Goal: Information Seeking & Learning: Learn about a topic

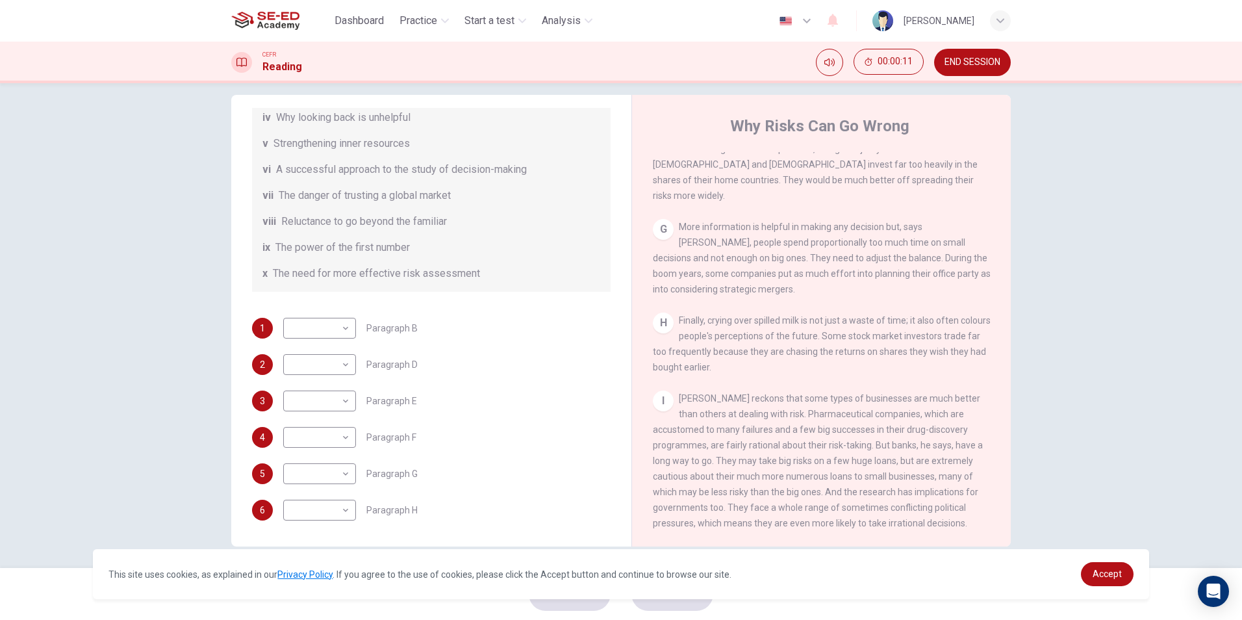
scroll to position [19, 0]
click at [342, 320] on body "This site uses cookies, as explained in our Privacy Policy . If you agree to th…" at bounding box center [621, 310] width 1242 height 620
click at [331, 318] on div at bounding box center [621, 310] width 1242 height 620
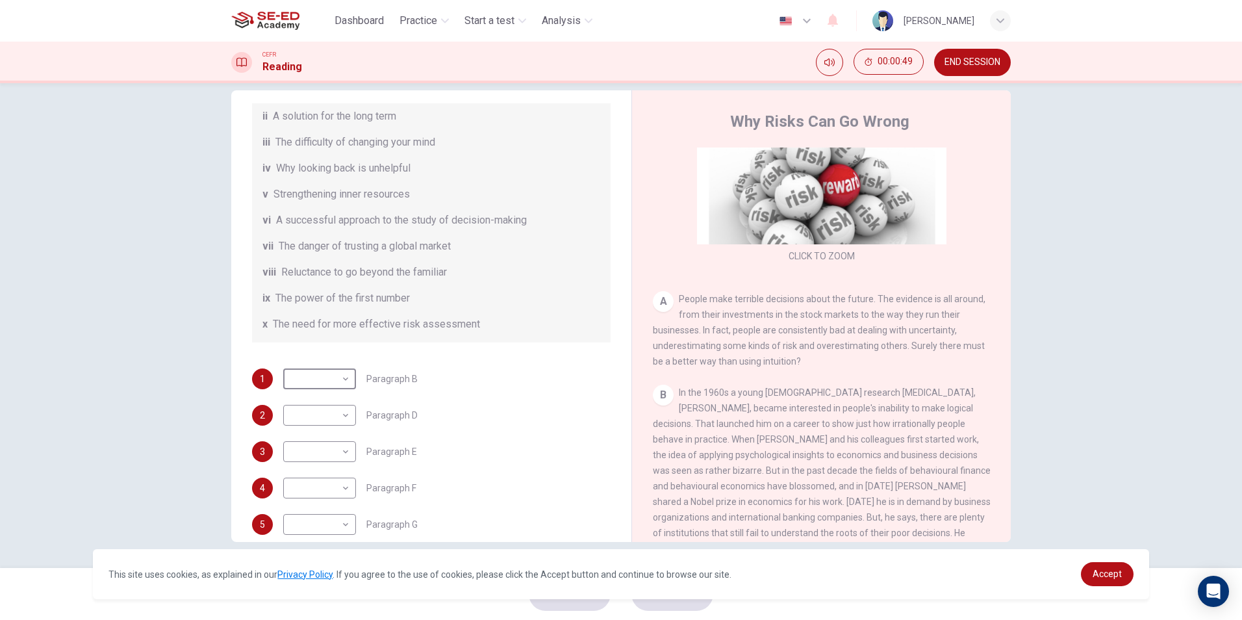
scroll to position [65, 0]
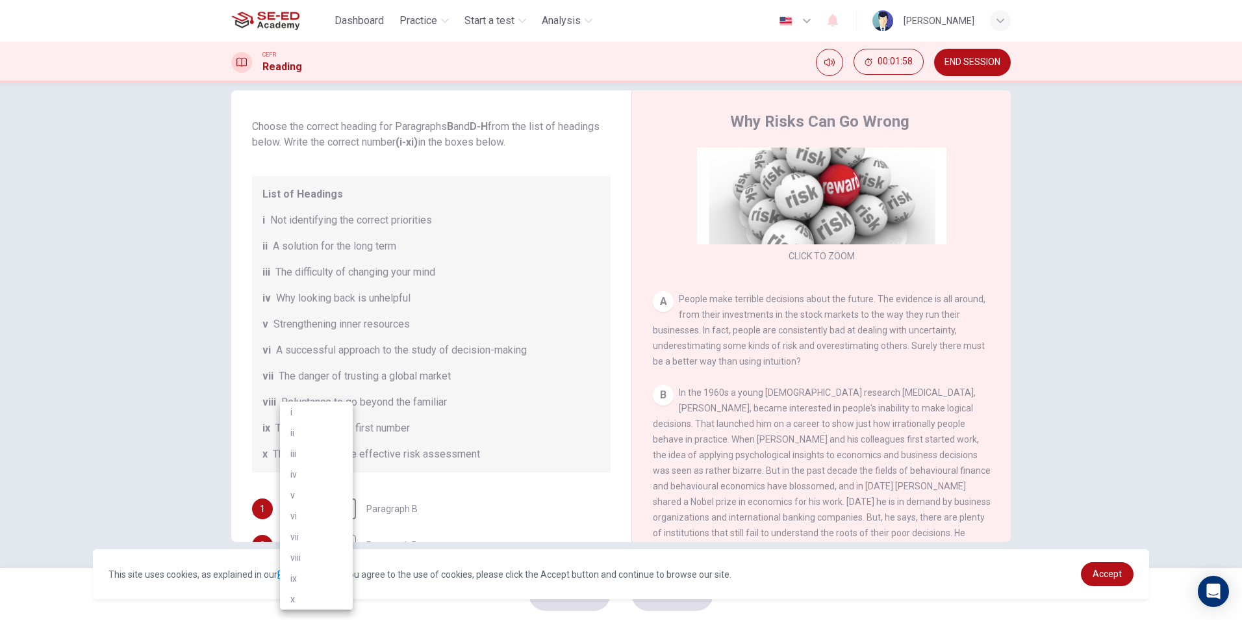
click at [322, 498] on body "This site uses cookies, as explained in our Privacy Policy . If you agree to th…" at bounding box center [621, 310] width 1242 height 620
click at [305, 600] on li "x" at bounding box center [316, 599] width 73 height 21
type input "x"
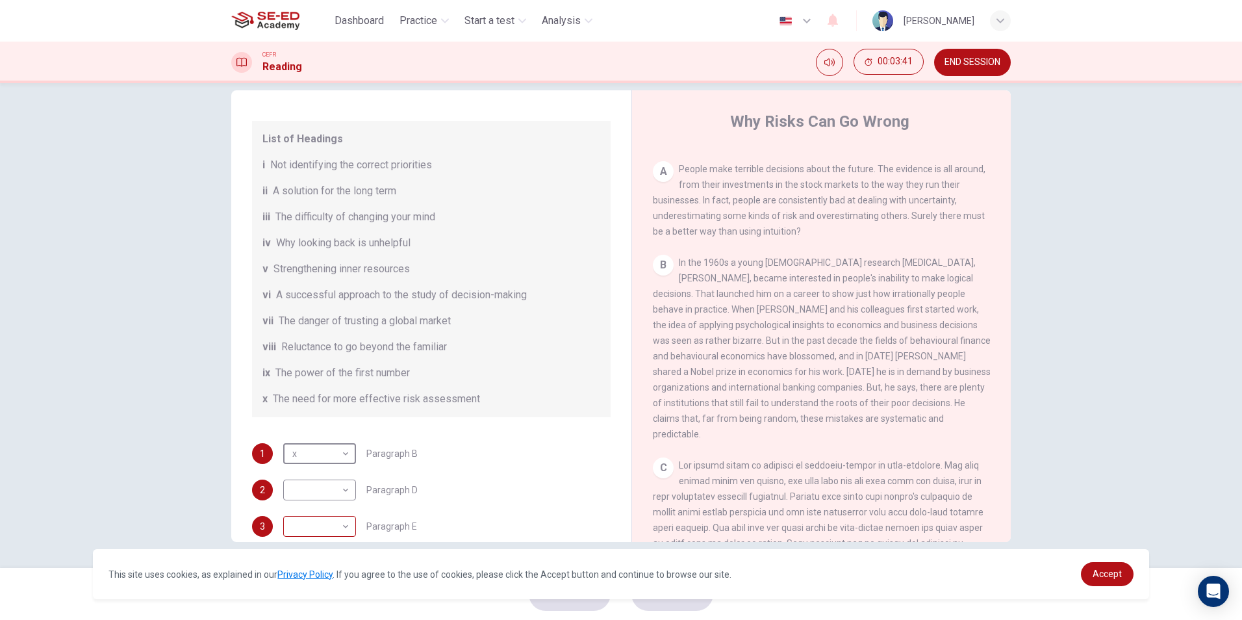
scroll to position [123, 0]
click at [346, 525] on body "This site uses cookies, as explained in our Privacy Policy . If you agree to th…" at bounding box center [621, 310] width 1242 height 620
click at [323, 516] on li "vi" at bounding box center [316, 515] width 73 height 21
type input "vi"
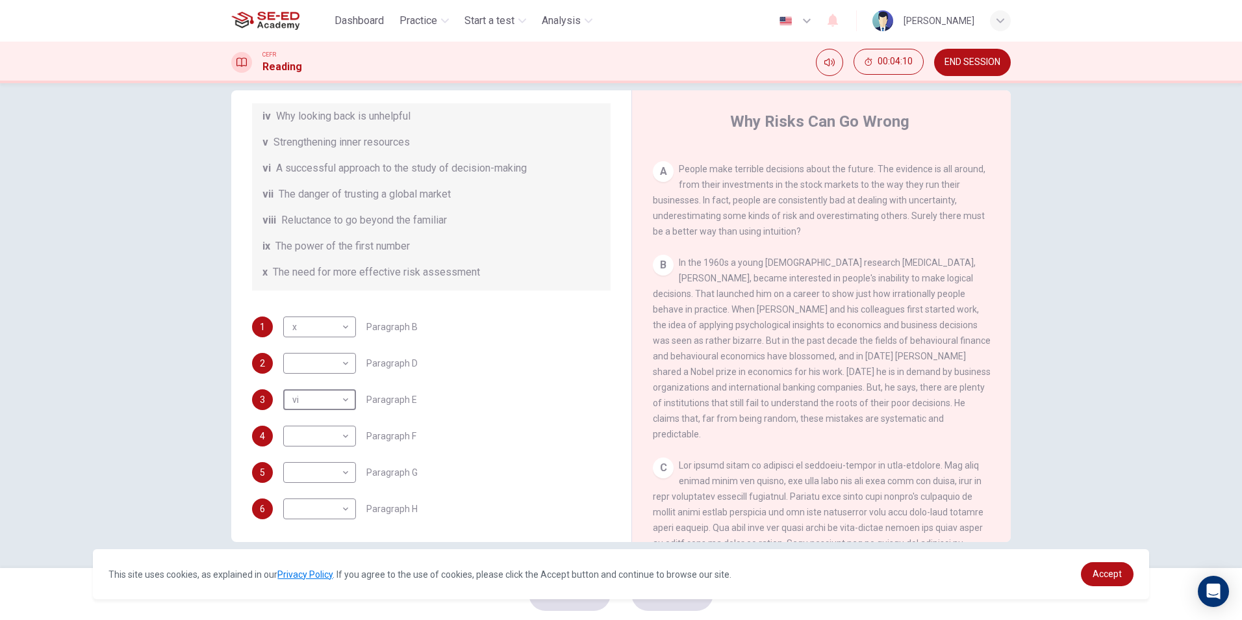
scroll to position [250, 0]
click at [1108, 581] on link "Accept" at bounding box center [1107, 574] width 53 height 24
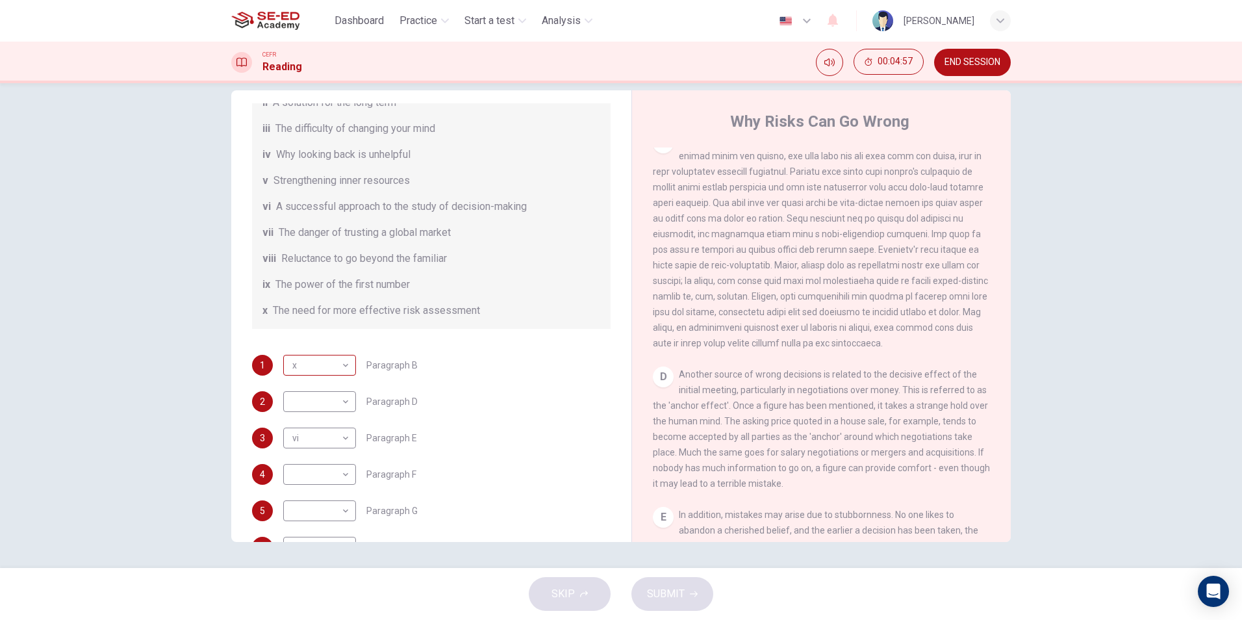
scroll to position [185, 0]
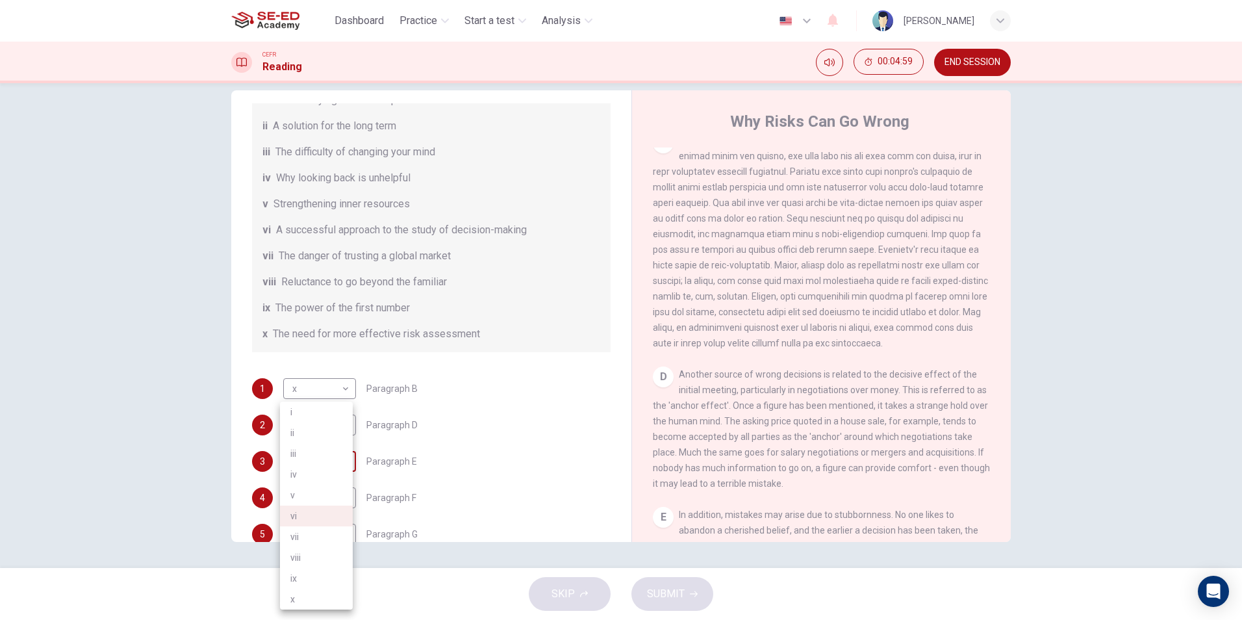
click at [332, 466] on body "This site uses cookies, as explained in our Privacy Policy . If you agree to th…" at bounding box center [621, 310] width 1242 height 620
click at [435, 403] on div at bounding box center [621, 310] width 1242 height 620
click at [342, 386] on body "This site uses cookies, as explained in our Privacy Policy . If you agree to th…" at bounding box center [621, 310] width 1242 height 620
click at [333, 518] on li "vi" at bounding box center [316, 513] width 73 height 21
type input "vi"
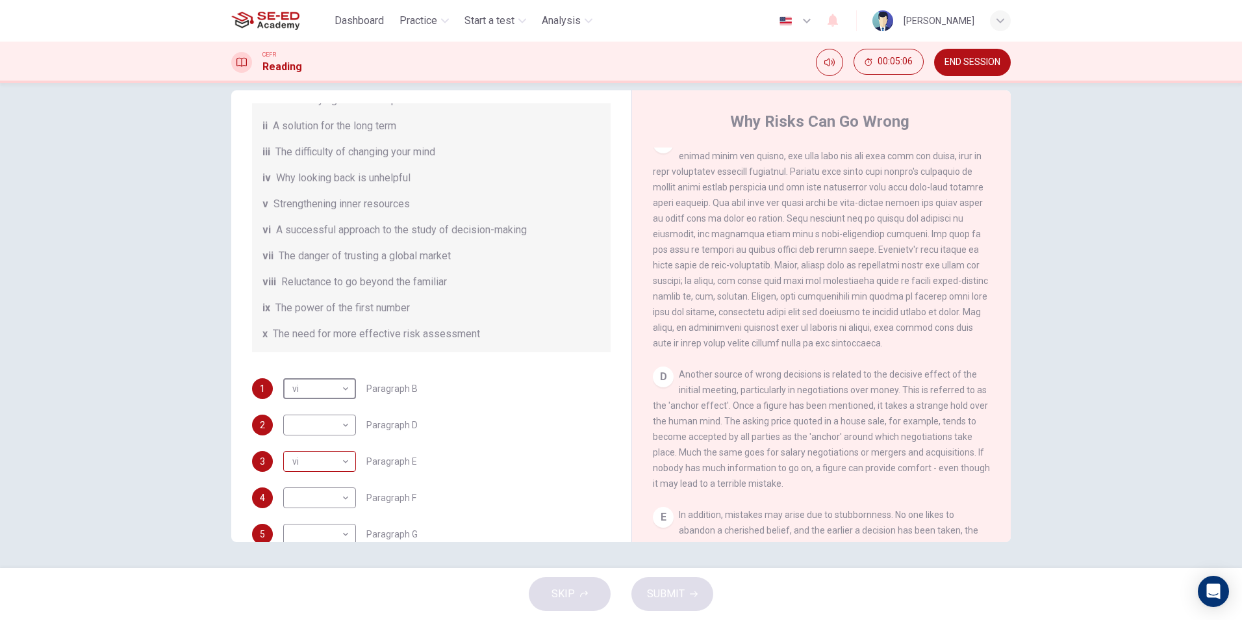
click at [342, 457] on body "This site uses cookies, as explained in our Privacy Policy . If you agree to th…" at bounding box center [621, 310] width 1242 height 620
click at [525, 453] on div at bounding box center [621, 310] width 1242 height 620
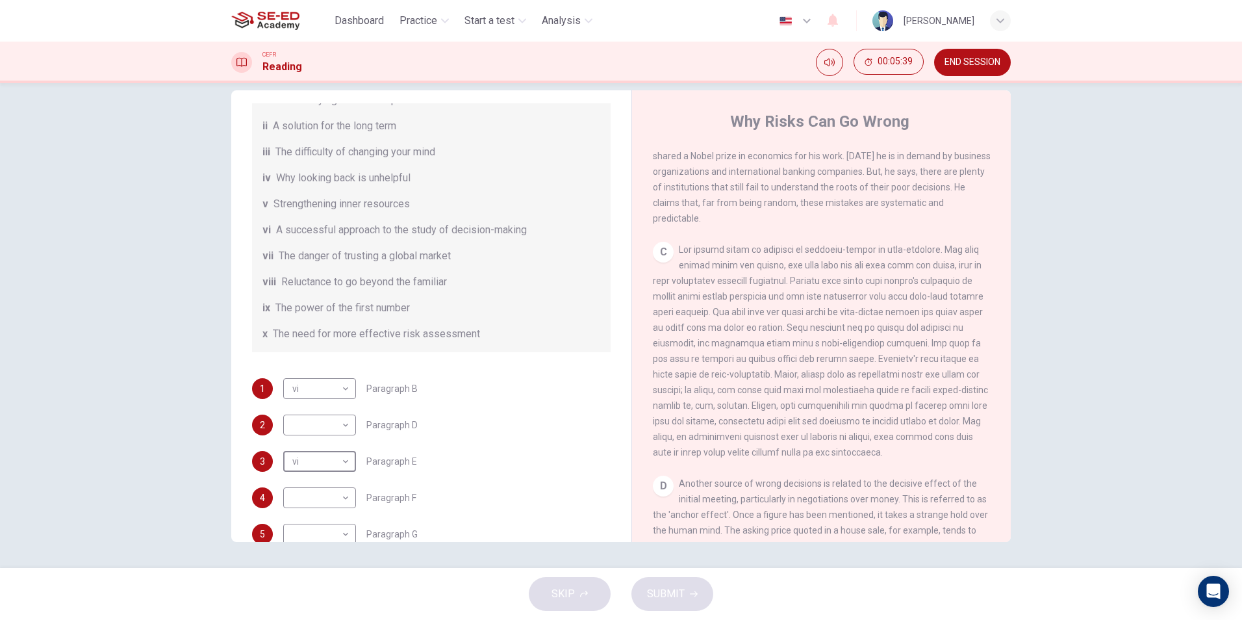
scroll to position [455, 0]
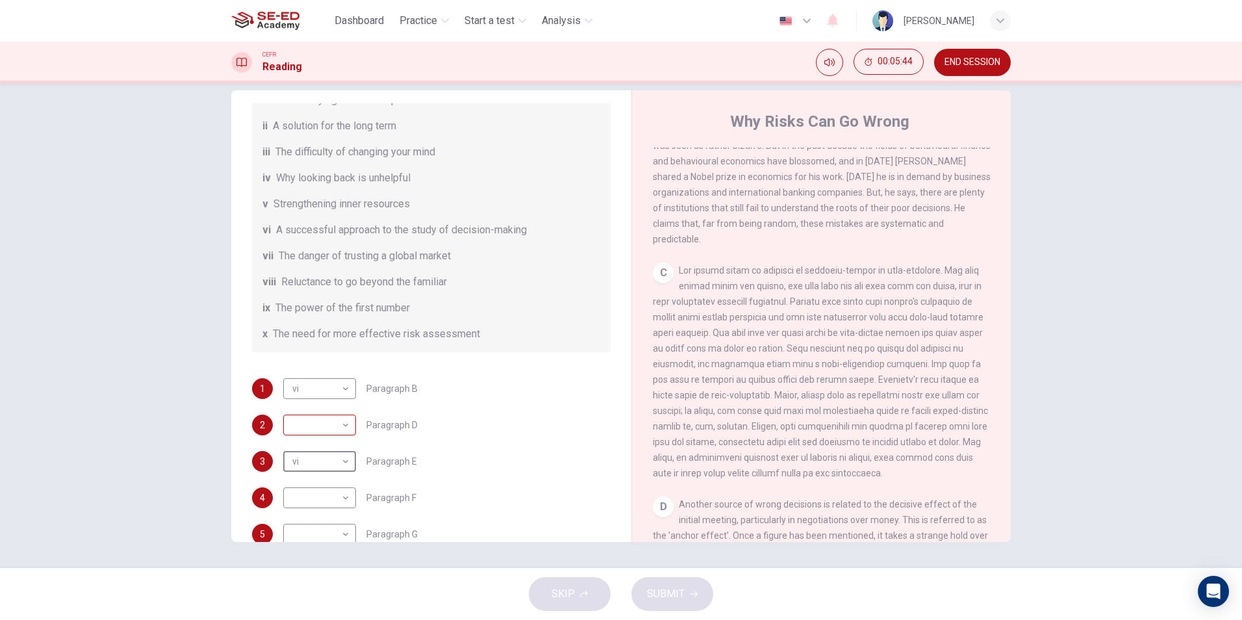
click at [336, 424] on body "This site uses cookies, as explained in our Privacy Policy . If you agree to th…" at bounding box center [621, 310] width 1242 height 620
click at [429, 431] on div at bounding box center [621, 310] width 1242 height 620
click at [332, 420] on body "This site uses cookies, as explained in our Privacy Policy . If you agree to th…" at bounding box center [621, 310] width 1242 height 620
click at [309, 476] on li "iv" at bounding box center [316, 474] width 73 height 21
type input "iv"
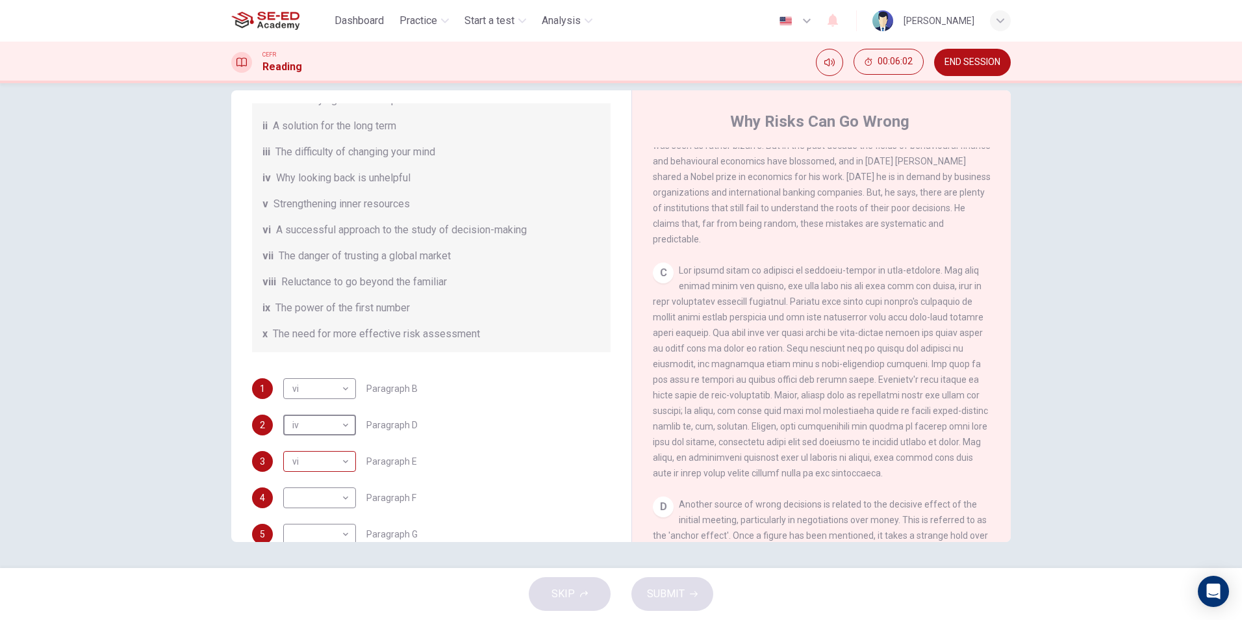
click at [350, 455] on div "vi vi ​" at bounding box center [319, 461] width 73 height 21
click at [345, 470] on body "This site uses cookies, as explained in our Privacy Policy . If you agree to th…" at bounding box center [621, 310] width 1242 height 620
click at [331, 453] on li "iii" at bounding box center [316, 453] width 73 height 21
type input "iii"
click at [343, 492] on body "This site uses cookies, as explained in our Privacy Policy . If you agree to th…" at bounding box center [621, 310] width 1242 height 620
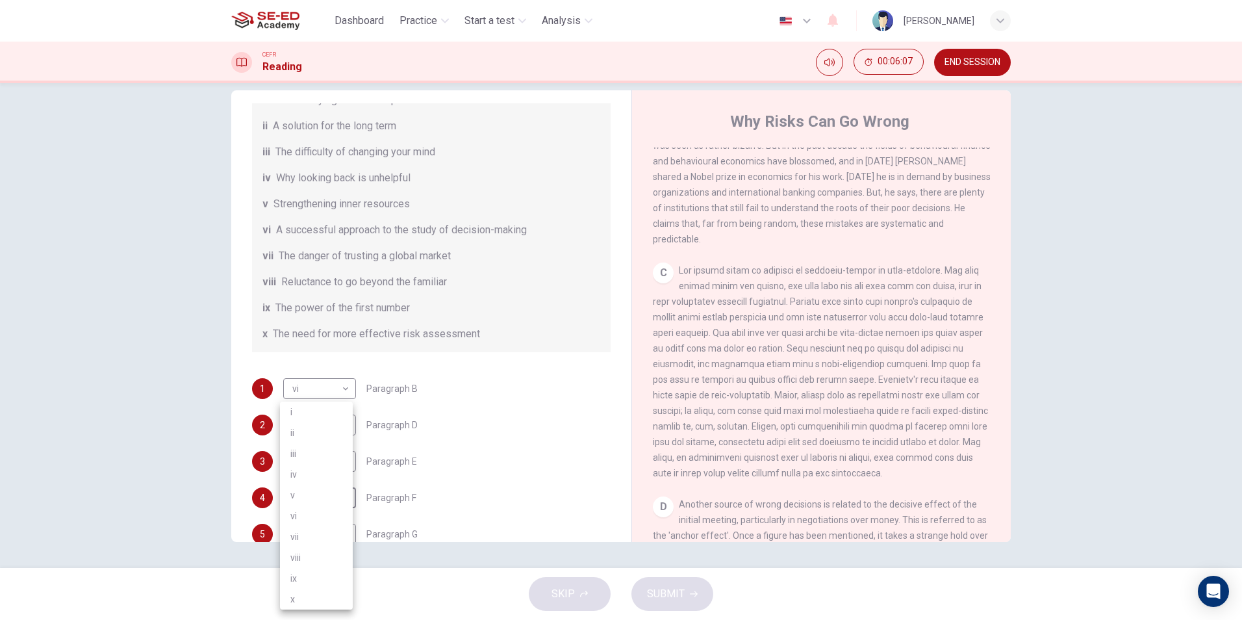
drag, startPoint x: 469, startPoint y: 461, endPoint x: 450, endPoint y: 469, distance: 20.6
click at [450, 469] on div at bounding box center [621, 310] width 1242 height 620
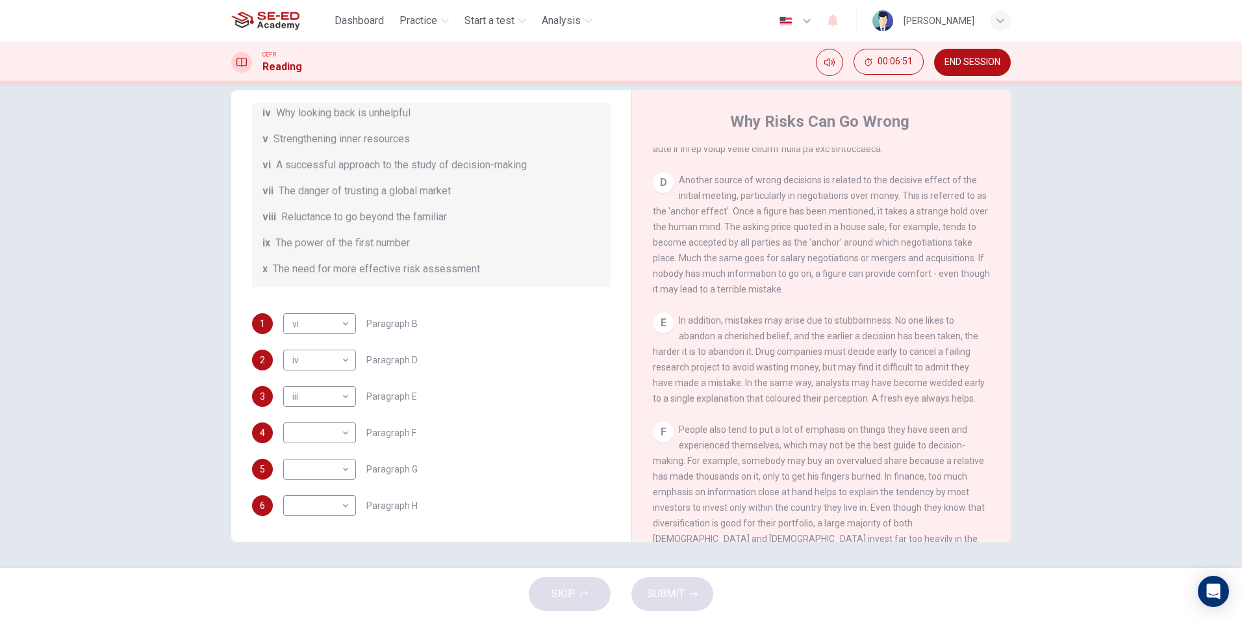
scroll to position [780, 0]
click at [329, 433] on body "This site uses cookies, as explained in our Privacy Policy . If you agree to th…" at bounding box center [621, 310] width 1242 height 620
click at [314, 578] on li "ix" at bounding box center [316, 578] width 73 height 21
type input "ix"
click at [339, 472] on body "This site uses cookies, as explained in our Privacy Policy . If you agree to th…" at bounding box center [621, 310] width 1242 height 620
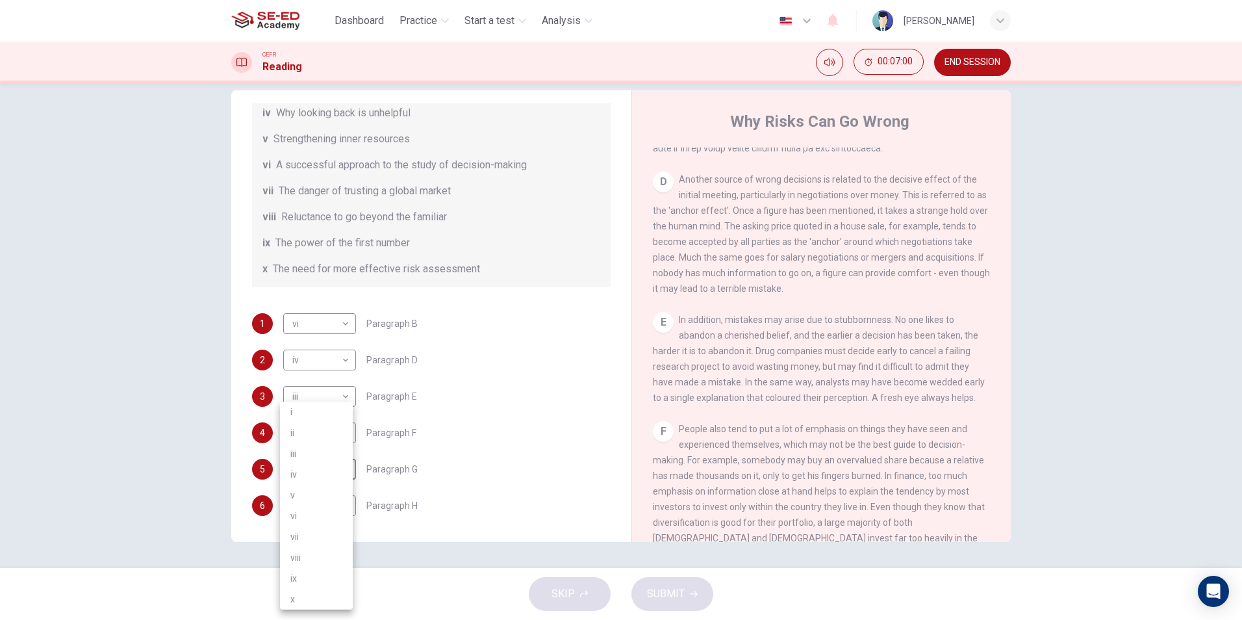
click at [335, 432] on li "ii" at bounding box center [316, 432] width 73 height 21
type input "ii"
click at [338, 505] on body "This site uses cookies, as explained in our Privacy Policy . If you agree to th…" at bounding box center [621, 310] width 1242 height 620
click at [338, 505] on li "v" at bounding box center [316, 495] width 73 height 21
type input "v"
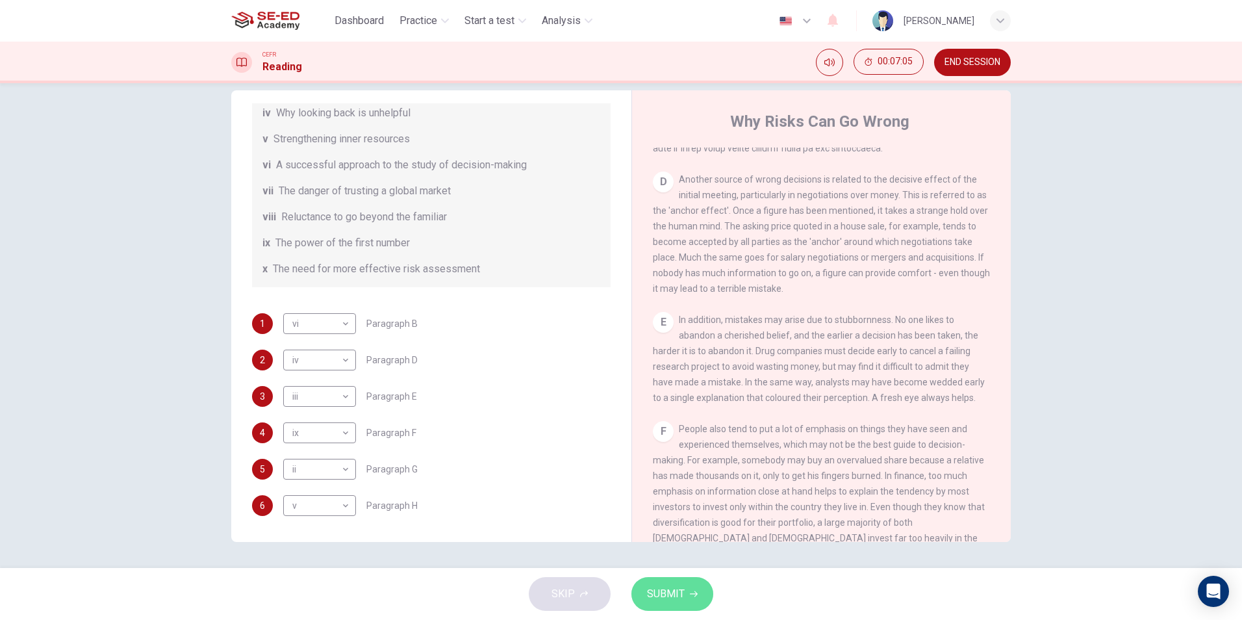
click at [685, 604] on button "SUBMIT" at bounding box center [672, 594] width 82 height 34
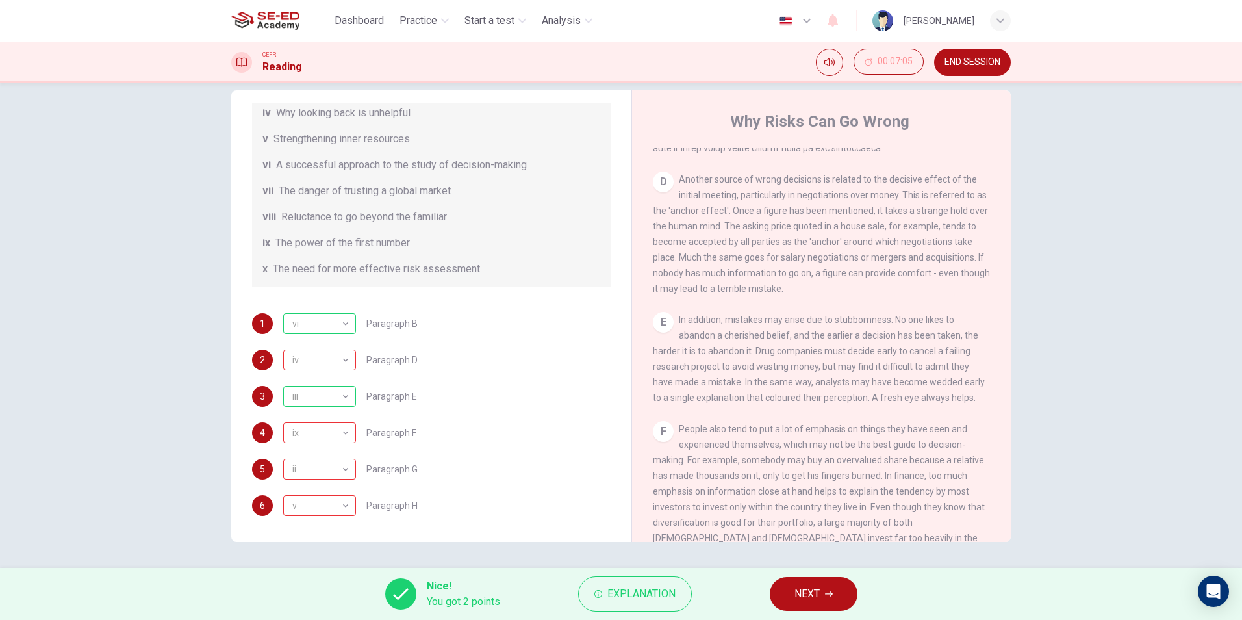
click at [818, 583] on button "NEXT" at bounding box center [814, 594] width 88 height 34
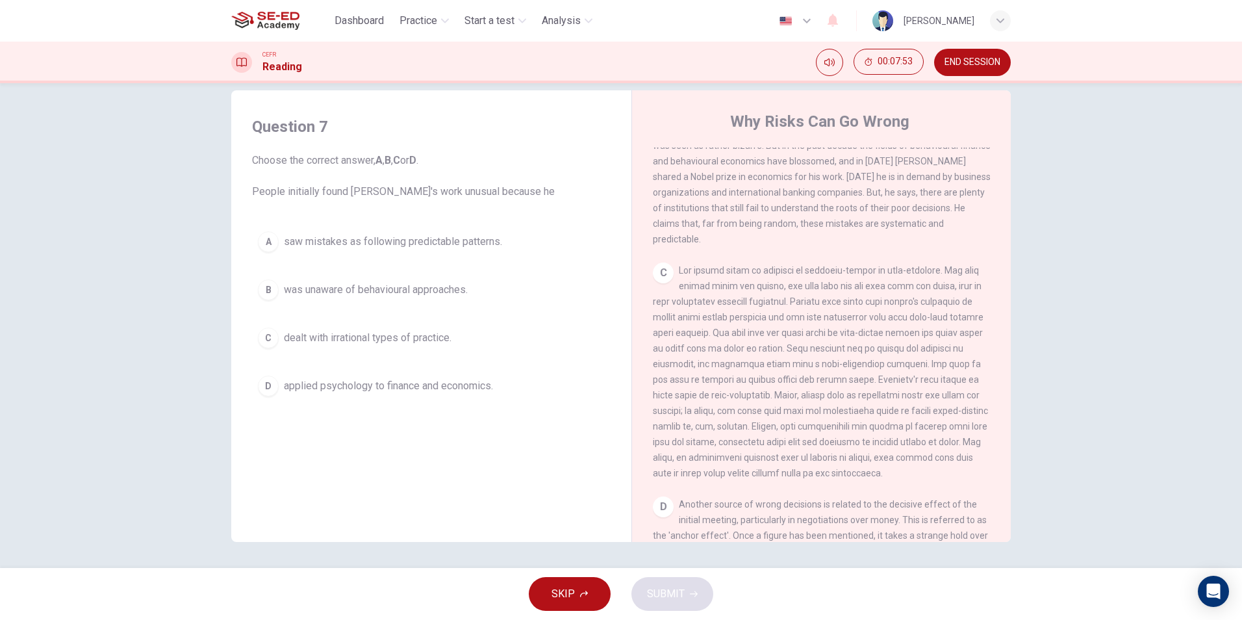
scroll to position [520, 0]
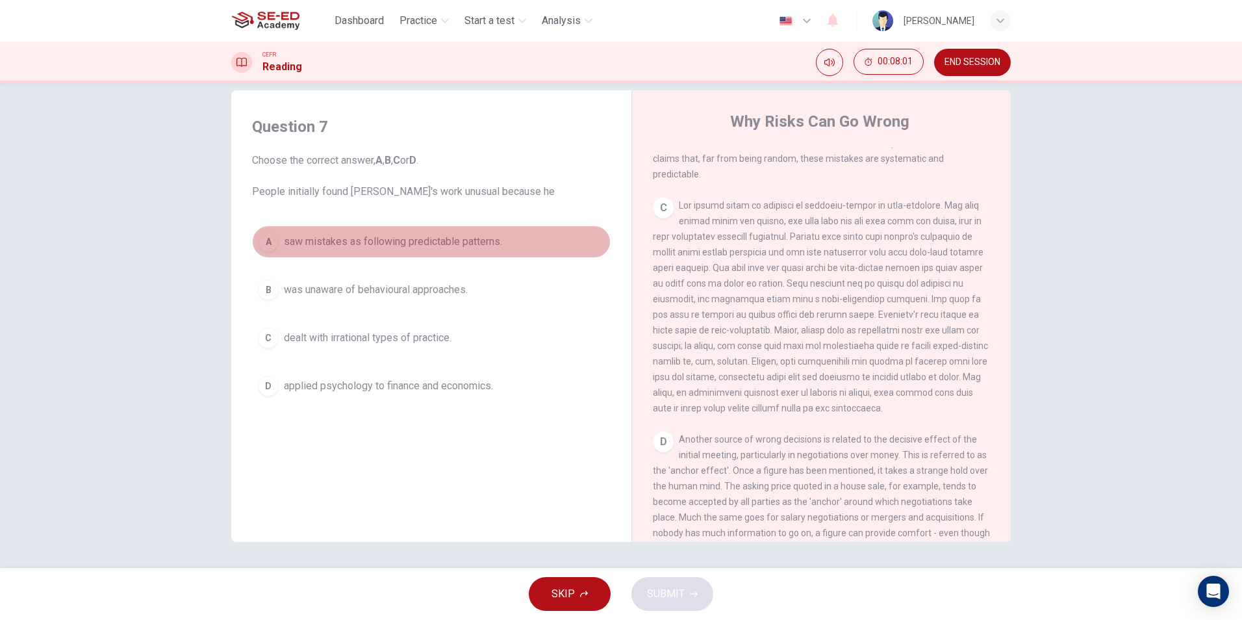
click at [268, 246] on div "A" at bounding box center [268, 241] width 21 height 21
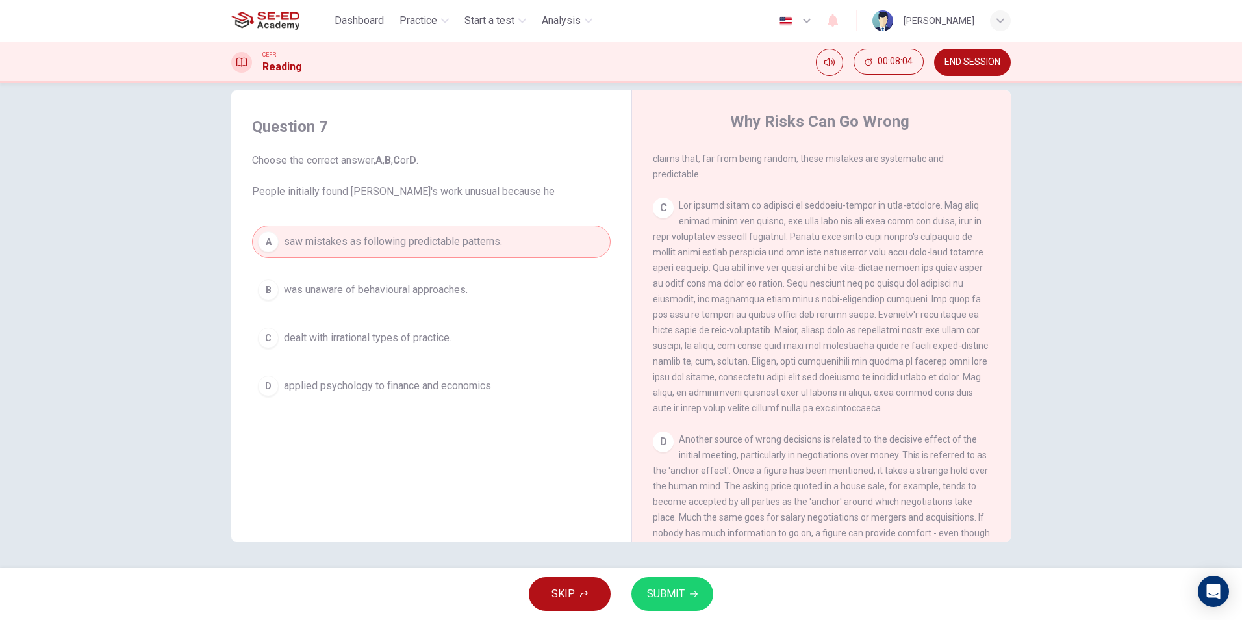
click at [650, 576] on div "SKIP SUBMIT" at bounding box center [621, 594] width 1242 height 52
click at [670, 596] on span "SUBMIT" at bounding box center [666, 594] width 38 height 18
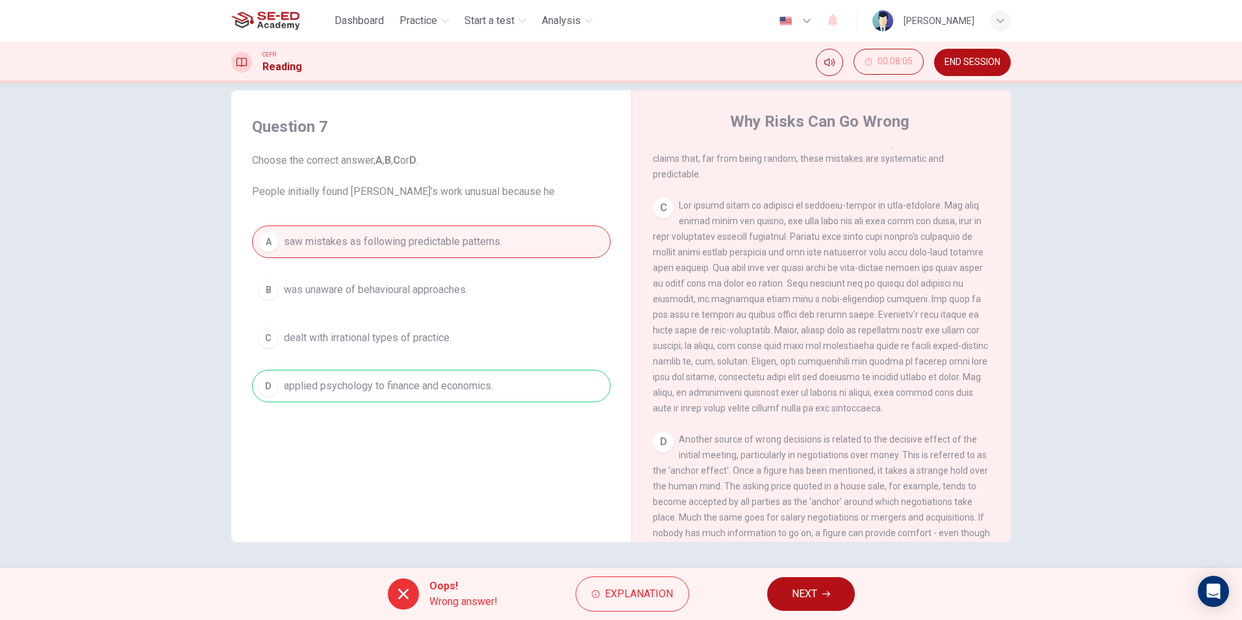
click at [810, 599] on span "NEXT" at bounding box center [804, 594] width 25 height 18
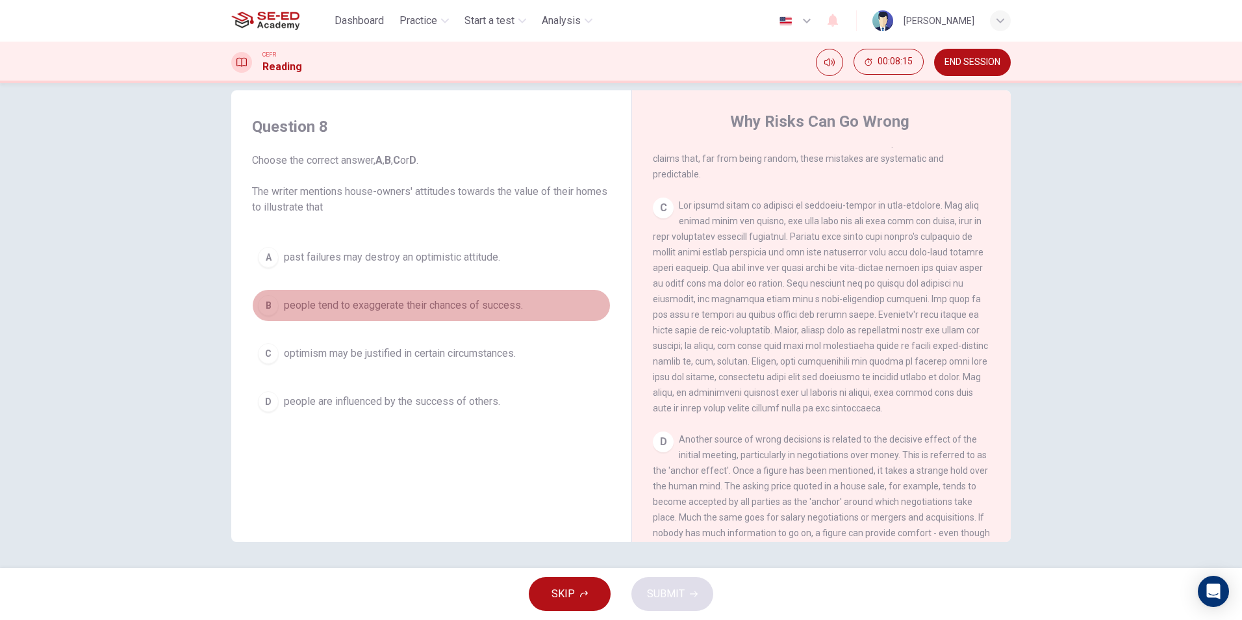
click at [264, 303] on div "B" at bounding box center [268, 305] width 21 height 21
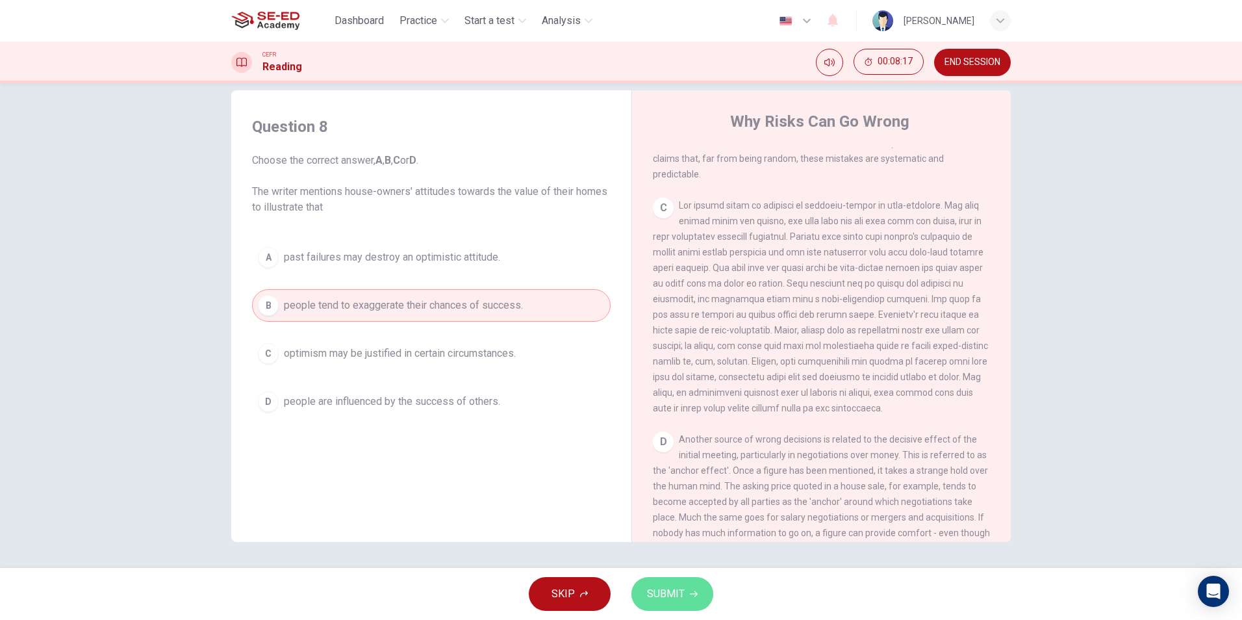
click at [673, 599] on span "SUBMIT" at bounding box center [666, 594] width 38 height 18
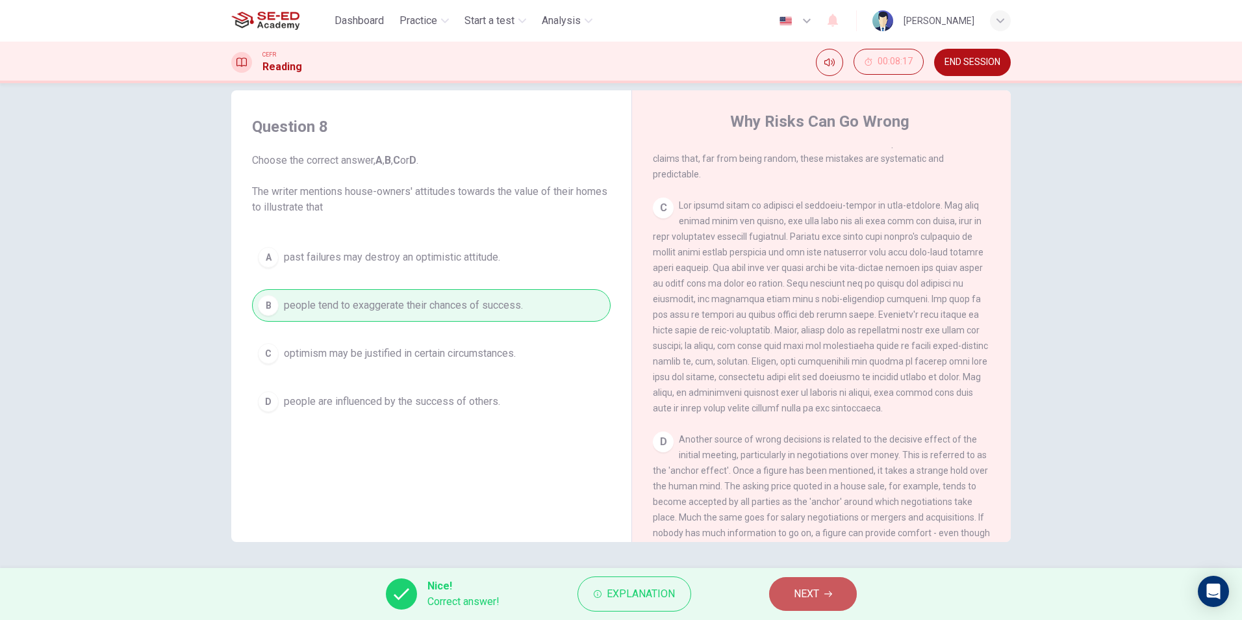
click at [789, 603] on button "NEXT" at bounding box center [813, 594] width 88 height 34
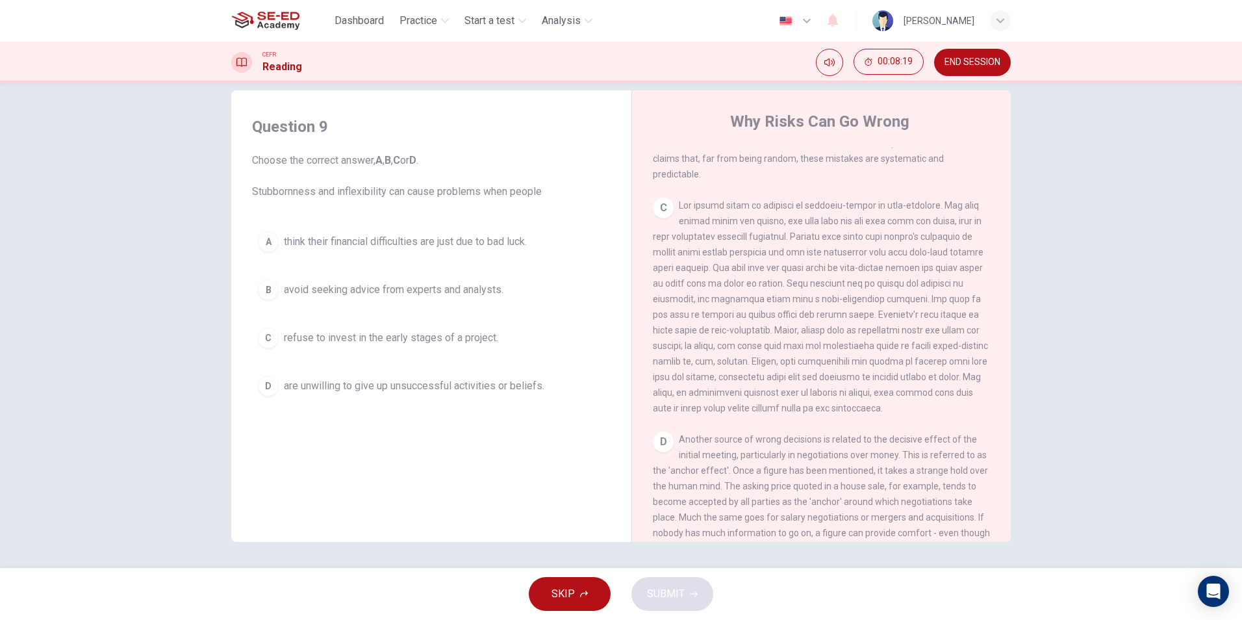
click at [404, 383] on span "are unwilling to give up unsuccessful activities or beliefs." at bounding box center [414, 386] width 260 height 16
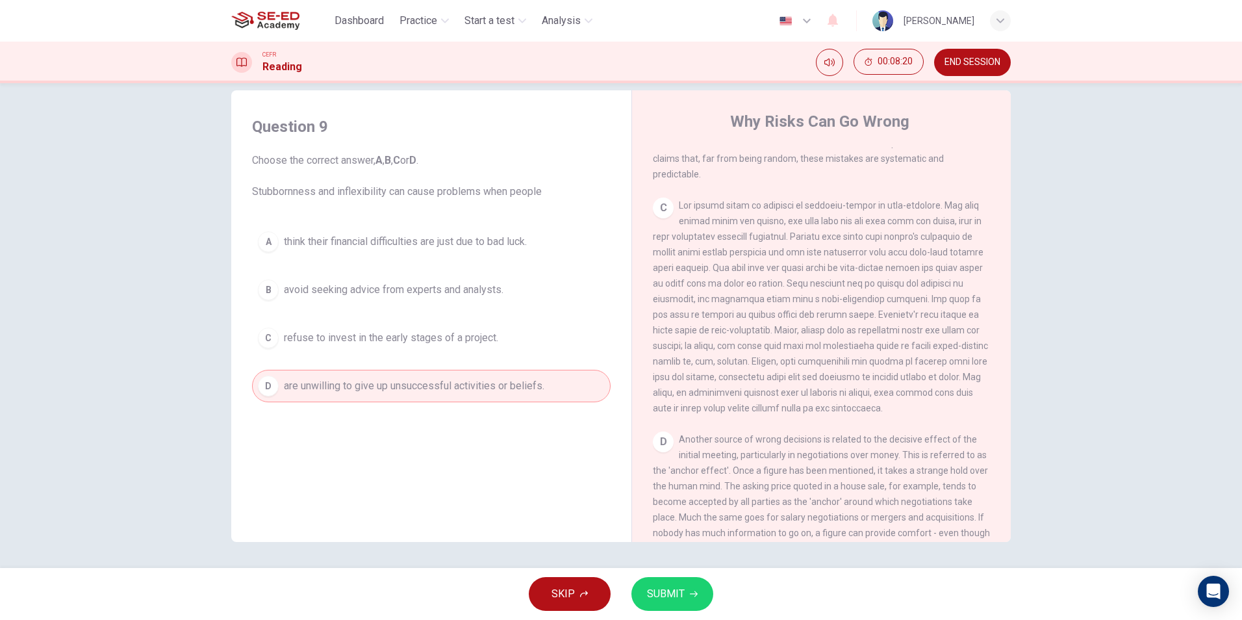
click at [689, 576] on div "SKIP SUBMIT" at bounding box center [621, 594] width 1242 height 52
click at [694, 593] on icon "button" at bounding box center [694, 594] width 8 height 8
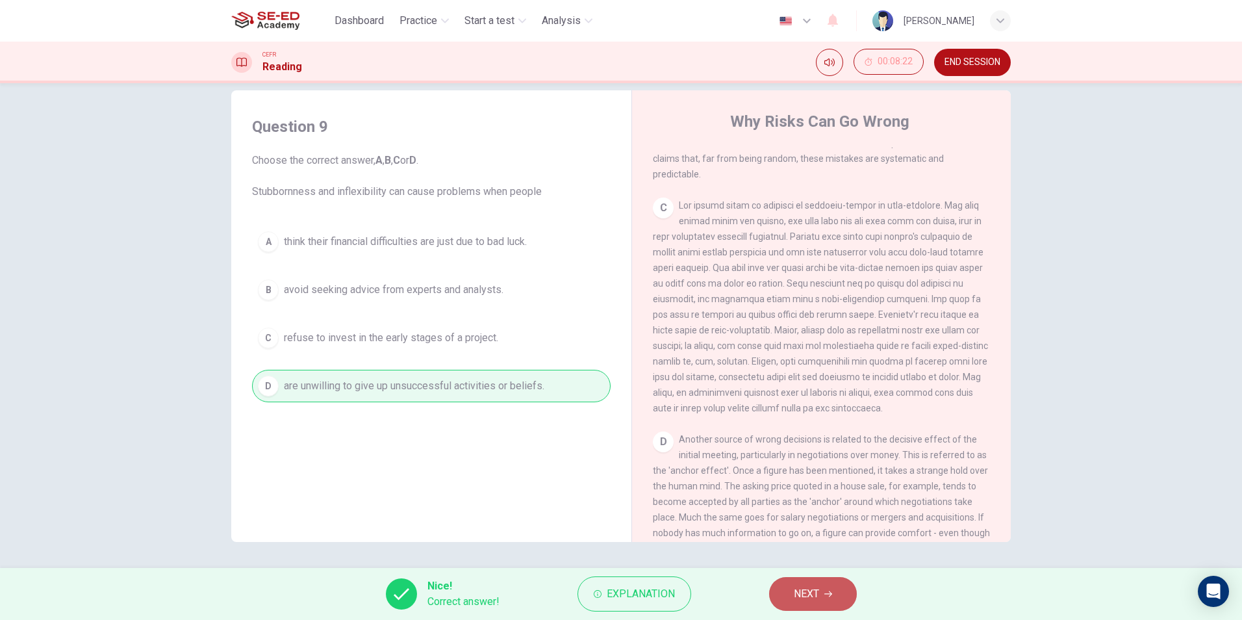
click at [796, 598] on span "NEXT" at bounding box center [806, 594] width 25 height 18
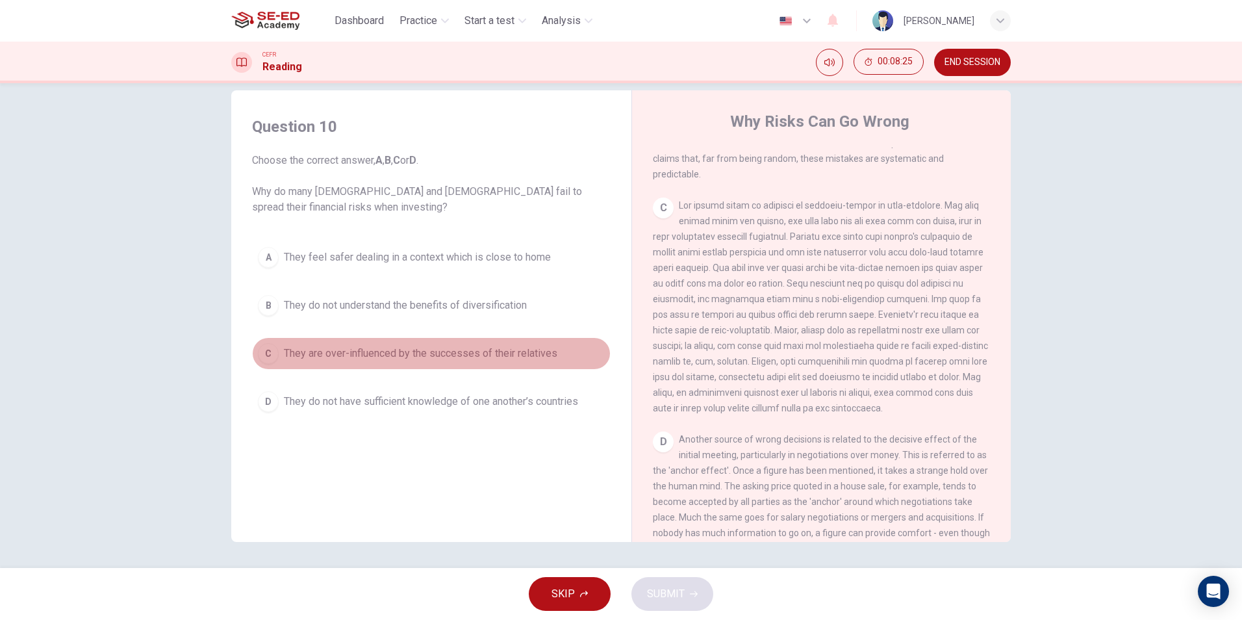
click at [422, 345] on button "C They are over-influenced by the successes of their relatives" at bounding box center [431, 353] width 359 height 32
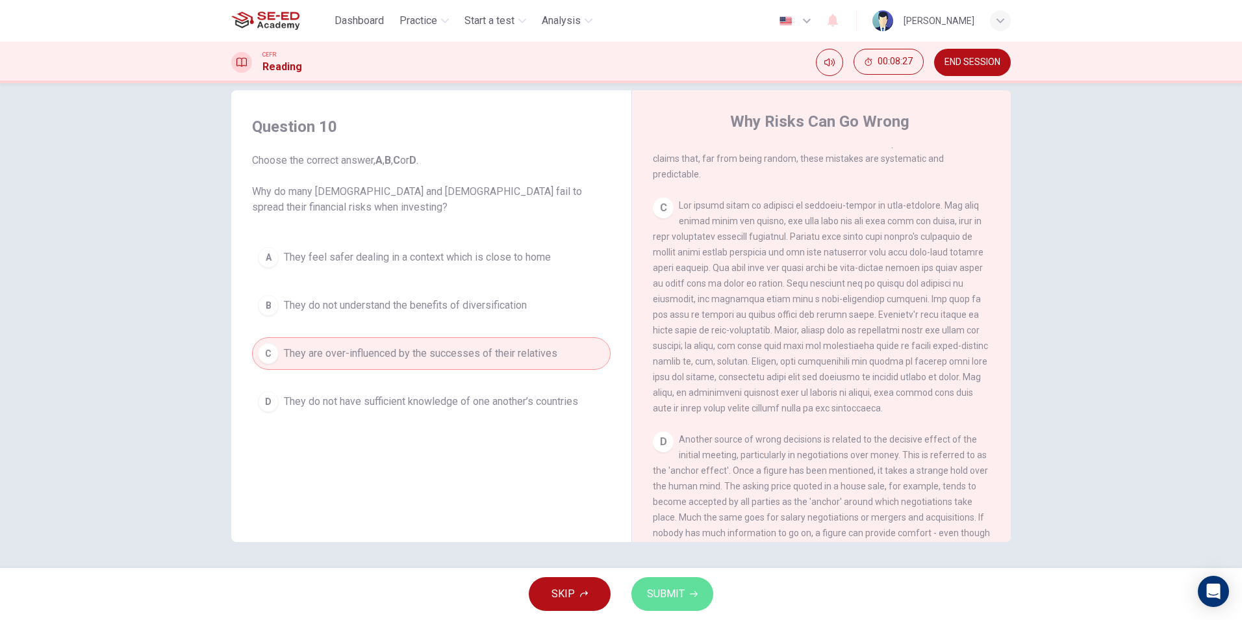
click at [670, 593] on span "SUBMIT" at bounding box center [666, 594] width 38 height 18
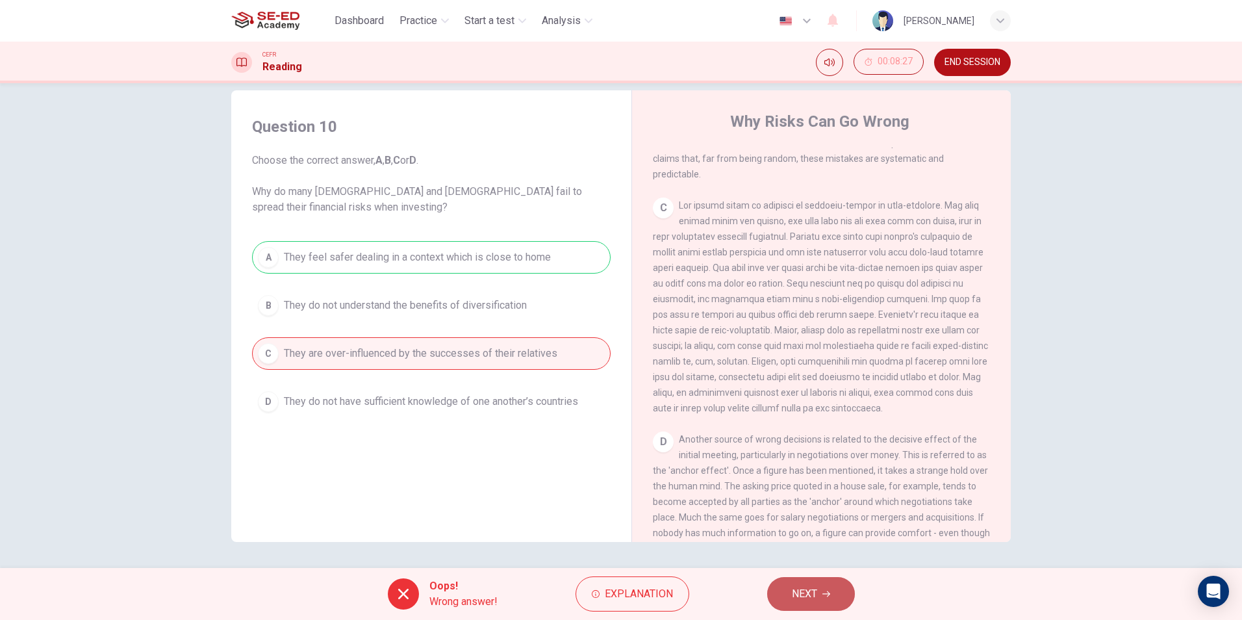
click at [786, 588] on button "NEXT" at bounding box center [811, 594] width 88 height 34
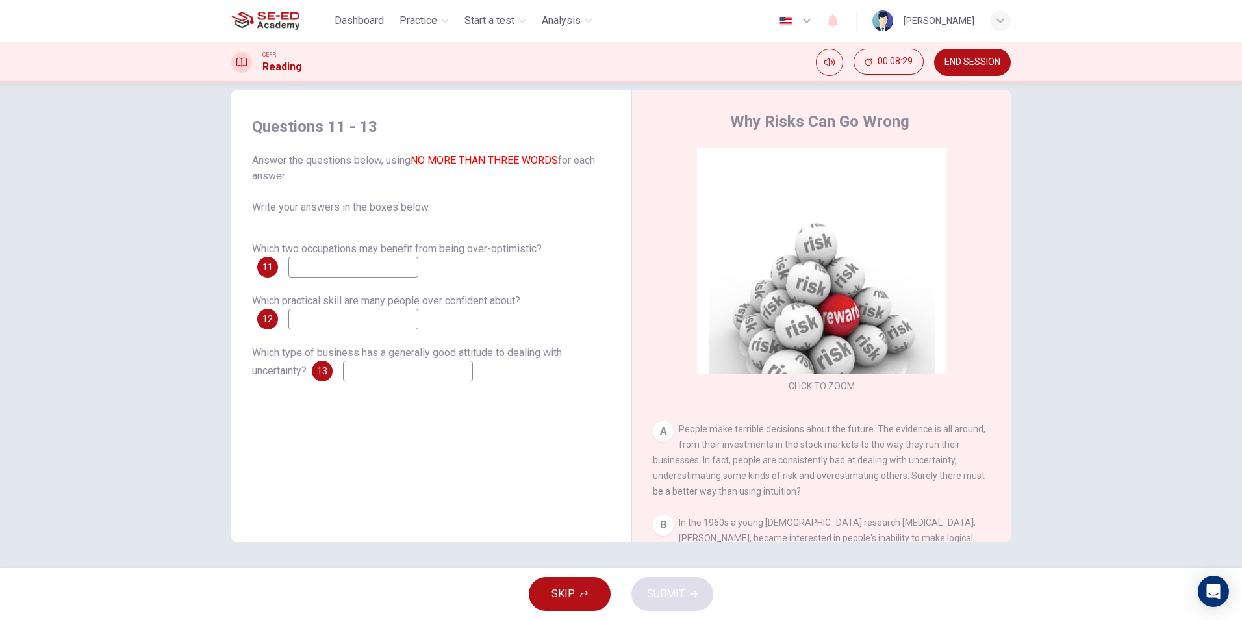
click at [315, 268] on input at bounding box center [353, 267] width 130 height 21
click at [600, 600] on button "SKIP" at bounding box center [570, 594] width 82 height 34
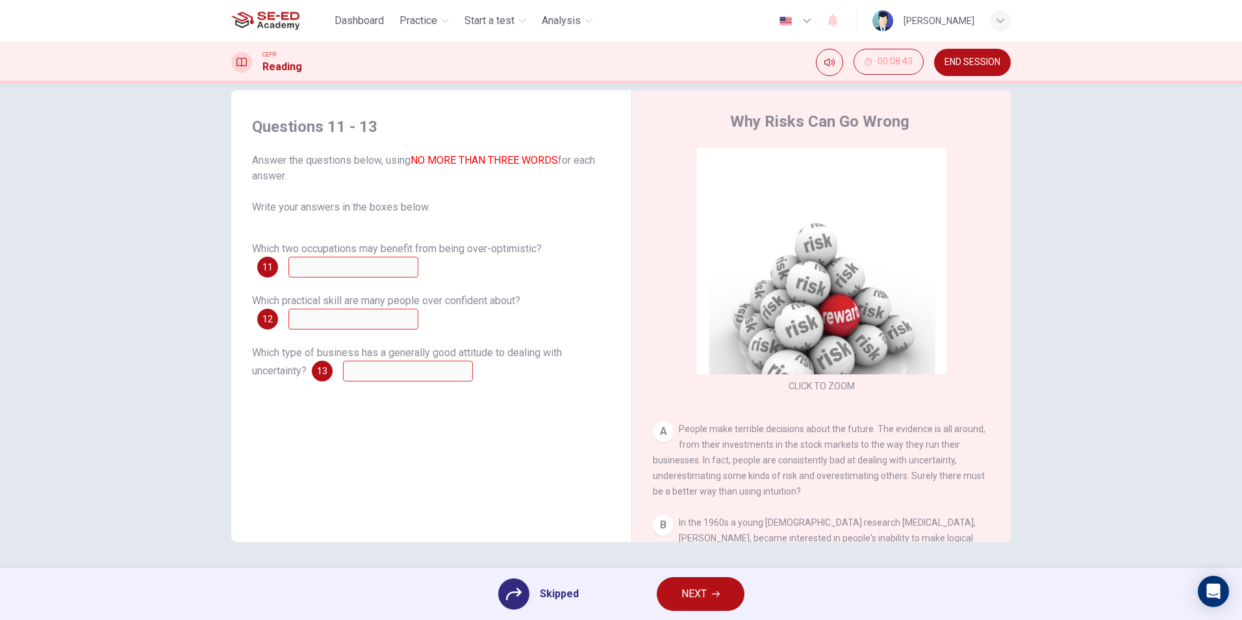
click at [502, 585] on div at bounding box center [513, 593] width 31 height 31
click at [521, 592] on icon at bounding box center [514, 594] width 16 height 12
click at [679, 595] on button "NEXT" at bounding box center [701, 594] width 88 height 34
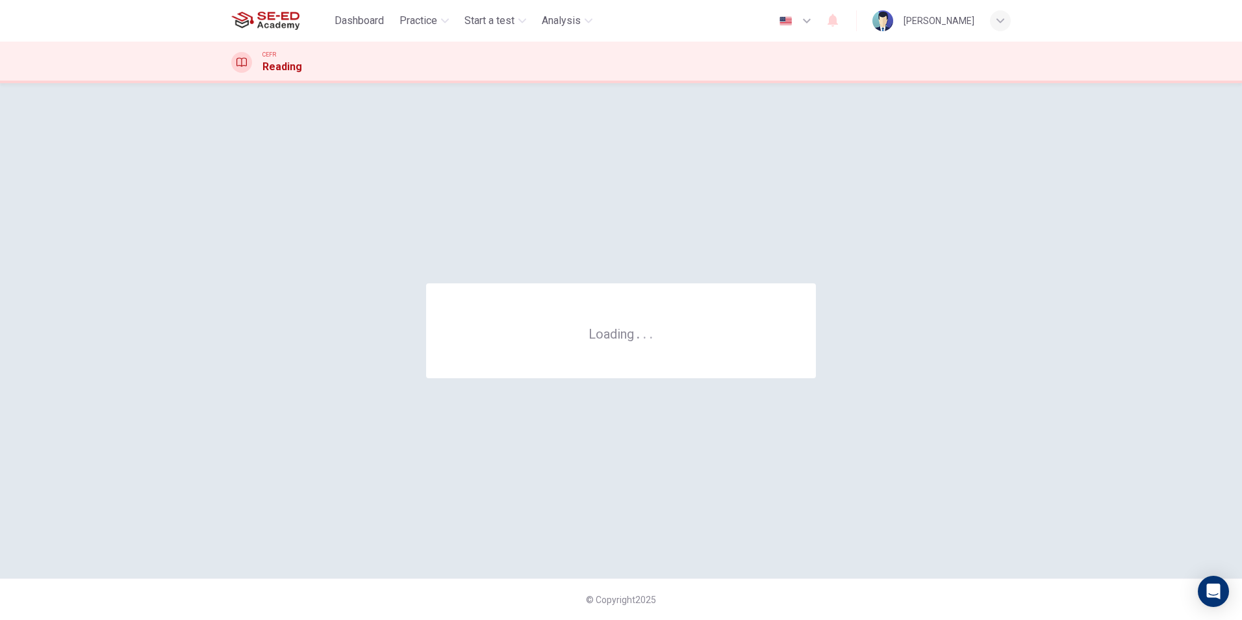
scroll to position [0, 0]
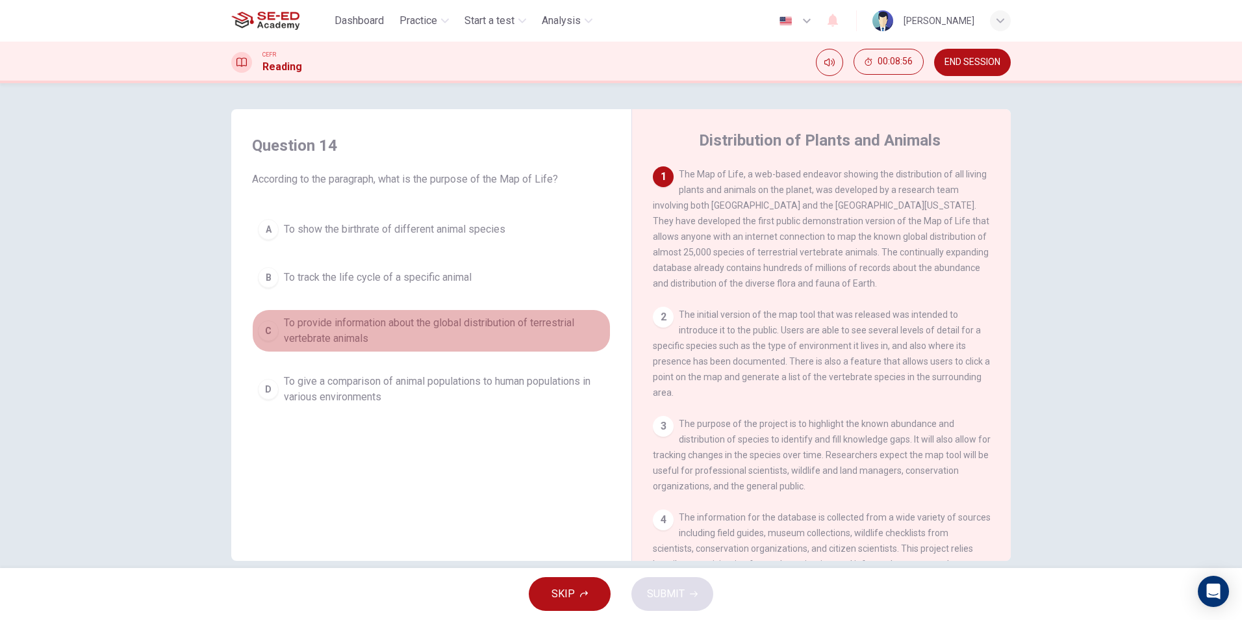
click at [266, 333] on div "C" at bounding box center [268, 330] width 21 height 21
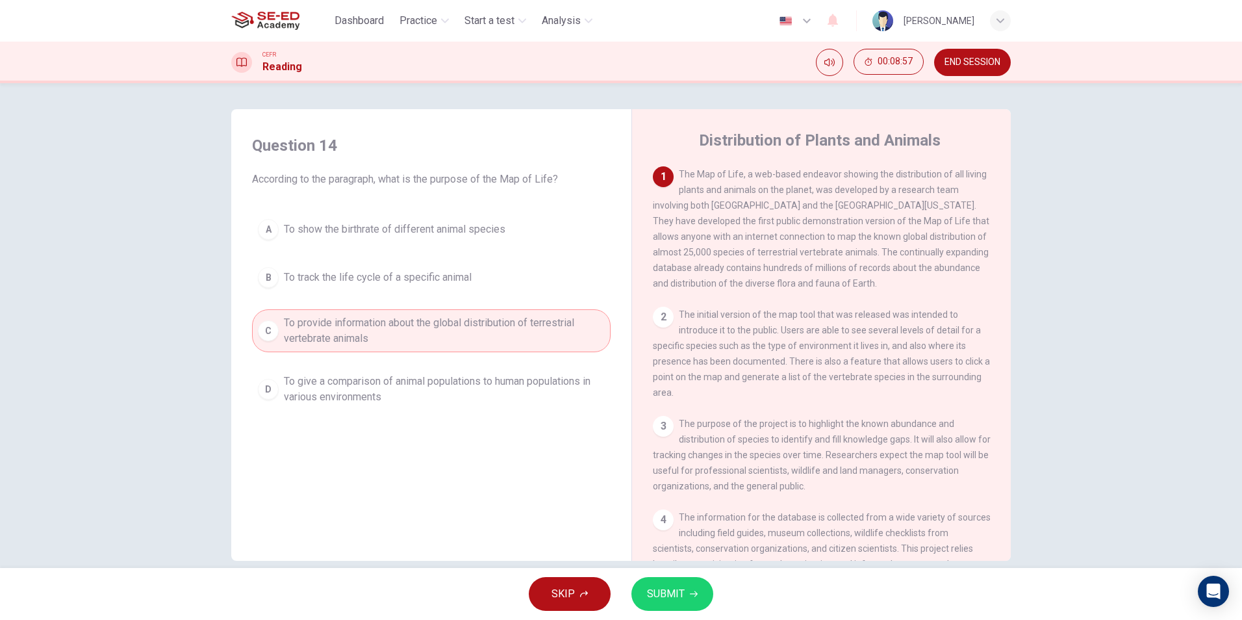
click at [644, 590] on button "SUBMIT" at bounding box center [672, 594] width 82 height 34
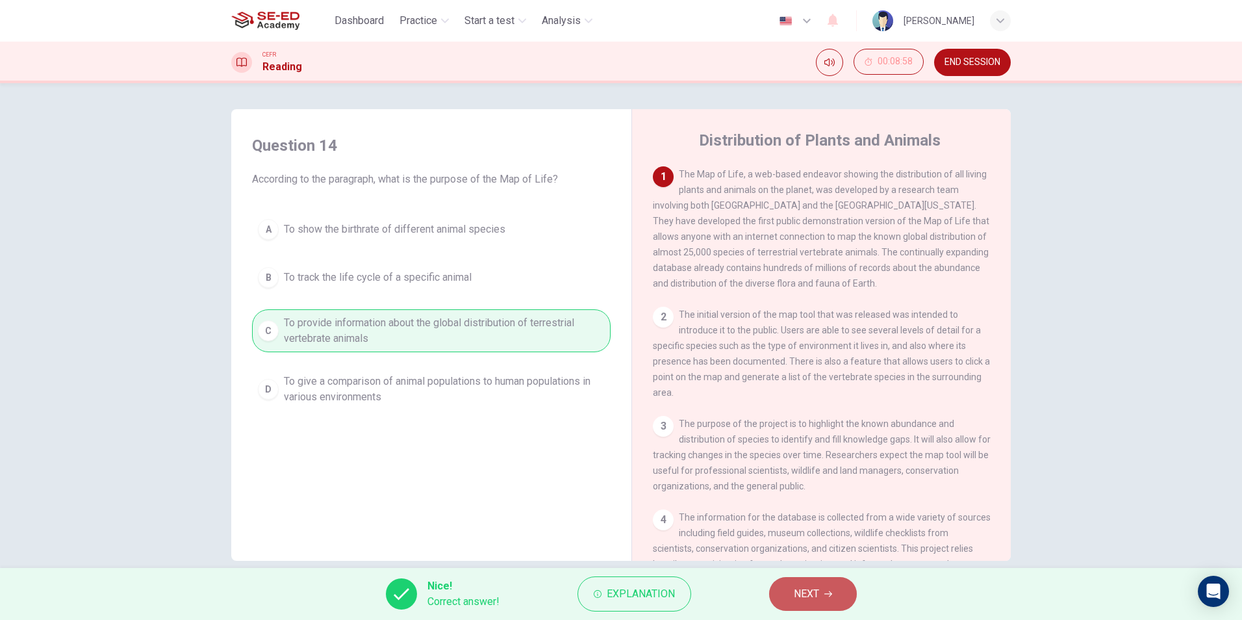
click at [778, 595] on button "NEXT" at bounding box center [813, 594] width 88 height 34
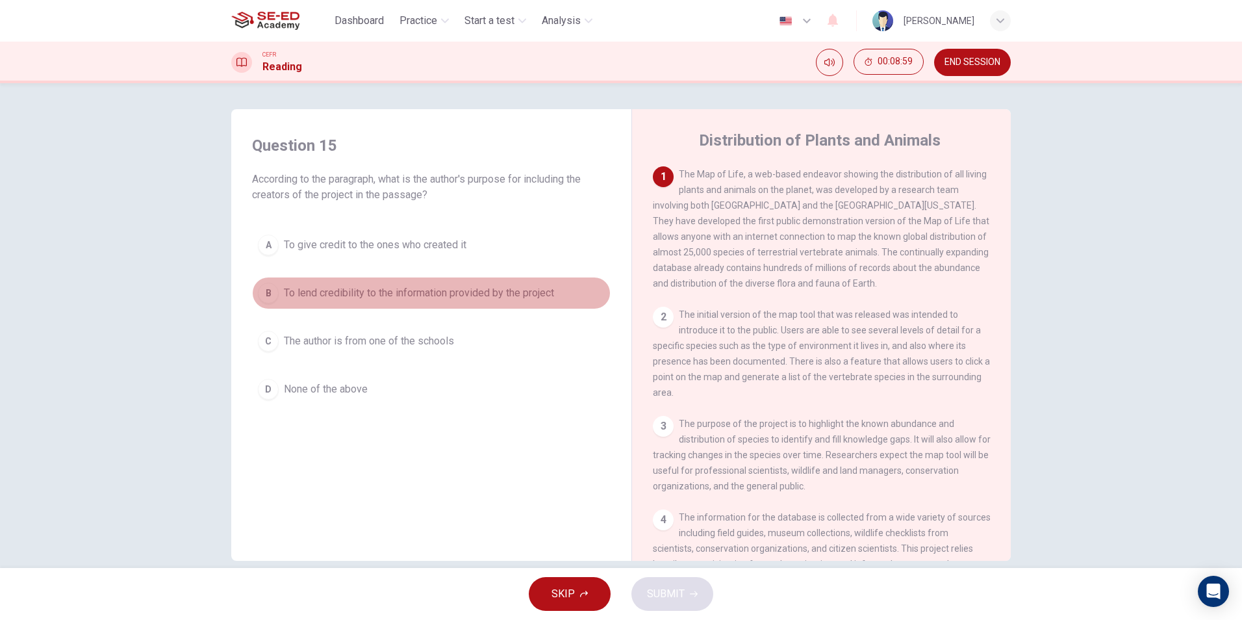
click at [349, 283] on button "B To lend credibility to the information provided by the project" at bounding box center [431, 293] width 359 height 32
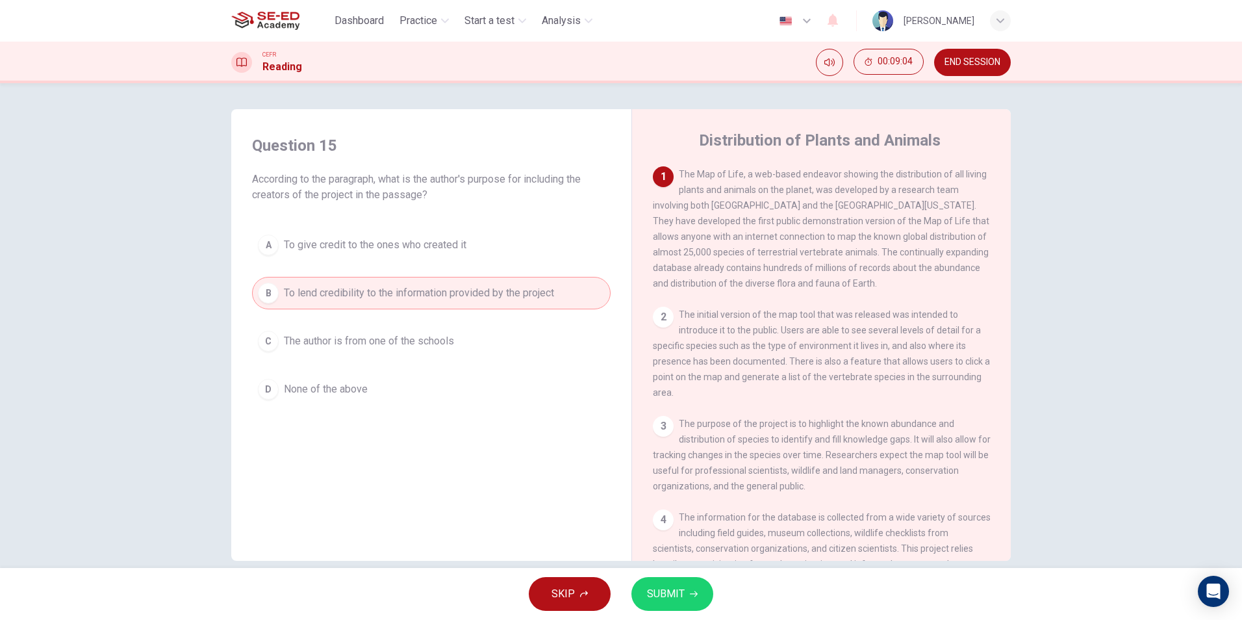
click at [648, 594] on span "SUBMIT" at bounding box center [666, 594] width 38 height 18
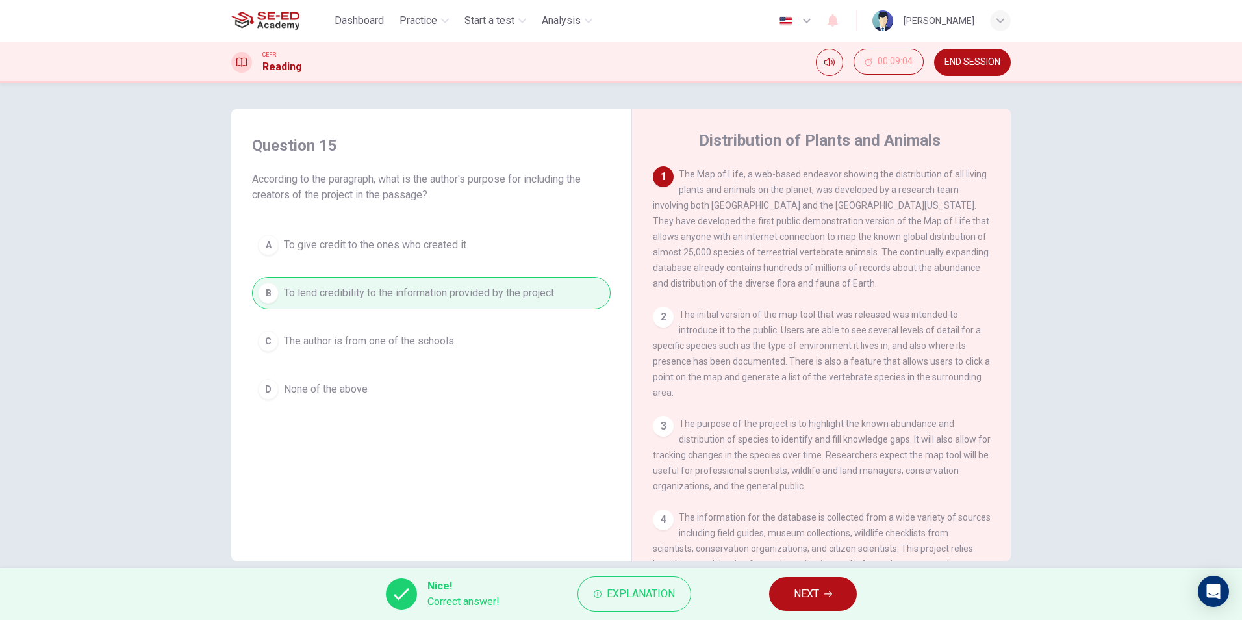
drag, startPoint x: 805, startPoint y: 600, endPoint x: 791, endPoint y: 637, distance: 39.7
click at [791, 619] on html "This site uses cookies, as explained in our Privacy Policy . If you agree to th…" at bounding box center [621, 310] width 1242 height 620
click at [784, 598] on button "NEXT" at bounding box center [813, 594] width 88 height 34
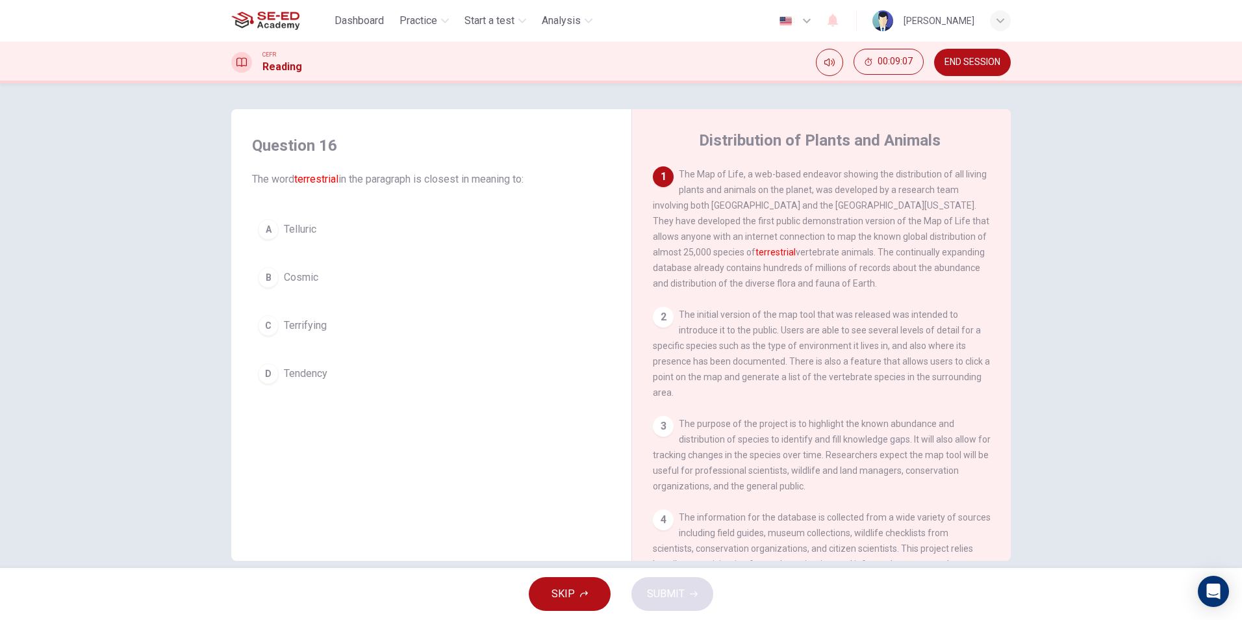
click at [262, 323] on div "C" at bounding box center [268, 325] width 21 height 21
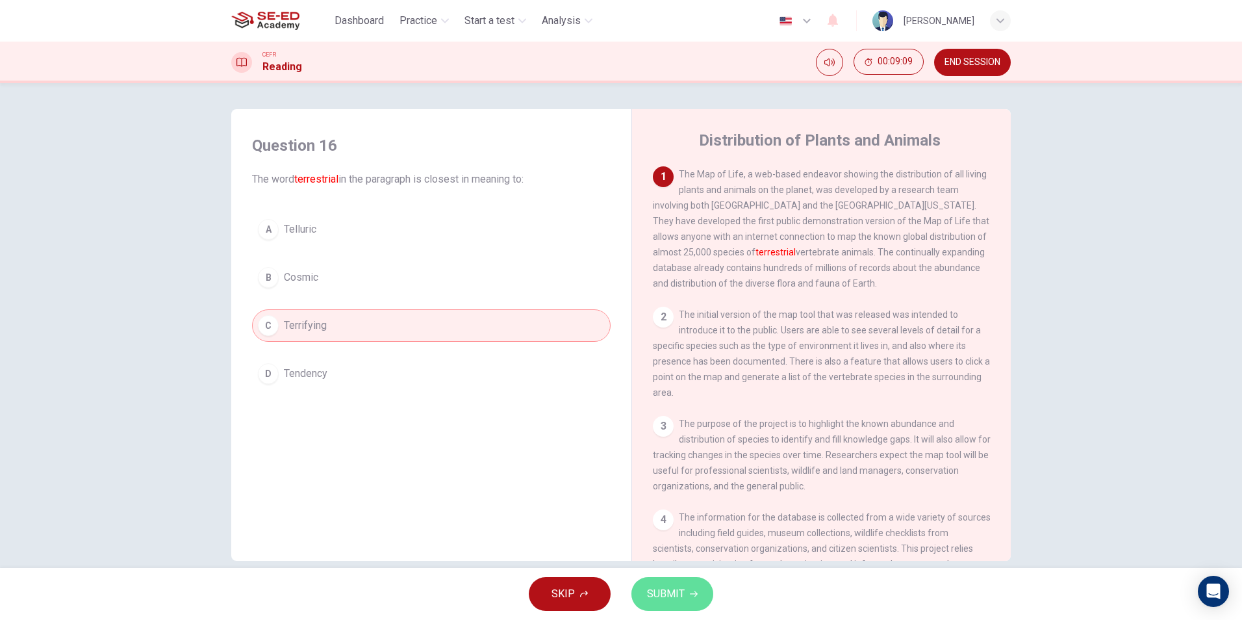
click at [658, 589] on span "SUBMIT" at bounding box center [666, 594] width 38 height 18
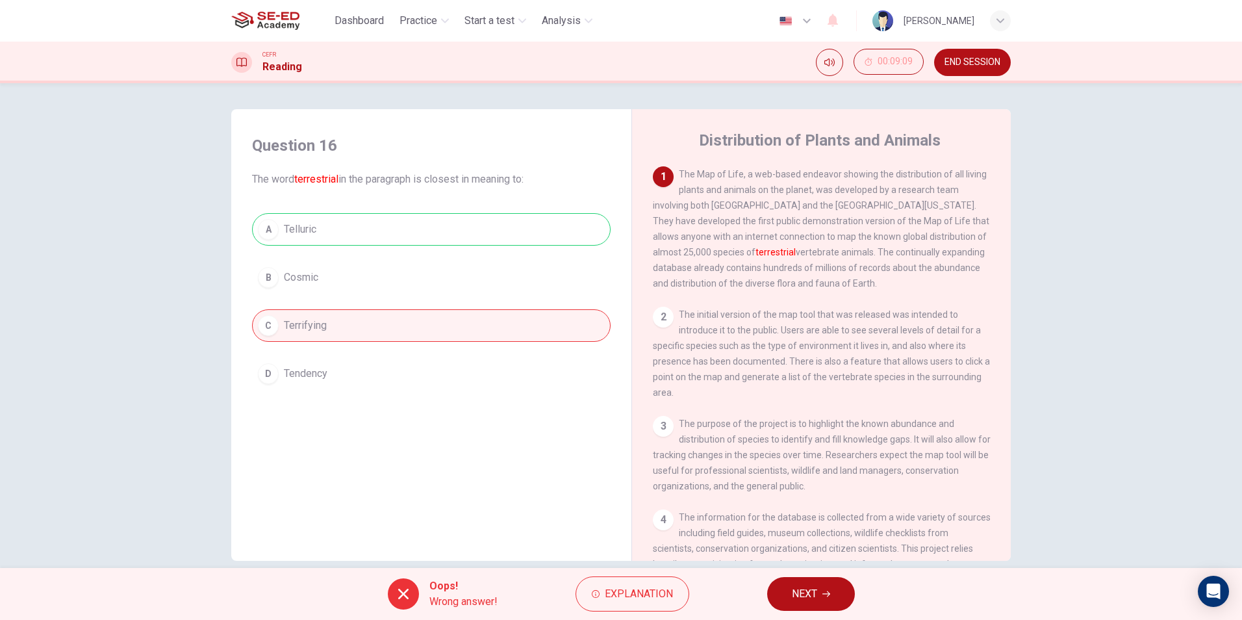
drag, startPoint x: 808, startPoint y: 591, endPoint x: 810, endPoint y: 584, distance: 7.4
click at [810, 584] on button "NEXT" at bounding box center [811, 594] width 88 height 34
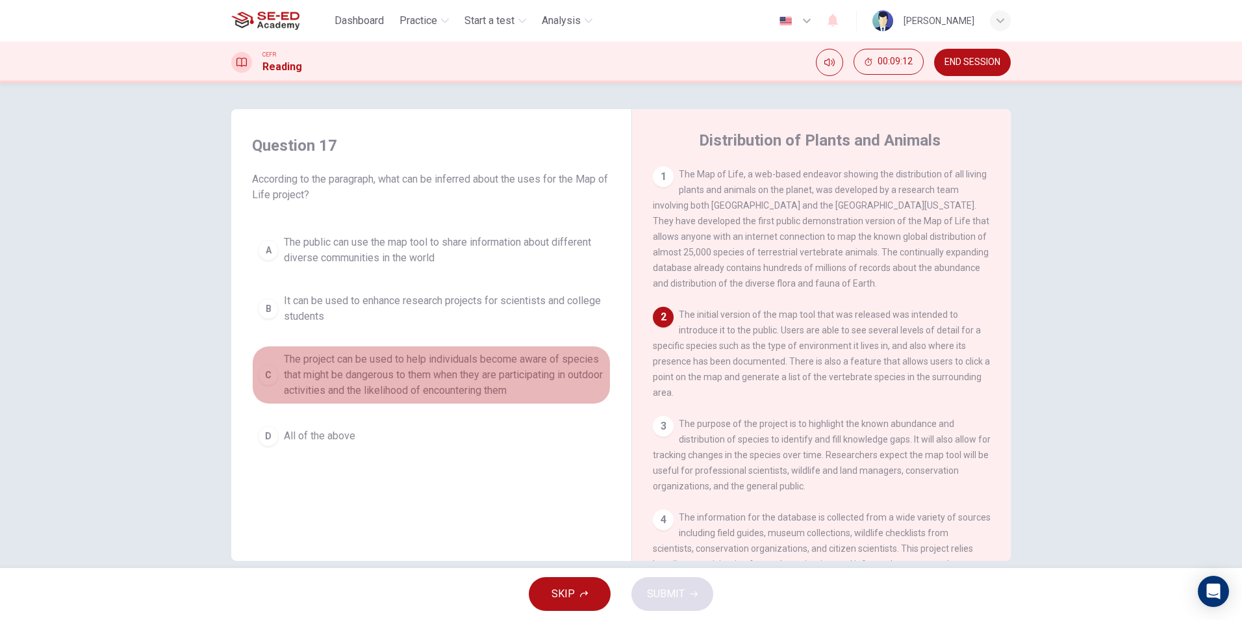
click at [264, 377] on div "C" at bounding box center [268, 374] width 21 height 21
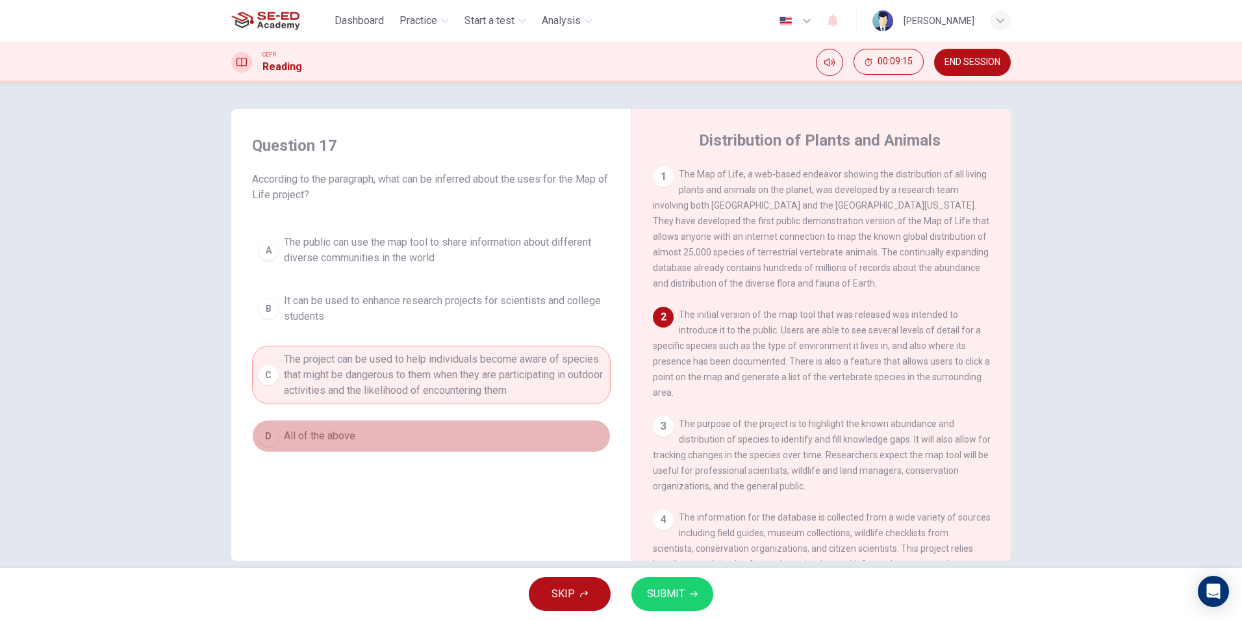
click at [265, 437] on div "D" at bounding box center [268, 435] width 21 height 21
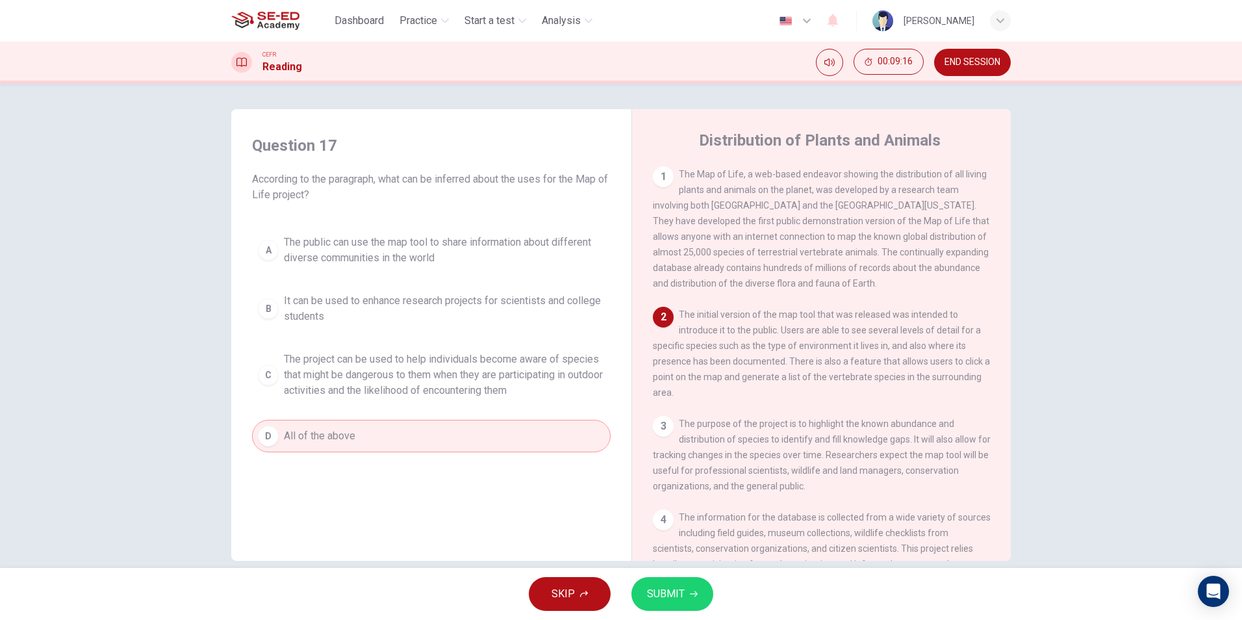
click at [643, 590] on button "SUBMIT" at bounding box center [672, 594] width 82 height 34
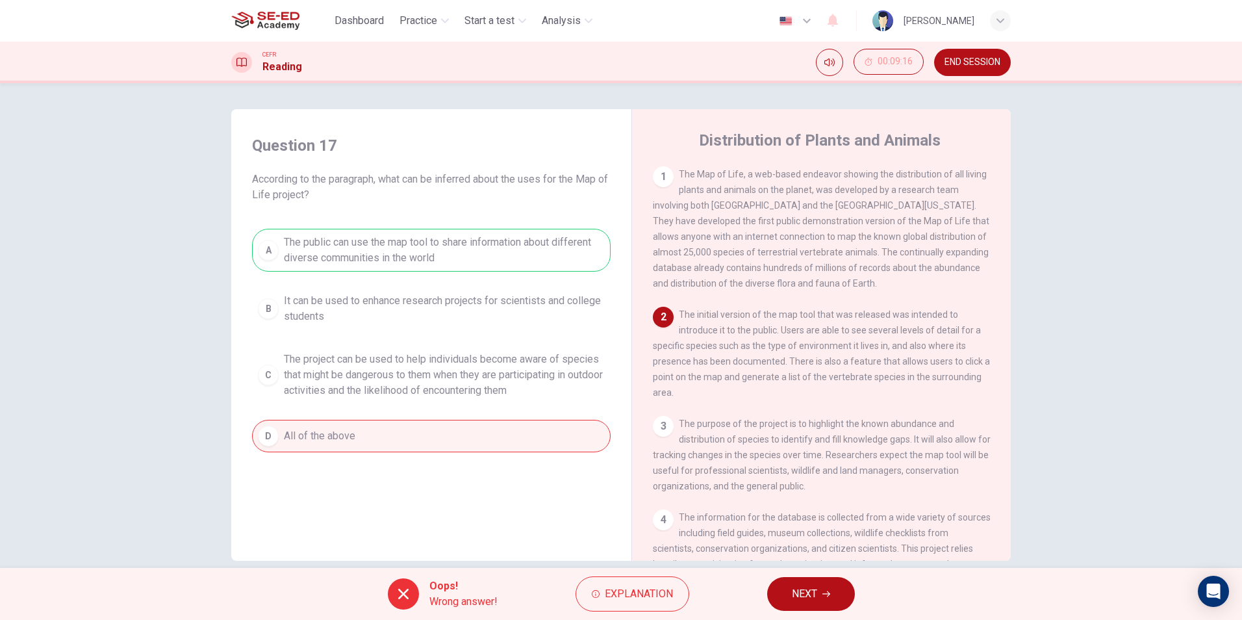
click at [811, 600] on span "NEXT" at bounding box center [804, 594] width 25 height 18
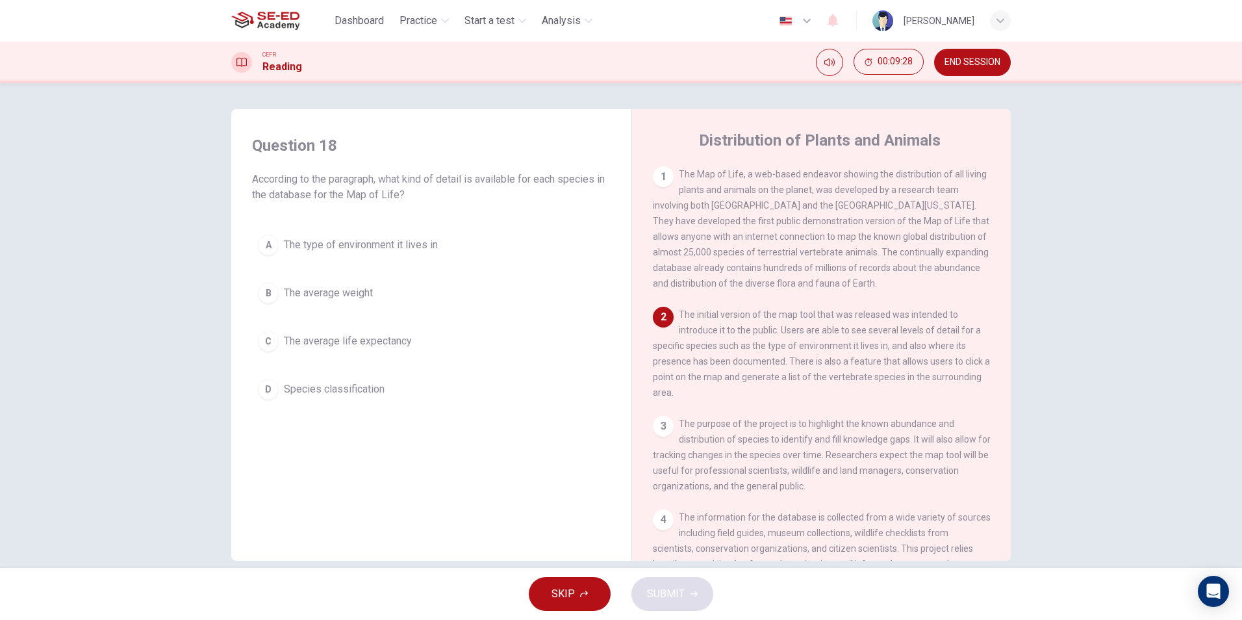
click at [282, 351] on button "C The average life expectancy" at bounding box center [431, 341] width 359 height 32
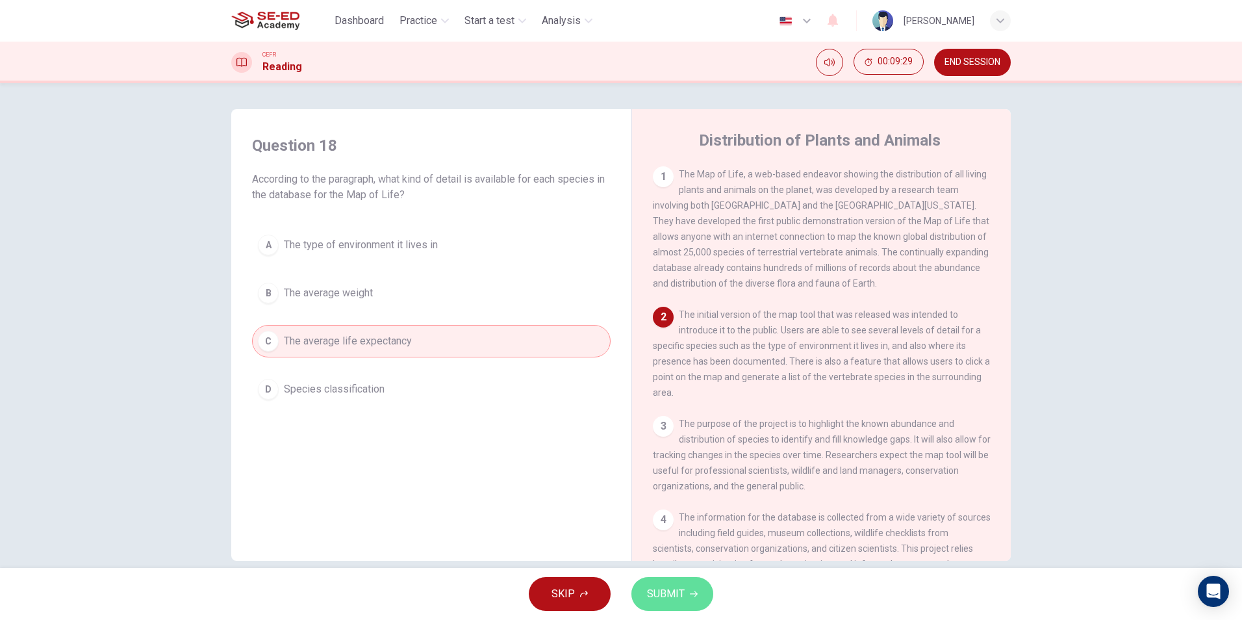
click at [689, 608] on button "SUBMIT" at bounding box center [672, 594] width 82 height 34
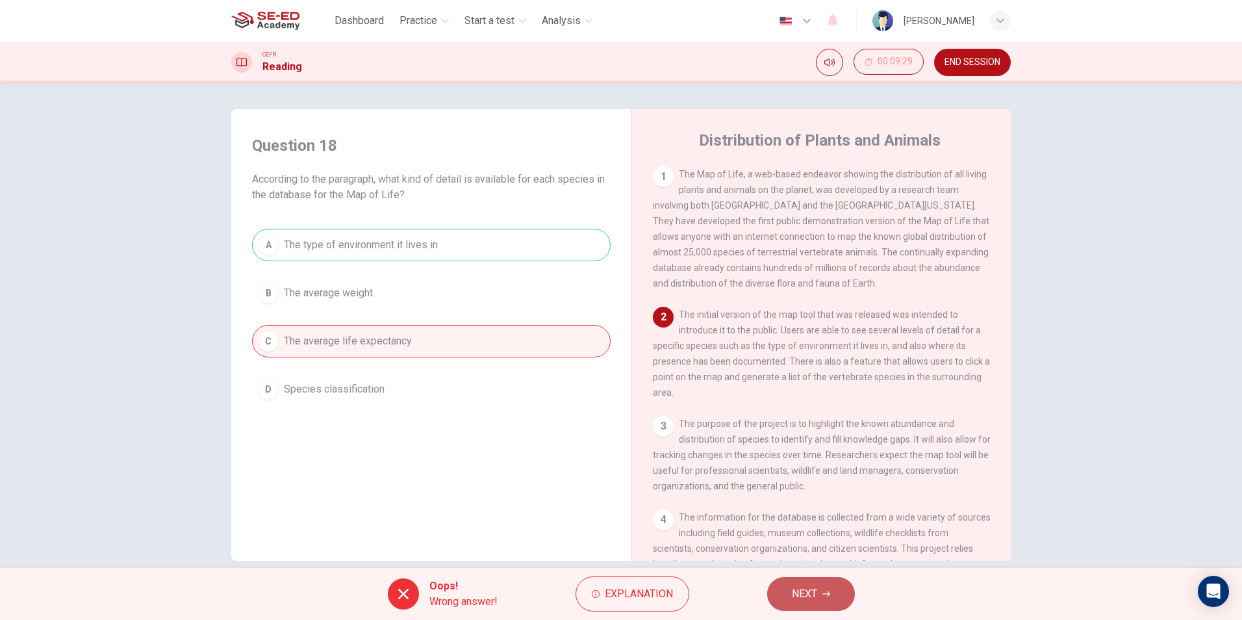
click at [779, 590] on button "NEXT" at bounding box center [811, 594] width 88 height 34
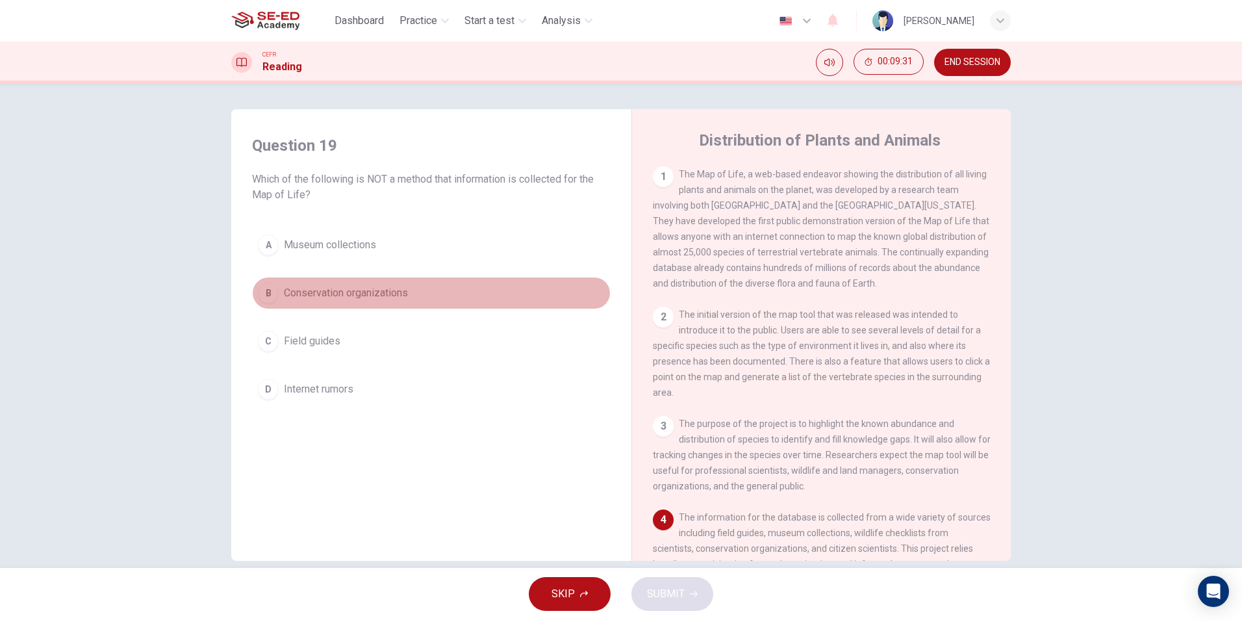
click at [277, 300] on button "B Conservation organizations" at bounding box center [431, 293] width 359 height 32
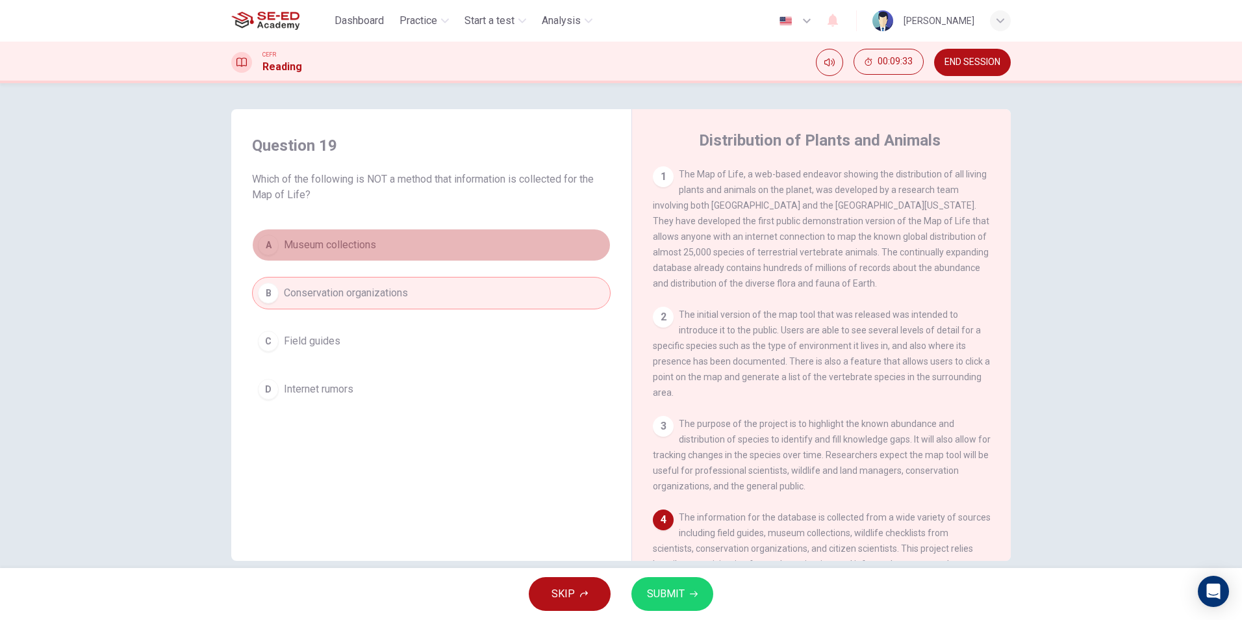
click at [300, 249] on span "Museum collections" at bounding box center [330, 245] width 92 height 16
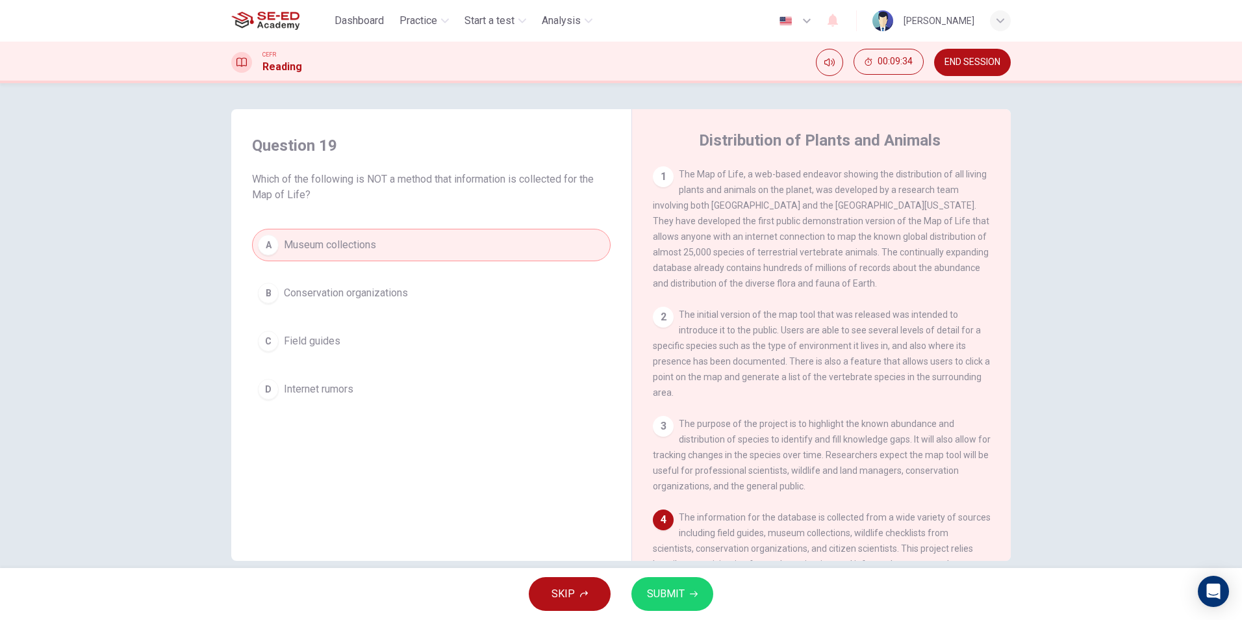
click at [692, 576] on div "SKIP SUBMIT" at bounding box center [621, 594] width 1242 height 52
click at [691, 590] on icon "button" at bounding box center [694, 594] width 8 height 8
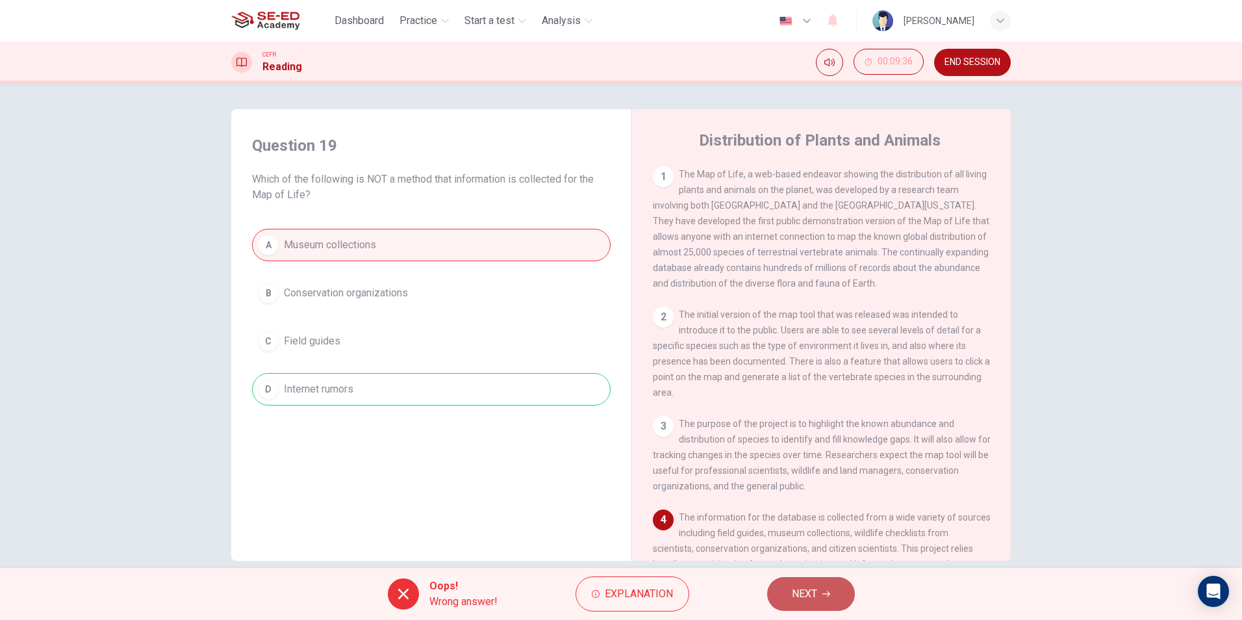
click at [819, 598] on button "NEXT" at bounding box center [811, 594] width 88 height 34
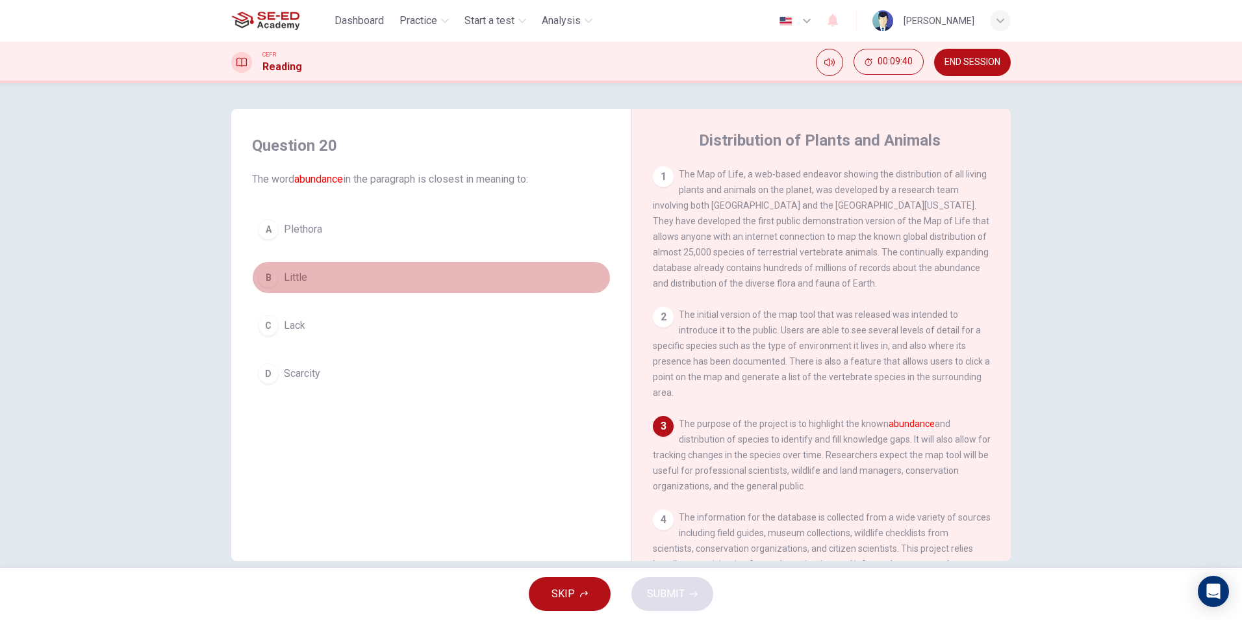
click at [284, 276] on span "Little" at bounding box center [295, 278] width 23 height 16
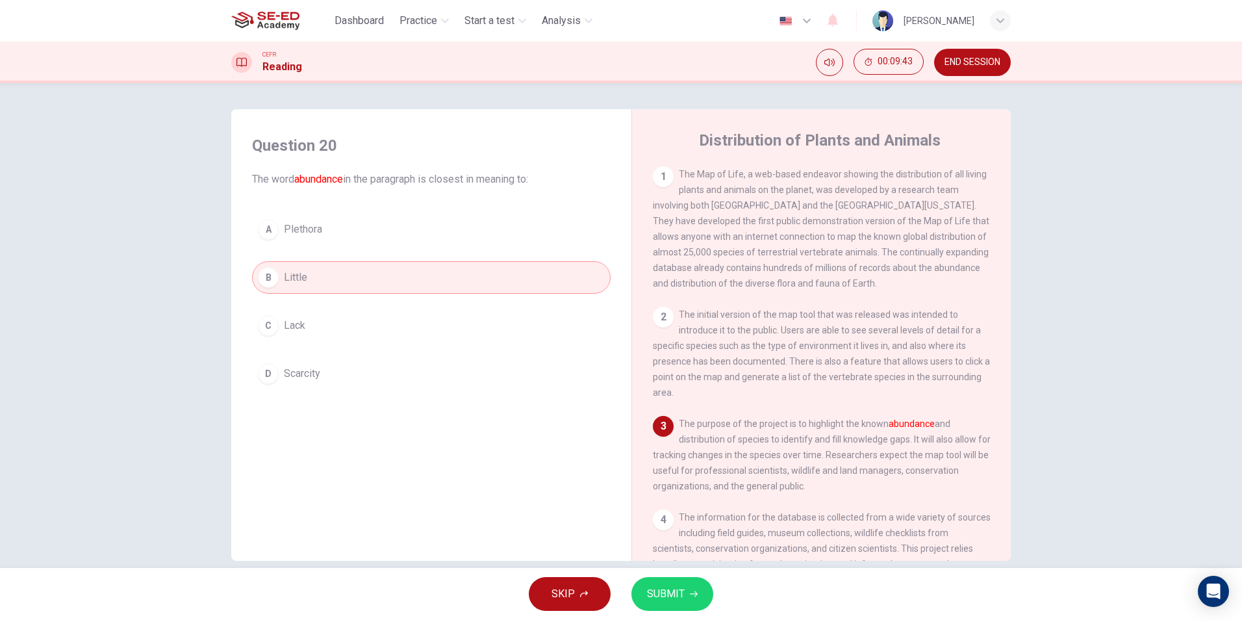
click at [667, 587] on span "SUBMIT" at bounding box center [666, 594] width 38 height 18
click at [255, 321] on button "C Lack" at bounding box center [431, 325] width 359 height 32
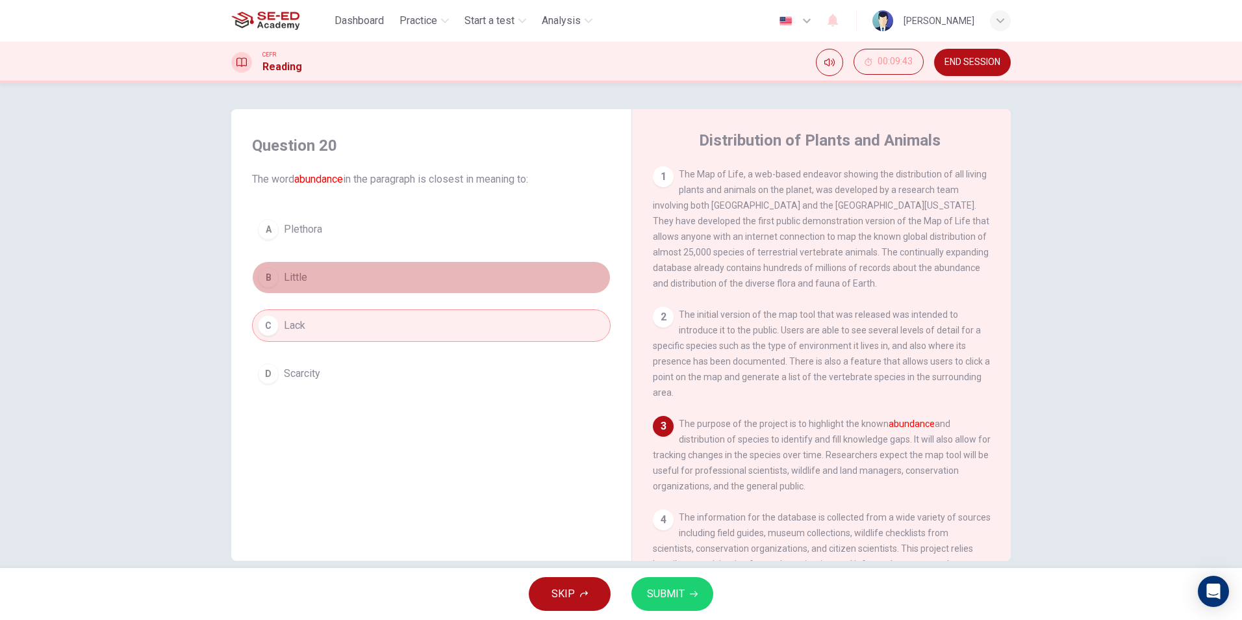
click at [271, 279] on div "B" at bounding box center [268, 277] width 21 height 21
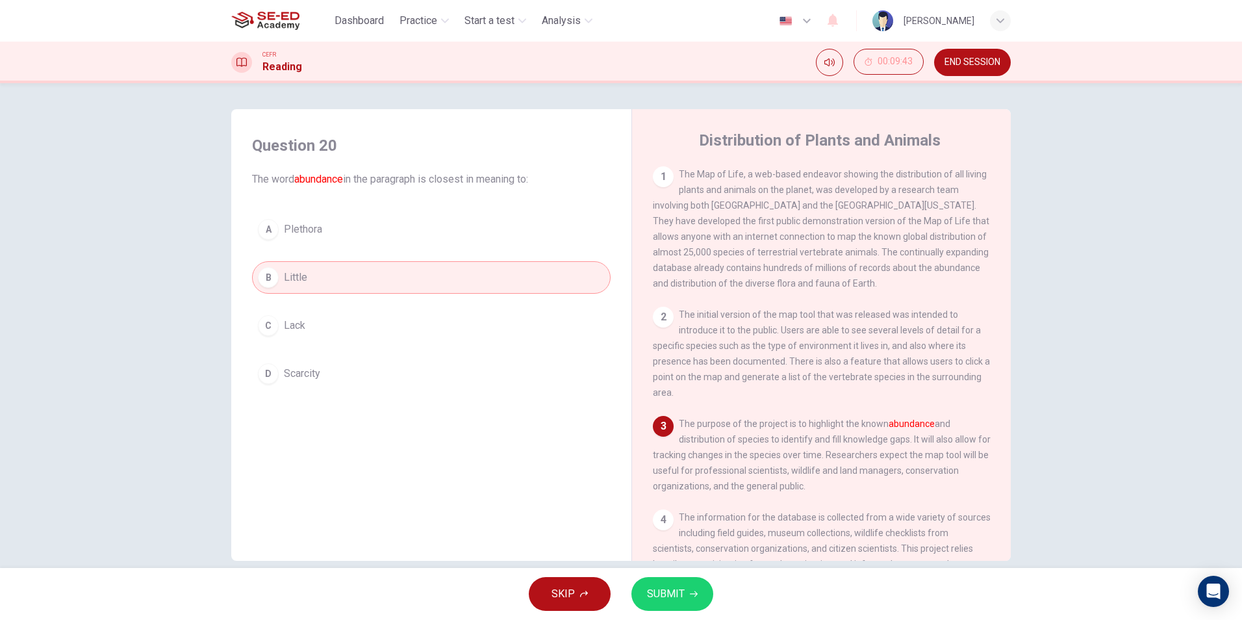
drag, startPoint x: 273, startPoint y: 207, endPoint x: 271, endPoint y: 236, distance: 29.9
click at [273, 207] on div "Question 20 The word abundance in the paragraph is closest in meaning to: A Ple…" at bounding box center [431, 262] width 379 height 281
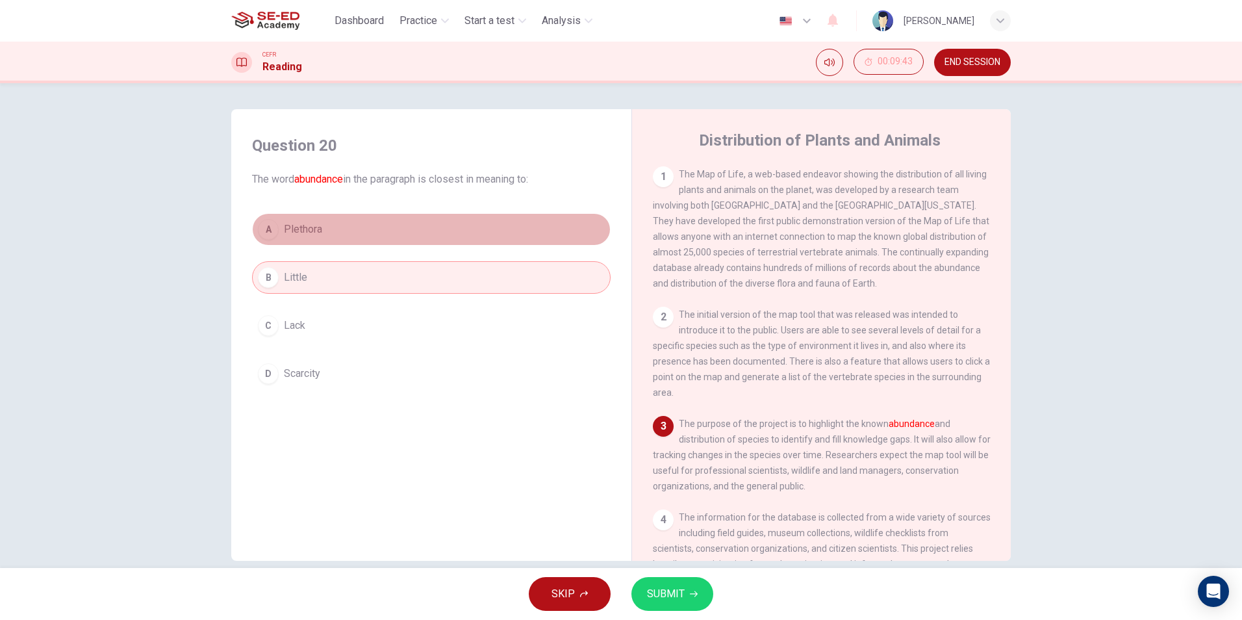
click at [260, 220] on div "A" at bounding box center [268, 229] width 21 height 21
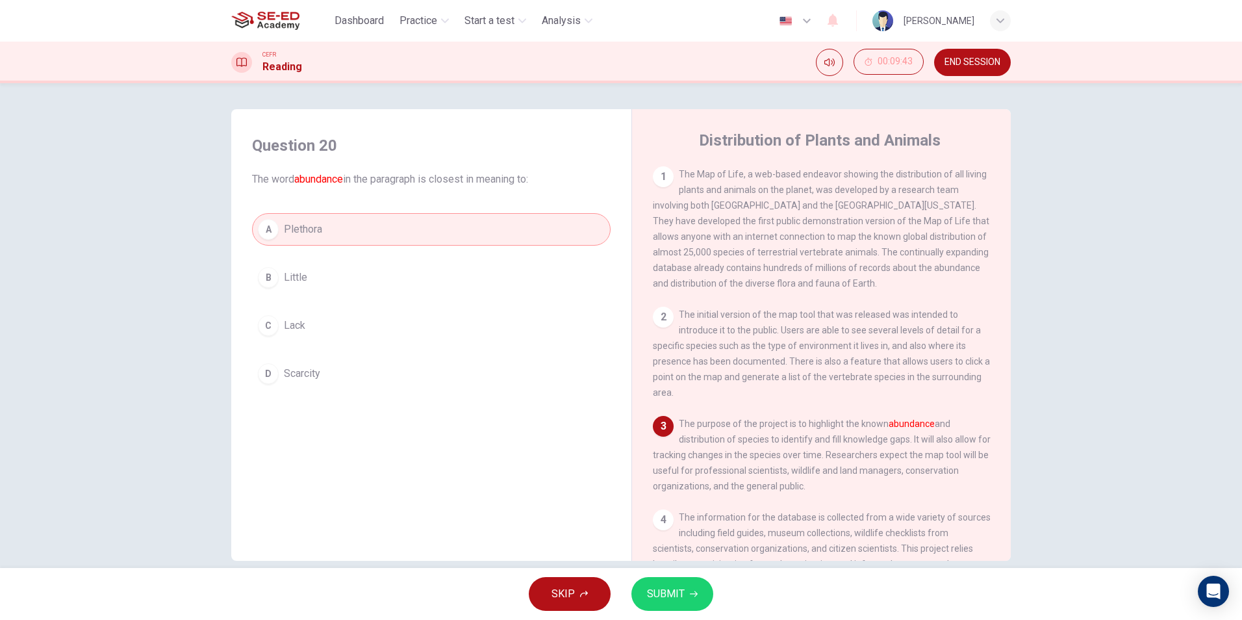
click at [261, 272] on div "B" at bounding box center [268, 277] width 21 height 21
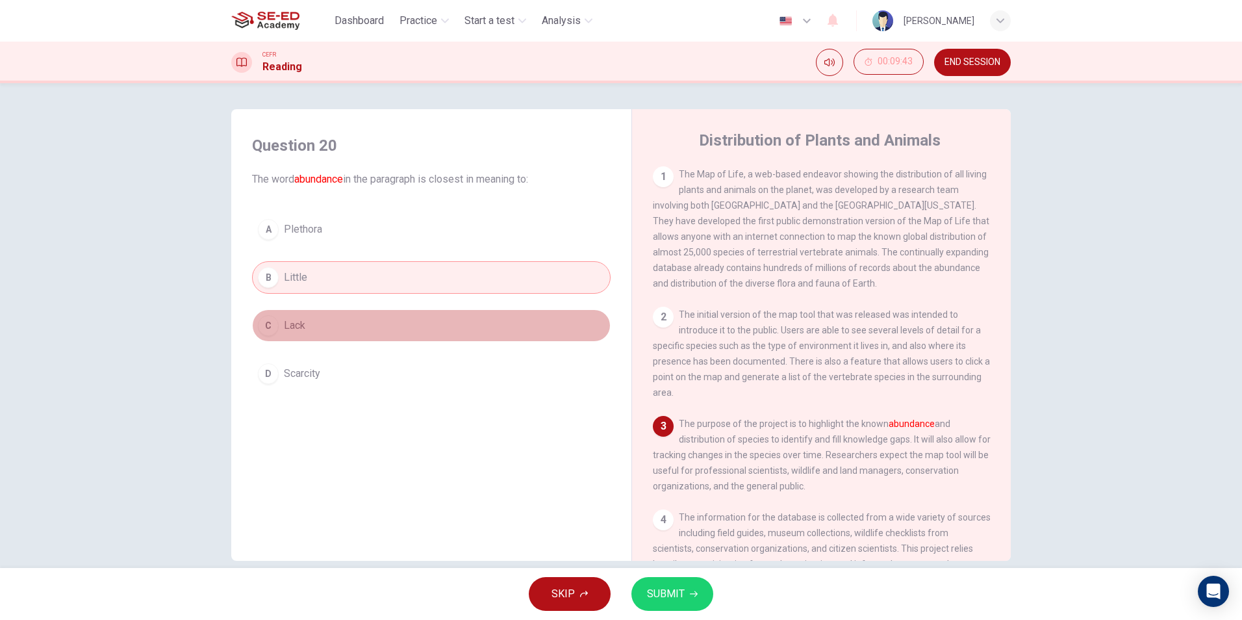
click at [267, 317] on div "C" at bounding box center [268, 325] width 21 height 21
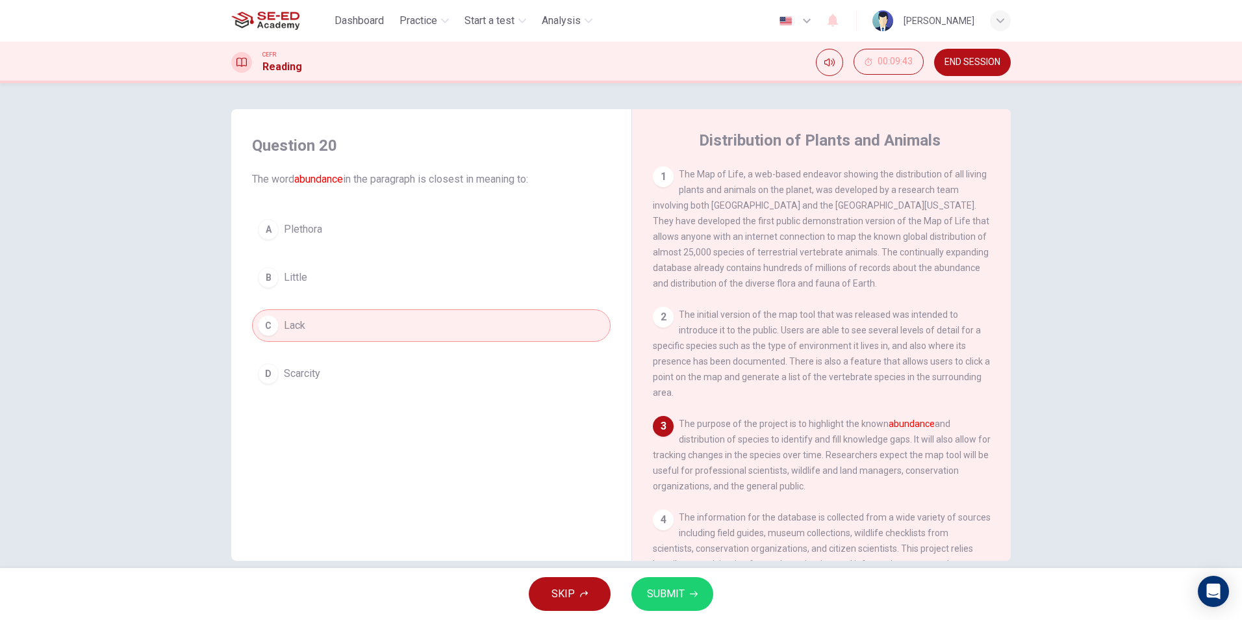
click at [260, 356] on div "A Plethora B Little C Lack D Scarcity" at bounding box center [431, 301] width 359 height 177
click at [691, 594] on icon "button" at bounding box center [694, 594] width 8 height 6
click at [691, 594] on span "Processing your response..." at bounding box center [642, 594] width 127 height 16
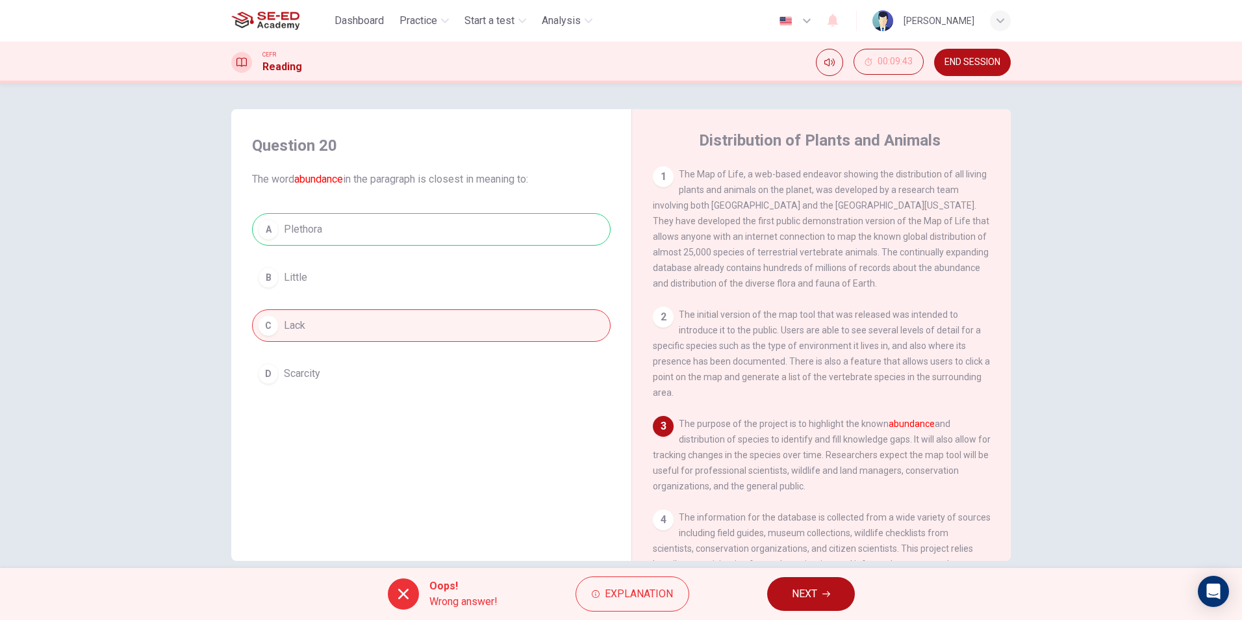
click at [820, 597] on button "NEXT" at bounding box center [811, 594] width 88 height 34
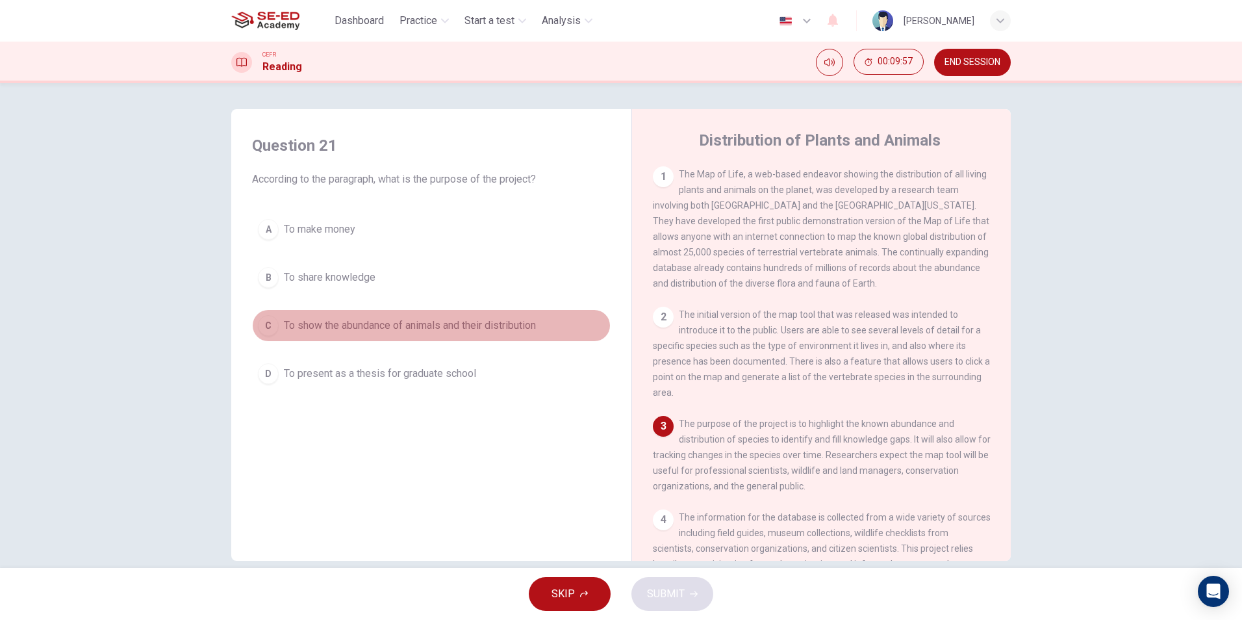
click at [263, 333] on div "C" at bounding box center [268, 325] width 21 height 21
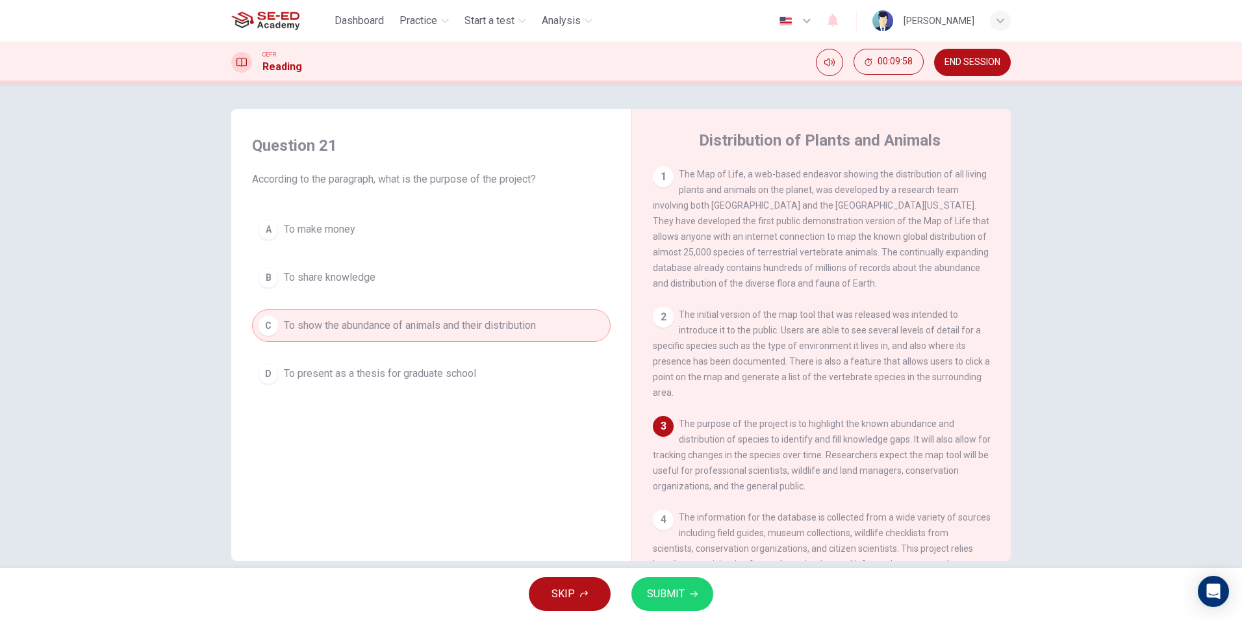
click at [677, 596] on span "SUBMIT" at bounding box center [666, 594] width 38 height 18
click at [677, 594] on span "Processing your response..." at bounding box center [642, 594] width 127 height 16
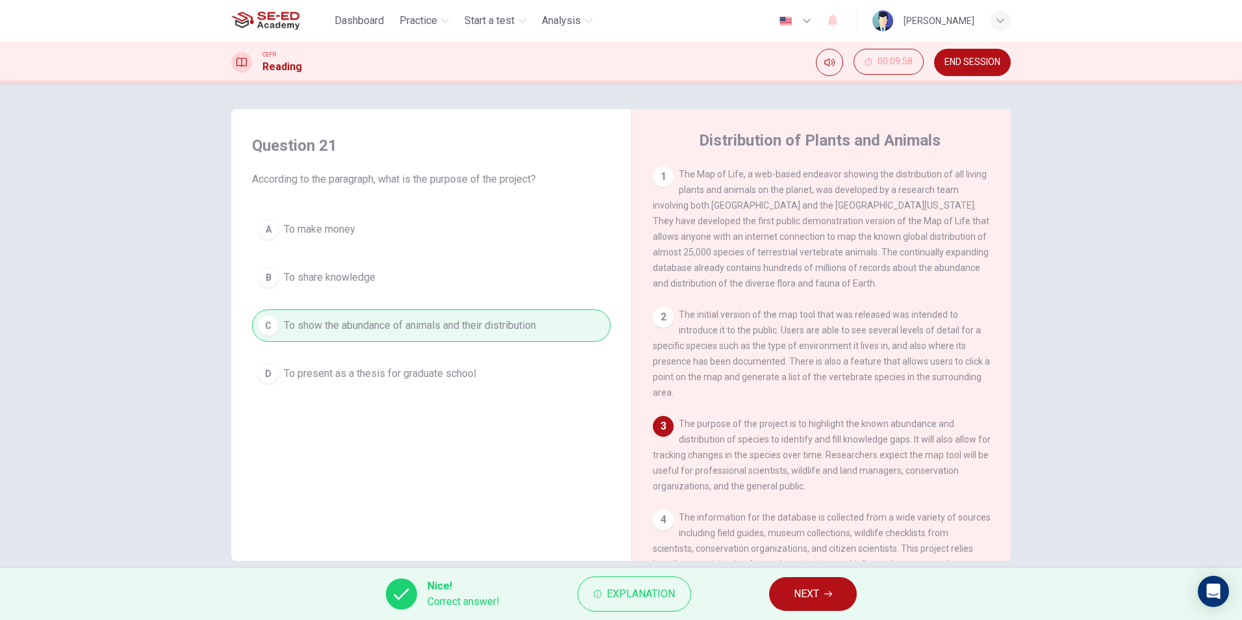
drag, startPoint x: 811, startPoint y: 611, endPoint x: 803, endPoint y: 607, distance: 9.0
click at [807, 611] on div "Nice! Correct answer! Explanation NEXT" at bounding box center [621, 594] width 1242 height 52
click at [800, 592] on span "NEXT" at bounding box center [806, 594] width 25 height 18
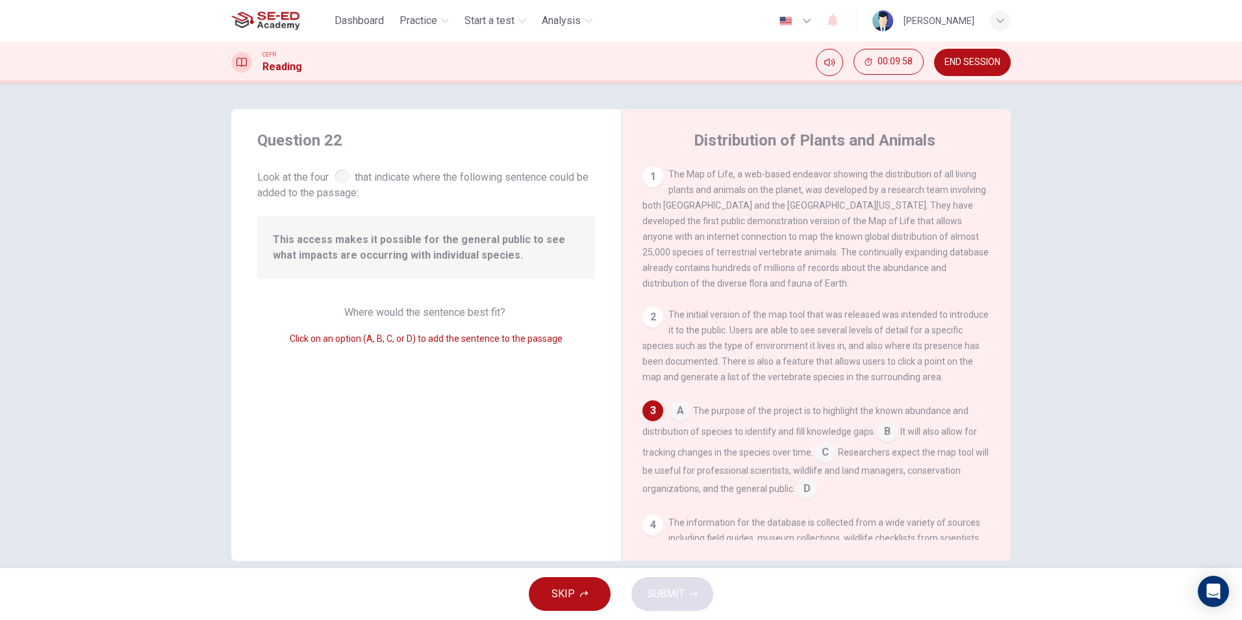
scroll to position [97, 0]
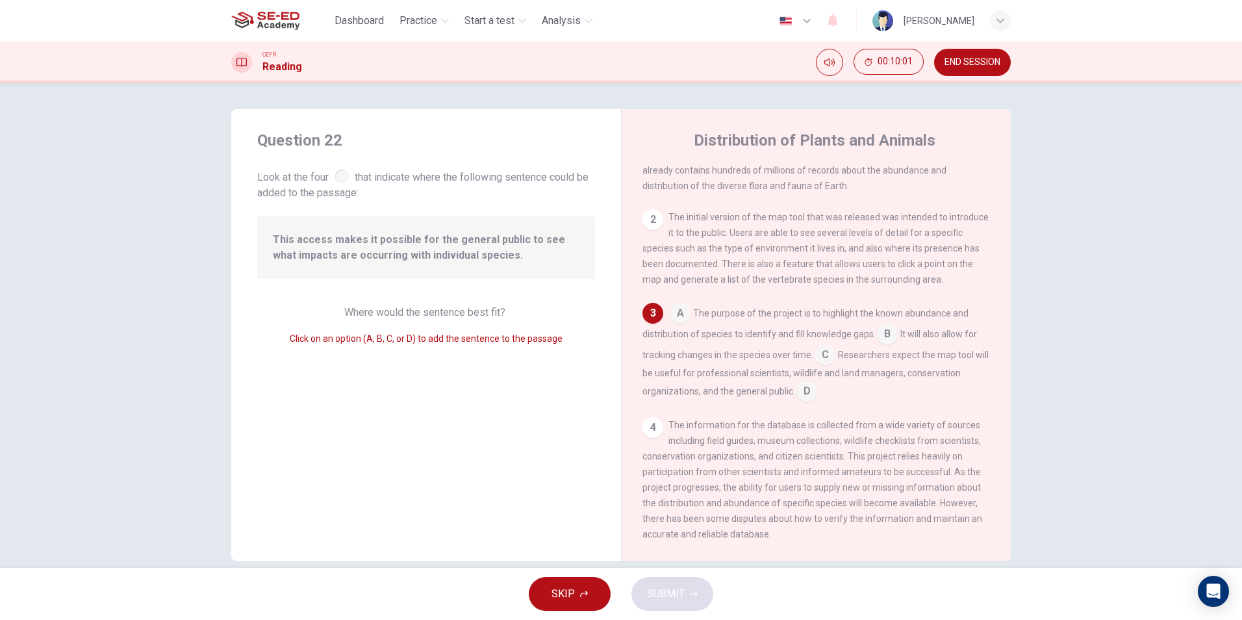
click at [335, 174] on div at bounding box center [342, 176] width 14 height 14
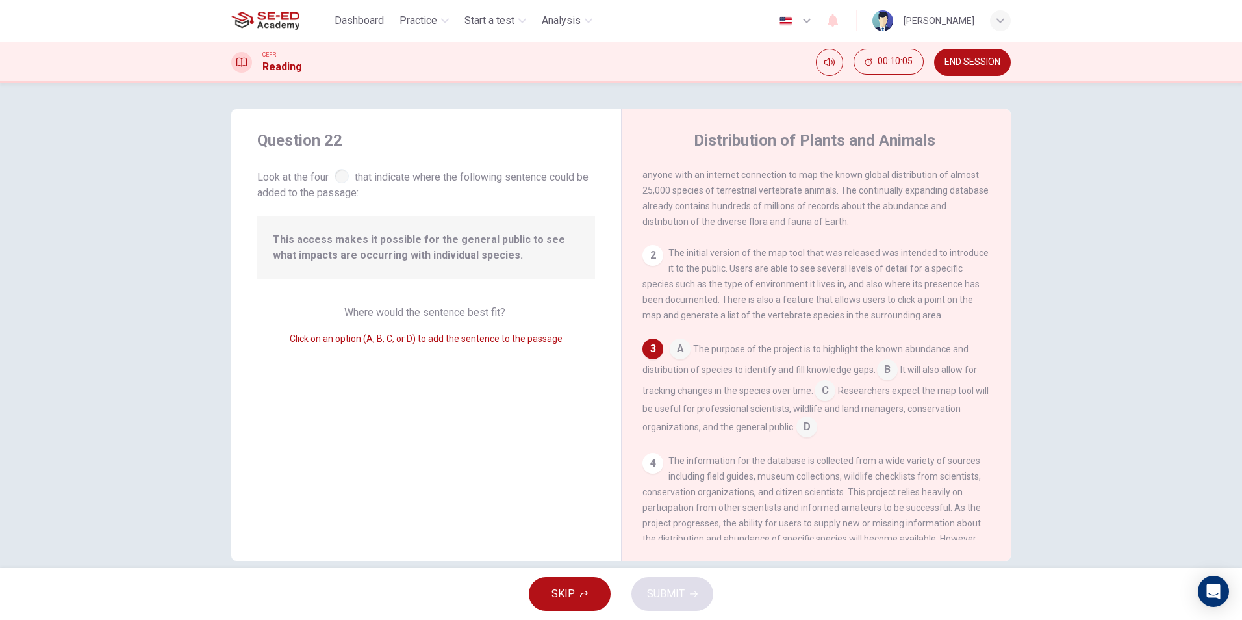
scroll to position [32, 0]
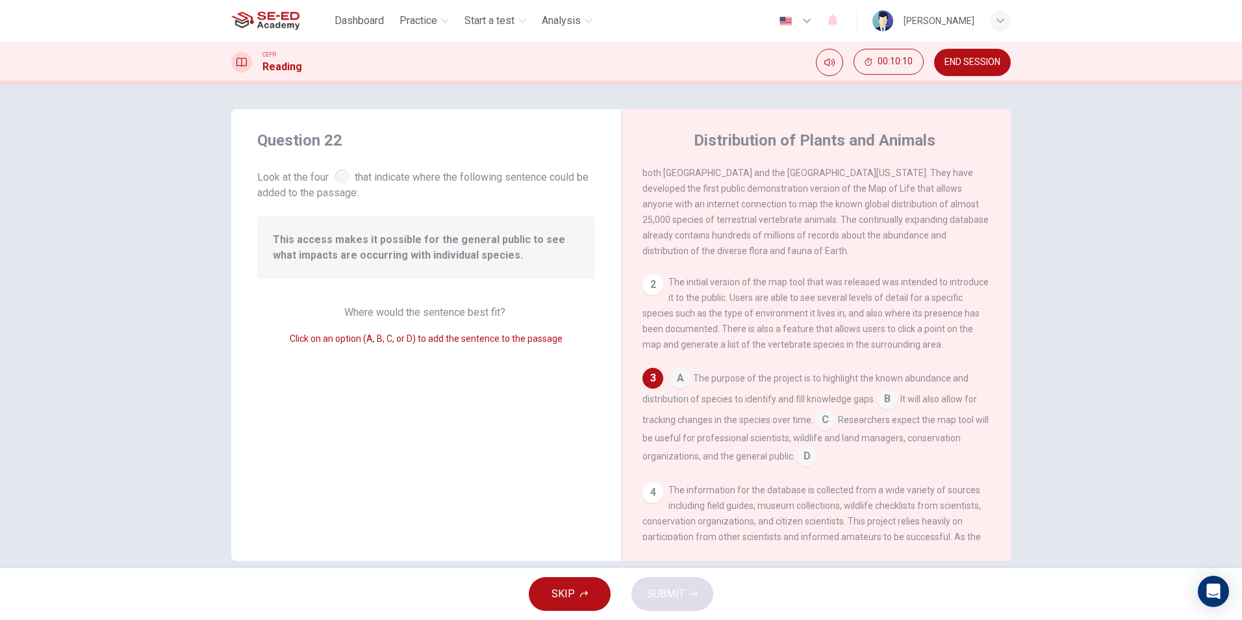
click at [884, 399] on input at bounding box center [887, 400] width 21 height 21
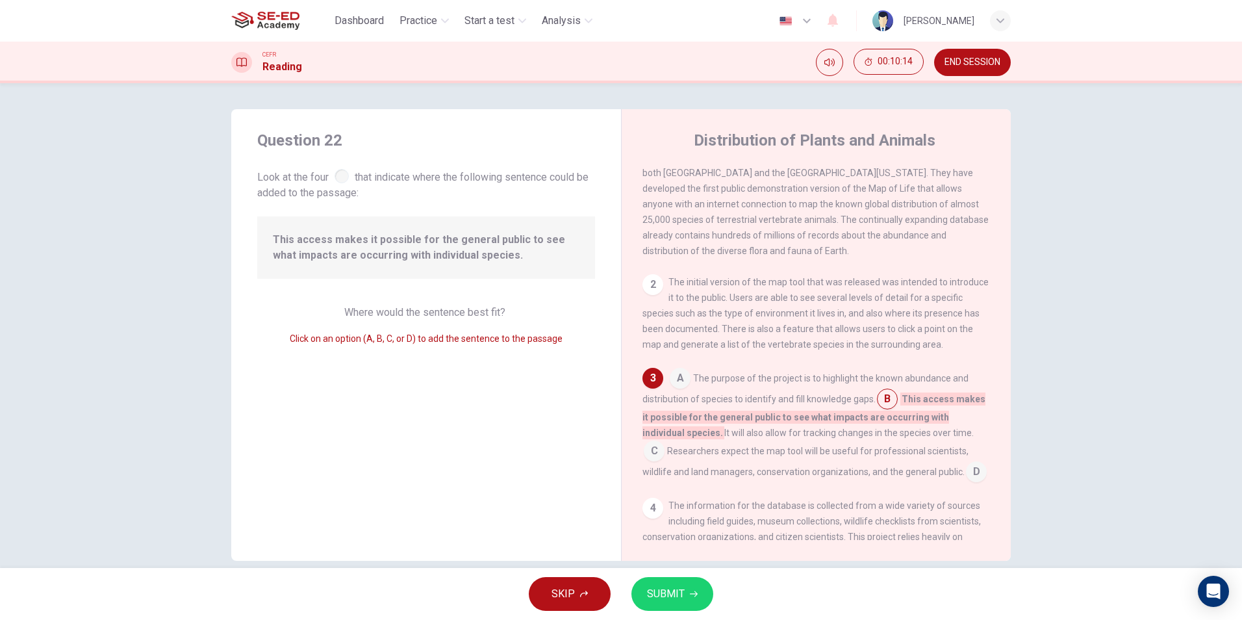
click at [665, 442] on input at bounding box center [654, 452] width 21 height 21
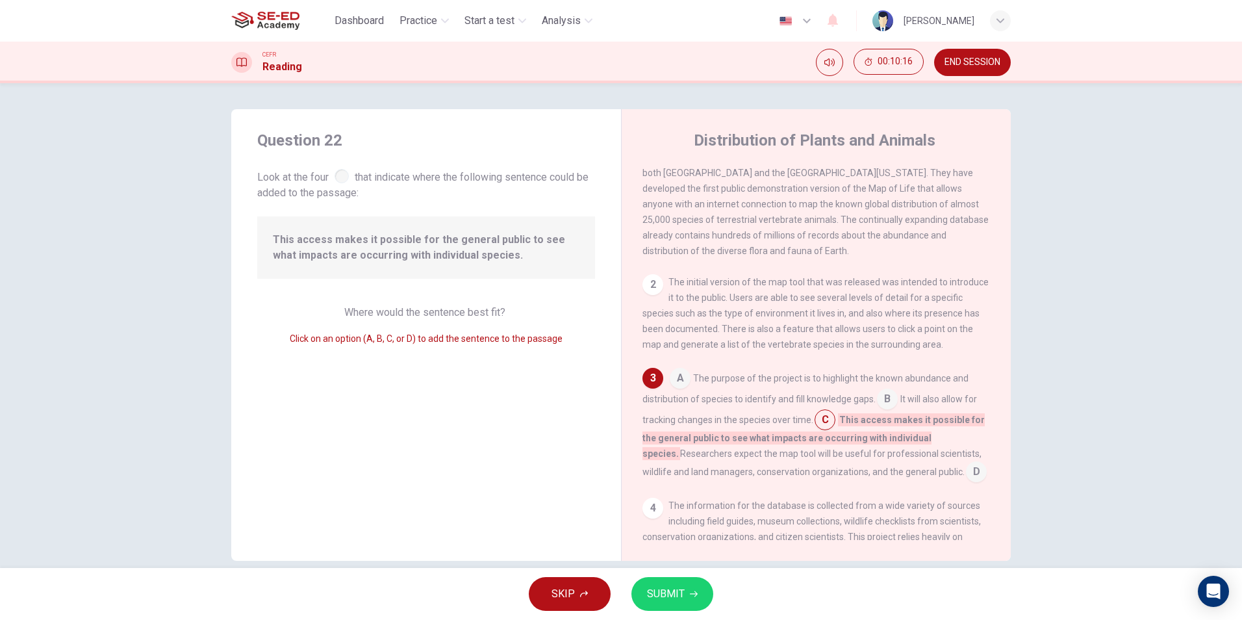
click at [966, 481] on input at bounding box center [976, 473] width 21 height 21
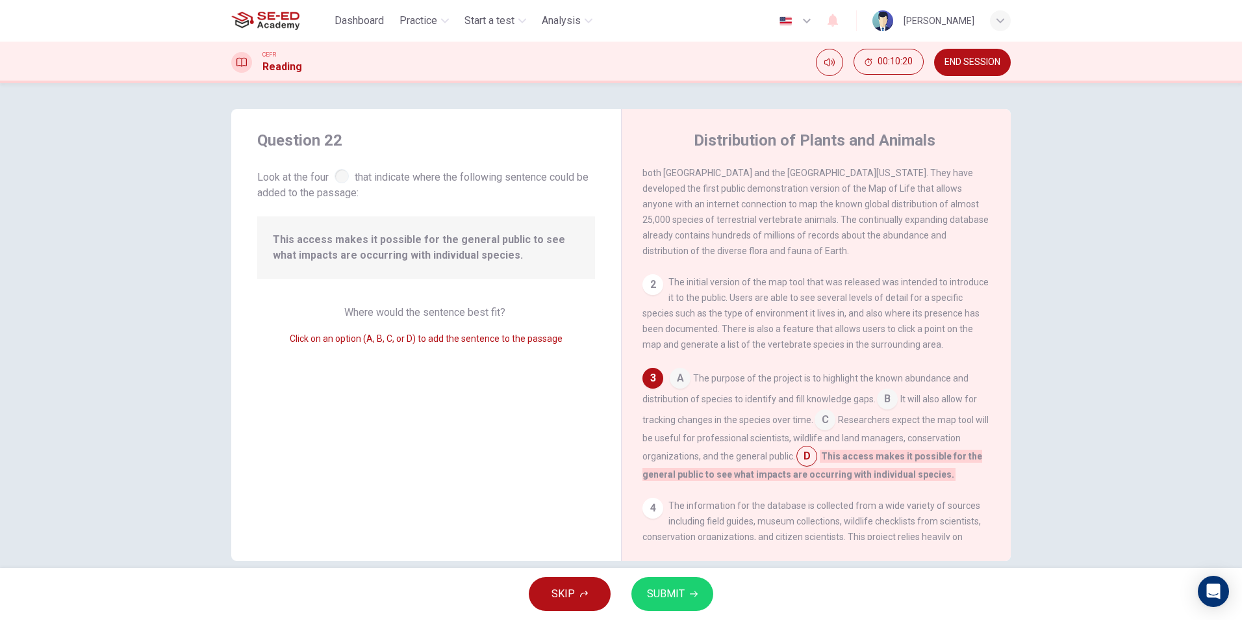
click at [672, 383] on input at bounding box center [680, 379] width 21 height 21
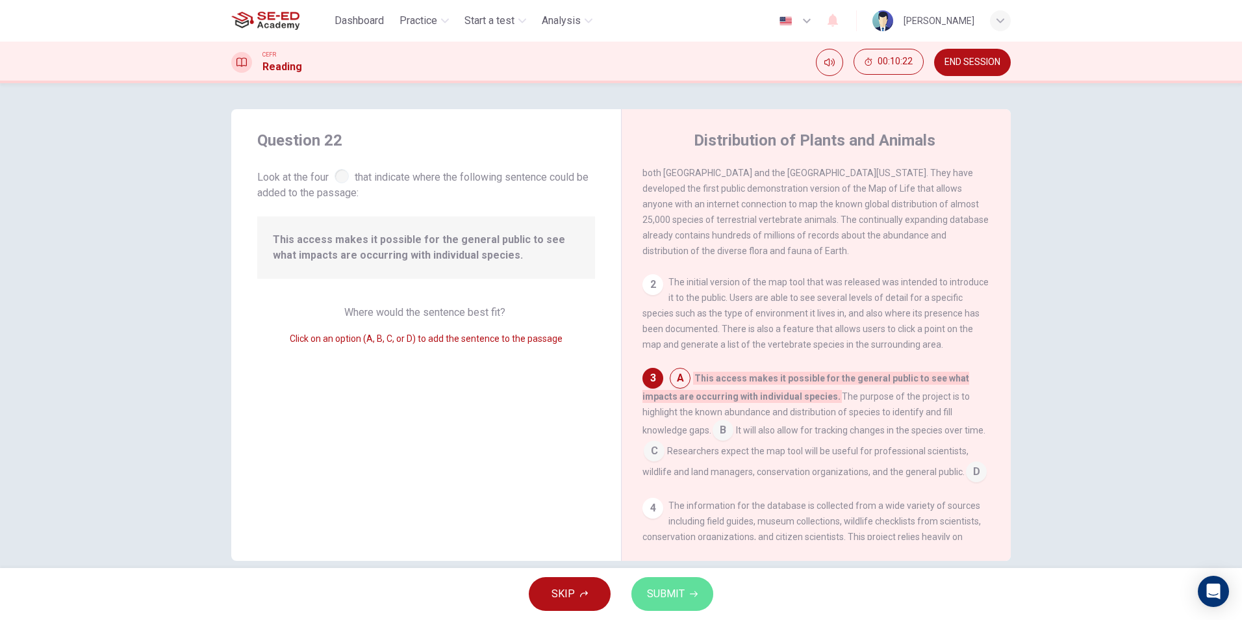
click at [650, 588] on span "SUBMIT" at bounding box center [666, 594] width 38 height 18
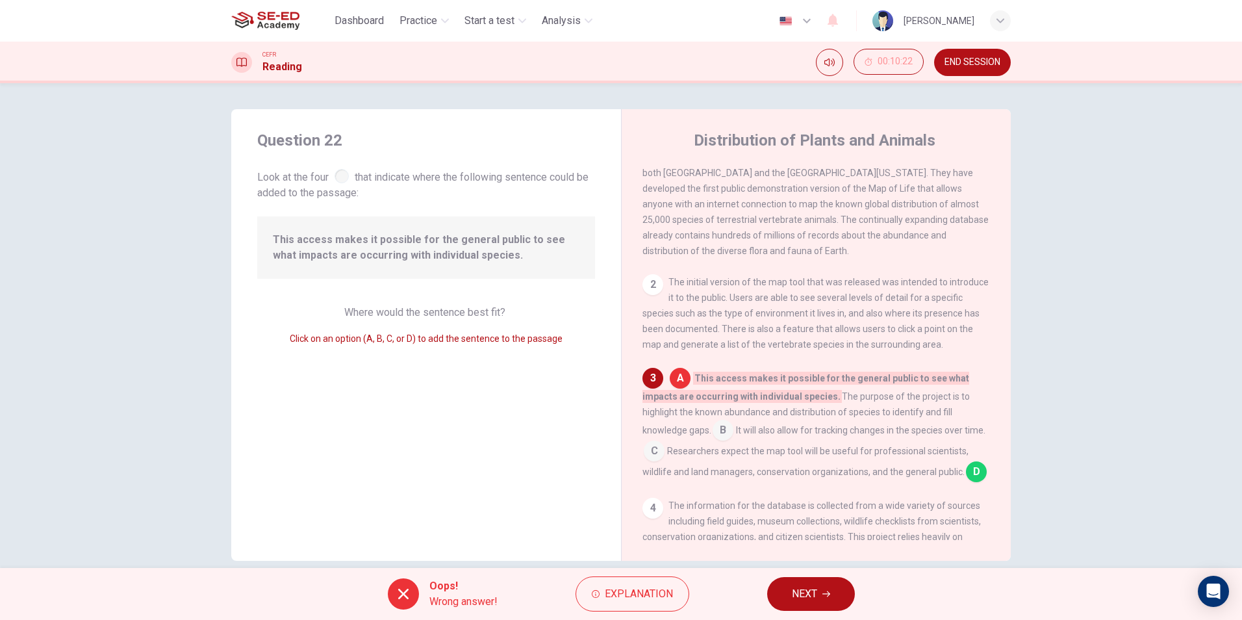
click at [783, 590] on button "NEXT" at bounding box center [811, 594] width 88 height 34
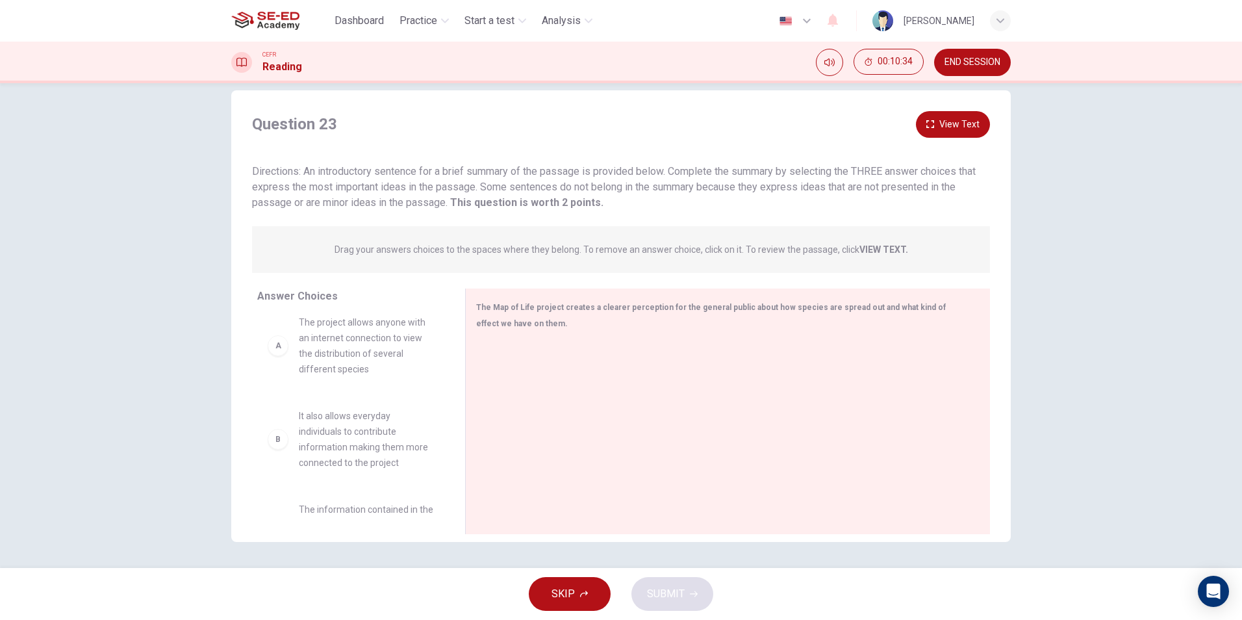
scroll to position [0, 0]
click at [276, 361] on div "A" at bounding box center [278, 356] width 21 height 21
drag, startPoint x: 276, startPoint y: 361, endPoint x: 266, endPoint y: 369, distance: 12.5
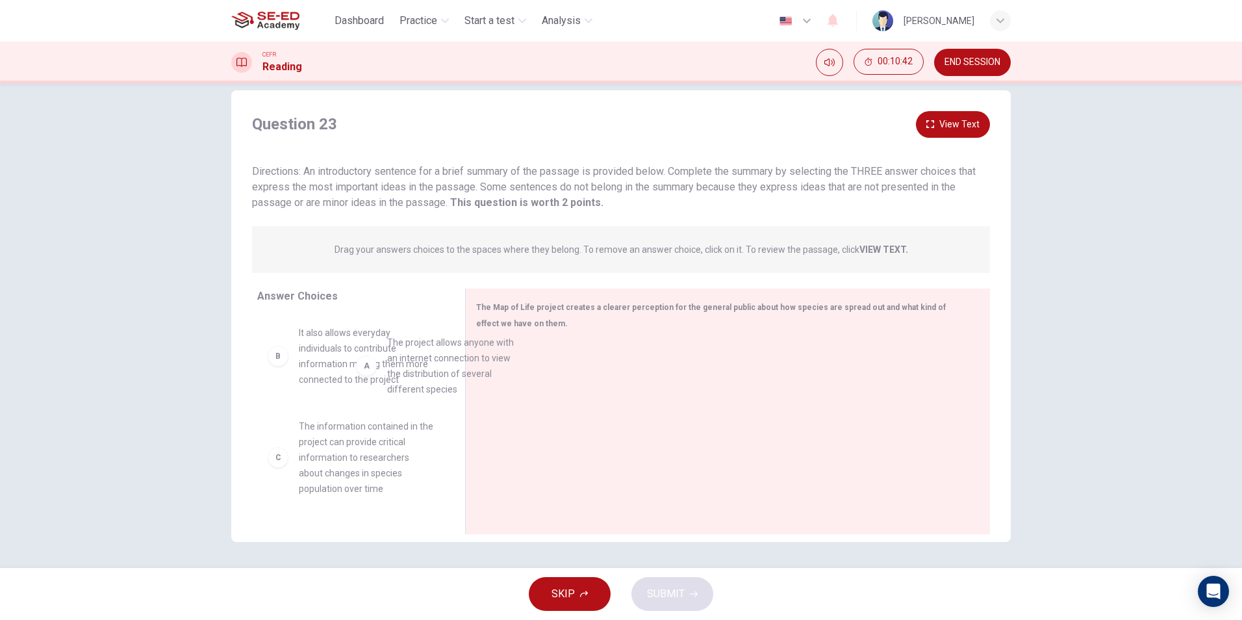
drag, startPoint x: 268, startPoint y: 357, endPoint x: 280, endPoint y: 359, distance: 12.5
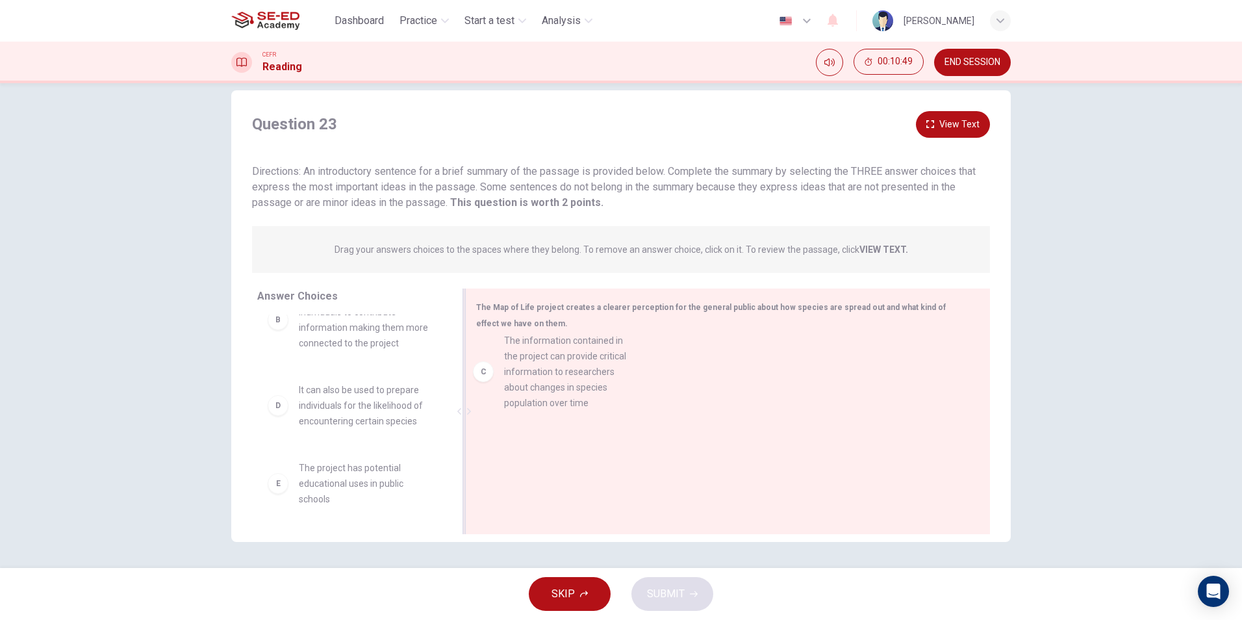
drag, startPoint x: 340, startPoint y: 434, endPoint x: 560, endPoint y: 386, distance: 224.8
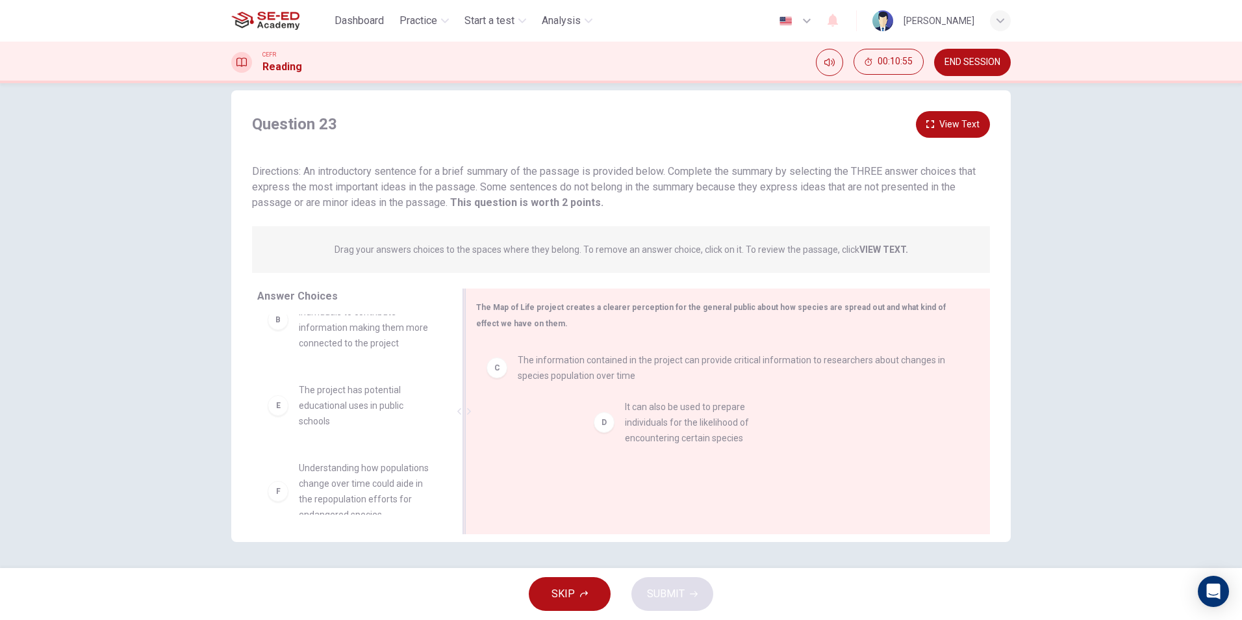
drag, startPoint x: 375, startPoint y: 407, endPoint x: 713, endPoint y: 424, distance: 338.9
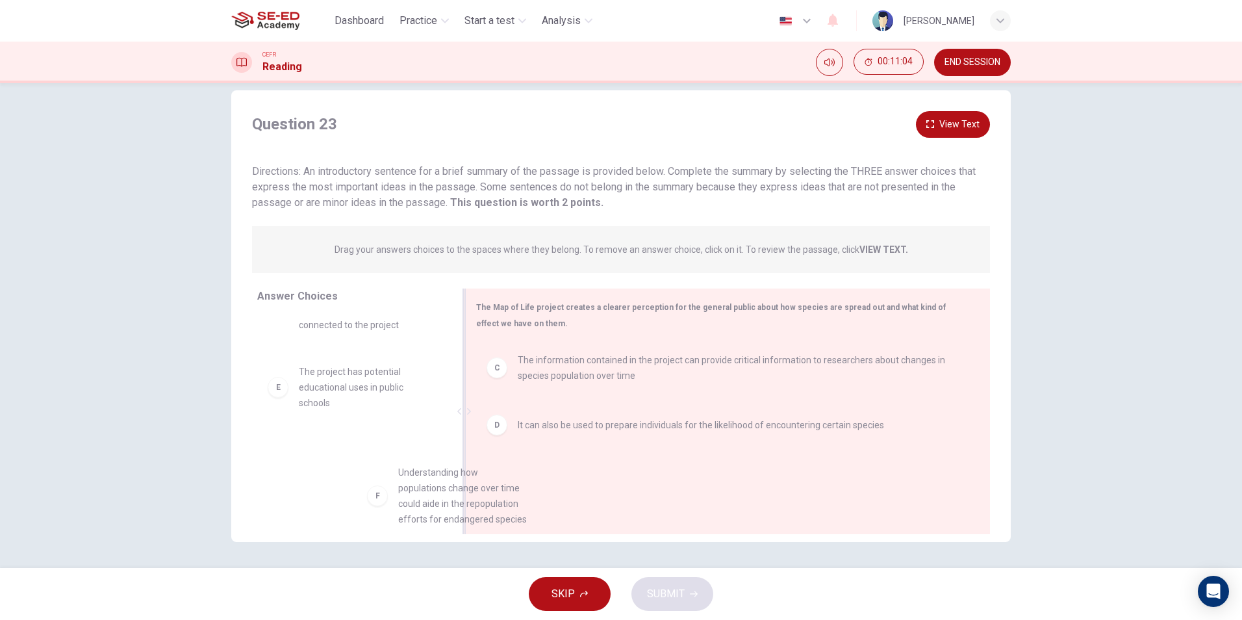
scroll to position [10, 0]
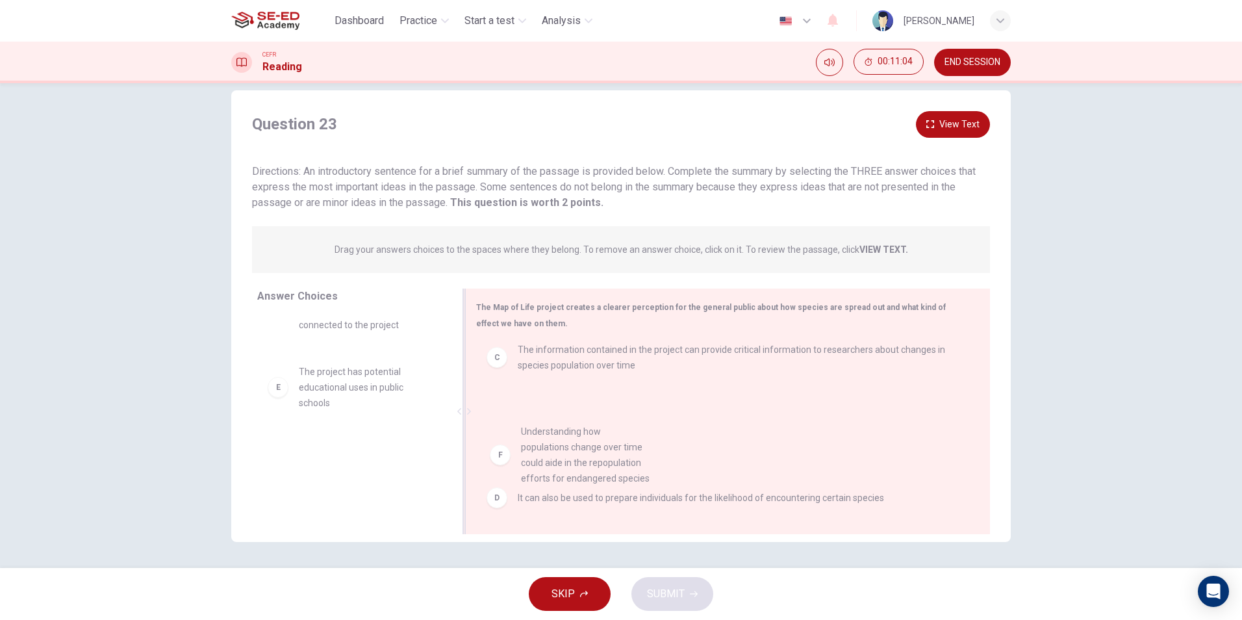
drag, startPoint x: 316, startPoint y: 464, endPoint x: 550, endPoint y: 446, distance: 234.6
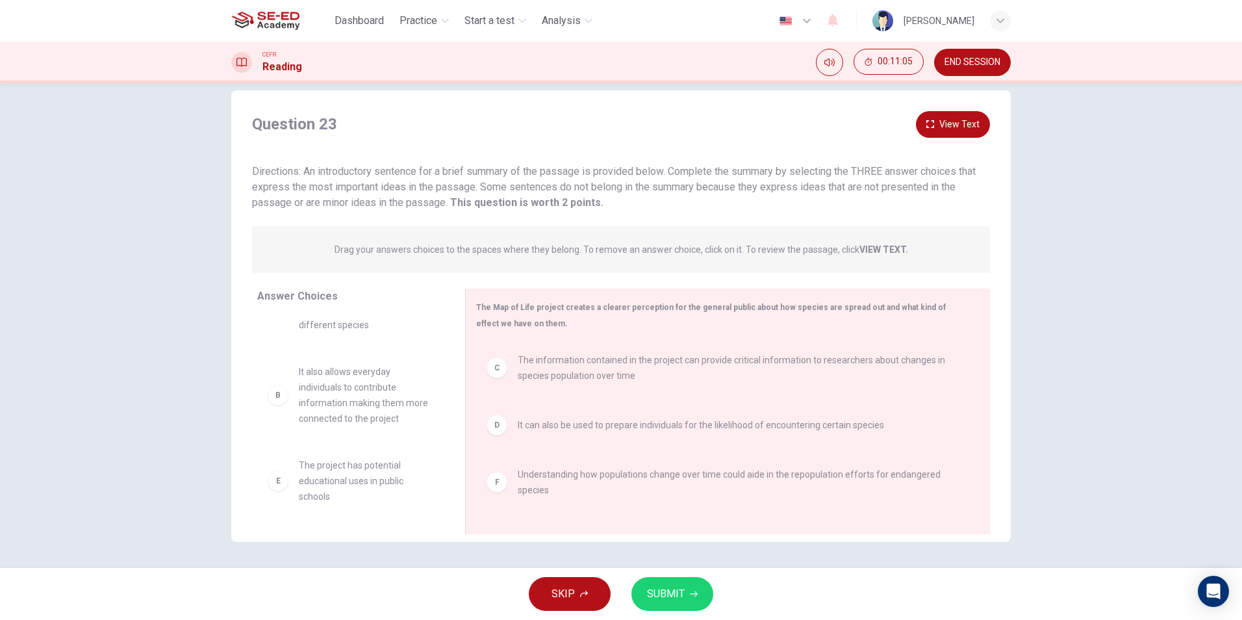
scroll to position [55, 0]
drag, startPoint x: 374, startPoint y: 424, endPoint x: 628, endPoint y: 548, distance: 282.7
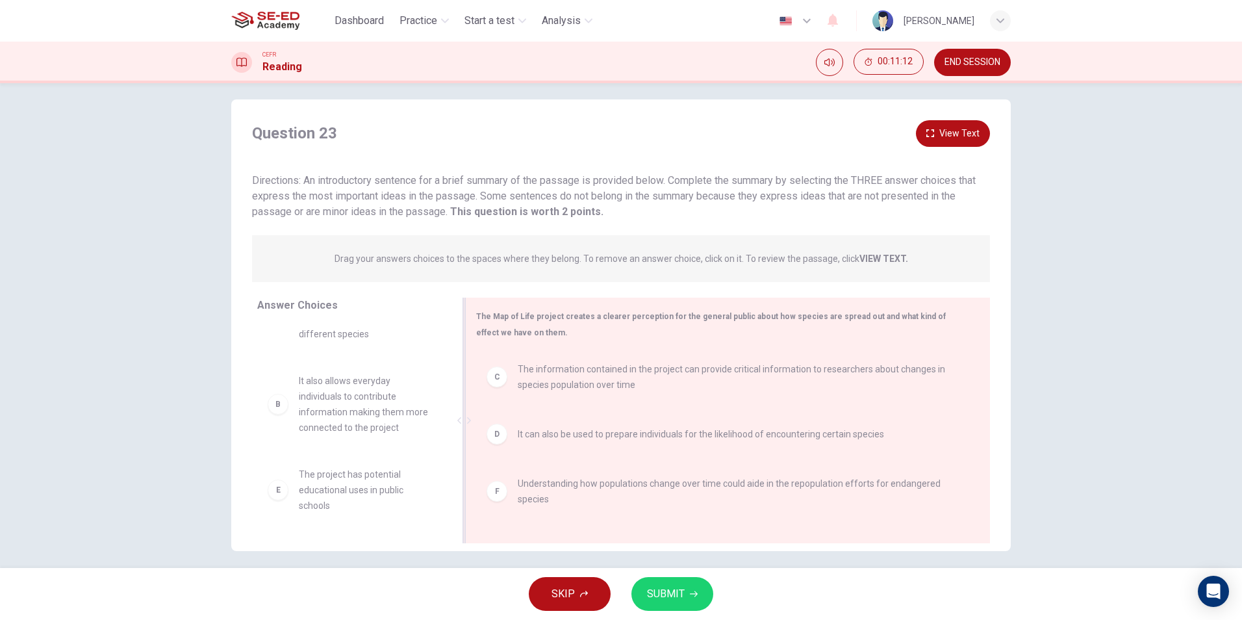
scroll to position [19, 0]
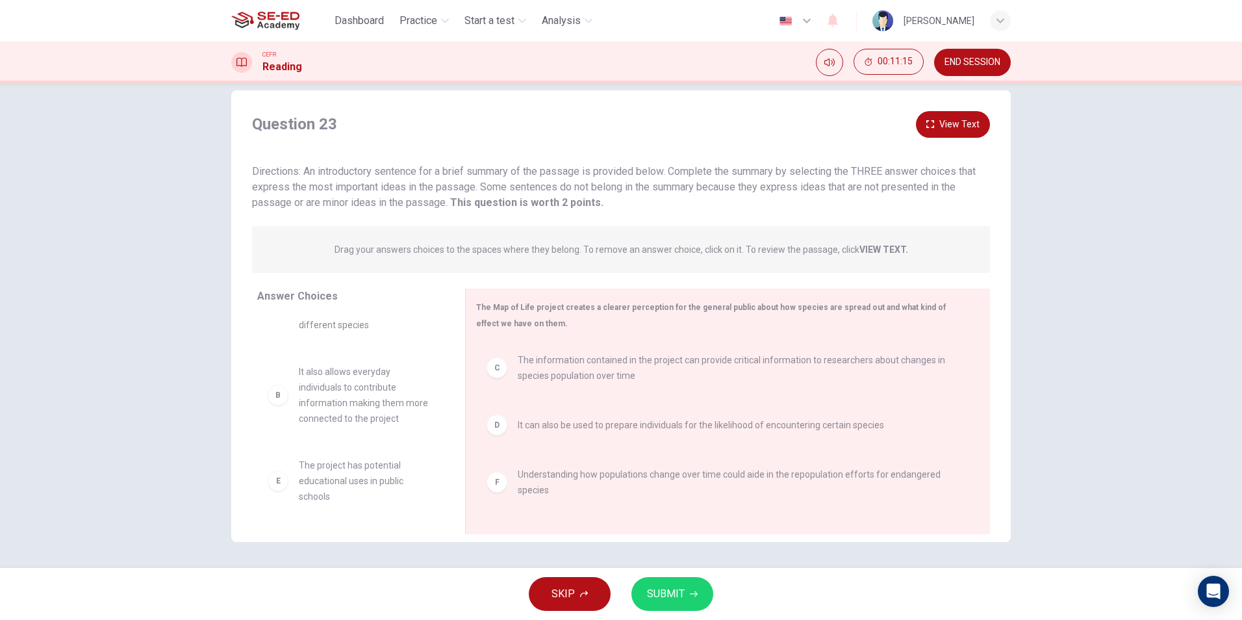
click at [661, 592] on span "SUBMIT" at bounding box center [666, 594] width 38 height 18
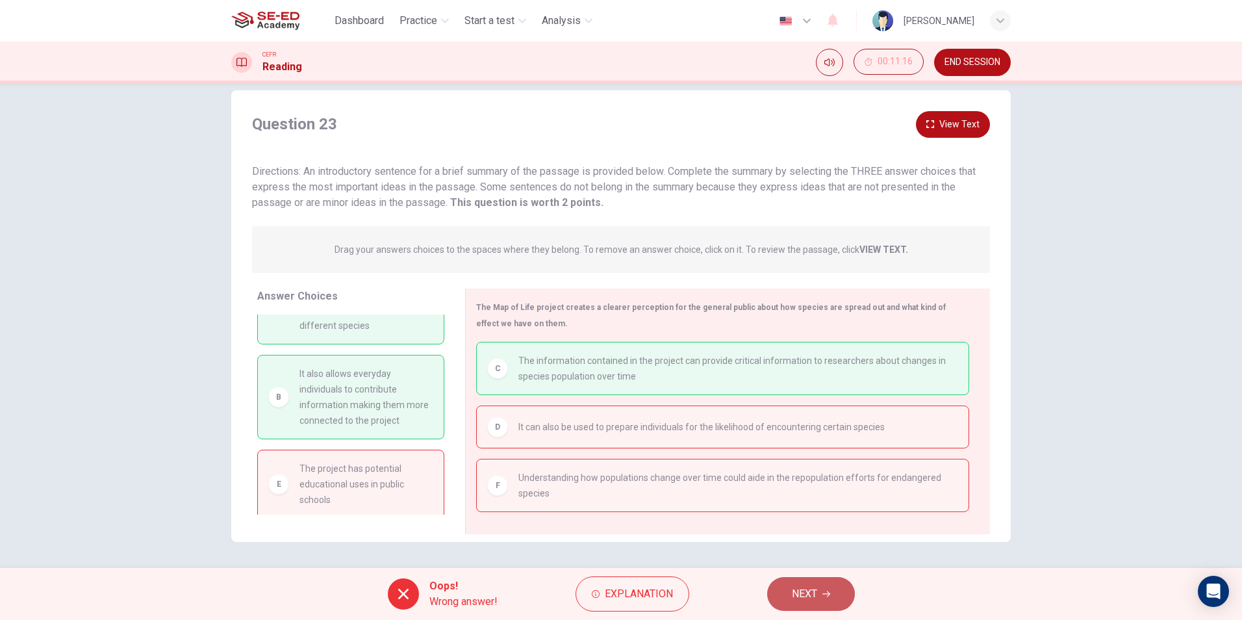
click at [808, 607] on button "NEXT" at bounding box center [811, 594] width 88 height 34
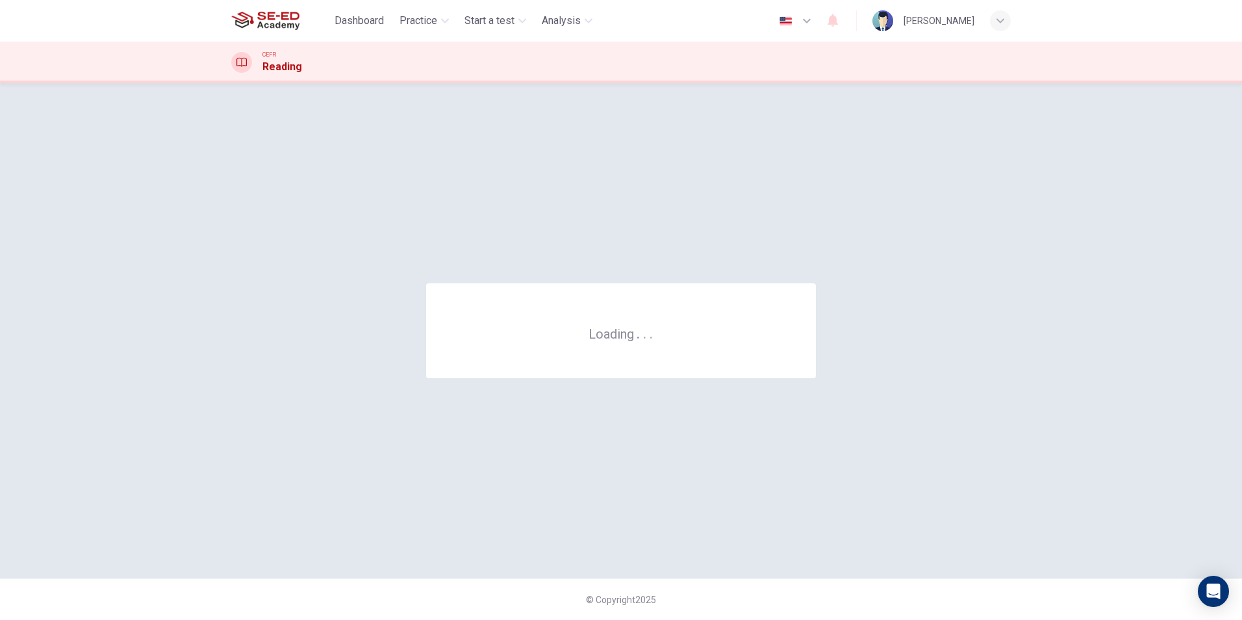
scroll to position [0, 0]
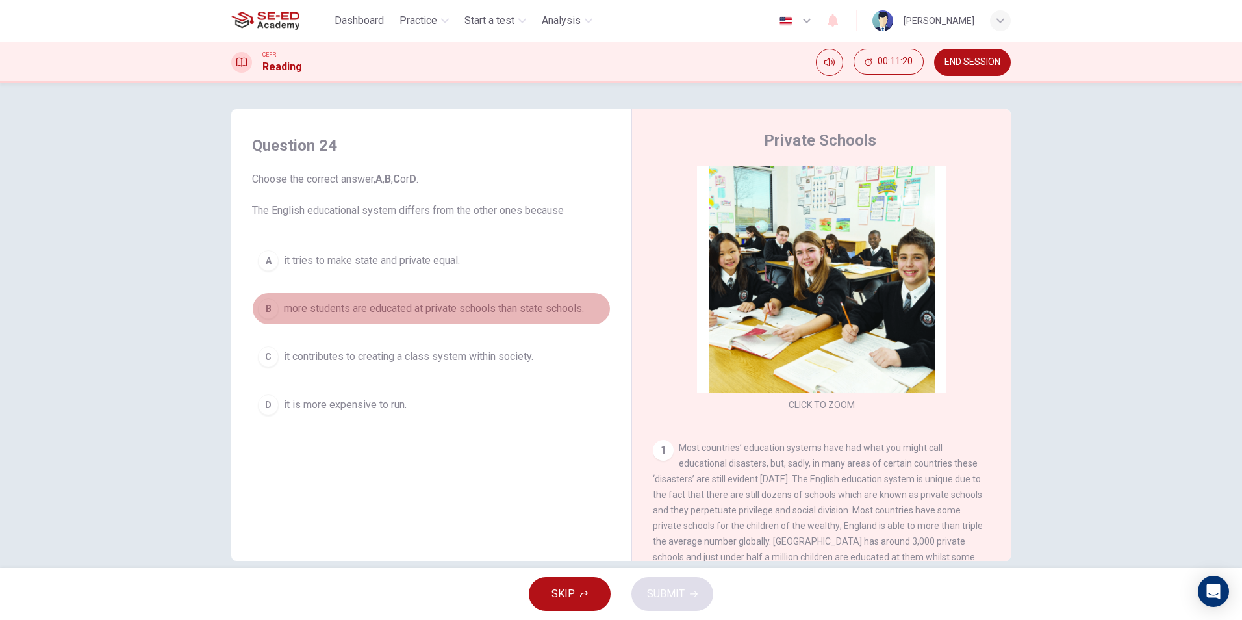
click at [264, 296] on button "B more students are educated at private schools than state schools." at bounding box center [431, 308] width 359 height 32
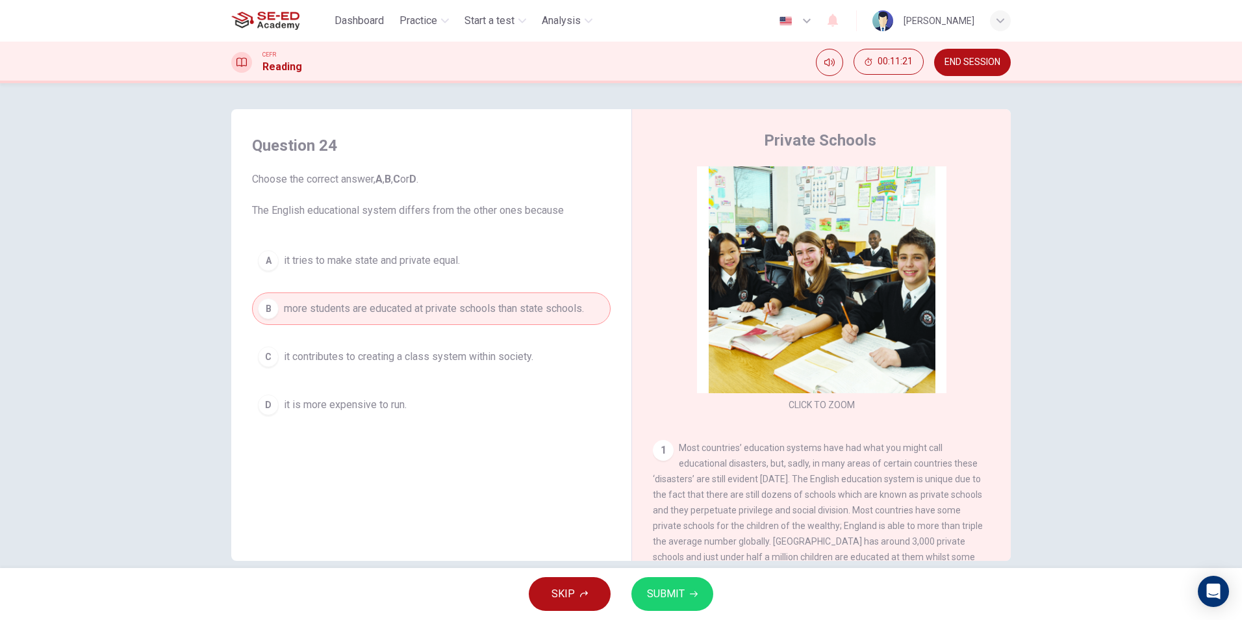
click at [705, 603] on button "SUBMIT" at bounding box center [672, 594] width 82 height 34
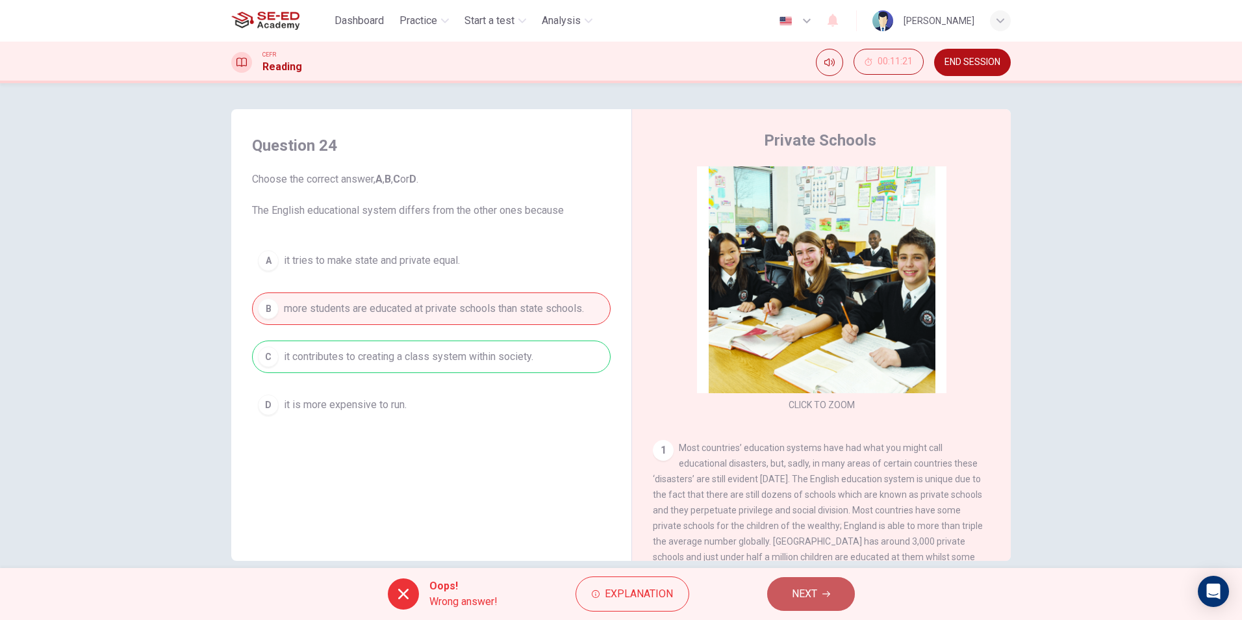
click at [785, 587] on button "NEXT" at bounding box center [811, 594] width 88 height 34
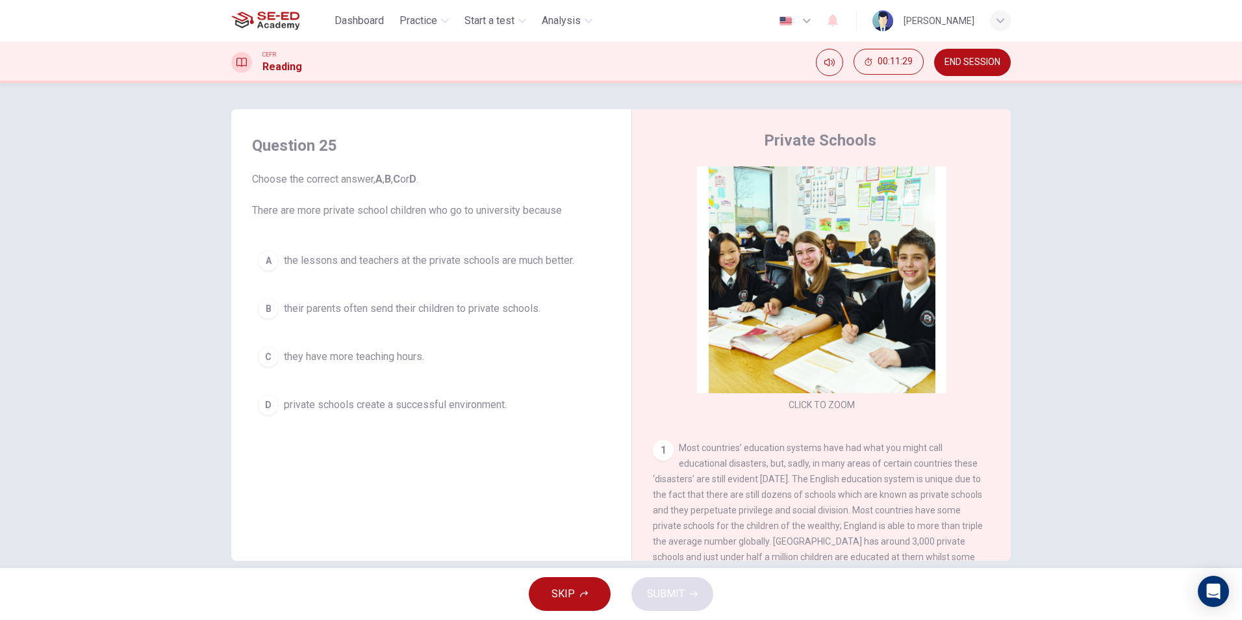
click at [340, 306] on span "their parents often send their children to private schools." at bounding box center [412, 309] width 257 height 16
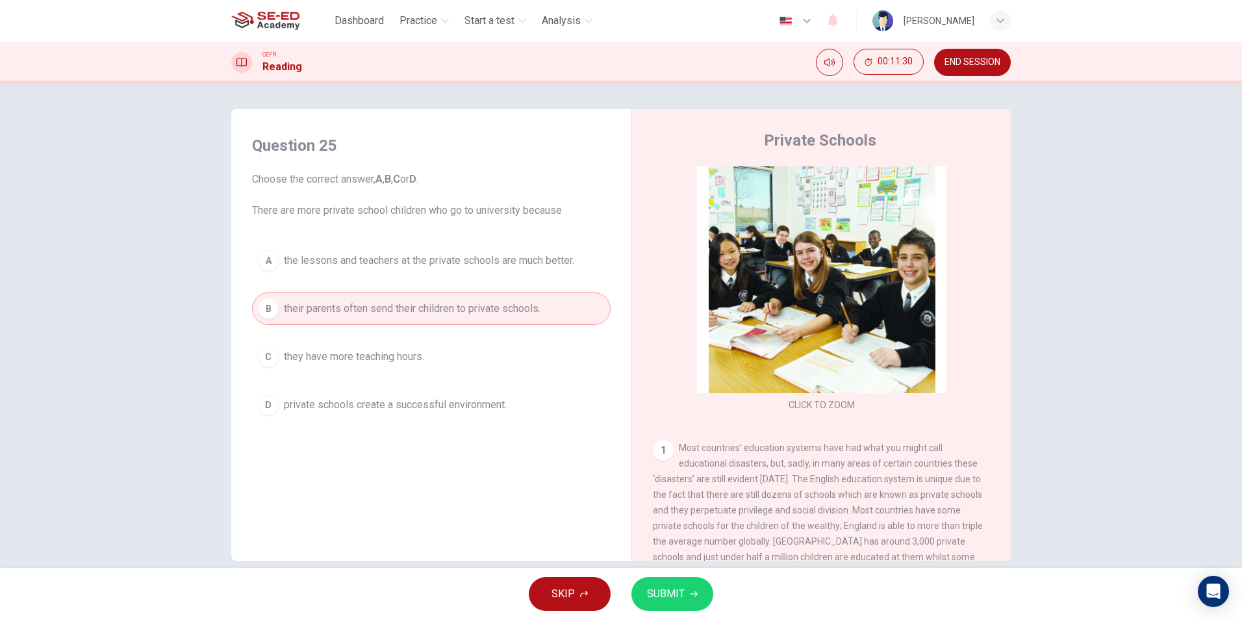
drag, startPoint x: 437, startPoint y: 260, endPoint x: 438, endPoint y: 253, distance: 7.4
click at [438, 253] on button "A the lessons and teachers at the private schools are much better." at bounding box center [431, 260] width 359 height 32
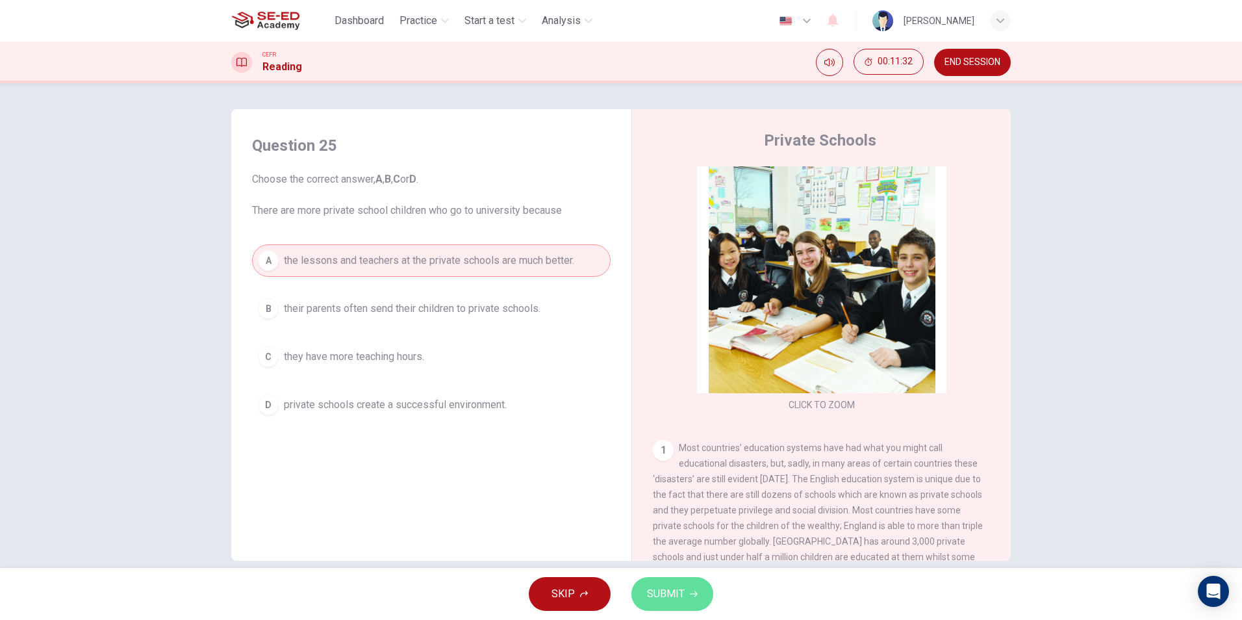
click at [701, 586] on button "SUBMIT" at bounding box center [672, 594] width 82 height 34
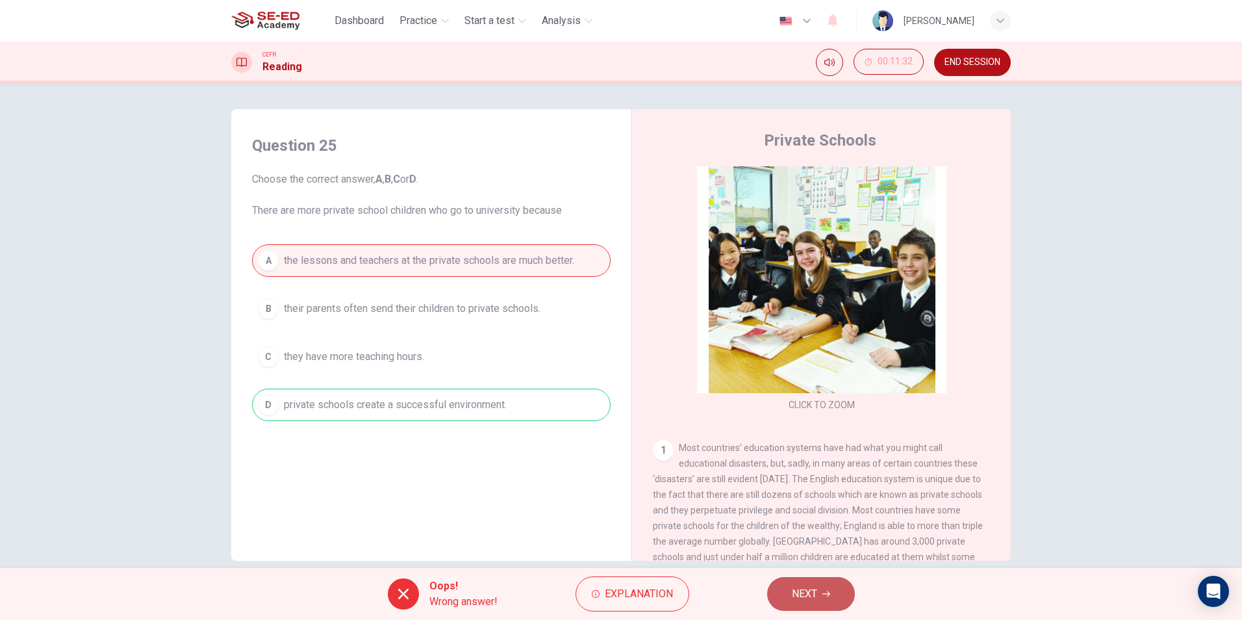
drag, startPoint x: 792, startPoint y: 594, endPoint x: 794, endPoint y: 587, distance: 6.6
click at [794, 587] on span "NEXT" at bounding box center [804, 594] width 25 height 18
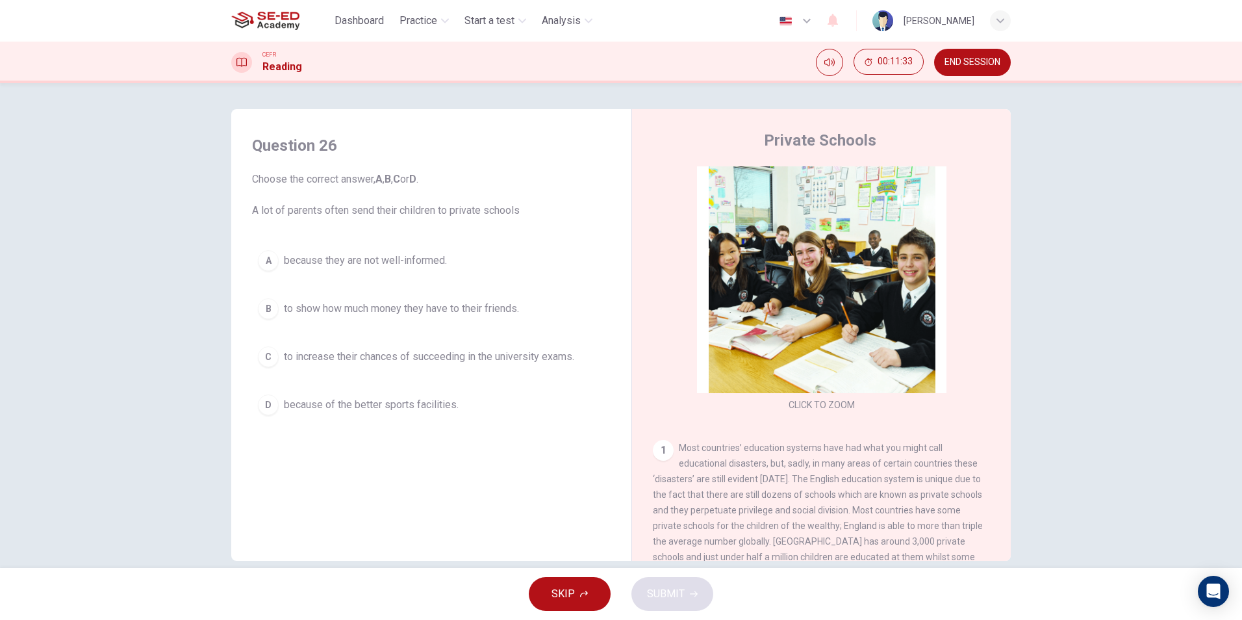
click at [435, 300] on button "B to show how much money they have to their friends." at bounding box center [431, 308] width 359 height 32
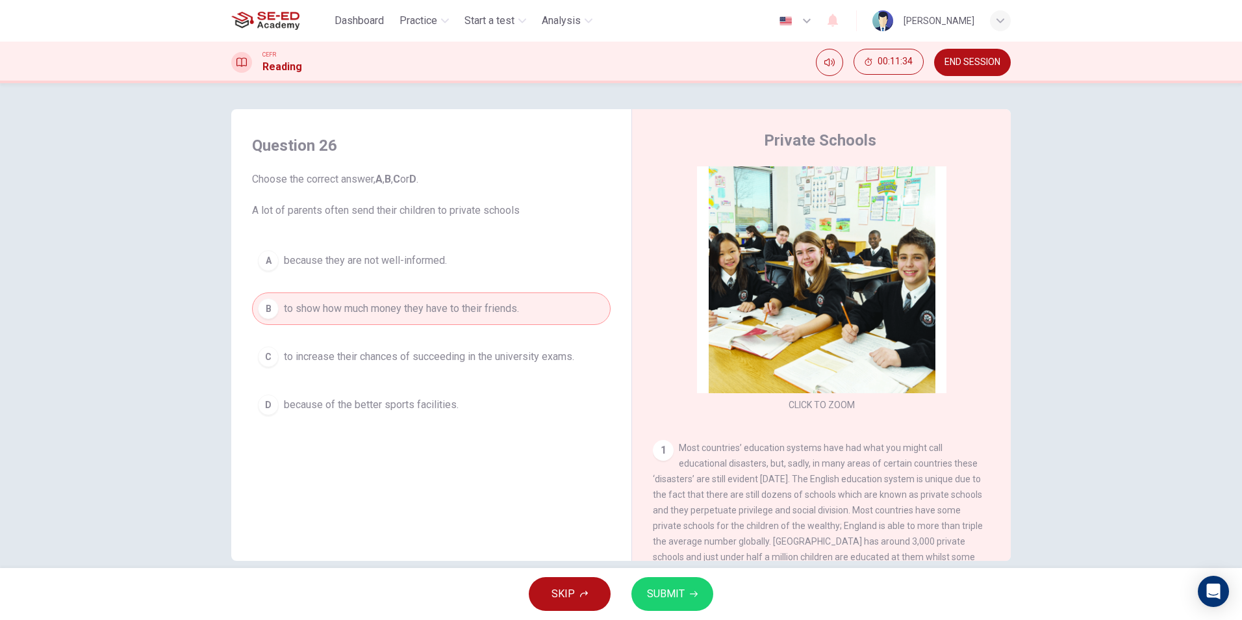
click at [679, 594] on span "SUBMIT" at bounding box center [666, 594] width 38 height 18
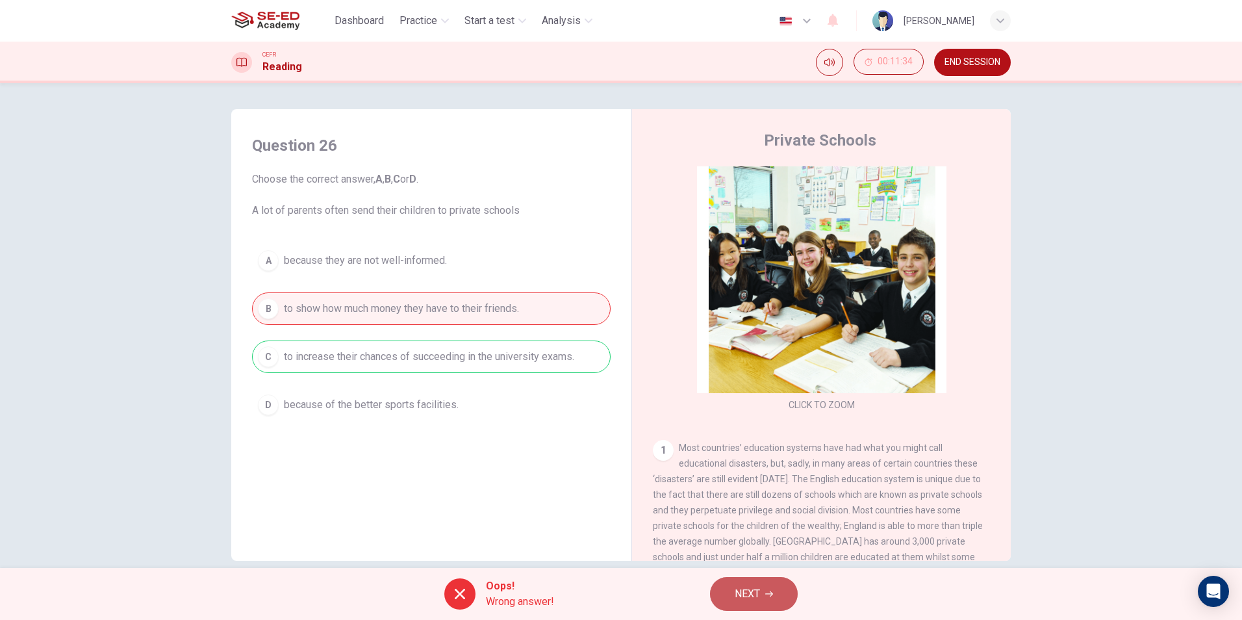
drag, startPoint x: 744, startPoint y: 603, endPoint x: 752, endPoint y: 590, distance: 15.5
click at [752, 590] on button "NEXT" at bounding box center [754, 594] width 88 height 34
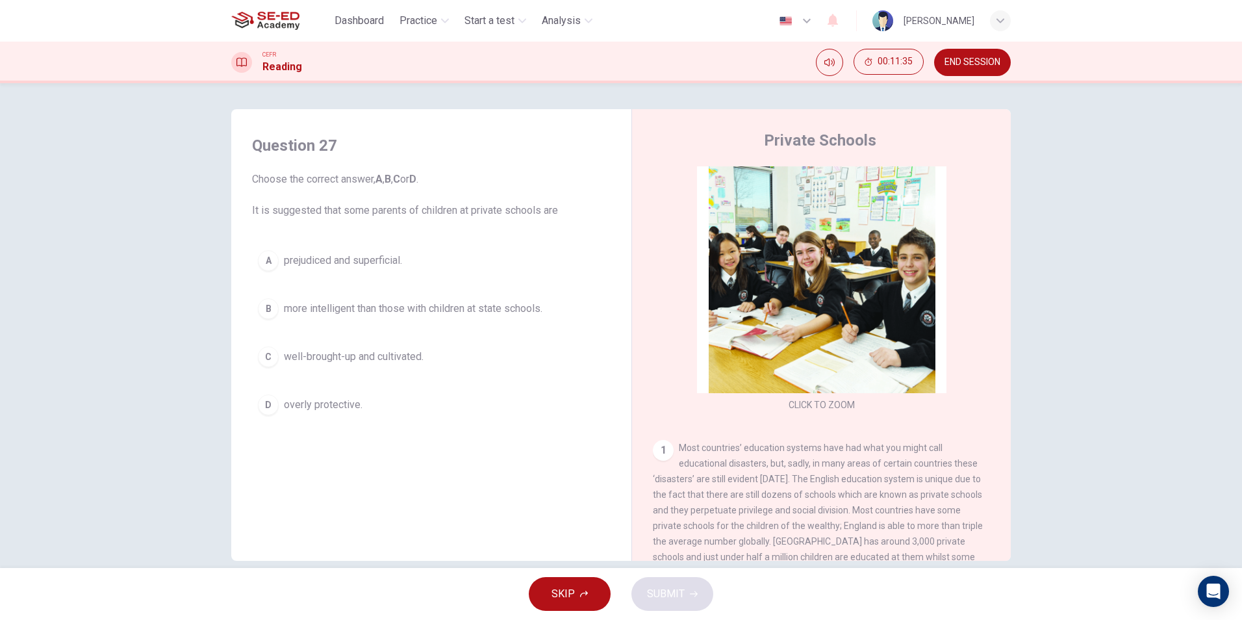
click at [403, 286] on div "A prejudiced and superficial. B more intelligent than those with children at st…" at bounding box center [431, 332] width 359 height 177
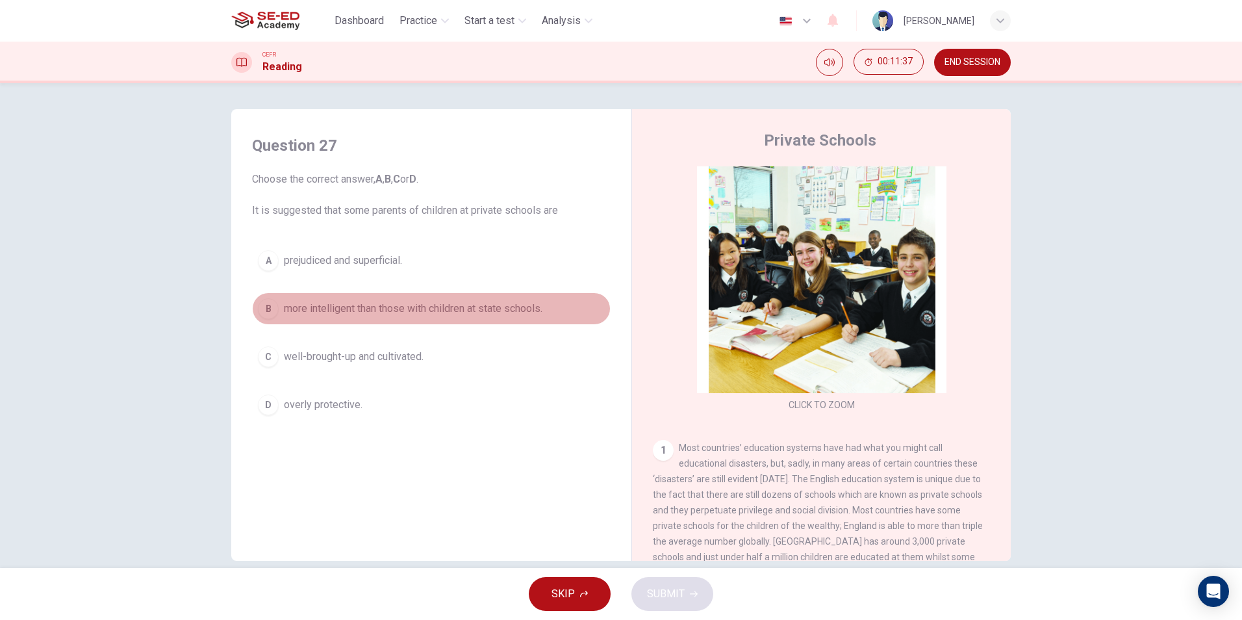
click at [377, 294] on button "B more intelligent than those with children at state schools." at bounding box center [431, 308] width 359 height 32
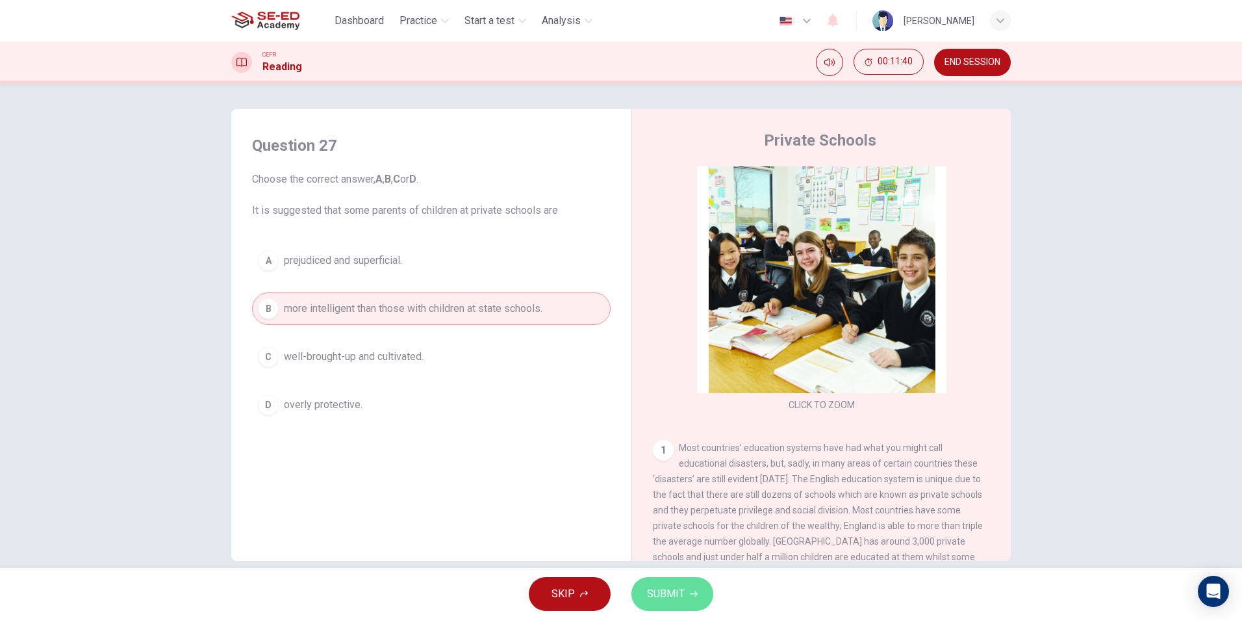
click at [686, 593] on button "SUBMIT" at bounding box center [672, 594] width 82 height 34
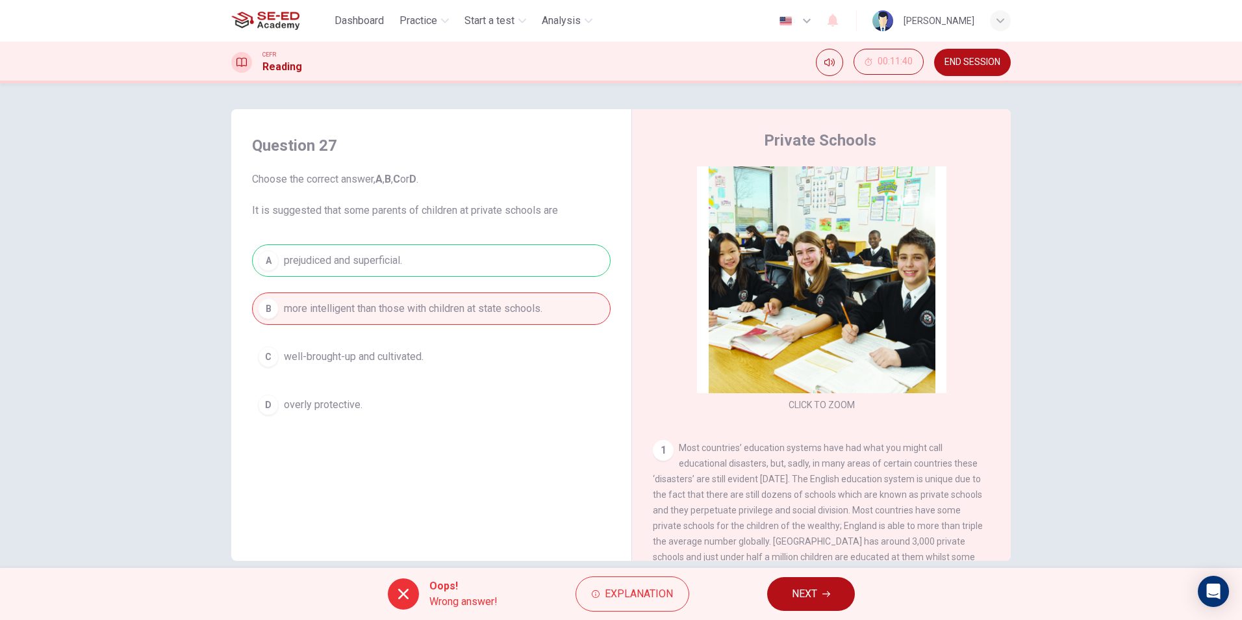
drag, startPoint x: 790, startPoint y: 582, endPoint x: 792, endPoint y: 554, distance: 28.1
click at [790, 581] on button "NEXT" at bounding box center [811, 594] width 88 height 34
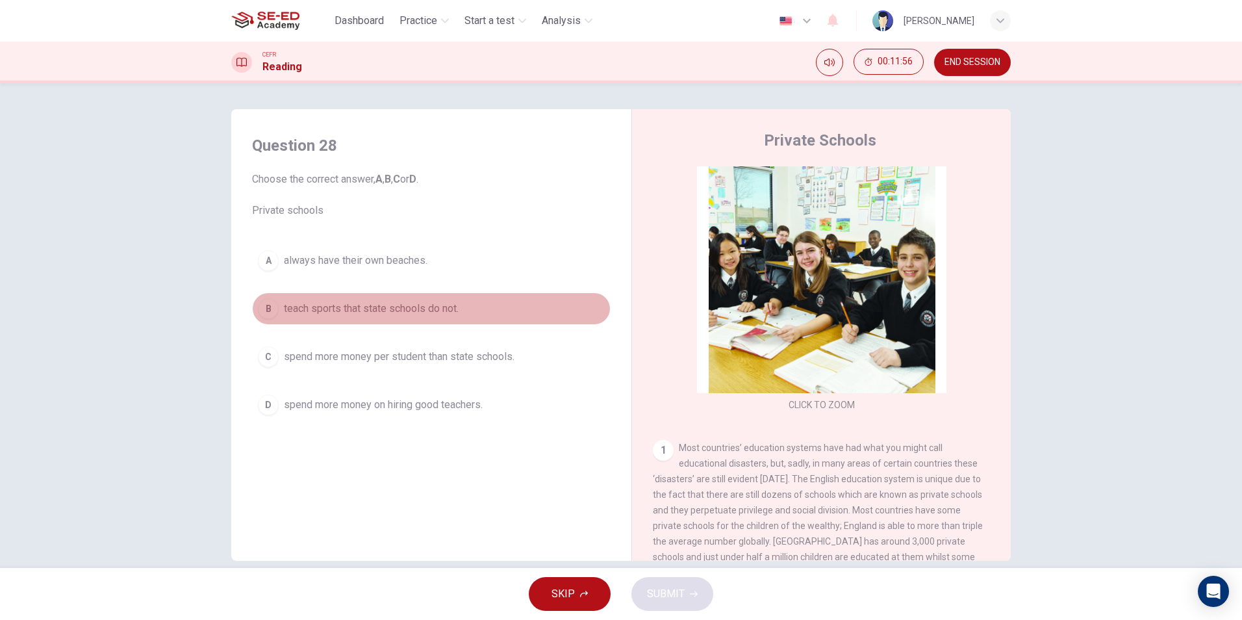
click at [416, 297] on button "B teach sports that state schools do not." at bounding box center [431, 308] width 359 height 32
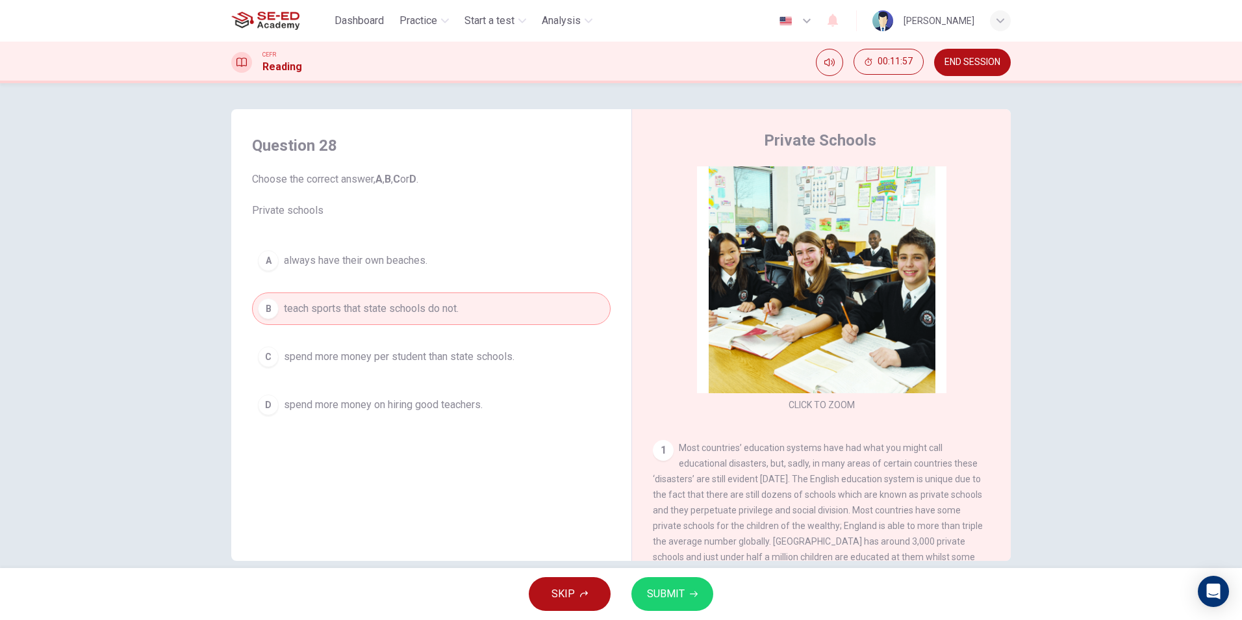
click at [670, 605] on button "SUBMIT" at bounding box center [672, 594] width 82 height 34
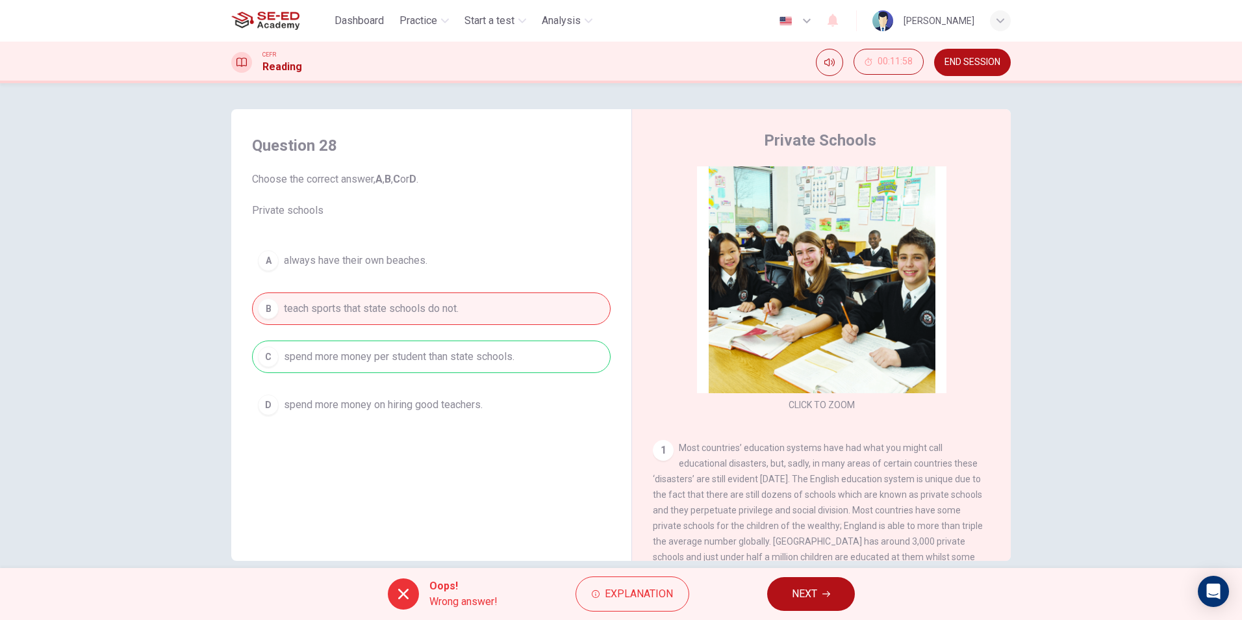
click at [816, 592] on span "NEXT" at bounding box center [804, 594] width 25 height 18
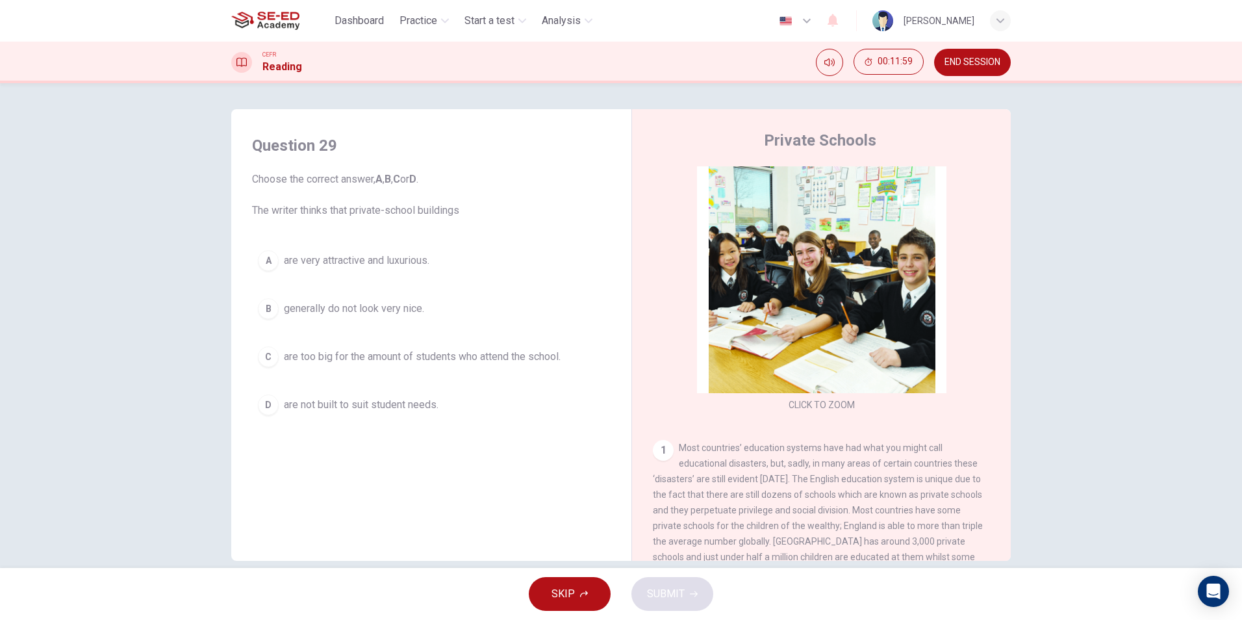
click at [532, 367] on button "C are too big for the amount of students who attend the school." at bounding box center [431, 356] width 359 height 32
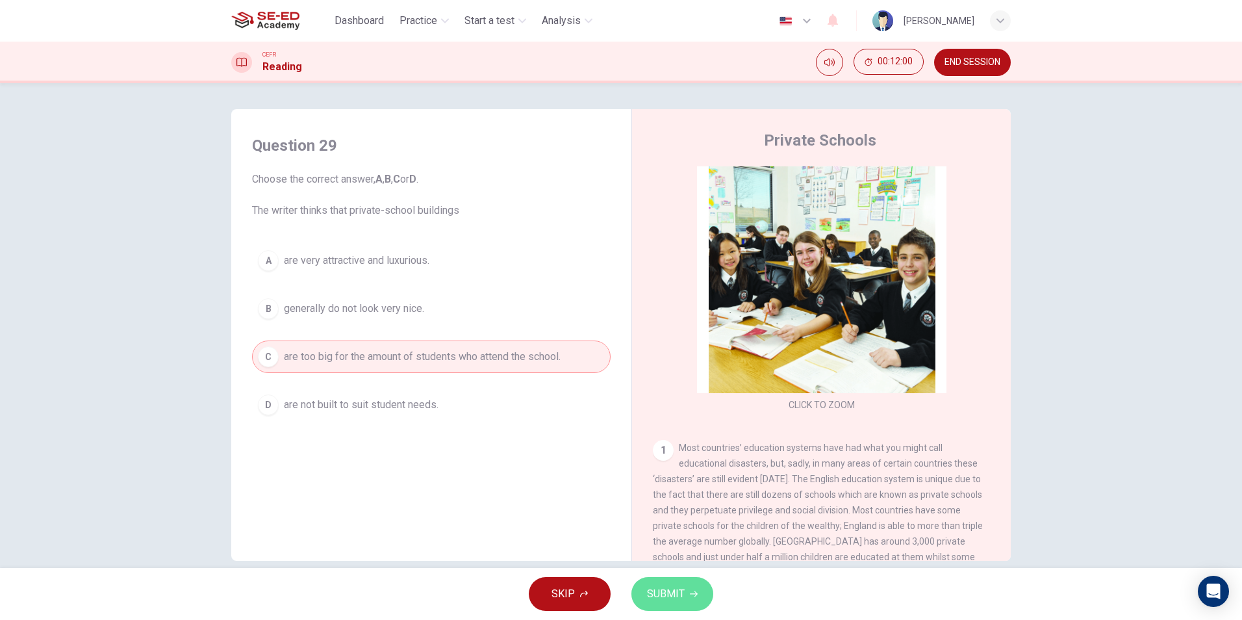
click at [677, 596] on span "SUBMIT" at bounding box center [666, 594] width 38 height 18
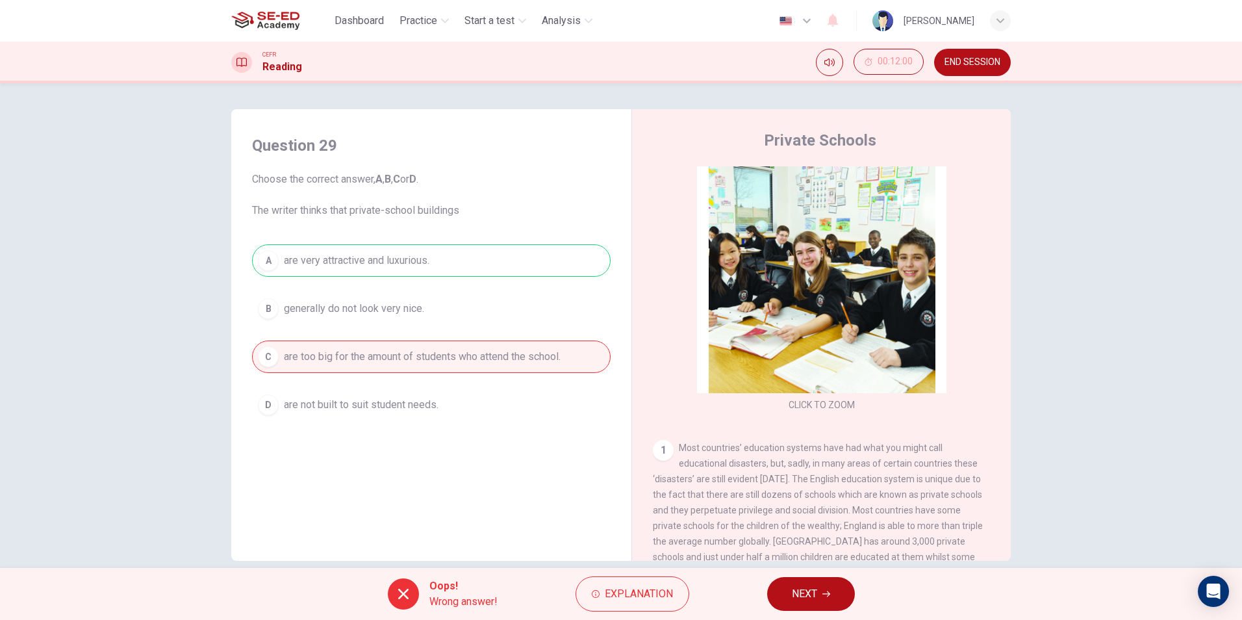
click at [798, 597] on span "NEXT" at bounding box center [804, 594] width 25 height 18
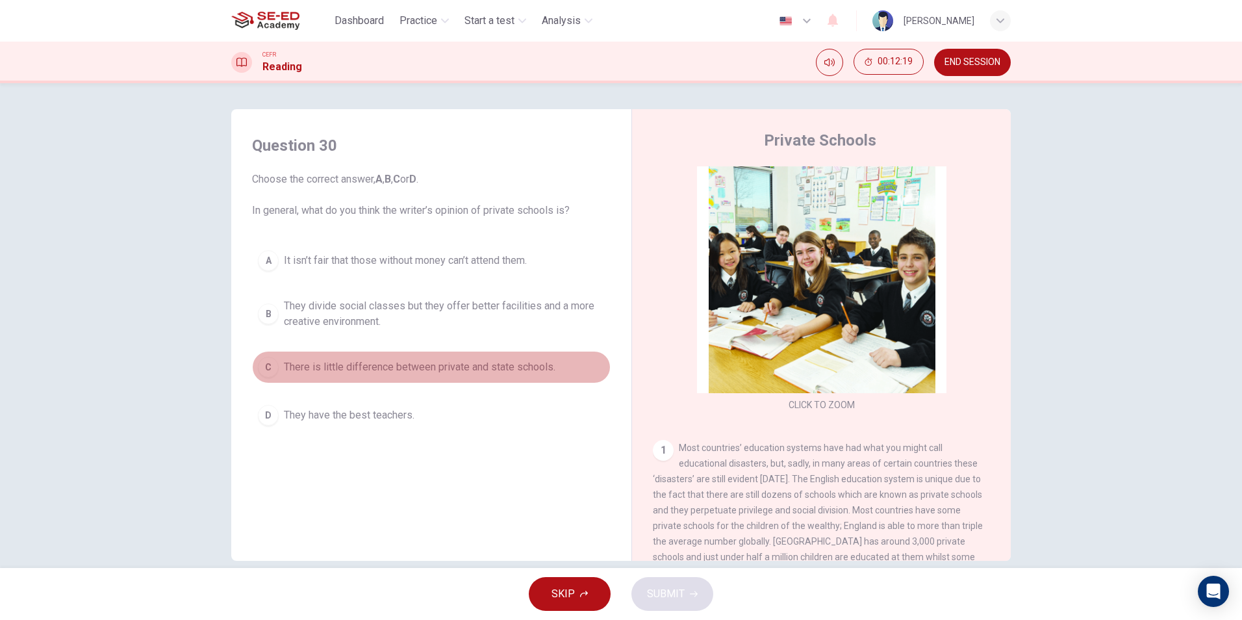
click at [275, 375] on button "C There is little difference between private and state schools." at bounding box center [431, 367] width 359 height 32
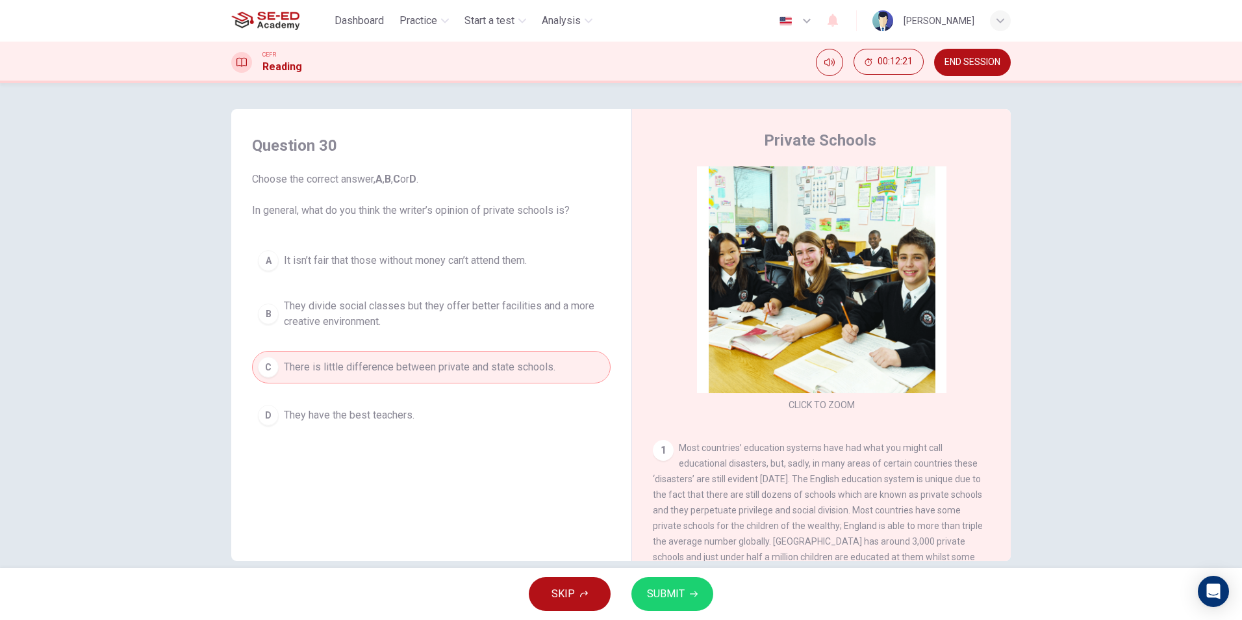
click at [640, 603] on button "SUBMIT" at bounding box center [672, 594] width 82 height 34
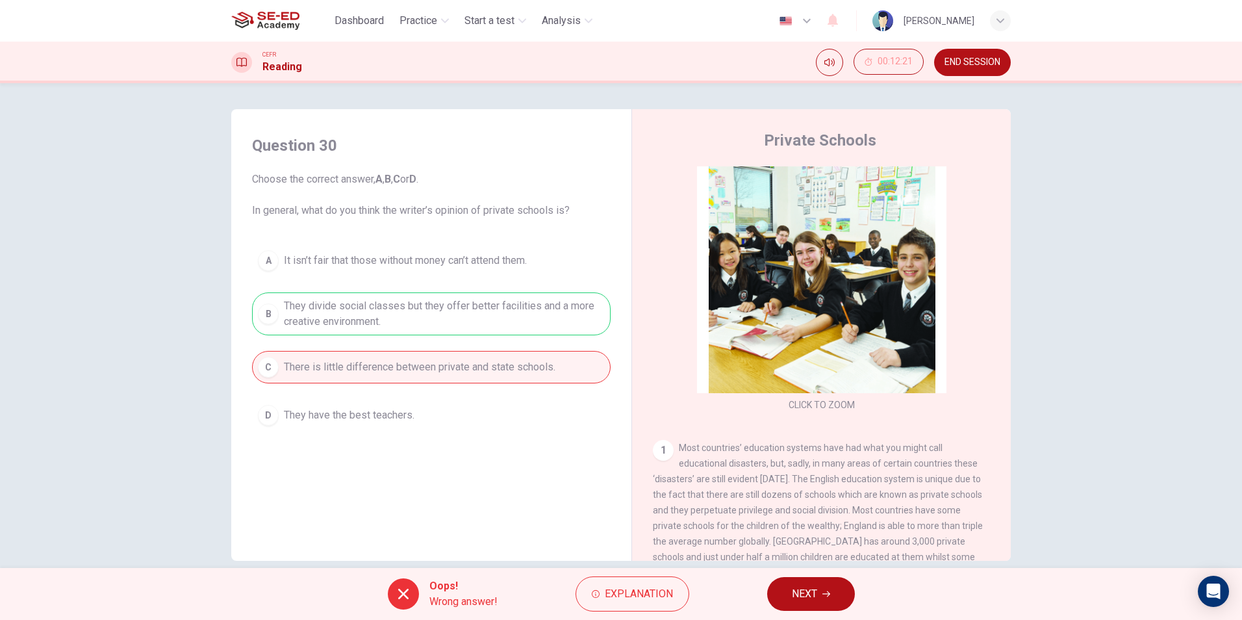
click at [846, 582] on button "NEXT" at bounding box center [811, 594] width 88 height 34
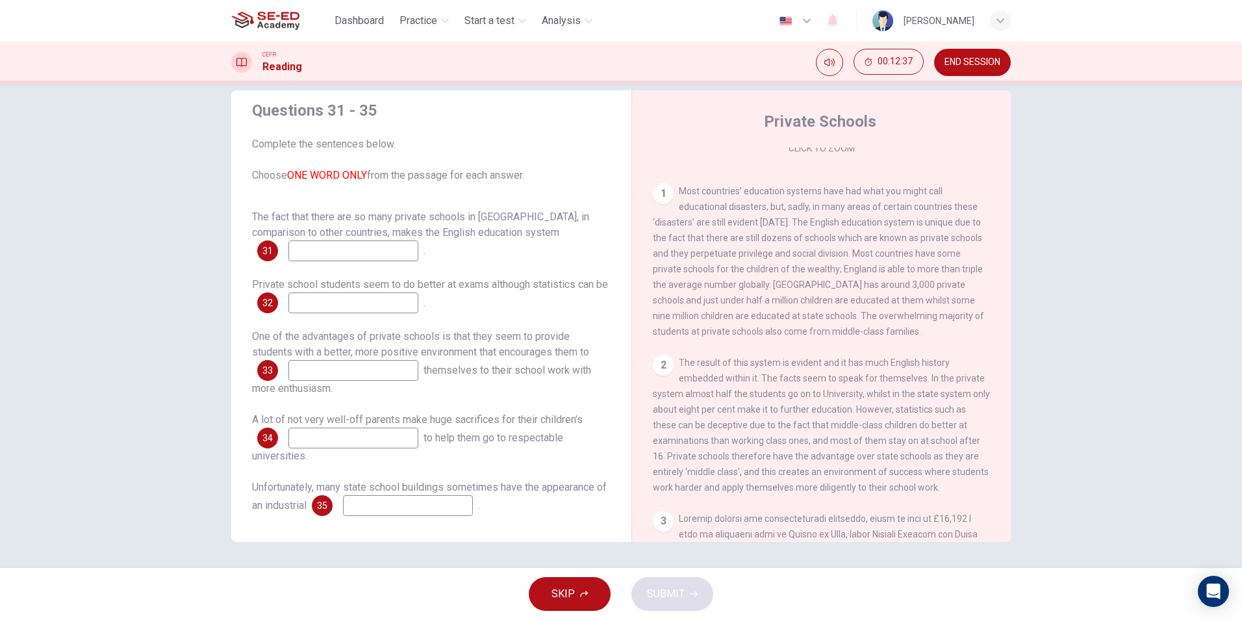
scroll to position [260, 0]
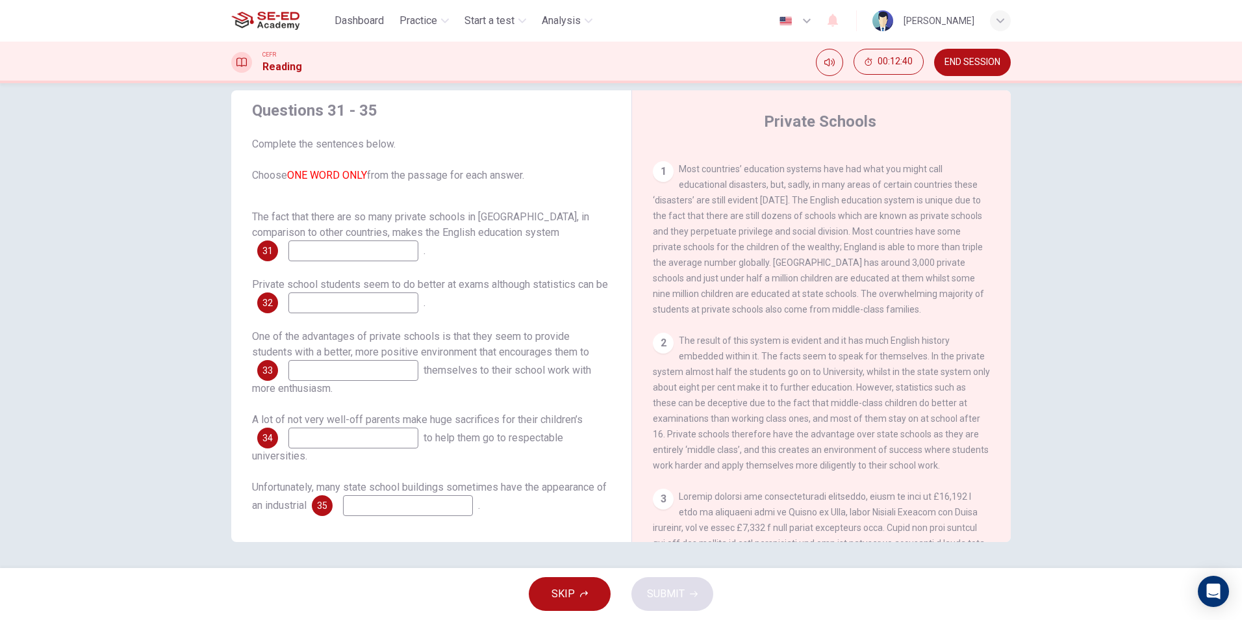
click at [377, 245] on input at bounding box center [353, 250] width 130 height 21
click at [573, 572] on div "SKIP SUBMIT" at bounding box center [621, 594] width 1242 height 52
click at [581, 602] on button "SKIP" at bounding box center [570, 594] width 82 height 34
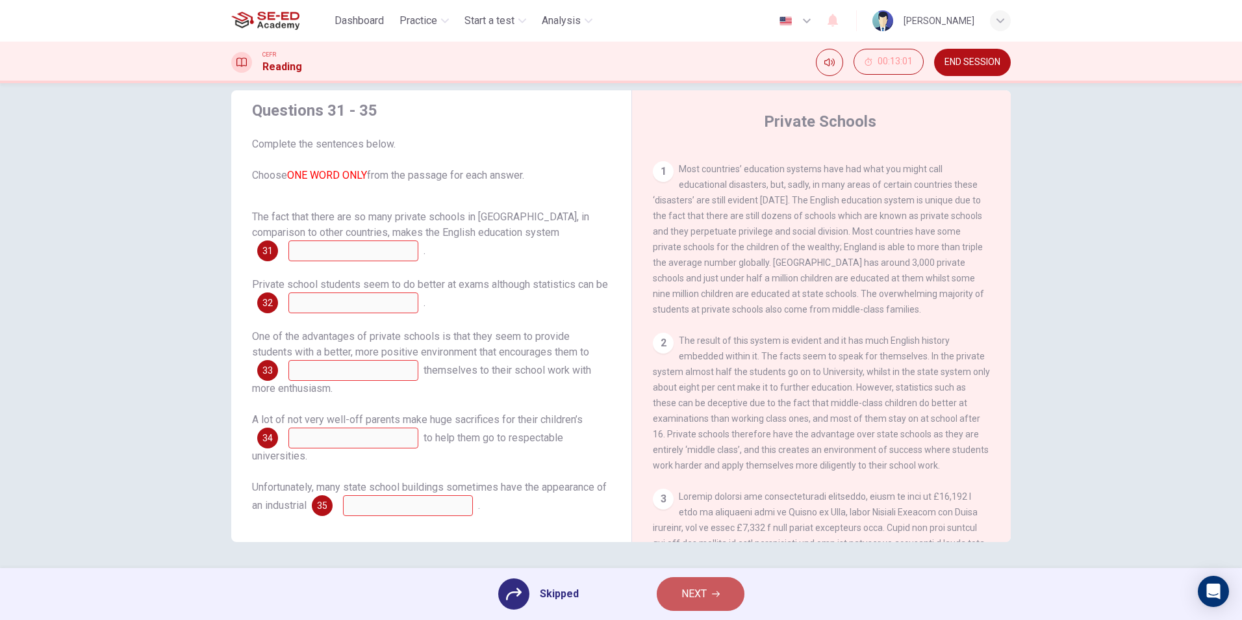
click at [732, 584] on button "NEXT" at bounding box center [701, 594] width 88 height 34
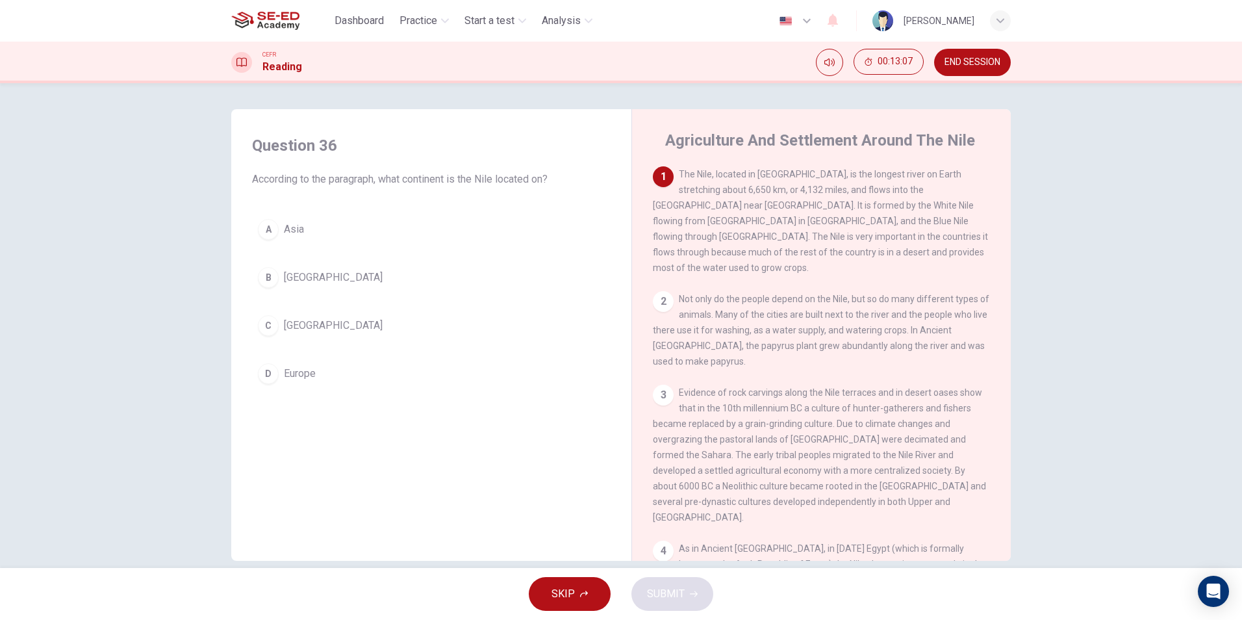
drag, startPoint x: 272, startPoint y: 316, endPoint x: 282, endPoint y: 329, distance: 16.2
click at [280, 329] on button "C Africa" at bounding box center [431, 325] width 359 height 32
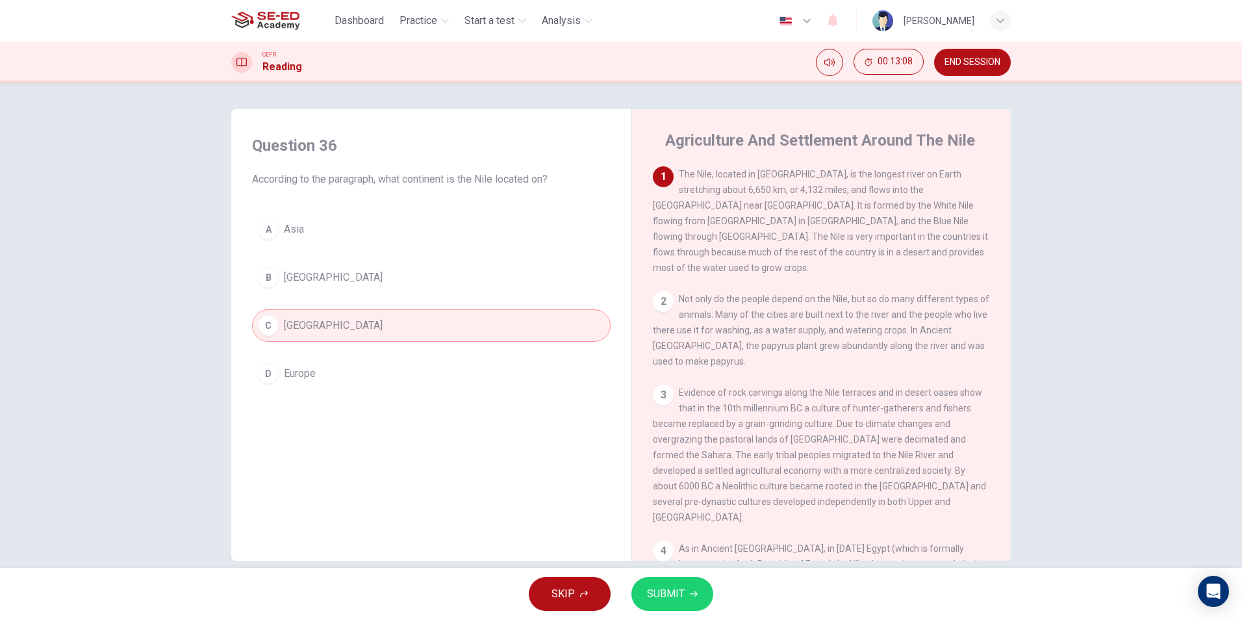
click at [652, 597] on span "SUBMIT" at bounding box center [666, 594] width 38 height 18
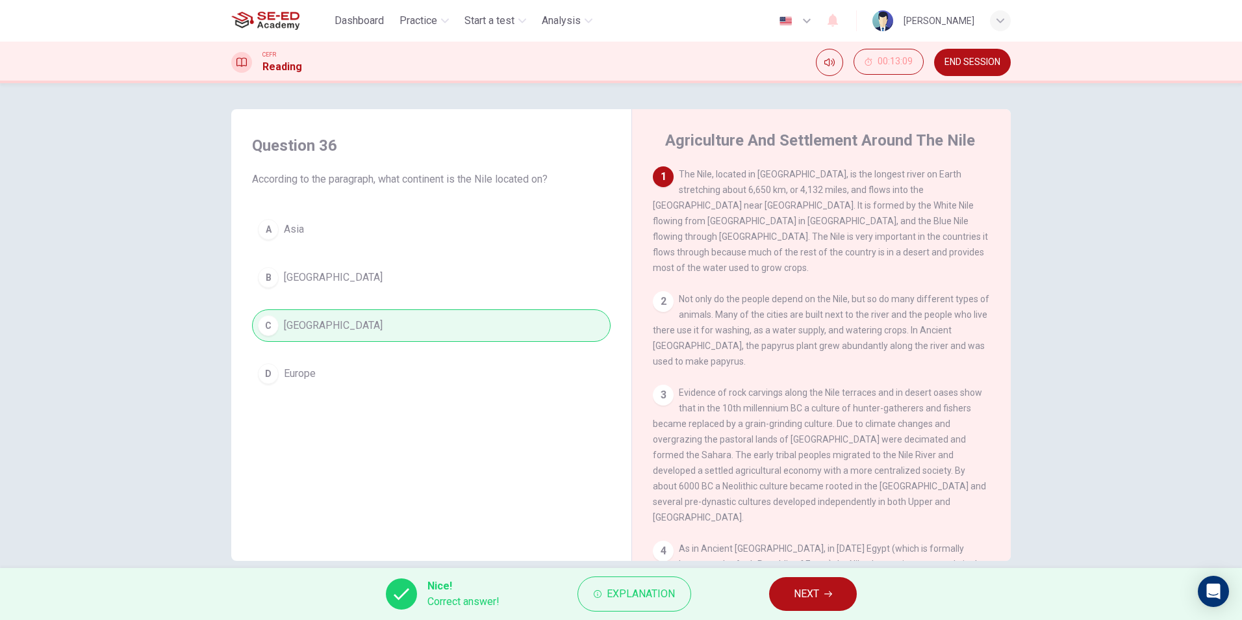
click at [815, 558] on span "As in Ancient Egypt, in today's Egypt (which is formally known as the Arab Repu…" at bounding box center [819, 595] width 333 height 104
click at [798, 596] on span "NEXT" at bounding box center [806, 594] width 25 height 18
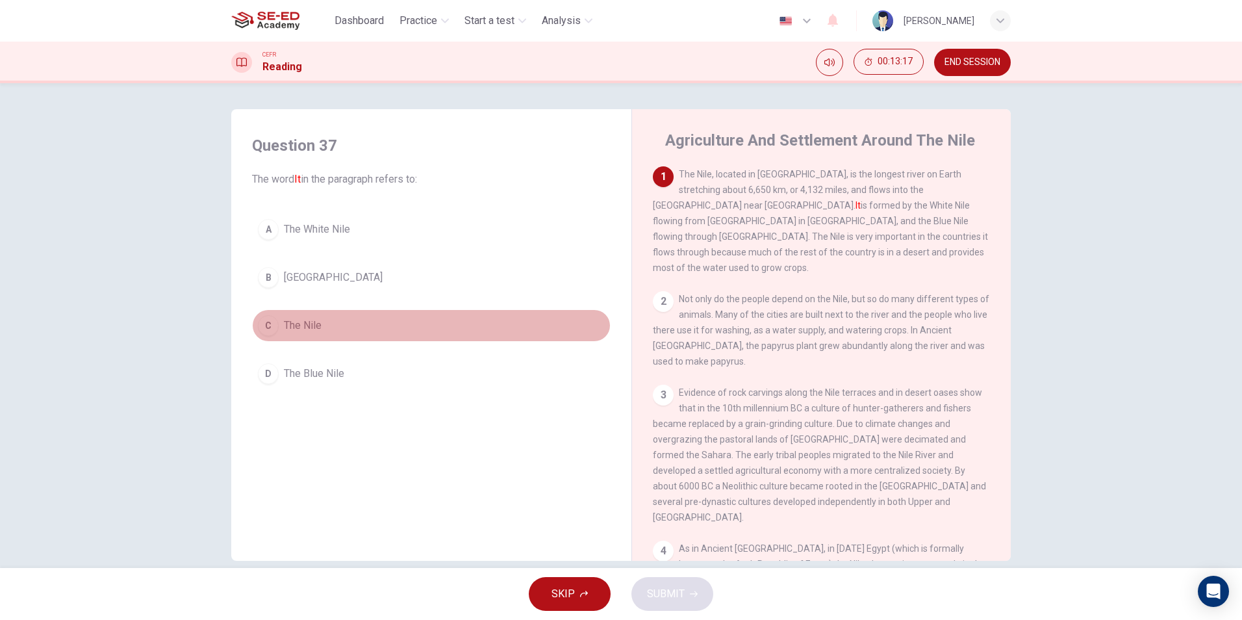
drag, startPoint x: 264, startPoint y: 335, endPoint x: 272, endPoint y: 325, distance: 12.0
click at [272, 325] on div "C" at bounding box center [268, 325] width 21 height 21
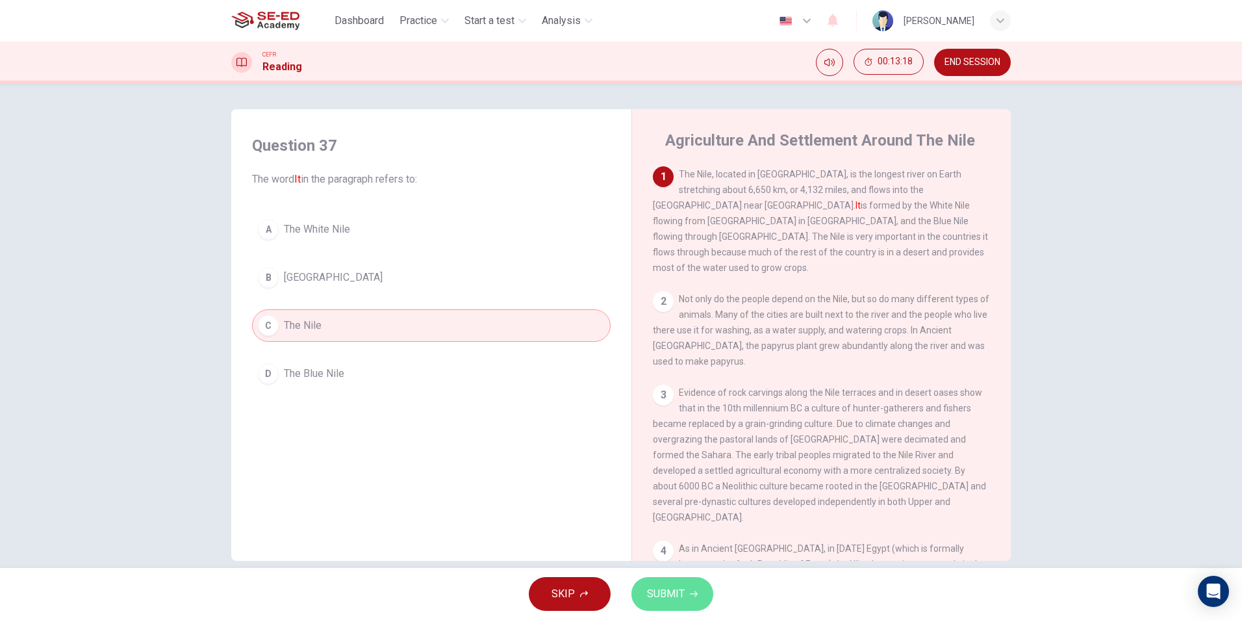
click at [651, 577] on button "SUBMIT" at bounding box center [672, 594] width 82 height 34
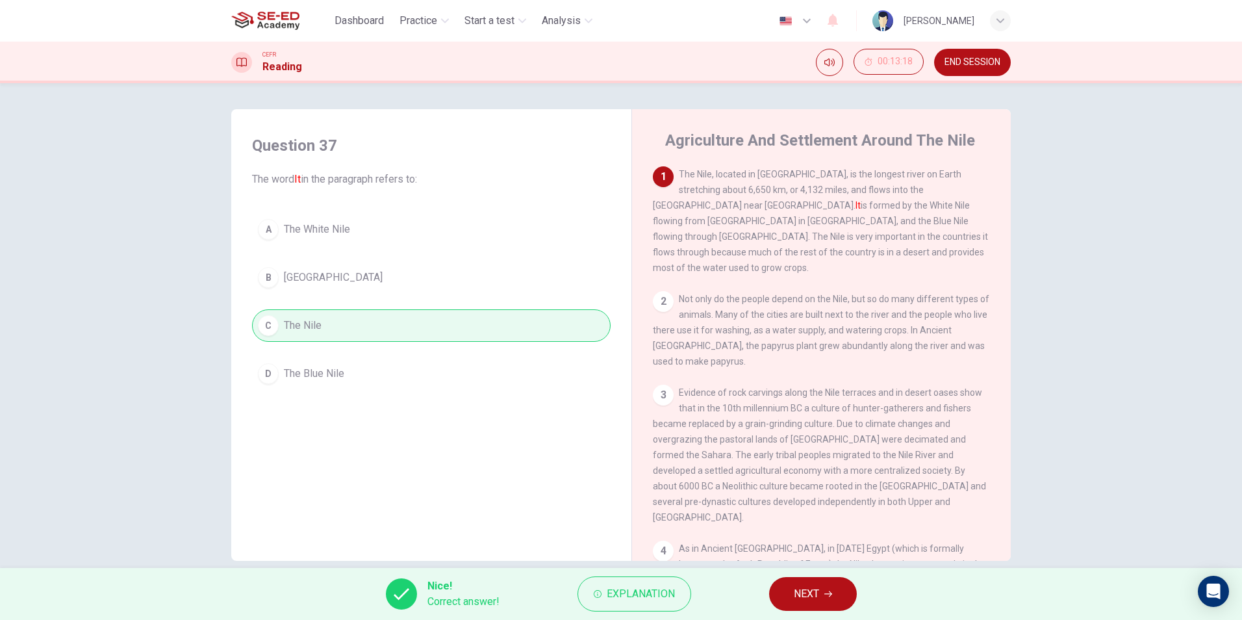
click at [798, 581] on button "NEXT" at bounding box center [813, 594] width 88 height 34
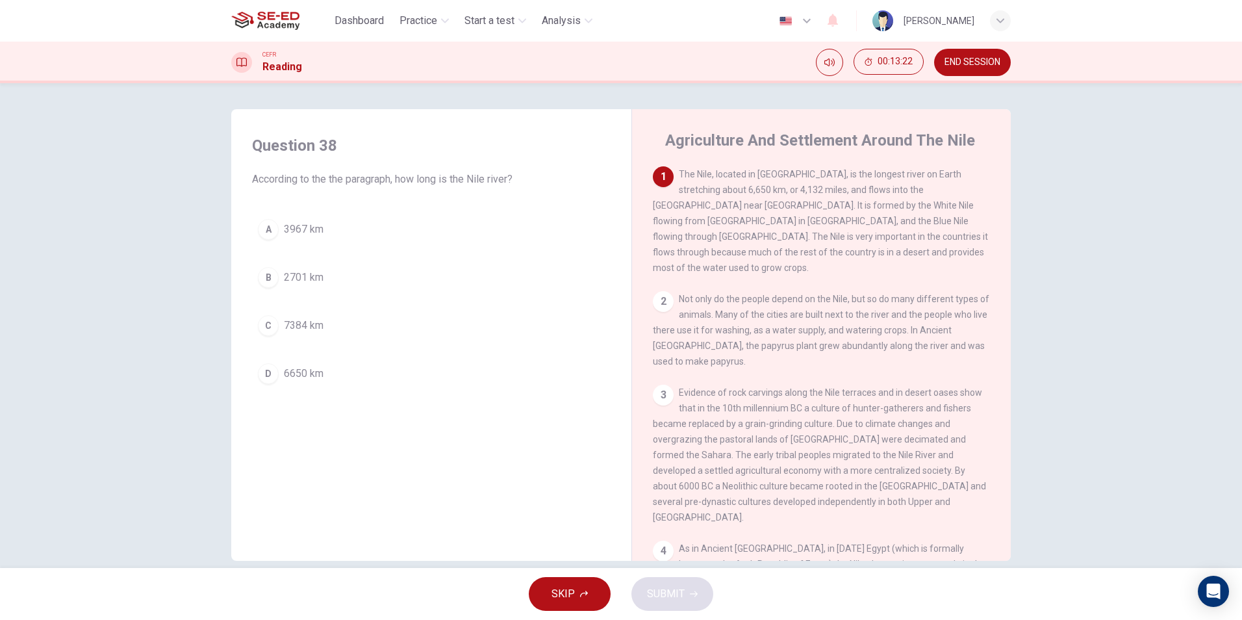
click at [265, 381] on div "D" at bounding box center [268, 373] width 21 height 21
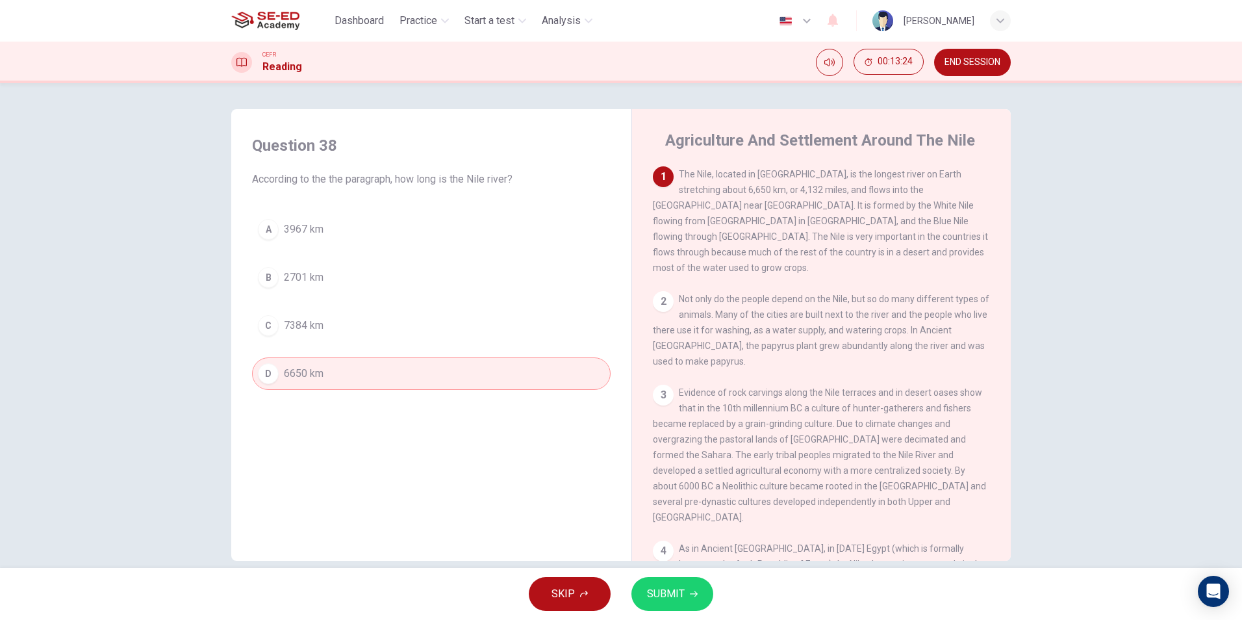
drag, startPoint x: 668, startPoint y: 575, endPoint x: 678, endPoint y: 570, distance: 11.0
click at [671, 572] on div "SKIP SUBMIT" at bounding box center [621, 594] width 1242 height 52
click at [690, 596] on icon "button" at bounding box center [694, 594] width 8 height 8
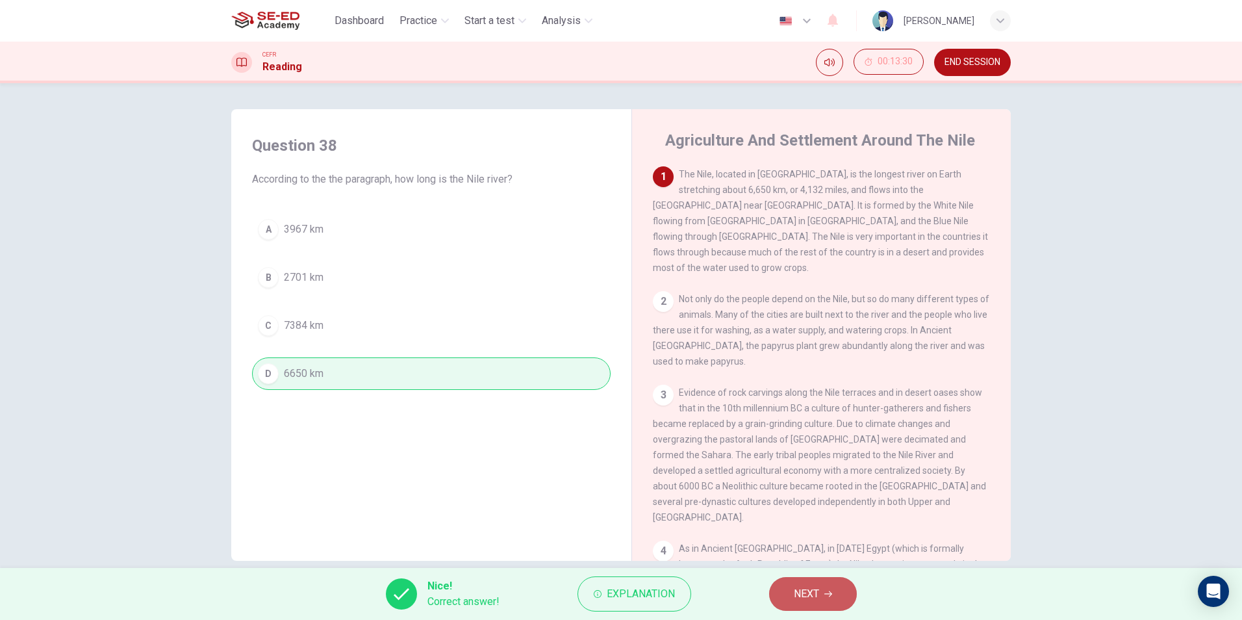
click at [832, 605] on button "NEXT" at bounding box center [813, 594] width 88 height 34
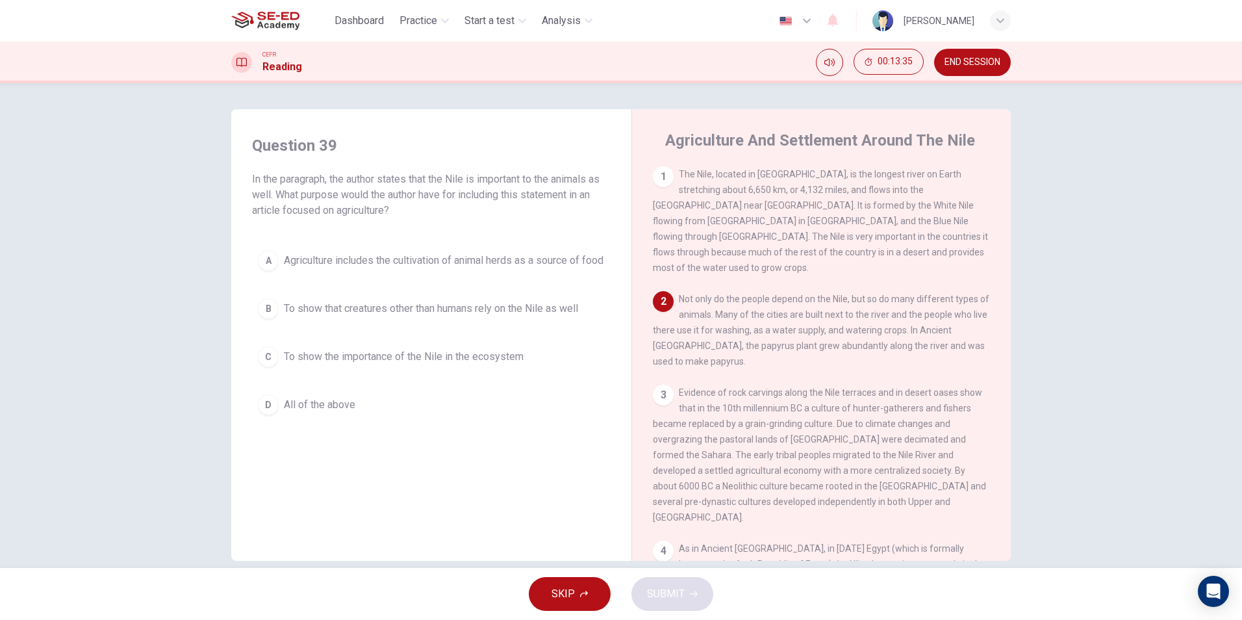
click at [657, 177] on div "1" at bounding box center [663, 176] width 21 height 21
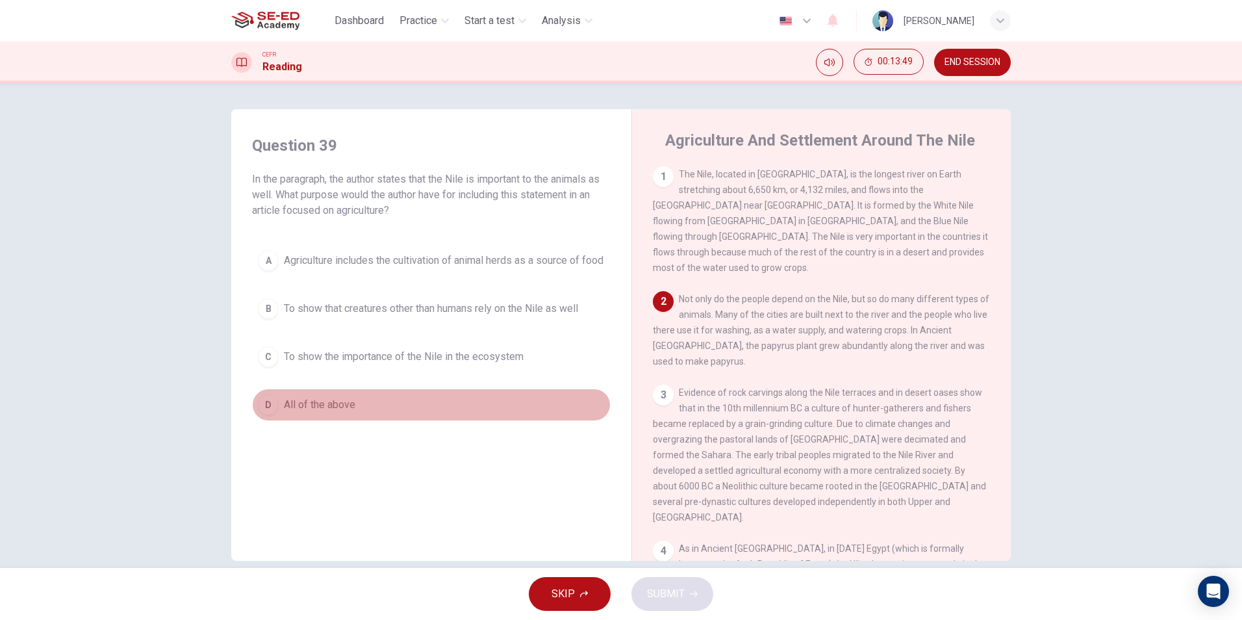
click at [318, 412] on span "All of the above" at bounding box center [319, 405] width 71 height 16
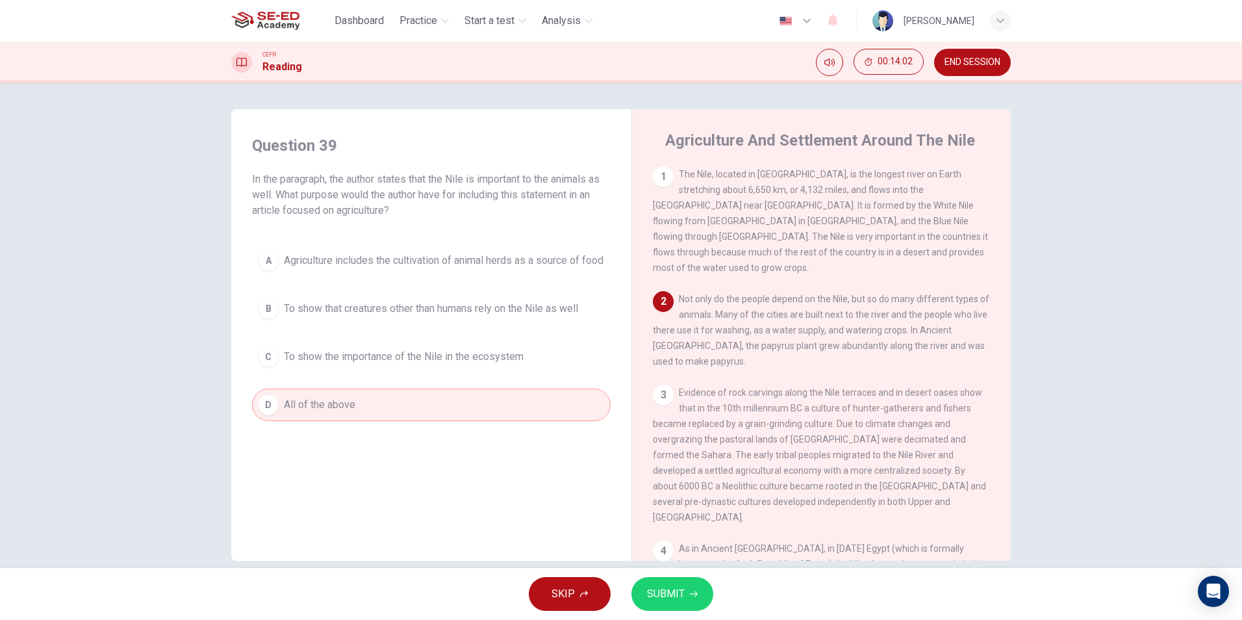
click at [412, 315] on span "To show that creatures other than humans rely on the Nile as well" at bounding box center [431, 309] width 294 height 16
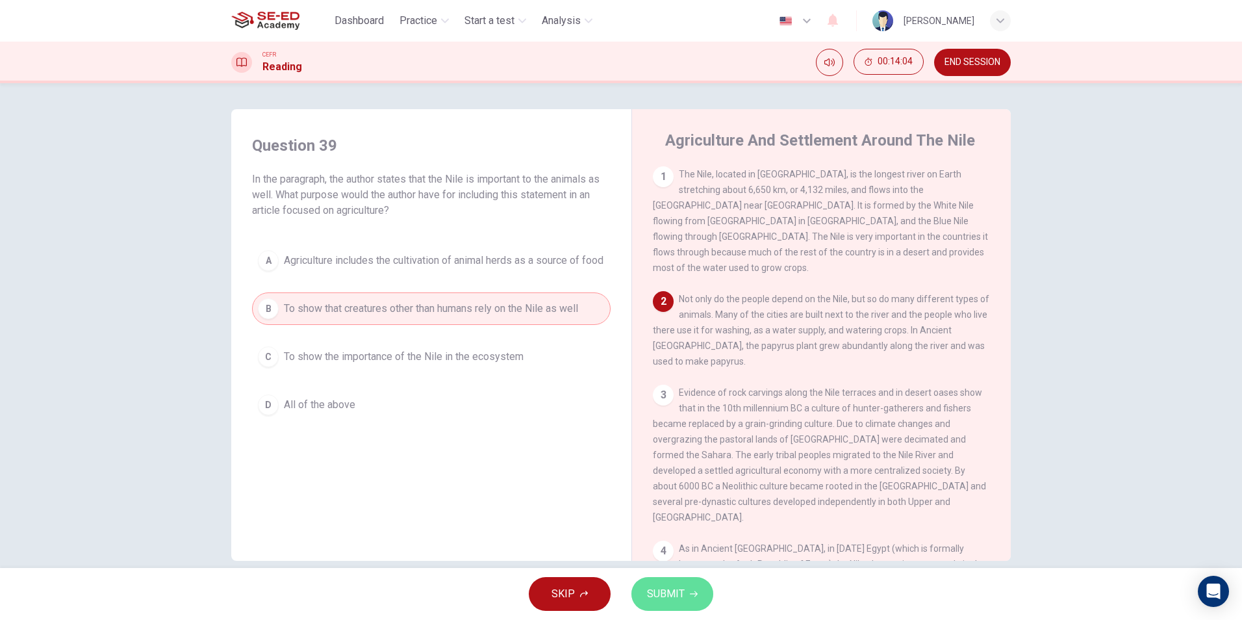
click at [656, 590] on span "SUBMIT" at bounding box center [666, 594] width 38 height 18
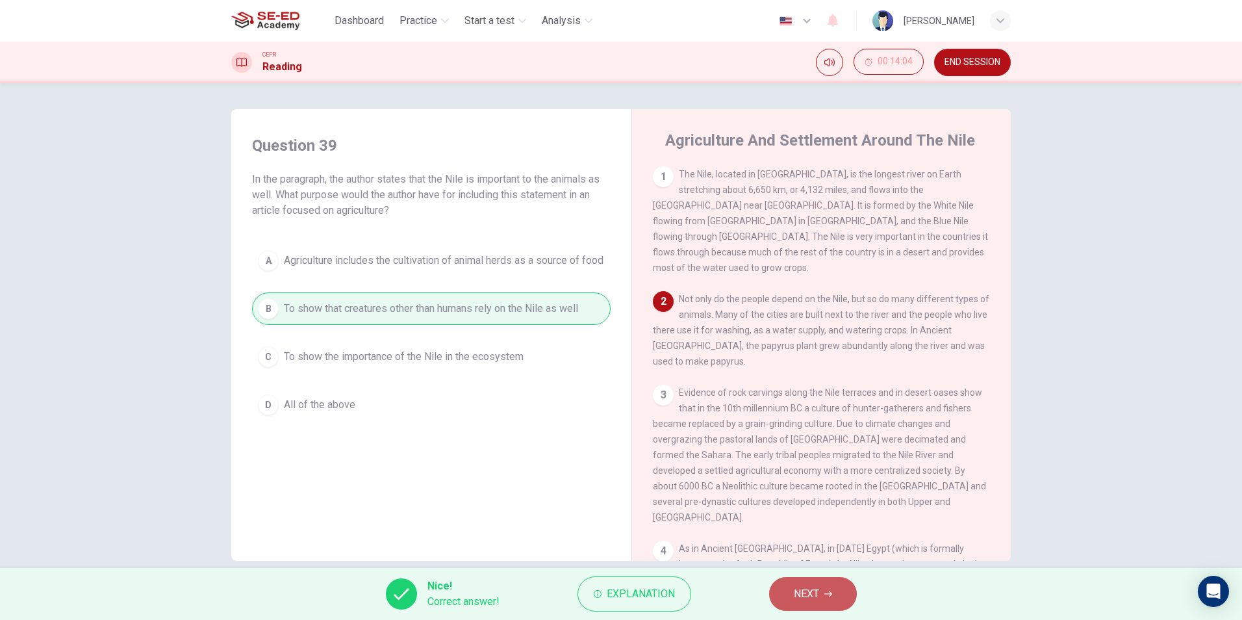
click at [822, 603] on button "NEXT" at bounding box center [813, 594] width 88 height 34
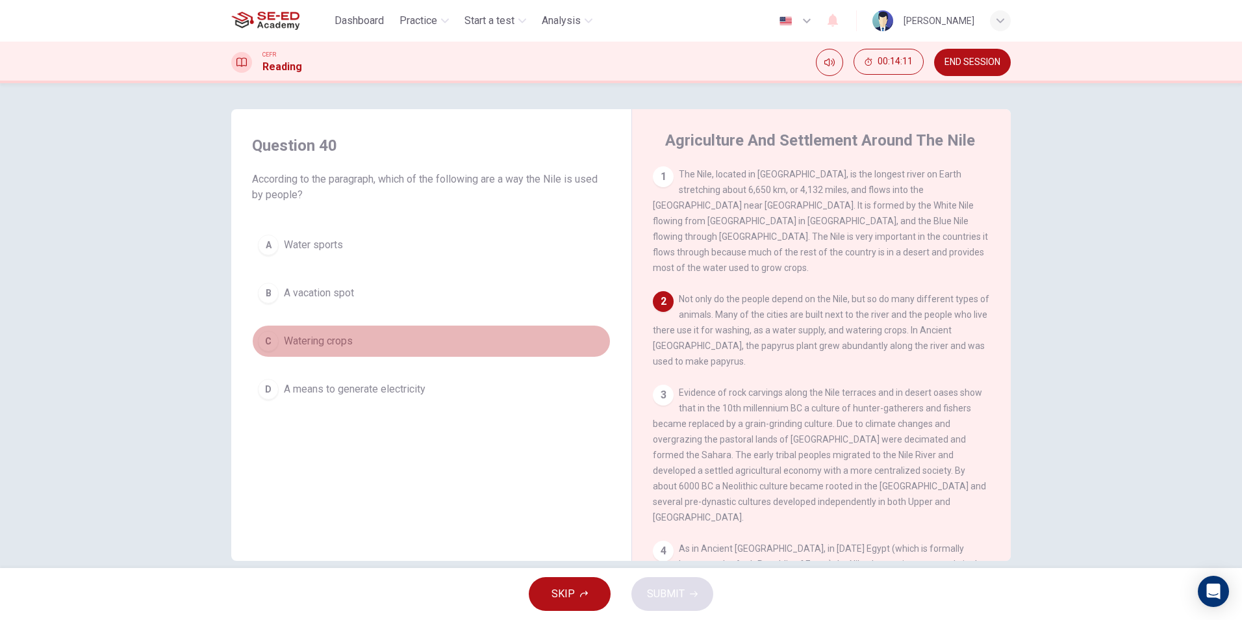
click at [314, 348] on span "Watering crops" at bounding box center [318, 341] width 69 height 16
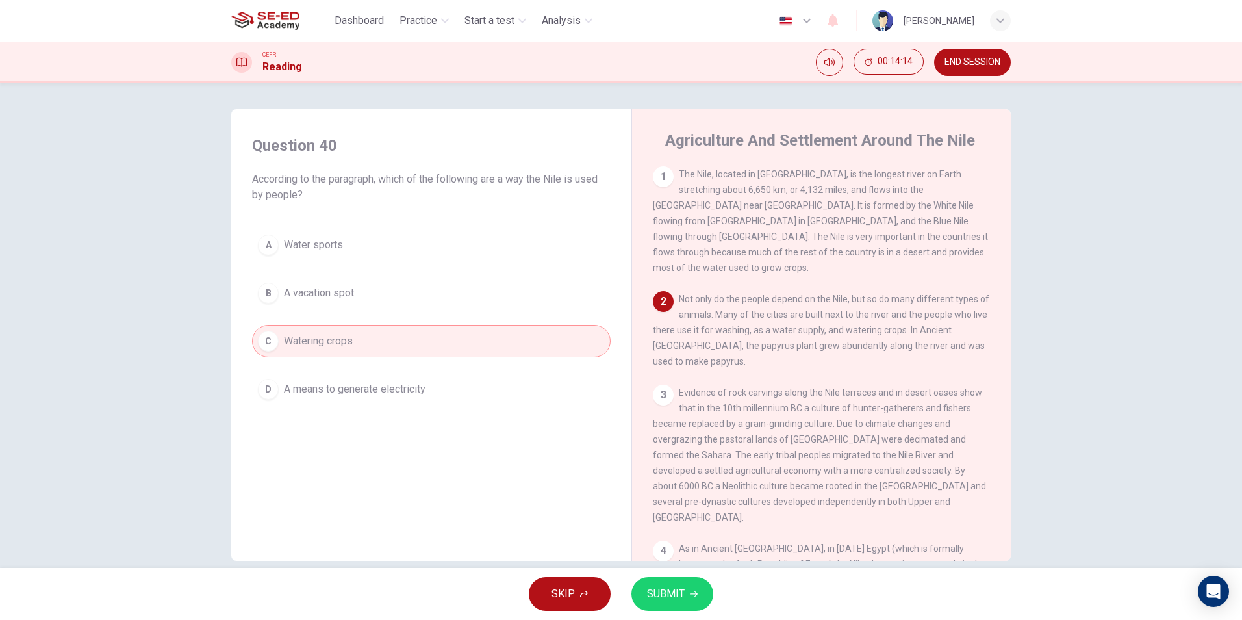
click at [666, 577] on button "SUBMIT" at bounding box center [672, 594] width 82 height 34
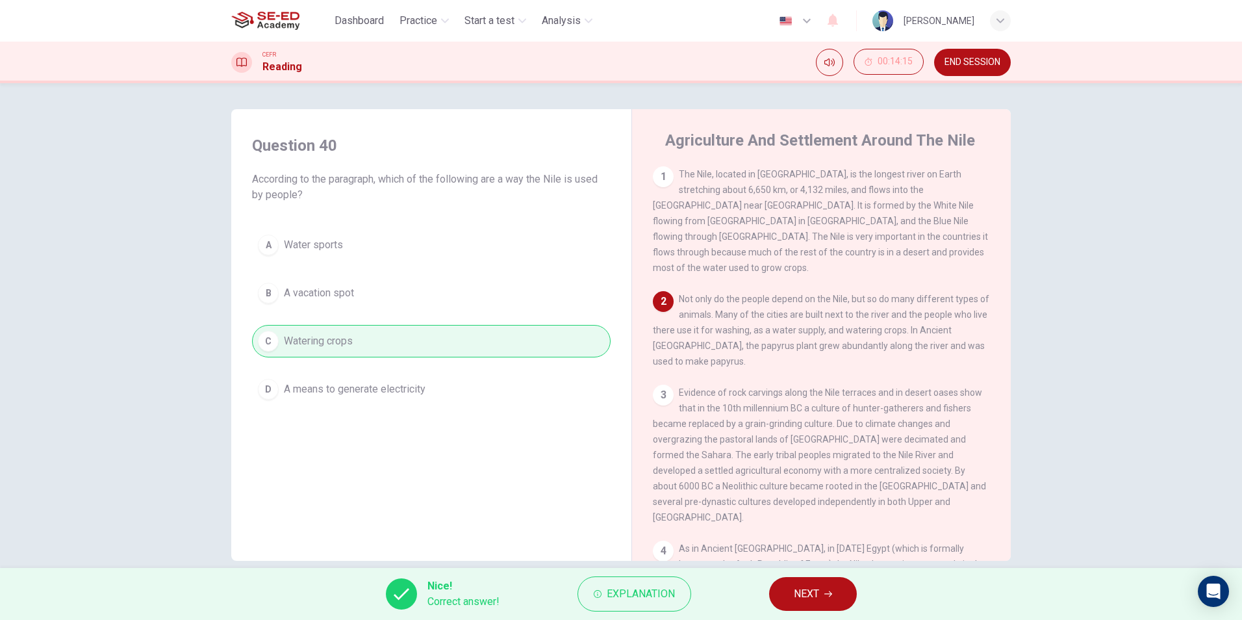
click at [855, 619] on html "This site uses cookies, as explained in our Privacy Policy . If you agree to th…" at bounding box center [621, 310] width 1242 height 620
click at [802, 596] on span "NEXT" at bounding box center [806, 594] width 25 height 18
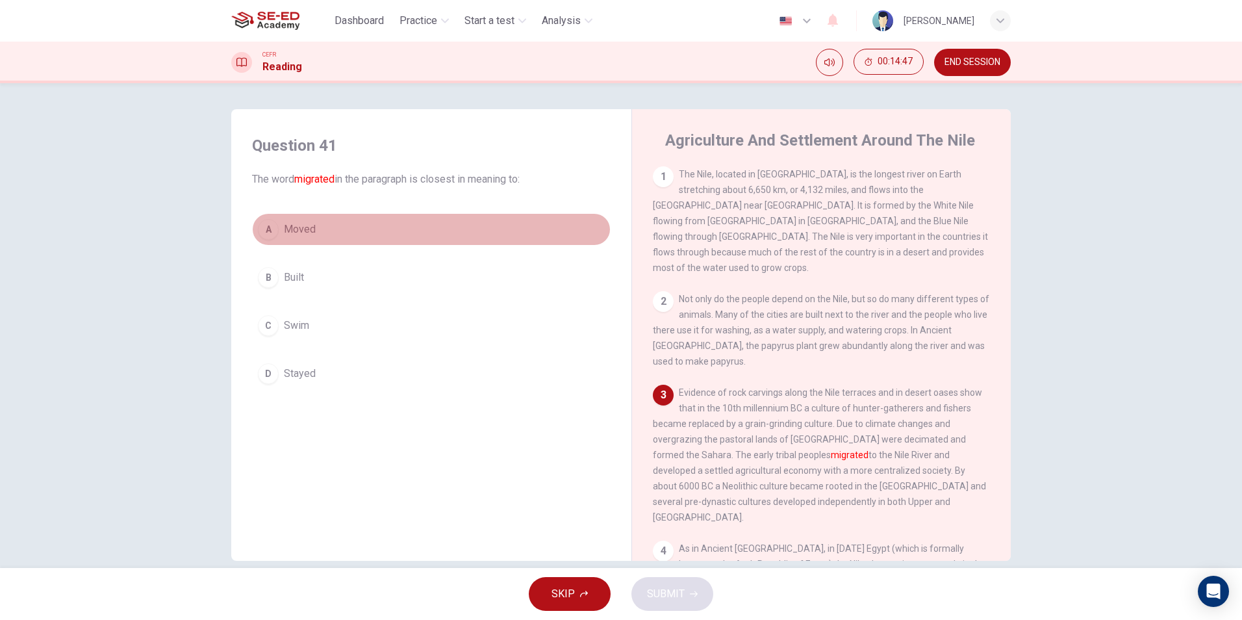
drag, startPoint x: 255, startPoint y: 235, endPoint x: 266, endPoint y: 233, distance: 11.9
click at [259, 235] on button "A Moved" at bounding box center [431, 229] width 359 height 32
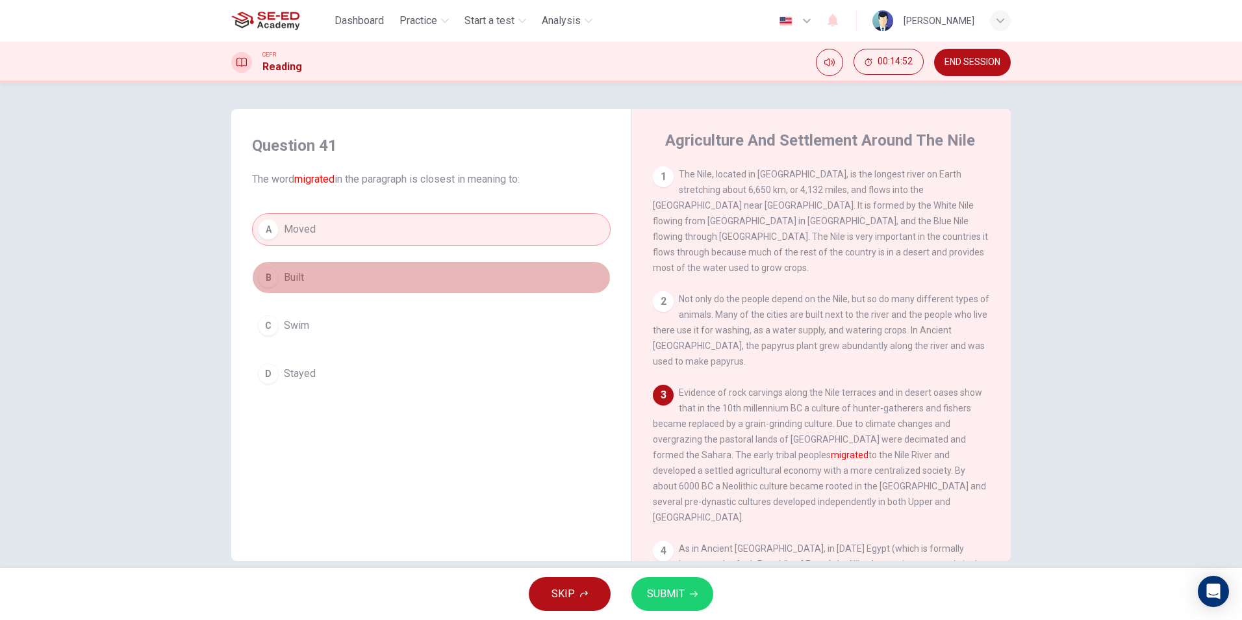
click at [262, 264] on button "B Built" at bounding box center [431, 277] width 359 height 32
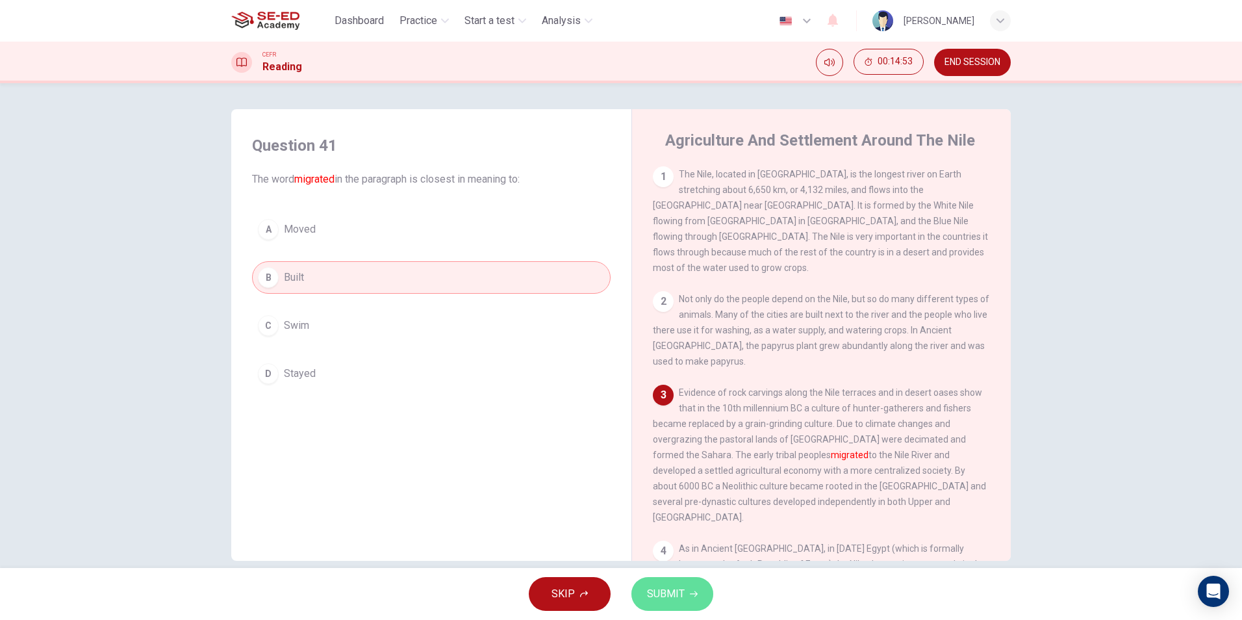
click at [644, 588] on button "SUBMIT" at bounding box center [672, 594] width 82 height 34
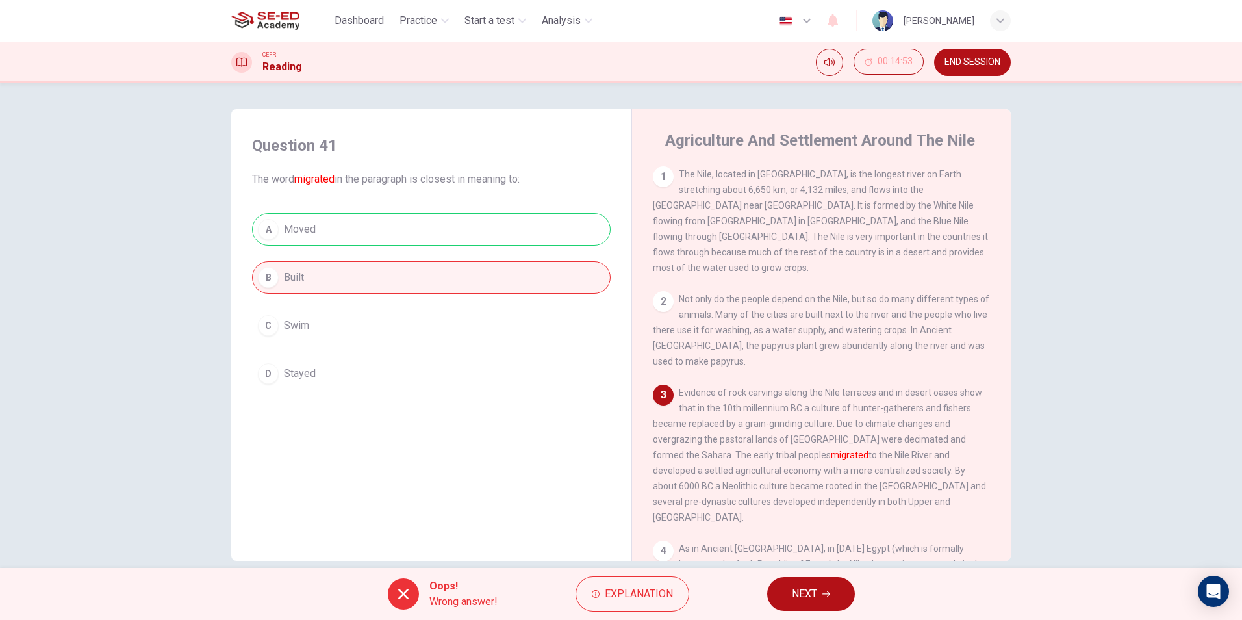
click at [809, 583] on button "NEXT" at bounding box center [811, 594] width 88 height 34
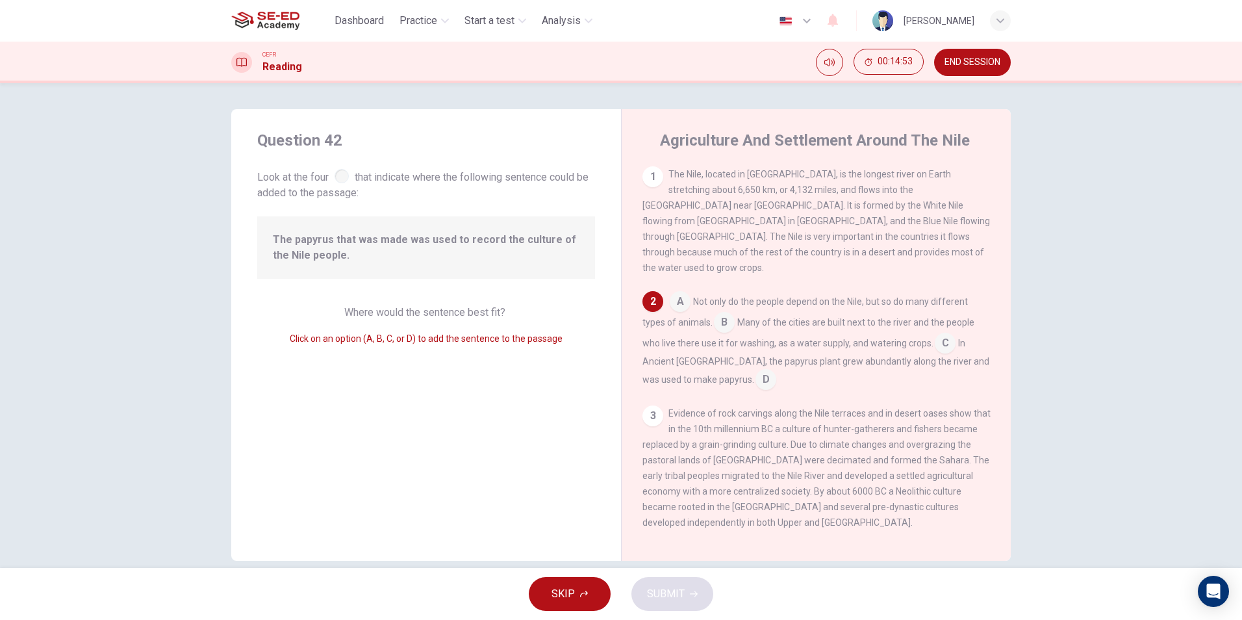
scroll to position [113, 0]
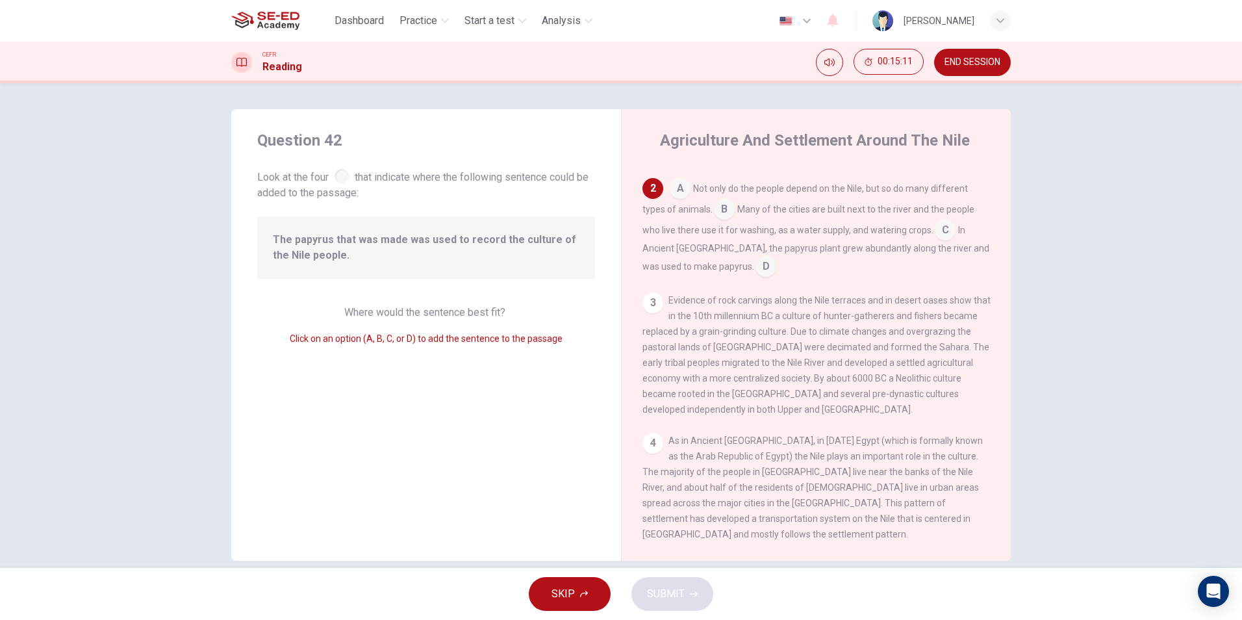
click at [675, 192] on div "A Not only do the people depend on the Nile, but so do many different types of …" at bounding box center [816, 227] width 348 height 99
click at [676, 179] on input at bounding box center [680, 189] width 21 height 21
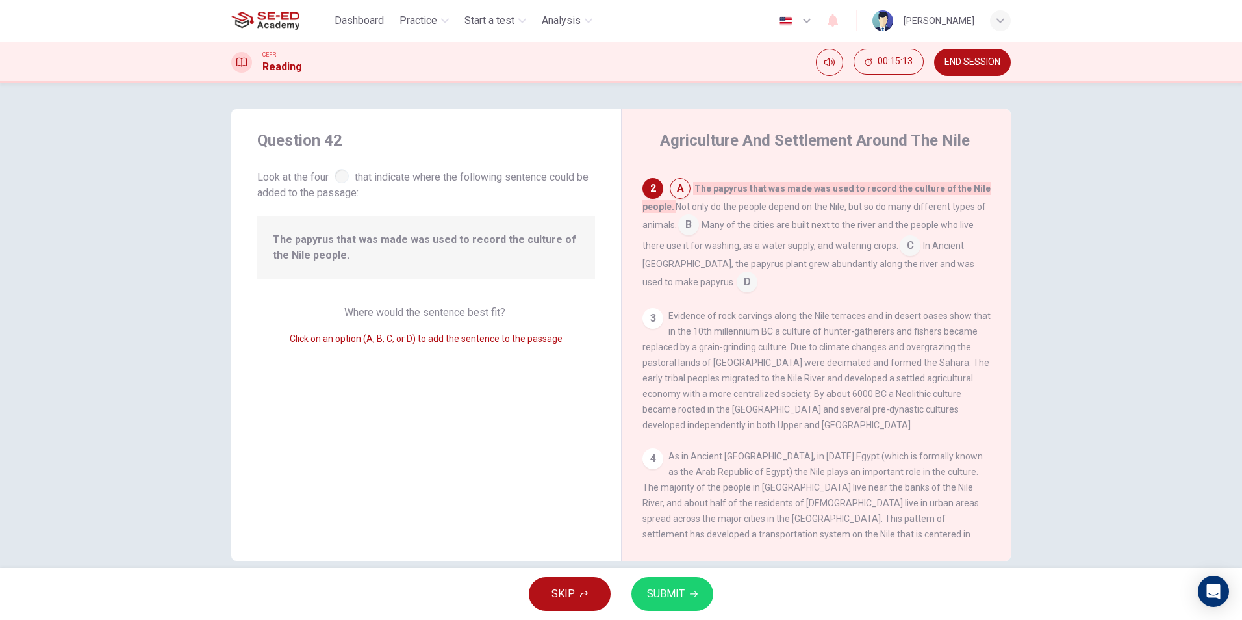
click at [679, 609] on button "SUBMIT" at bounding box center [672, 594] width 82 height 34
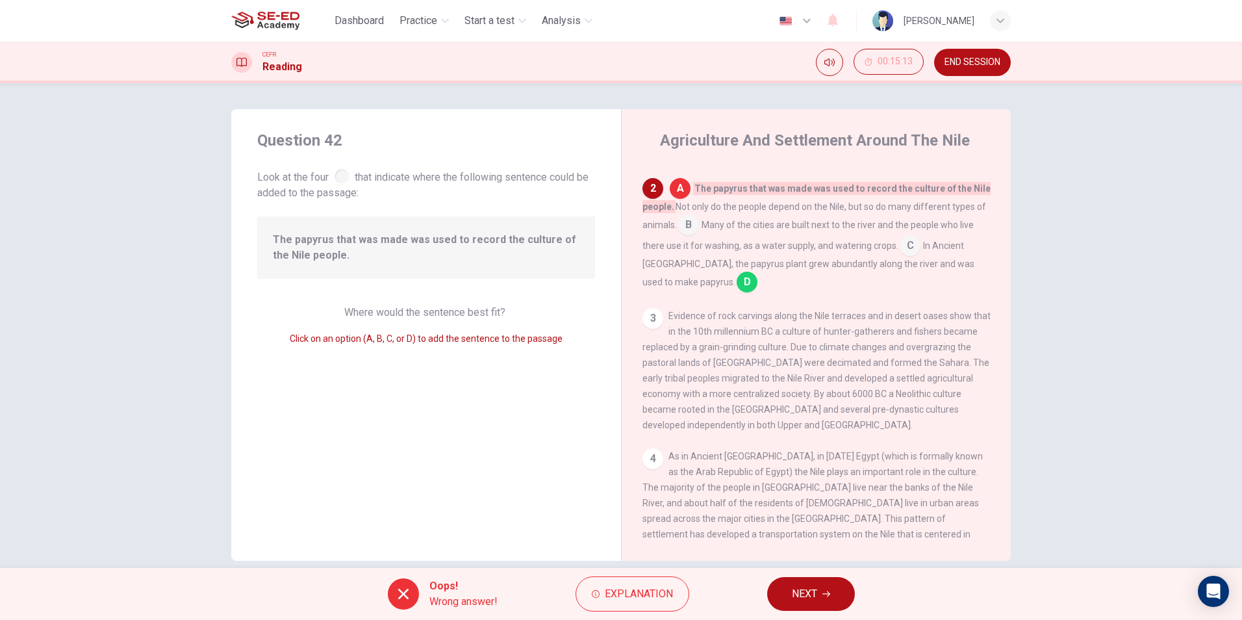
click at [809, 587] on span "NEXT" at bounding box center [804, 594] width 25 height 18
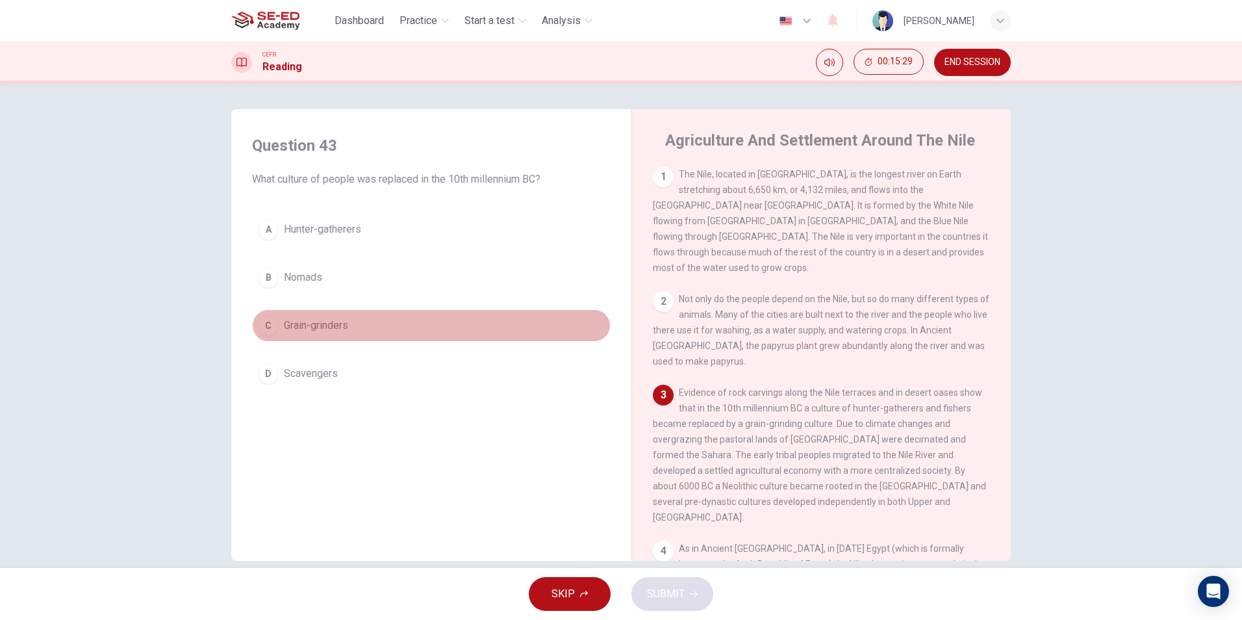
click at [290, 335] on button "C Grain-grinders" at bounding box center [431, 325] width 359 height 32
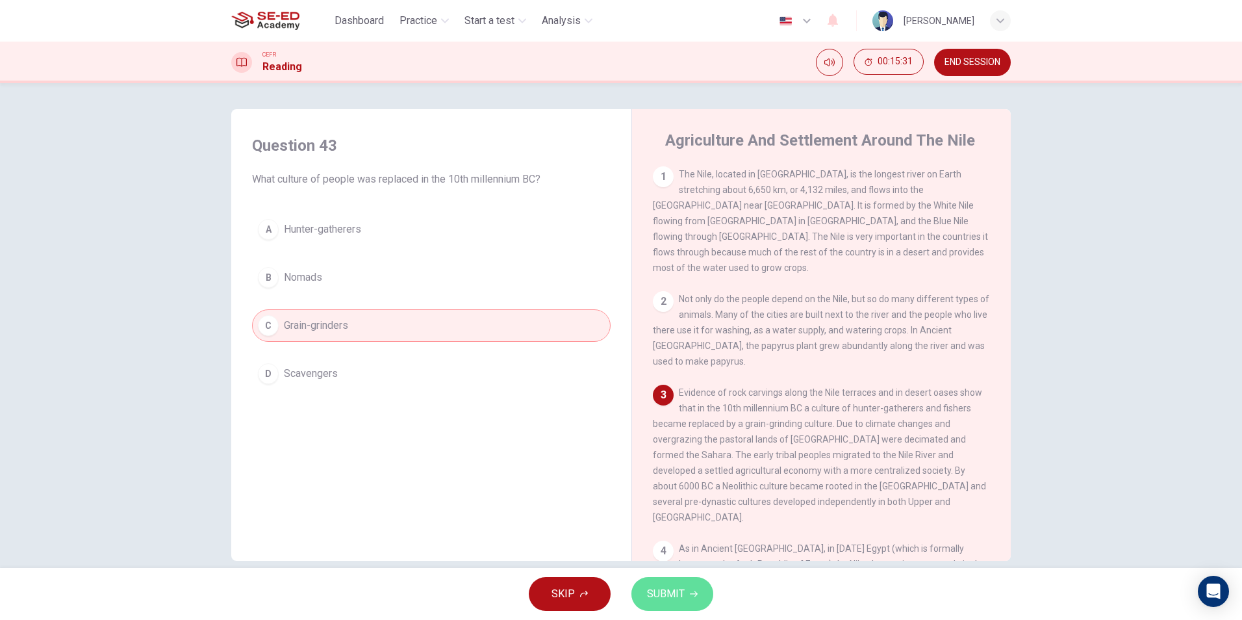
click at [655, 608] on button "SUBMIT" at bounding box center [672, 594] width 82 height 34
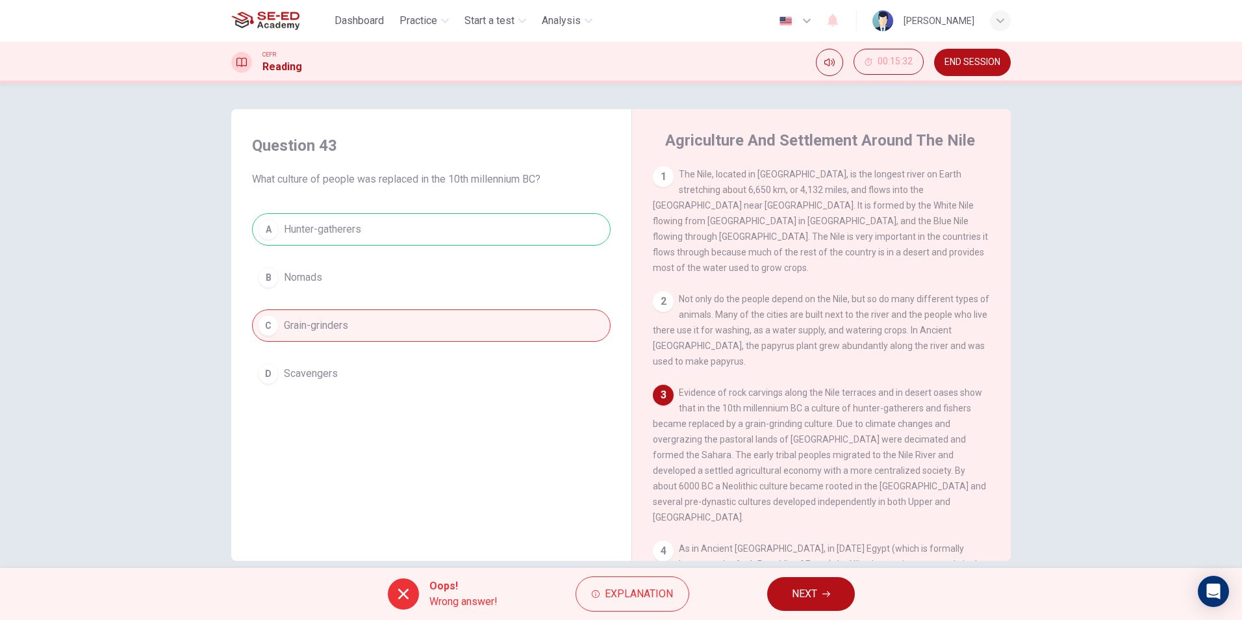
click at [821, 601] on button "NEXT" at bounding box center [811, 594] width 88 height 34
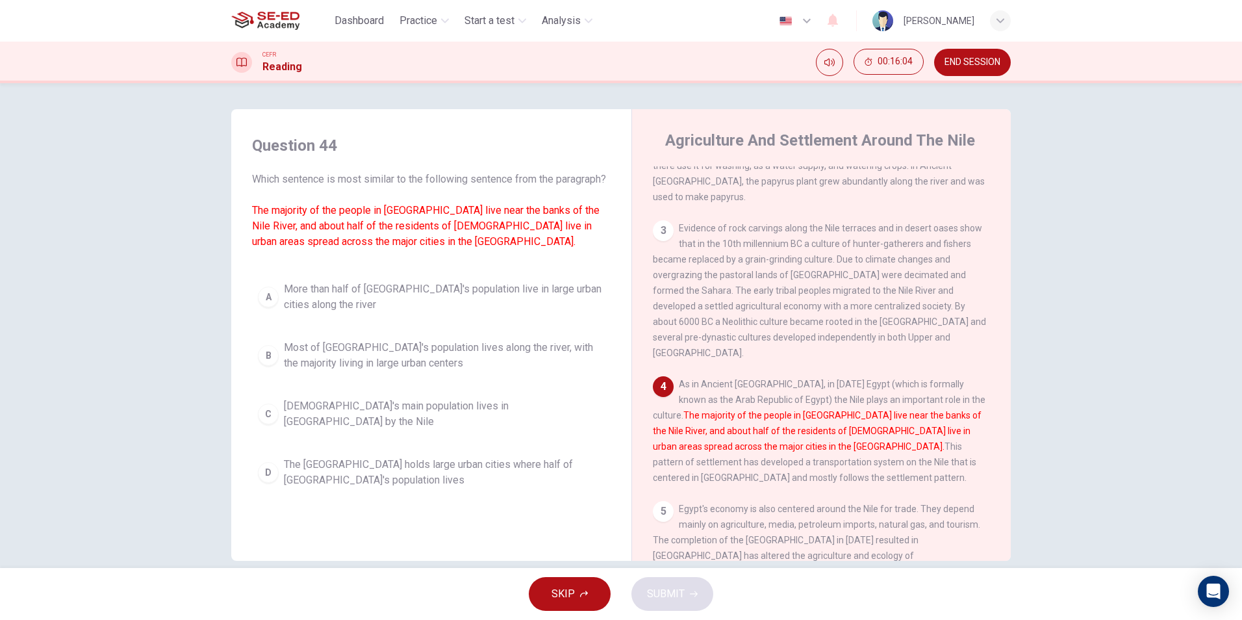
scroll to position [187, 0]
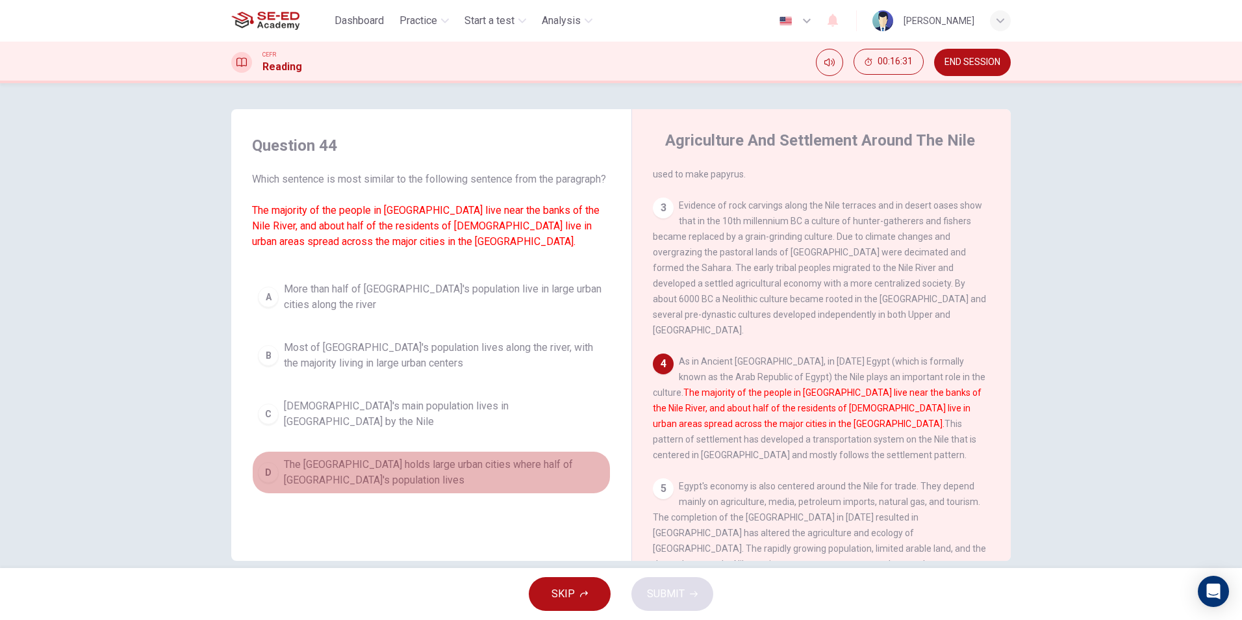
click at [434, 468] on span "The Nile Delta holds large urban cities where half of Egypt's population lives" at bounding box center [444, 472] width 321 height 31
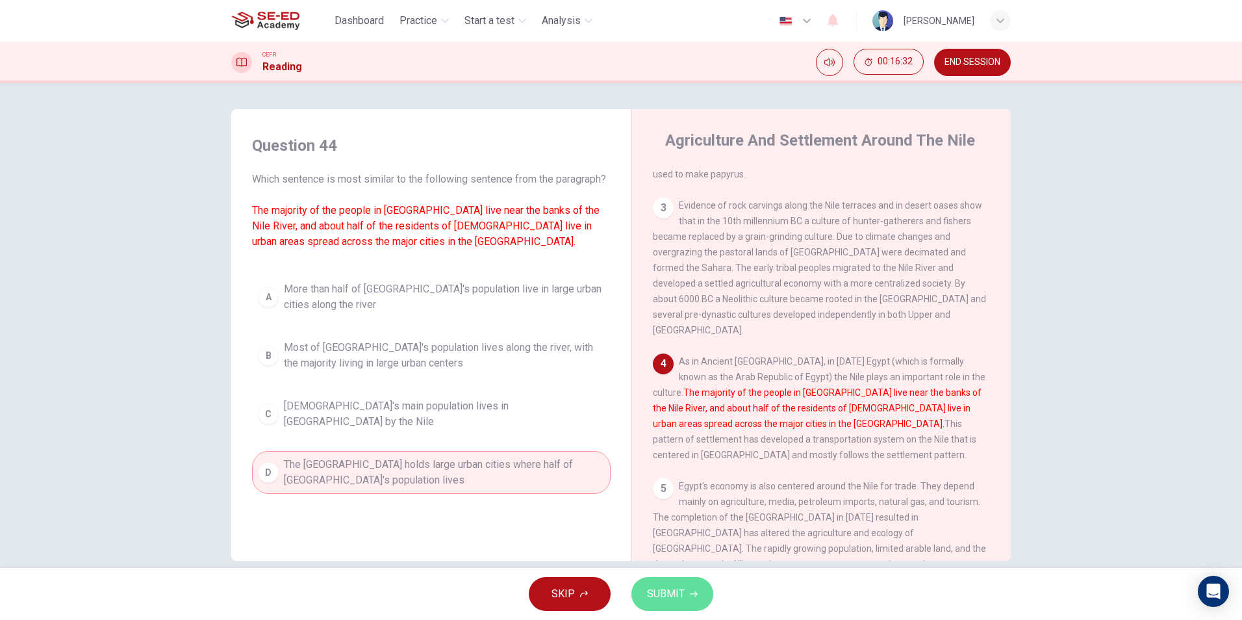
click at [681, 597] on span "SUBMIT" at bounding box center [666, 594] width 38 height 18
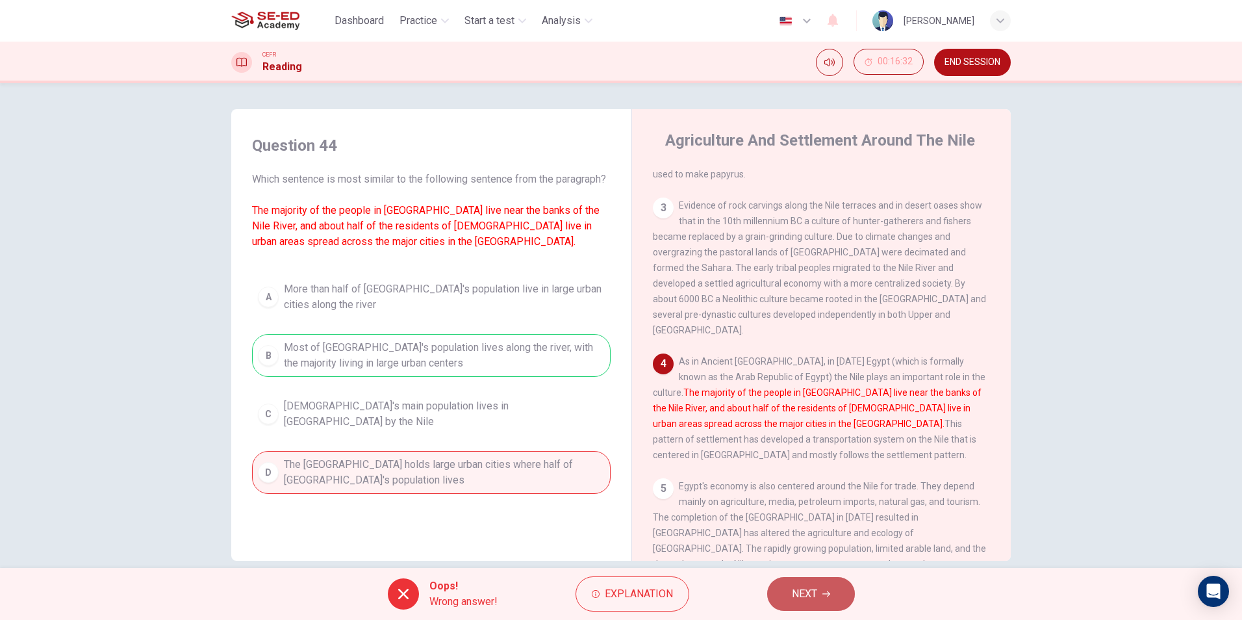
click at [794, 589] on button "NEXT" at bounding box center [811, 594] width 88 height 34
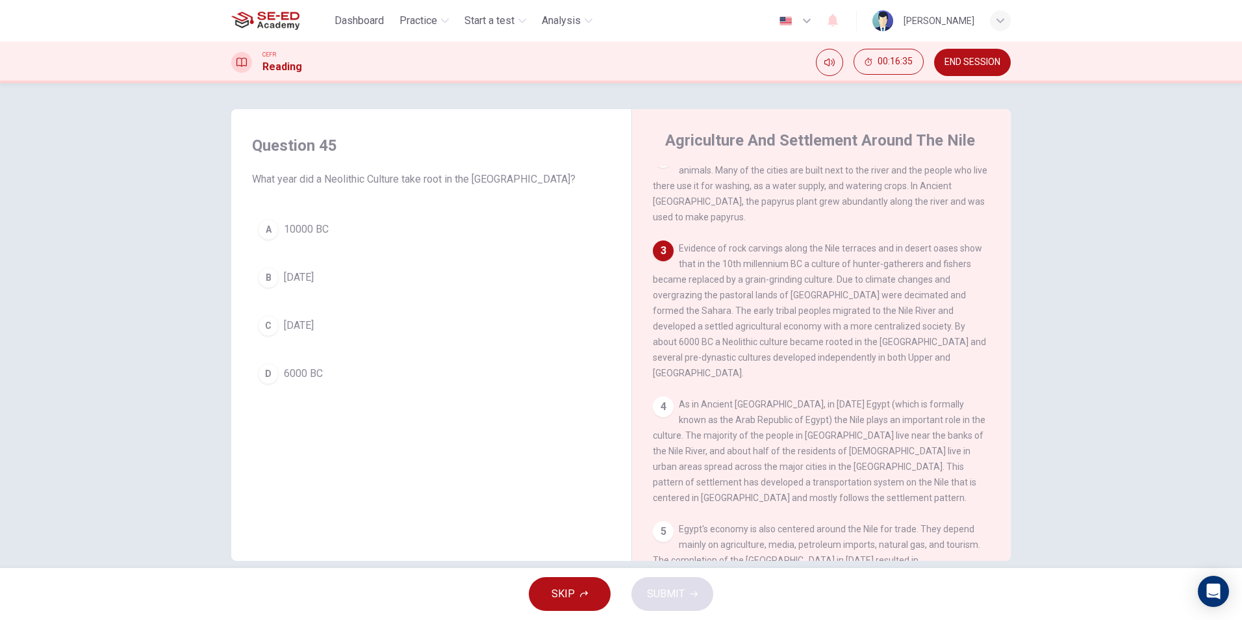
scroll to position [122, 0]
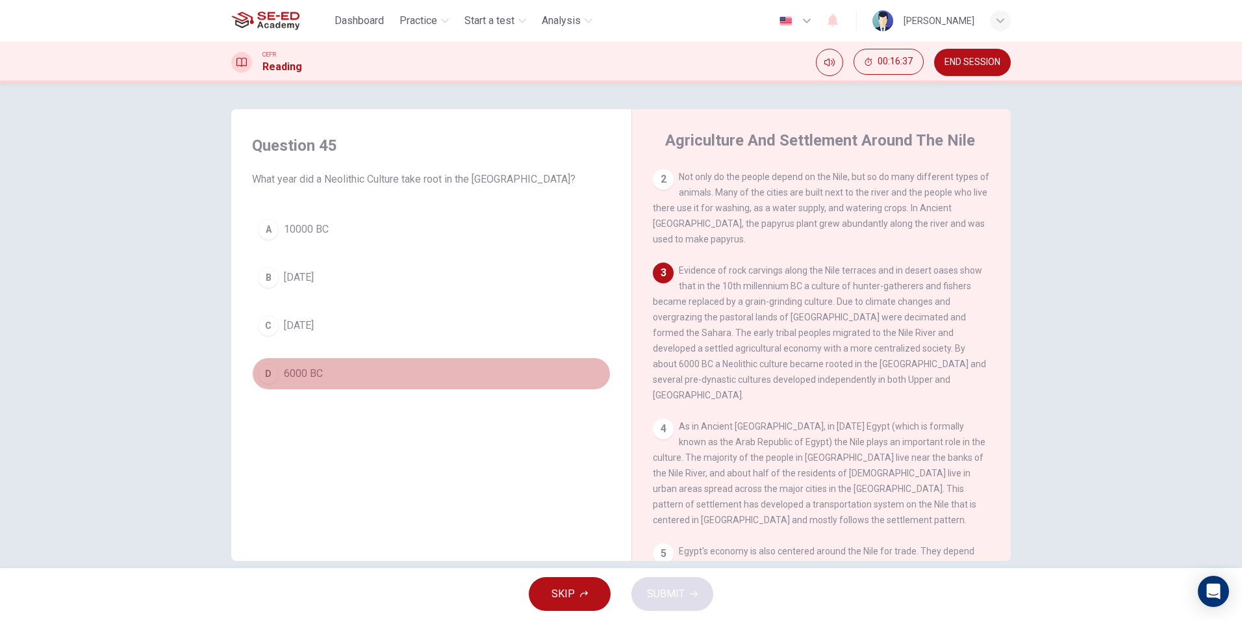
click at [284, 367] on span "6000 BC" at bounding box center [303, 374] width 39 height 16
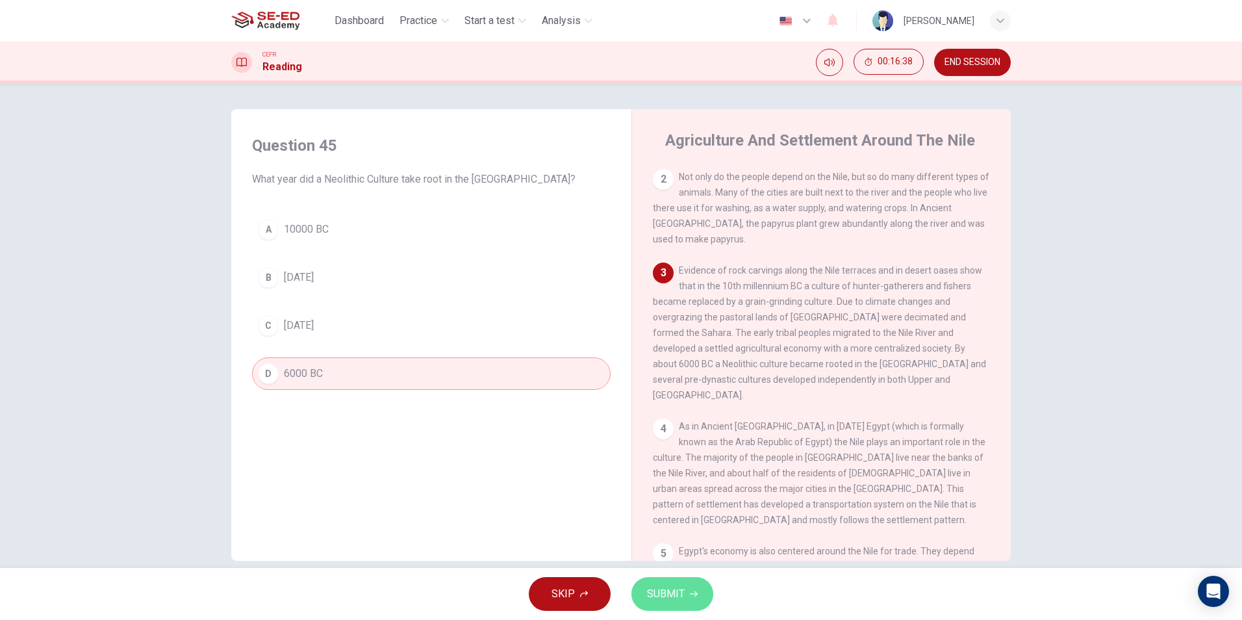
click at [676, 594] on span "SUBMIT" at bounding box center [666, 594] width 38 height 18
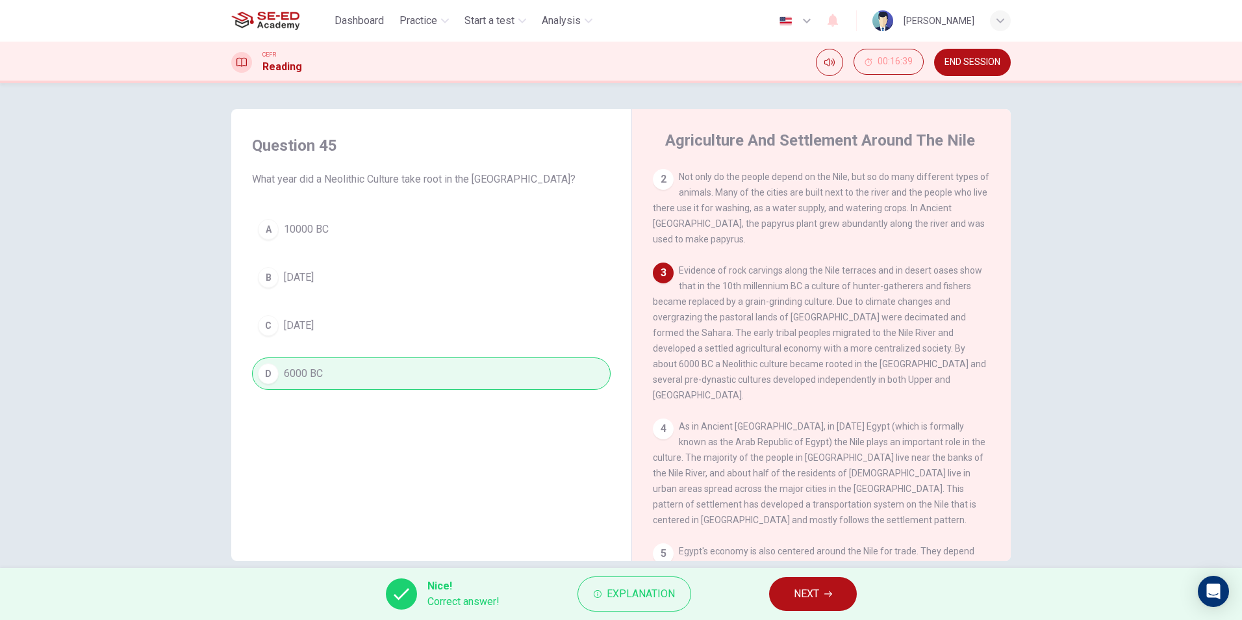
click at [796, 596] on span "NEXT" at bounding box center [806, 594] width 25 height 18
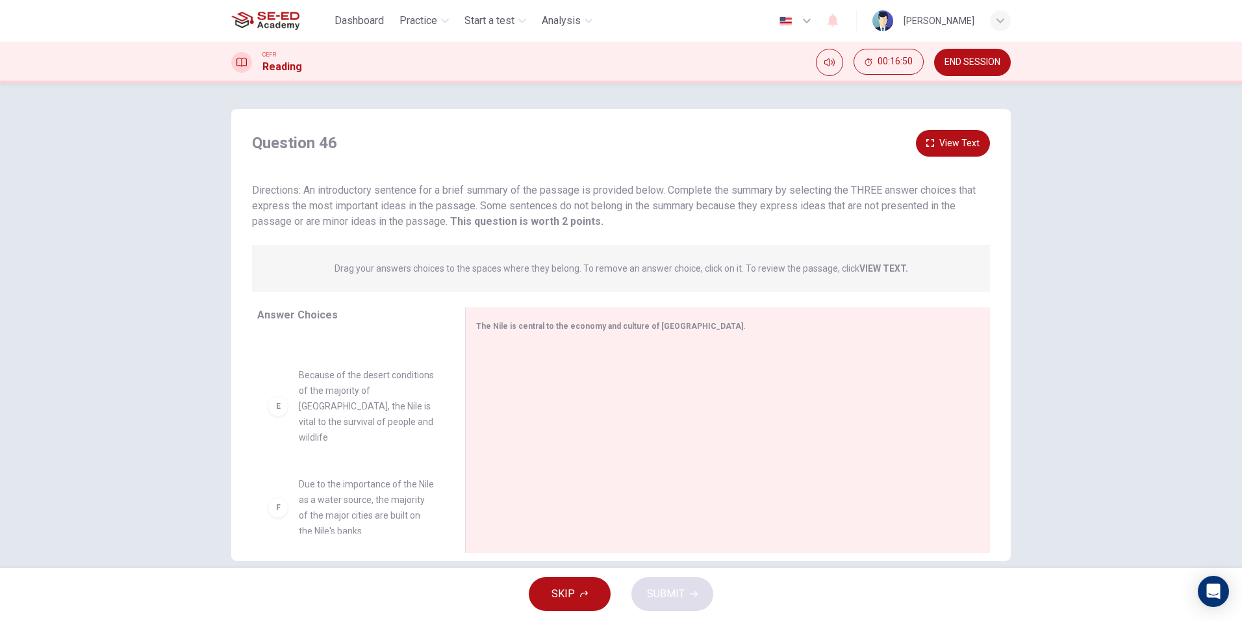
scroll to position [19, 0]
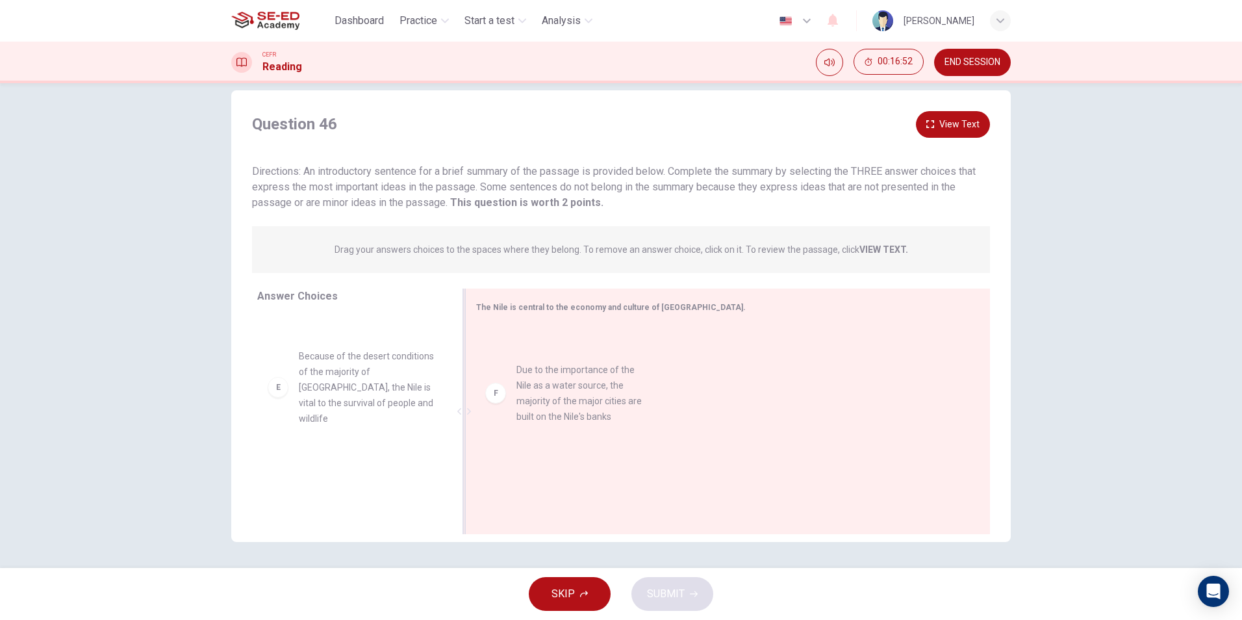
drag, startPoint x: 346, startPoint y: 474, endPoint x: 590, endPoint y: 381, distance: 260.5
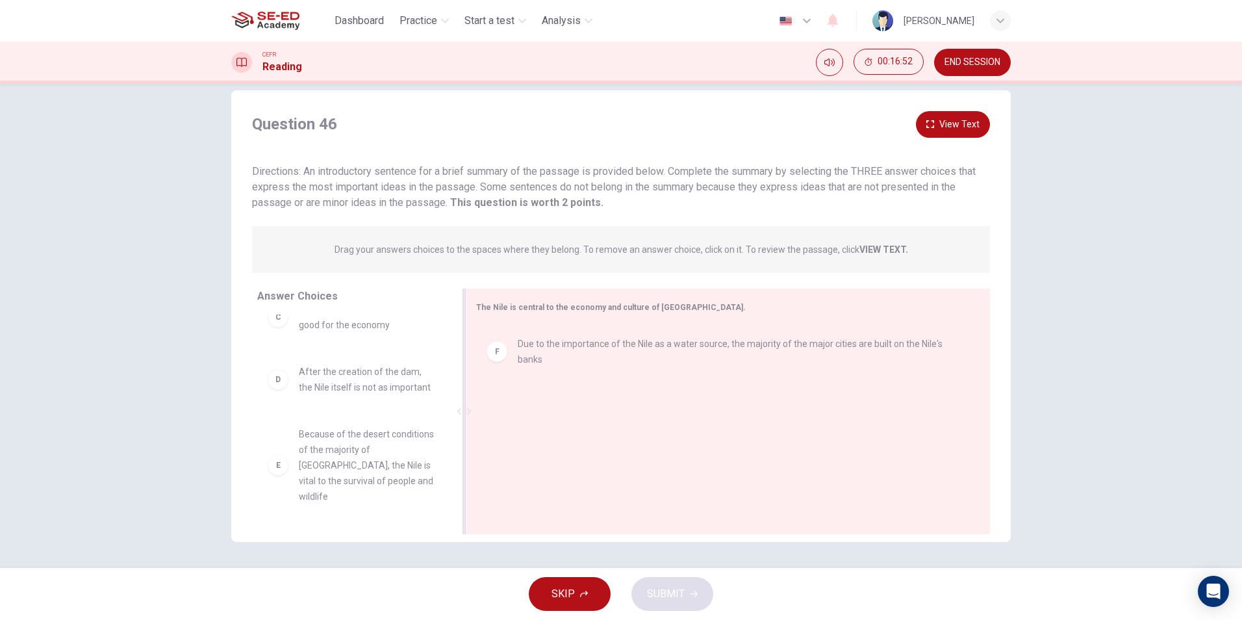
scroll to position [210, 0]
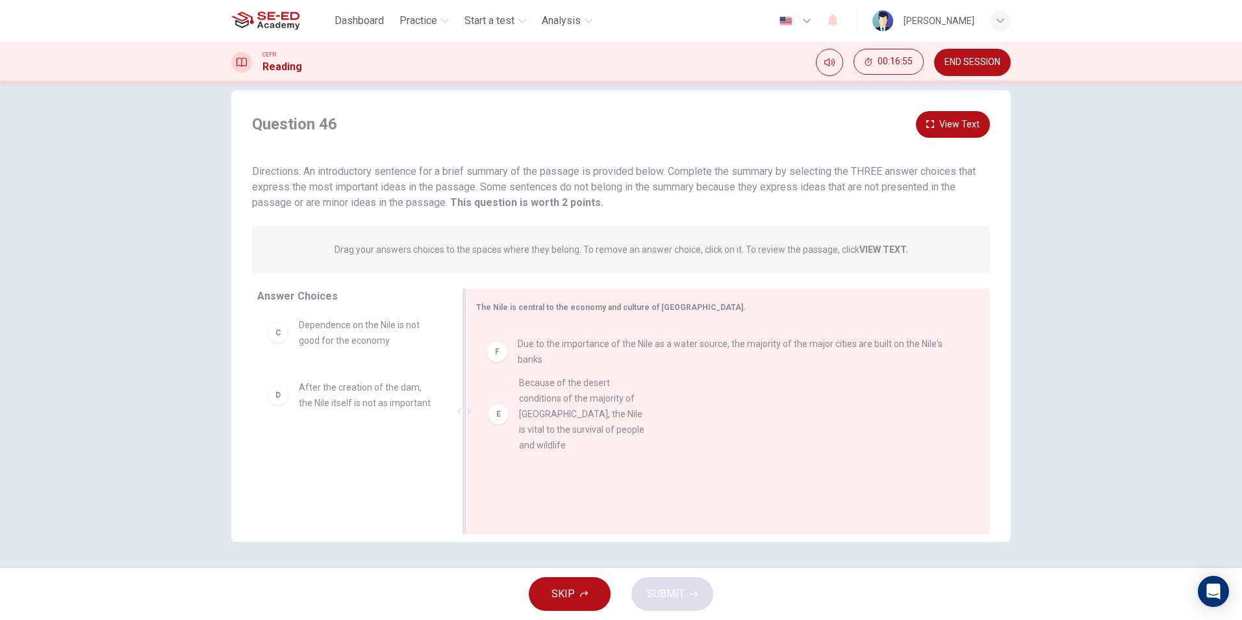
drag, startPoint x: 364, startPoint y: 481, endPoint x: 596, endPoint y: 412, distance: 241.1
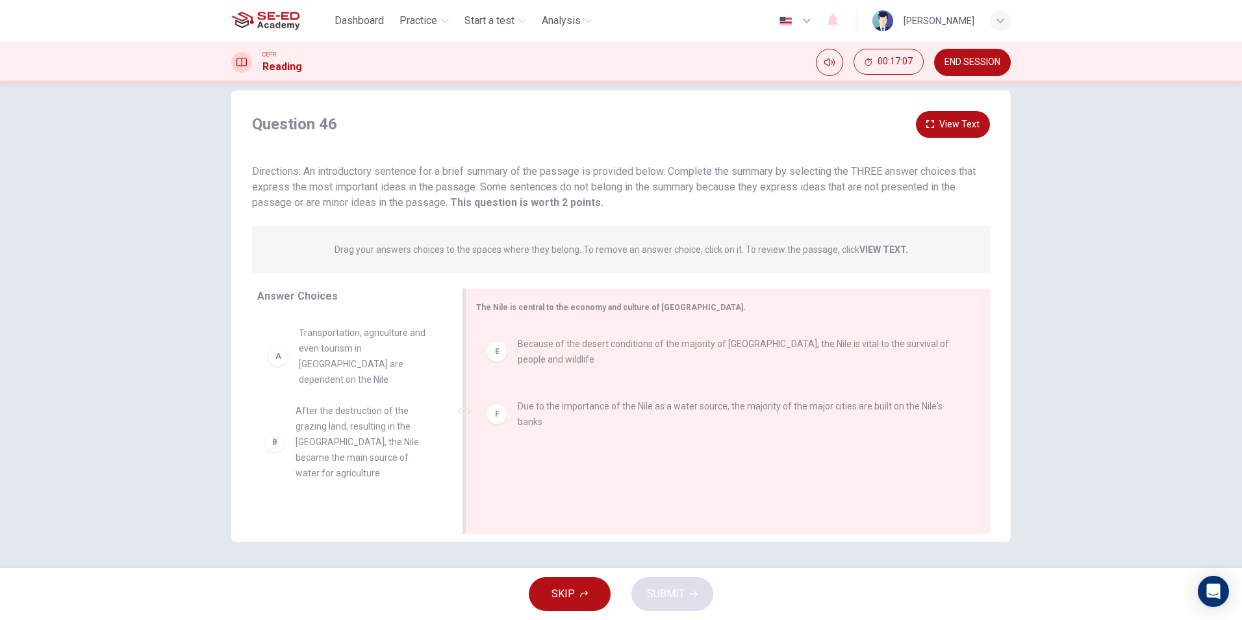
scroll to position [2, 0]
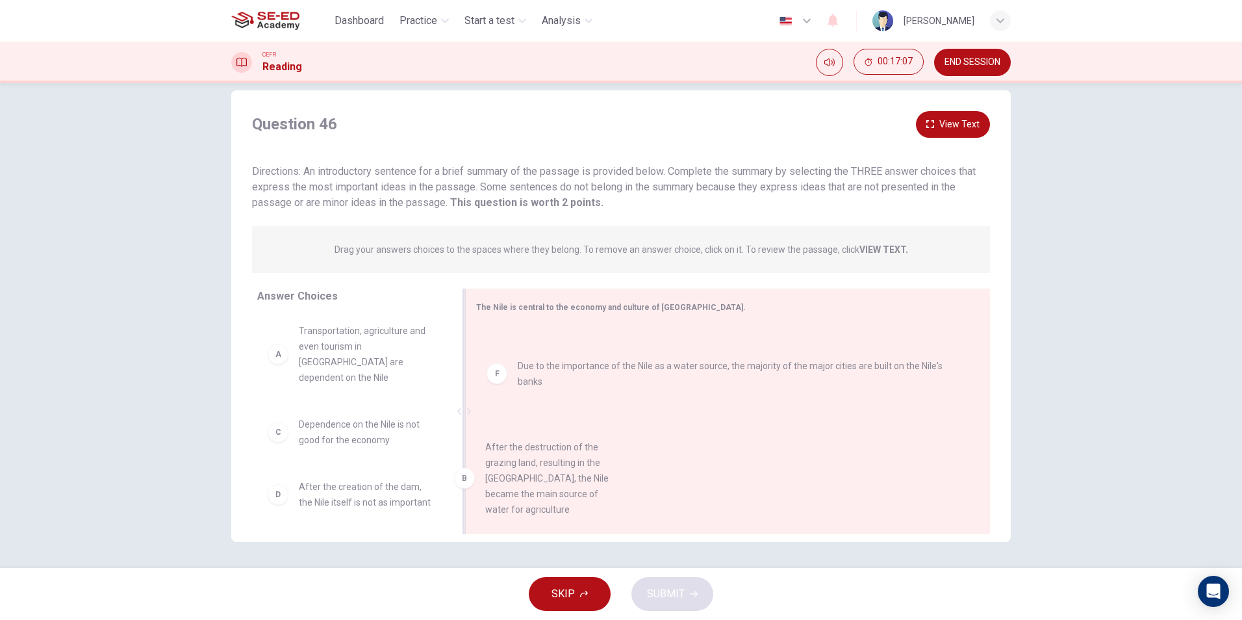
drag, startPoint x: 375, startPoint y: 423, endPoint x: 711, endPoint y: 479, distance: 341.2
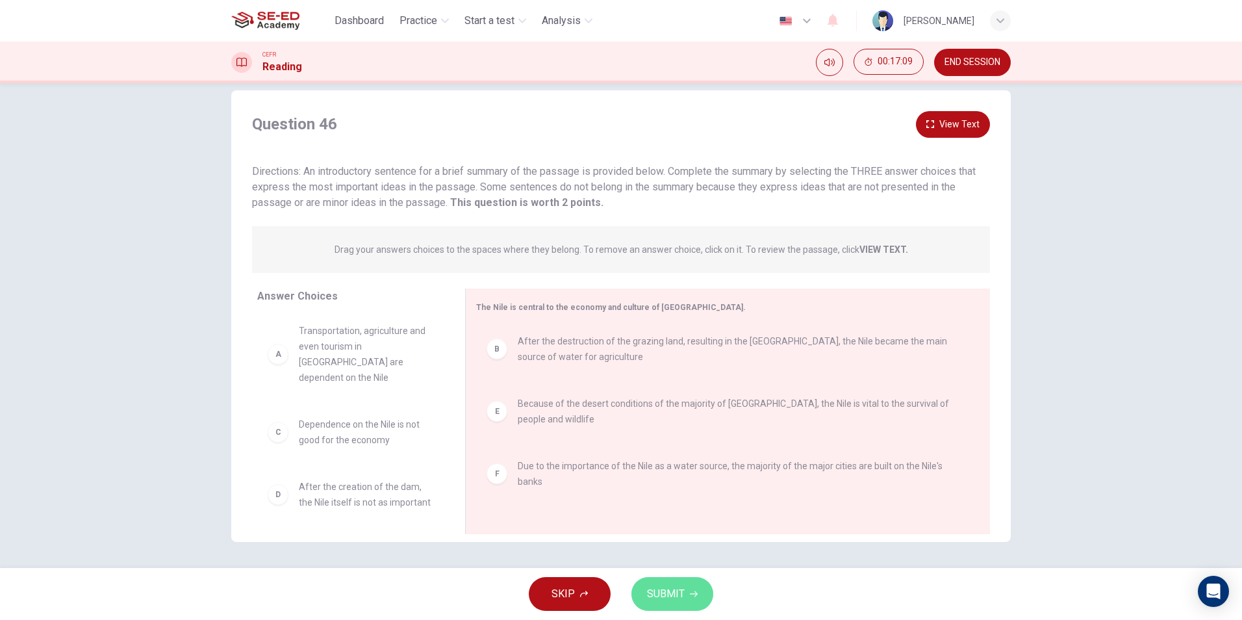
click at [710, 587] on button "SUBMIT" at bounding box center [672, 594] width 82 height 34
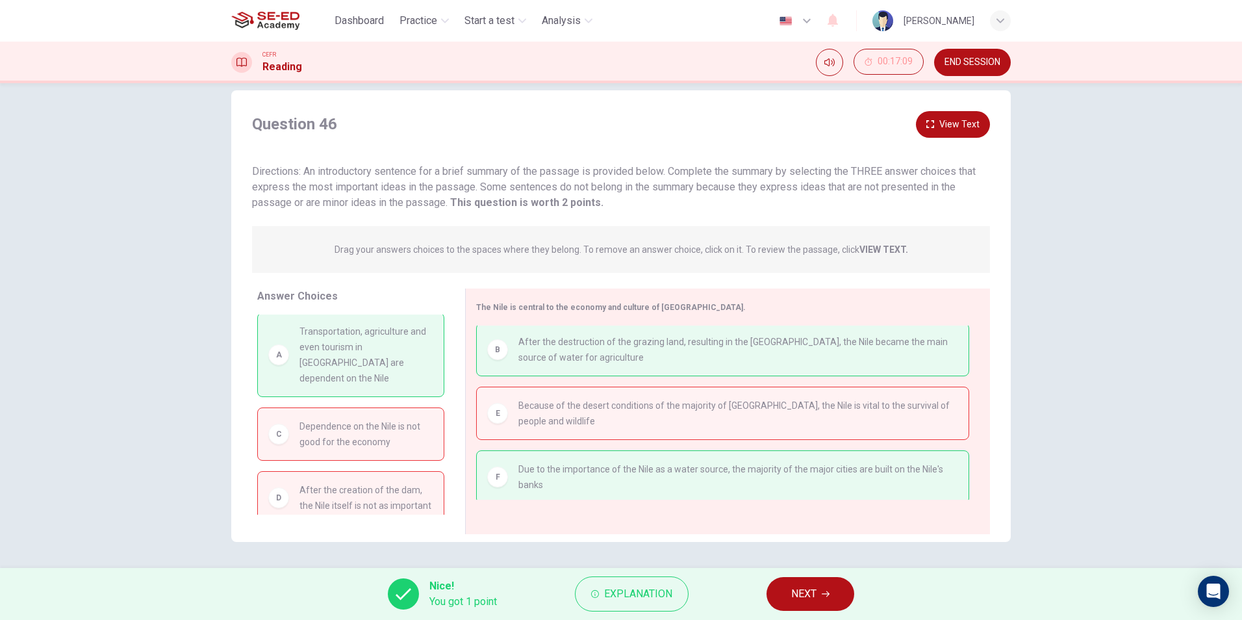
click at [791, 597] on button "NEXT" at bounding box center [811, 594] width 88 height 34
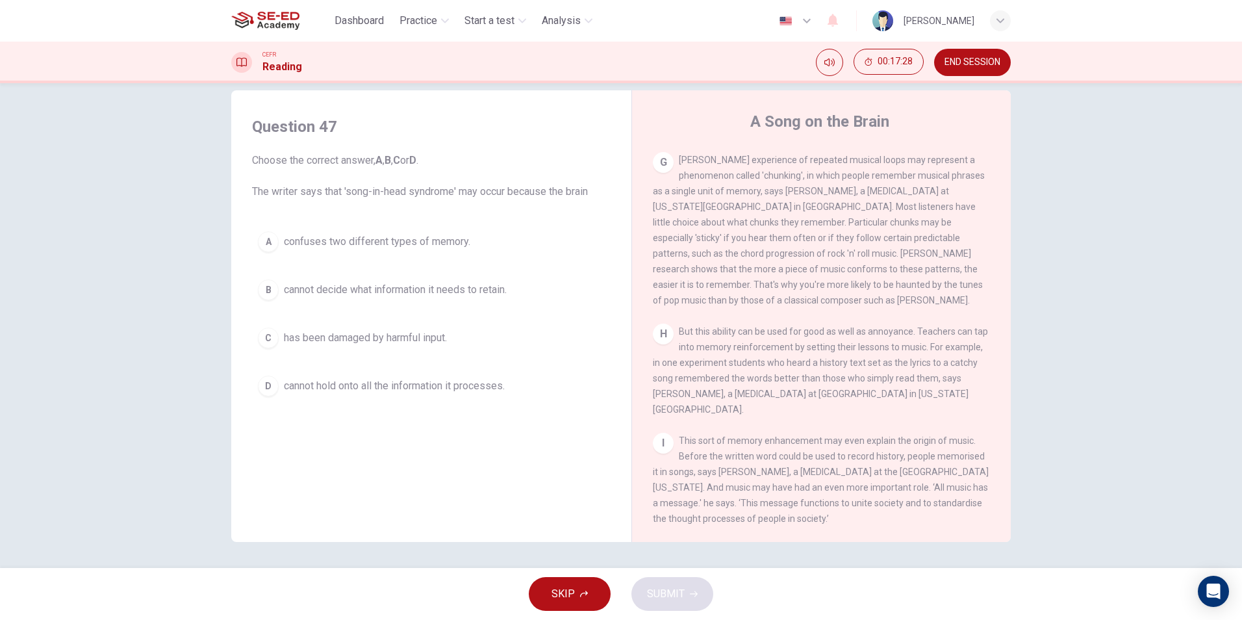
scroll to position [1043, 0]
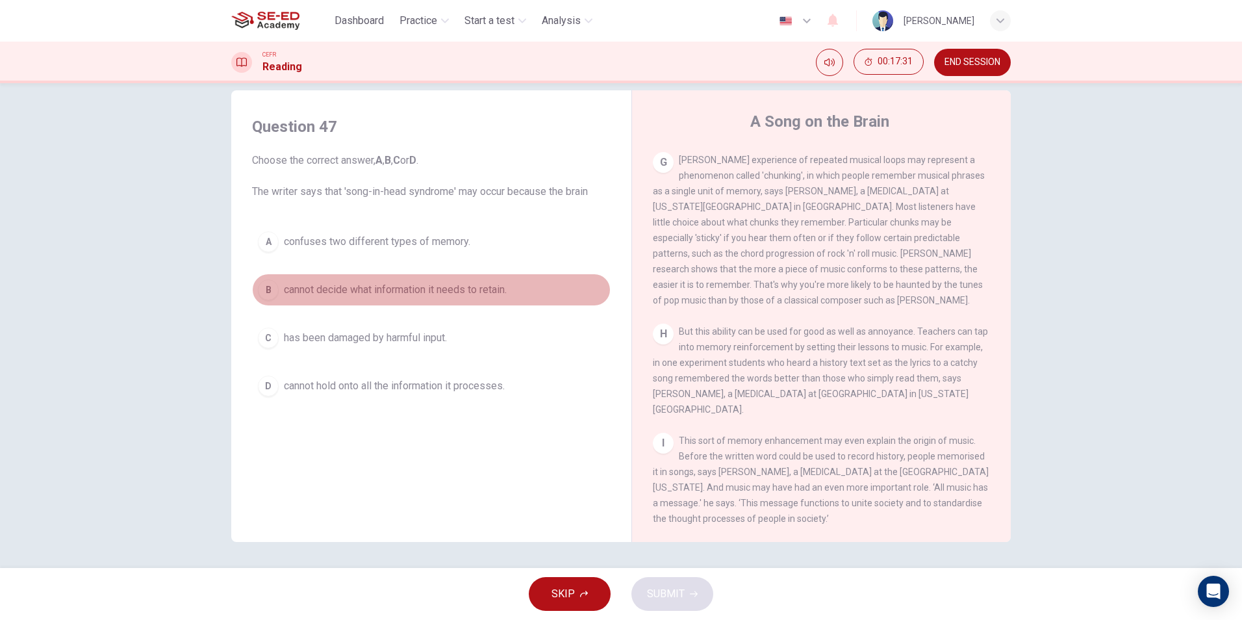
click at [259, 284] on div "B" at bounding box center [268, 289] width 21 height 21
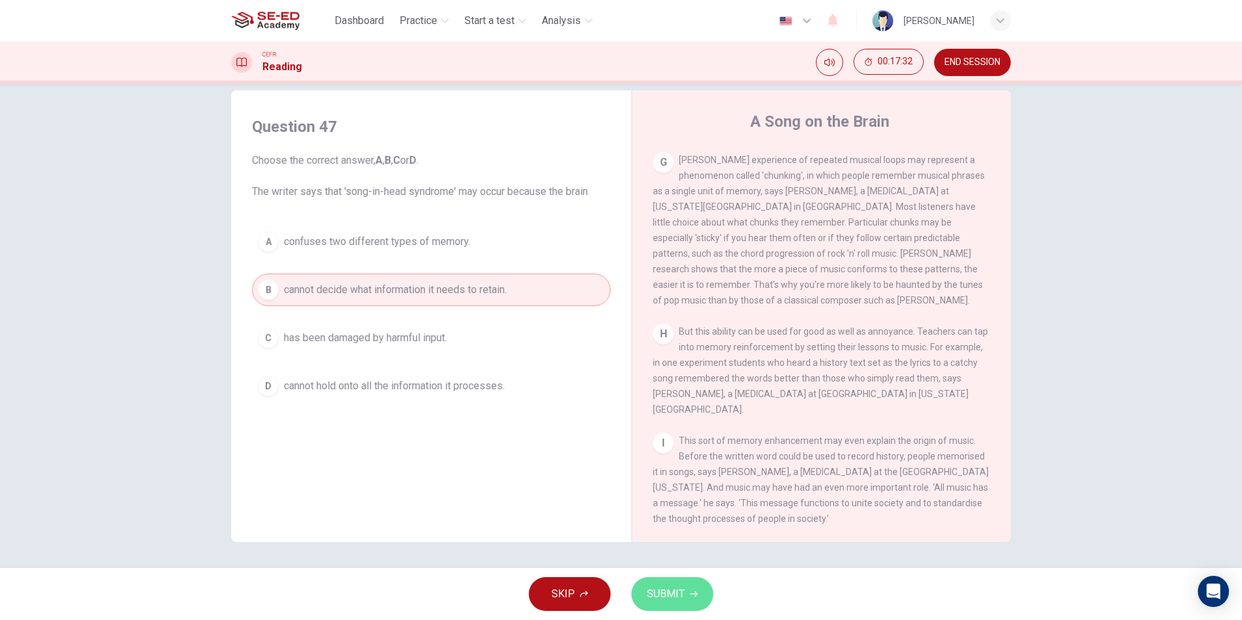
click at [663, 587] on span "SUBMIT" at bounding box center [666, 594] width 38 height 18
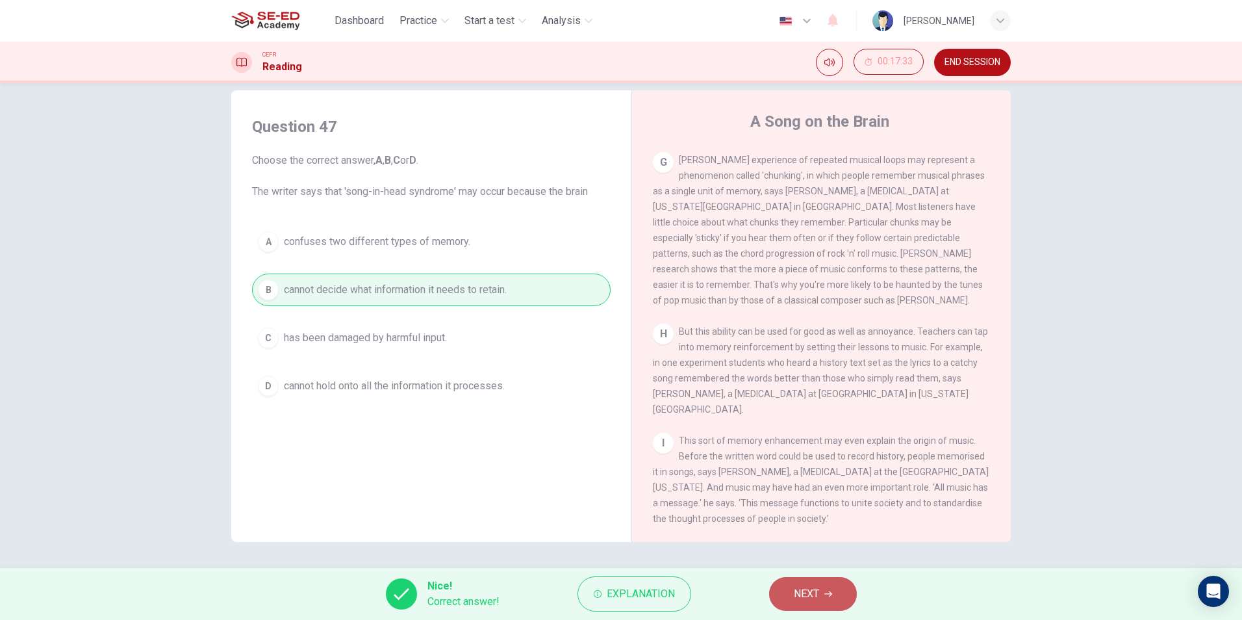
click at [817, 603] on button "NEXT" at bounding box center [813, 594] width 88 height 34
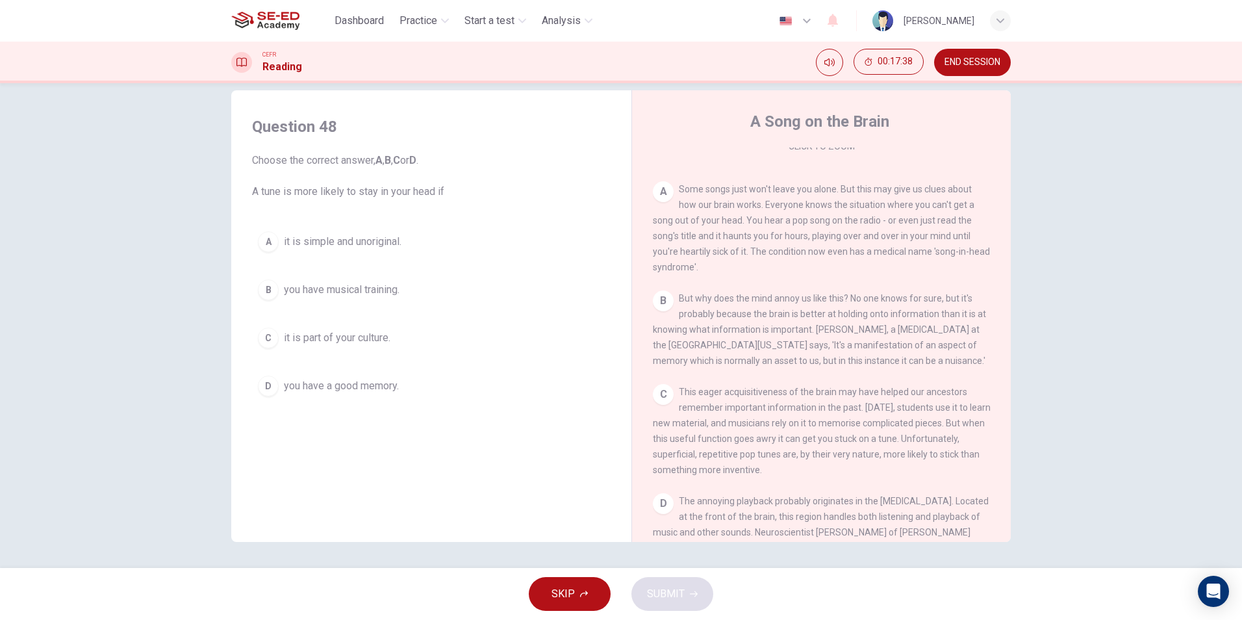
scroll to position [260, 0]
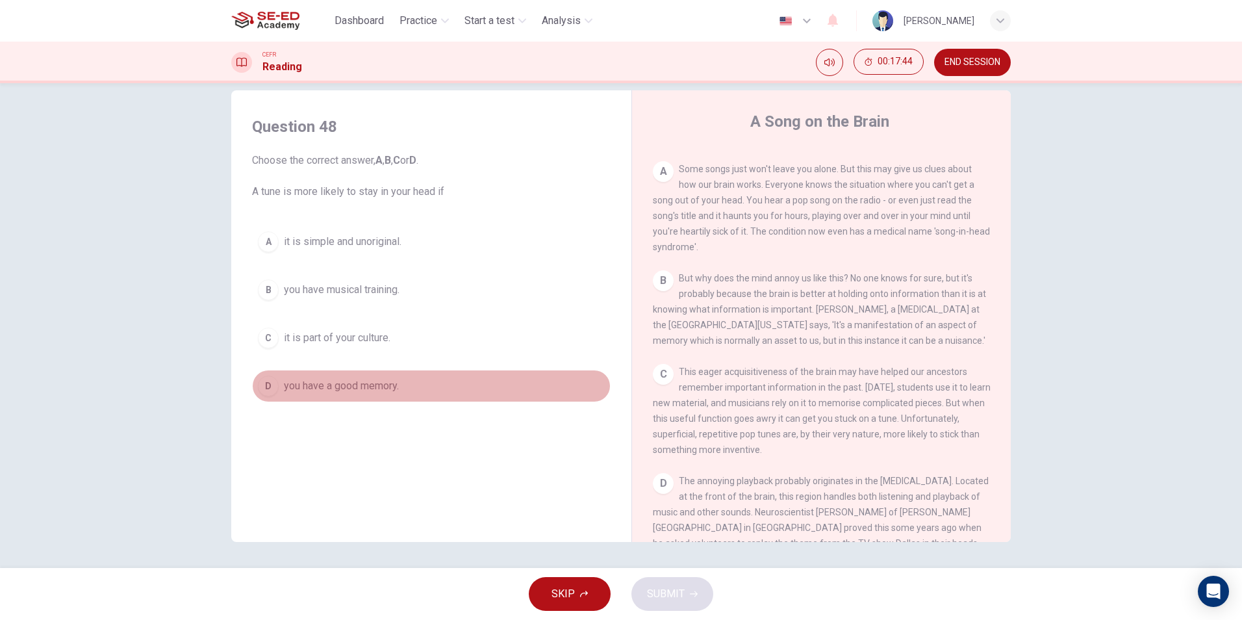
click at [284, 387] on span "you have a good memory." at bounding box center [341, 386] width 115 height 16
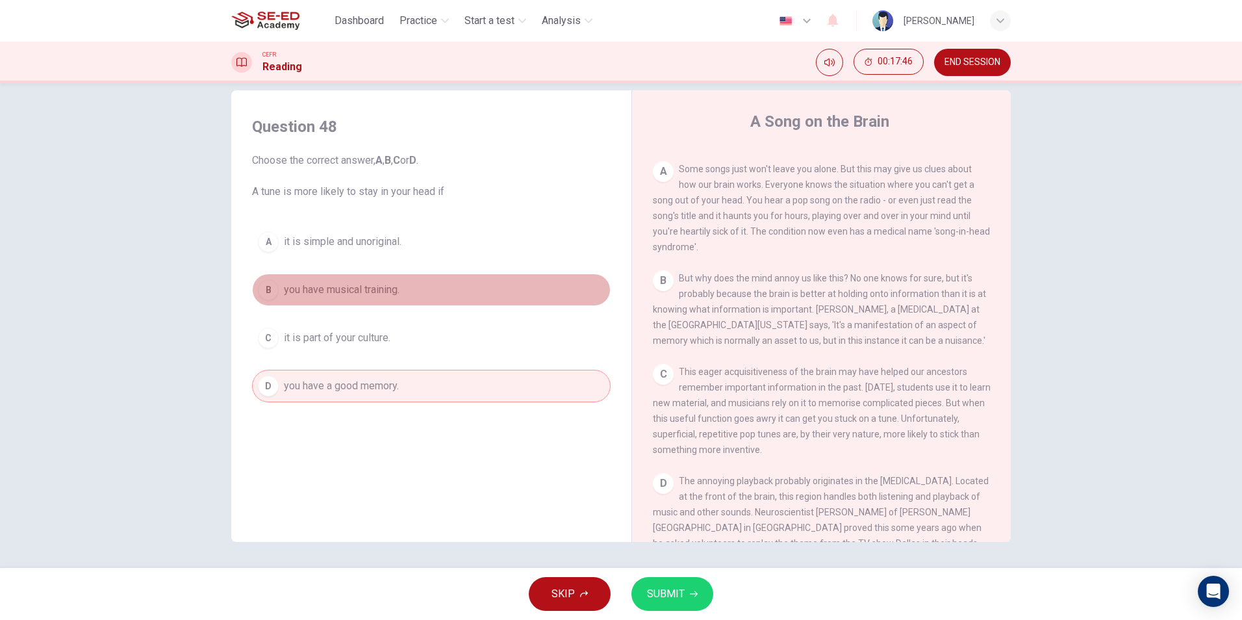
click at [365, 295] on span "you have musical training." at bounding box center [342, 290] width 116 height 16
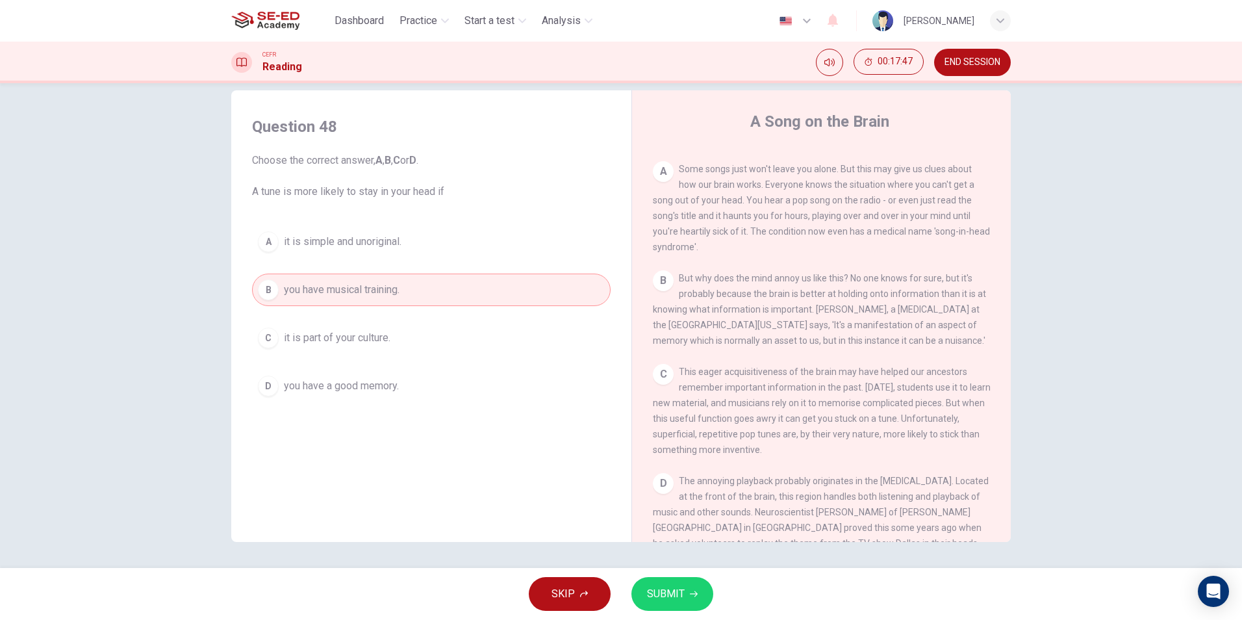
click at [682, 607] on button "SUBMIT" at bounding box center [672, 594] width 82 height 34
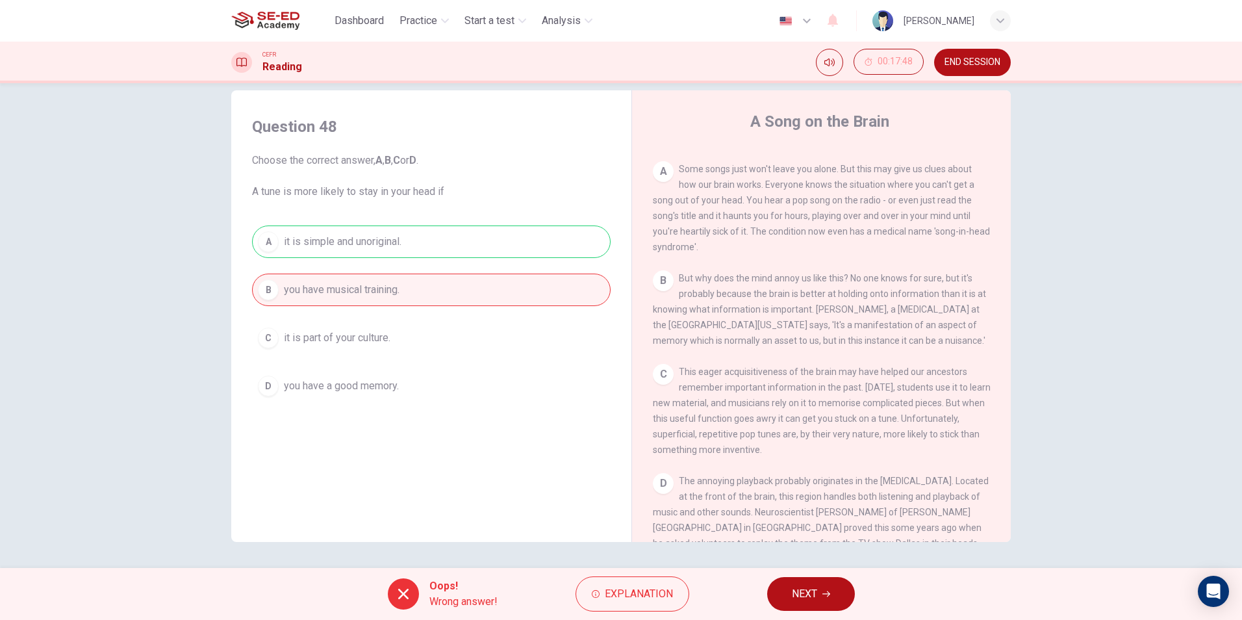
click at [793, 588] on span "NEXT" at bounding box center [804, 594] width 25 height 18
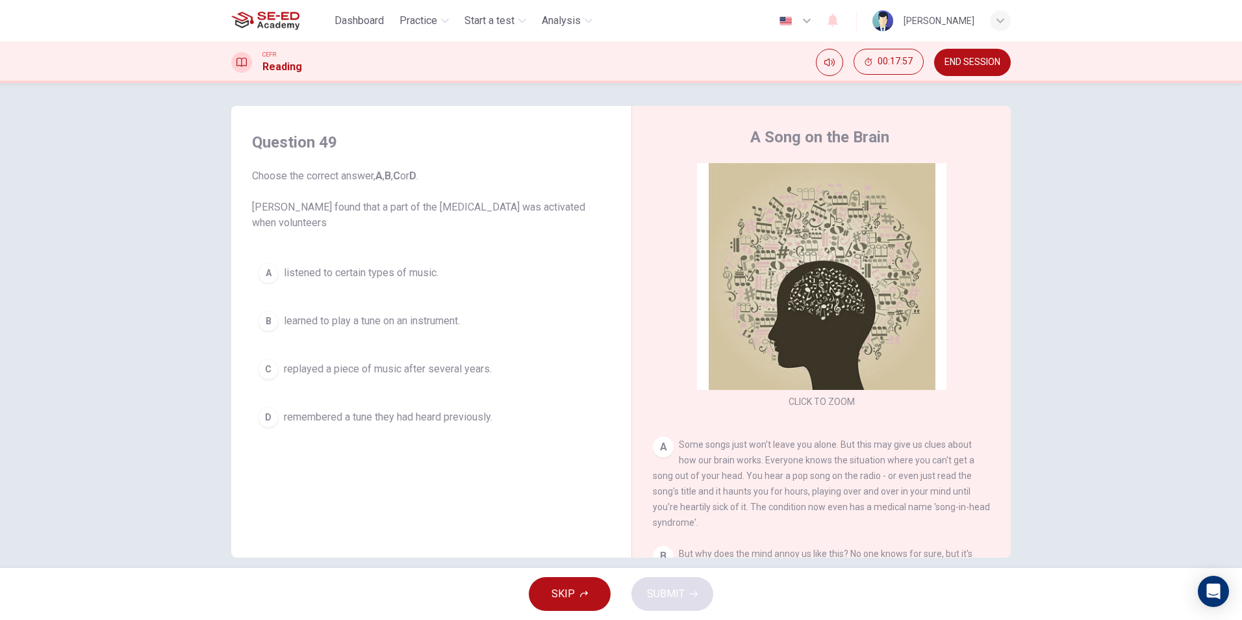
scroll to position [0, 0]
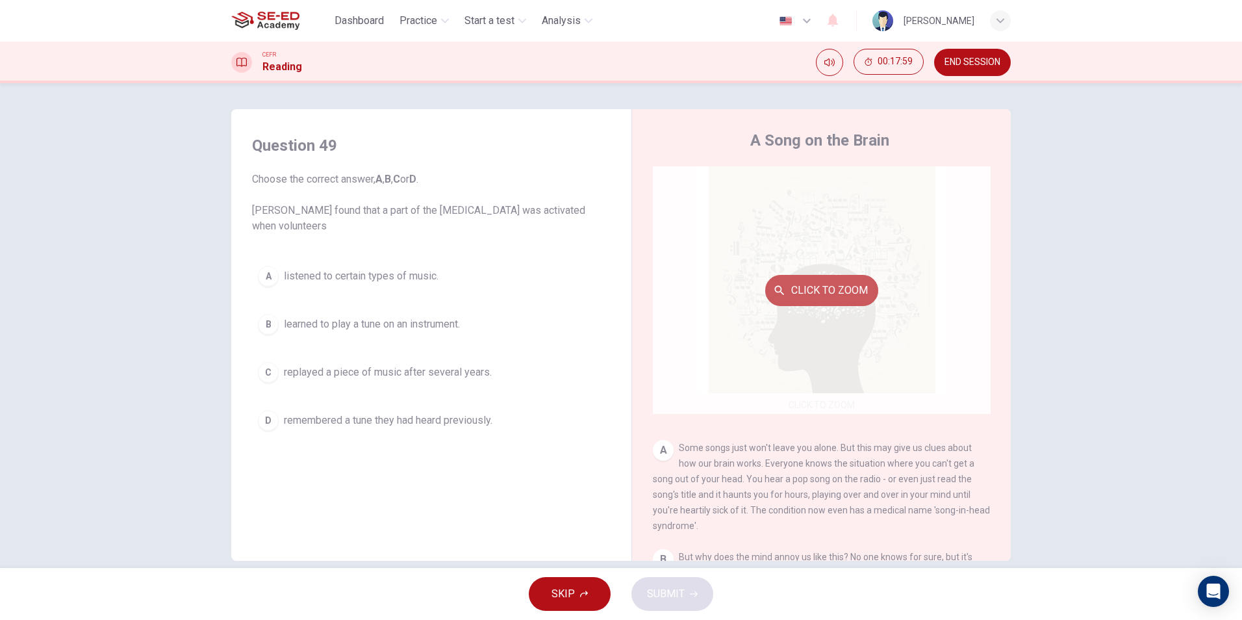
click at [809, 286] on button "Click to Zoom" at bounding box center [821, 290] width 113 height 31
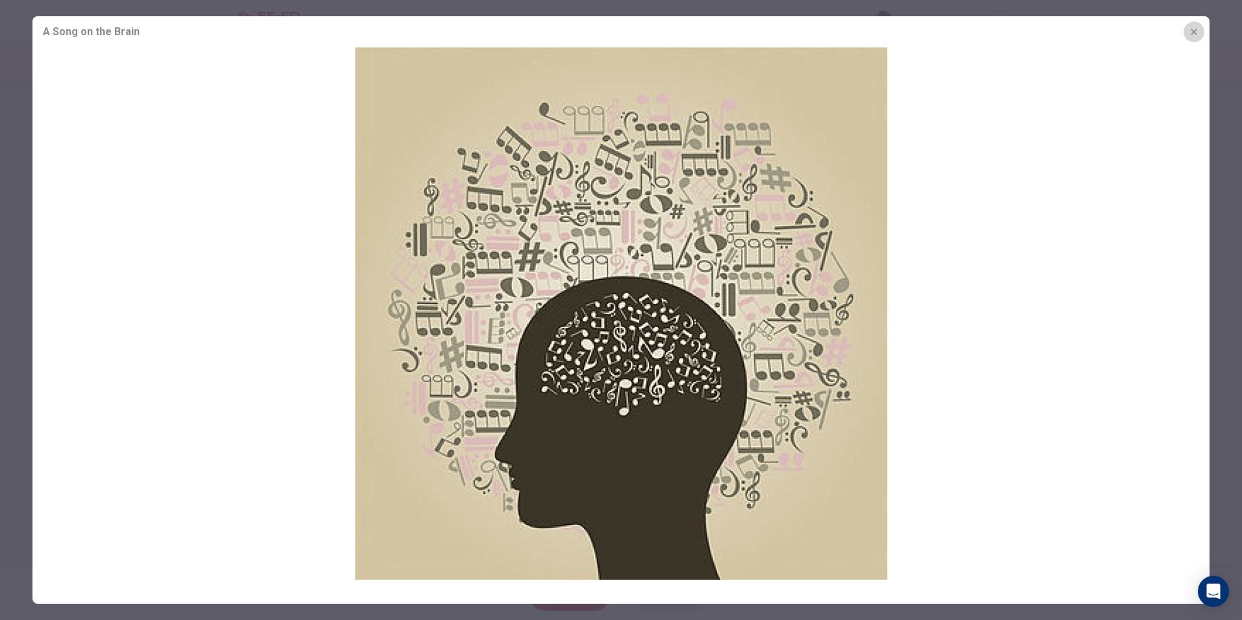
click at [1193, 24] on button "button" at bounding box center [1194, 31] width 21 height 21
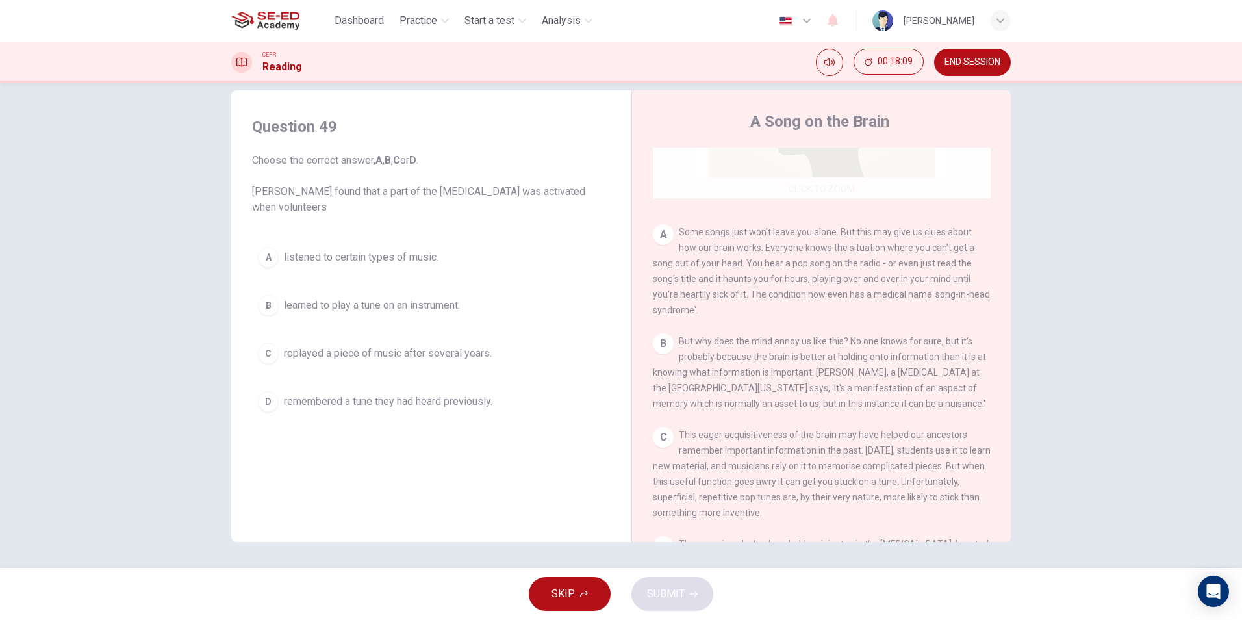
scroll to position [198, 0]
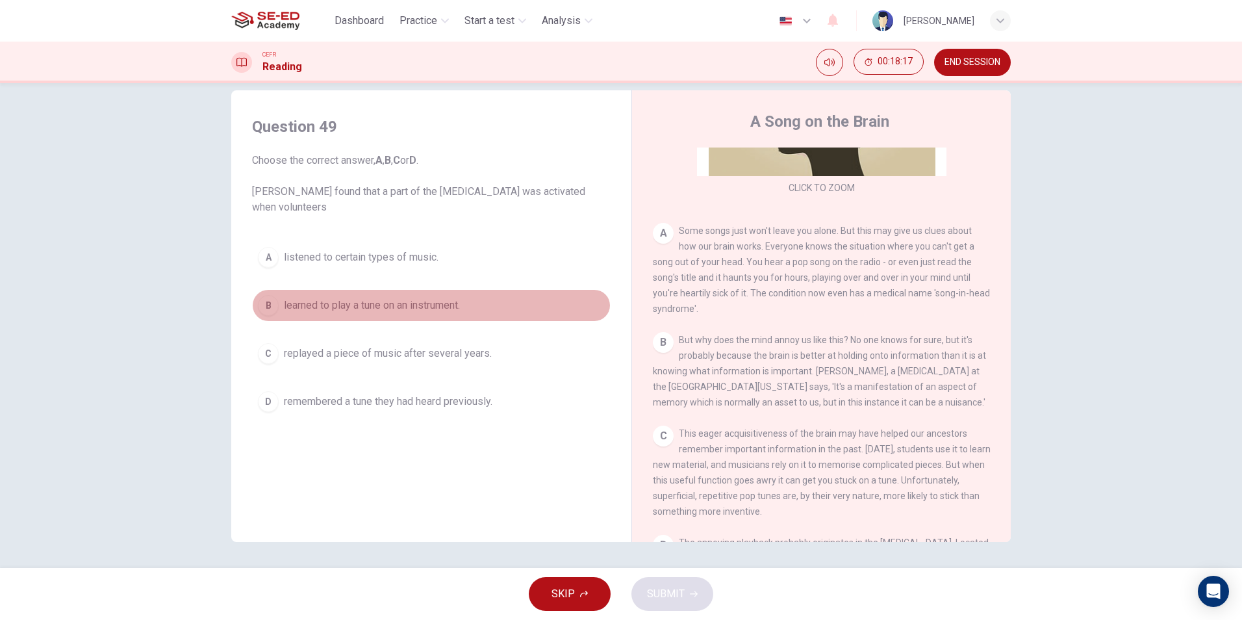
drag, startPoint x: 275, startPoint y: 296, endPoint x: 265, endPoint y: 311, distance: 17.7
click at [275, 298] on button "B learned to play a tune on an instrument." at bounding box center [431, 305] width 359 height 32
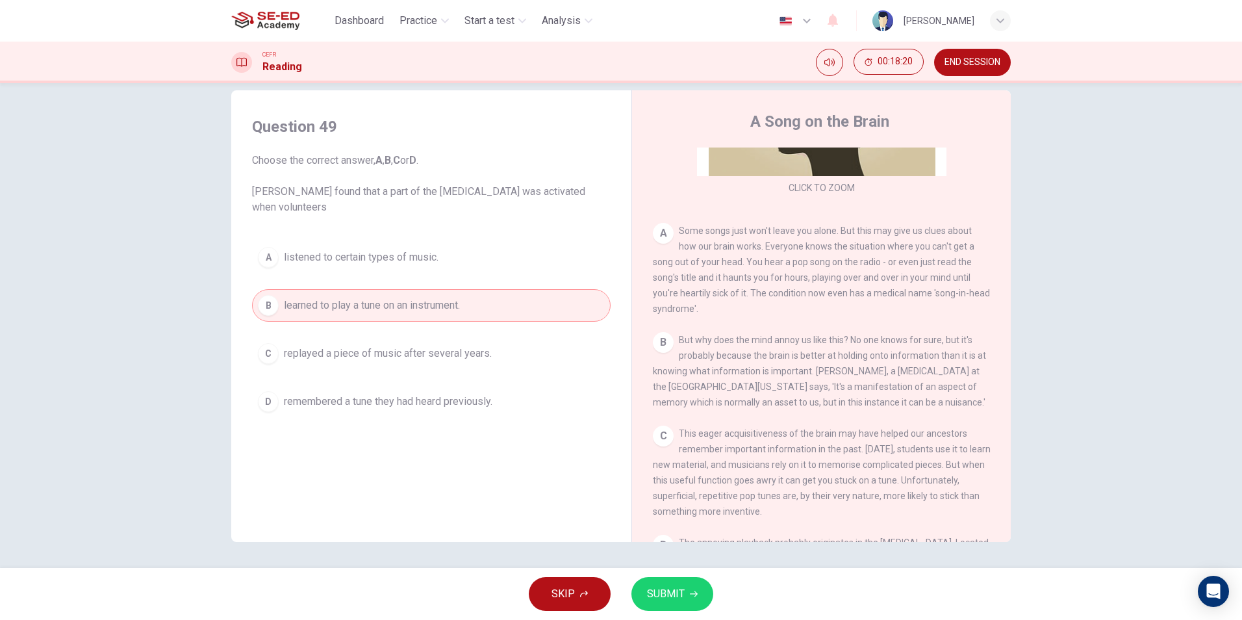
click at [676, 598] on span "SUBMIT" at bounding box center [666, 594] width 38 height 18
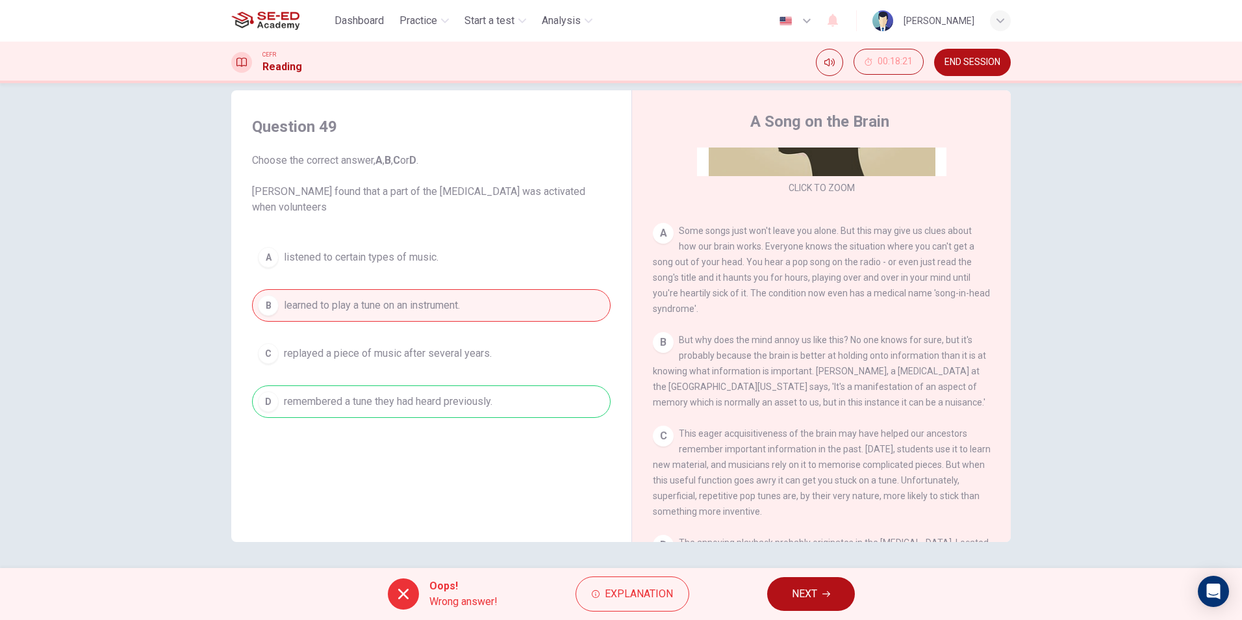
click at [768, 581] on div "Oops! Wrong answer! Explanation NEXT" at bounding box center [621, 594] width 1242 height 52
click at [803, 581] on button "NEXT" at bounding box center [811, 594] width 88 height 34
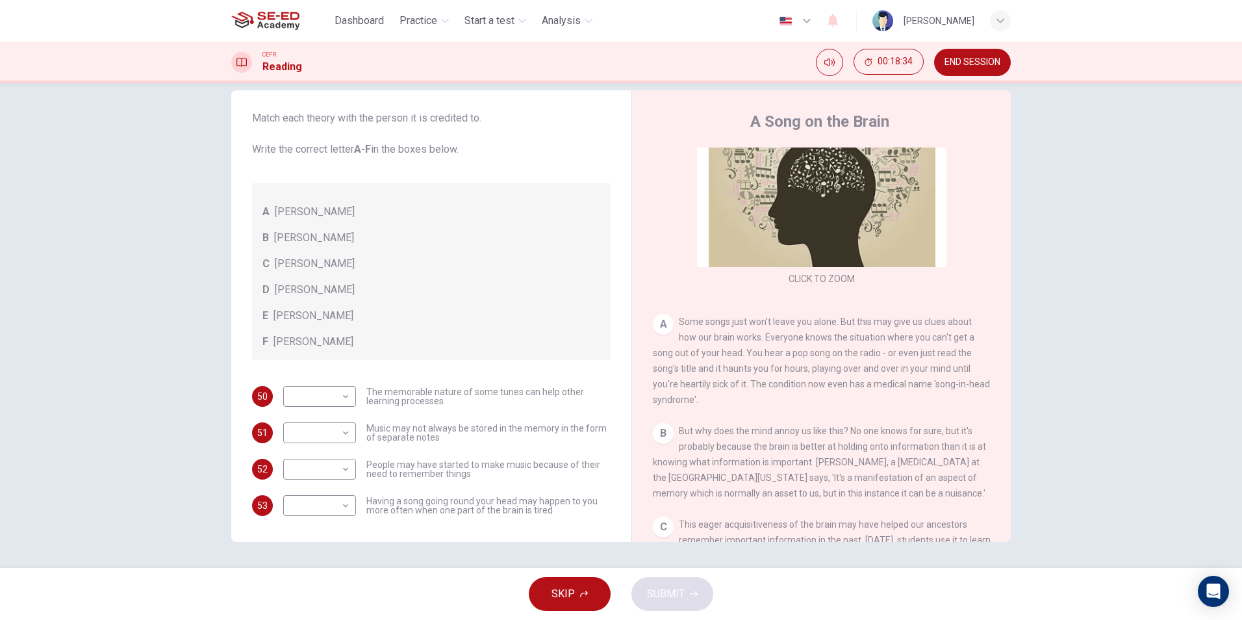
scroll to position [130, 0]
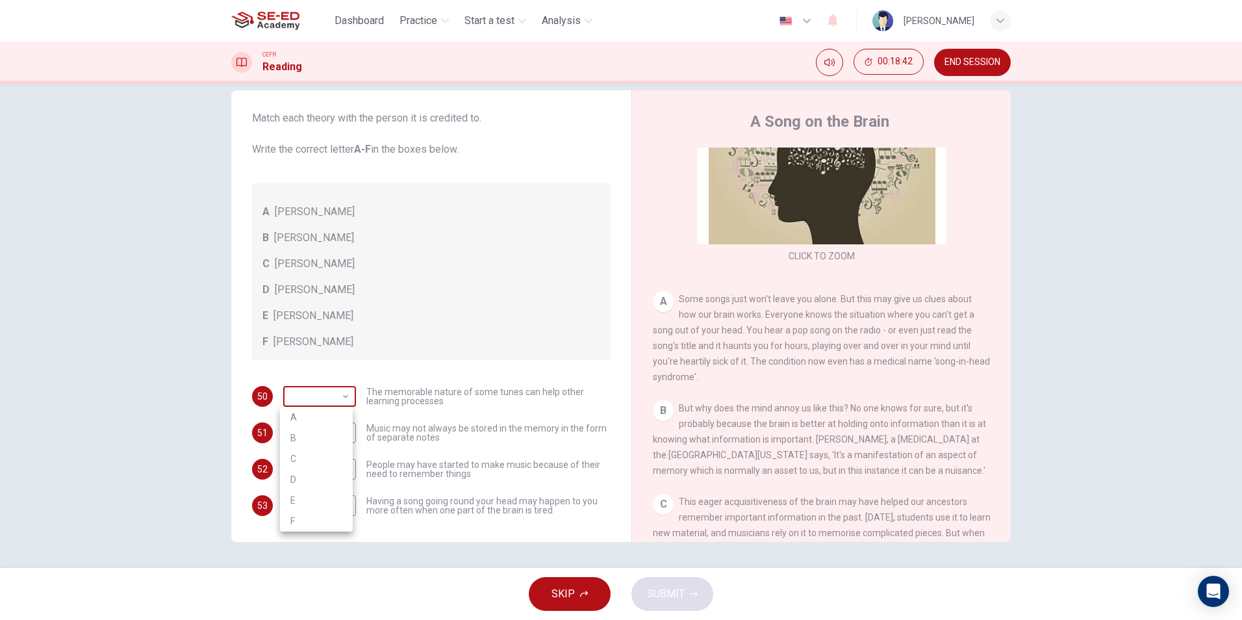
click at [324, 392] on body "This site uses cookies, as explained in our Privacy Policy . If you agree to th…" at bounding box center [621, 310] width 1242 height 620
click at [328, 428] on li "B" at bounding box center [316, 437] width 73 height 21
type input "B"
click at [326, 433] on body "This site uses cookies, as explained in our Privacy Policy . If you agree to th…" at bounding box center [621, 310] width 1242 height 620
click at [313, 497] on li "C" at bounding box center [316, 495] width 73 height 21
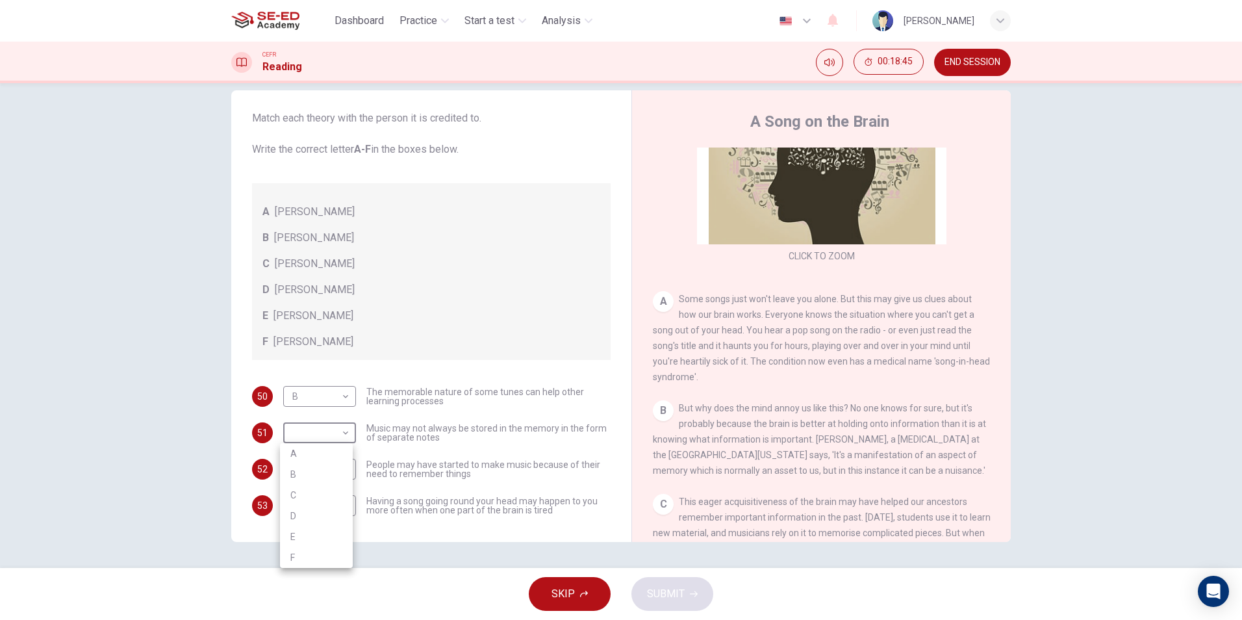
type input "C"
click at [318, 473] on body "This site uses cookies, as explained in our Privacy Policy . If you agree to th…" at bounding box center [621, 310] width 1242 height 620
click at [305, 490] on li "A" at bounding box center [316, 489] width 73 height 21
type input "A"
click at [306, 507] on body "This site uses cookies, as explained in our Privacy Policy . If you agree to th…" at bounding box center [621, 310] width 1242 height 620
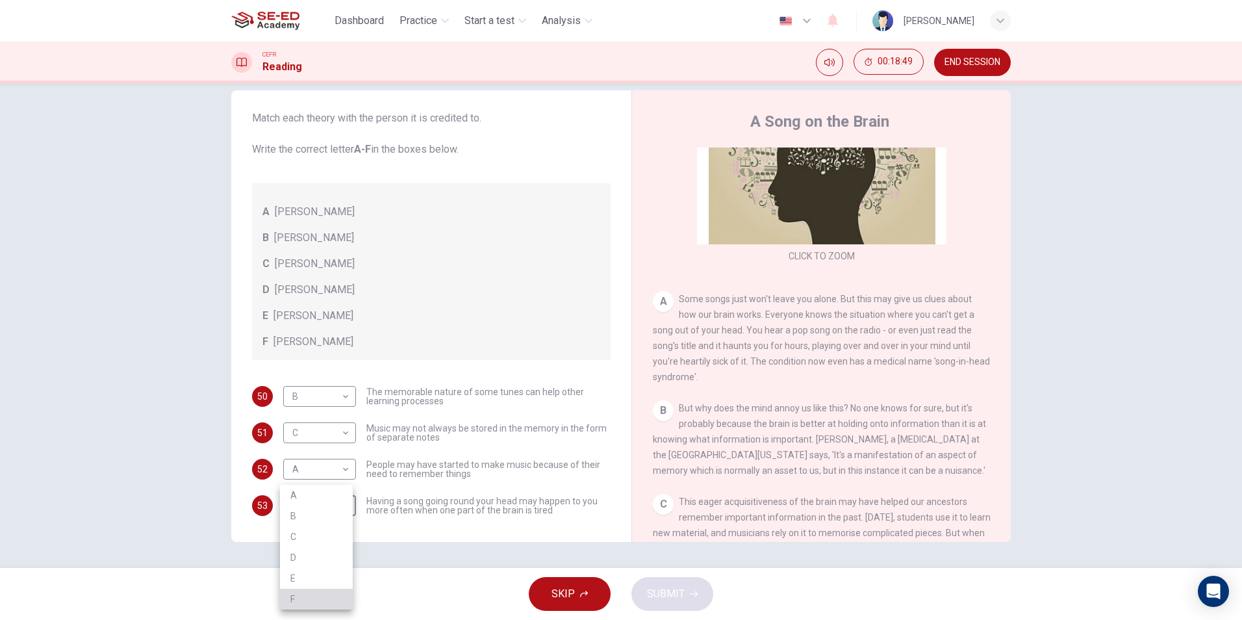
drag, startPoint x: 307, startPoint y: 599, endPoint x: 539, endPoint y: 618, distance: 232.1
click at [312, 600] on li "F" at bounding box center [316, 599] width 73 height 21
type input "F"
click at [652, 594] on span "SUBMIT" at bounding box center [666, 594] width 38 height 18
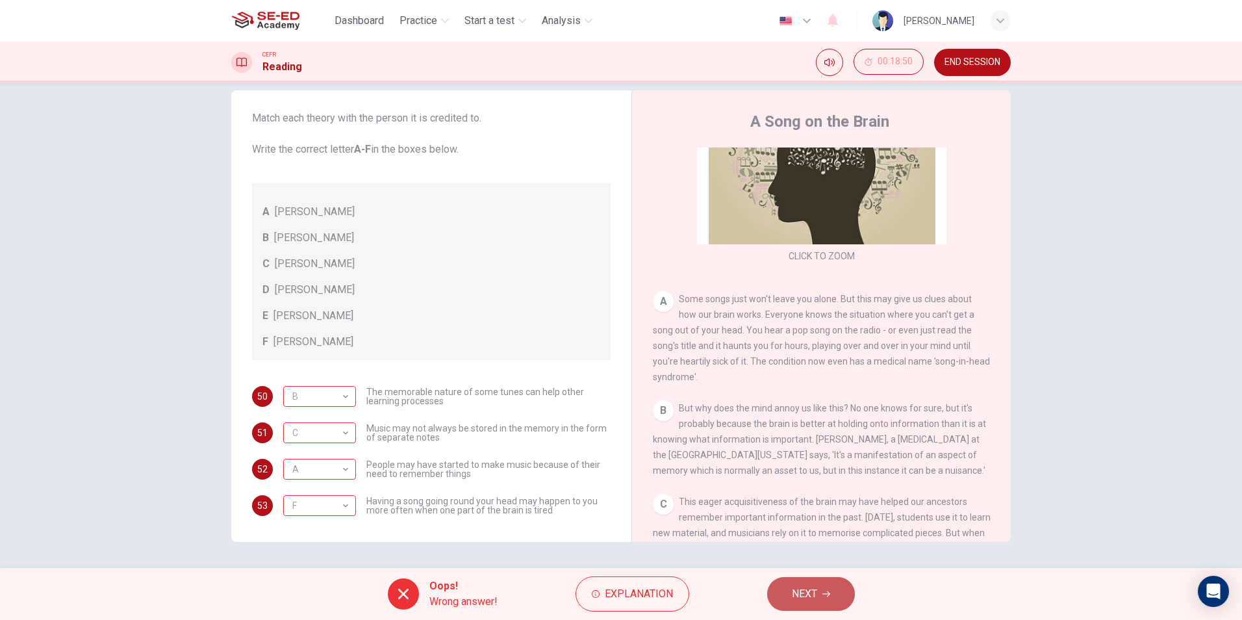
click at [817, 595] on span "NEXT" at bounding box center [804, 594] width 25 height 18
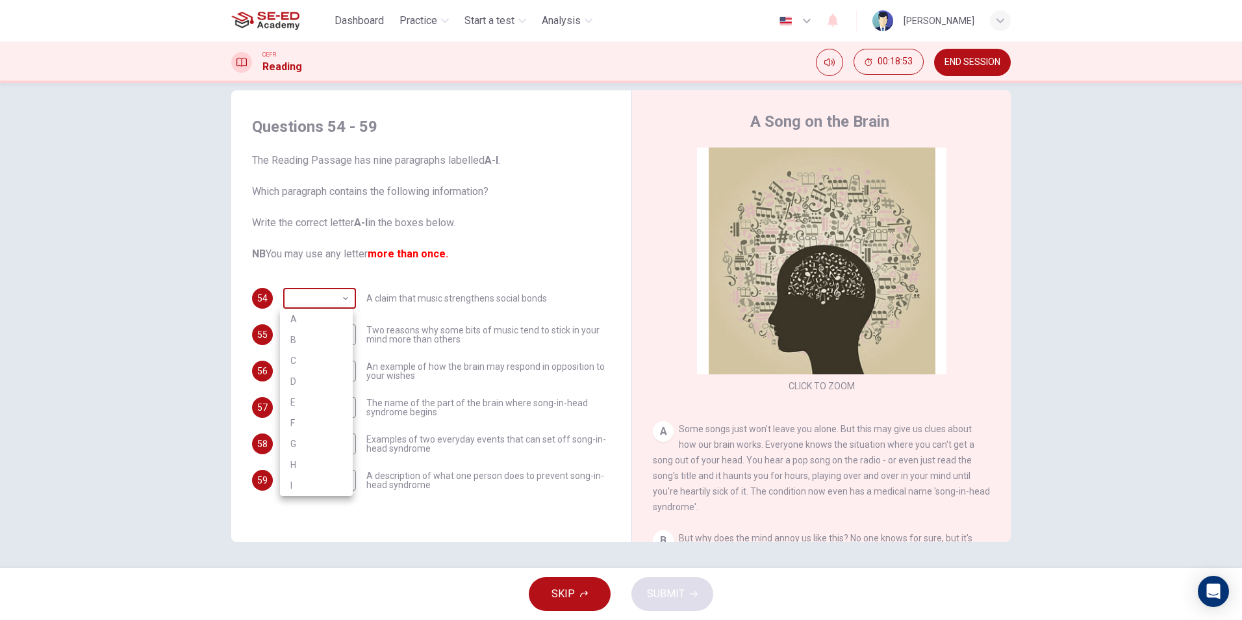
click at [329, 294] on body "This site uses cookies, as explained in our Privacy Policy . If you agree to th…" at bounding box center [621, 310] width 1242 height 620
drag, startPoint x: 806, startPoint y: 359, endPoint x: 786, endPoint y: 370, distance: 22.7
click at [787, 369] on div at bounding box center [621, 310] width 1242 height 620
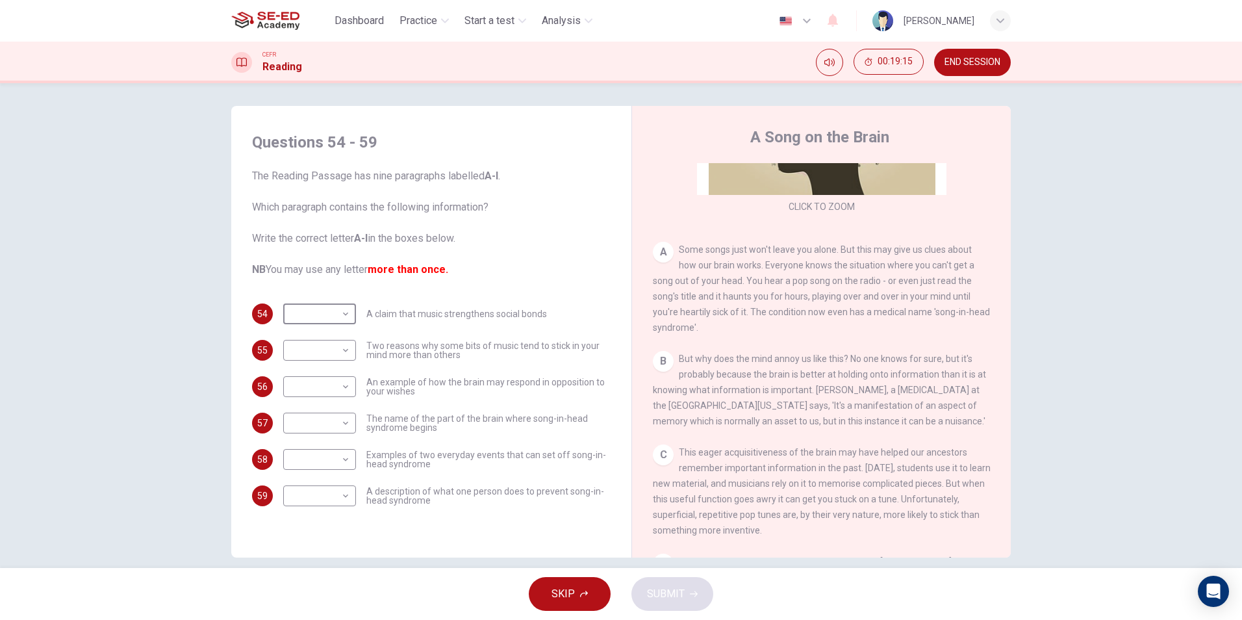
scroll to position [0, 0]
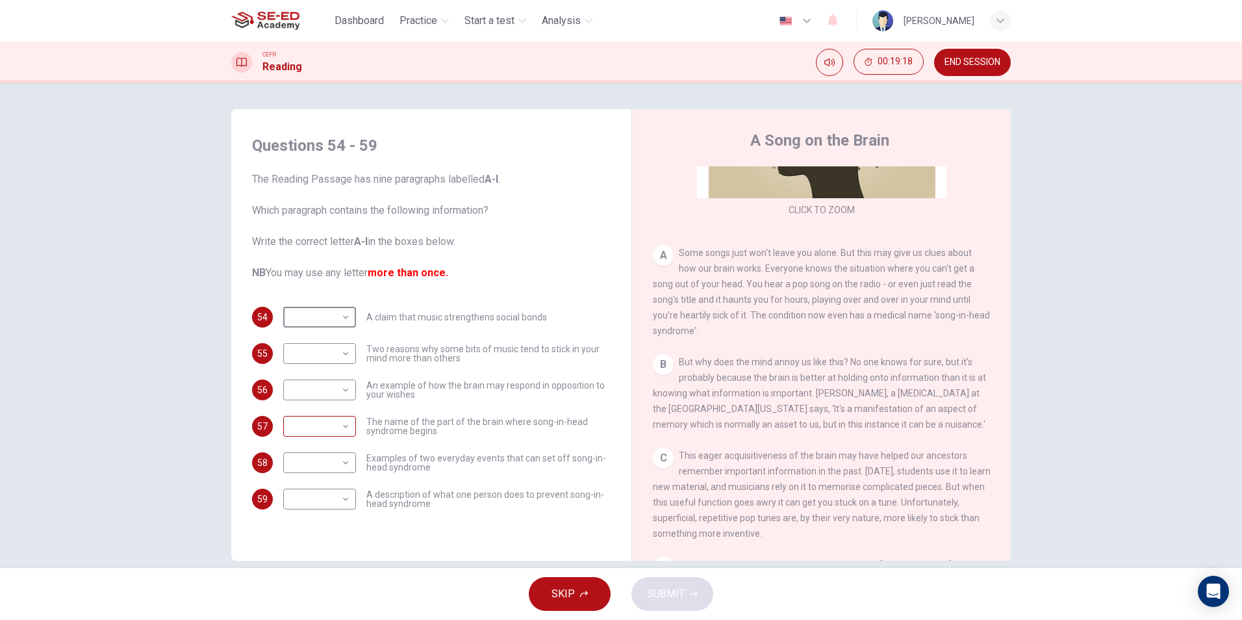
click at [335, 429] on body "This site uses cookies, as explained in our Privacy Policy . If you agree to th…" at bounding box center [621, 310] width 1242 height 620
click at [328, 468] on li "C" at bounding box center [316, 474] width 73 height 21
type input "C"
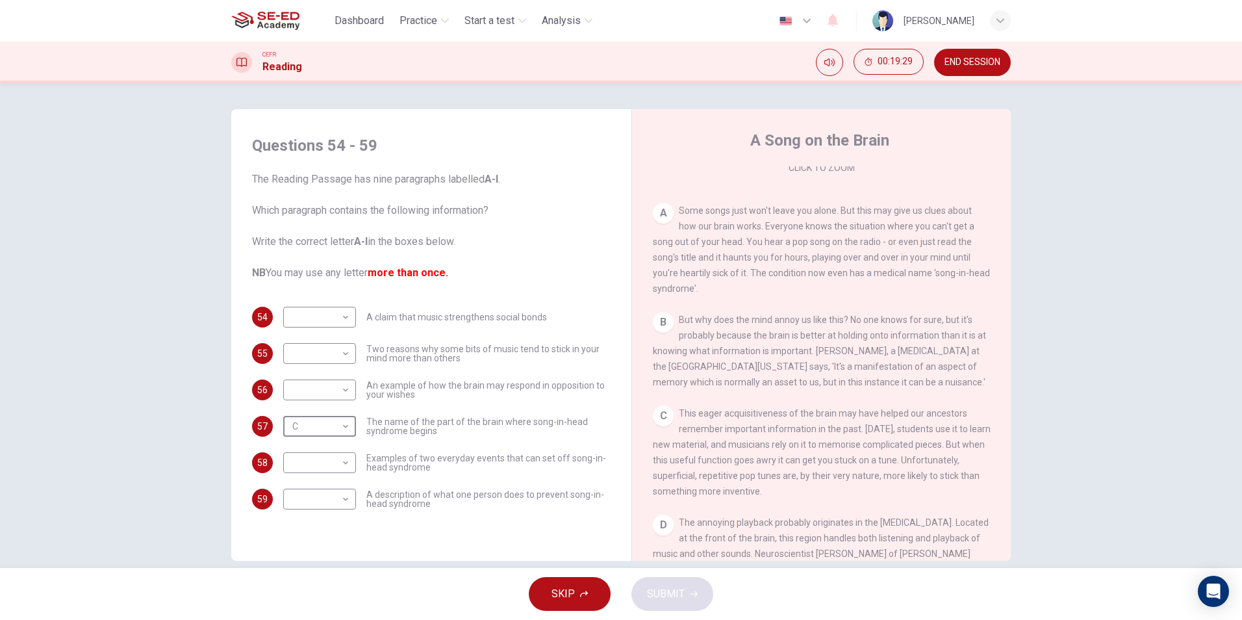
scroll to position [260, 0]
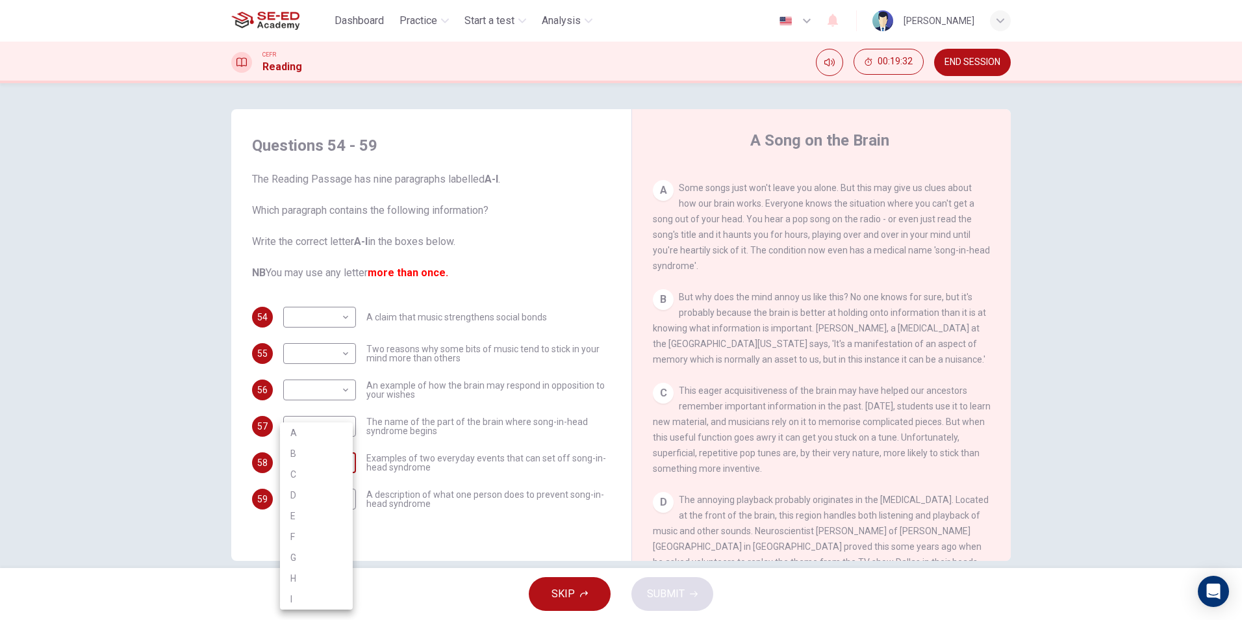
click at [320, 465] on body "This site uses cookies, as explained in our Privacy Policy . If you agree to th…" at bounding box center [621, 310] width 1242 height 620
click at [327, 539] on li "F" at bounding box center [316, 536] width 73 height 21
type input "F"
click at [329, 495] on body "This site uses cookies, as explained in our Privacy Policy . If you agree to th…" at bounding box center [621, 310] width 1242 height 620
click at [333, 448] on li "B" at bounding box center [316, 453] width 73 height 21
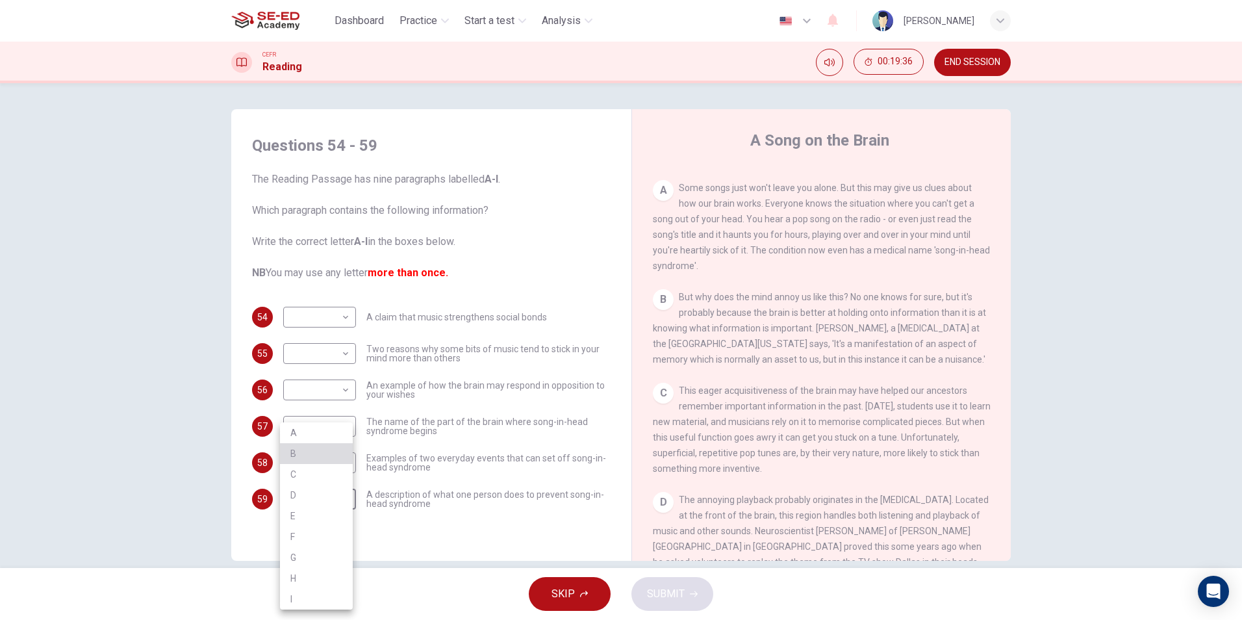
type input "B"
click at [347, 385] on body "This site uses cookies, as explained in our Privacy Policy . If you agree to th…" at bounding box center [621, 310] width 1242 height 620
click at [312, 561] on li "H" at bounding box center [316, 556] width 73 height 21
type input "H"
click at [312, 318] on body "This site uses cookies, as explained in our Privacy Policy . If you agree to th…" at bounding box center [621, 310] width 1242 height 620
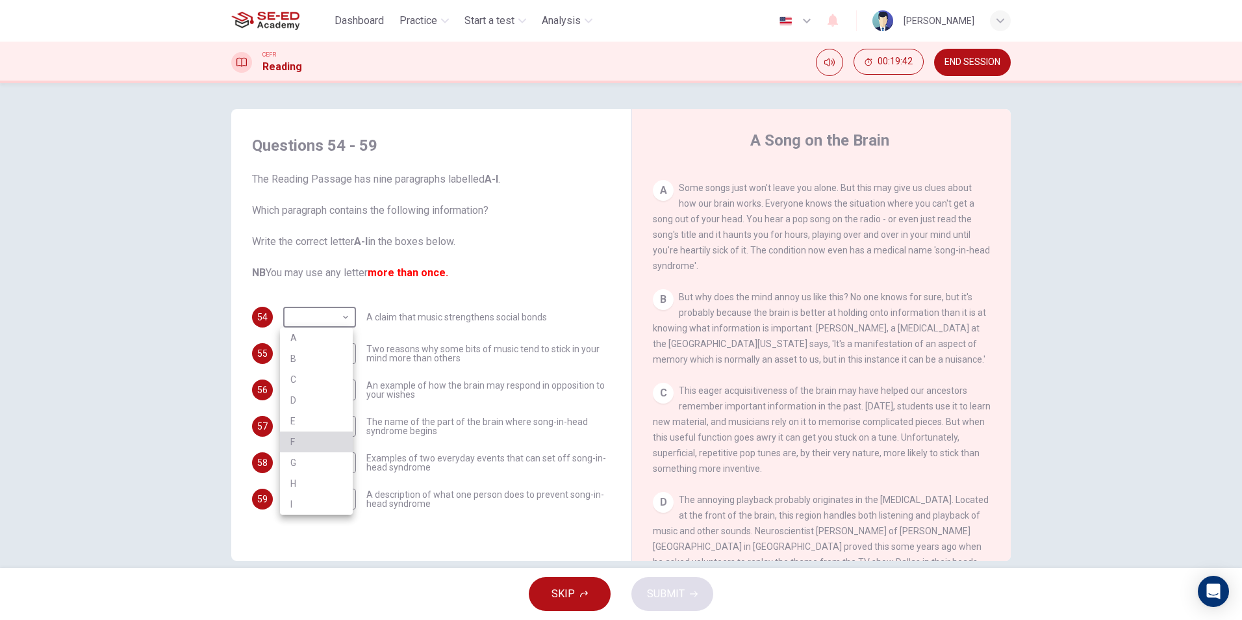
click at [285, 445] on li "F" at bounding box center [316, 441] width 73 height 21
click at [323, 318] on body "This site uses cookies, as explained in our Privacy Policy . If you agree to th…" at bounding box center [621, 310] width 1242 height 620
click at [302, 417] on li "E" at bounding box center [316, 421] width 73 height 21
type input "E"
drag, startPoint x: 324, startPoint y: 346, endPoint x: 320, endPoint y: 353, distance: 8.5
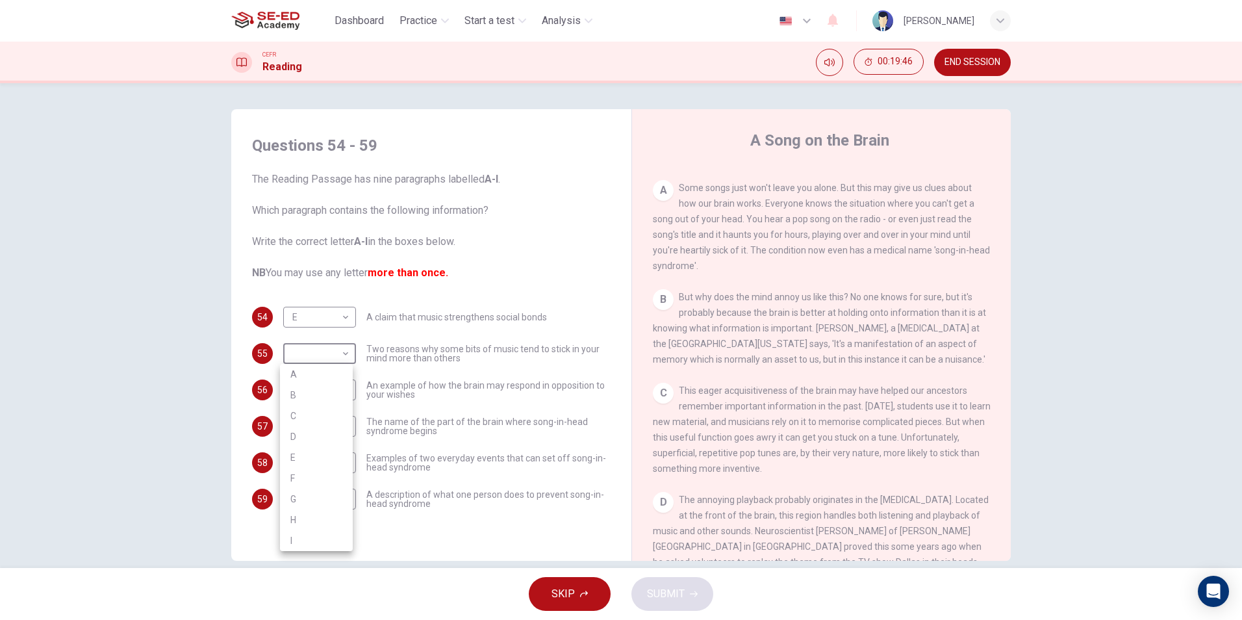
click at [326, 346] on body "This site uses cookies, as explained in our Privacy Policy . If you agree to th…" at bounding box center [621, 310] width 1242 height 620
click at [286, 519] on li "H" at bounding box center [316, 519] width 73 height 21
click at [310, 341] on body "This site uses cookies, as explained in our Privacy Policy . If you agree to th…" at bounding box center [621, 310] width 1242 height 620
click at [308, 495] on li "G" at bounding box center [316, 498] width 73 height 21
type input "G"
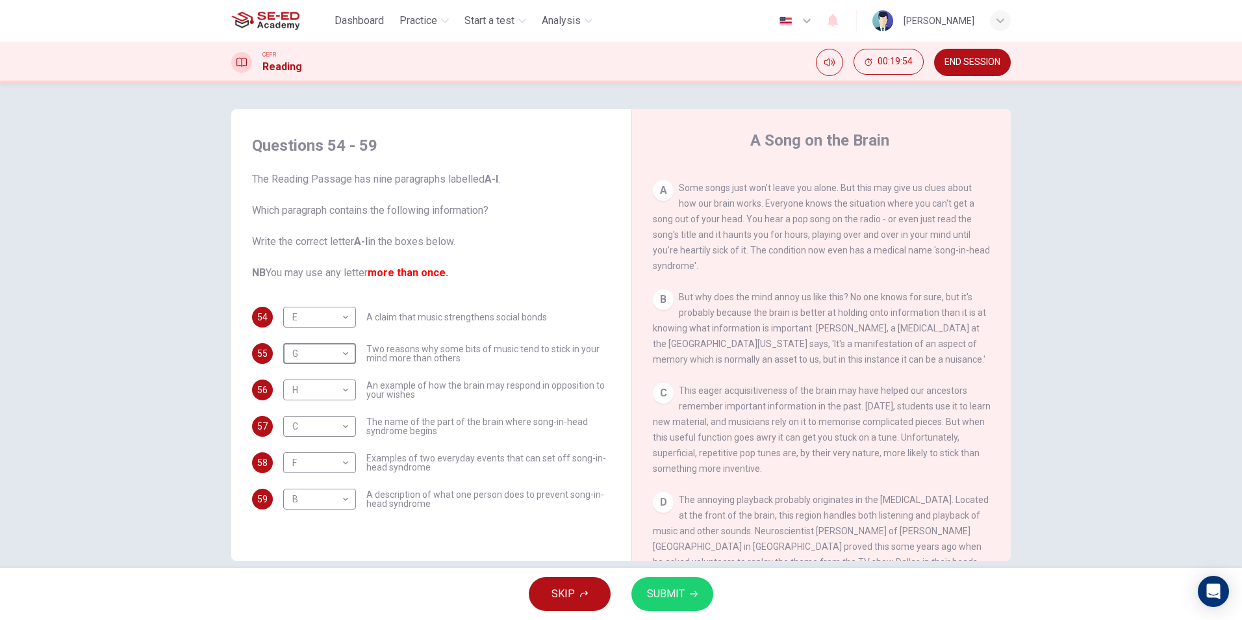
click at [650, 598] on span "SUBMIT" at bounding box center [666, 594] width 38 height 18
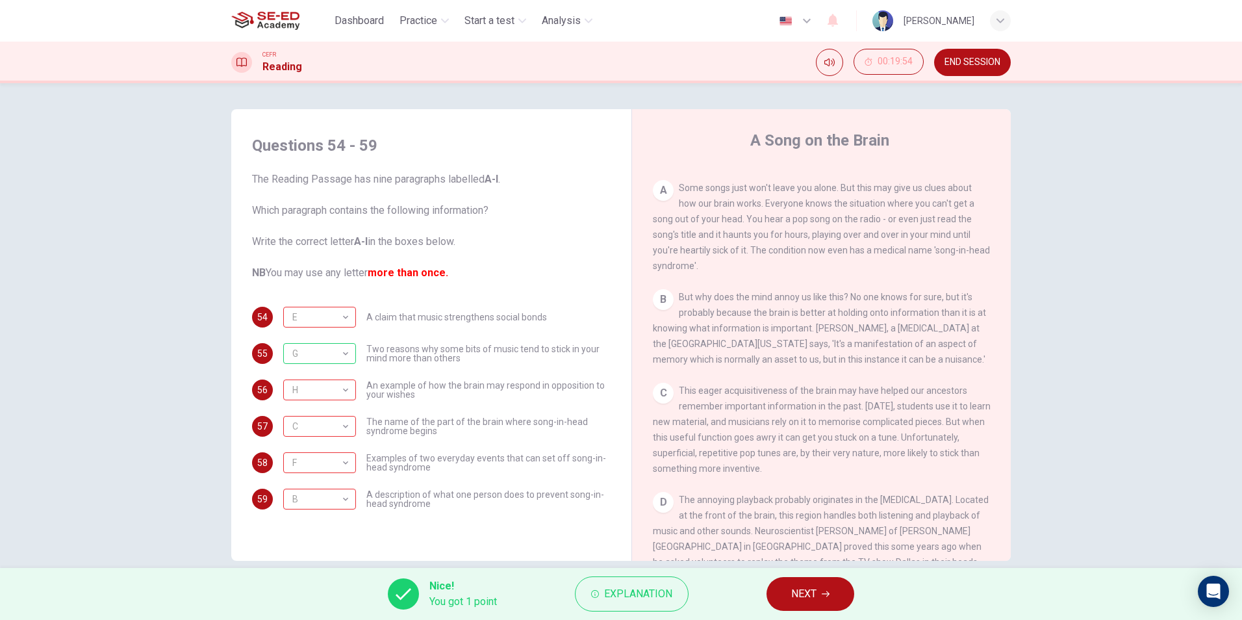
click at [775, 592] on button "NEXT" at bounding box center [811, 594] width 88 height 34
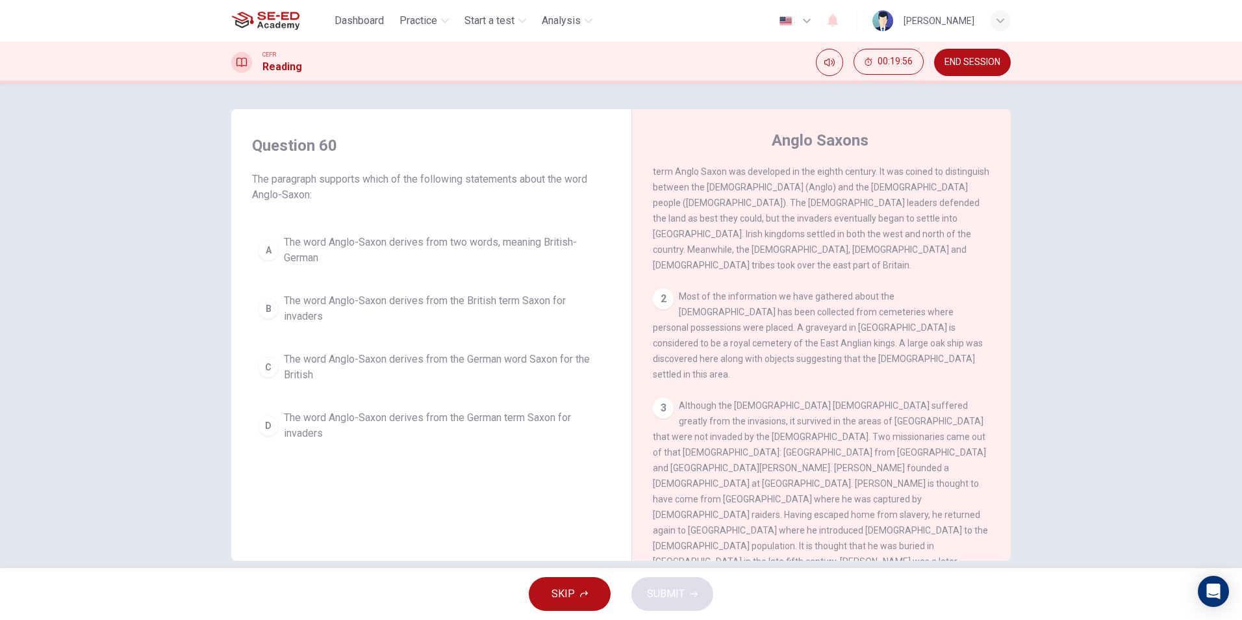
scroll to position [0, 0]
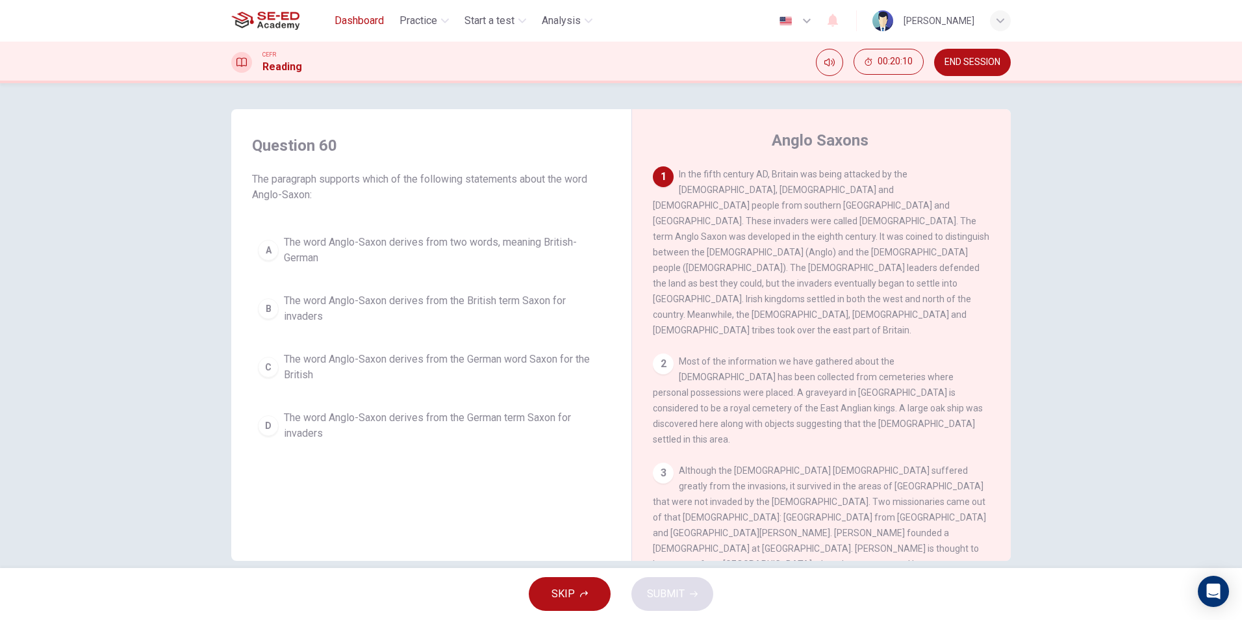
click at [366, 15] on span "Dashboard" at bounding box center [359, 21] width 49 height 16
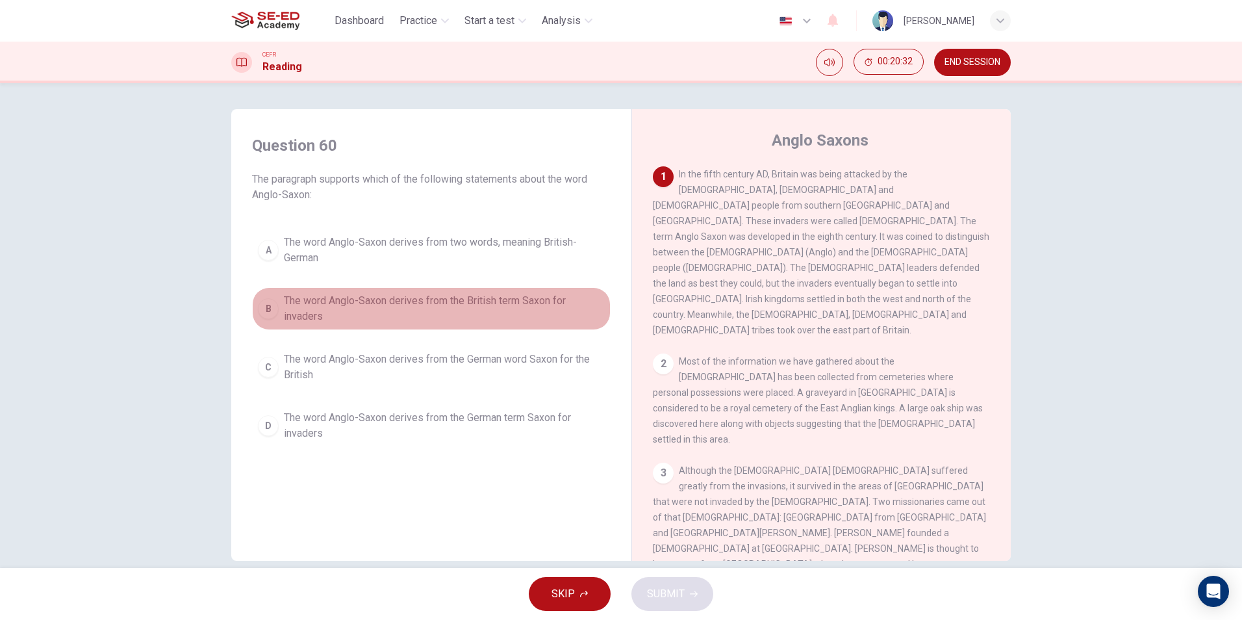
click at [264, 306] on div "B" at bounding box center [268, 308] width 21 height 21
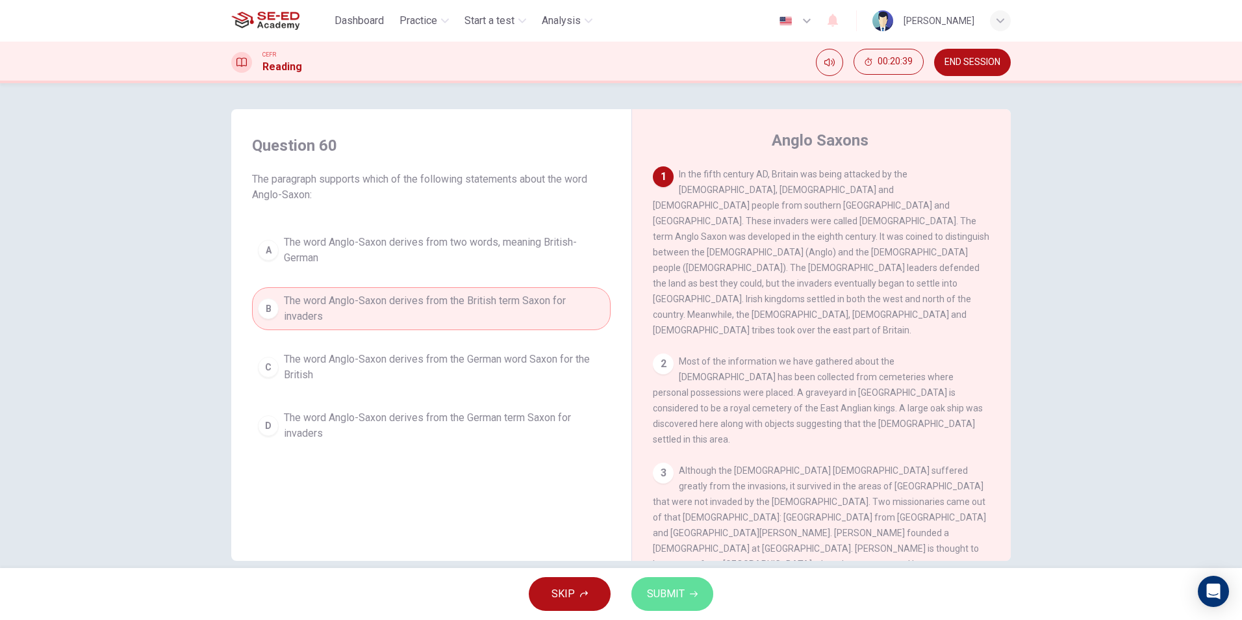
click at [670, 581] on button "SUBMIT" at bounding box center [672, 594] width 82 height 34
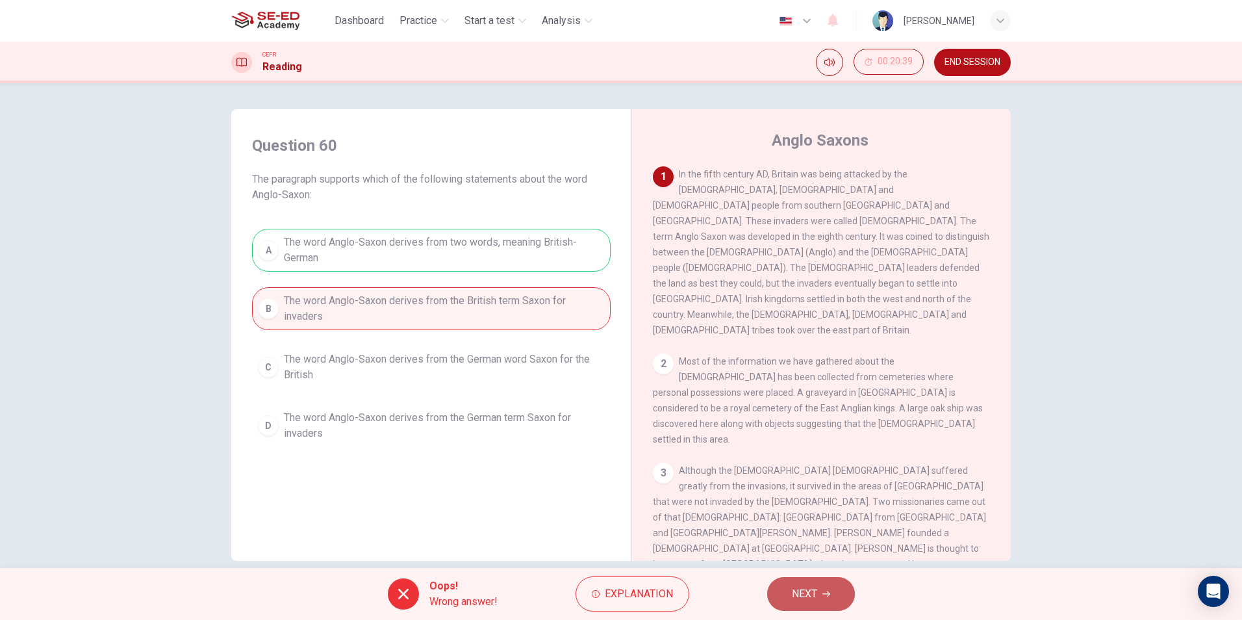
click at [790, 600] on button "NEXT" at bounding box center [811, 594] width 88 height 34
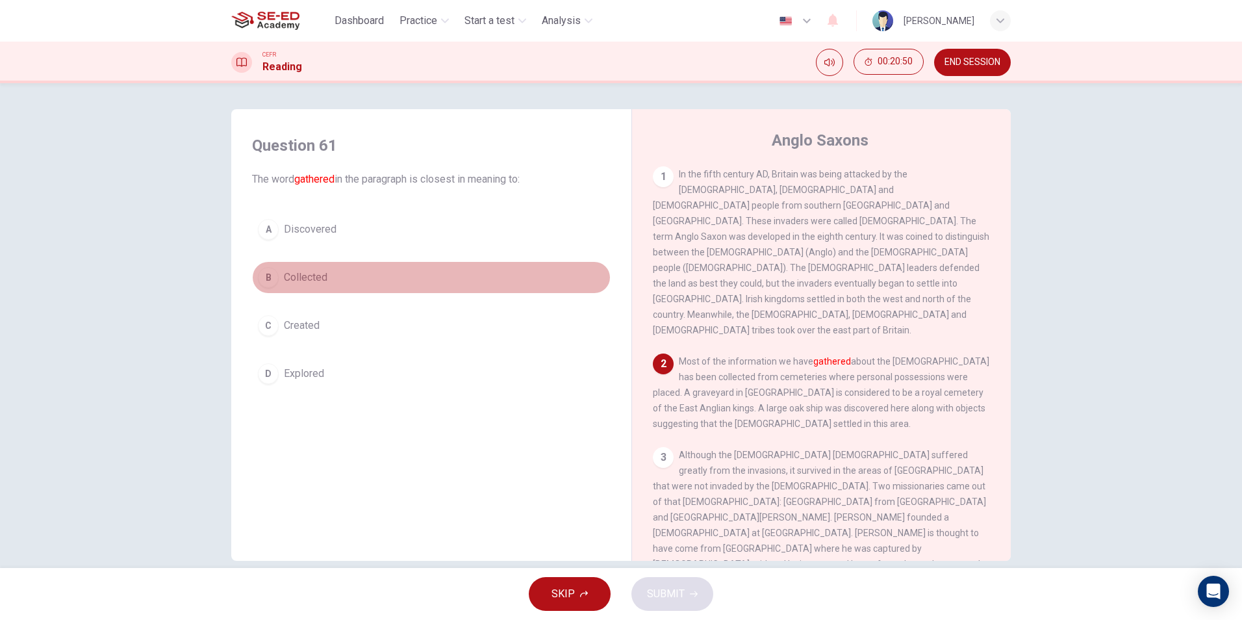
click at [303, 279] on span "Collected" at bounding box center [306, 278] width 44 height 16
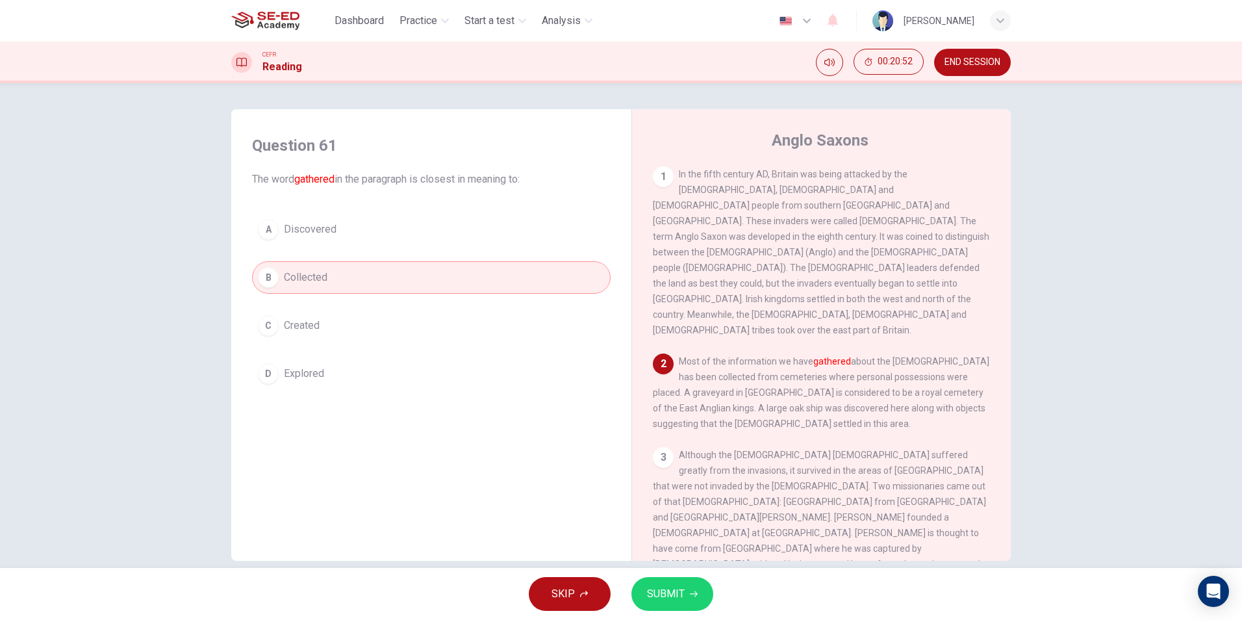
click at [691, 593] on icon "button" at bounding box center [694, 594] width 8 height 8
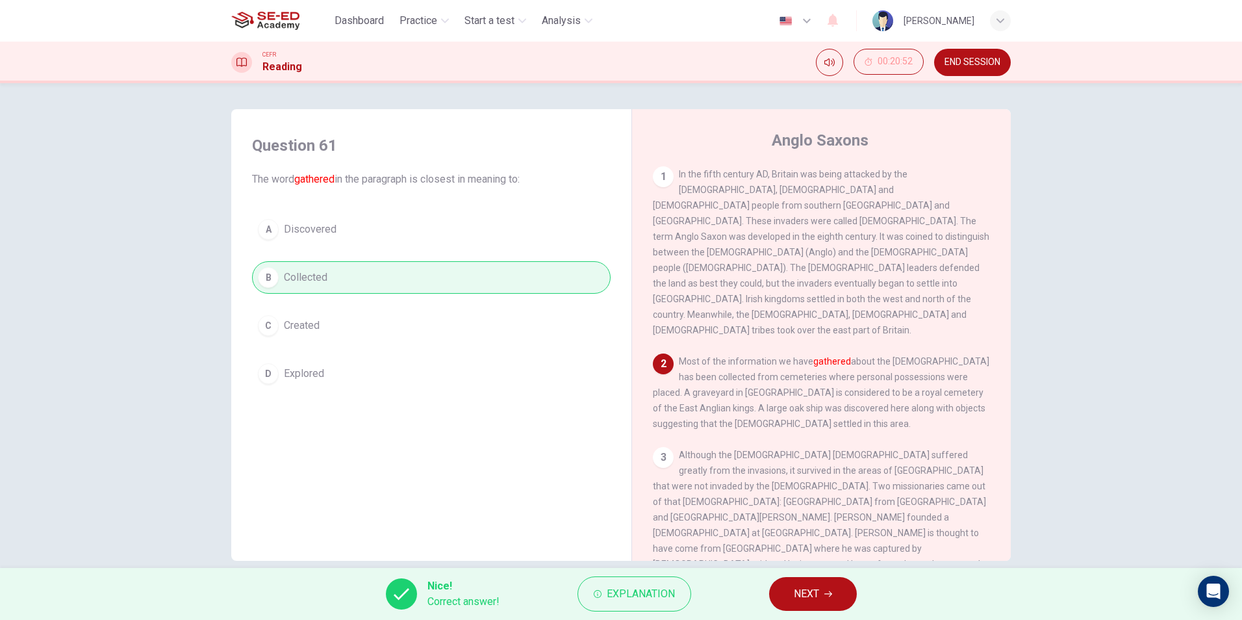
click at [782, 579] on div "Nice! Correct answer! Explanation NEXT" at bounding box center [621, 594] width 1242 height 52
click at [782, 581] on button "NEXT" at bounding box center [813, 594] width 88 height 34
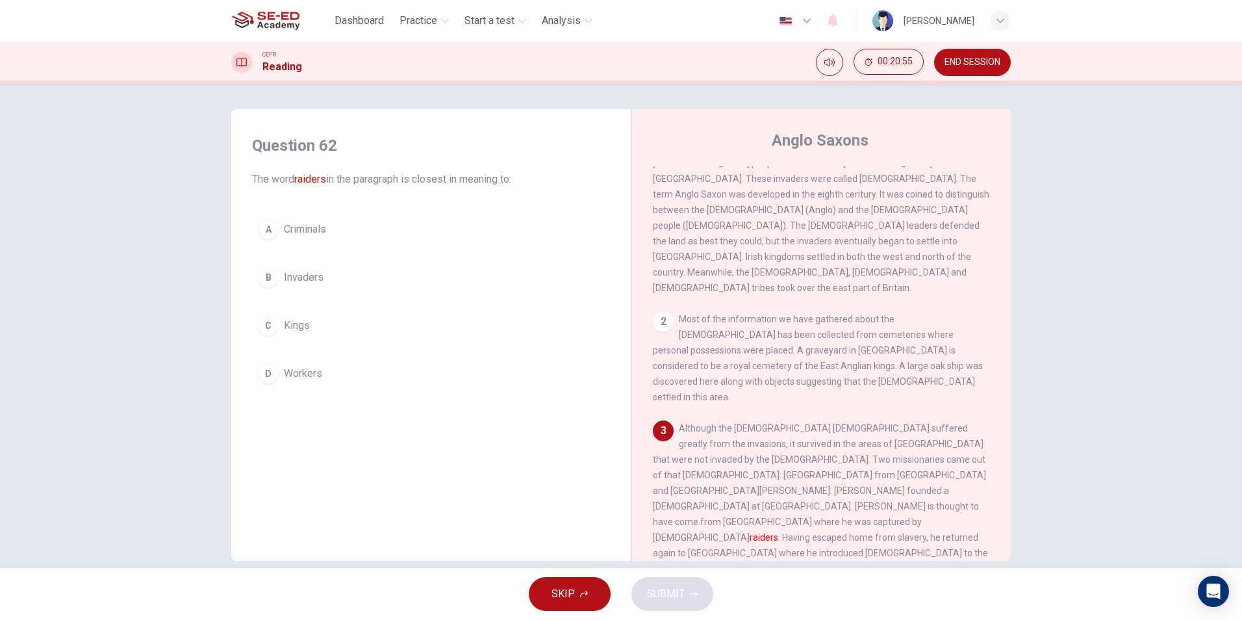
scroll to position [65, 0]
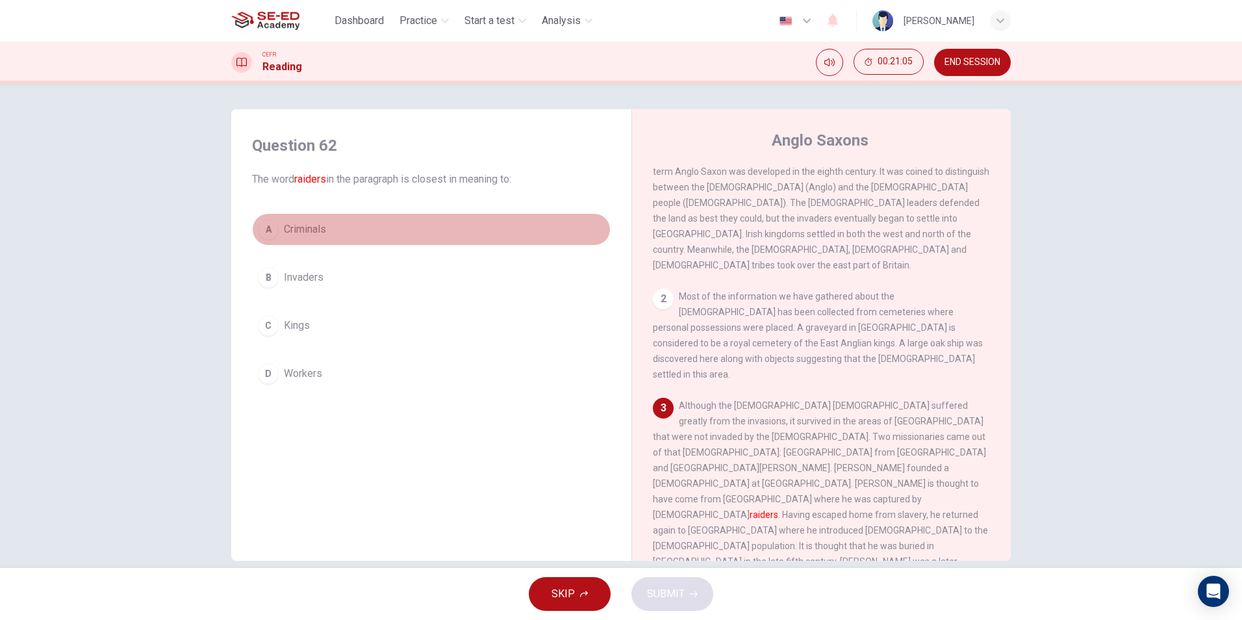
click at [256, 221] on button "A Criminals" at bounding box center [431, 229] width 359 height 32
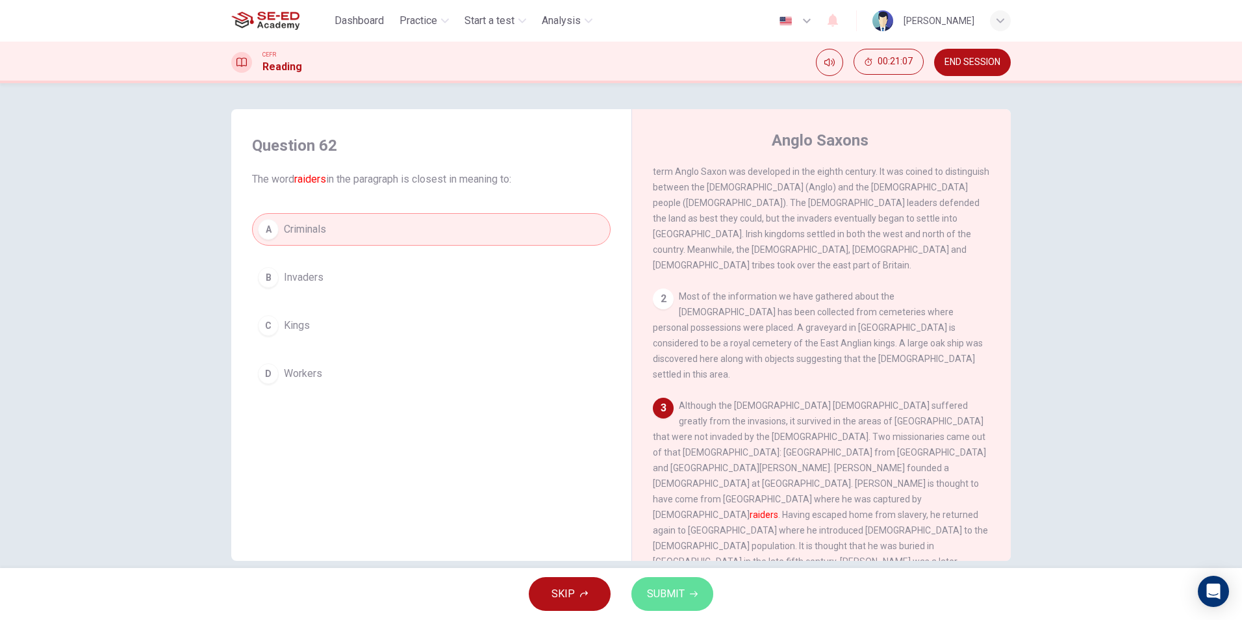
click at [662, 585] on button "SUBMIT" at bounding box center [672, 594] width 82 height 34
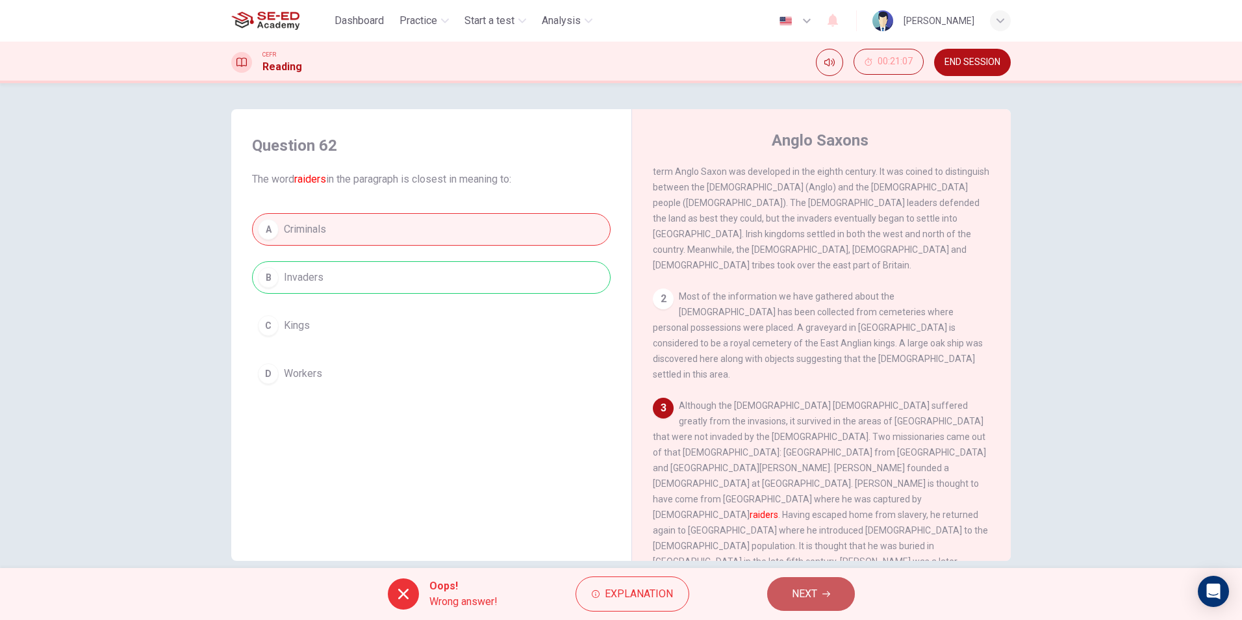
click at [804, 590] on span "NEXT" at bounding box center [804, 594] width 25 height 18
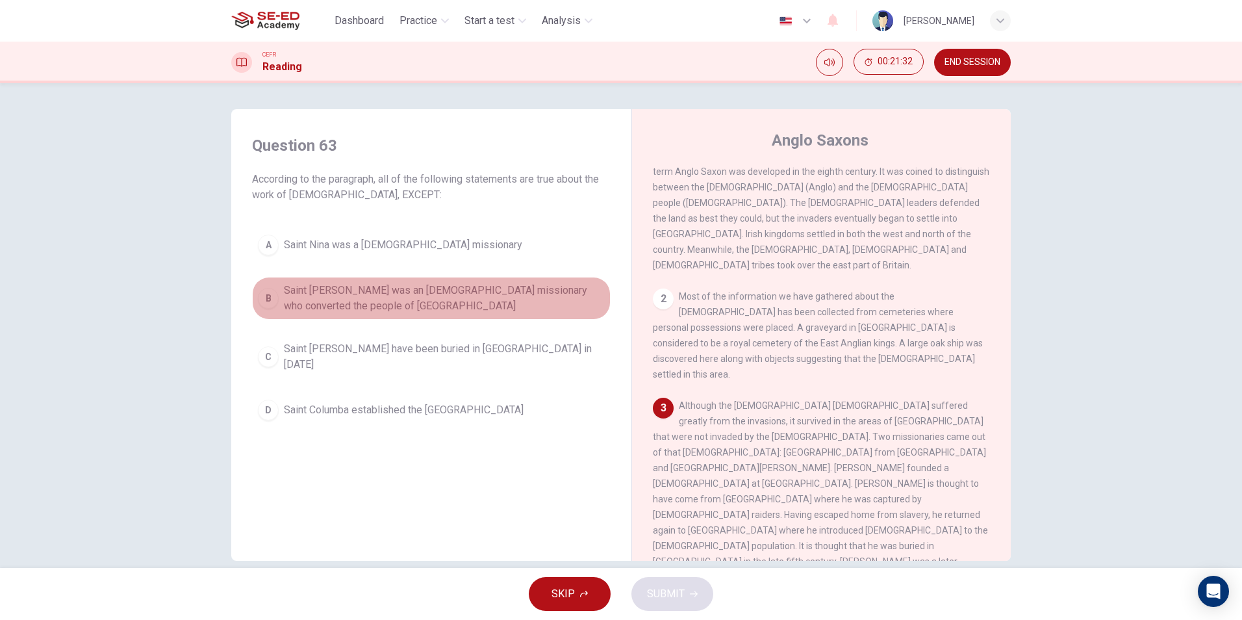
drag, startPoint x: 284, startPoint y: 288, endPoint x: 271, endPoint y: 296, distance: 14.8
click at [271, 296] on button "B Saint Patrick was an Irish missionary who converted the people of Northern Ir…" at bounding box center [431, 298] width 359 height 43
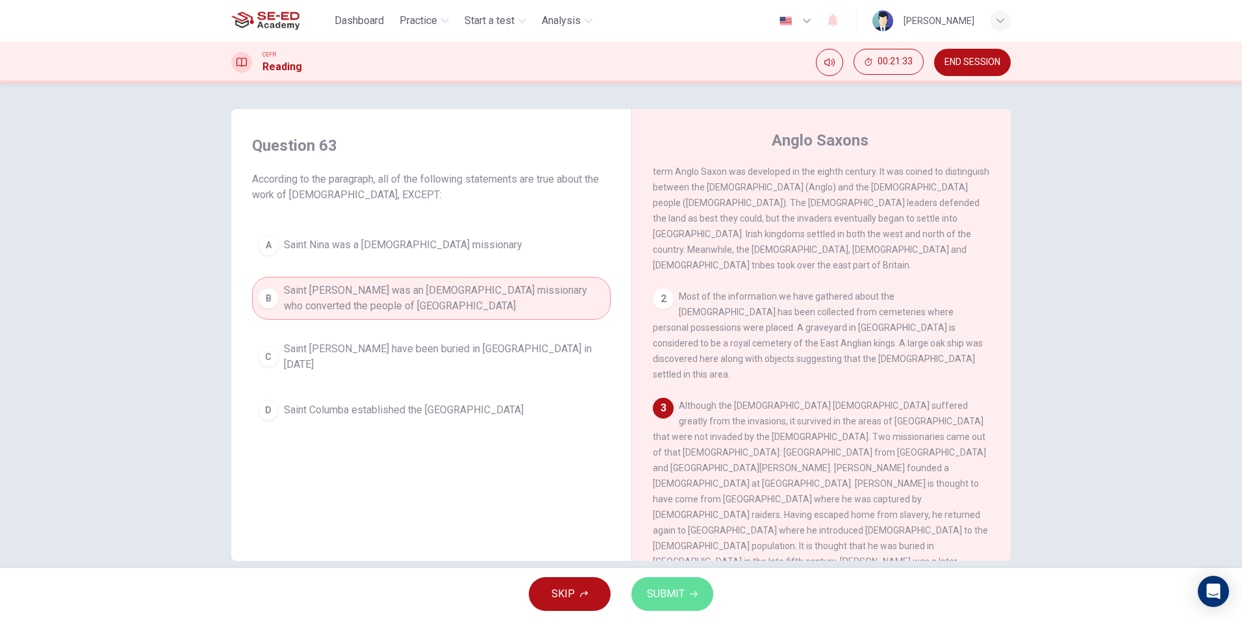
click at [681, 588] on span "SUBMIT" at bounding box center [666, 594] width 38 height 18
click at [681, 589] on span "Processing your response..." at bounding box center [642, 594] width 127 height 16
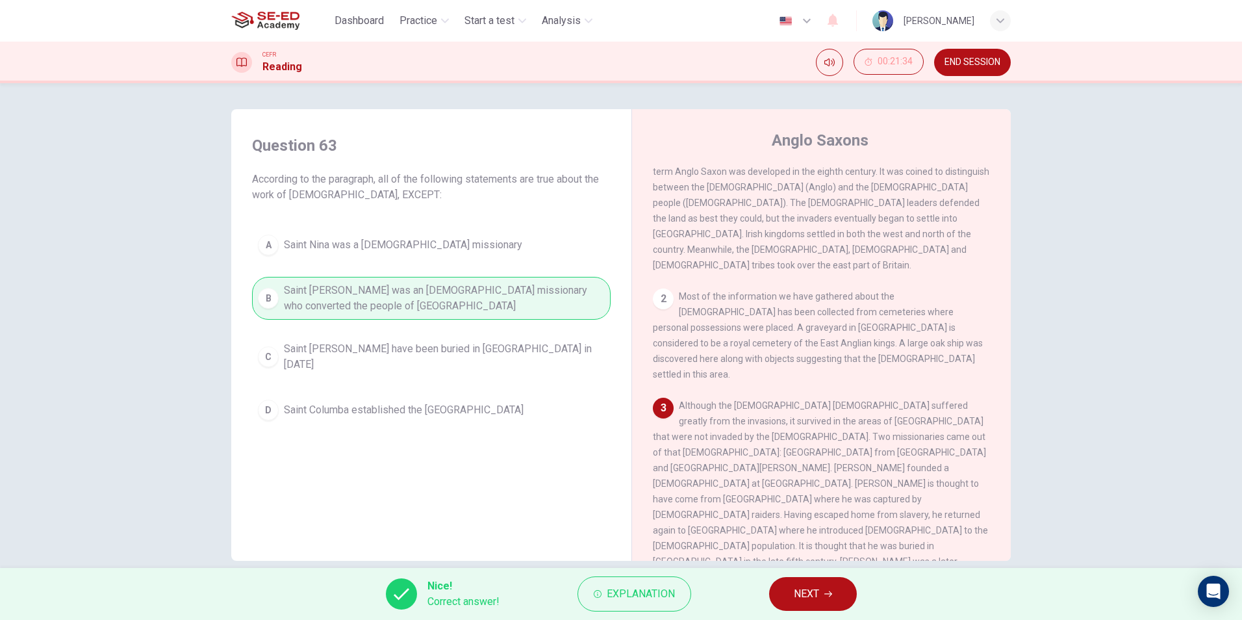
click at [794, 616] on div "Nice! Correct answer! Explanation NEXT" at bounding box center [621, 594] width 1242 height 52
click at [799, 589] on span "NEXT" at bounding box center [806, 594] width 25 height 18
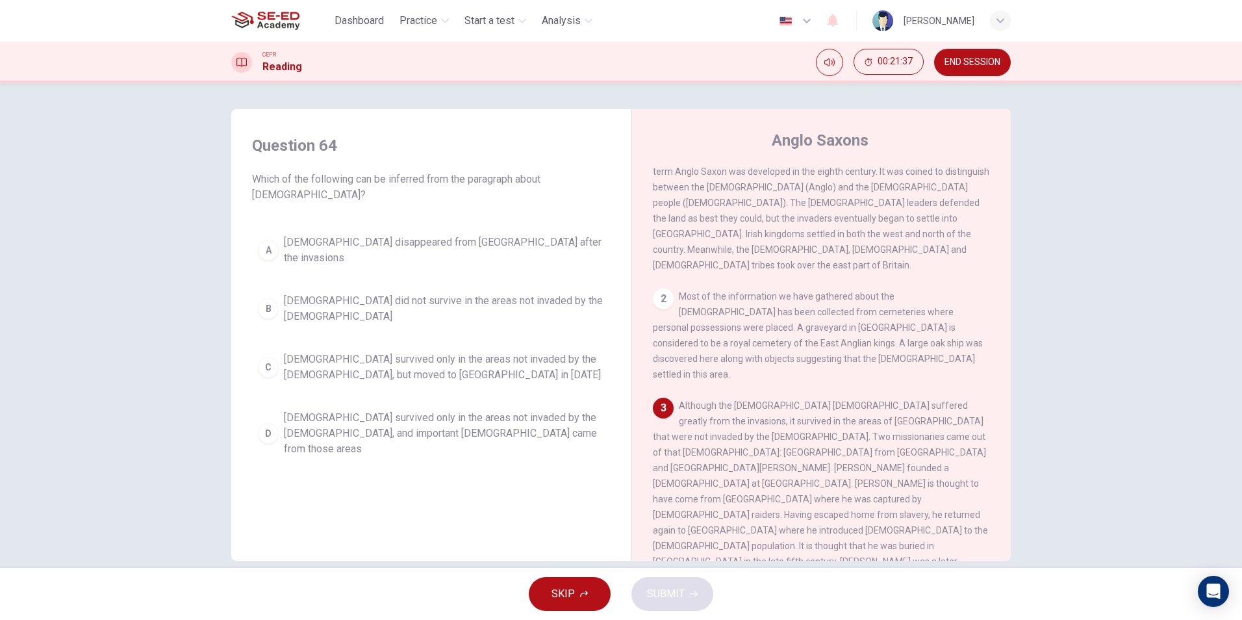
click at [345, 351] on span "Christianity survived only in the areas not invaded by the Anglo-Saxons, but mo…" at bounding box center [444, 366] width 321 height 31
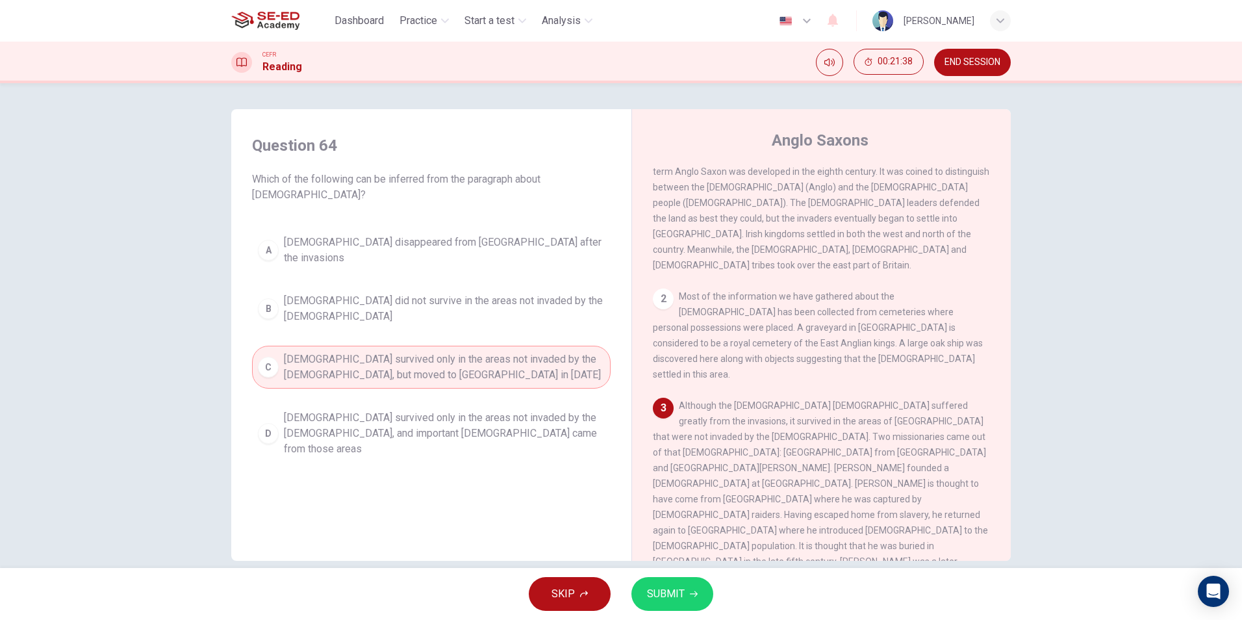
click at [690, 590] on icon "button" at bounding box center [694, 594] width 8 height 8
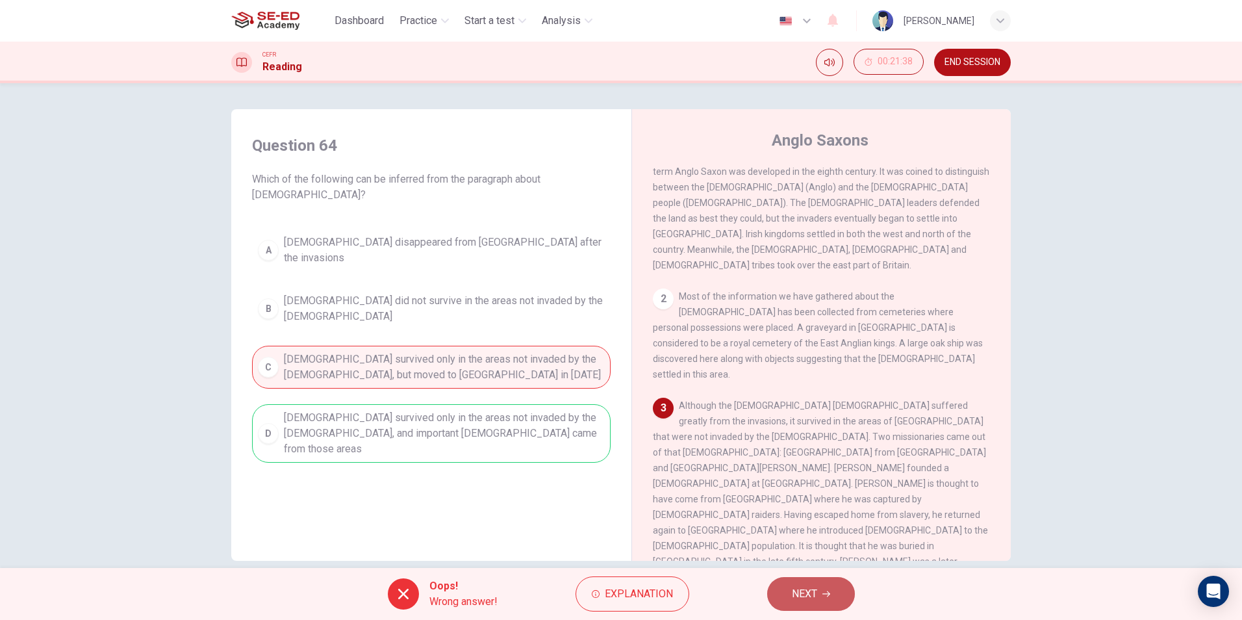
click at [790, 587] on button "NEXT" at bounding box center [811, 594] width 88 height 34
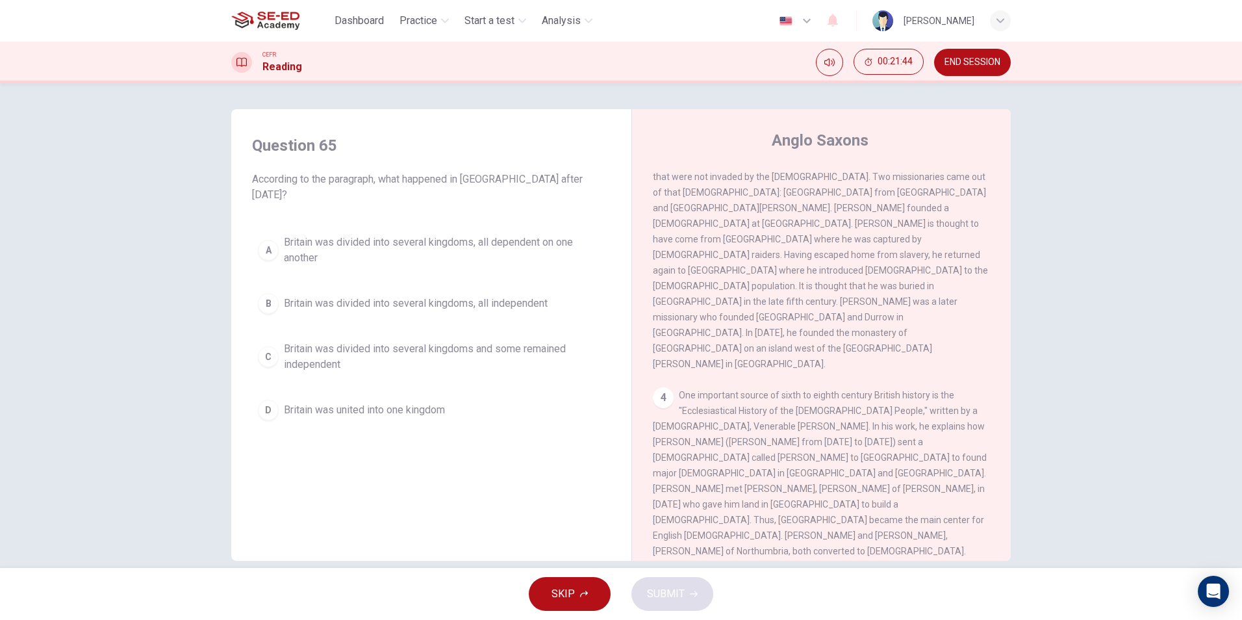
scroll to position [390, 0]
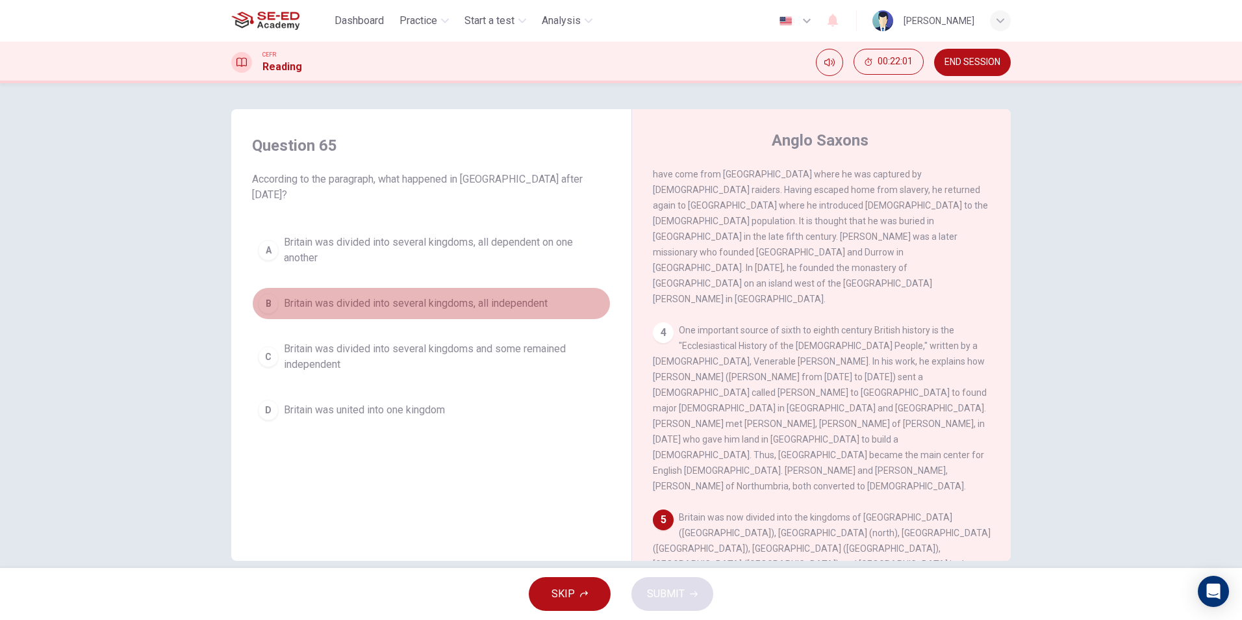
click at [492, 287] on button "B Britain was divided into several kingdoms, all independent" at bounding box center [431, 303] width 359 height 32
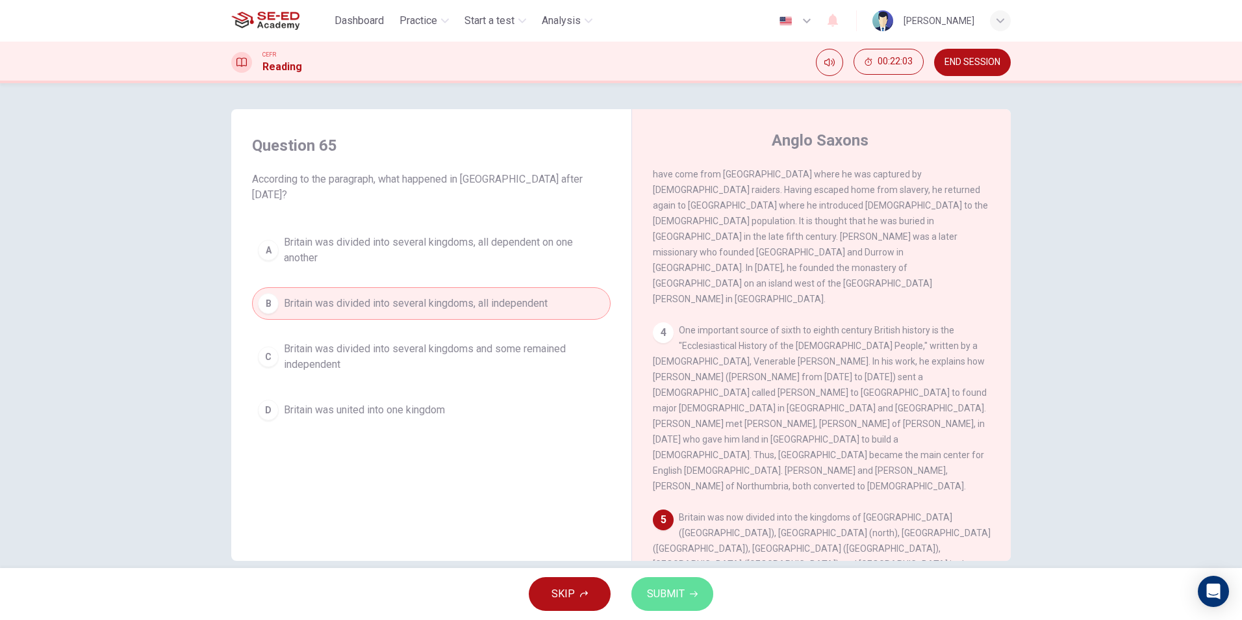
click at [675, 581] on button "SUBMIT" at bounding box center [672, 594] width 82 height 34
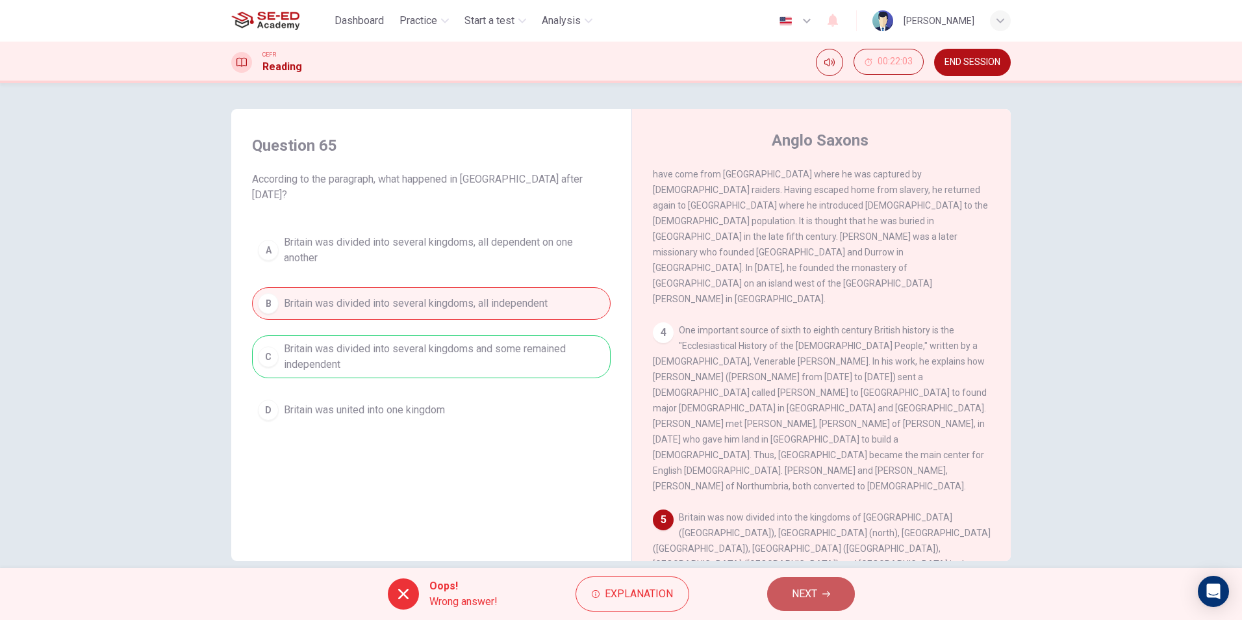
click at [789, 607] on button "NEXT" at bounding box center [811, 594] width 88 height 34
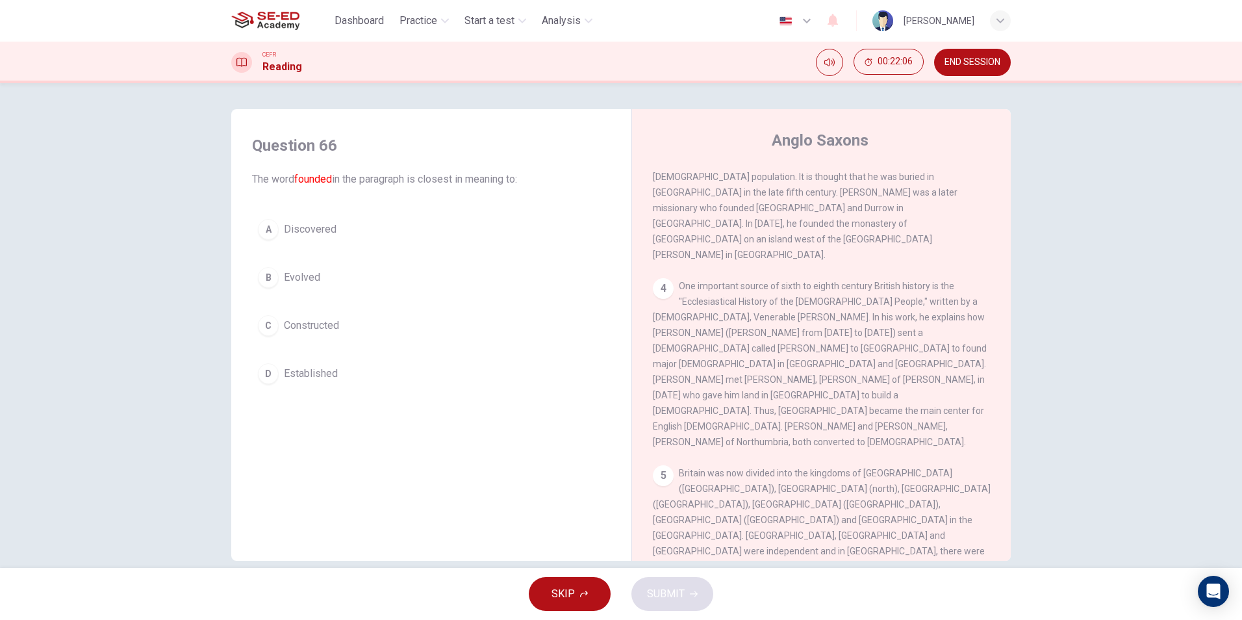
scroll to position [455, 0]
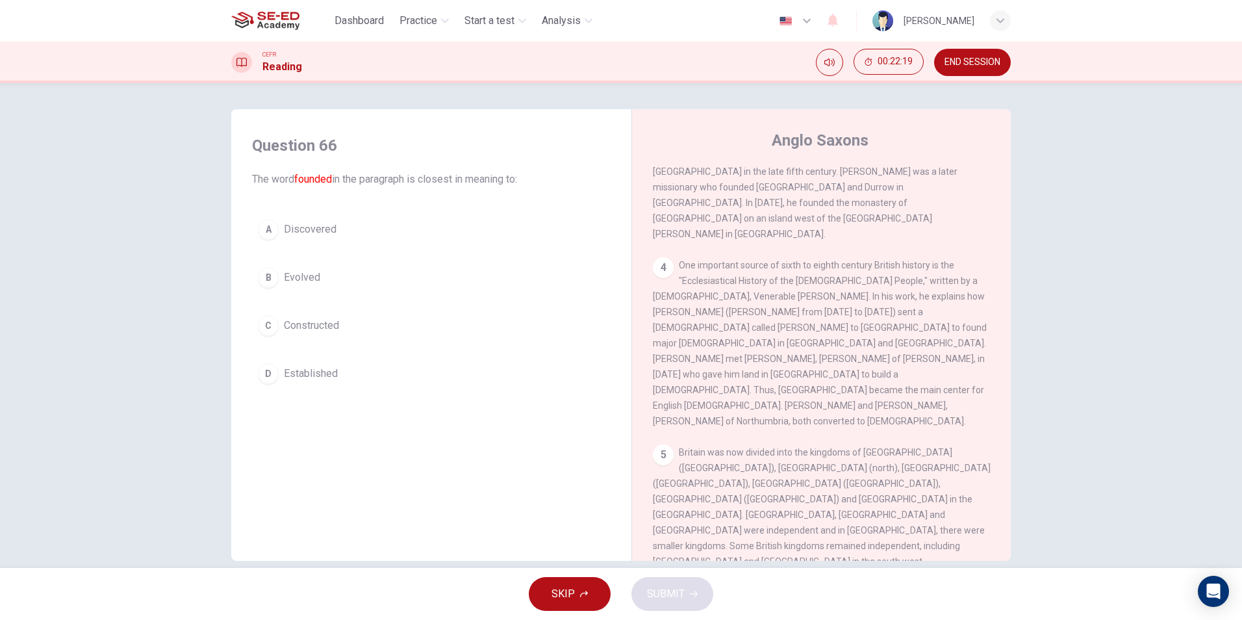
click at [264, 277] on div "B" at bounding box center [268, 277] width 21 height 21
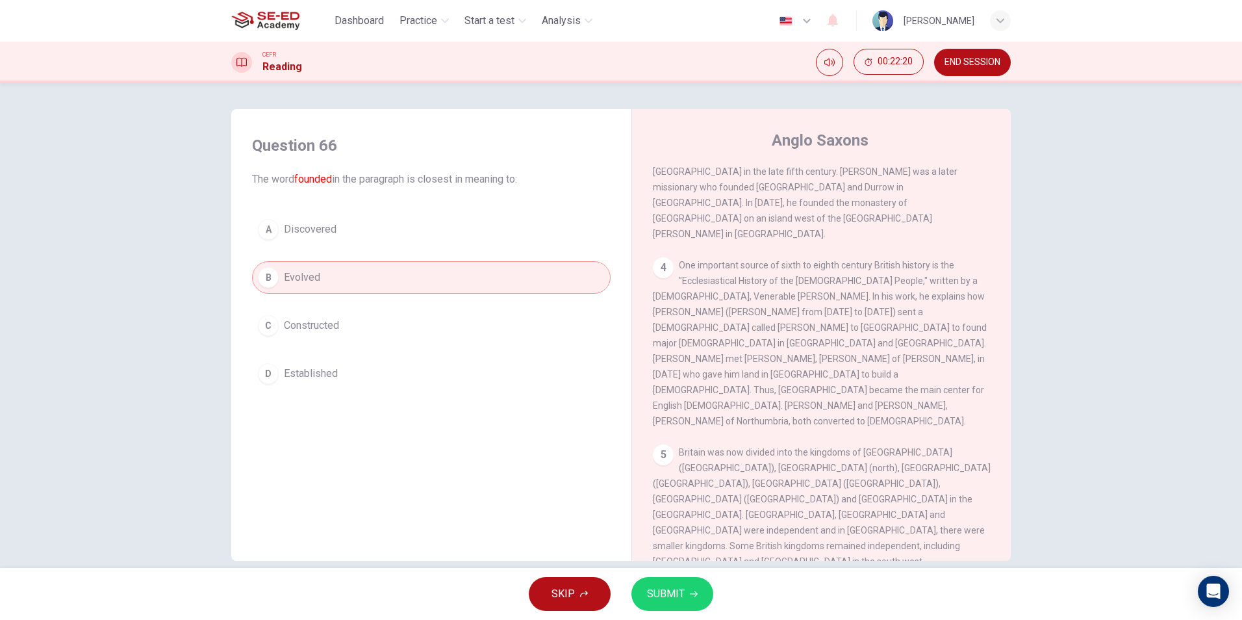
click at [265, 233] on div "A" at bounding box center [268, 229] width 21 height 21
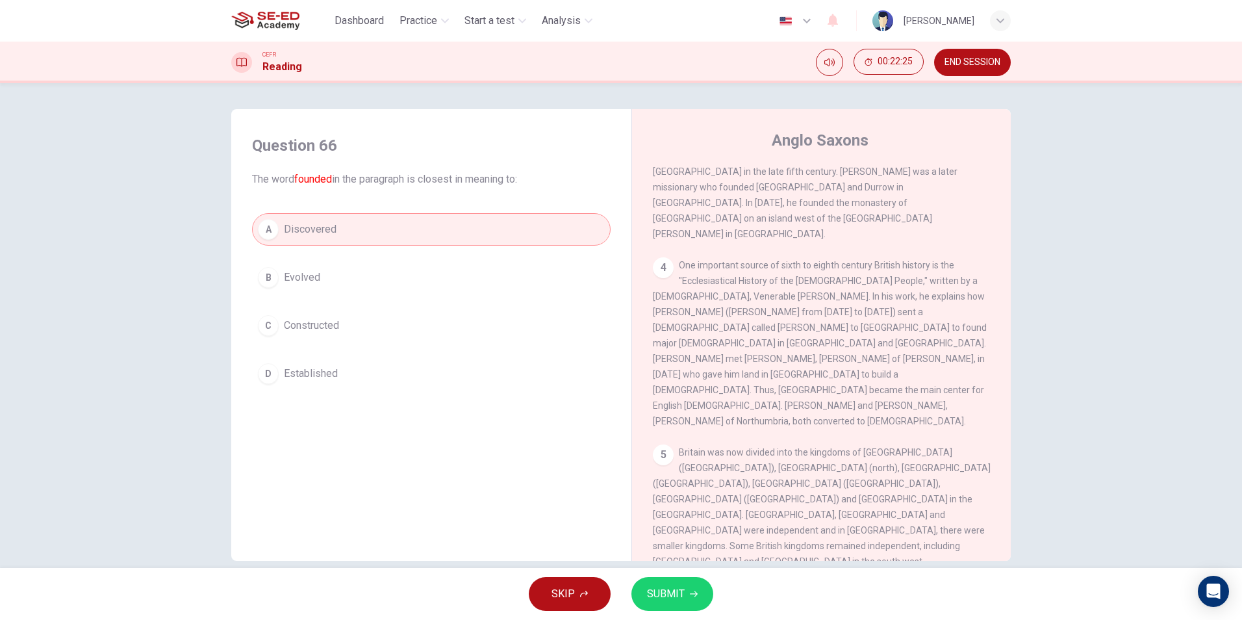
click at [678, 566] on div "Question 66 The word founded in the paragraph is closest in meaning to: A Disco…" at bounding box center [621, 325] width 1242 height 485
drag, startPoint x: 678, startPoint y: 566, endPoint x: 679, endPoint y: 587, distance: 20.8
click at [679, 587] on div "Dashboard Practice Start a test Analysis English en ​ Teerana Saenthongmuang CE…" at bounding box center [621, 310] width 1242 height 620
click at [679, 587] on span "SUBMIT" at bounding box center [666, 594] width 38 height 18
click at [679, 587] on span "Processing your response..." at bounding box center [642, 594] width 127 height 16
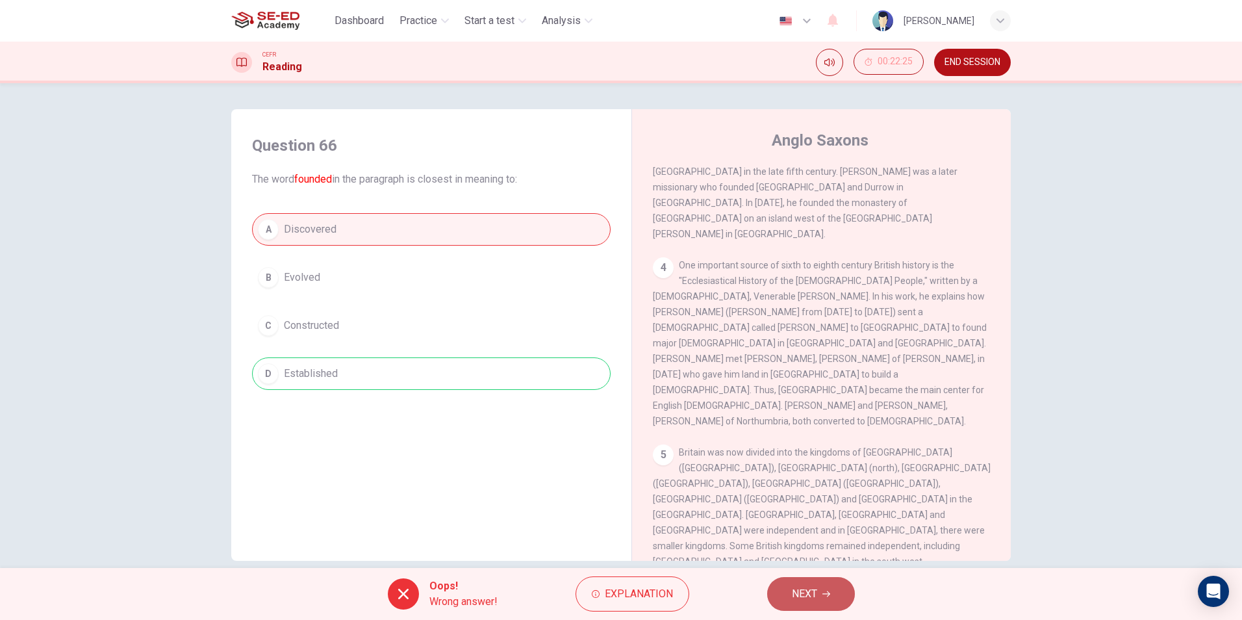
click at [821, 593] on button "NEXT" at bounding box center [811, 594] width 88 height 34
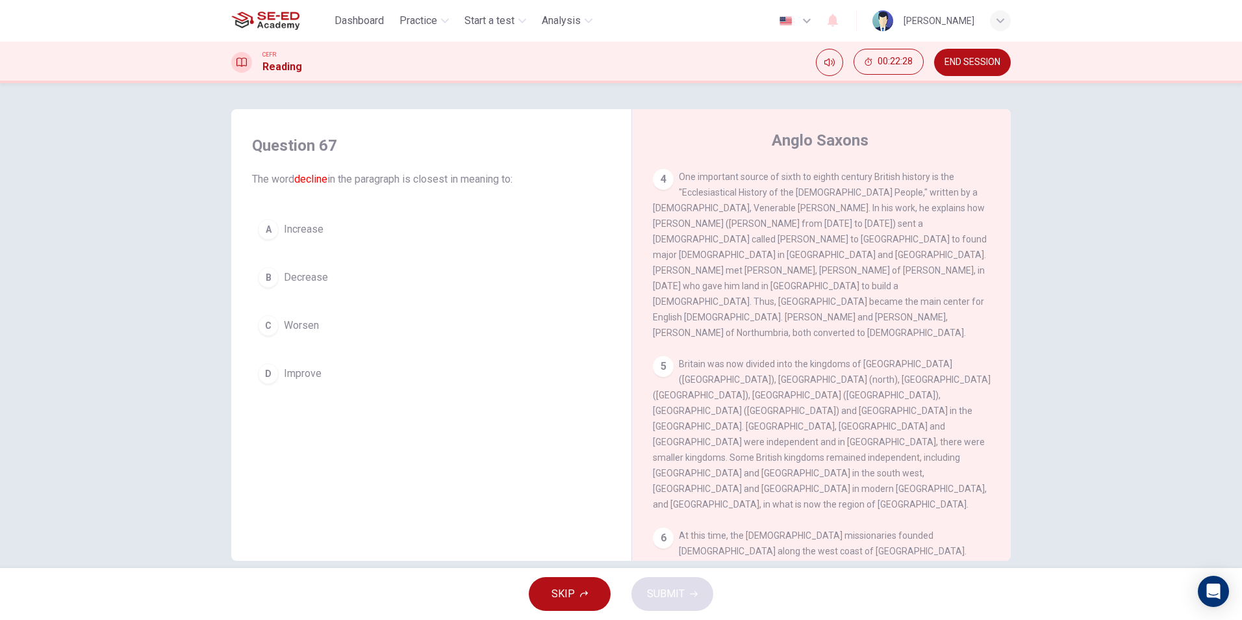
scroll to position [19, 0]
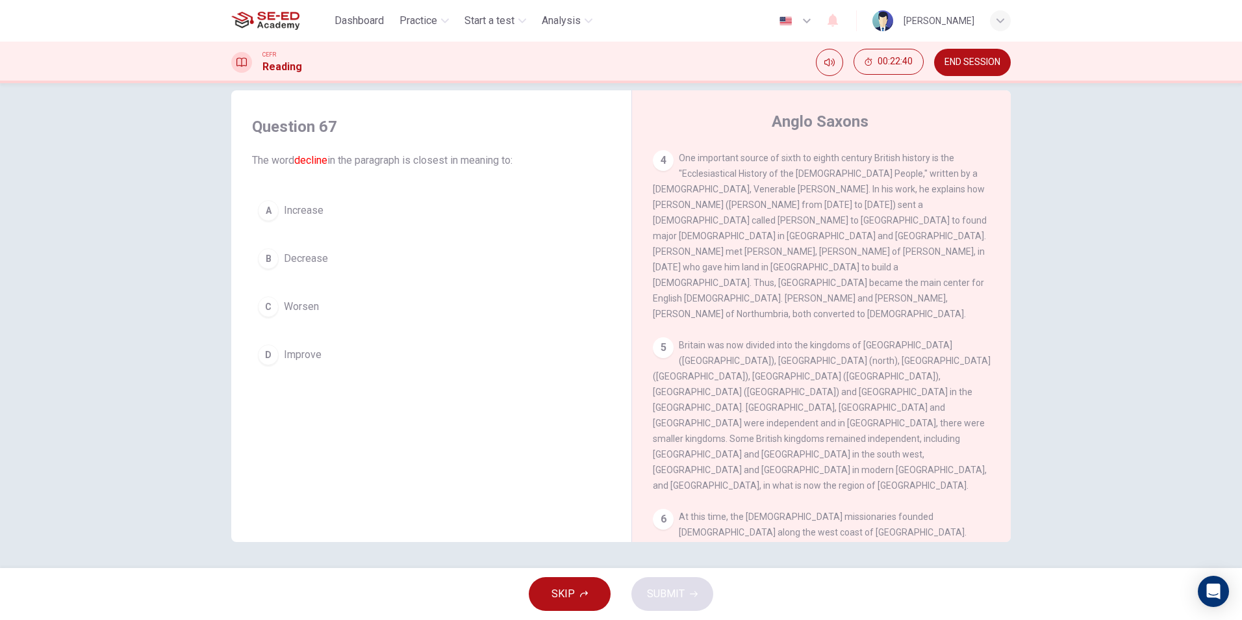
click at [303, 210] on span "Increase" at bounding box center [304, 211] width 40 height 16
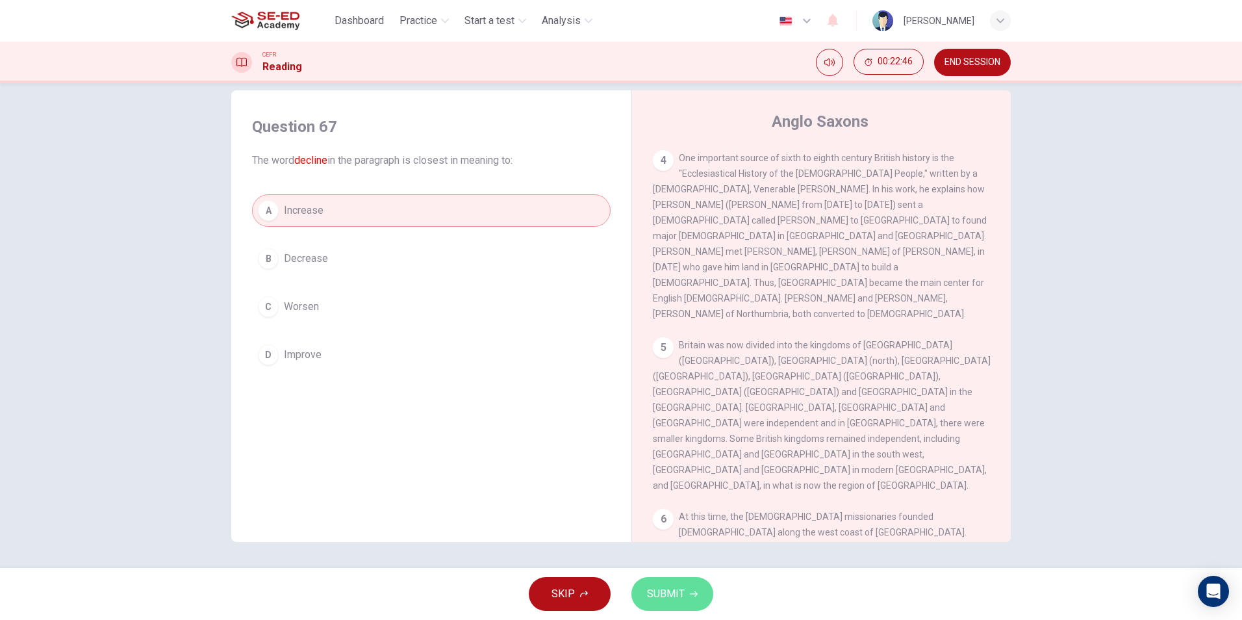
click at [672, 589] on span "SUBMIT" at bounding box center [666, 594] width 38 height 18
click at [672, 589] on span "Processing your response..." at bounding box center [642, 594] width 127 height 16
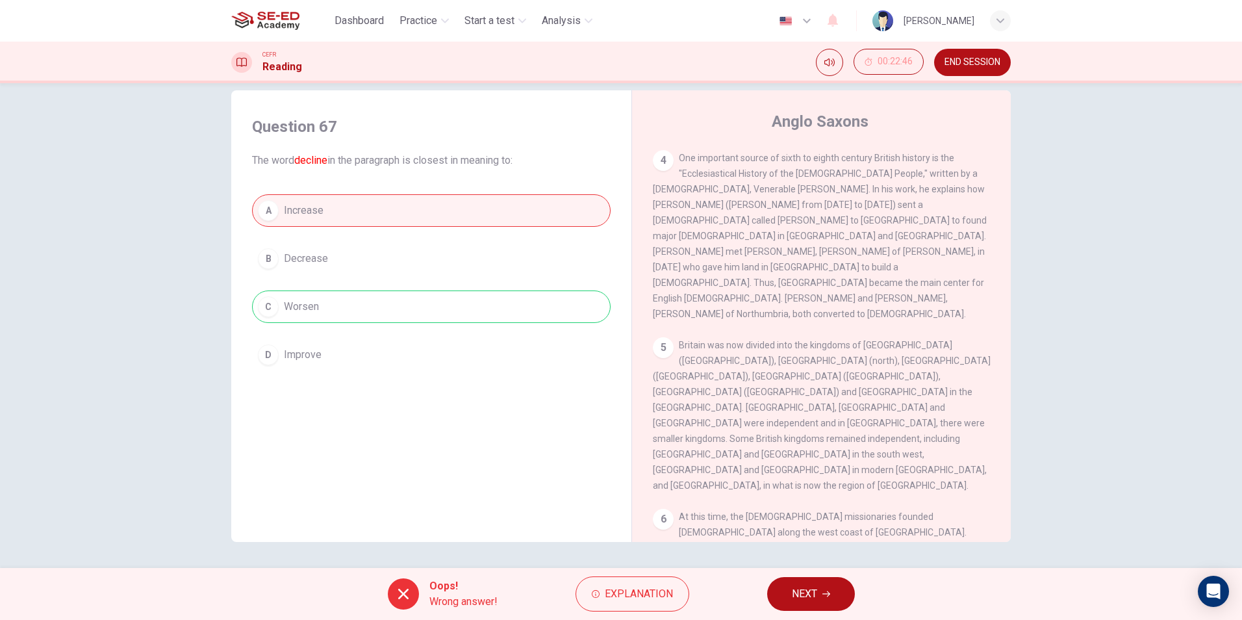
click at [805, 576] on div "Oops! Wrong answer! Explanation NEXT" at bounding box center [621, 594] width 1242 height 52
click at [791, 589] on button "NEXT" at bounding box center [811, 594] width 88 height 34
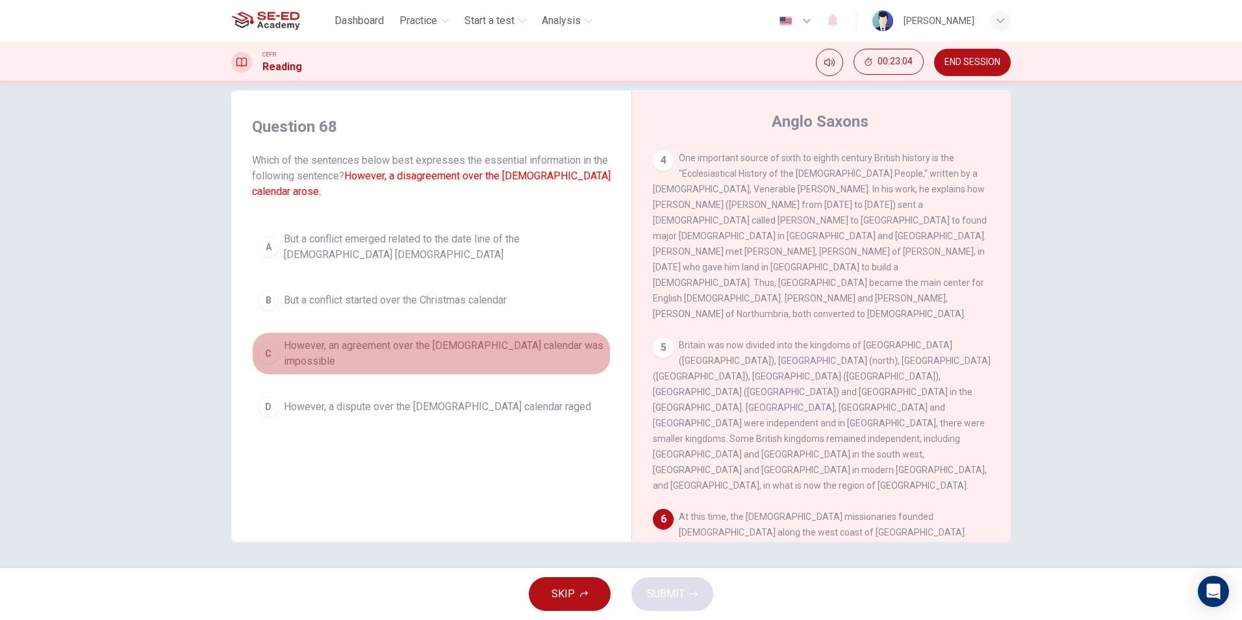
click at [491, 346] on button "C However, an agreement over the Christian calendar was impossible" at bounding box center [431, 353] width 359 height 43
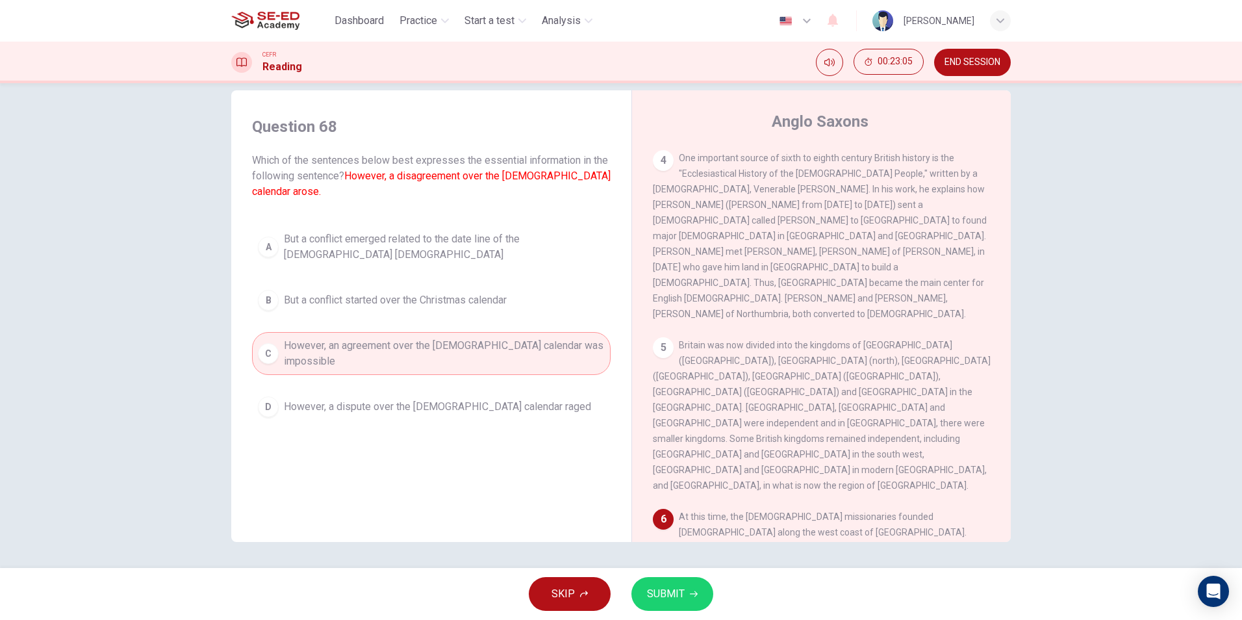
click at [698, 596] on button "SUBMIT" at bounding box center [672, 594] width 82 height 34
click at [695, 596] on span "Processing your response..." at bounding box center [642, 594] width 127 height 16
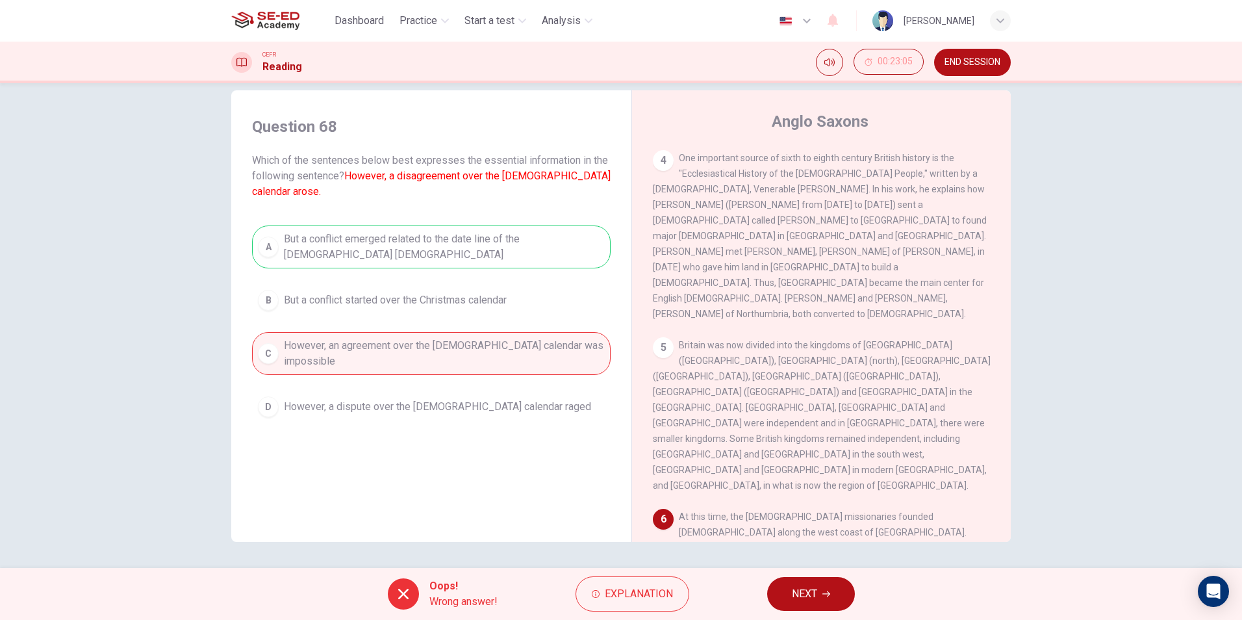
click at [826, 585] on button "NEXT" at bounding box center [811, 594] width 88 height 34
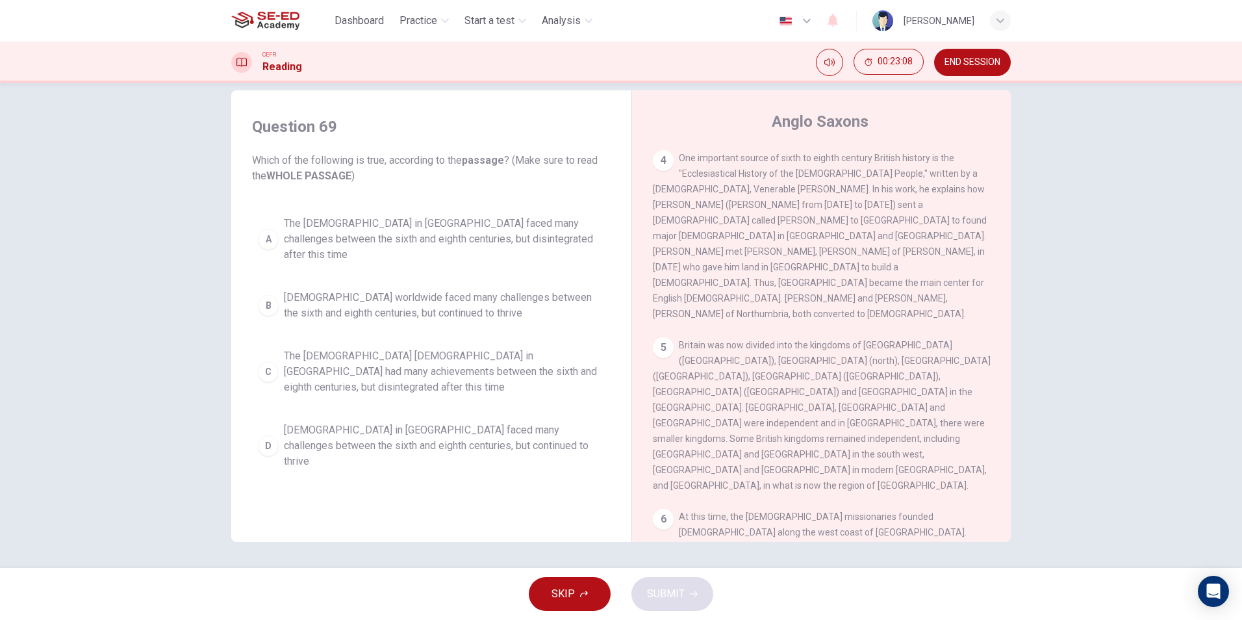
click at [542, 224] on span "The Christian church in Britain faced many challenges between the sixth and eig…" at bounding box center [444, 239] width 321 height 47
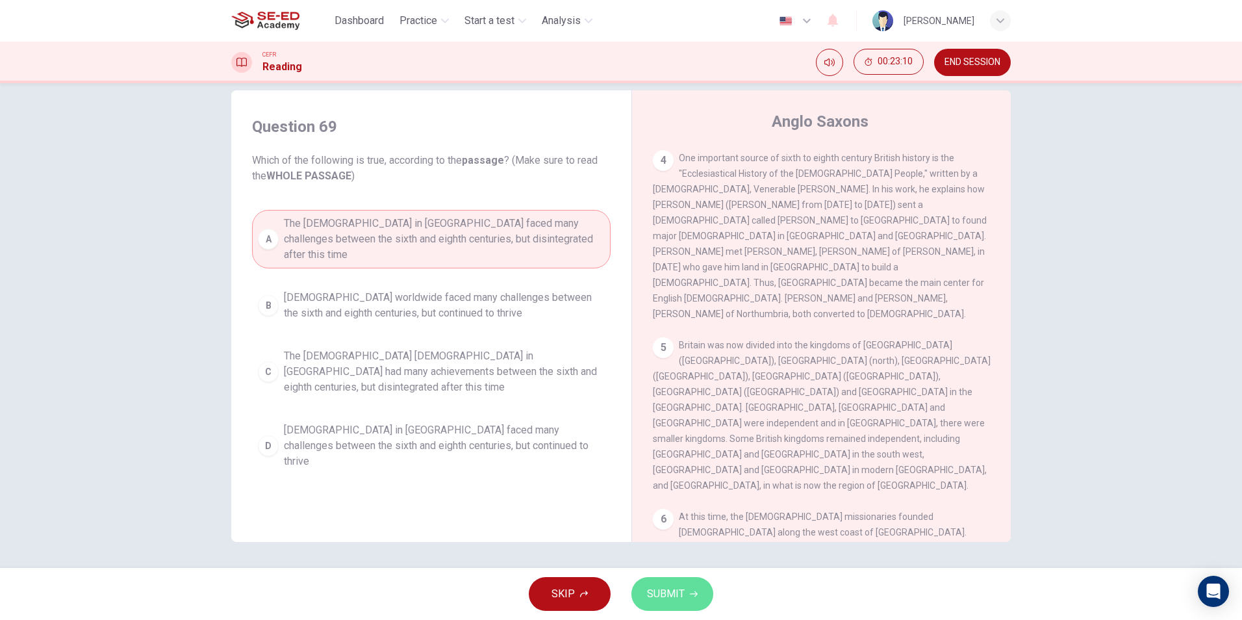
click at [680, 581] on button "SUBMIT" at bounding box center [672, 594] width 82 height 34
click at [680, 581] on div "Processing your response..." at bounding box center [621, 594] width 1242 height 52
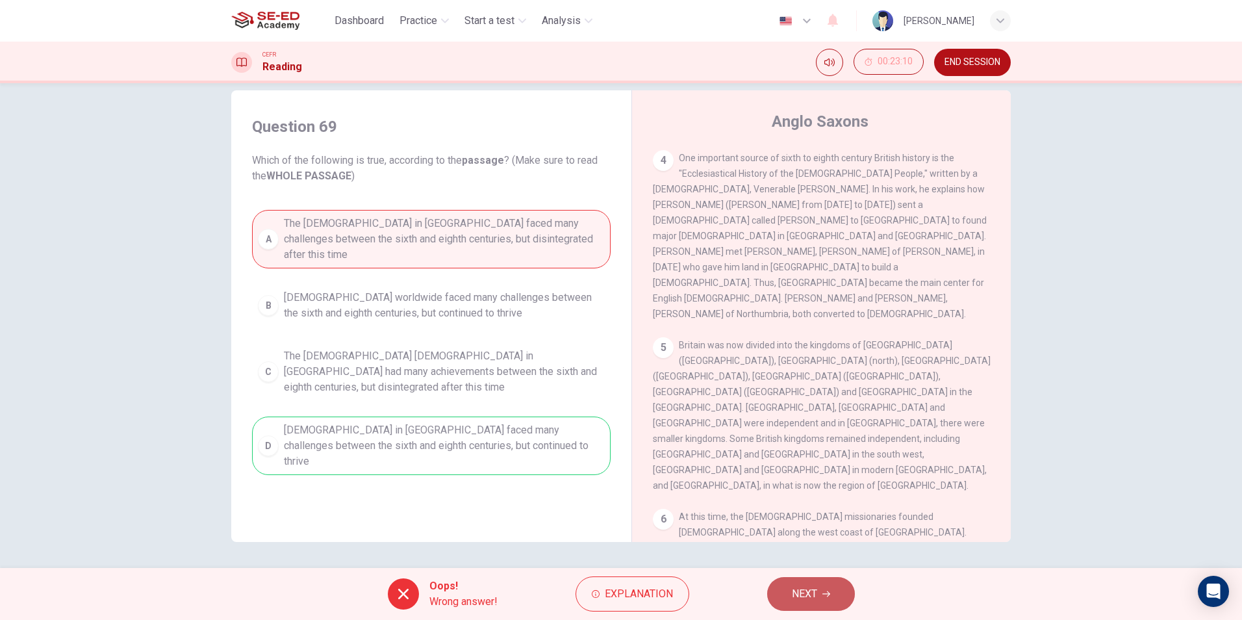
click at [828, 594] on icon "button" at bounding box center [826, 594] width 8 height 6
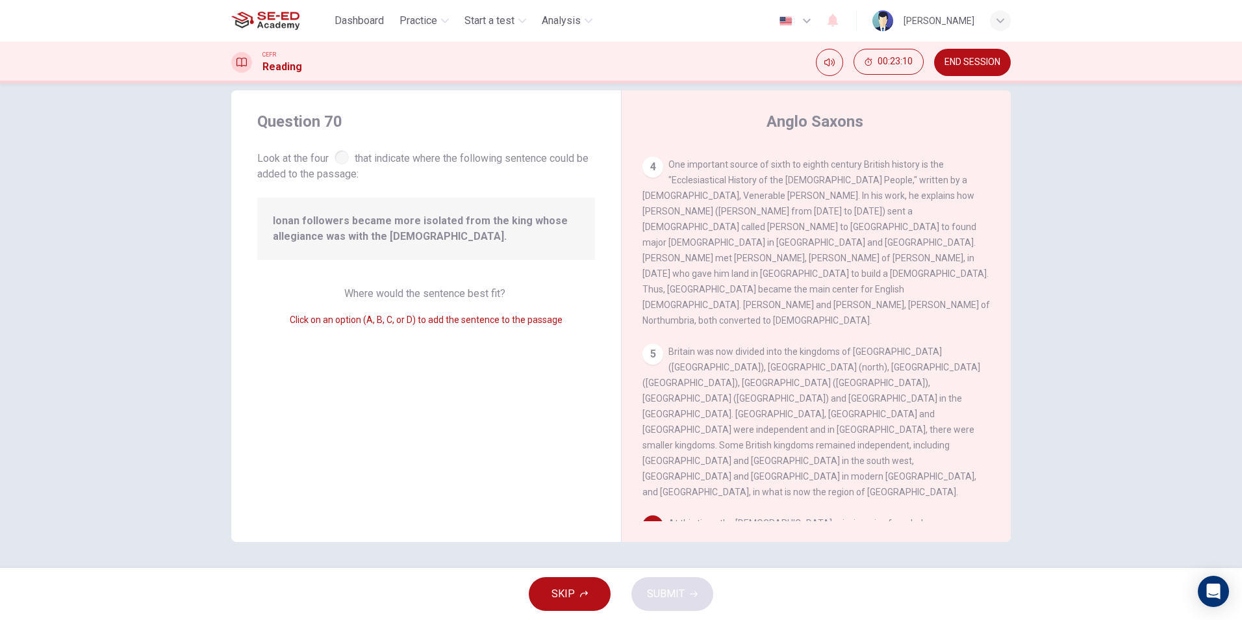
scroll to position [559, 0]
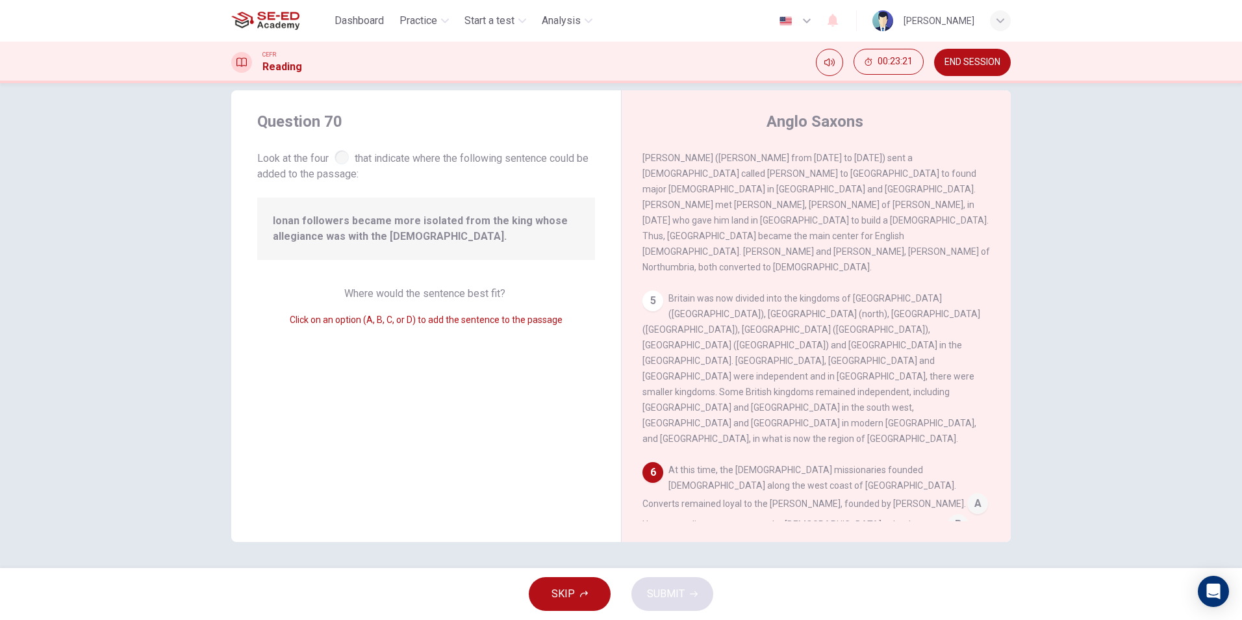
click at [948, 514] on span "B" at bounding box center [958, 524] width 21 height 21
click at [948, 515] on input at bounding box center [958, 525] width 21 height 21
click at [702, 600] on button "SUBMIT" at bounding box center [672, 594] width 82 height 34
click at [702, 600] on span "Processing your response..." at bounding box center [642, 594] width 127 height 16
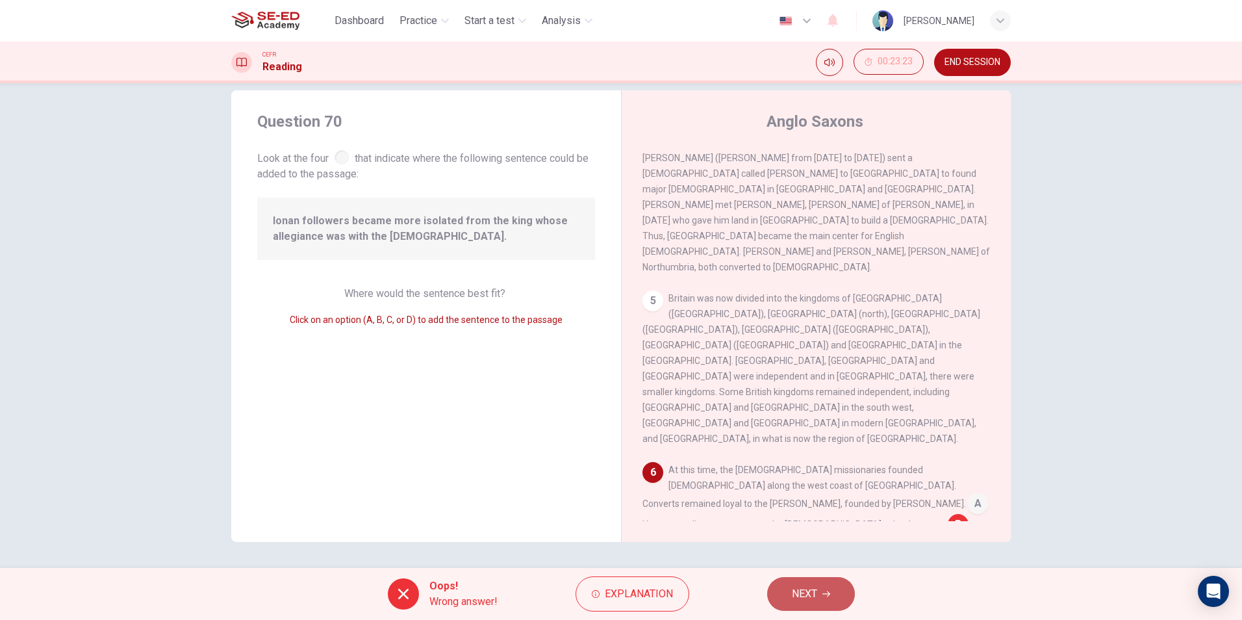
click at [809, 579] on button "NEXT" at bounding box center [811, 594] width 88 height 34
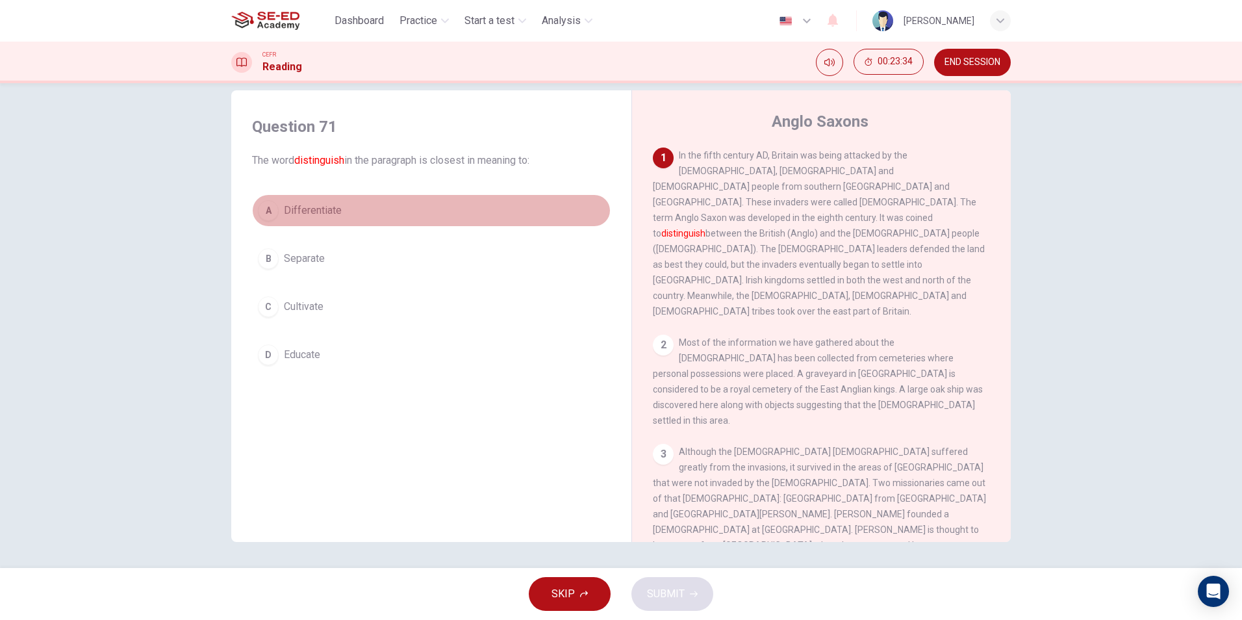
click at [272, 199] on button "A Differentiate" at bounding box center [431, 210] width 359 height 32
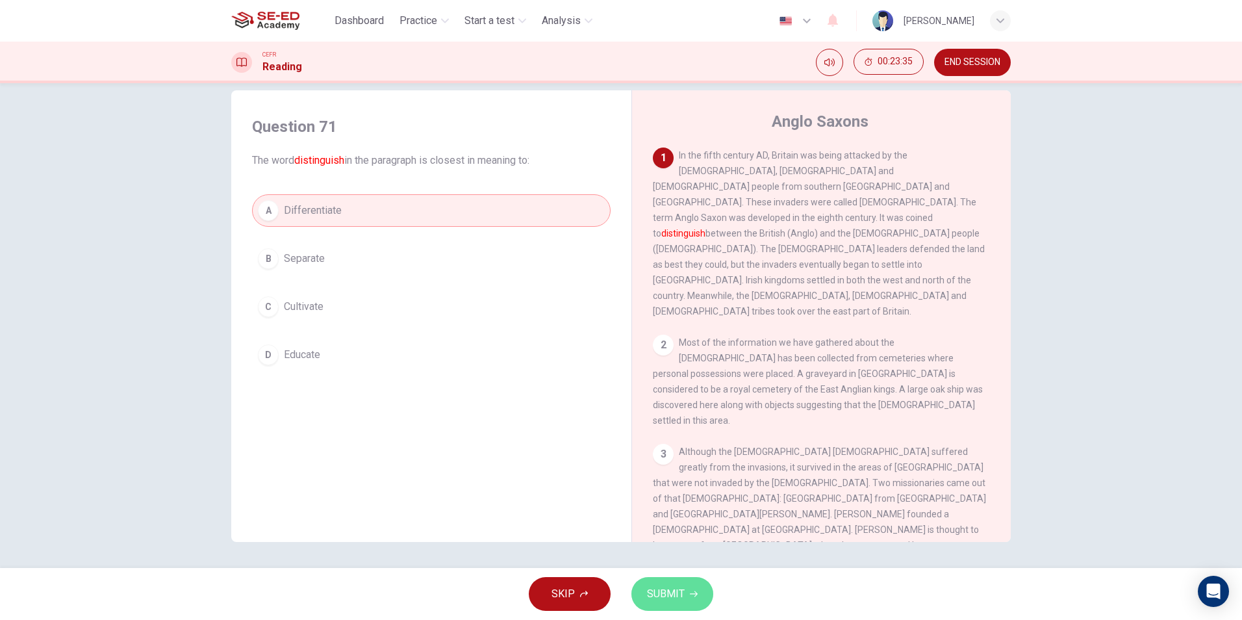
click at [661, 591] on span "SUBMIT" at bounding box center [666, 594] width 38 height 18
click at [659, 596] on span "Processing your response..." at bounding box center [642, 594] width 127 height 16
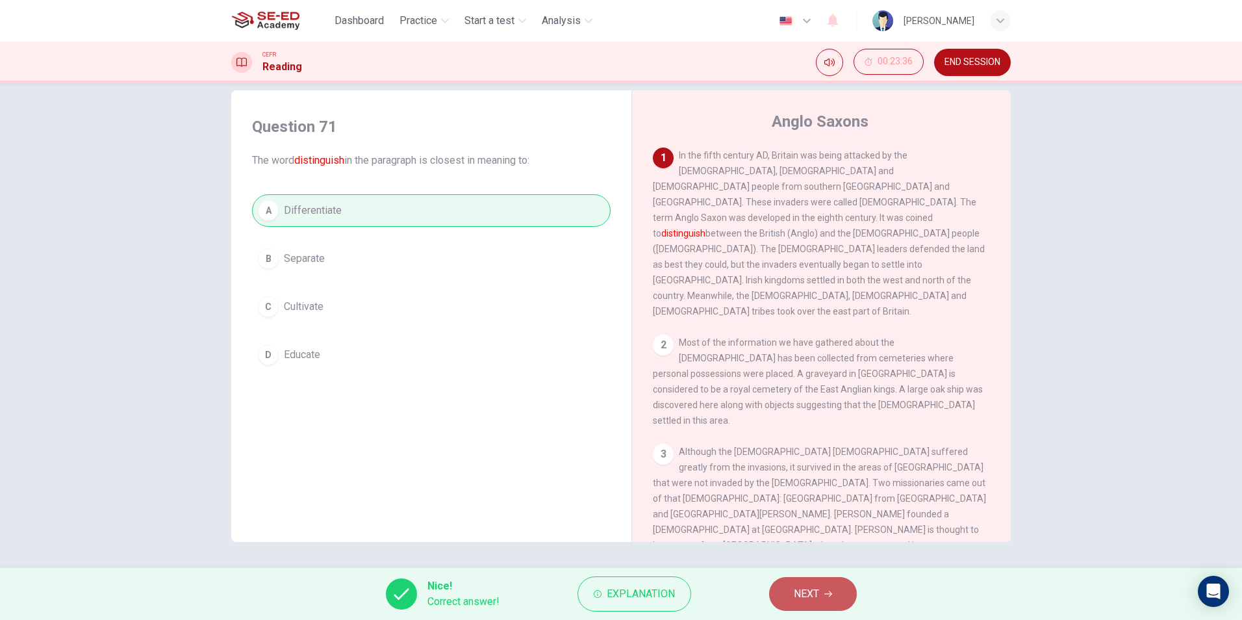
click at [811, 609] on button "NEXT" at bounding box center [813, 594] width 88 height 34
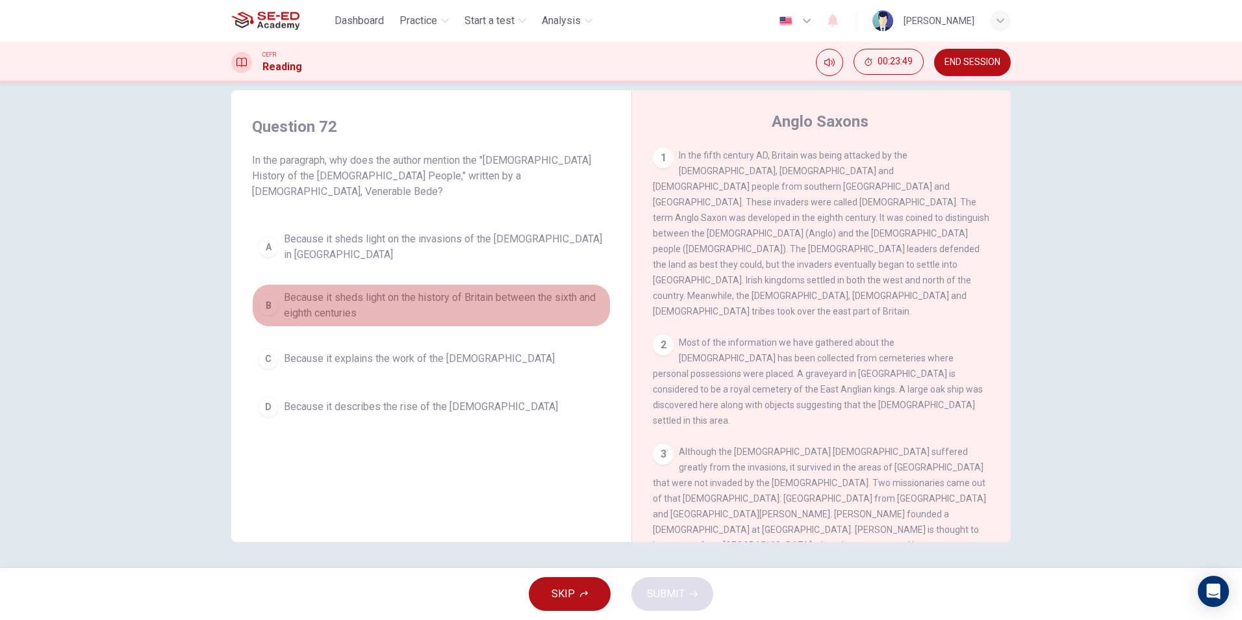
drag, startPoint x: 459, startPoint y: 271, endPoint x: 461, endPoint y: 325, distance: 53.9
click at [459, 290] on span "Because it sheds light on the history of Britain between the sixth and eighth c…" at bounding box center [444, 305] width 321 height 31
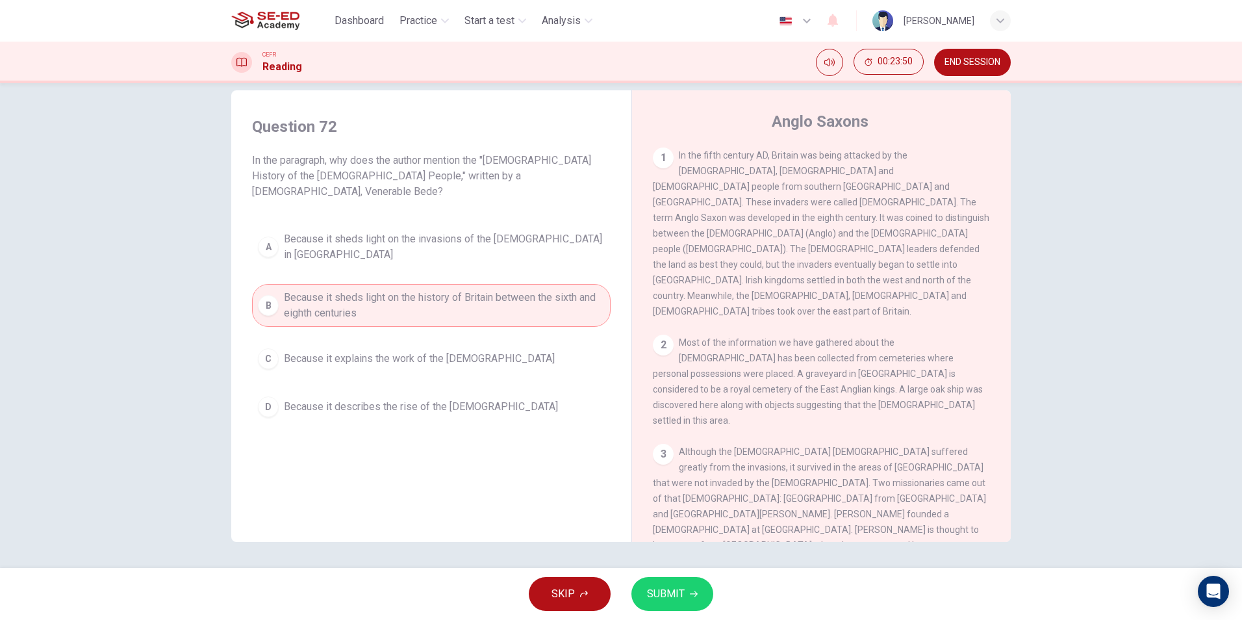
click at [665, 600] on span "SUBMIT" at bounding box center [666, 594] width 38 height 18
click at [665, 605] on div "Processing your response..." at bounding box center [621, 594] width 1242 height 52
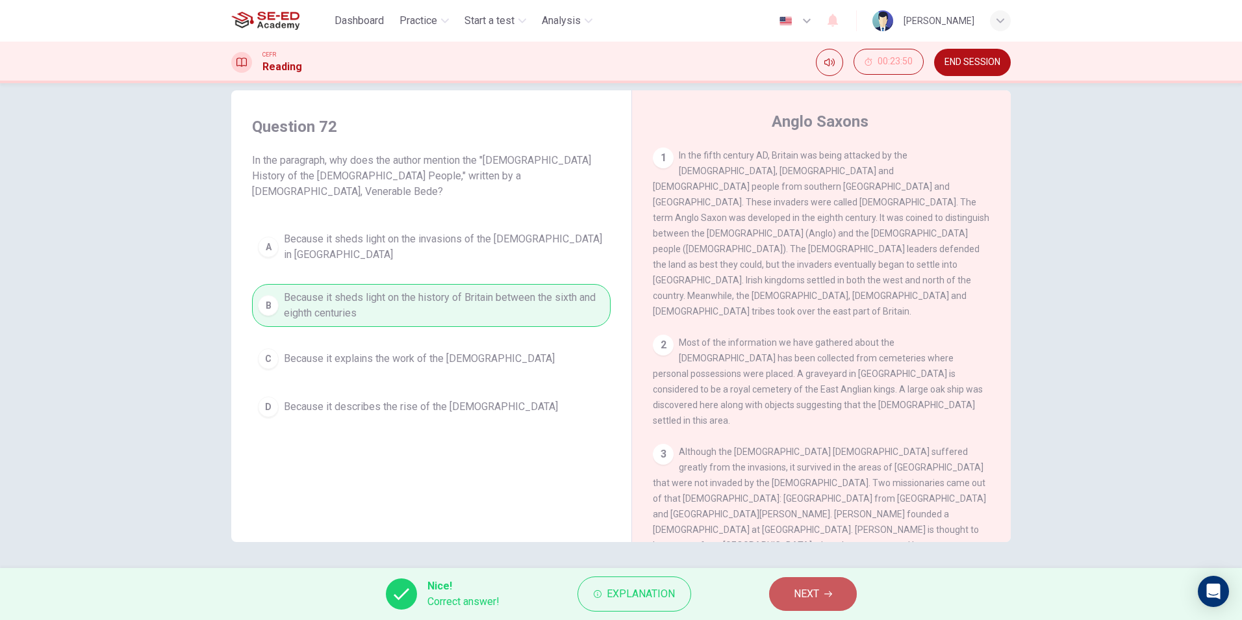
click at [844, 609] on button "NEXT" at bounding box center [813, 594] width 88 height 34
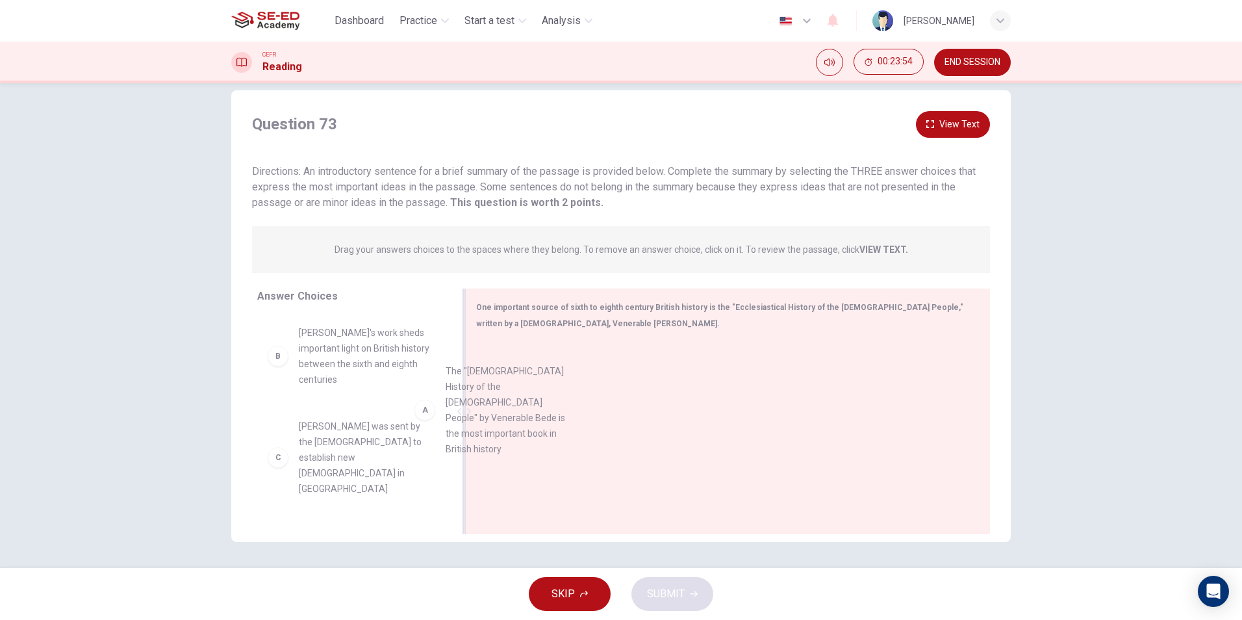
drag, startPoint x: 275, startPoint y: 383, endPoint x: 505, endPoint y: 411, distance: 231.6
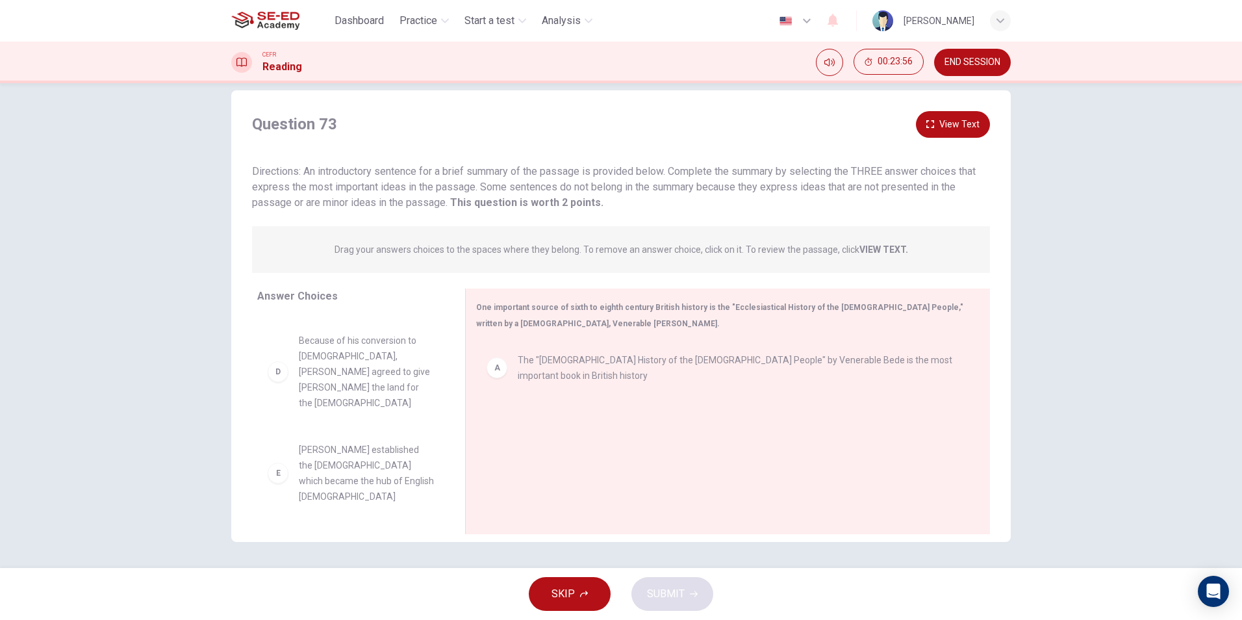
scroll to position [130, 0]
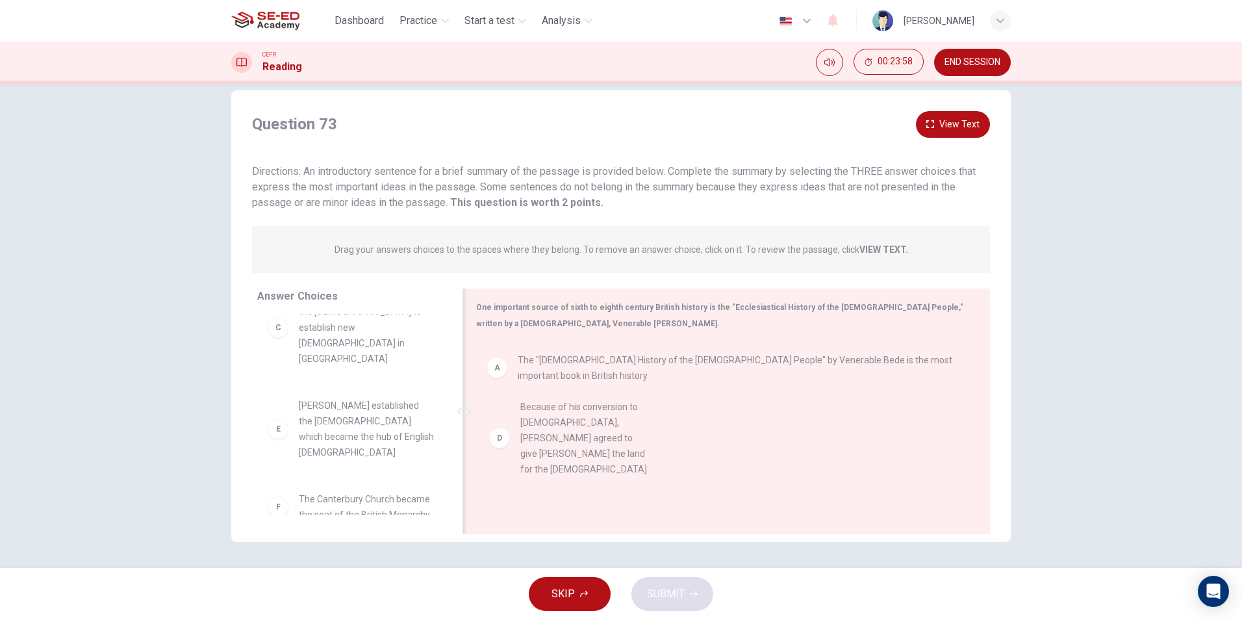
drag, startPoint x: 325, startPoint y: 375, endPoint x: 551, endPoint y: 429, distance: 232.9
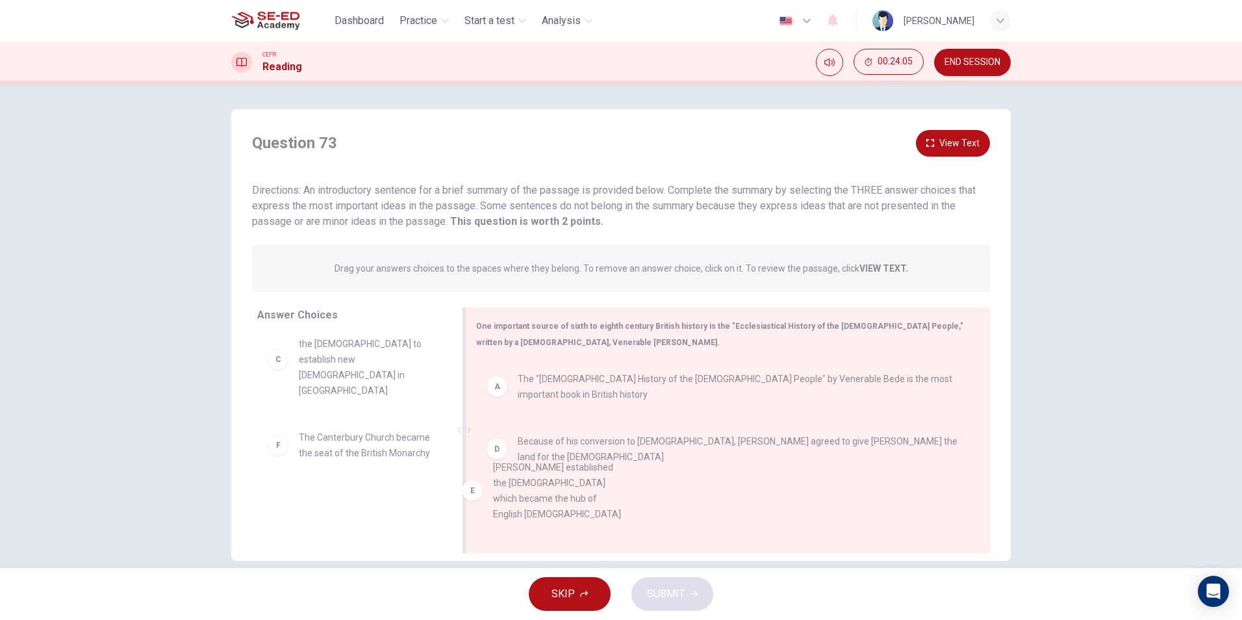
scroll to position [8, 0]
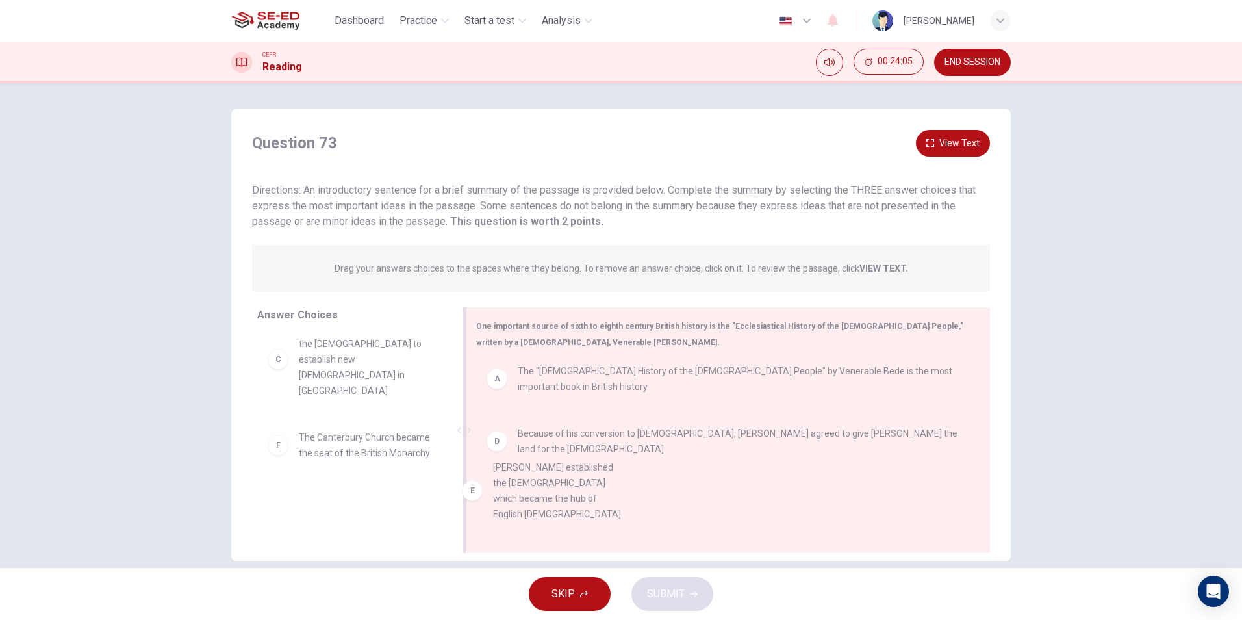
drag, startPoint x: 314, startPoint y: 423, endPoint x: 564, endPoint y: 531, distance: 271.8
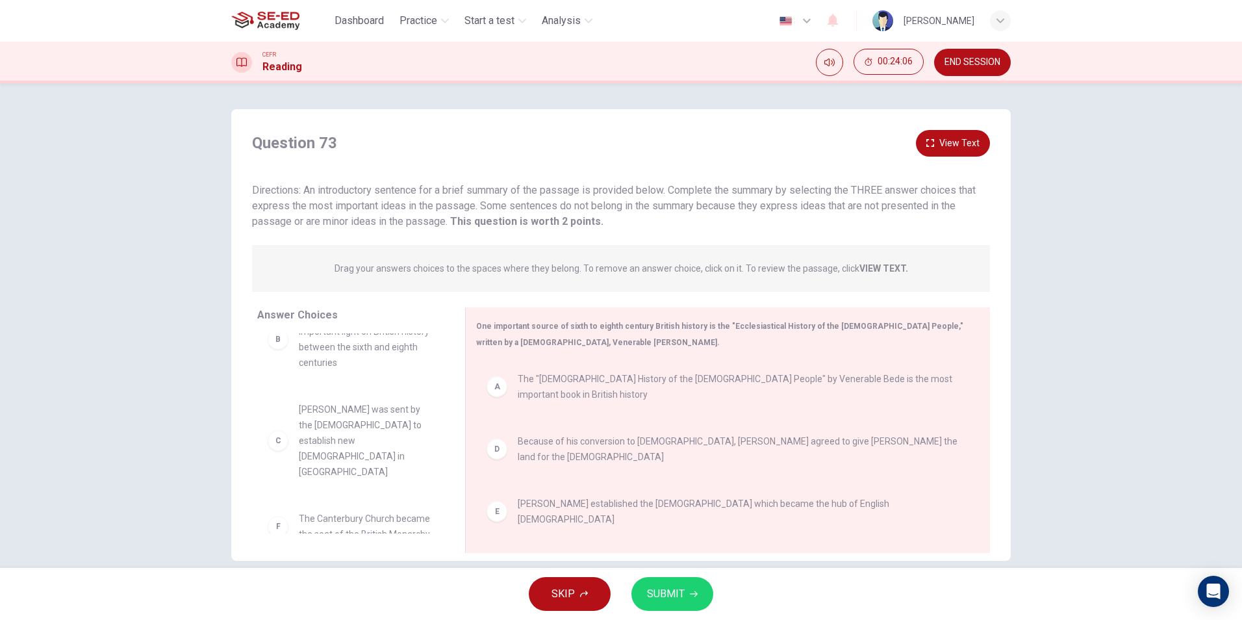
scroll to position [23, 0]
click at [683, 605] on button "SUBMIT" at bounding box center [672, 594] width 82 height 34
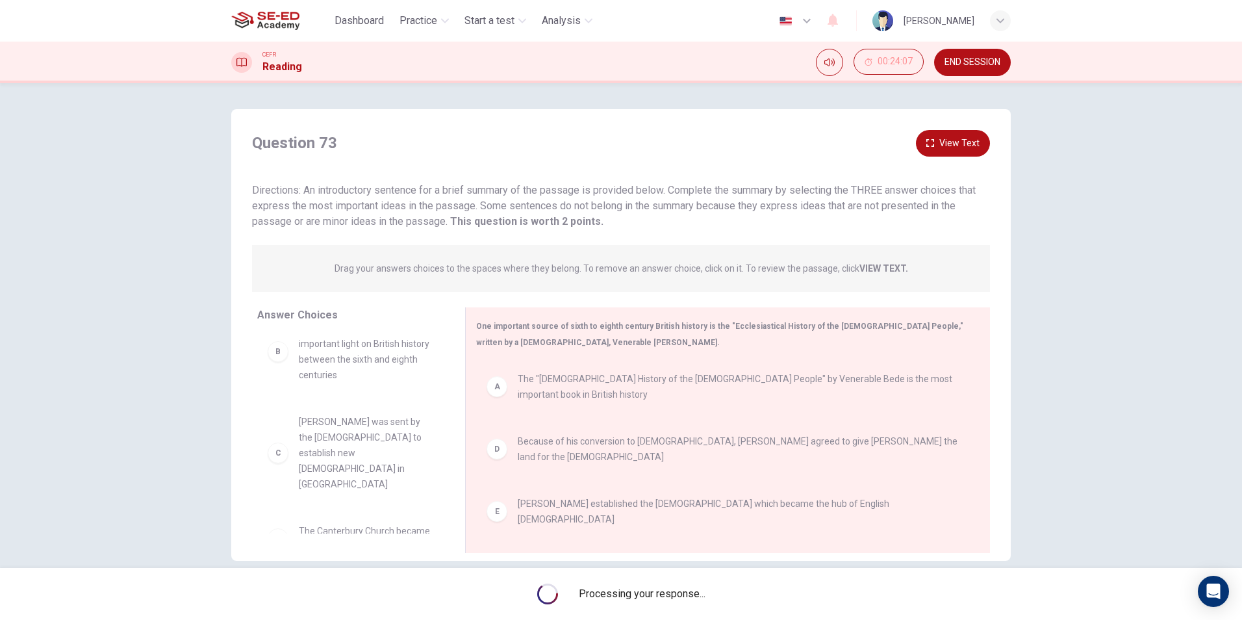
click at [683, 605] on div "Processing your response..." at bounding box center [621, 594] width 1242 height 52
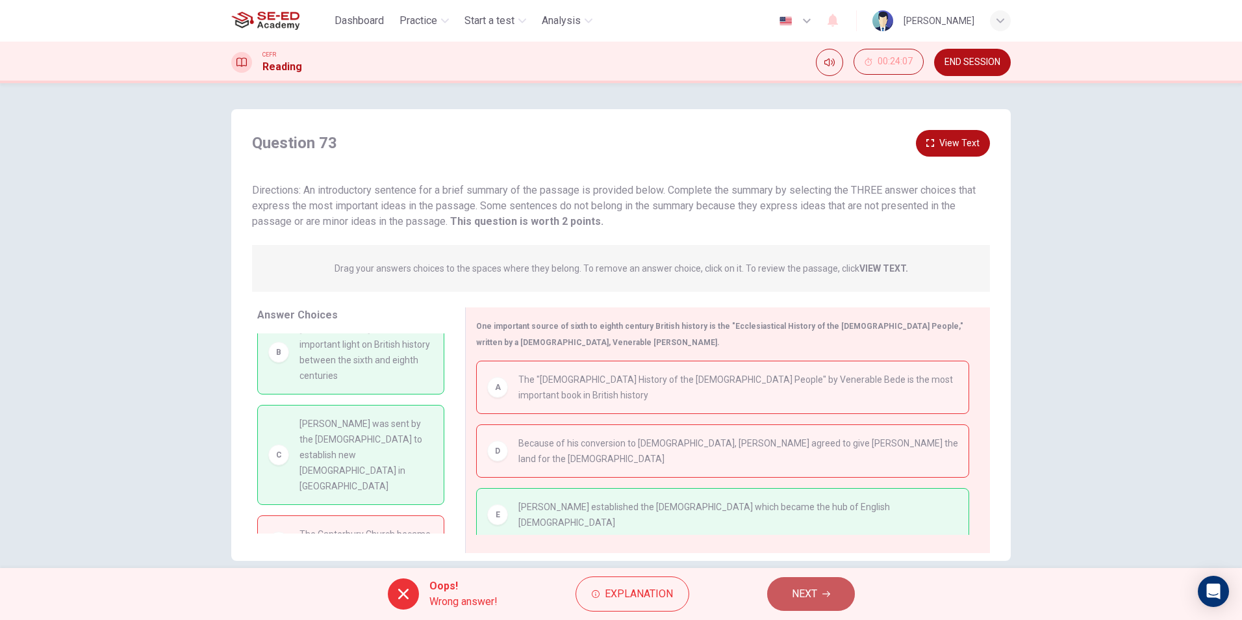
click at [790, 582] on button "NEXT" at bounding box center [811, 594] width 88 height 34
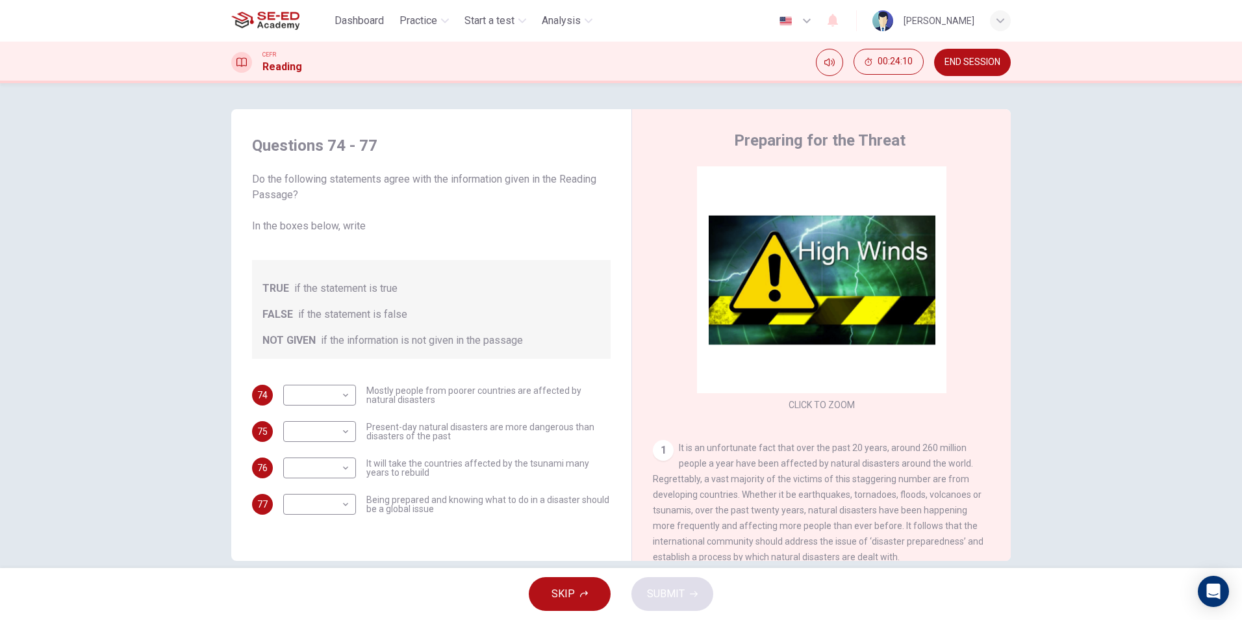
scroll to position [65, 0]
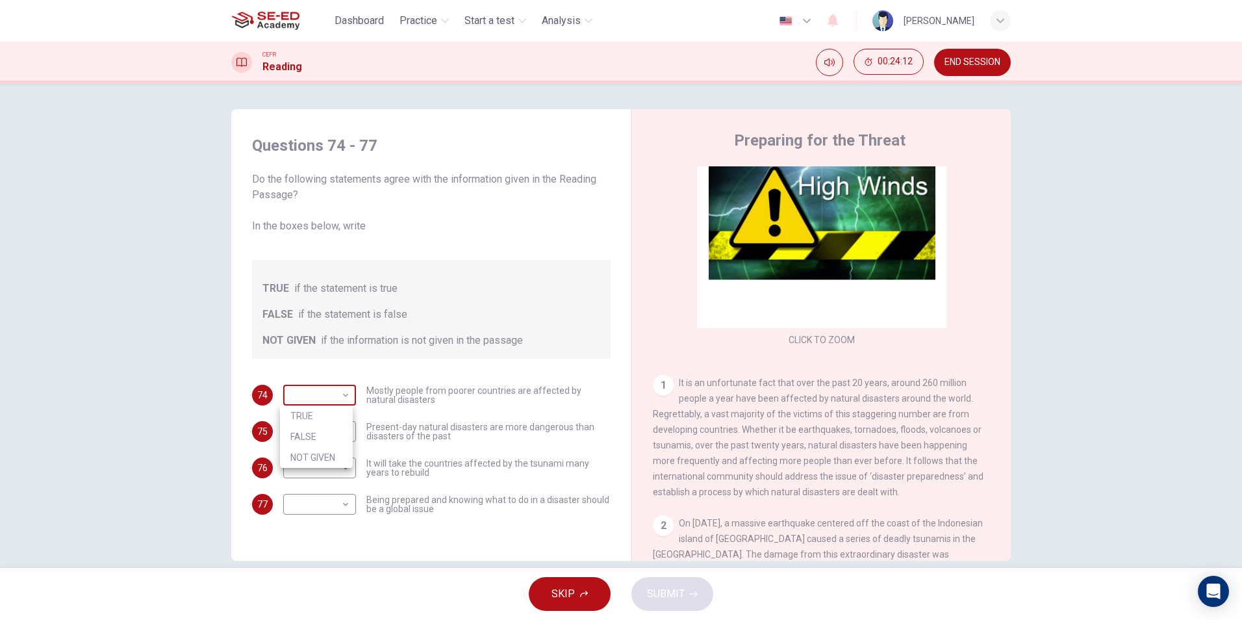
click at [320, 398] on body "This site uses cookies, as explained in our Privacy Policy . If you agree to th…" at bounding box center [621, 310] width 1242 height 620
click at [322, 429] on li "FALSE" at bounding box center [316, 436] width 73 height 21
type input "FALSE"
click at [322, 429] on body "This site uses cookies, as explained in our Privacy Policy . If you agree to th…" at bounding box center [621, 310] width 1242 height 620
click at [319, 451] on li "TRUE" at bounding box center [316, 452] width 73 height 21
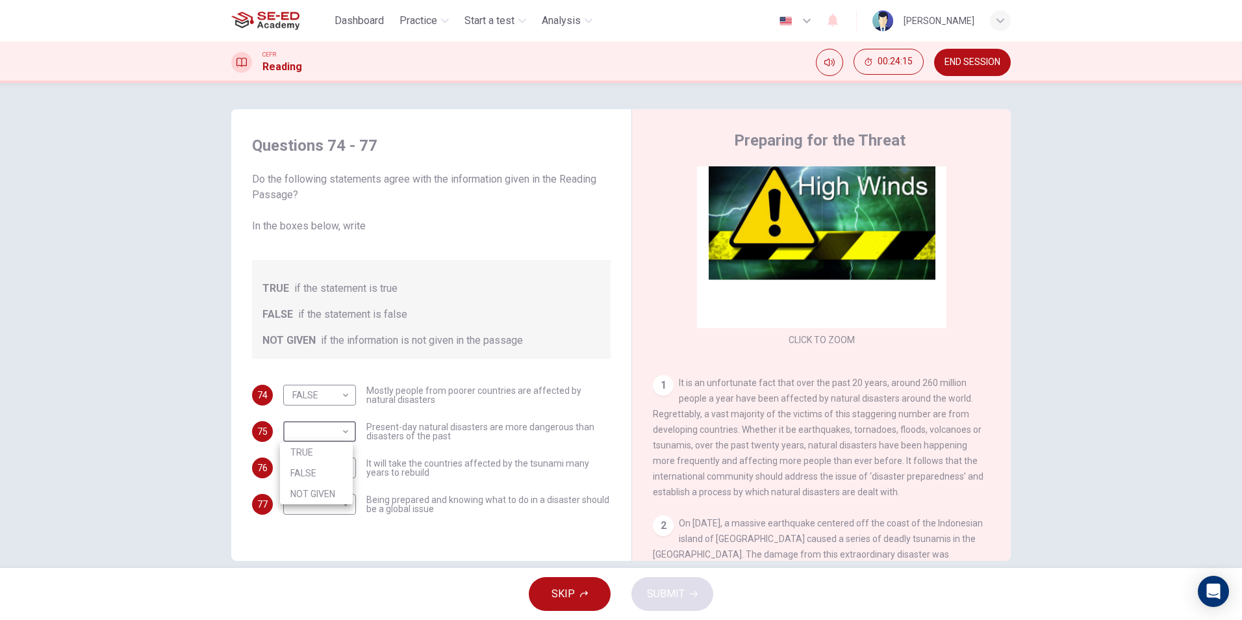
type input "TRUE"
click at [318, 471] on body "This site uses cookies, as explained in our Privacy Policy . If you agree to th…" at bounding box center [621, 310] width 1242 height 620
click at [325, 531] on li "NOT GIVEN" at bounding box center [316, 530] width 73 height 21
type input "NOT GIVEN"
click at [336, 494] on body "This site uses cookies, as explained in our Privacy Policy . If you agree to th…" at bounding box center [621, 310] width 1242 height 620
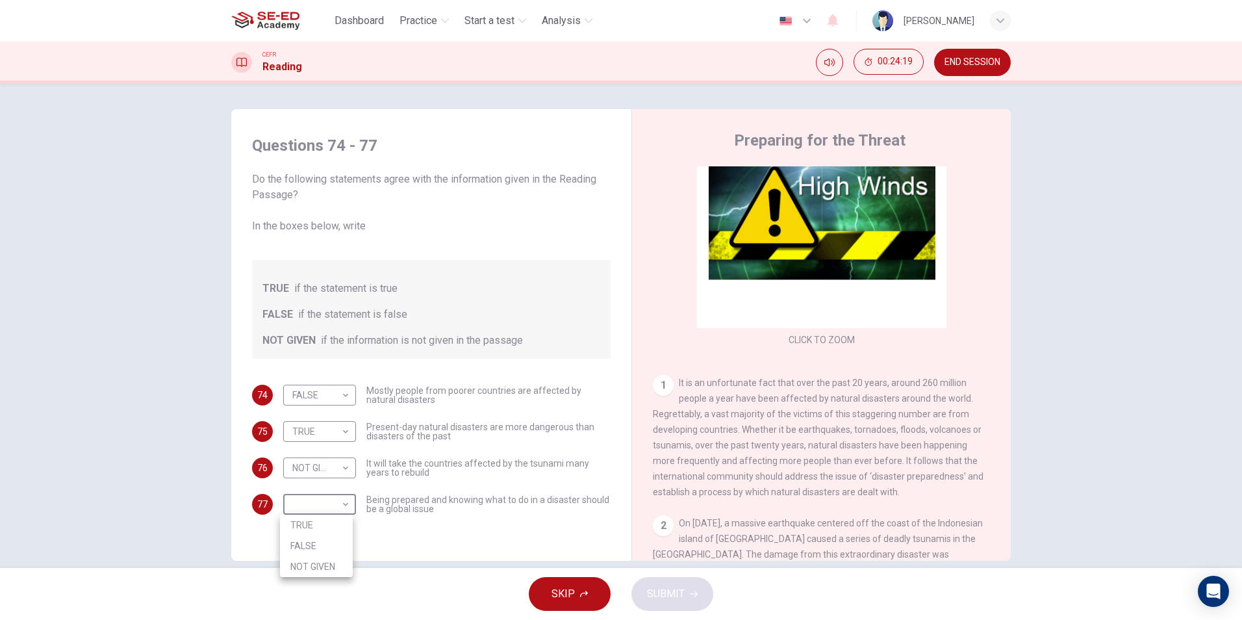
click at [313, 529] on li "TRUE" at bounding box center [316, 524] width 73 height 21
type input "TRUE"
click at [658, 604] on button "SUBMIT" at bounding box center [672, 594] width 82 height 34
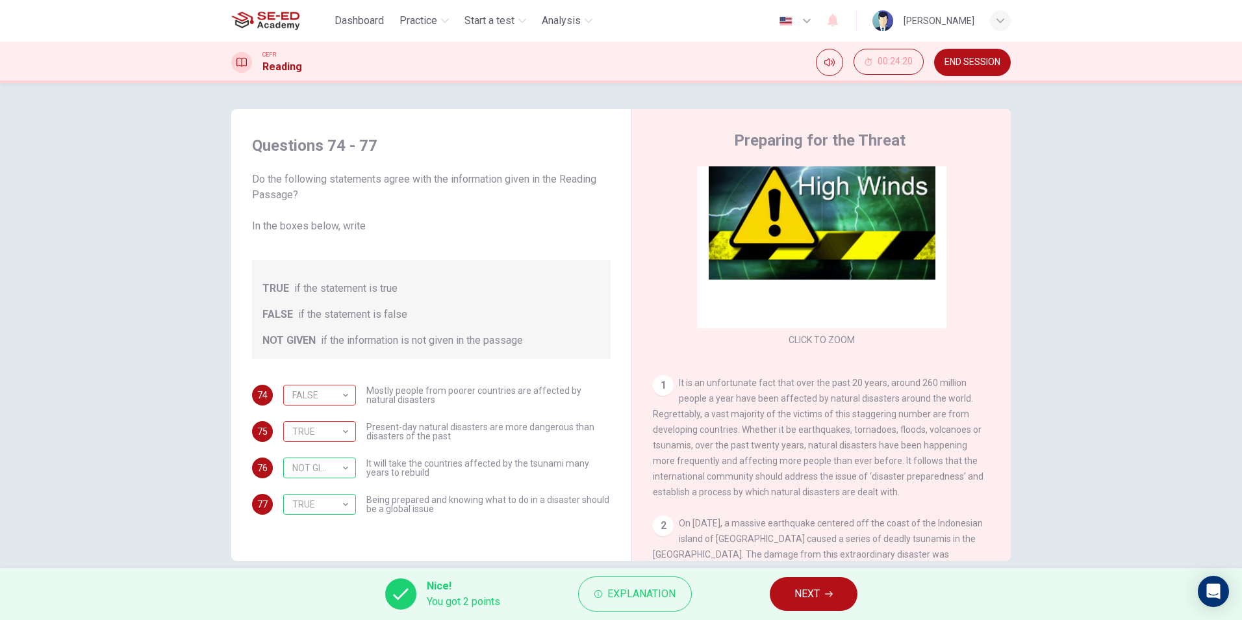
click at [785, 587] on button "NEXT" at bounding box center [814, 594] width 88 height 34
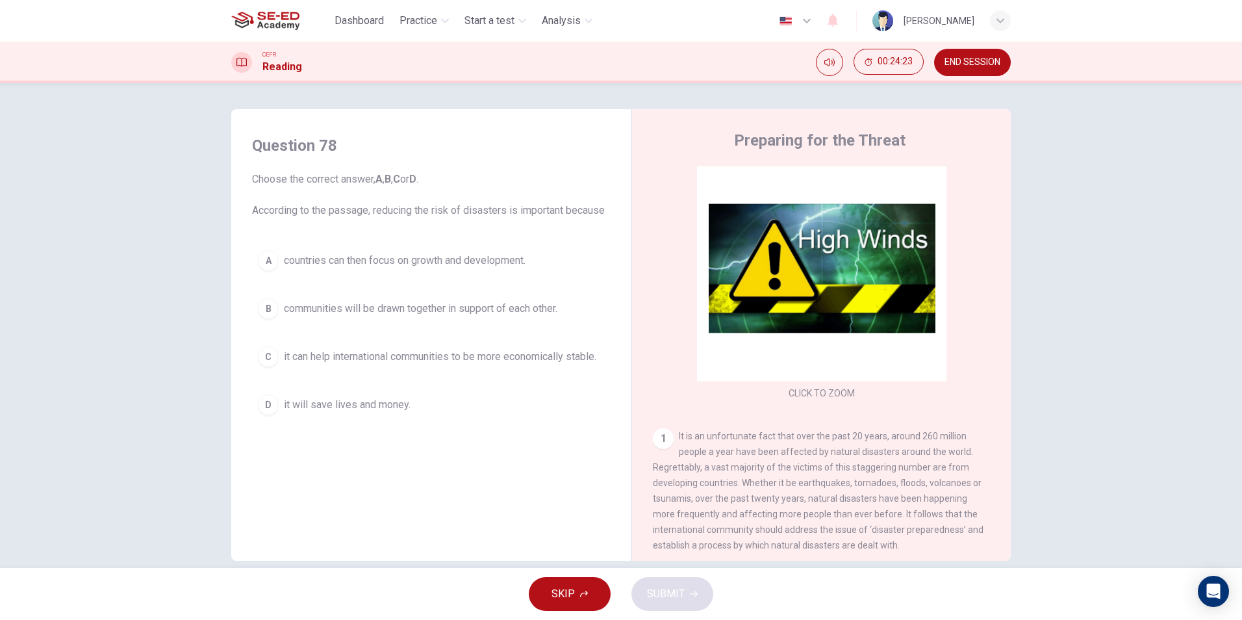
scroll to position [0, 0]
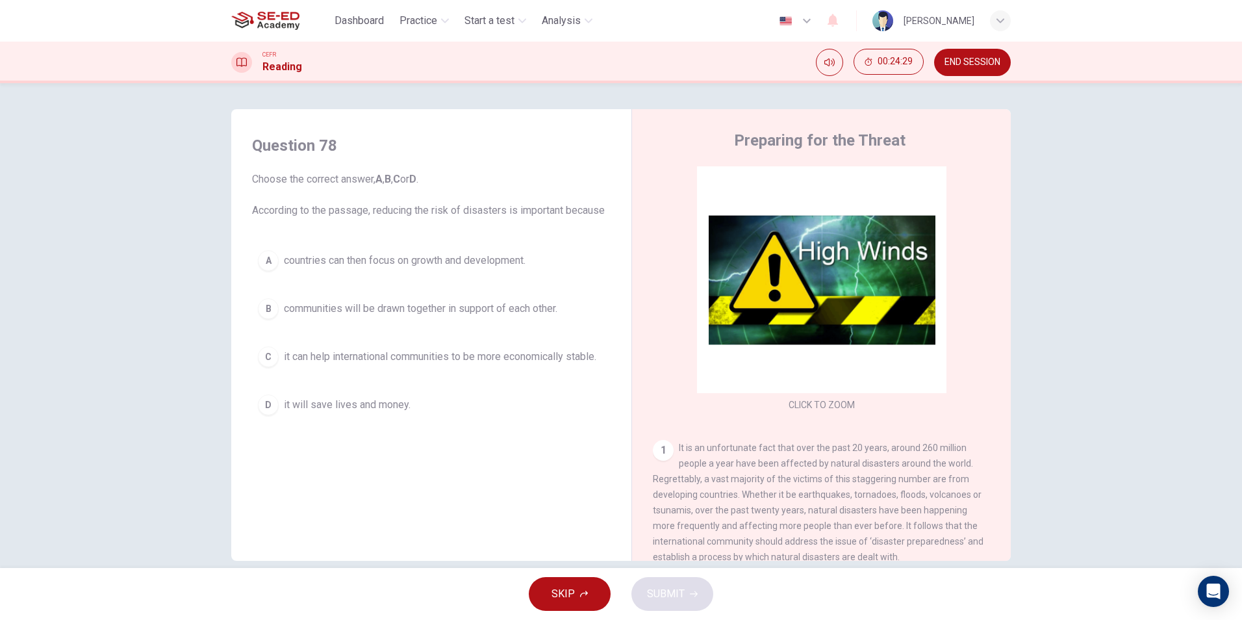
click at [557, 354] on span "it can help international communities to be more economically stable." at bounding box center [440, 357] width 312 height 16
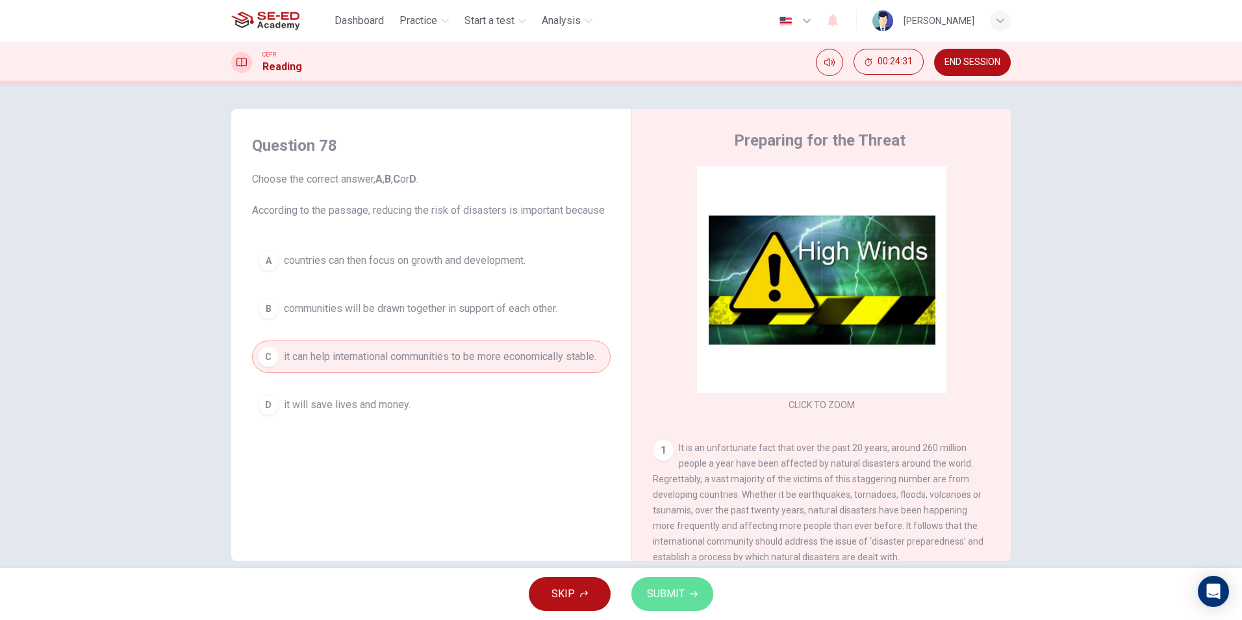
click at [685, 604] on button "SUBMIT" at bounding box center [672, 594] width 82 height 34
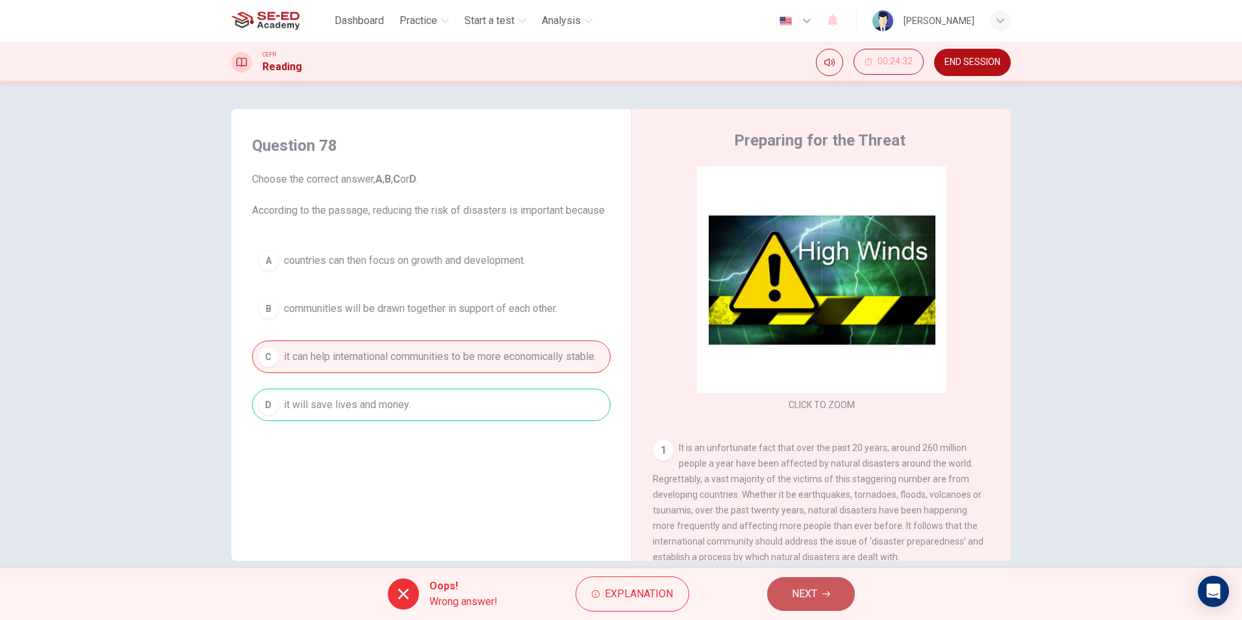
click at [831, 589] on button "NEXT" at bounding box center [811, 594] width 88 height 34
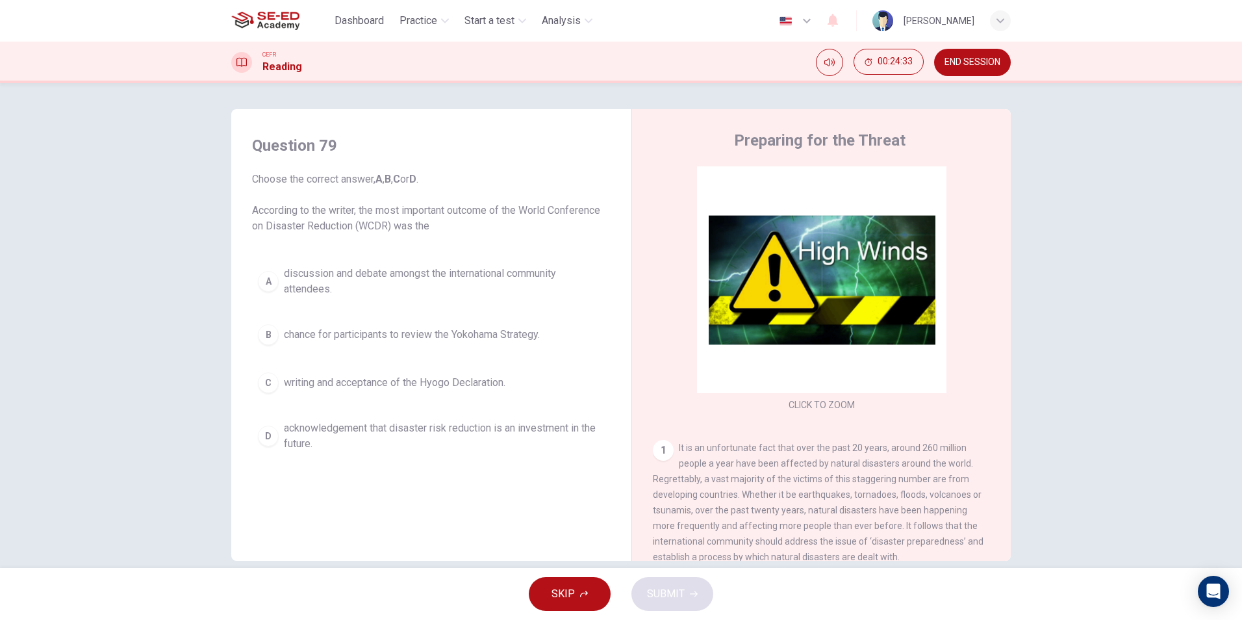
drag, startPoint x: 390, startPoint y: 443, endPoint x: 406, endPoint y: 439, distance: 16.1
click at [392, 443] on span "acknowledgement that disaster risk reduction is an investment in the future." at bounding box center [444, 435] width 321 height 31
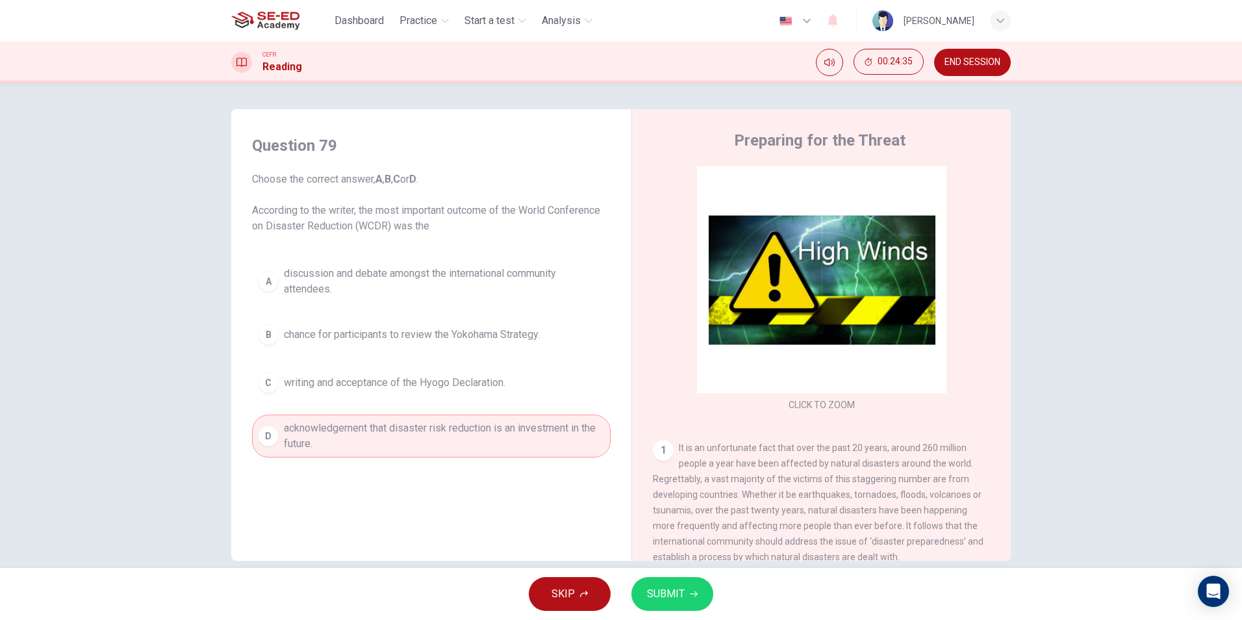
click at [671, 592] on span "SUBMIT" at bounding box center [666, 594] width 38 height 18
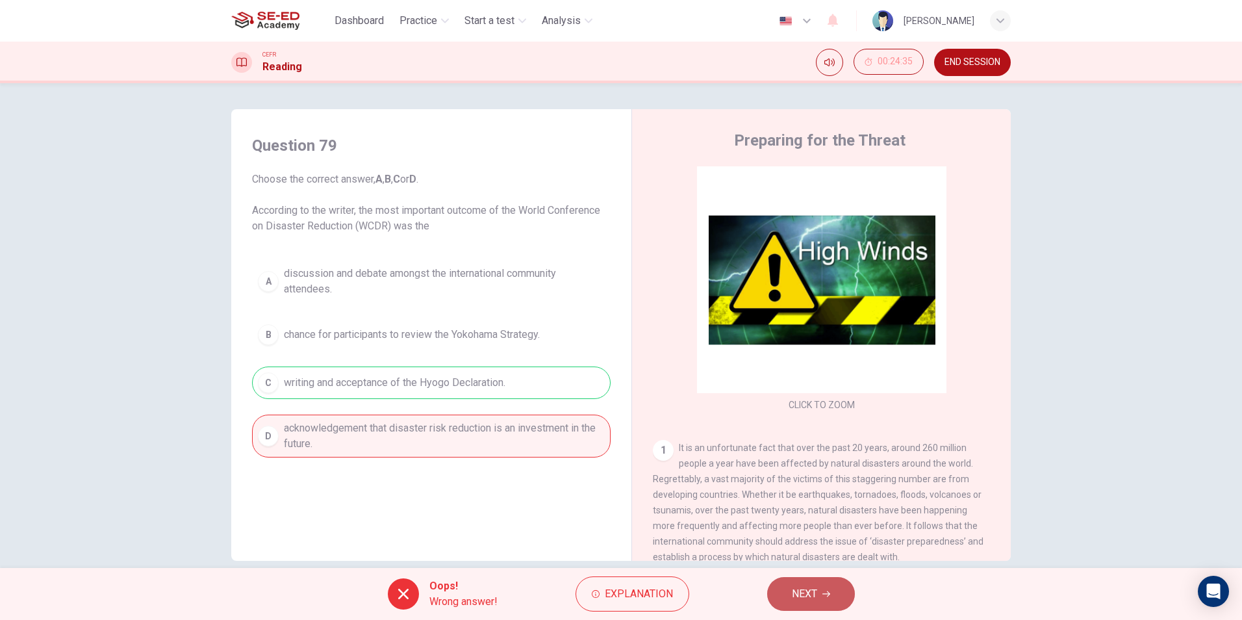
click at [830, 607] on button "NEXT" at bounding box center [811, 594] width 88 height 34
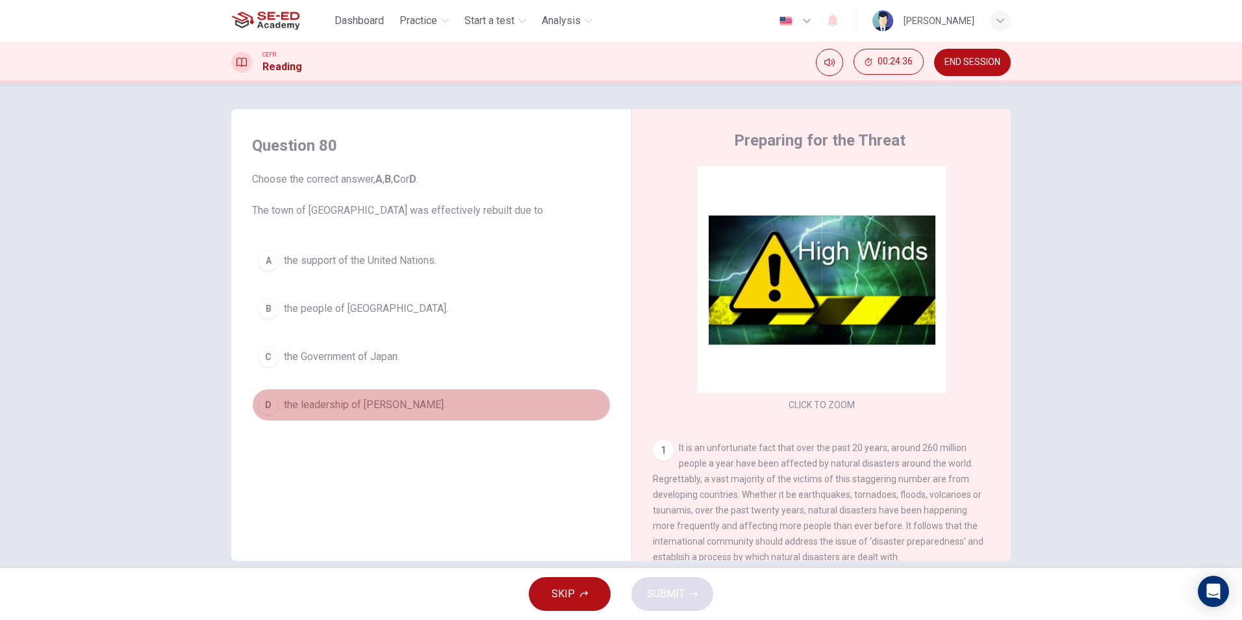
click at [401, 401] on span "the leadership of Professor Kawata." at bounding box center [365, 405] width 162 height 16
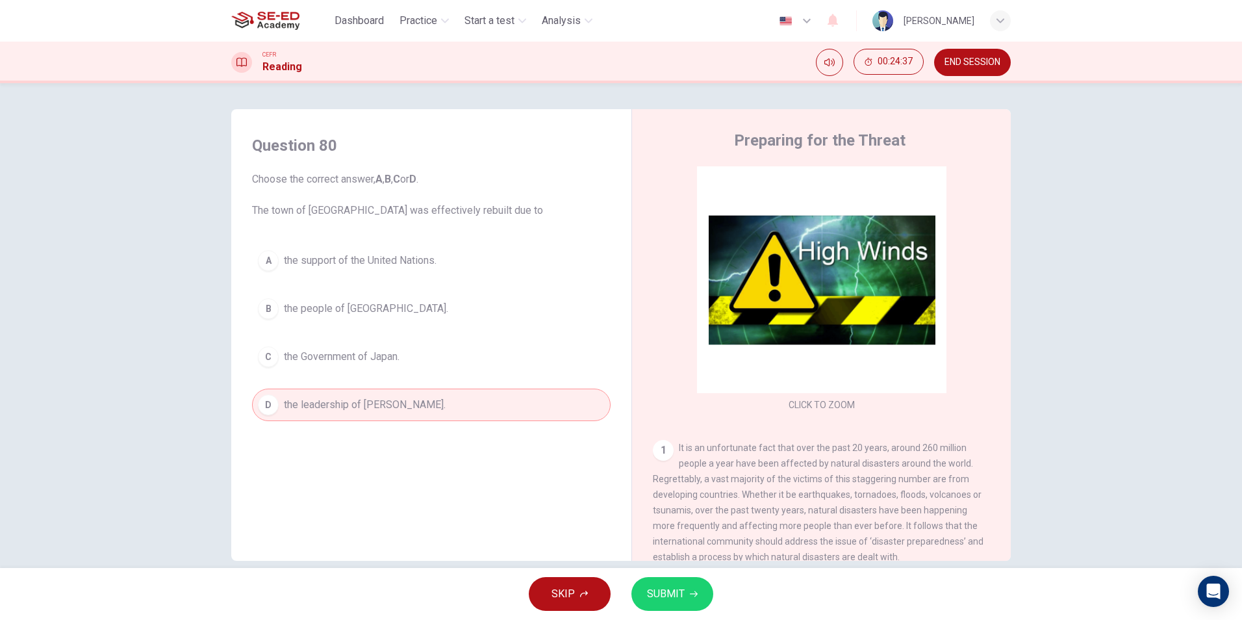
click at [693, 602] on button "SUBMIT" at bounding box center [672, 594] width 82 height 34
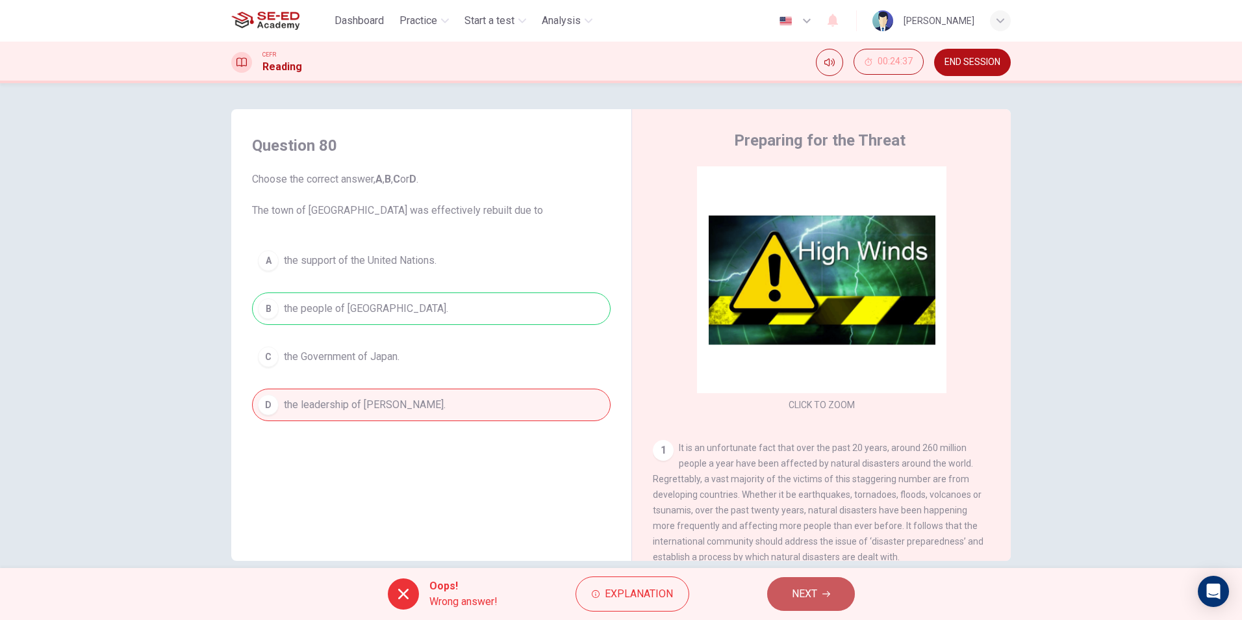
click at [804, 579] on button "NEXT" at bounding box center [811, 594] width 88 height 34
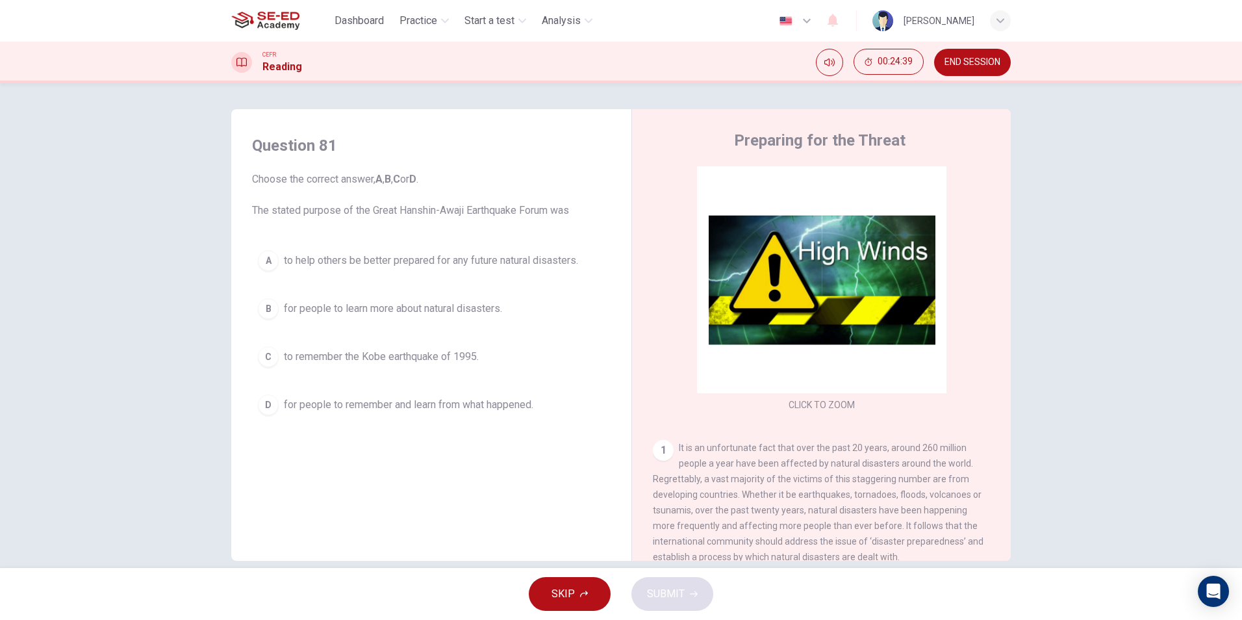
scroll to position [65, 0]
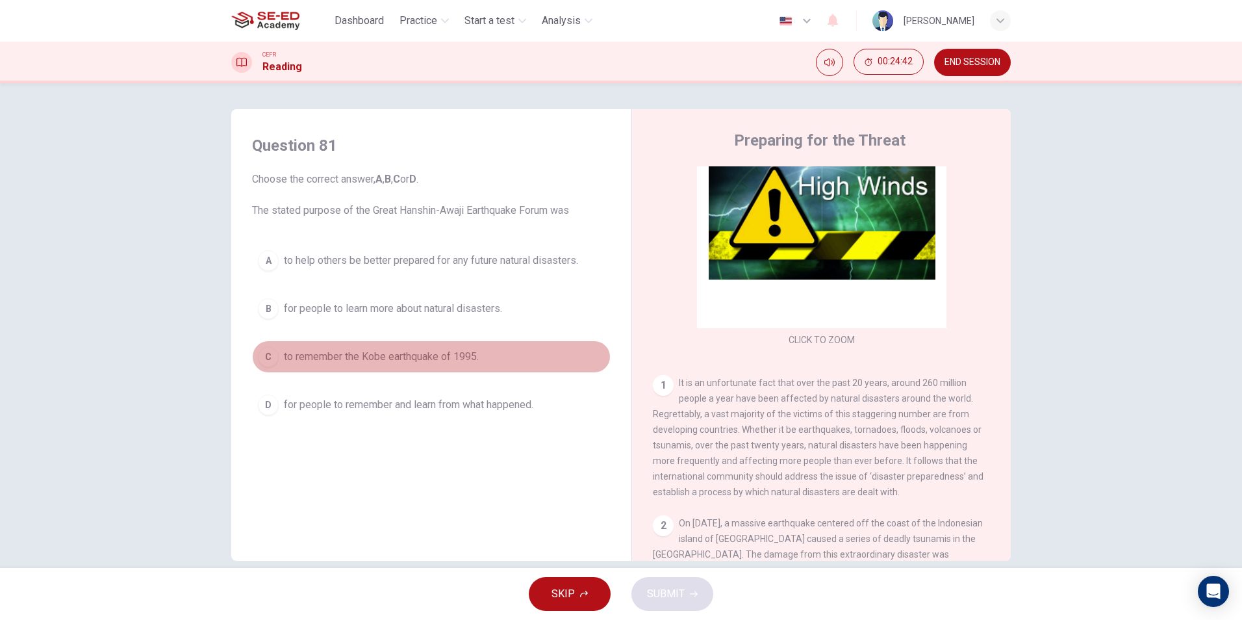
click at [388, 362] on span "to remember the Kobe earthquake of 1995." at bounding box center [381, 357] width 195 height 16
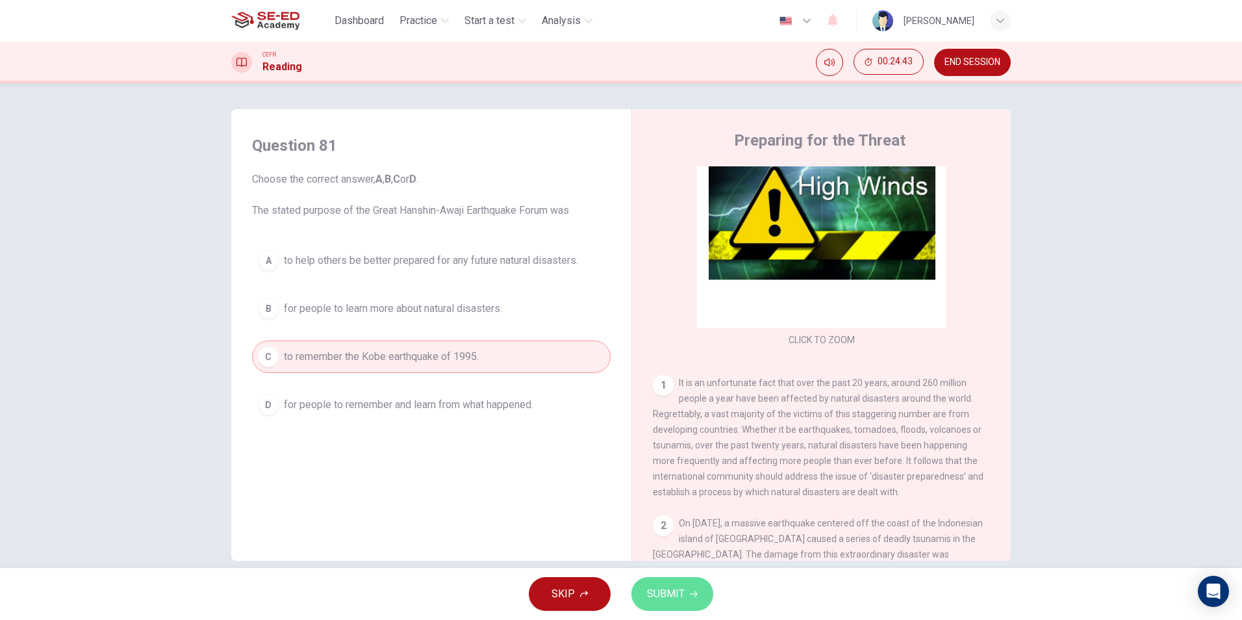
click at [679, 591] on span "SUBMIT" at bounding box center [666, 594] width 38 height 18
click at [679, 591] on span "Processing your response..." at bounding box center [642, 594] width 127 height 16
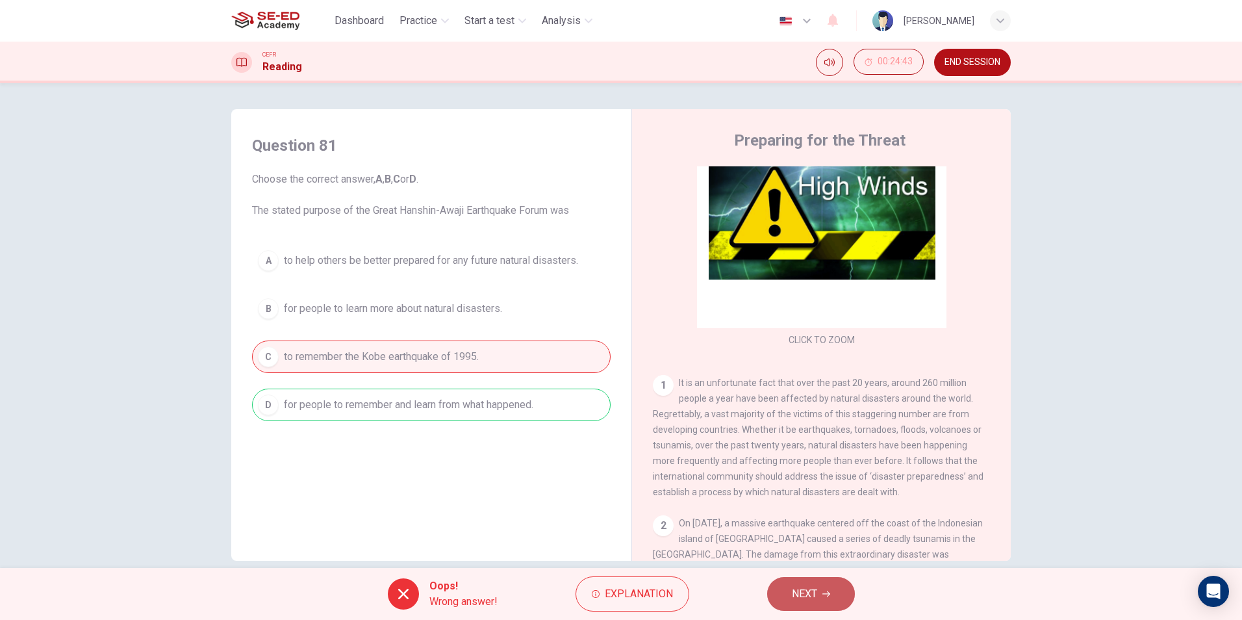
click at [792, 591] on span "NEXT" at bounding box center [804, 594] width 25 height 18
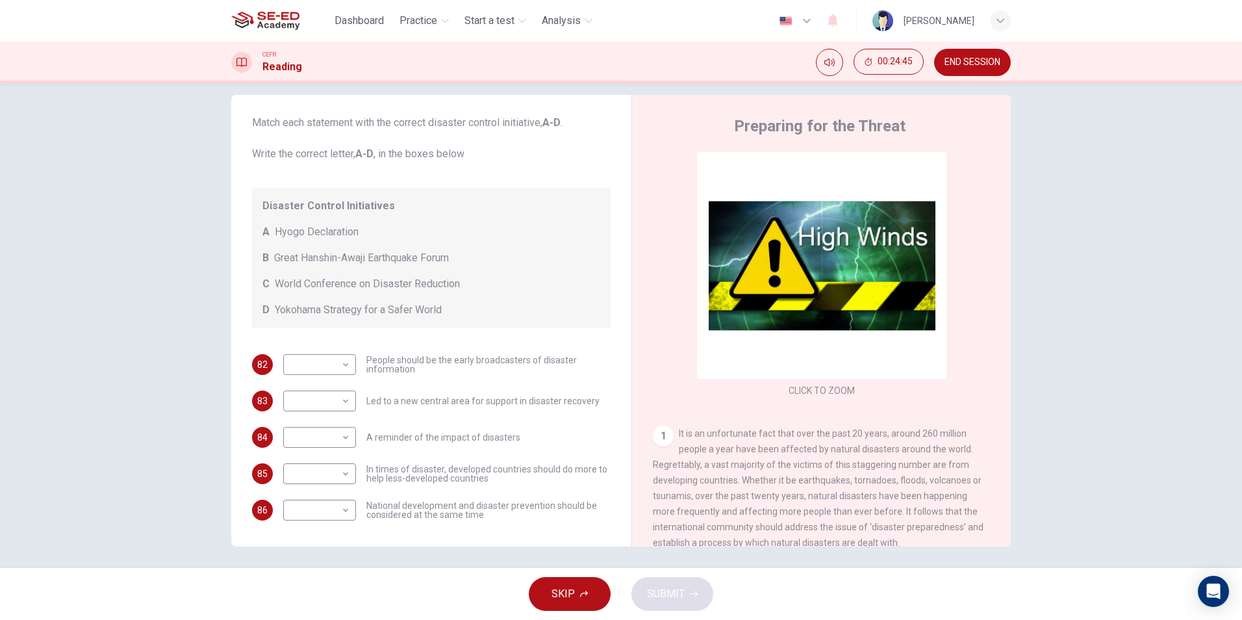
scroll to position [19, 0]
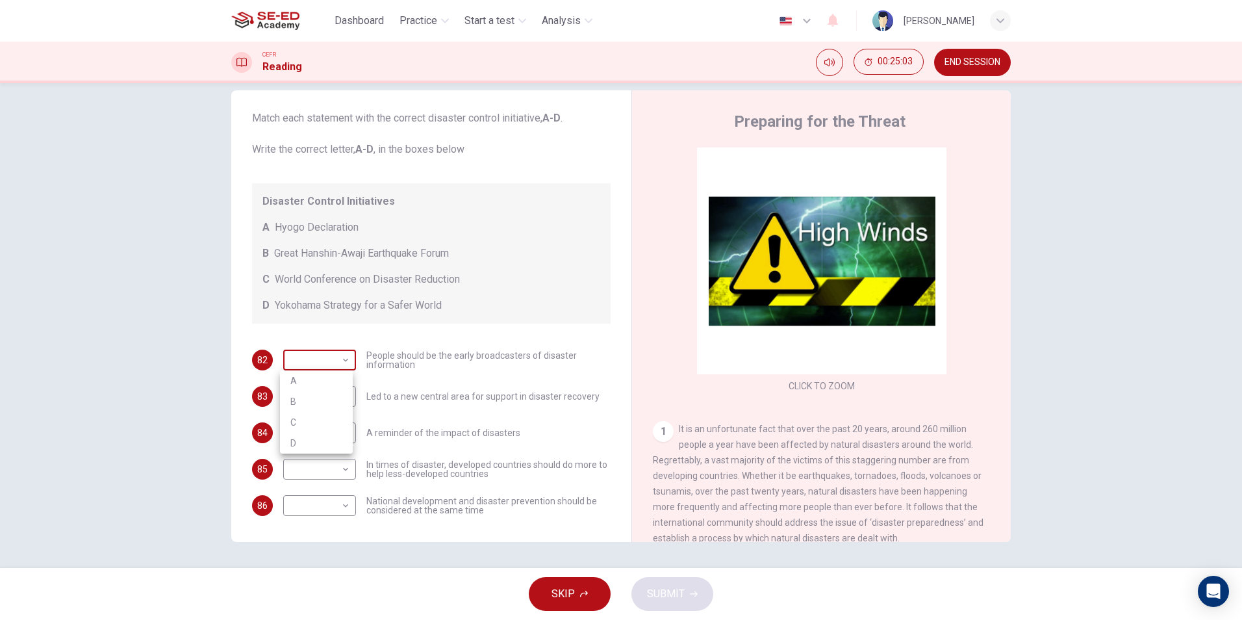
click at [345, 358] on body "This site uses cookies, as explained in our Privacy Policy . If you agree to th…" at bounding box center [621, 310] width 1242 height 620
click at [312, 417] on li "C" at bounding box center [316, 422] width 73 height 21
type input "C"
click at [307, 396] on body "This site uses cookies, as explained in our Privacy Policy . If you agree to th…" at bounding box center [621, 310] width 1242 height 620
click at [302, 485] on li "D" at bounding box center [316, 479] width 73 height 21
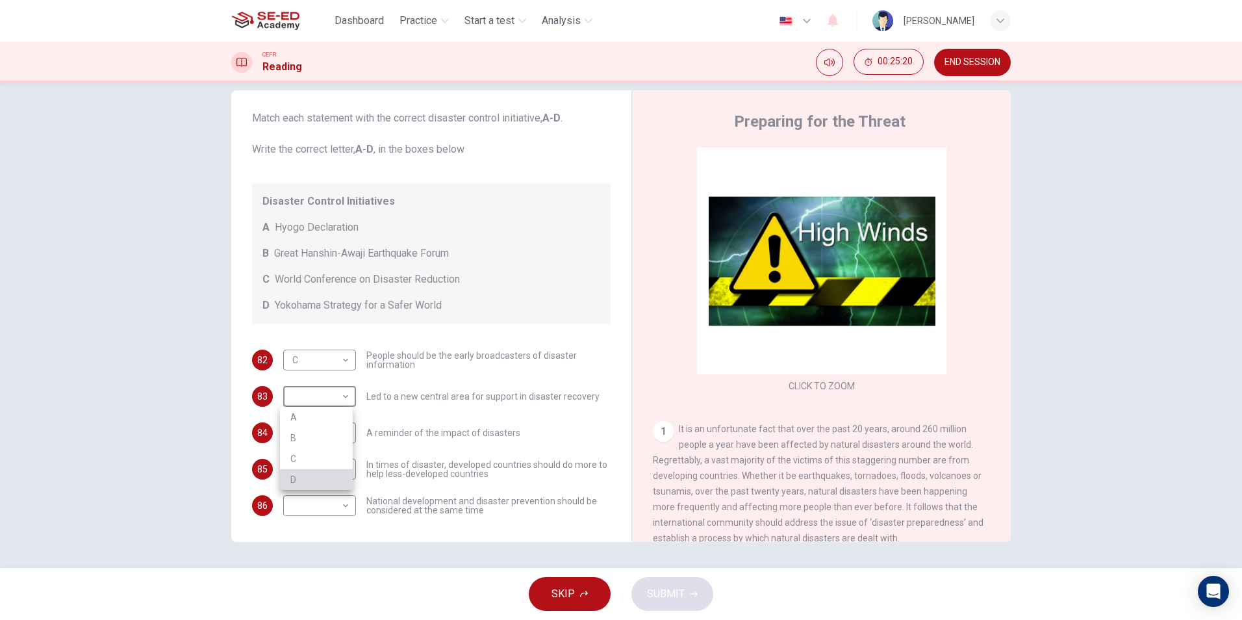
type input "D"
click at [322, 433] on body "This site uses cookies, as explained in our Privacy Policy . If you agree to th…" at bounding box center [621, 310] width 1242 height 620
click at [298, 477] on li "B" at bounding box center [316, 474] width 73 height 21
type input "B"
click at [311, 463] on body "This site uses cookies, as explained in our Privacy Policy . If you agree to th…" at bounding box center [621, 310] width 1242 height 620
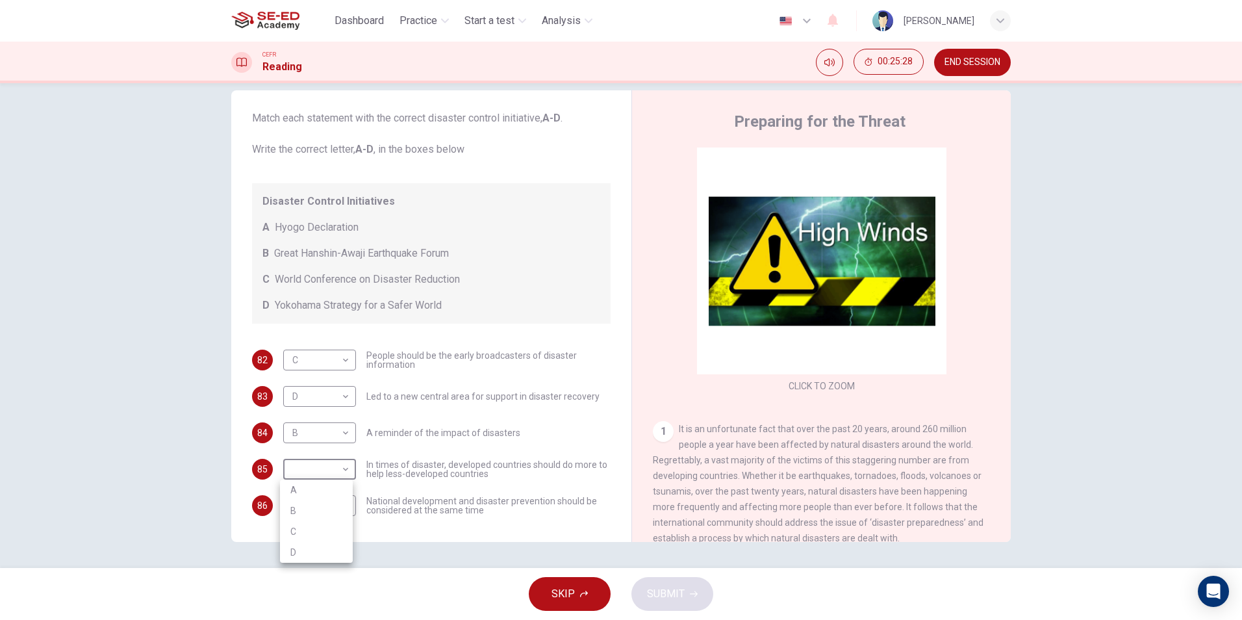
click at [286, 503] on li "B" at bounding box center [316, 510] width 73 height 21
type input "B"
click at [302, 506] on body "This site uses cookies, as explained in our Privacy Policy . If you agree to th…" at bounding box center [621, 310] width 1242 height 620
click at [301, 524] on li "A" at bounding box center [316, 526] width 73 height 21
type input "A"
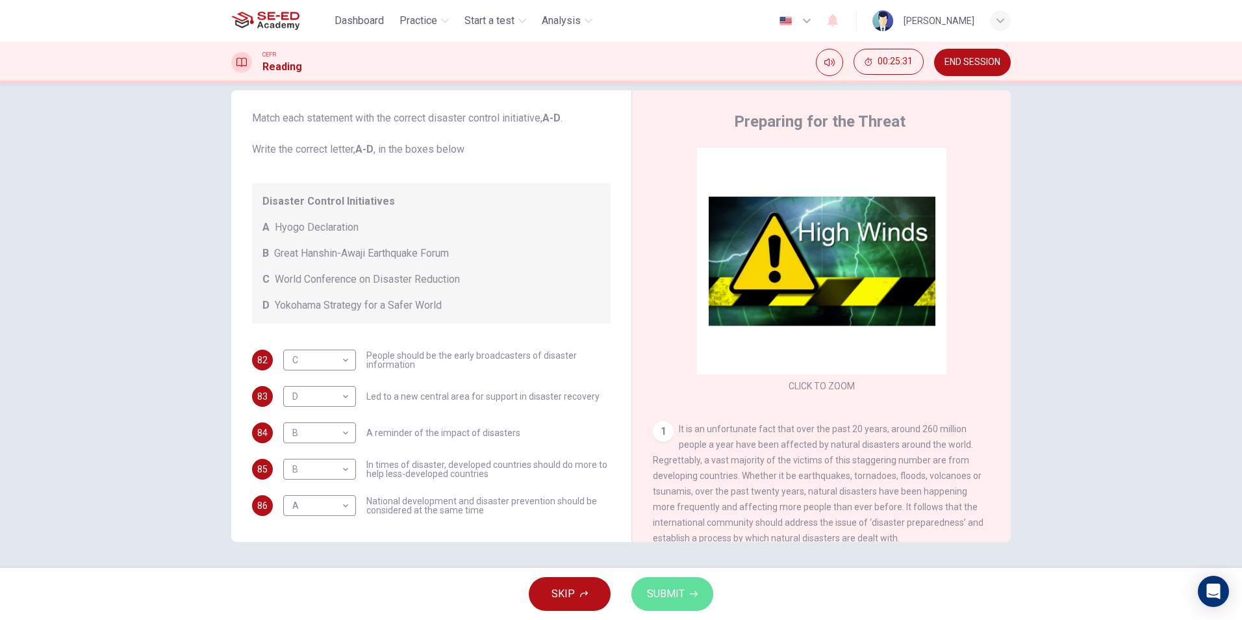
click at [659, 598] on span "SUBMIT" at bounding box center [666, 594] width 38 height 18
click at [659, 598] on span "Processing your response..." at bounding box center [642, 594] width 127 height 16
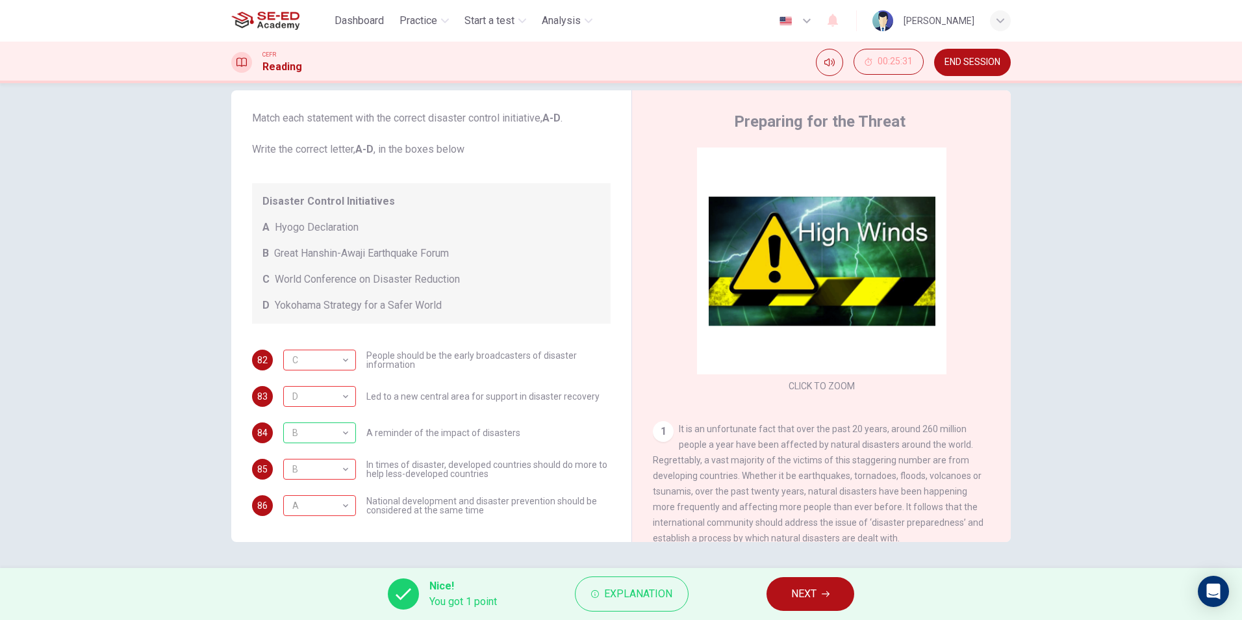
click at [794, 615] on div "Nice! You got 1 point Explanation NEXT" at bounding box center [621, 594] width 1242 height 52
click at [805, 588] on span "NEXT" at bounding box center [803, 594] width 25 height 18
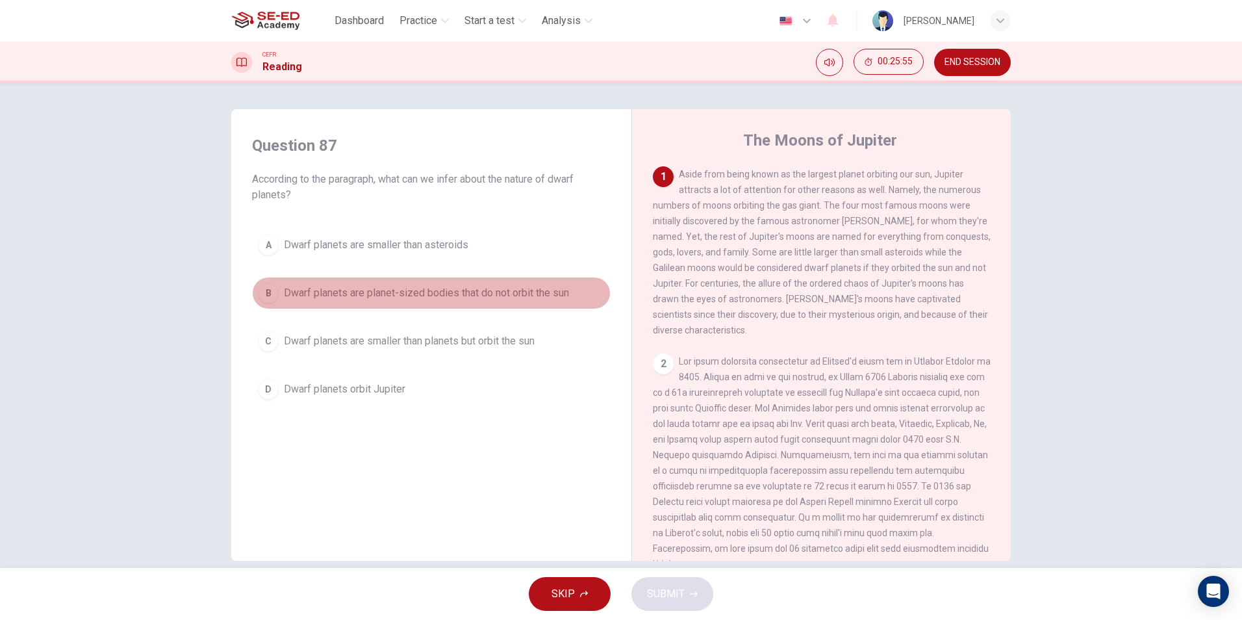
click at [507, 304] on button "B Dwarf planets are planet-sized bodies that do not orbit the sun" at bounding box center [431, 293] width 359 height 32
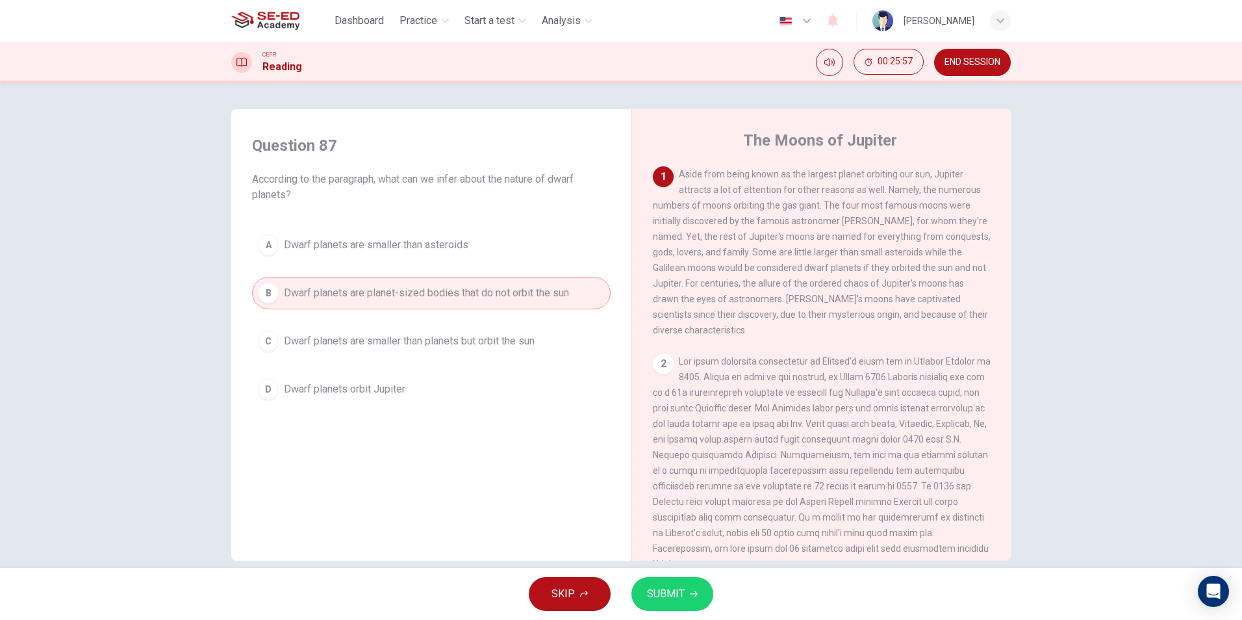
click at [703, 598] on button "SUBMIT" at bounding box center [672, 594] width 82 height 34
click at [703, 599] on span "Processing your response..." at bounding box center [642, 594] width 127 height 16
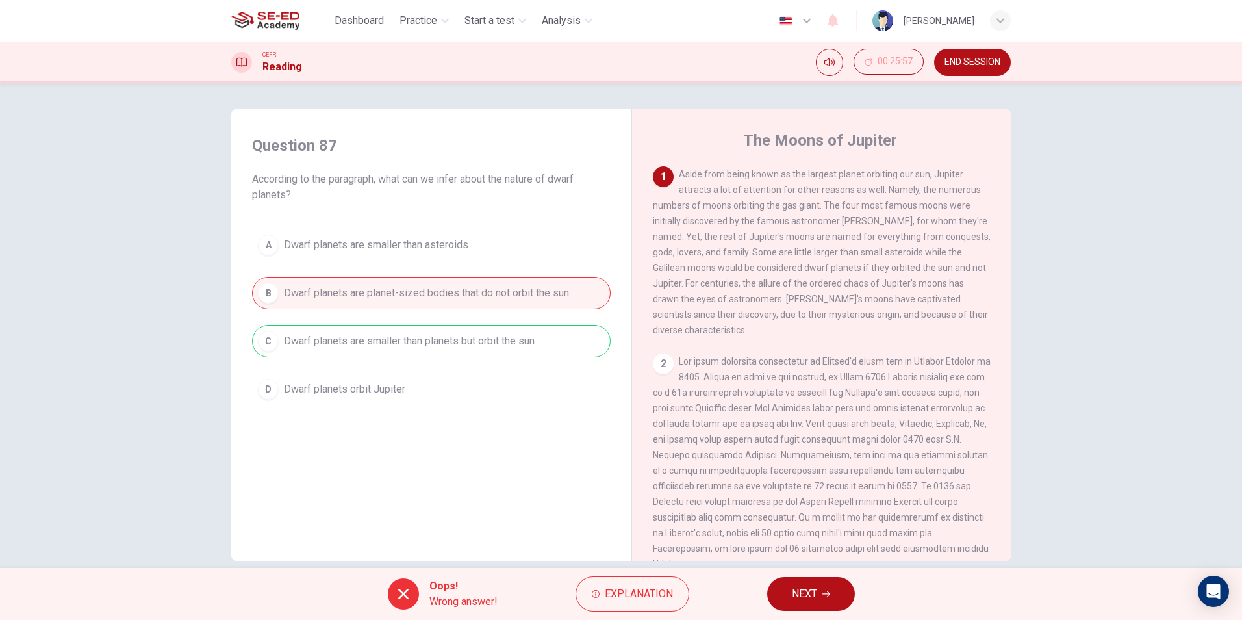
click at [770, 584] on button "NEXT" at bounding box center [811, 594] width 88 height 34
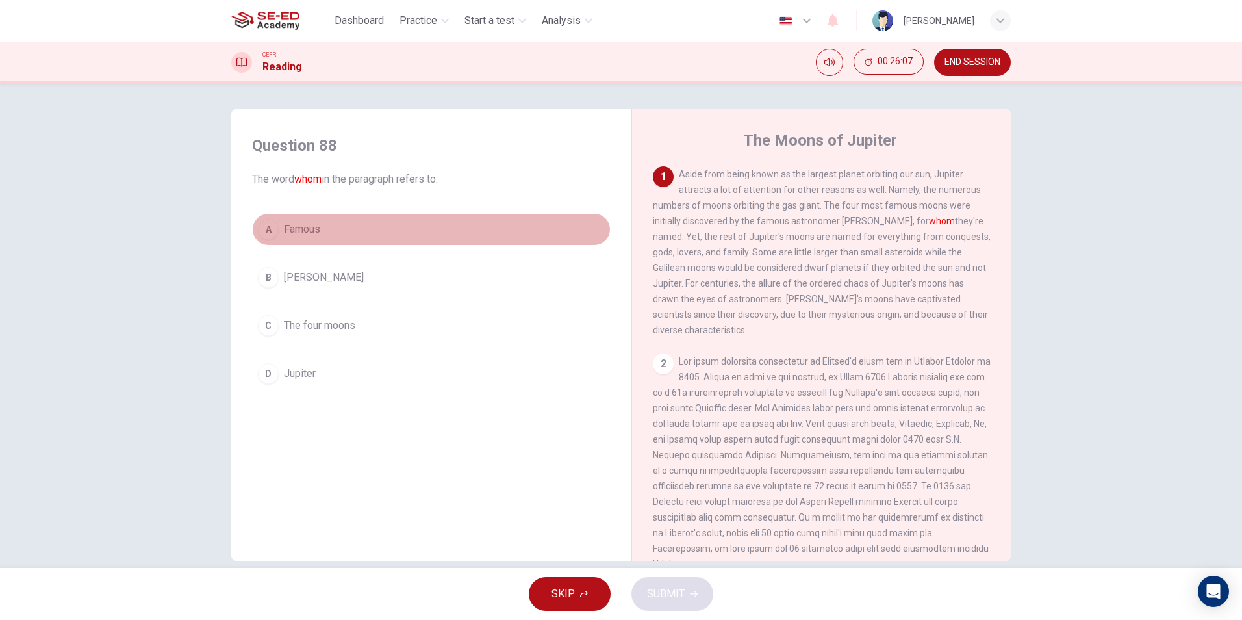
drag, startPoint x: 279, startPoint y: 222, endPoint x: 279, endPoint y: 231, distance: 9.1
click at [279, 231] on button "A Famous" at bounding box center [431, 229] width 359 height 32
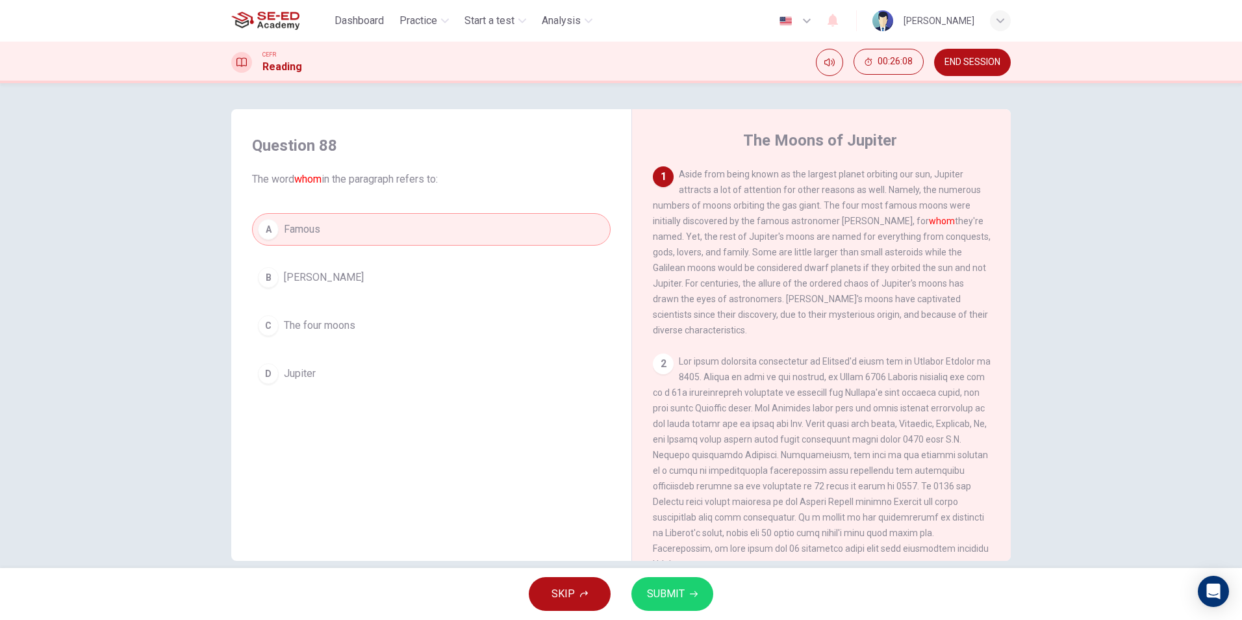
click at [650, 597] on span "SUBMIT" at bounding box center [666, 594] width 38 height 18
click at [650, 597] on span "Processing your response..." at bounding box center [642, 594] width 127 height 16
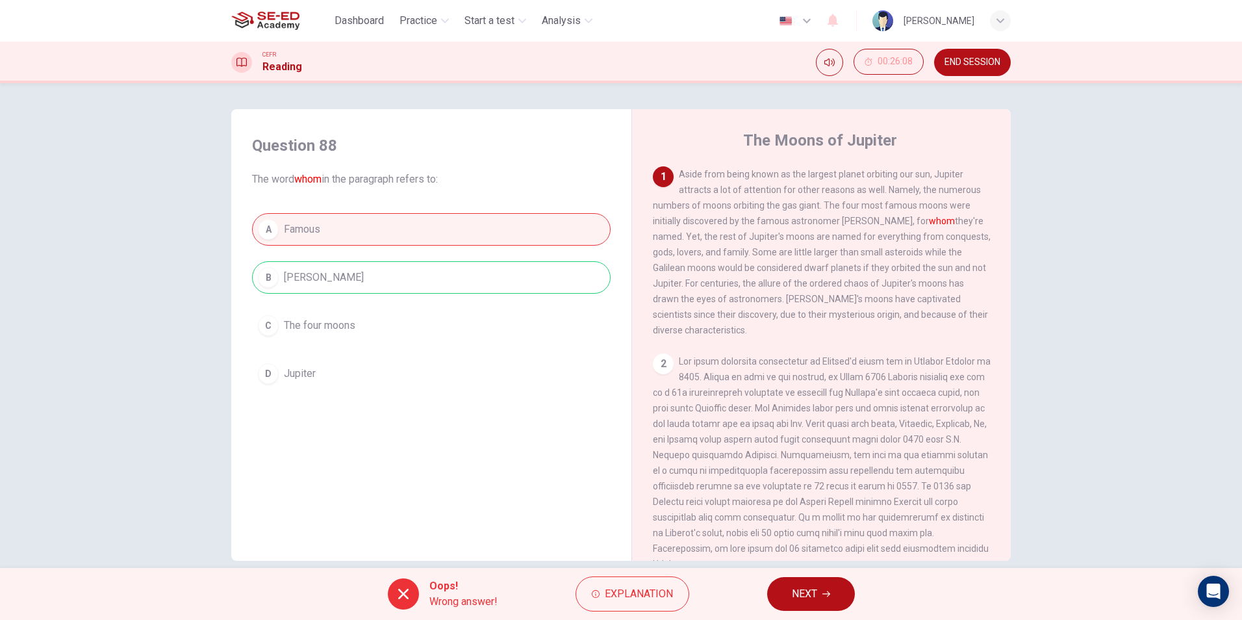
click at [849, 603] on button "NEXT" at bounding box center [811, 594] width 88 height 34
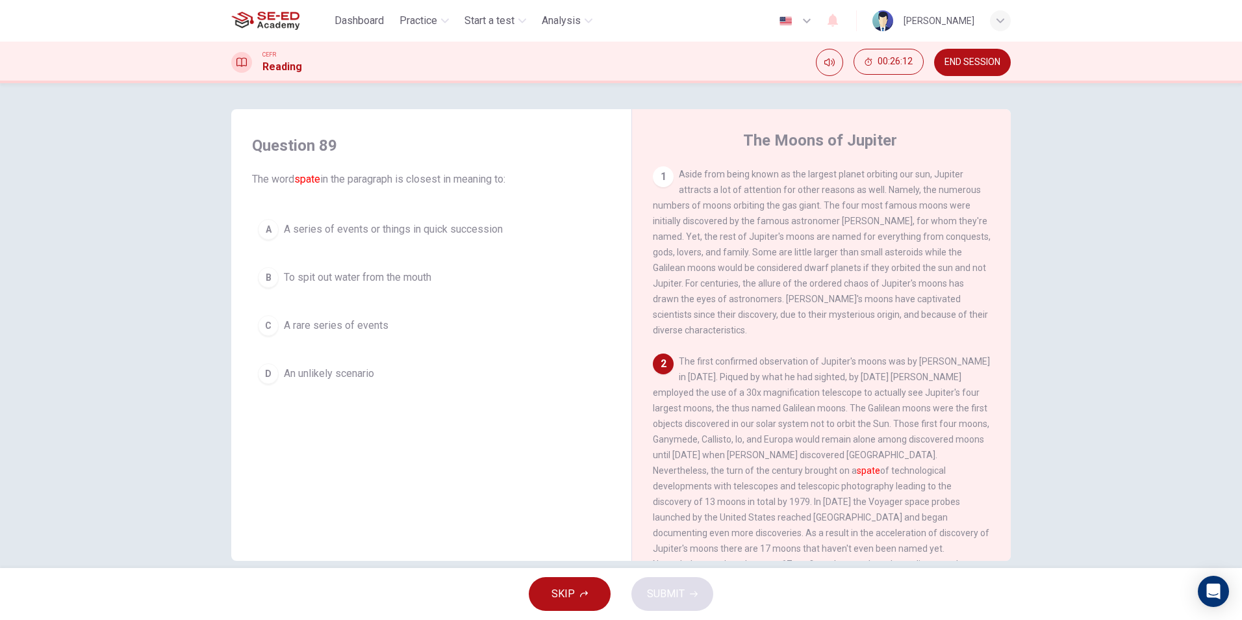
scroll to position [65, 0]
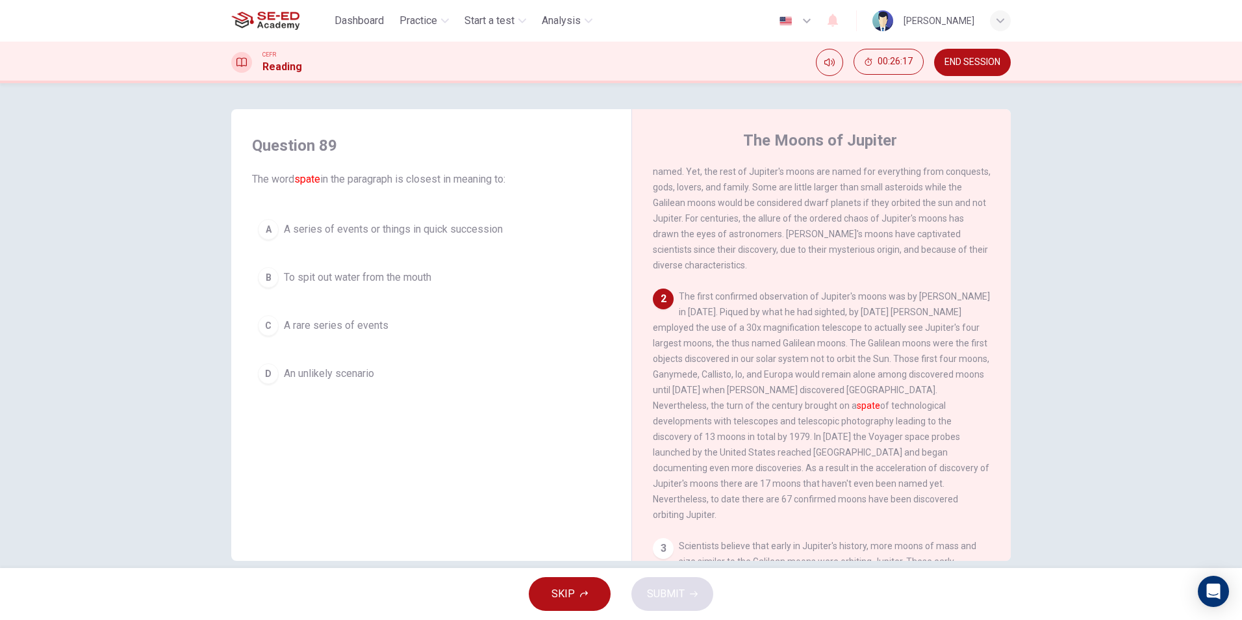
click at [309, 244] on button "A A series of events or things in quick succession" at bounding box center [431, 229] width 359 height 32
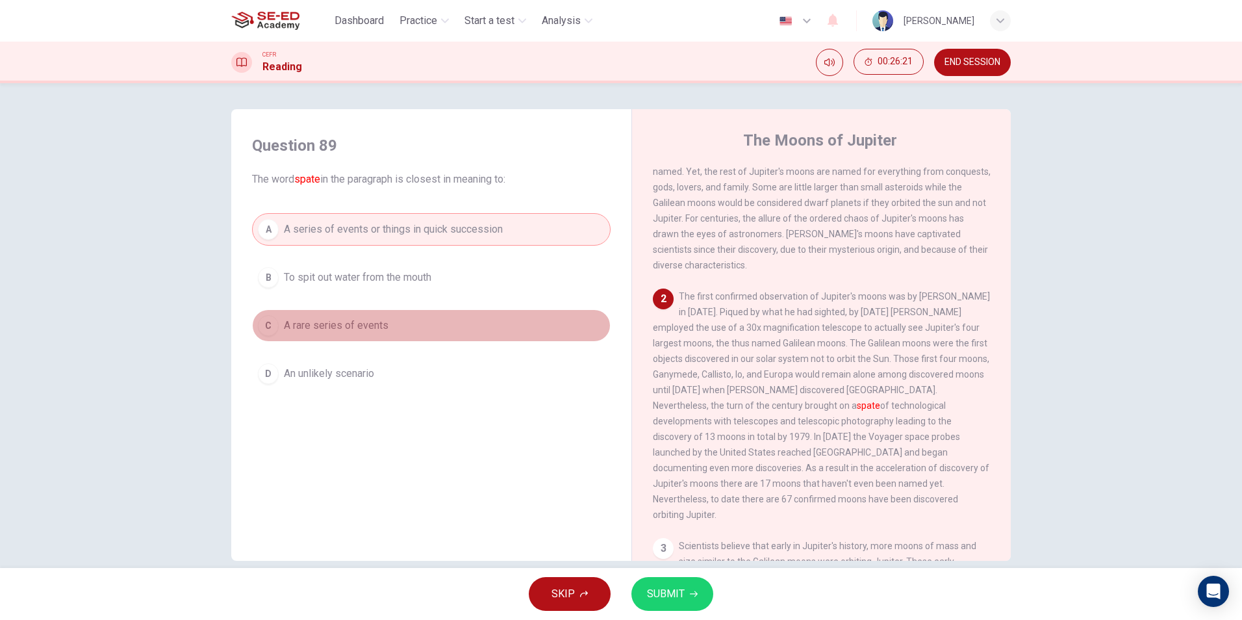
click at [342, 317] on button "C A rare series of events" at bounding box center [431, 325] width 359 height 32
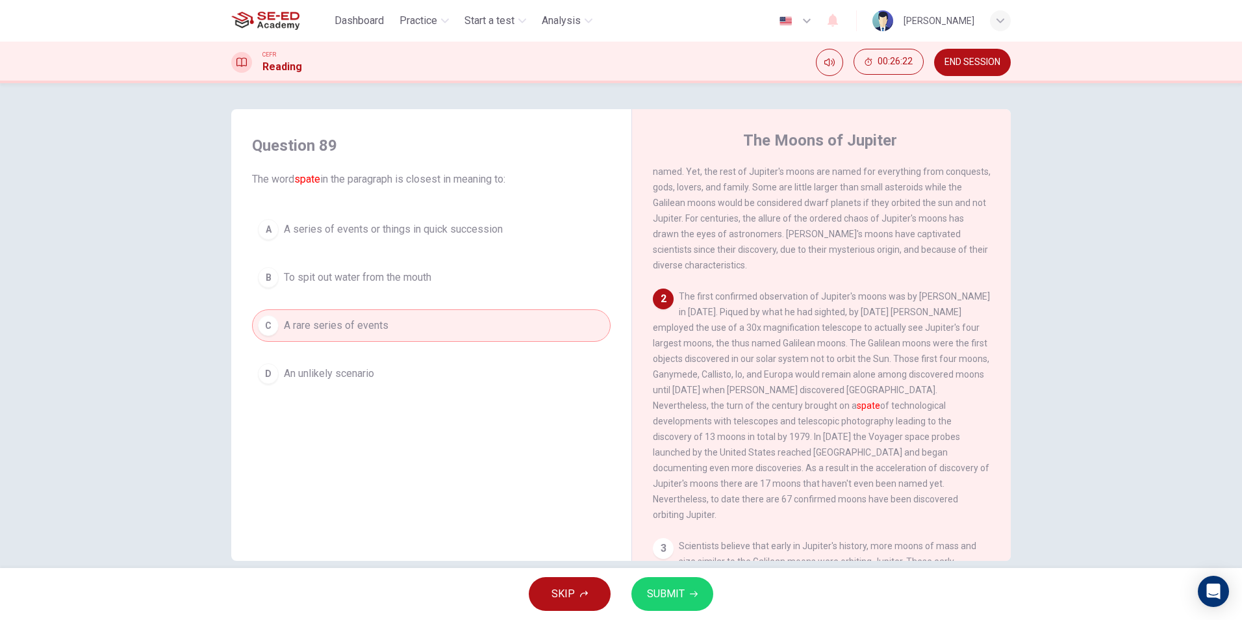
click at [663, 598] on span "SUBMIT" at bounding box center [666, 594] width 38 height 18
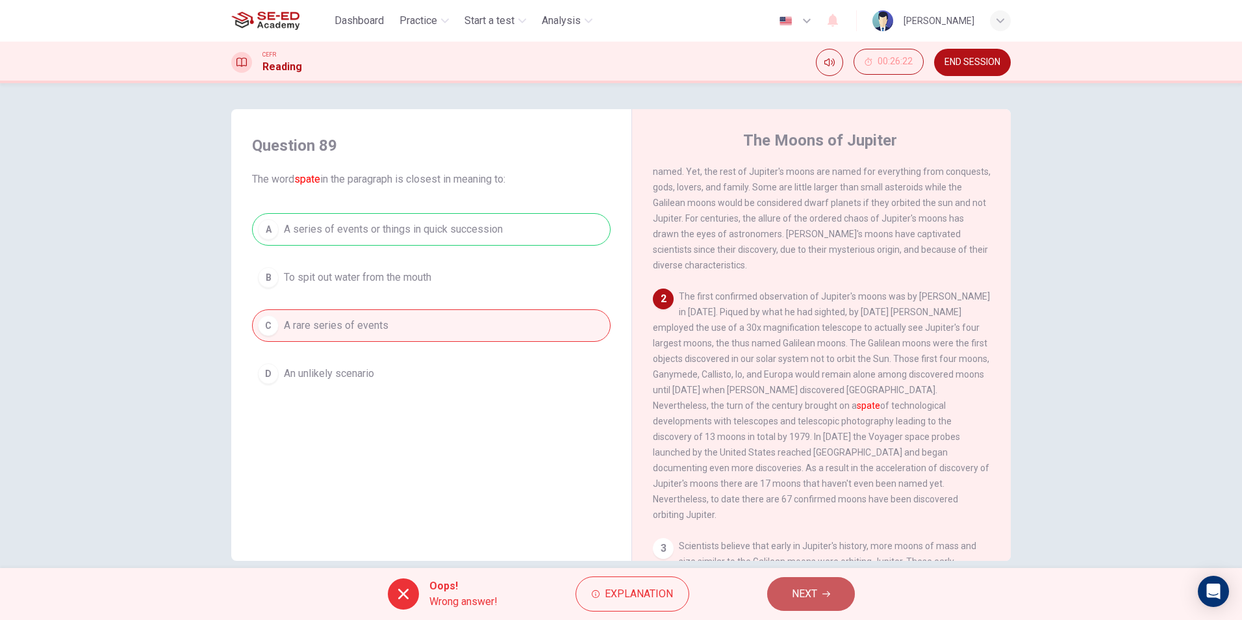
click at [814, 592] on span "NEXT" at bounding box center [804, 594] width 25 height 18
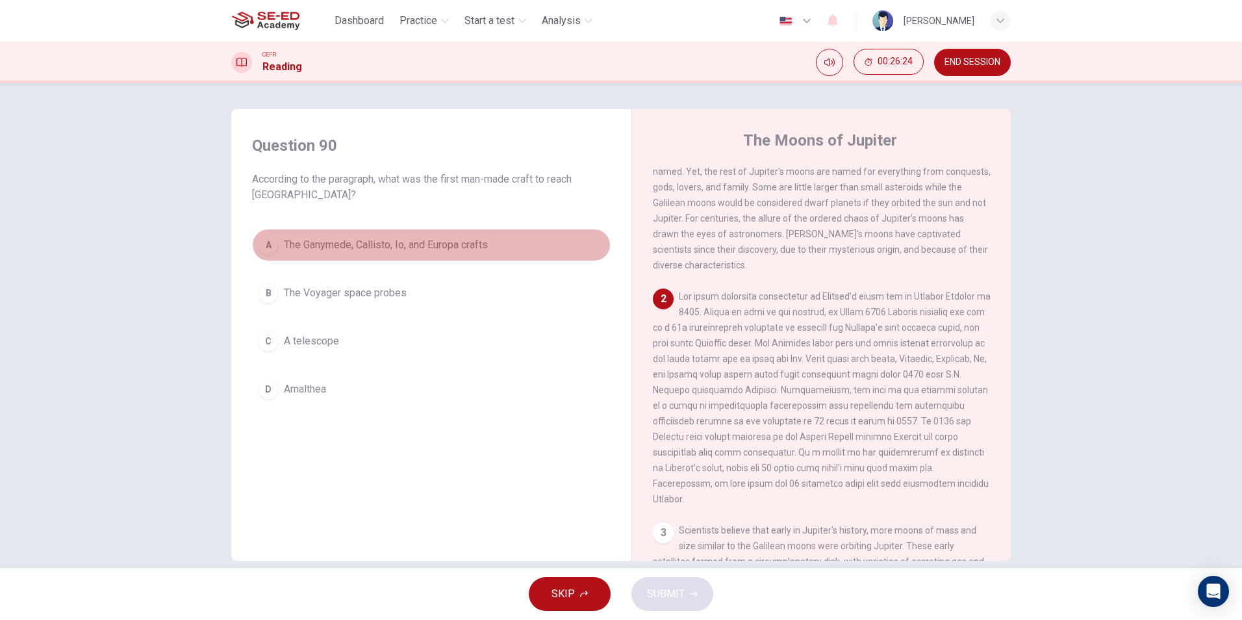
click at [470, 253] on button "A The Ganymede, Callisto, Io, and Europa crafts" at bounding box center [431, 245] width 359 height 32
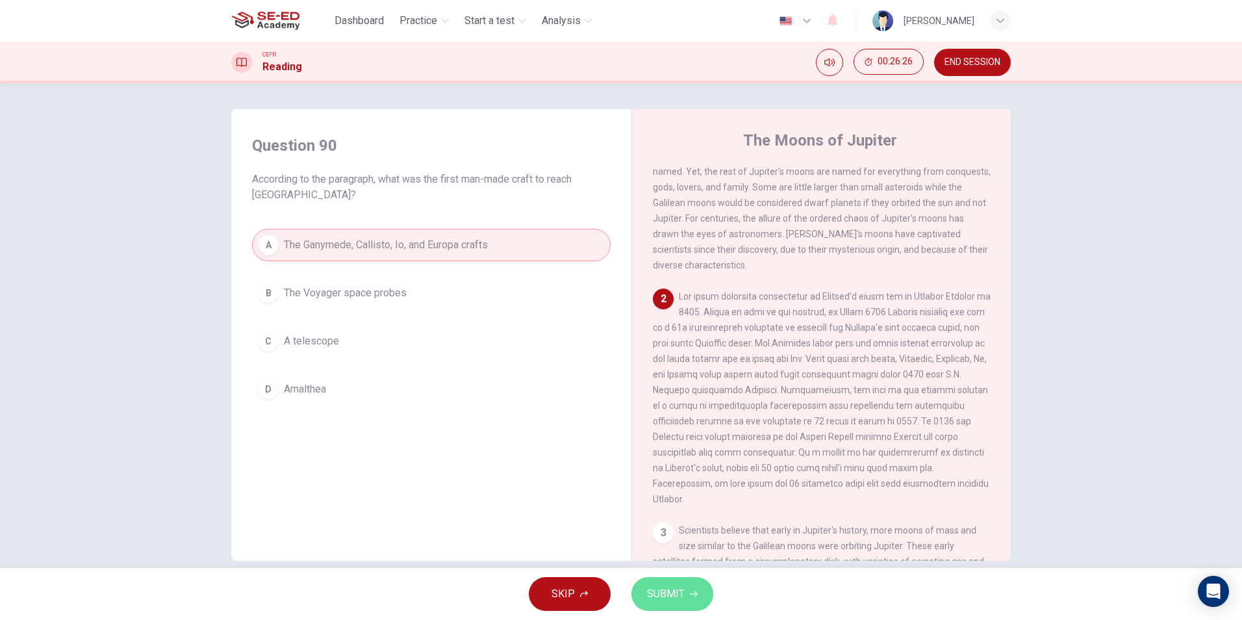
click at [657, 604] on button "SUBMIT" at bounding box center [672, 594] width 82 height 34
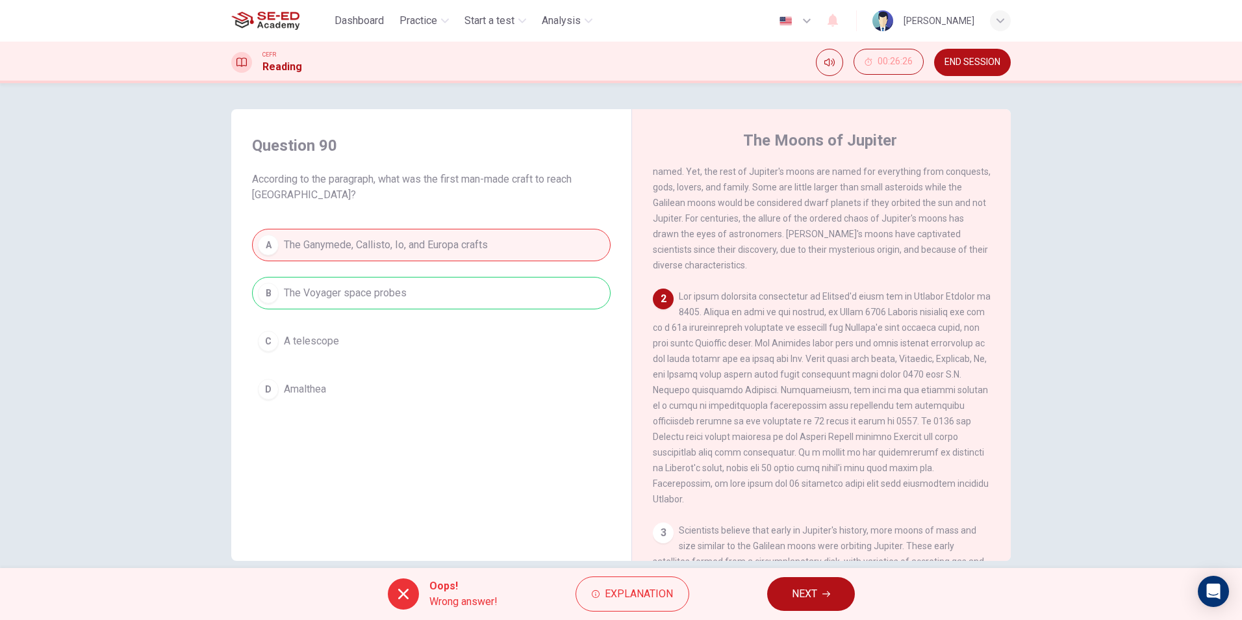
click at [771, 585] on div "Oops! Wrong answer! Explanation NEXT" at bounding box center [621, 594] width 1242 height 52
click at [778, 590] on button "NEXT" at bounding box center [811, 594] width 88 height 34
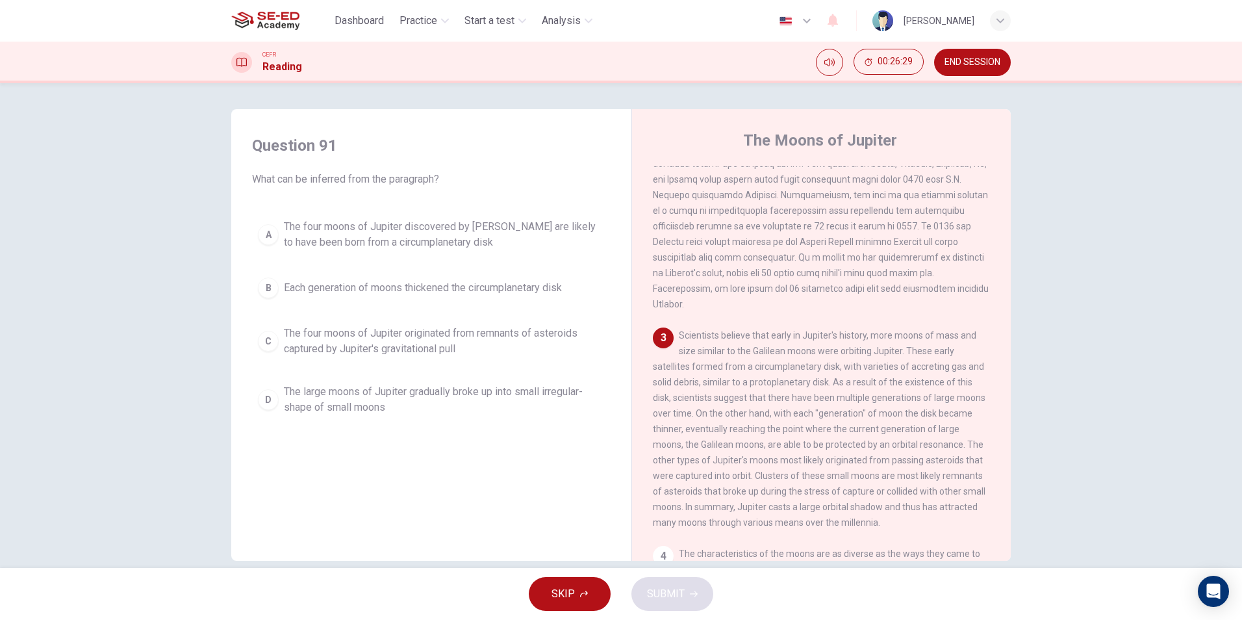
scroll to position [325, 0]
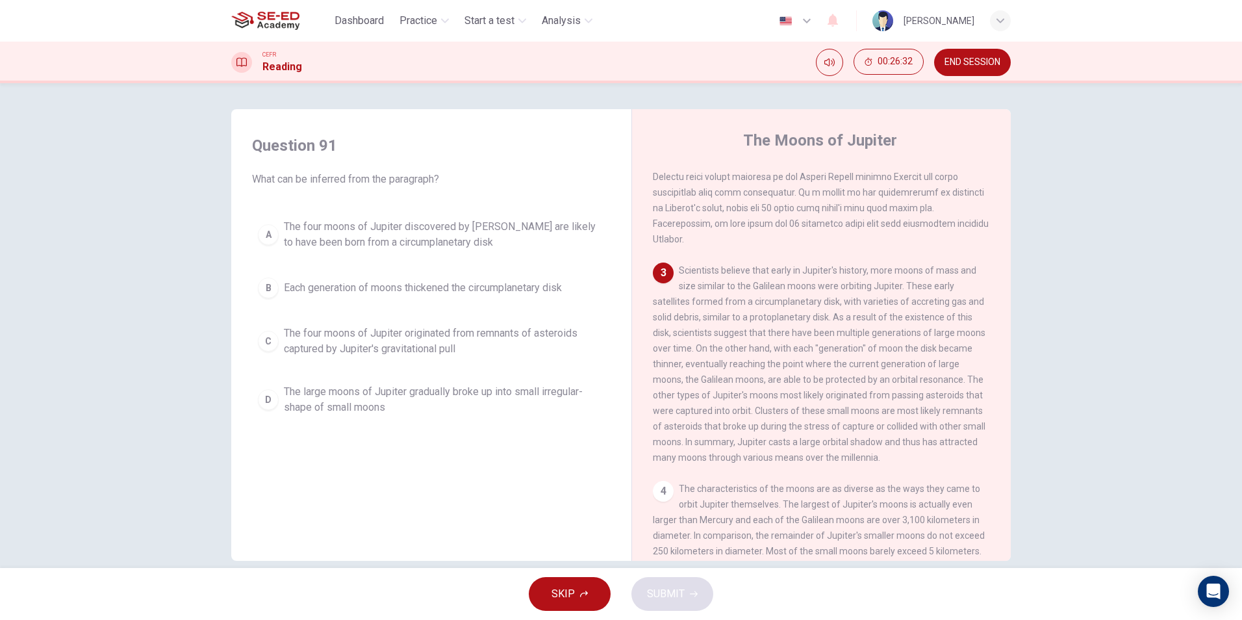
click at [368, 231] on span "The four moons of Jupiter discovered by Galileo are likely to have been born fr…" at bounding box center [444, 234] width 321 height 31
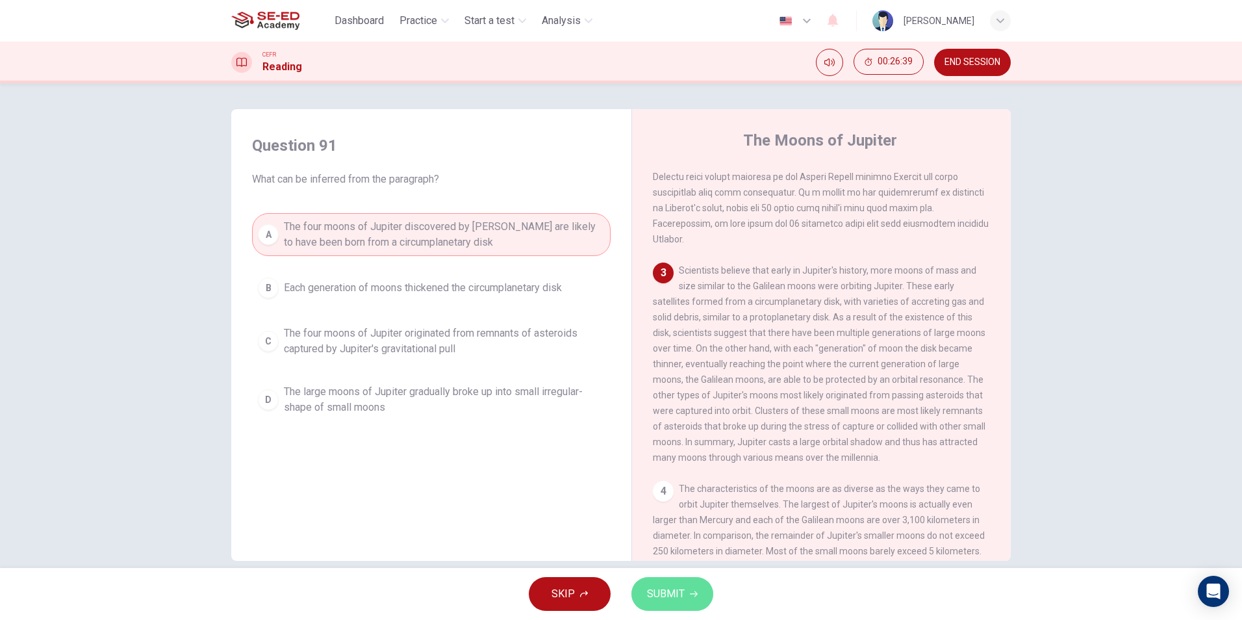
click at [681, 596] on span "SUBMIT" at bounding box center [666, 594] width 38 height 18
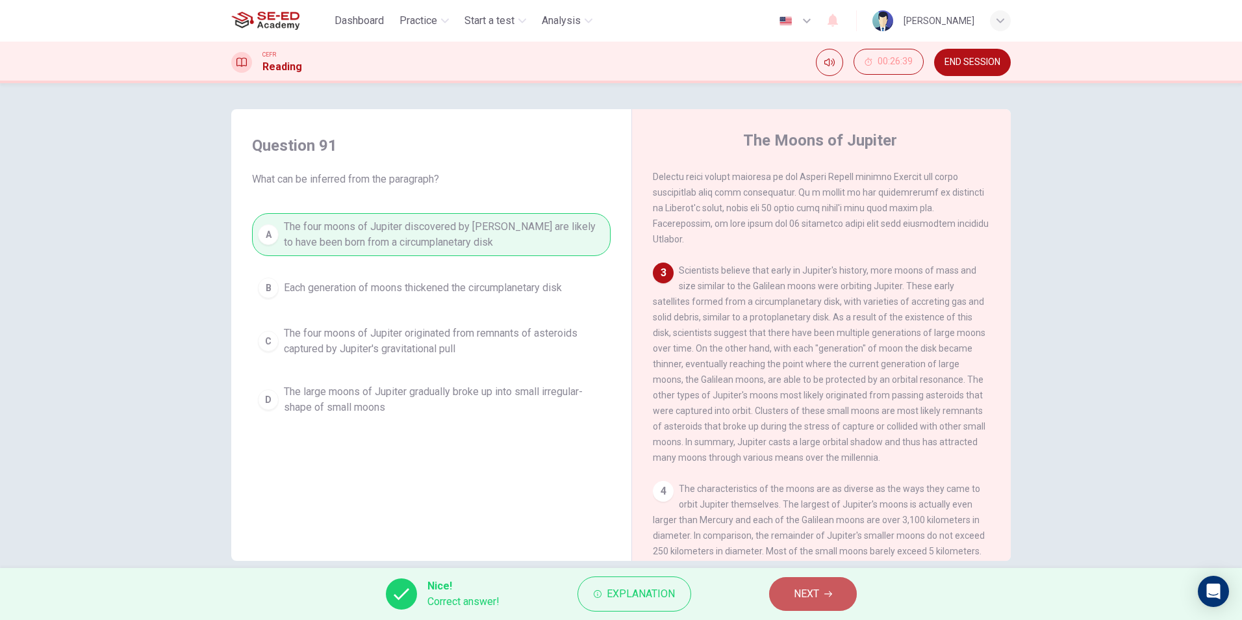
click at [821, 600] on button "NEXT" at bounding box center [813, 594] width 88 height 34
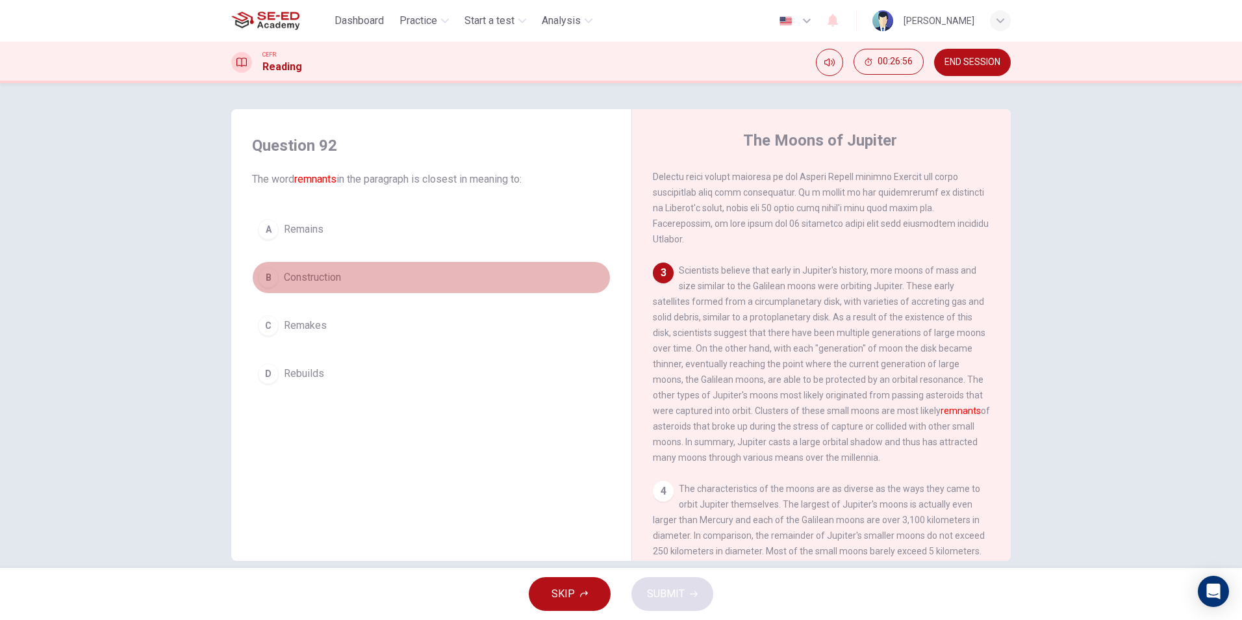
click at [298, 272] on span "Construction" at bounding box center [312, 278] width 57 height 16
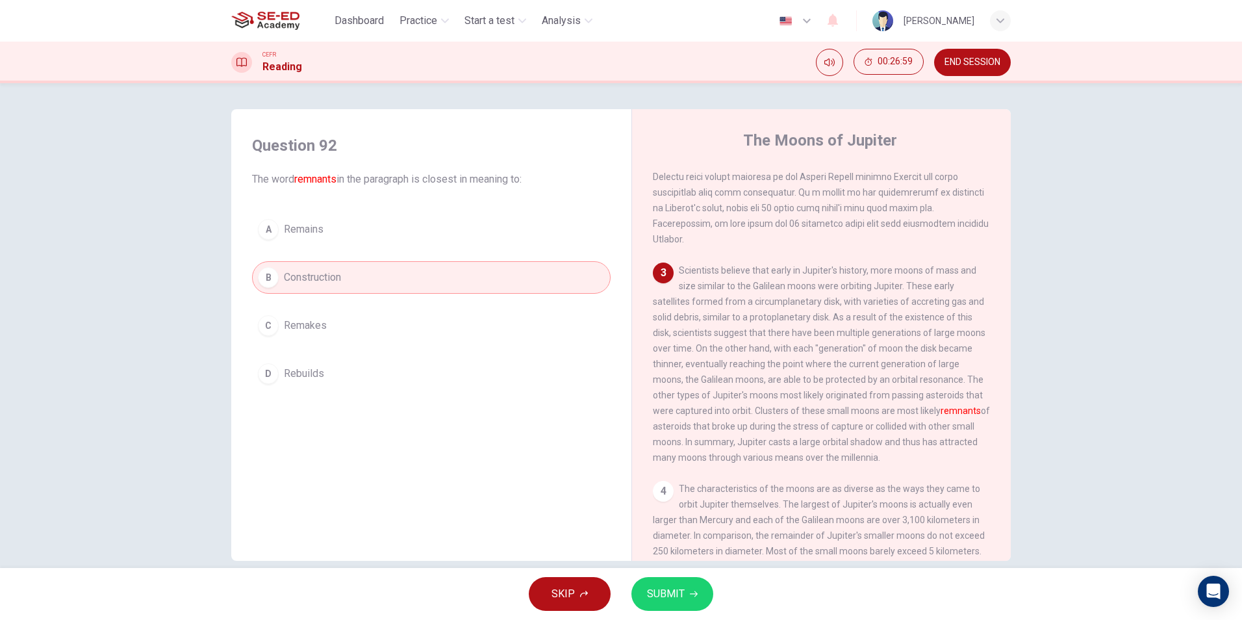
click at [694, 587] on button "SUBMIT" at bounding box center [672, 594] width 82 height 34
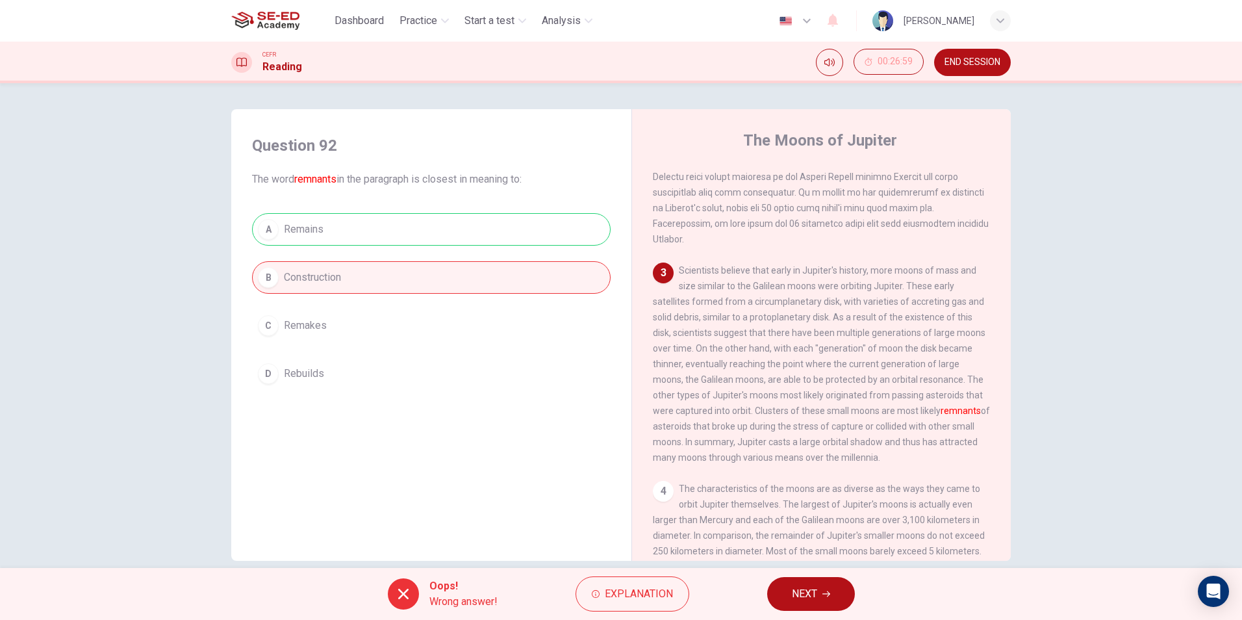
click at [781, 577] on button "NEXT" at bounding box center [811, 594] width 88 height 34
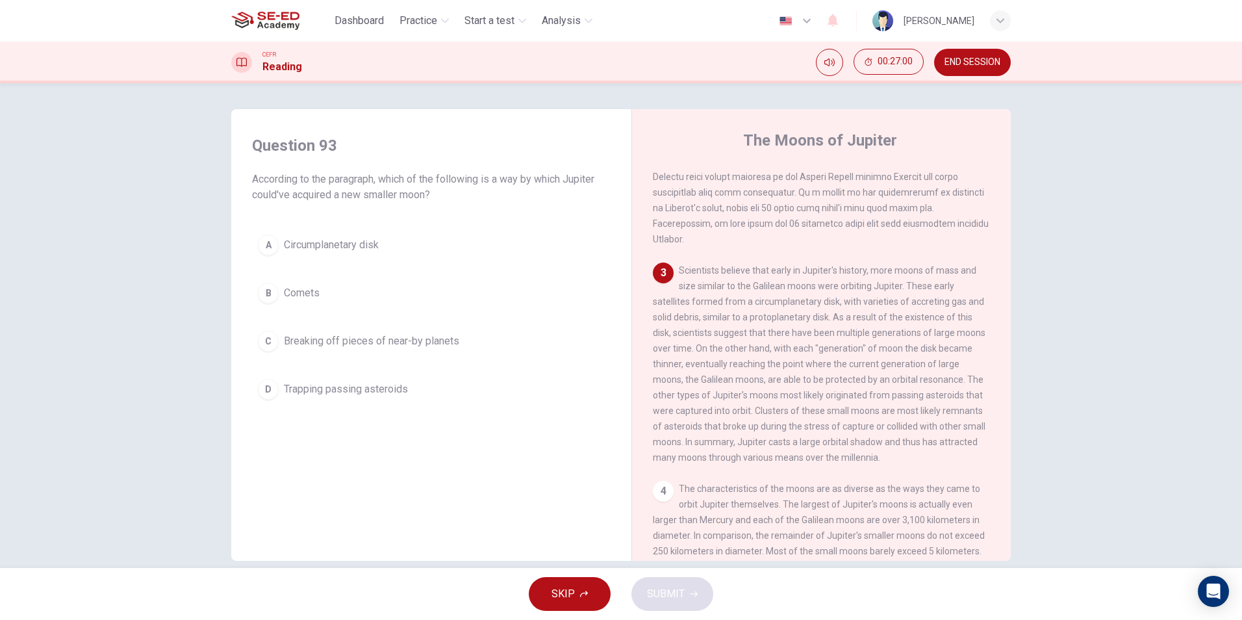
click at [343, 351] on button "C Breaking off pieces of near-by planets" at bounding box center [431, 341] width 359 height 32
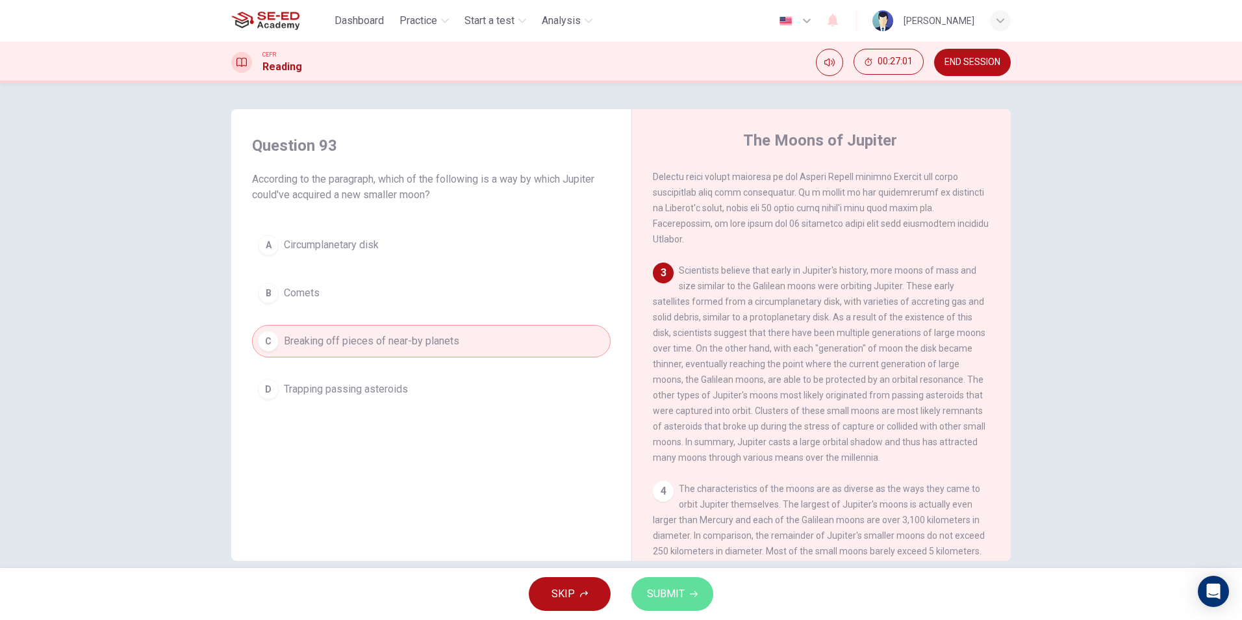
click at [657, 583] on button "SUBMIT" at bounding box center [672, 594] width 82 height 34
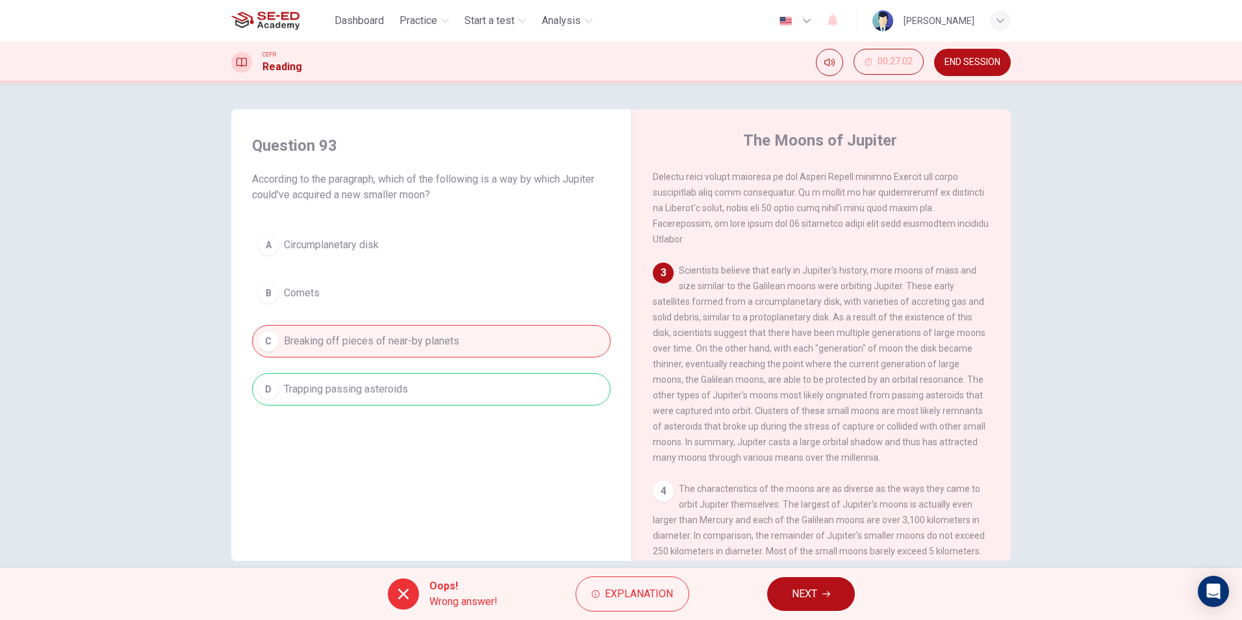
click at [788, 581] on button "NEXT" at bounding box center [811, 594] width 88 height 34
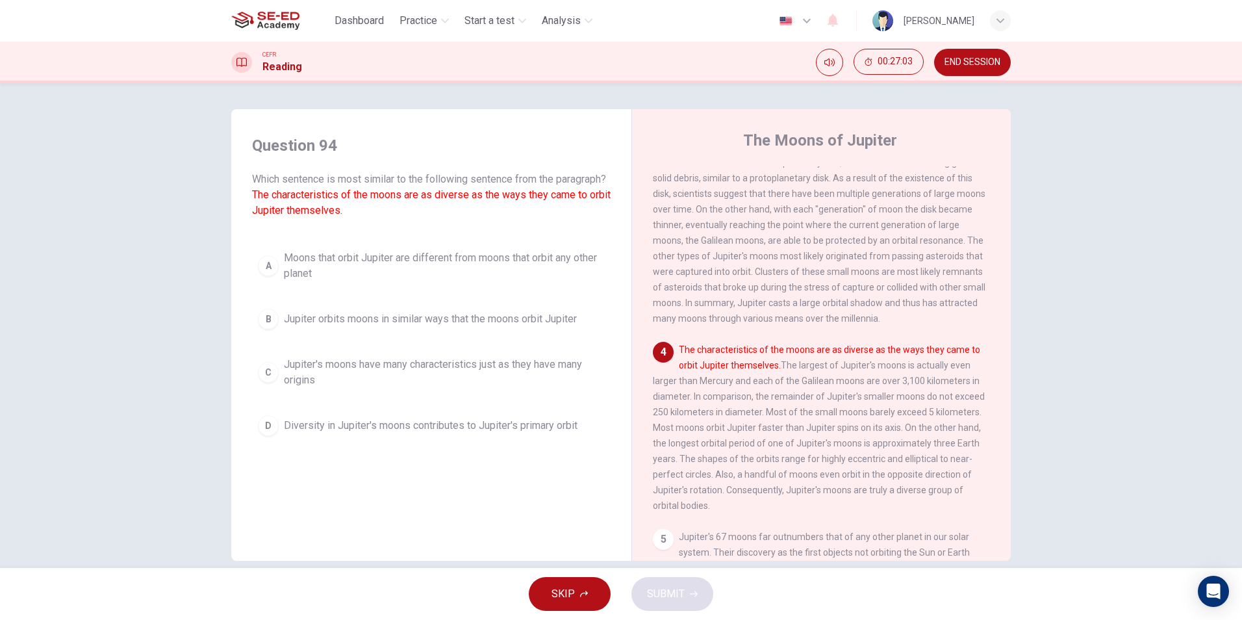
scroll to position [520, 0]
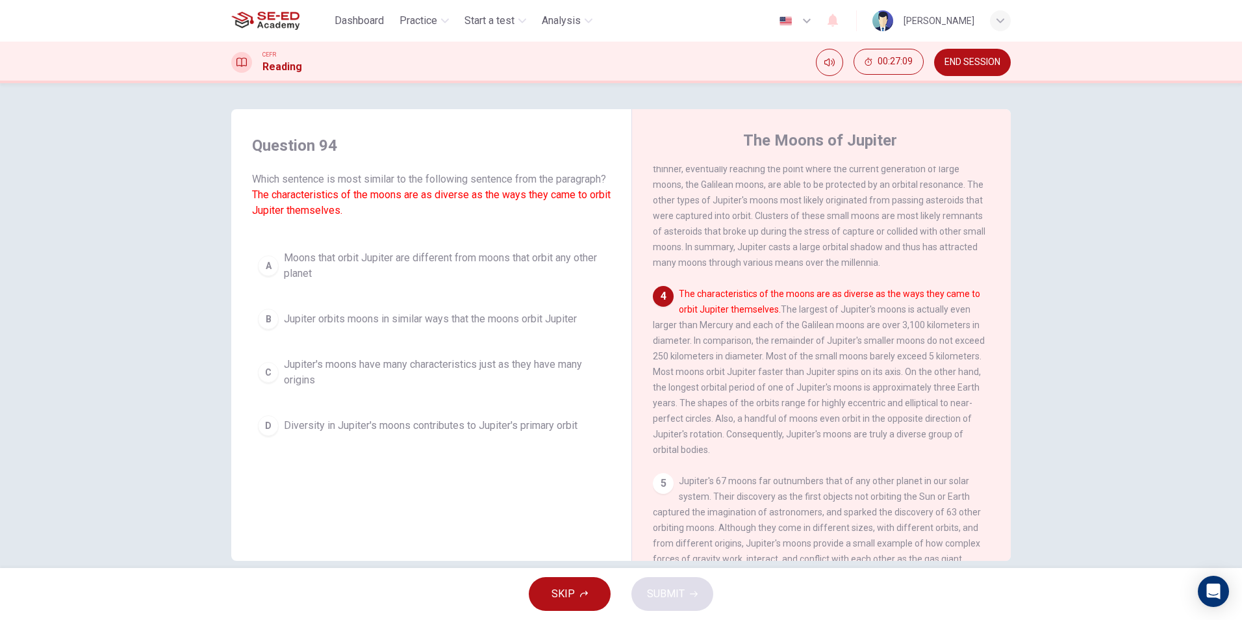
click at [534, 257] on div "Question 94 Which sentence is most similar to the following sentence from the p…" at bounding box center [431, 288] width 379 height 333
click at [533, 277] on span "Moons that orbit Jupiter are different from moons that orbit any other planet" at bounding box center [444, 265] width 321 height 31
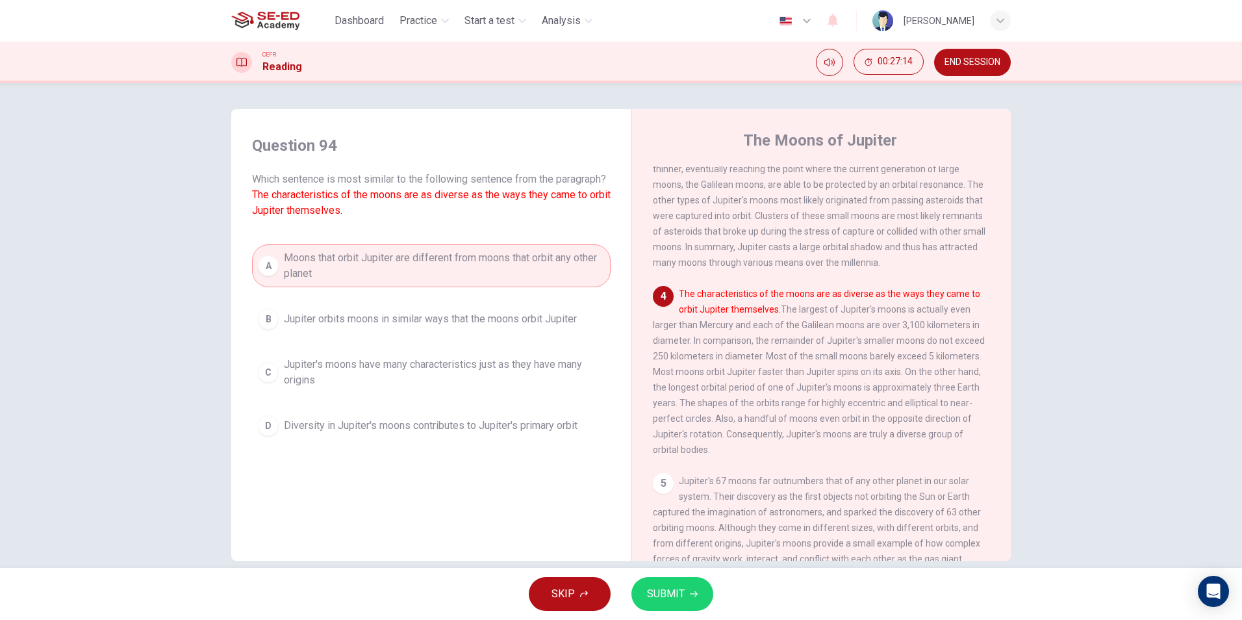
click at [525, 307] on div "A Moons that orbit Jupiter are different from moons that orbit any other planet…" at bounding box center [431, 342] width 359 height 197
click at [523, 335] on button "B Jupiter orbits moons in similar ways that the moons orbit Jupiter" at bounding box center [431, 319] width 359 height 32
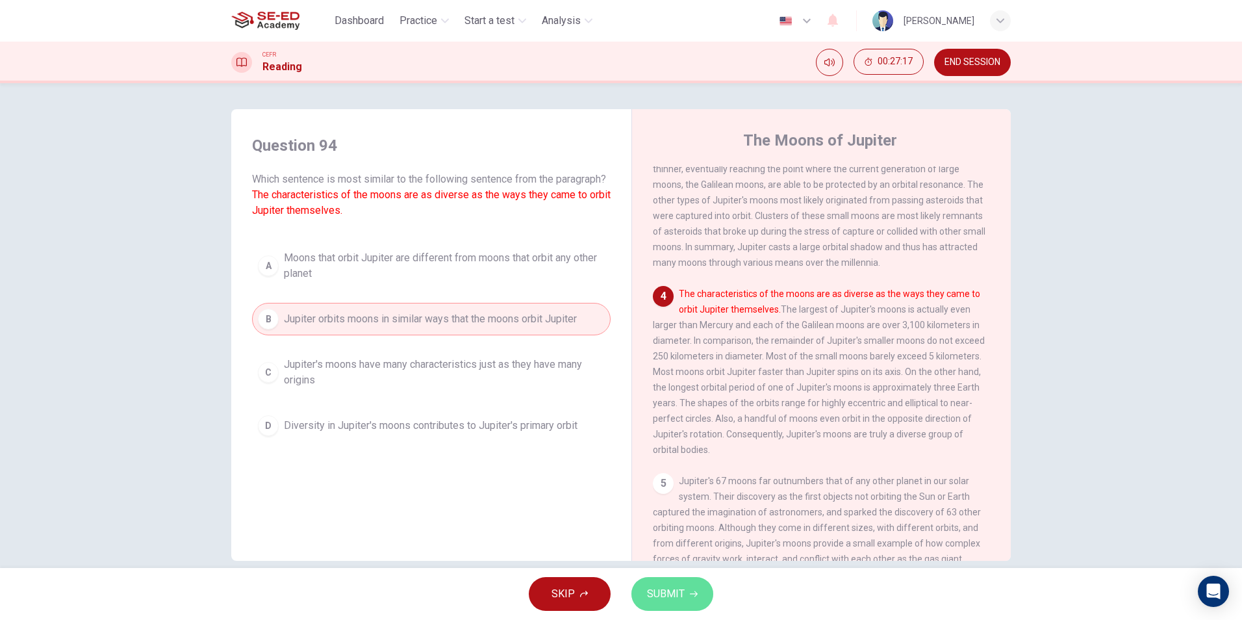
click at [659, 581] on button "SUBMIT" at bounding box center [672, 594] width 82 height 34
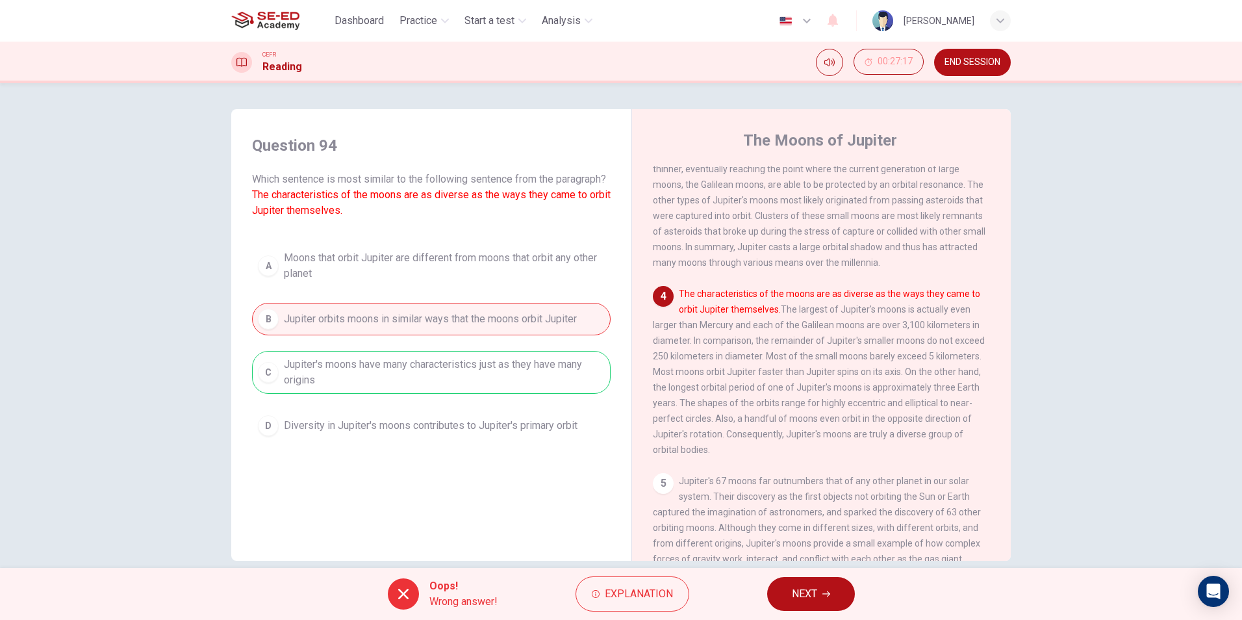
click at [808, 603] on button "NEXT" at bounding box center [811, 594] width 88 height 34
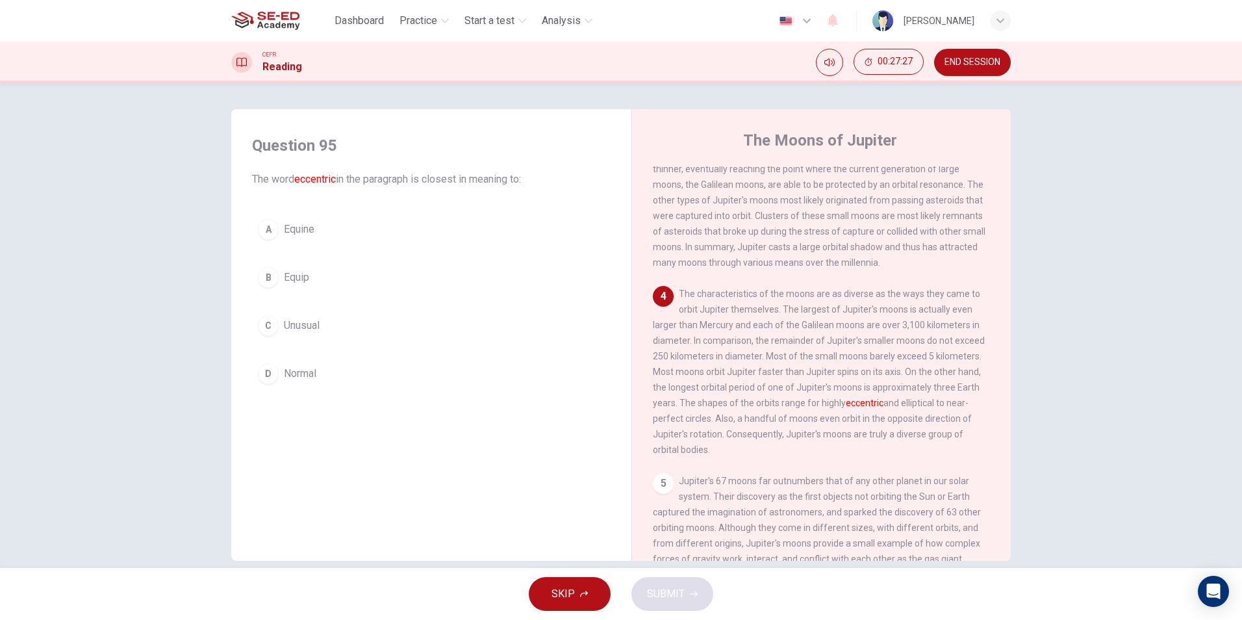
click at [291, 323] on span "Unusual" at bounding box center [302, 326] width 36 height 16
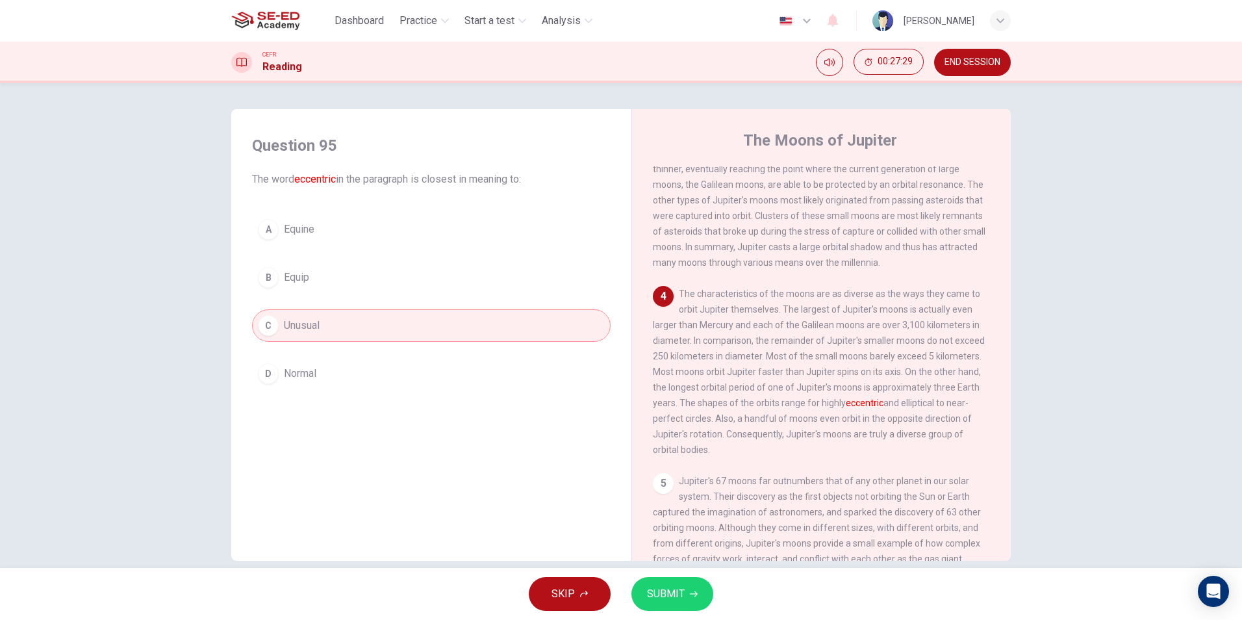
click at [659, 598] on span "SUBMIT" at bounding box center [666, 594] width 38 height 18
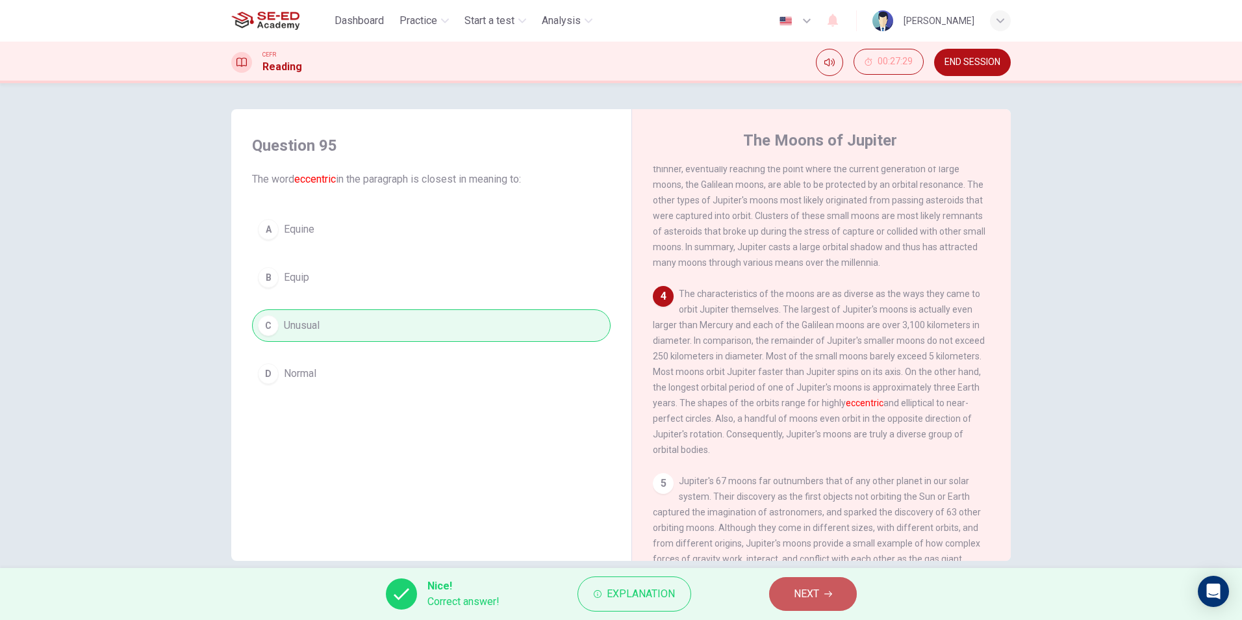
click at [797, 597] on span "NEXT" at bounding box center [806, 594] width 25 height 18
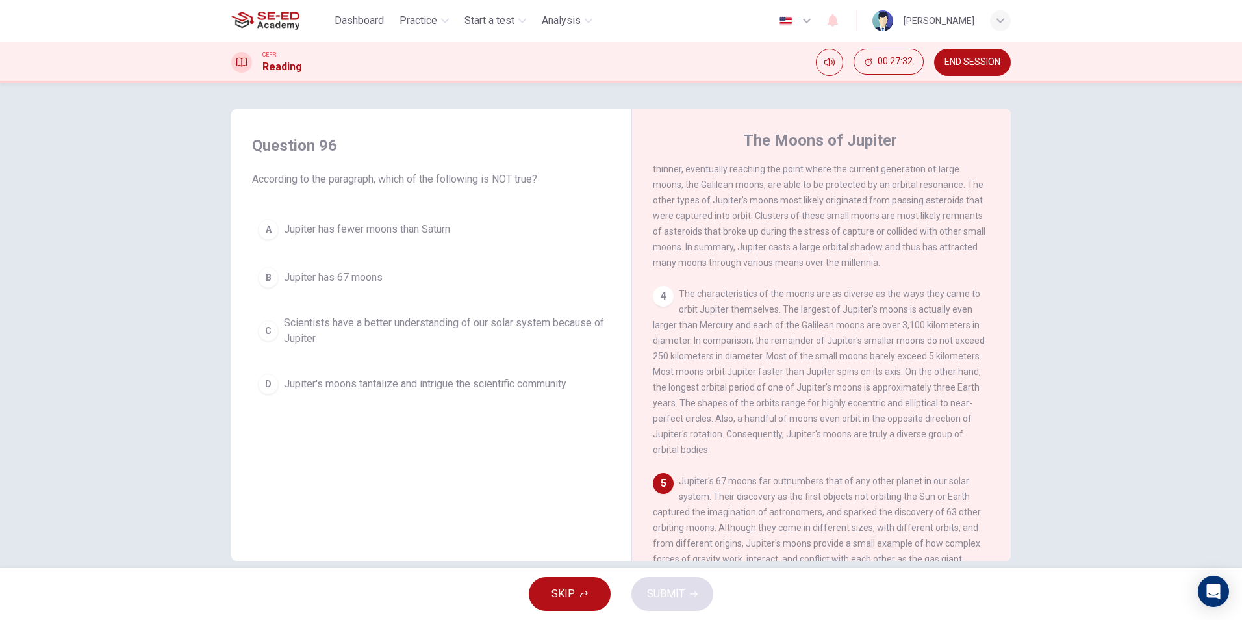
click at [464, 336] on span "Scientists have a better understanding of our solar system because of Jupiter" at bounding box center [444, 330] width 321 height 31
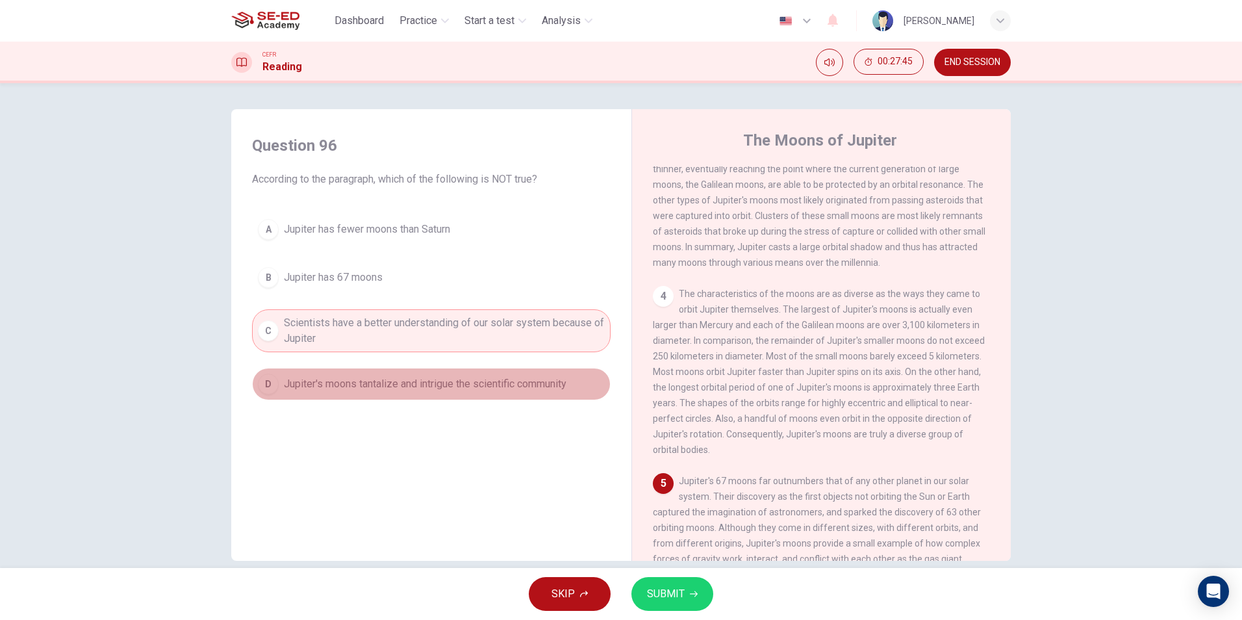
click at [501, 385] on span "Jupiter's moons tantalize and intrigue the scientific community" at bounding box center [425, 384] width 283 height 16
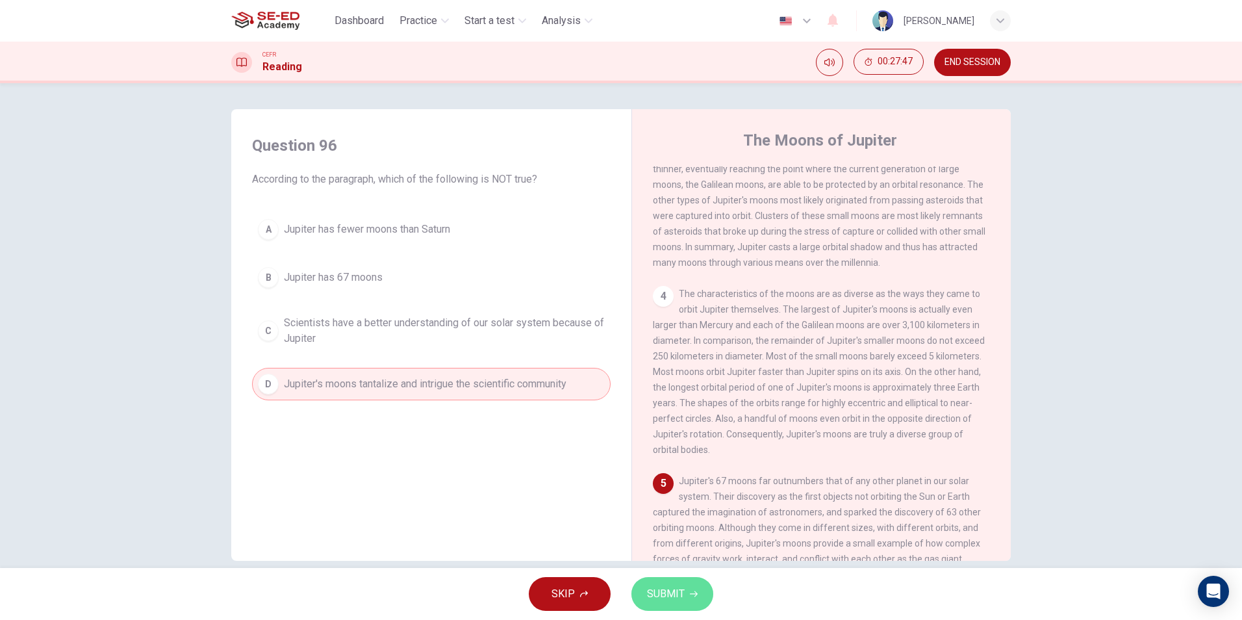
click at [682, 600] on span "SUBMIT" at bounding box center [666, 594] width 38 height 18
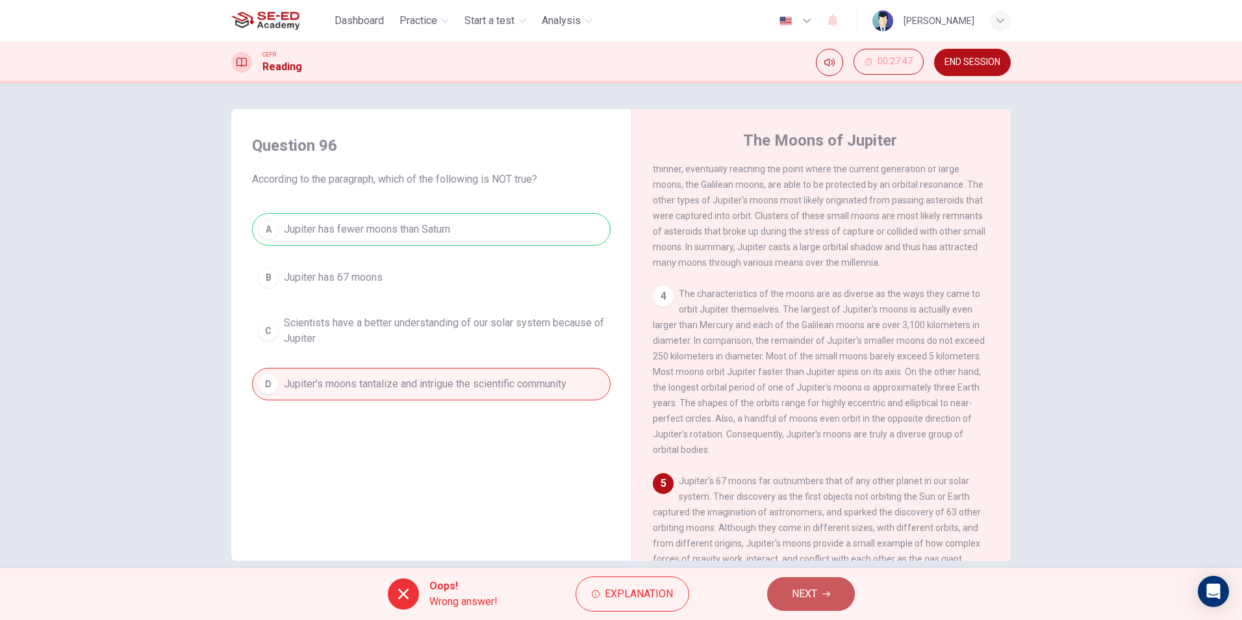
click at [815, 602] on span "NEXT" at bounding box center [804, 594] width 25 height 18
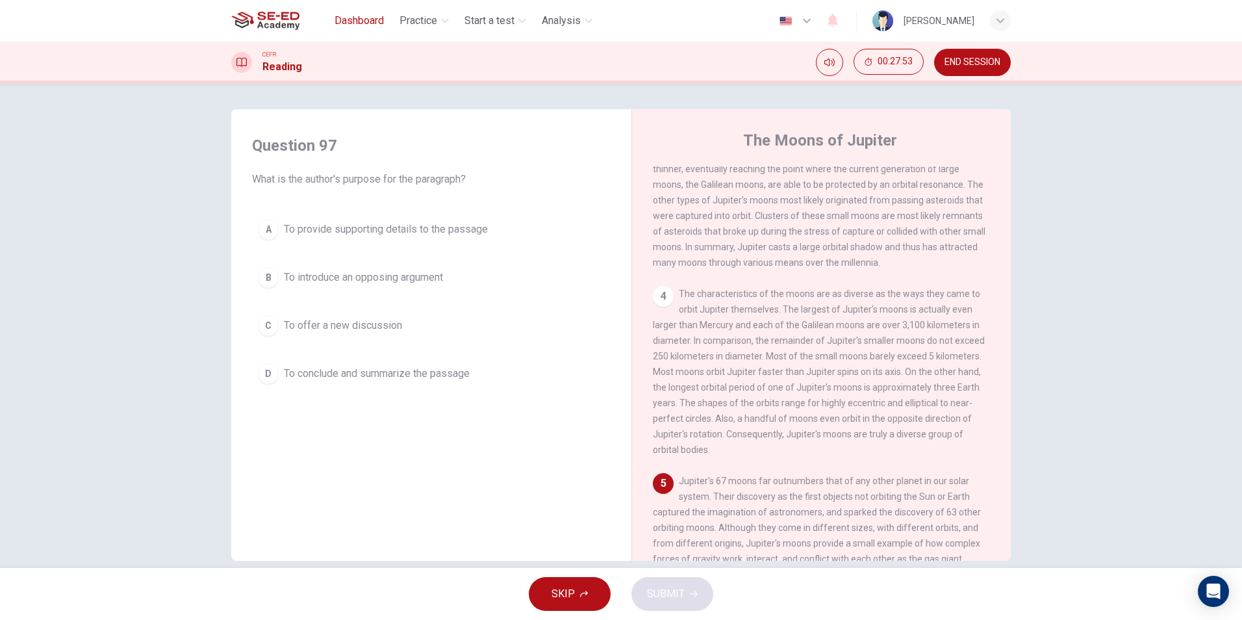
click at [344, 19] on span "Dashboard" at bounding box center [359, 21] width 49 height 16
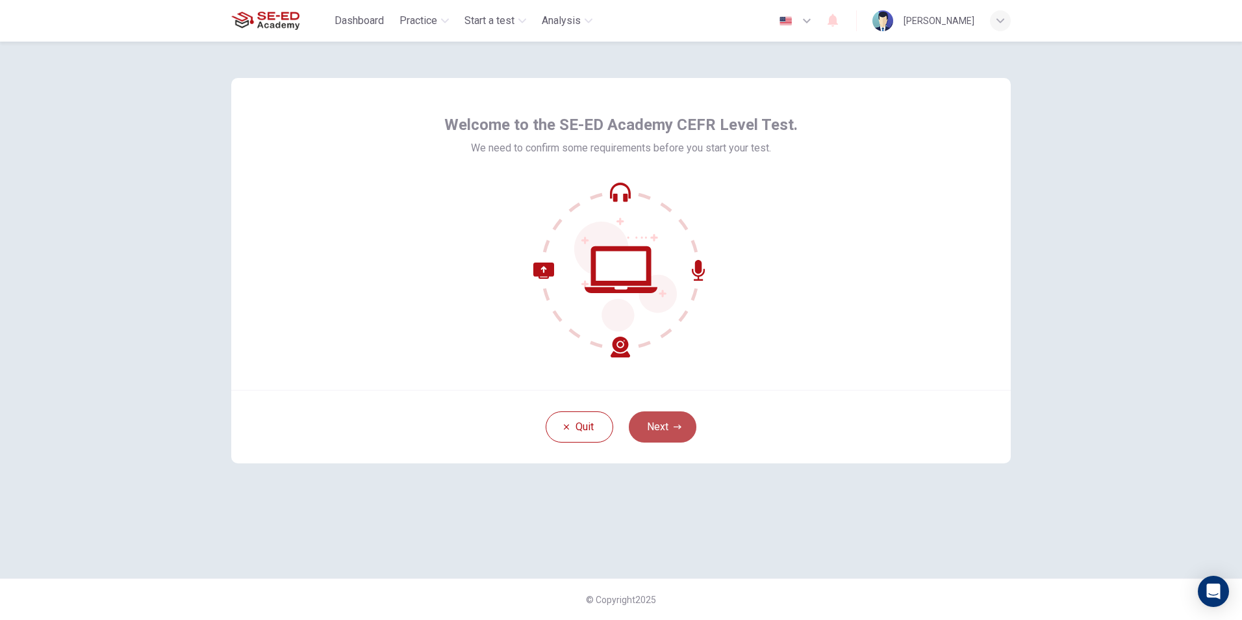
click at [663, 416] on button "Next" at bounding box center [663, 426] width 68 height 31
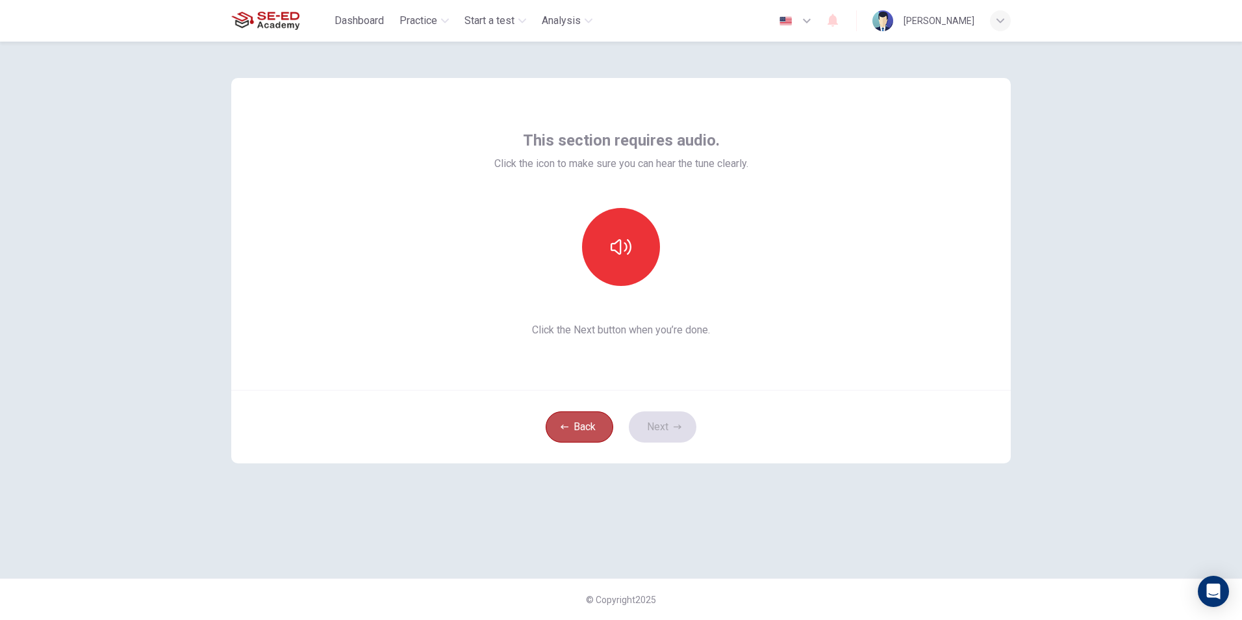
click at [557, 420] on button "Back" at bounding box center [580, 426] width 68 height 31
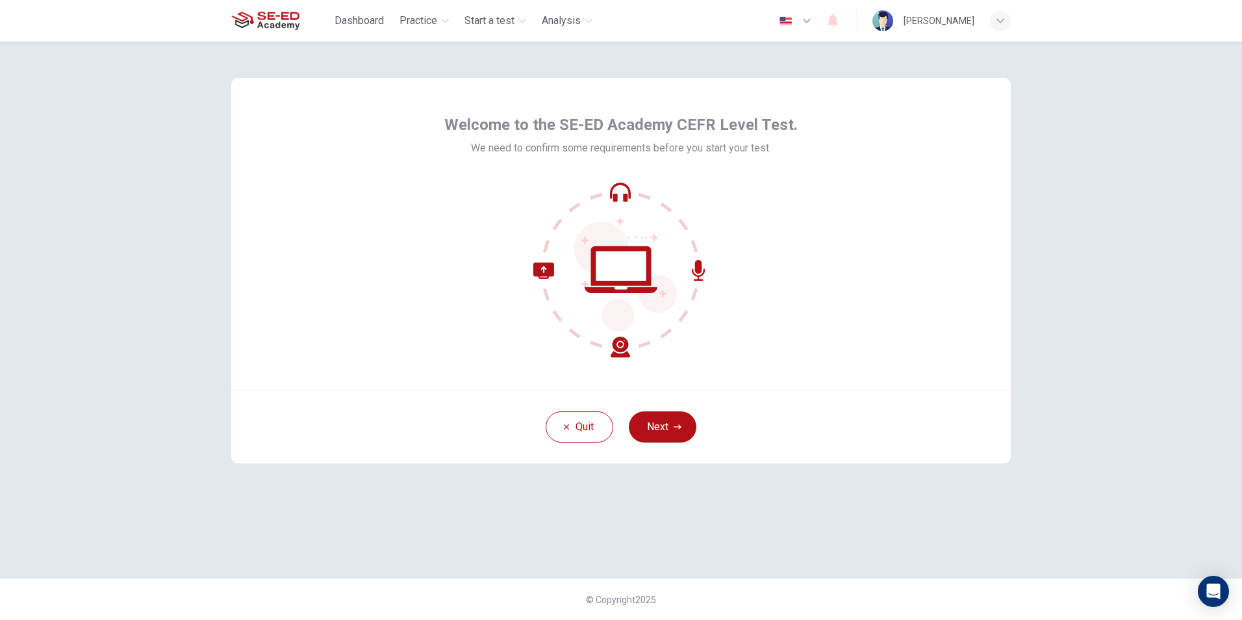
click at [665, 408] on div "Quit Next" at bounding box center [621, 426] width 780 height 73
click at [675, 428] on icon "button" at bounding box center [678, 427] width 8 height 8
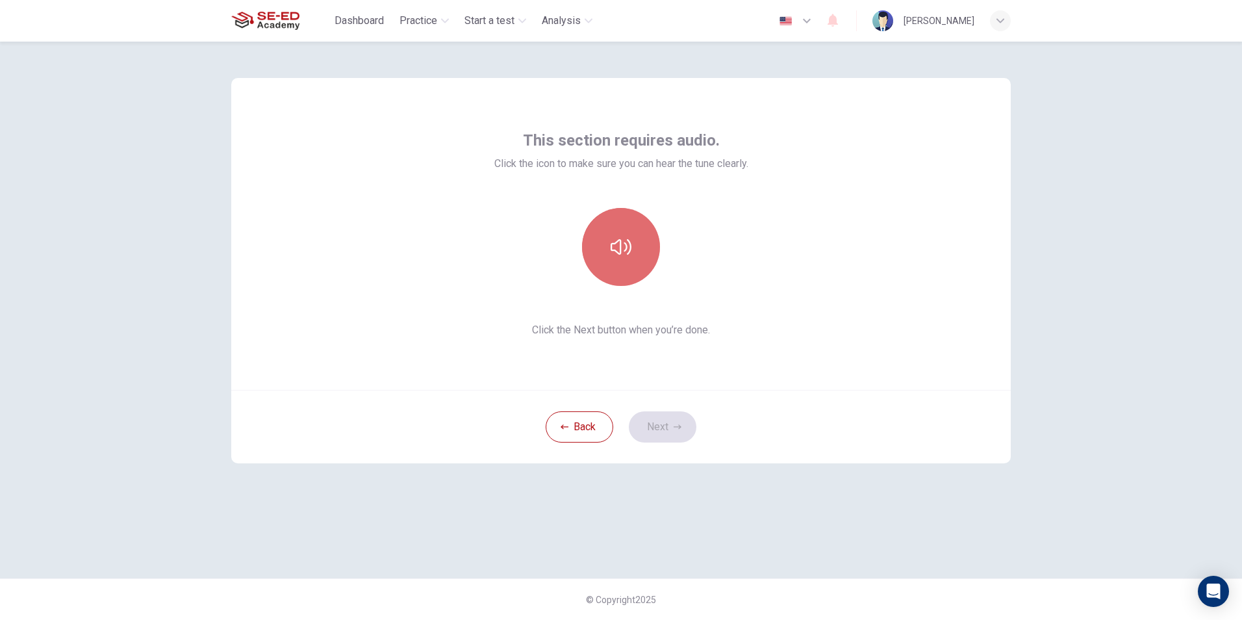
click at [613, 246] on icon "button" at bounding box center [621, 246] width 21 height 21
click at [674, 418] on button "Next" at bounding box center [663, 426] width 68 height 31
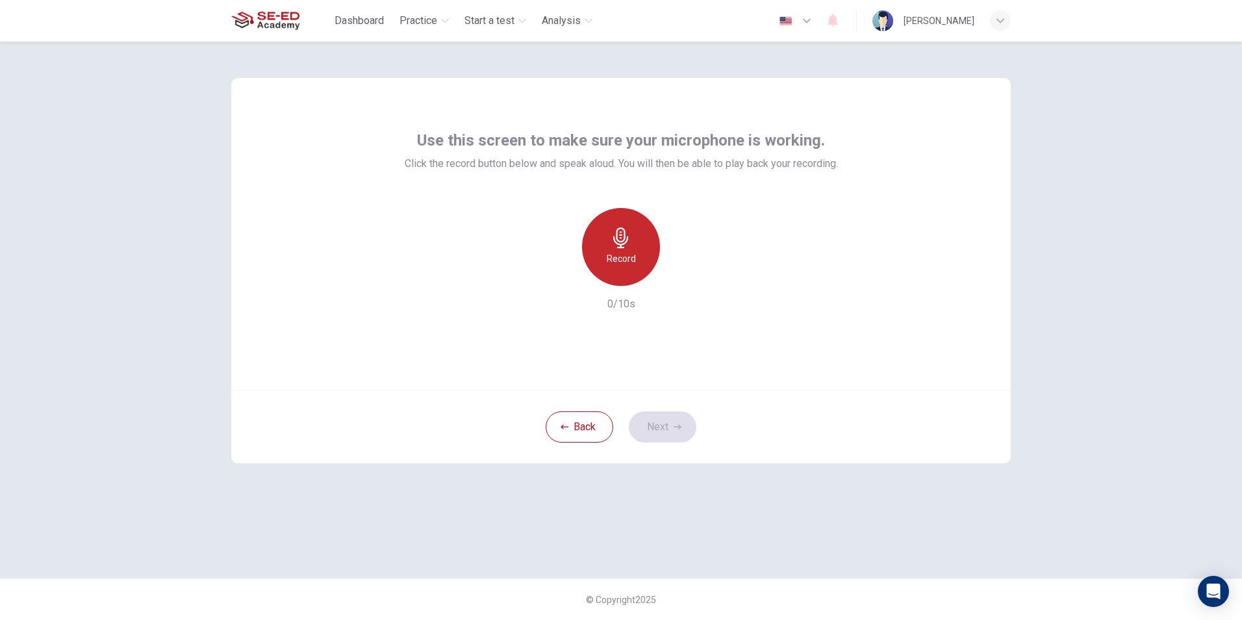
click at [627, 251] on h6 "Record" at bounding box center [621, 259] width 29 height 16
click at [630, 257] on h6 "Stop" at bounding box center [620, 259] width 19 height 16
click at [546, 282] on div "Record 1/10s" at bounding box center [621, 260] width 433 height 104
click at [565, 275] on icon "button" at bounding box center [561, 276] width 12 height 12
click at [620, 253] on h6 "Record" at bounding box center [621, 259] width 29 height 16
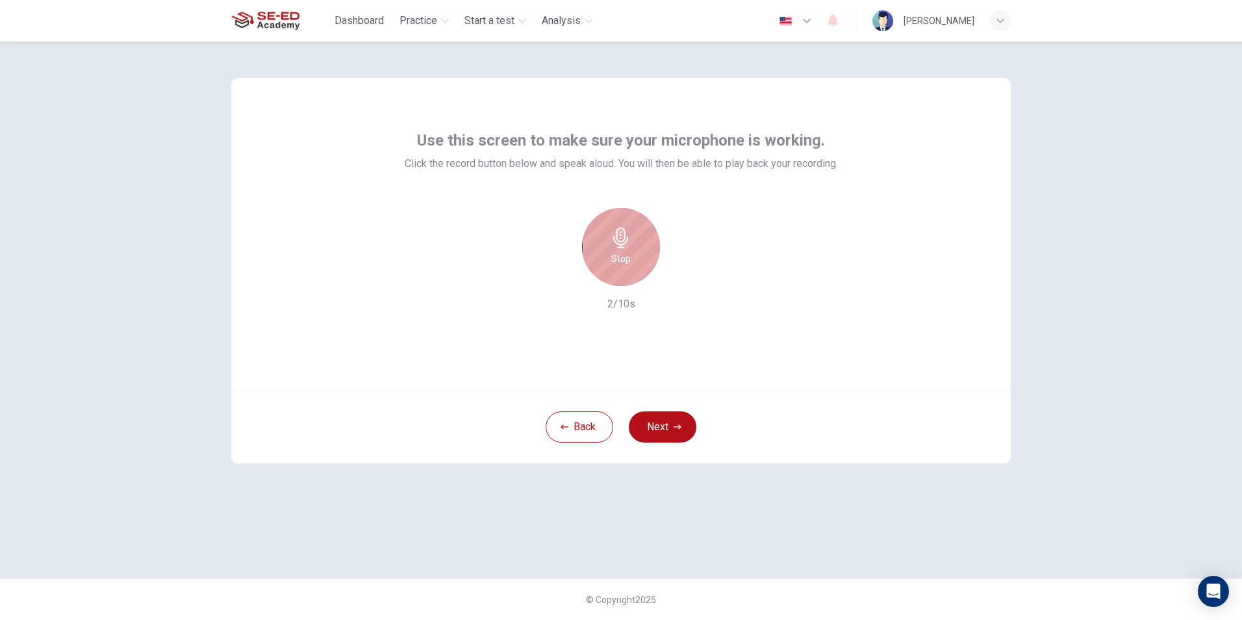
click at [620, 252] on h6 "Stop" at bounding box center [620, 259] width 19 height 16
click at [673, 268] on div "button" at bounding box center [680, 275] width 21 height 21
drag, startPoint x: 883, startPoint y: 514, endPoint x: 706, endPoint y: 414, distance: 203.9
click at [881, 514] on div "Use this screen to make sure your microphone is working. Click the record butto…" at bounding box center [620, 310] width 821 height 537
click at [681, 283] on div "button" at bounding box center [680, 275] width 21 height 21
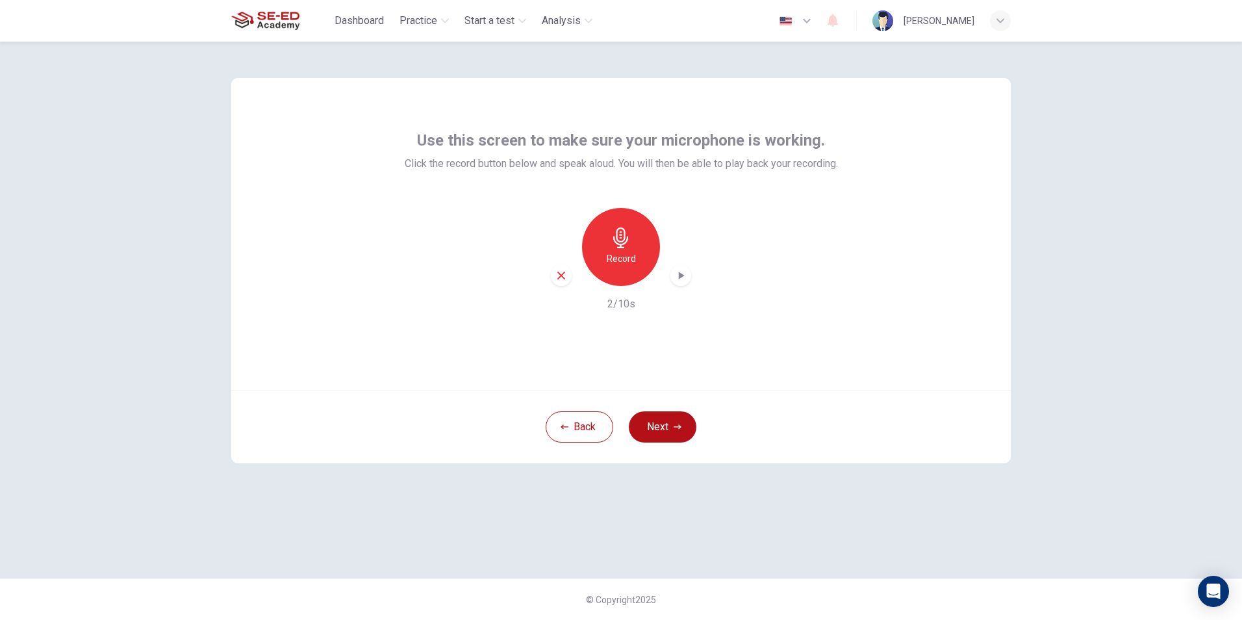
drag, startPoint x: 548, startPoint y: 273, endPoint x: 557, endPoint y: 277, distance: 9.3
click at [548, 275] on div "Record 2/10s" at bounding box center [621, 260] width 433 height 104
click at [558, 278] on icon "button" at bounding box center [561, 276] width 8 height 8
click at [616, 243] on icon "button" at bounding box center [620, 237] width 15 height 21
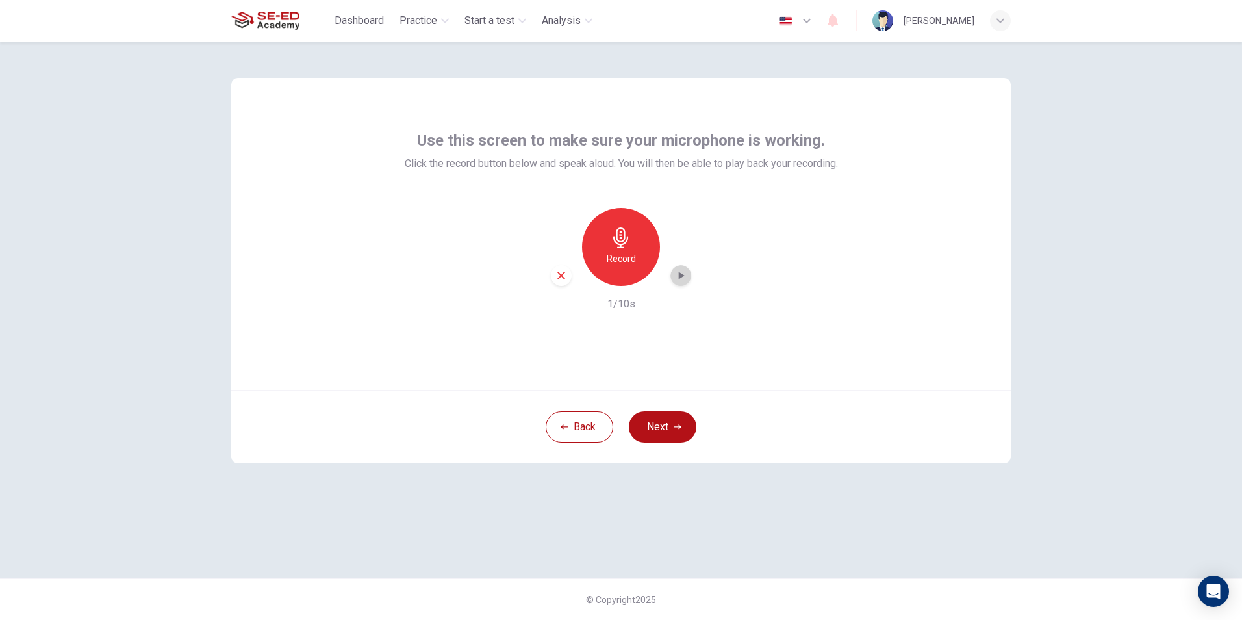
click at [681, 279] on icon "button" at bounding box center [680, 275] width 13 height 13
click at [557, 272] on icon "button" at bounding box center [561, 276] width 12 height 12
click at [608, 264] on h6 "Record" at bounding box center [621, 259] width 29 height 16
click at [629, 233] on icon "button" at bounding box center [621, 237] width 21 height 21
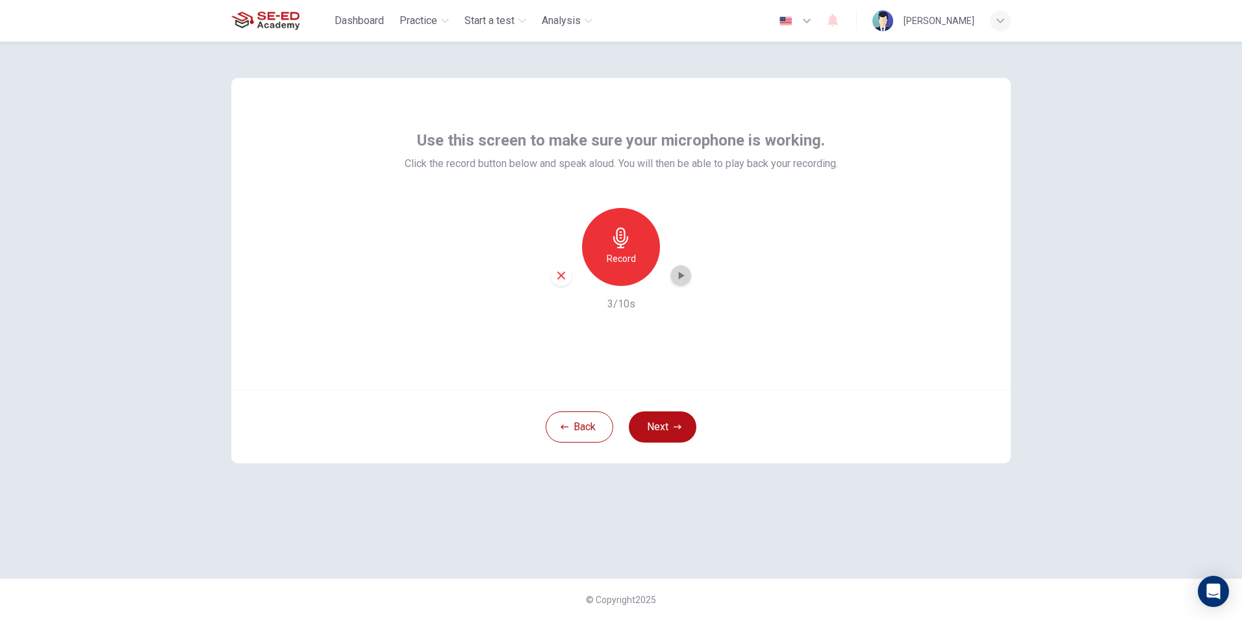
click at [685, 275] on icon "button" at bounding box center [680, 275] width 13 height 13
click at [617, 238] on icon "button" at bounding box center [620, 237] width 15 height 21
click at [630, 257] on h6 "Stop" at bounding box center [620, 259] width 19 height 16
click at [645, 272] on div "Record" at bounding box center [621, 247] width 78 height 78
click at [631, 268] on div "Stop" at bounding box center [621, 247] width 78 height 78
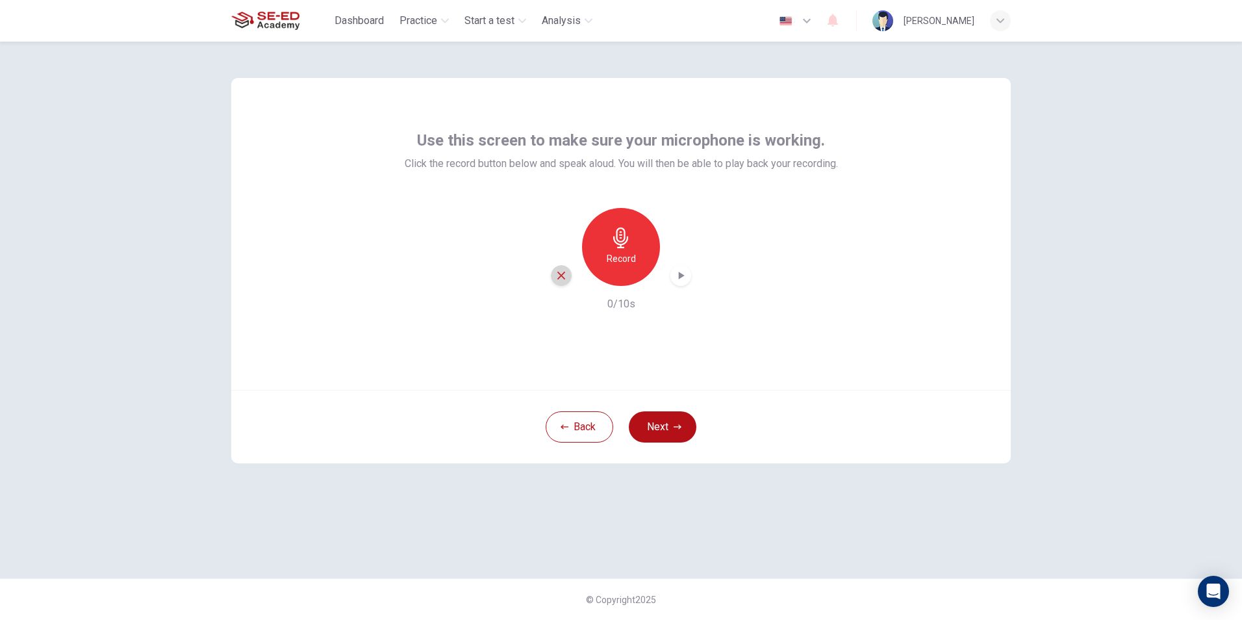
click at [559, 268] on div "button" at bounding box center [561, 275] width 21 height 21
click at [608, 262] on h6 "Record" at bounding box center [621, 259] width 29 height 16
click at [619, 262] on h6 "Stop" at bounding box center [620, 259] width 19 height 16
click at [681, 275] on icon "button" at bounding box center [682, 276] width 6 height 8
click at [565, 275] on icon "button" at bounding box center [561, 276] width 12 height 12
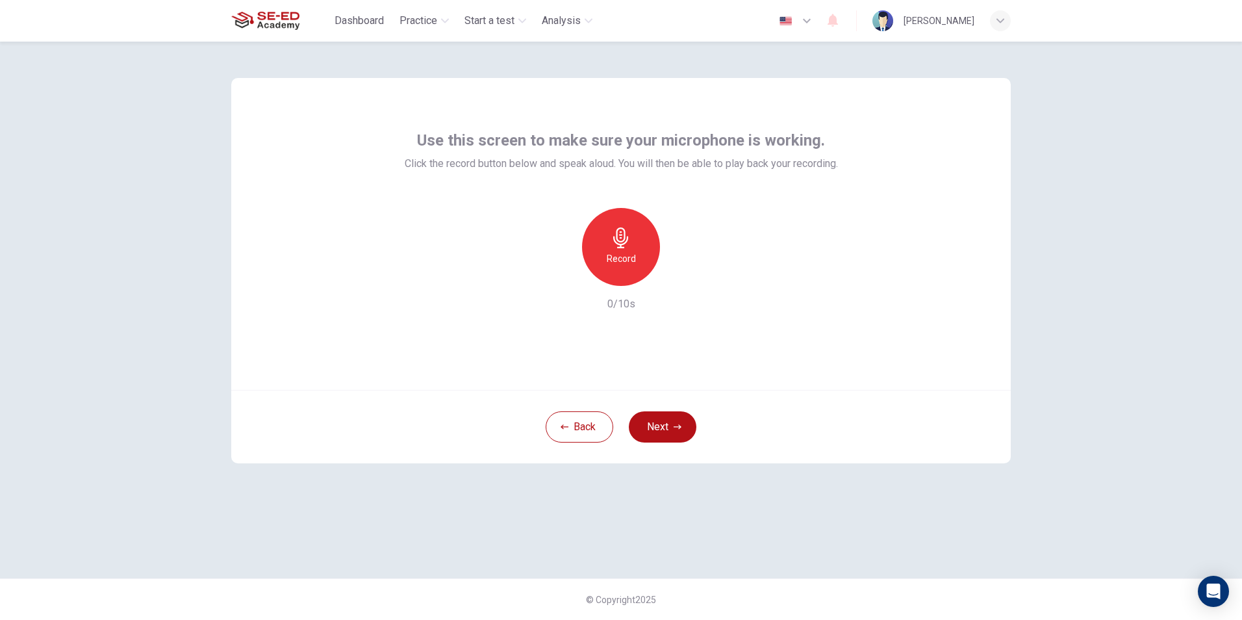
click at [629, 246] on icon "button" at bounding box center [621, 237] width 21 height 21
click at [666, 429] on button "Next" at bounding box center [663, 426] width 68 height 31
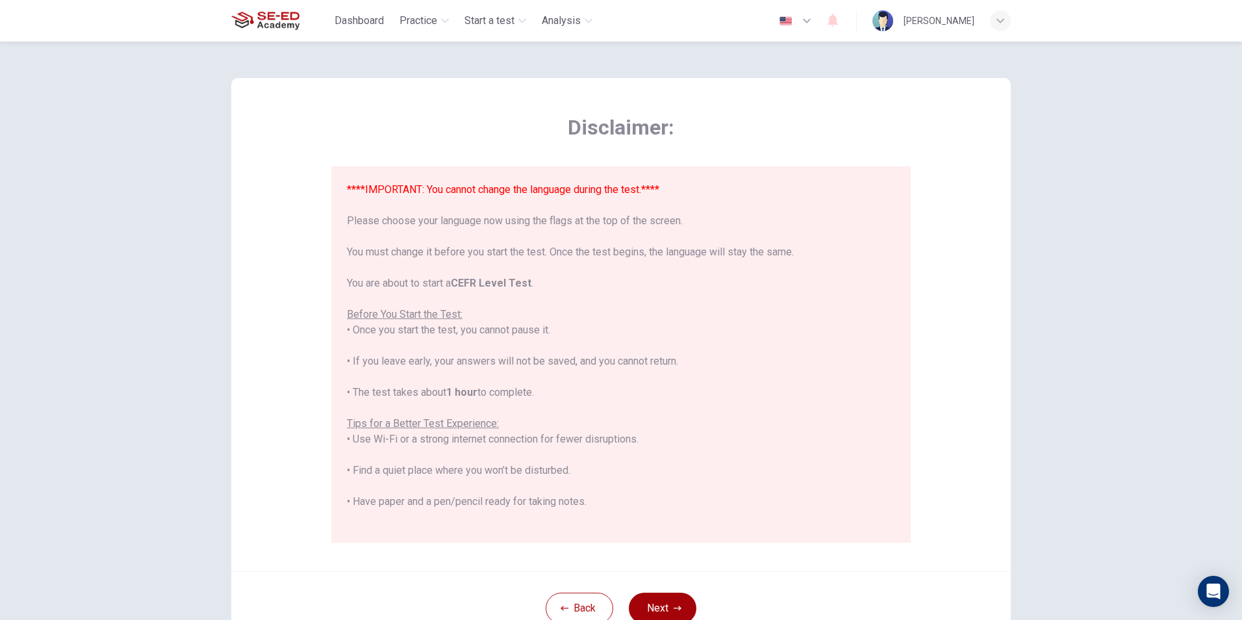
click at [679, 600] on button "Next" at bounding box center [663, 607] width 68 height 31
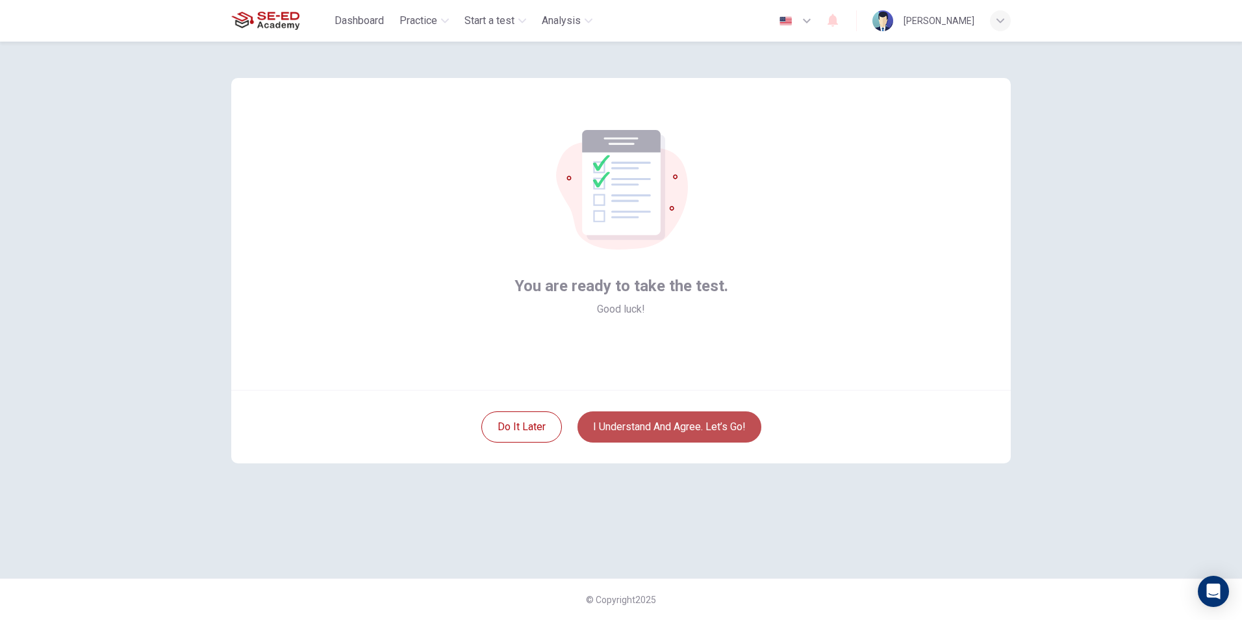
click at [702, 428] on button "I understand and agree. Let’s go!" at bounding box center [669, 426] width 184 height 31
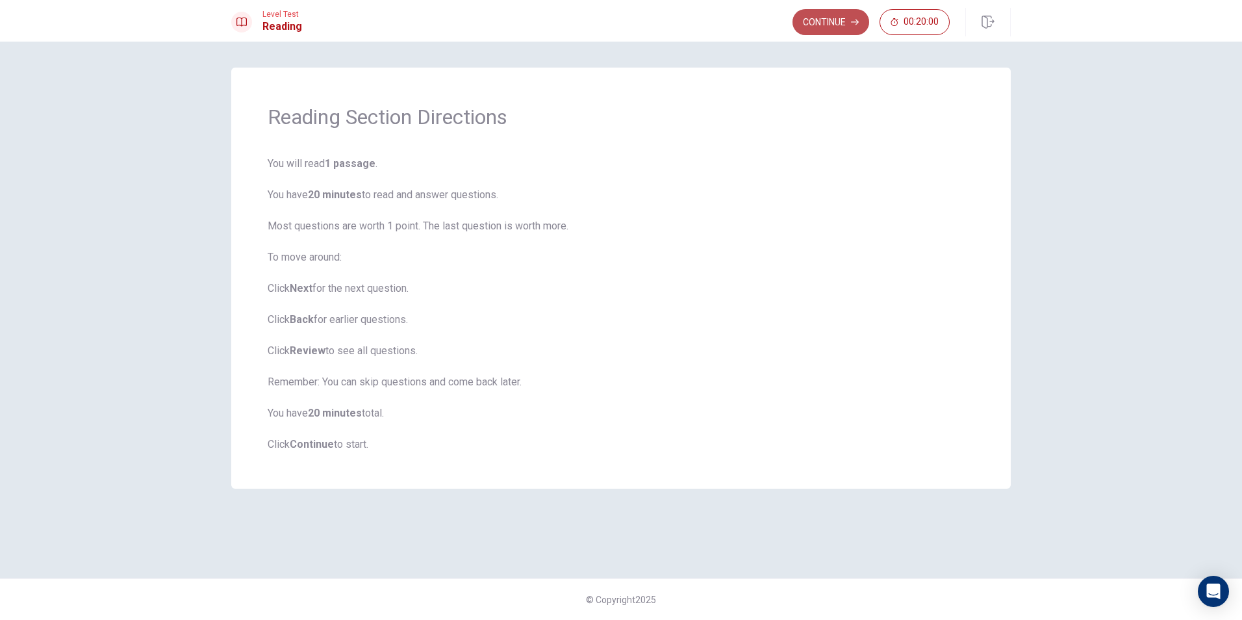
click at [835, 24] on button "Continue" at bounding box center [830, 22] width 77 height 26
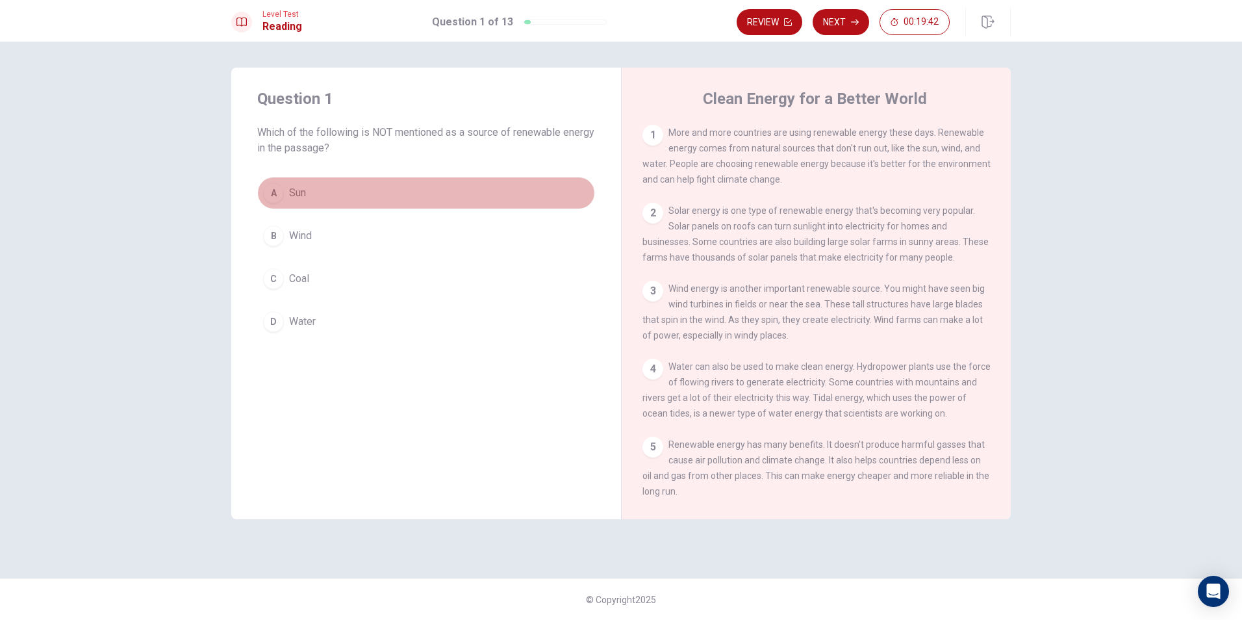
click at [285, 188] on button "A Sun" at bounding box center [426, 193] width 338 height 32
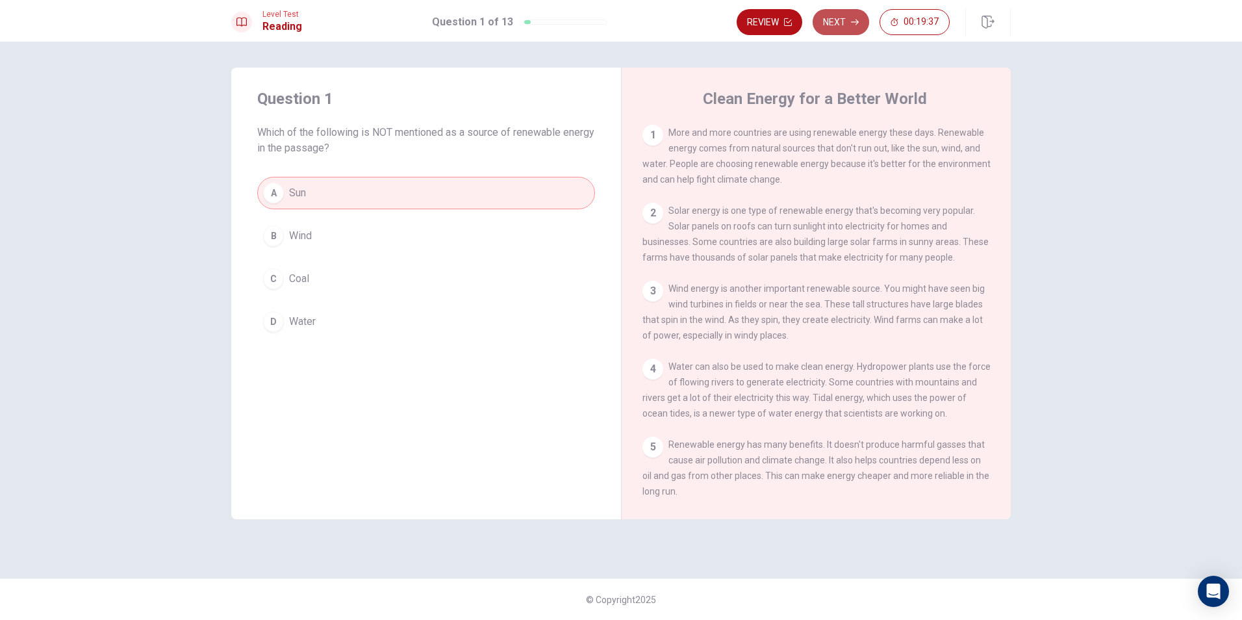
click at [833, 17] on button "Next" at bounding box center [841, 22] width 57 height 26
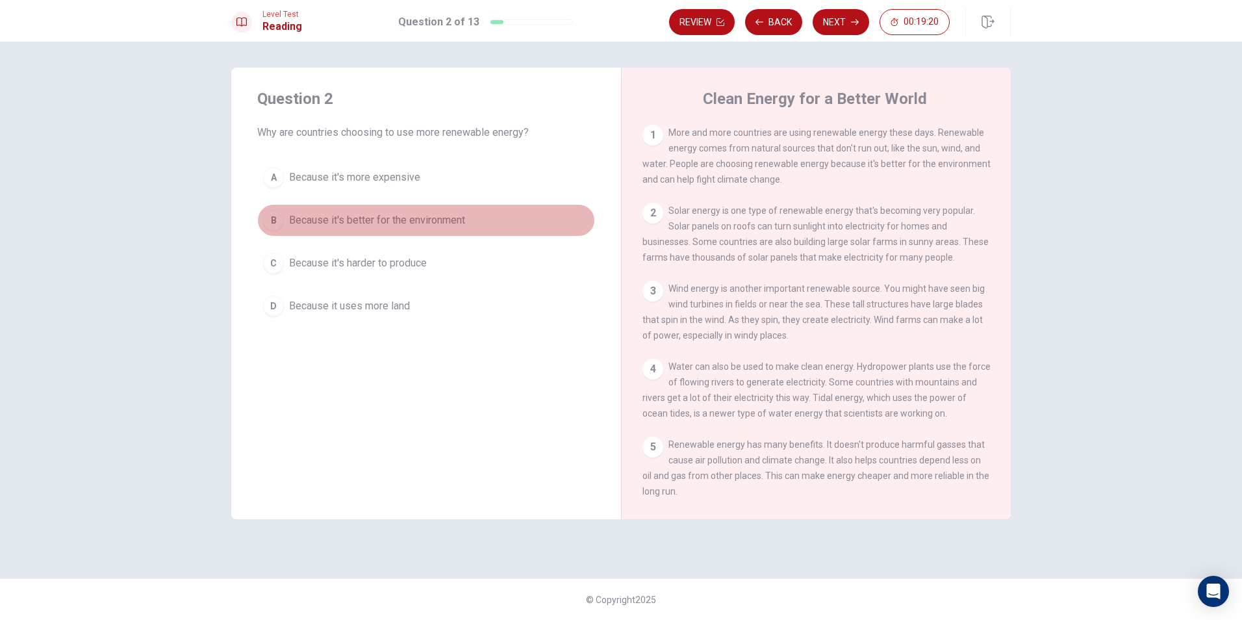
drag, startPoint x: 273, startPoint y: 223, endPoint x: 412, endPoint y: 172, distance: 147.3
click at [275, 223] on div "B" at bounding box center [273, 220] width 21 height 21
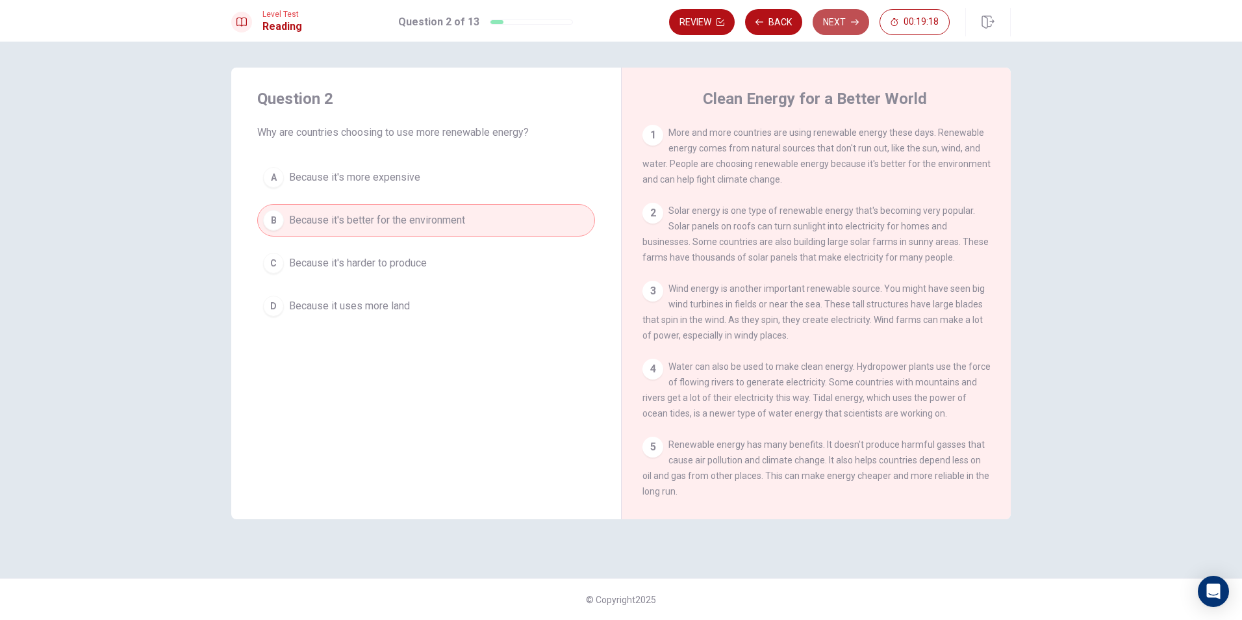
click at [846, 14] on button "Next" at bounding box center [841, 22] width 57 height 26
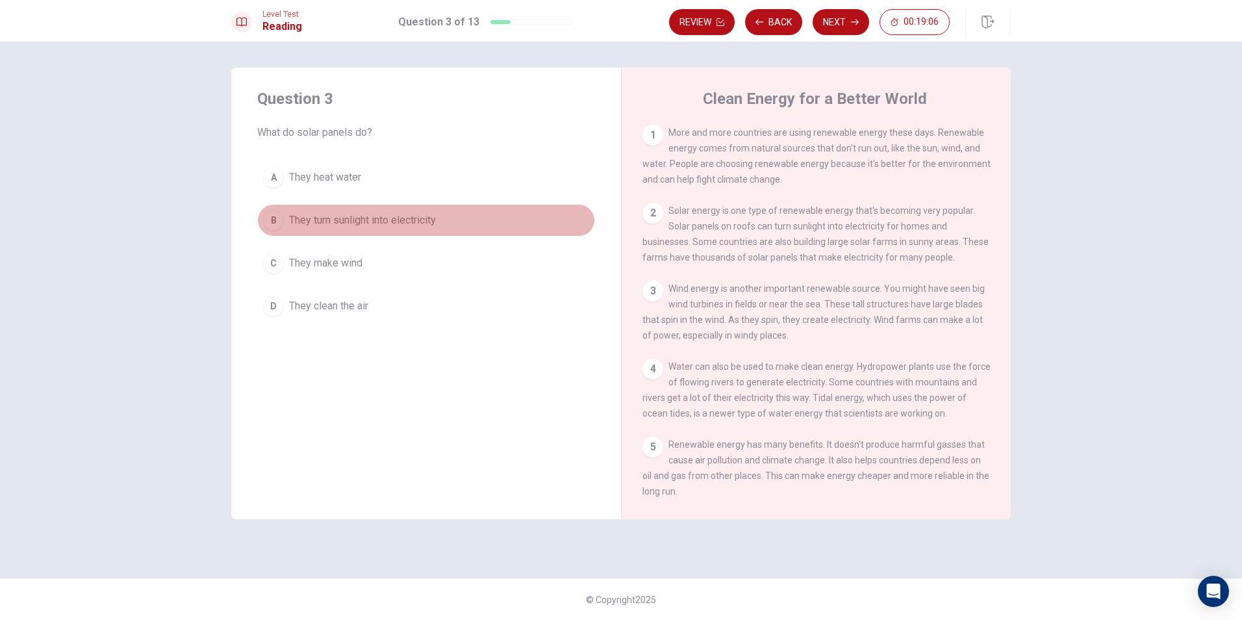
click at [429, 219] on span "They turn sunlight into electricity" at bounding box center [362, 220] width 147 height 16
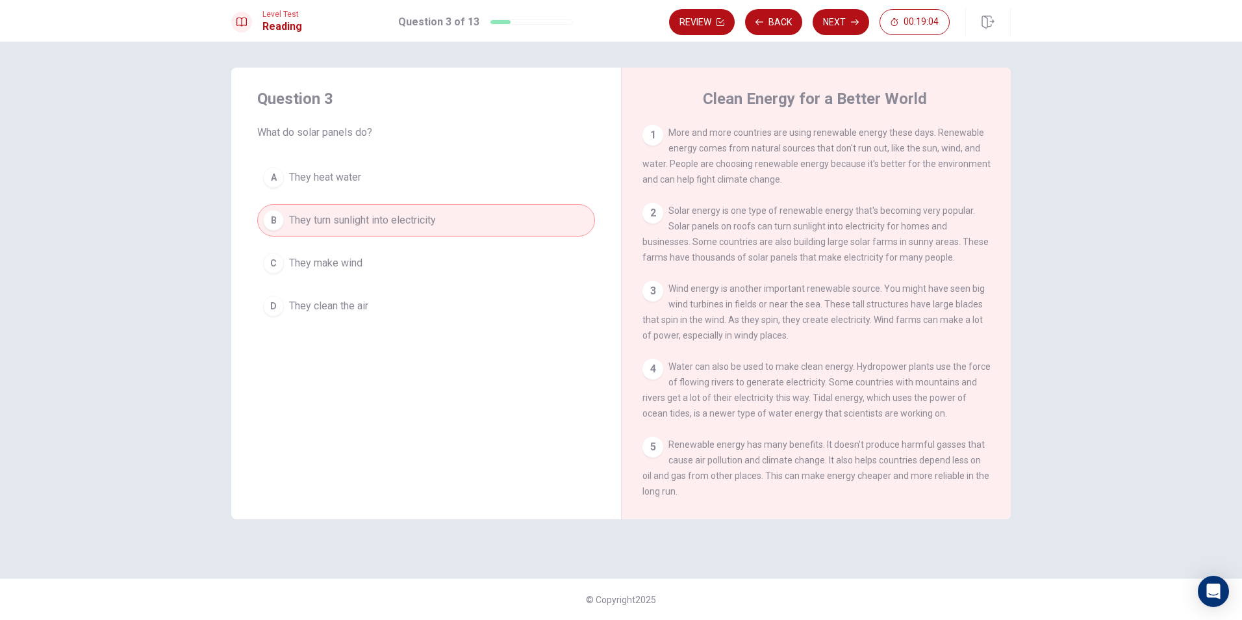
click at [823, 12] on button "Next" at bounding box center [841, 22] width 57 height 26
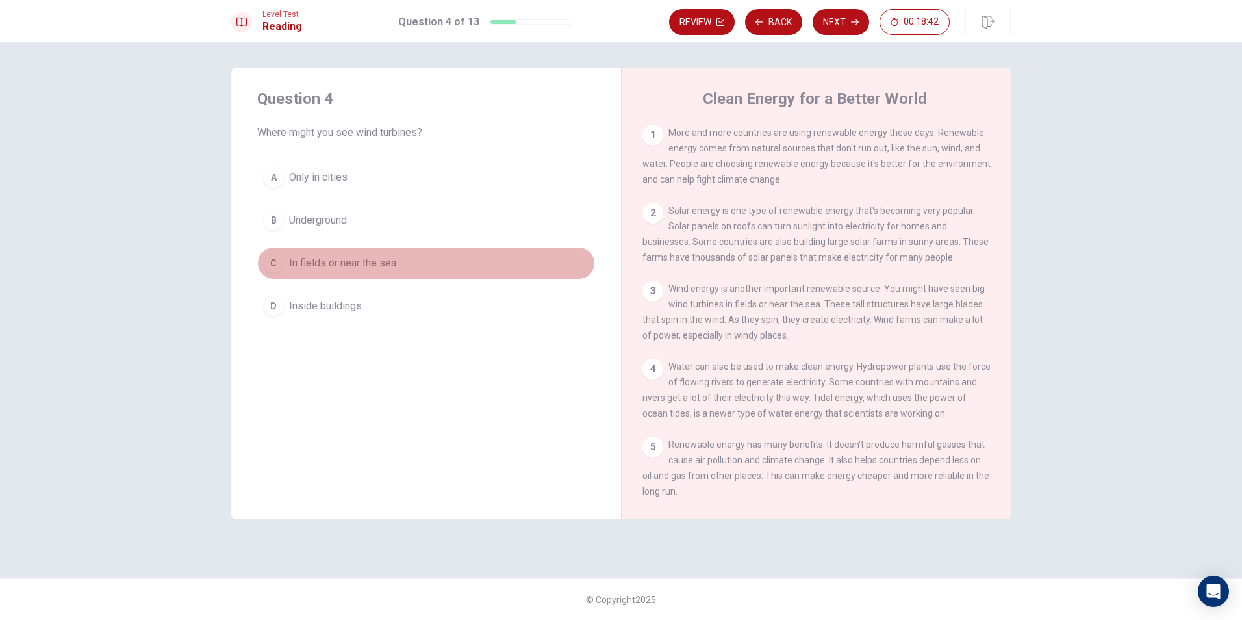
click at [387, 260] on span "In fields or near the sea" at bounding box center [342, 263] width 107 height 16
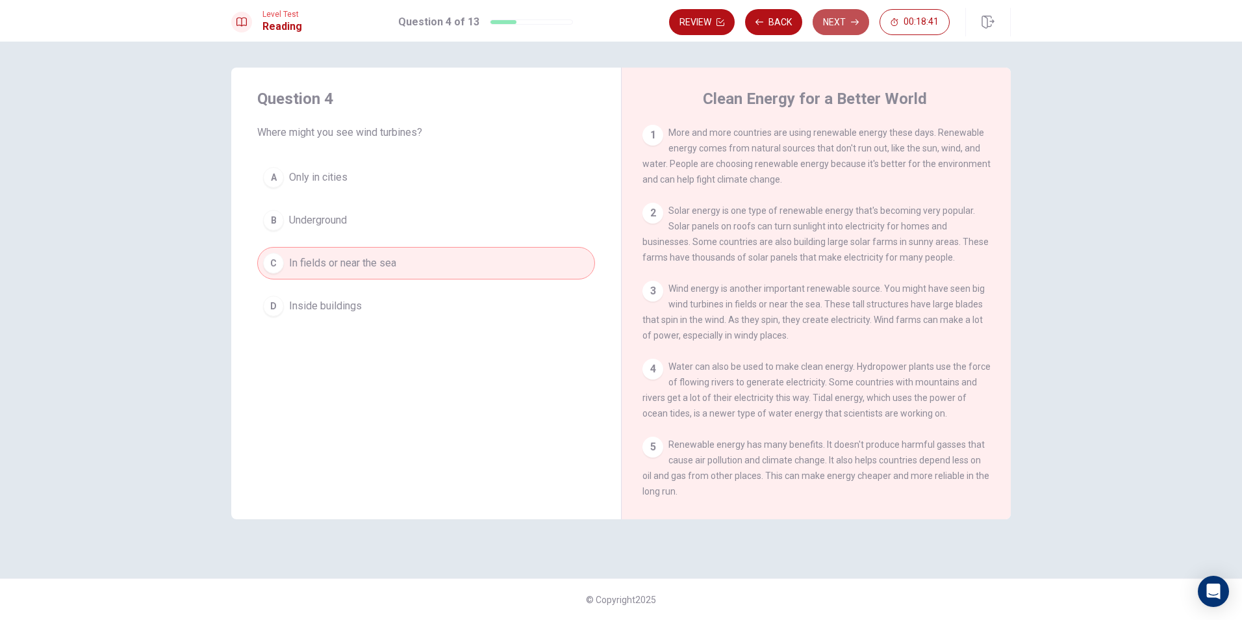
click at [843, 31] on button "Next" at bounding box center [841, 22] width 57 height 26
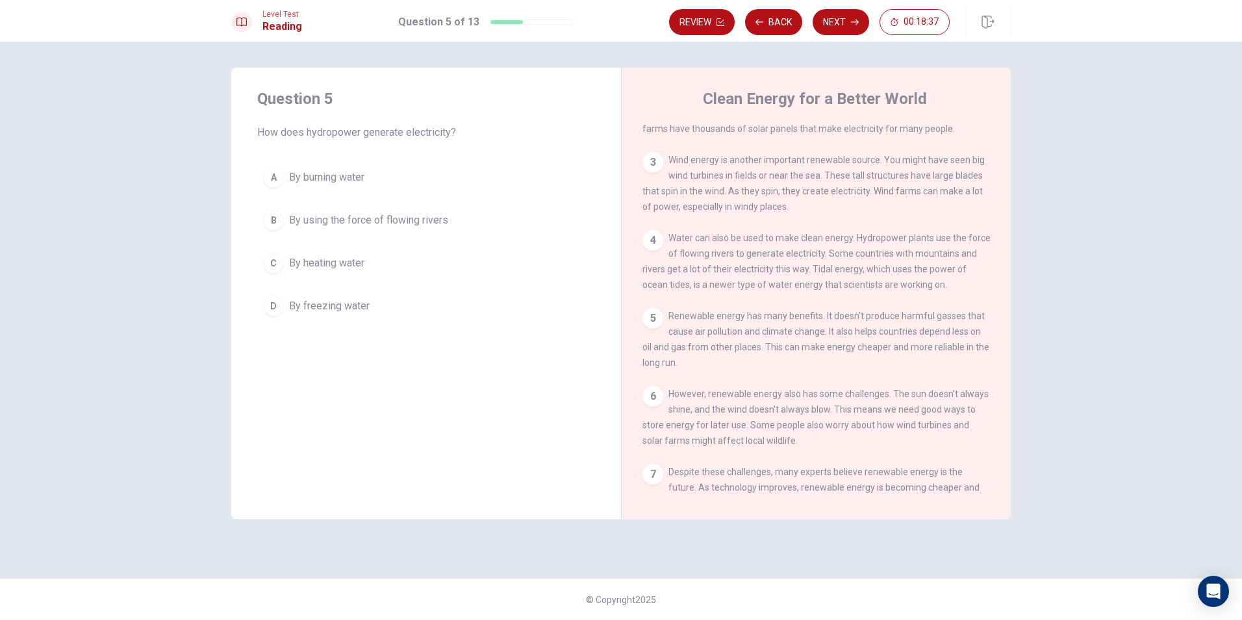
scroll to position [130, 0]
click at [390, 225] on span "By using the force of flowing rivers" at bounding box center [368, 220] width 159 height 16
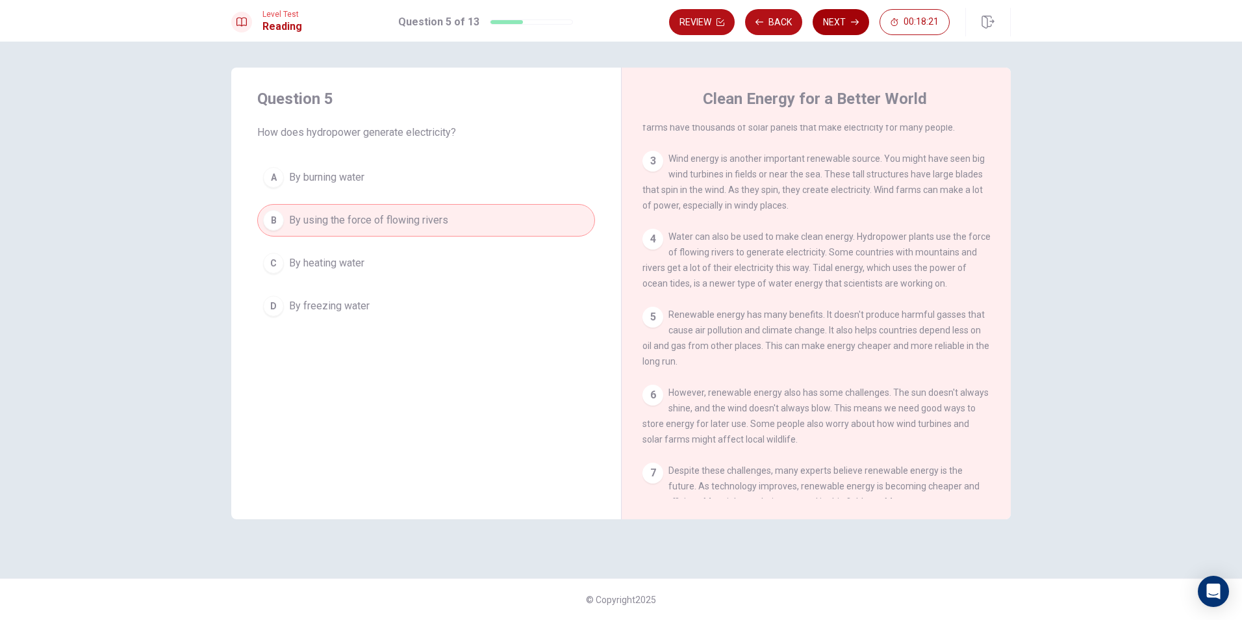
click at [838, 18] on button "Next" at bounding box center [841, 22] width 57 height 26
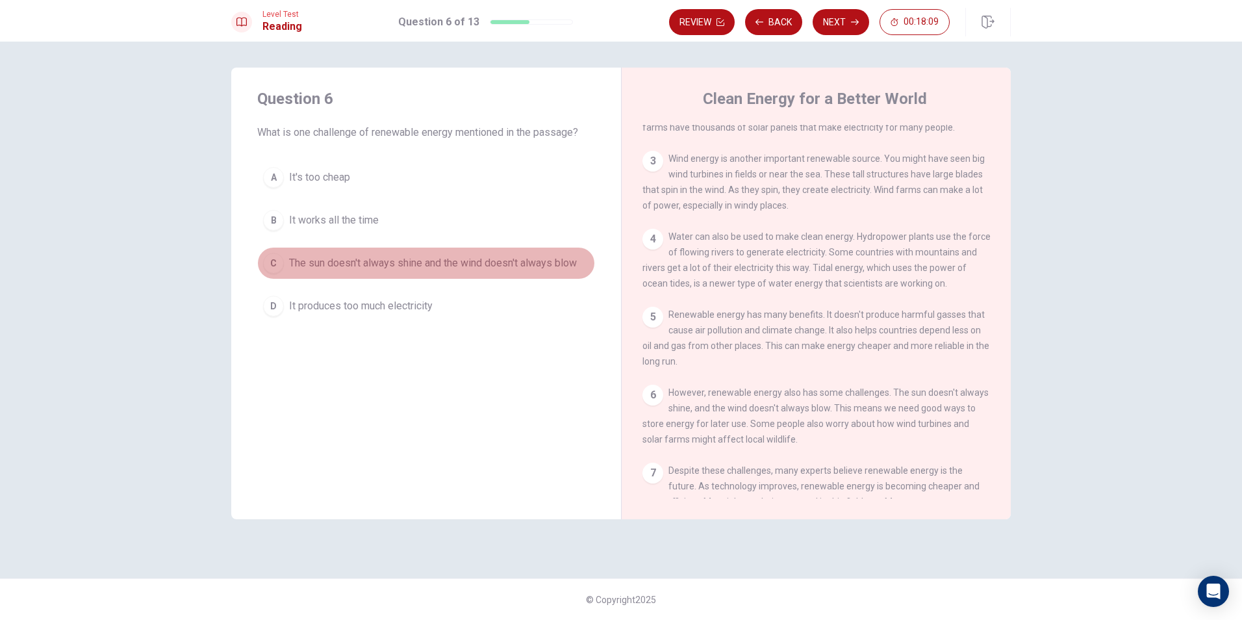
click at [566, 268] on span "The sun doesn't always shine and the wind doesn't always blow" at bounding box center [433, 263] width 288 height 16
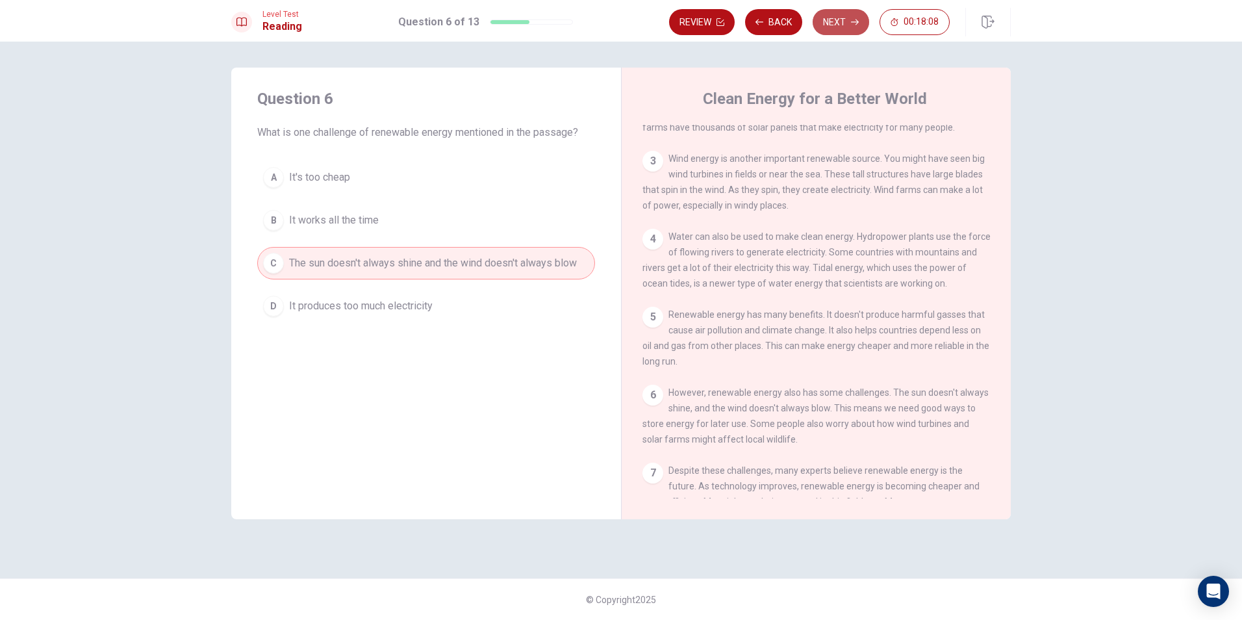
click at [845, 19] on button "Next" at bounding box center [841, 22] width 57 height 26
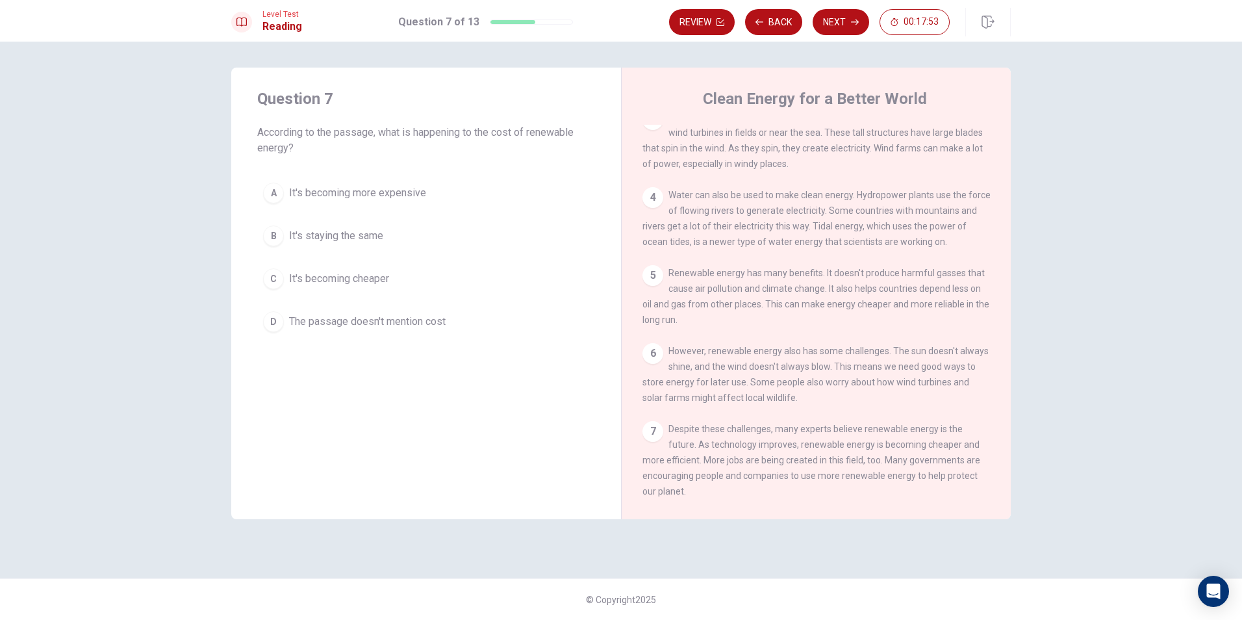
scroll to position [195, 0]
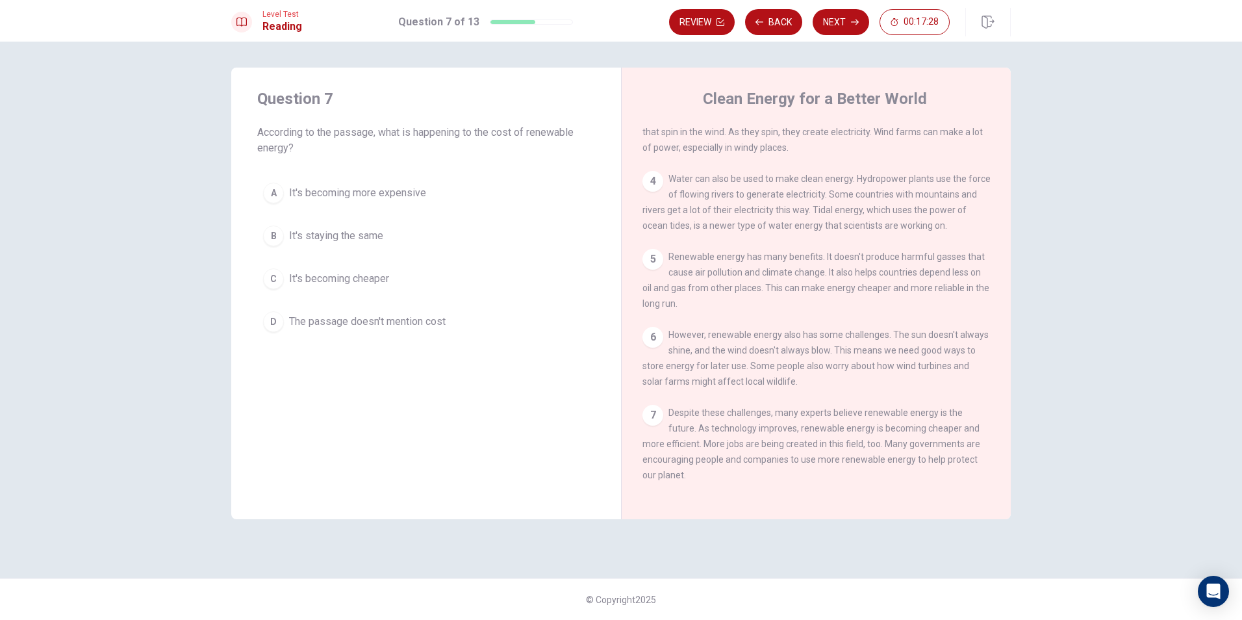
click at [357, 281] on span "It's becoming cheaper" at bounding box center [339, 279] width 100 height 16
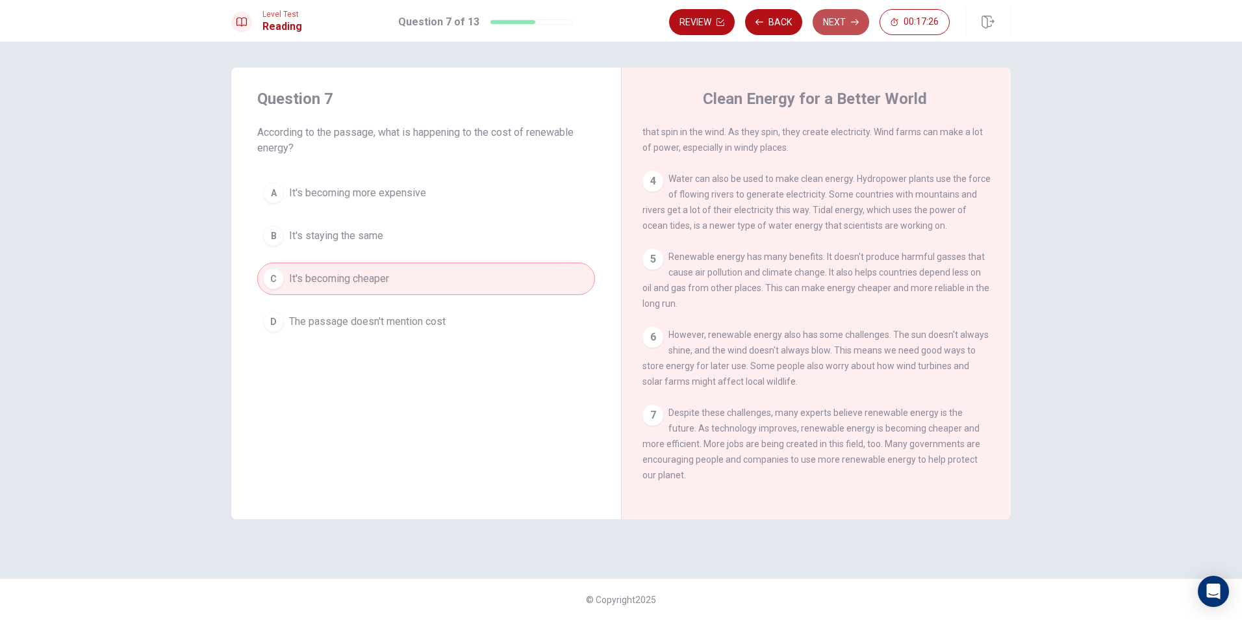
click at [851, 32] on button "Next" at bounding box center [841, 22] width 57 height 26
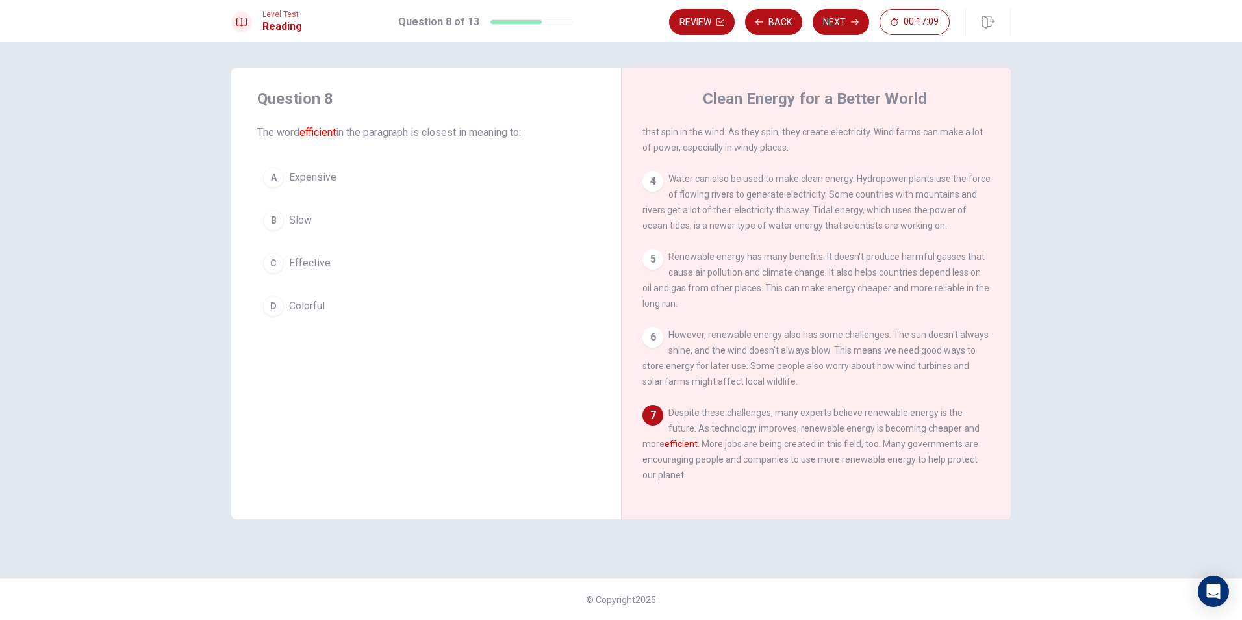
drag, startPoint x: 274, startPoint y: 173, endPoint x: 244, endPoint y: 191, distance: 35.2
click at [245, 191] on div "Question 8 The word efficient in the paragraph is closest in meaning to: A Expe…" at bounding box center [426, 205] width 390 height 275
click at [243, 189] on div "Question 8 The word efficient in the paragraph is closest in meaning to: A Expe…" at bounding box center [426, 205] width 390 height 275
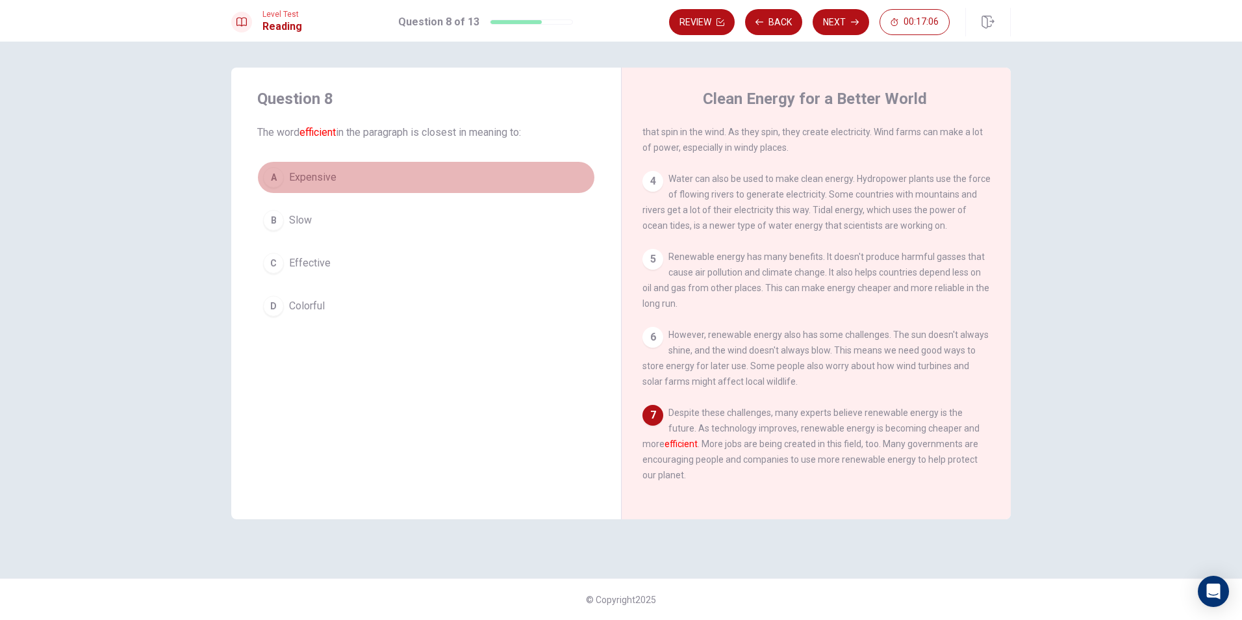
click at [259, 183] on button "A Expensive" at bounding box center [426, 177] width 338 height 32
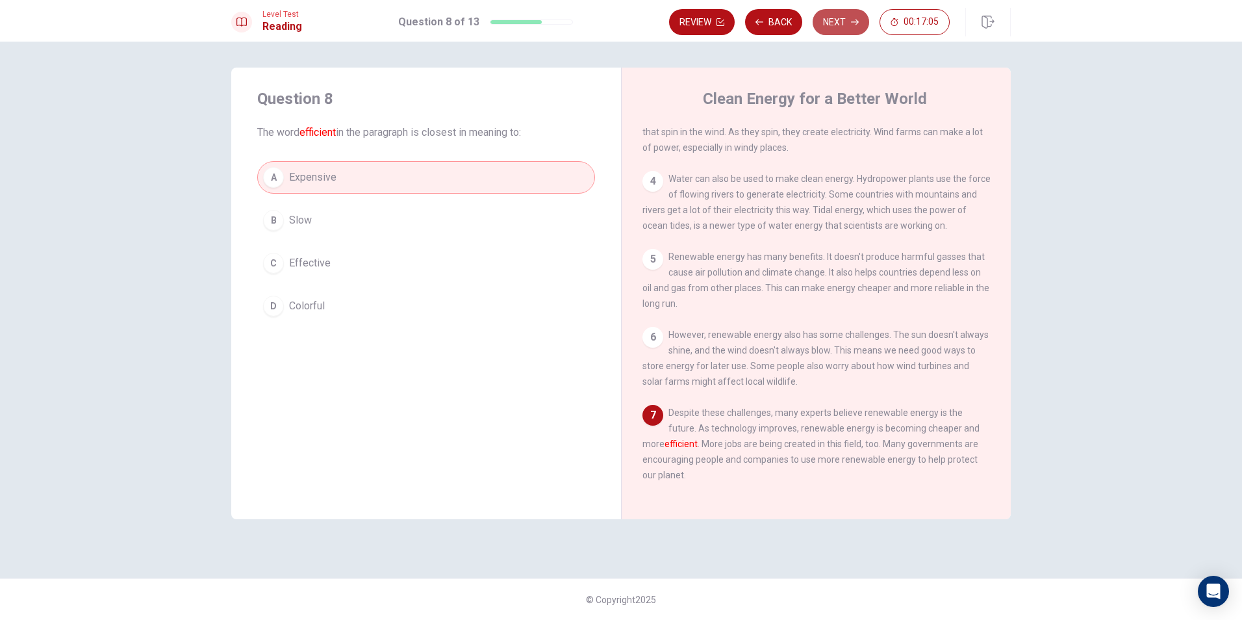
click at [841, 25] on button "Next" at bounding box center [841, 22] width 57 height 26
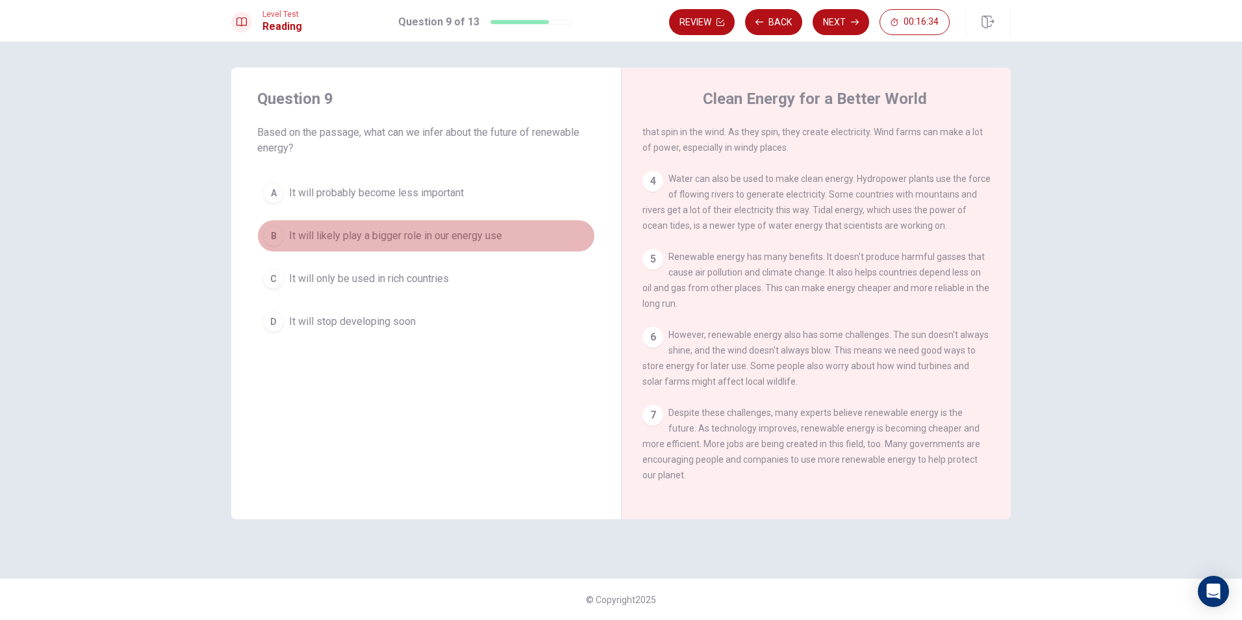
click at [418, 239] on span "It will likely play a bigger role in our energy use" at bounding box center [395, 236] width 213 height 16
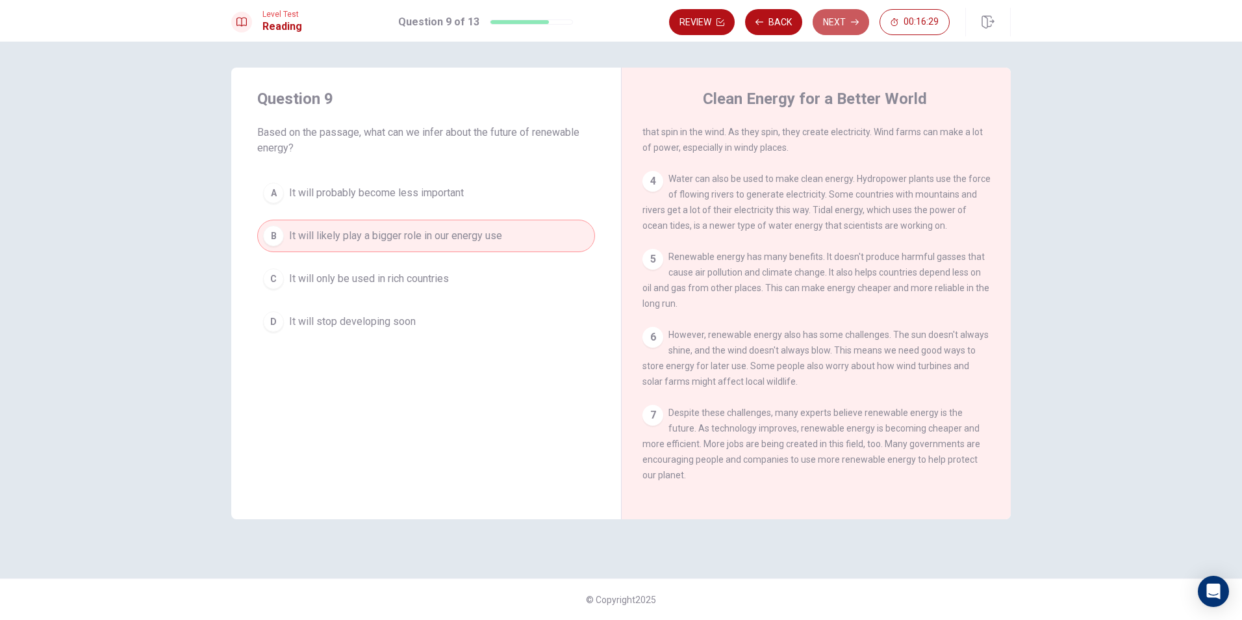
click at [852, 20] on icon "button" at bounding box center [855, 22] width 8 height 8
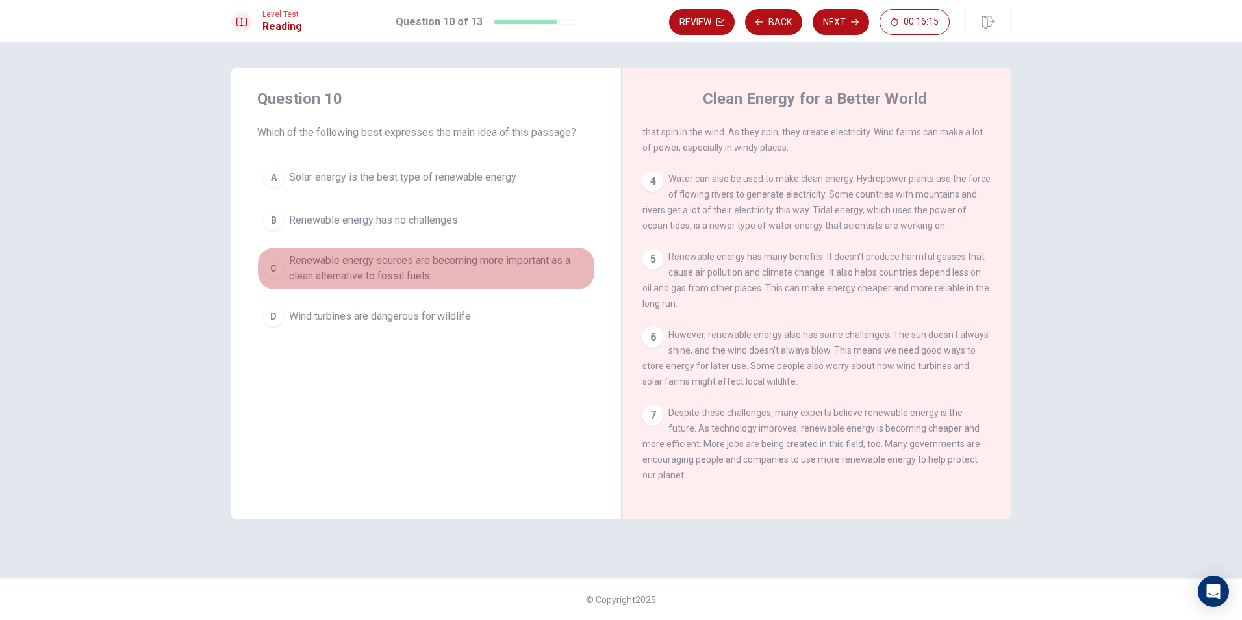
click at [519, 270] on span "Renewable energy sources are becoming more important as a clean alternative to …" at bounding box center [439, 268] width 300 height 31
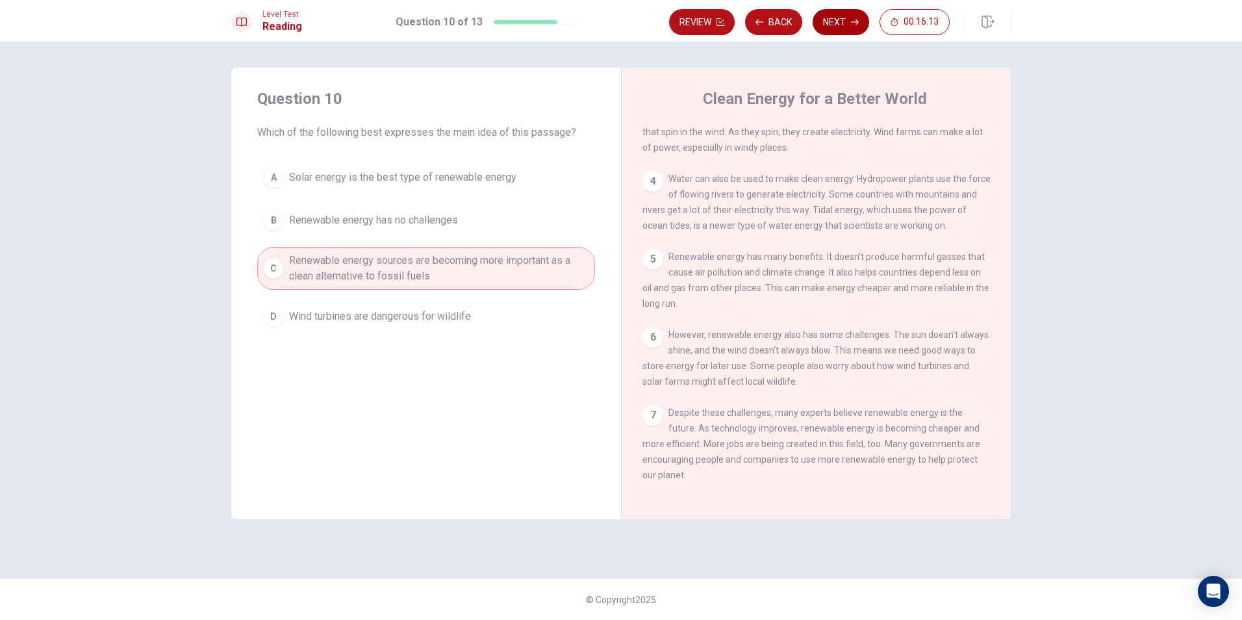
click at [836, 24] on button "Next" at bounding box center [841, 22] width 57 height 26
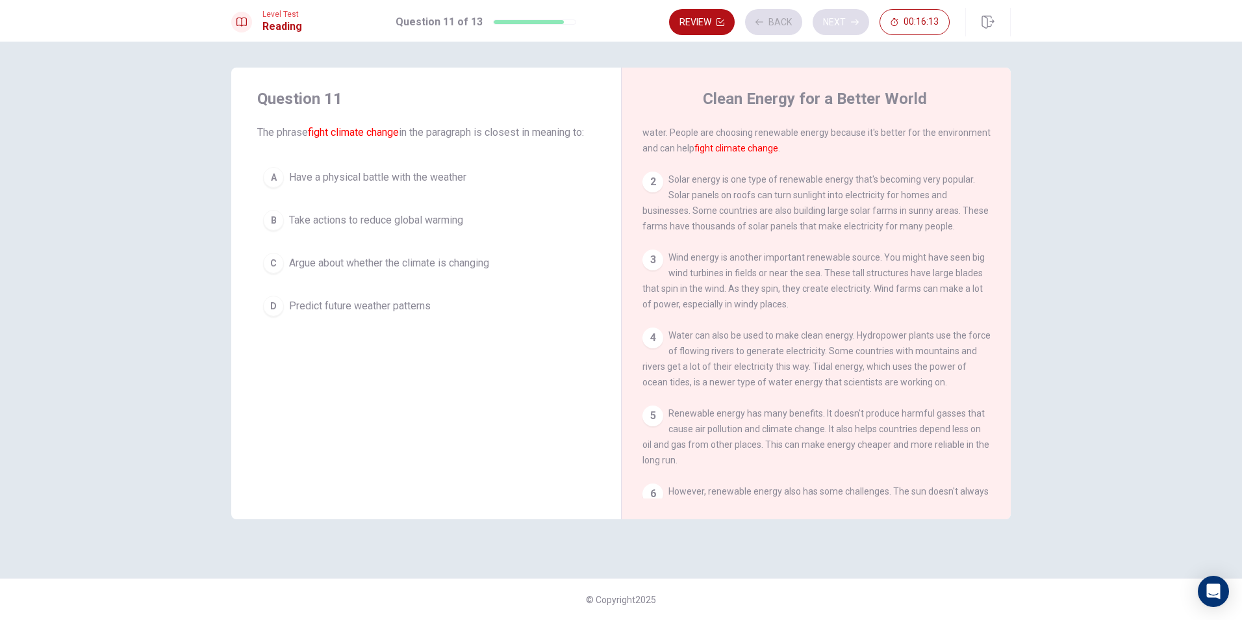
scroll to position [0, 0]
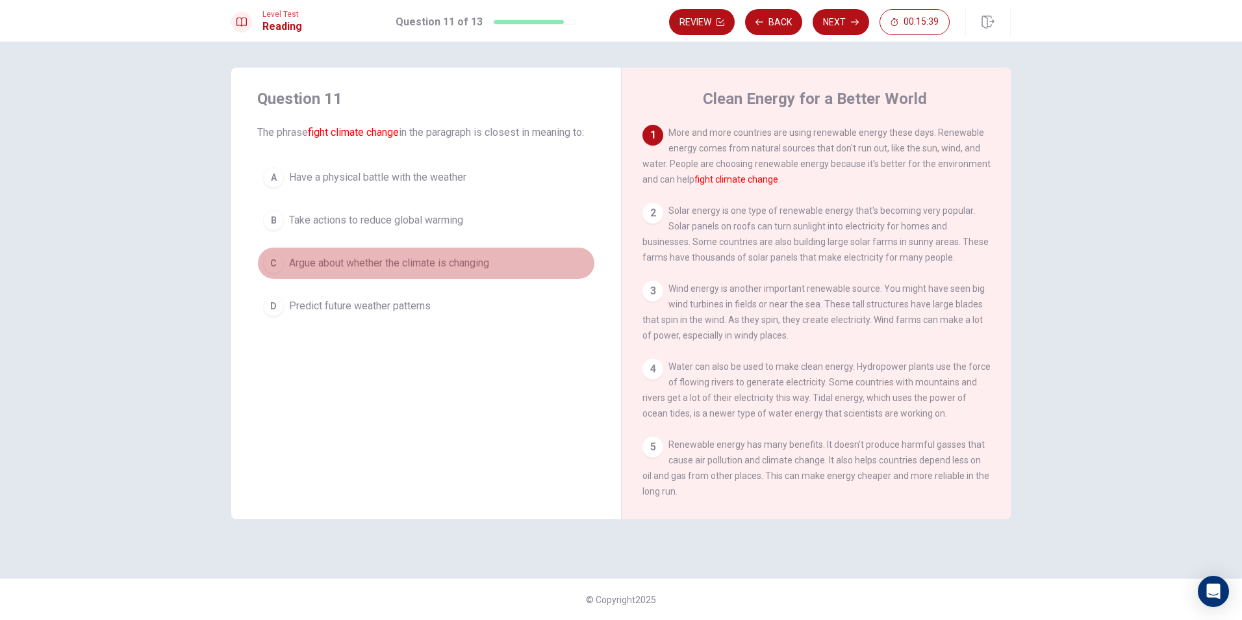
click at [390, 268] on button "C Argue about whether the climate is changing" at bounding box center [426, 263] width 338 height 32
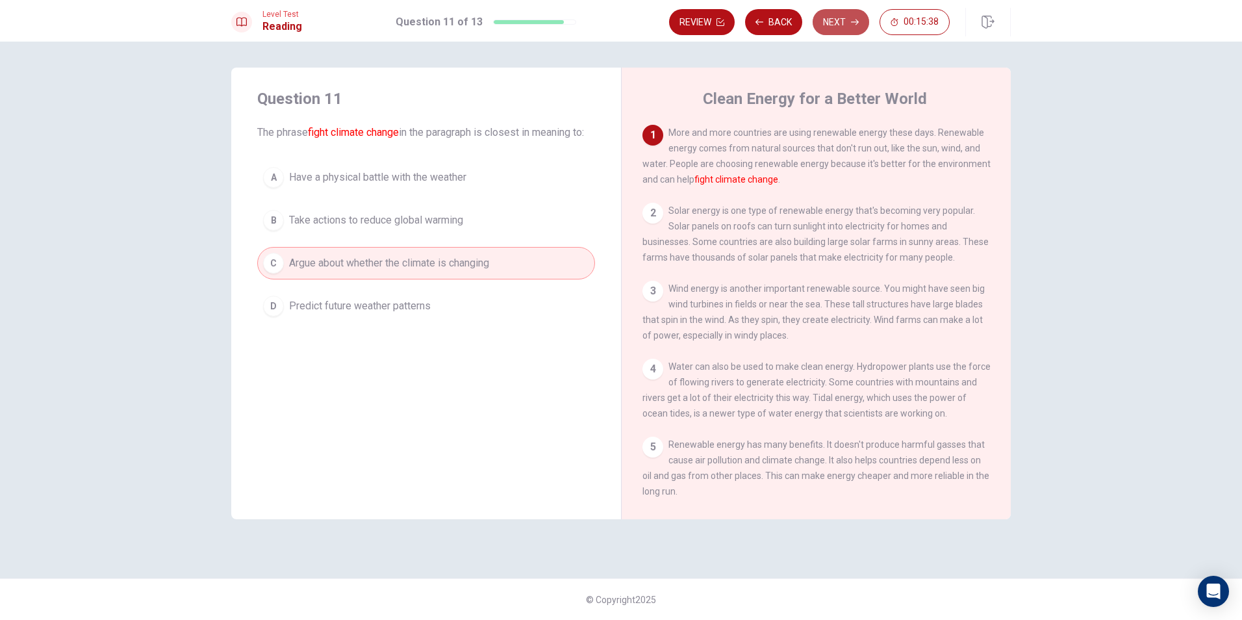
click at [843, 25] on button "Next" at bounding box center [841, 22] width 57 height 26
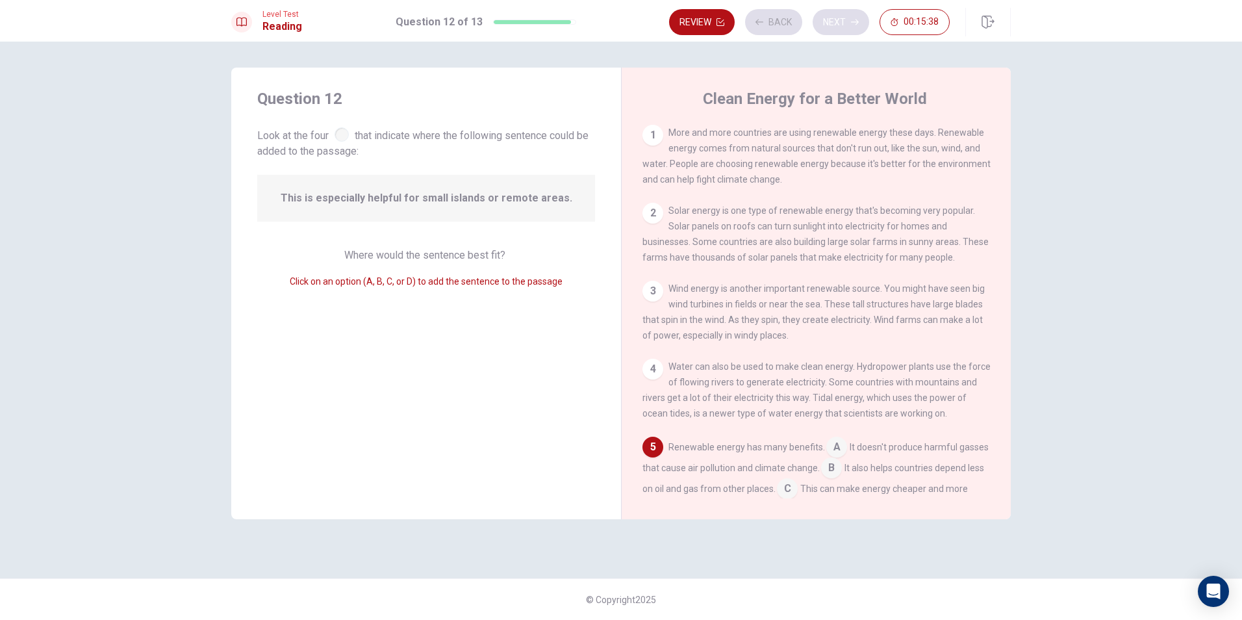
scroll to position [162, 0]
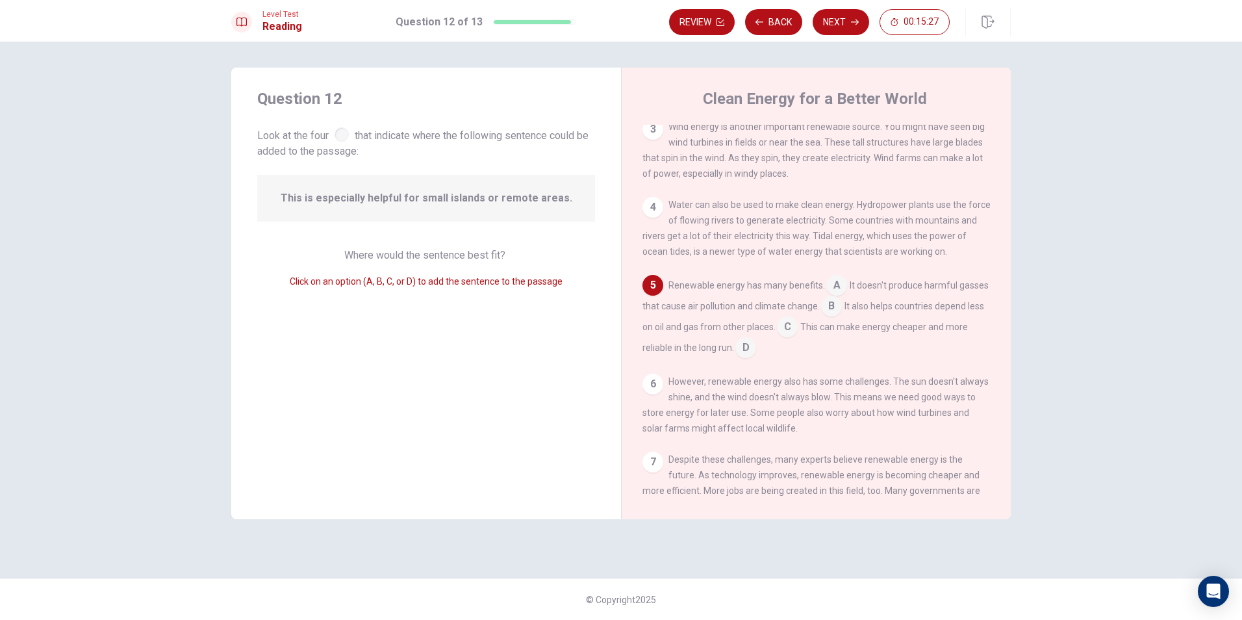
click at [833, 289] on input at bounding box center [836, 286] width 21 height 21
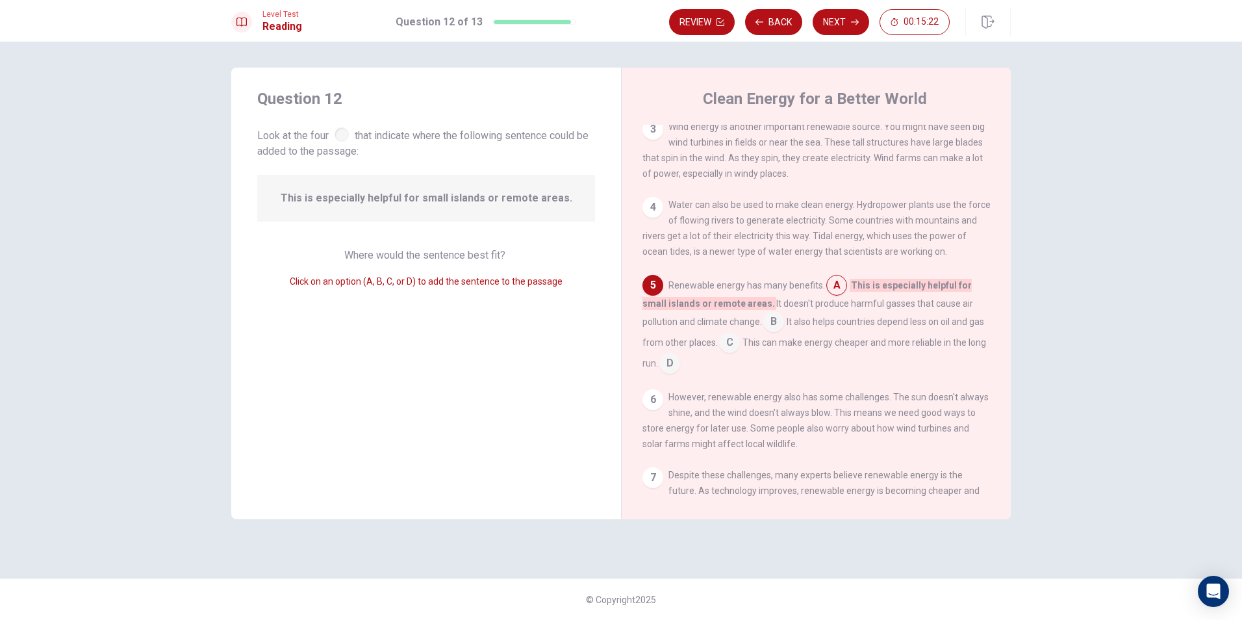
click at [780, 325] on input at bounding box center [773, 322] width 21 height 21
click at [849, 28] on button "Next" at bounding box center [841, 22] width 57 height 26
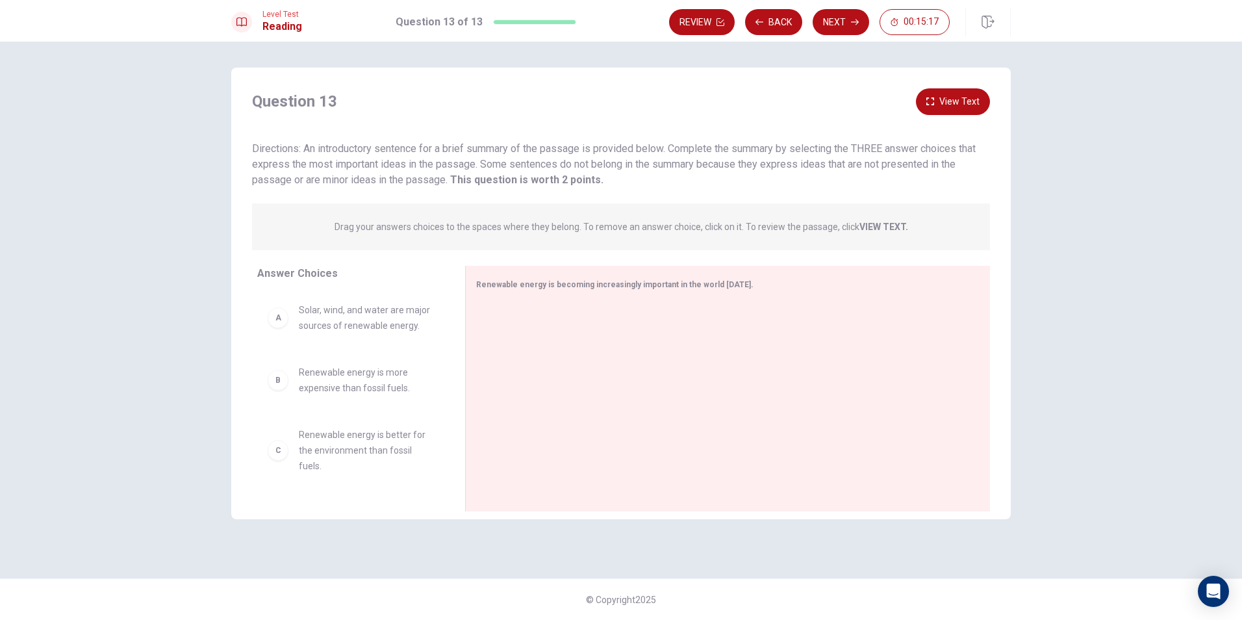
scroll to position [65, 0]
drag, startPoint x: 344, startPoint y: 385, endPoint x: 579, endPoint y: 372, distance: 235.5
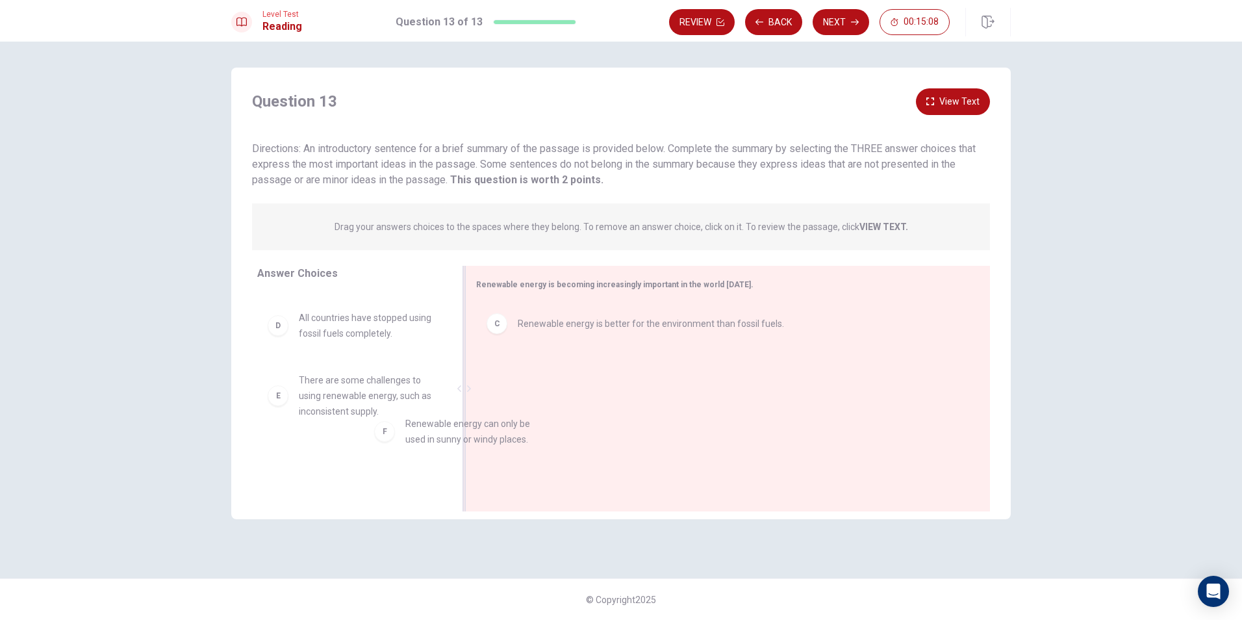
drag, startPoint x: 401, startPoint y: 478, endPoint x: 642, endPoint y: 416, distance: 249.6
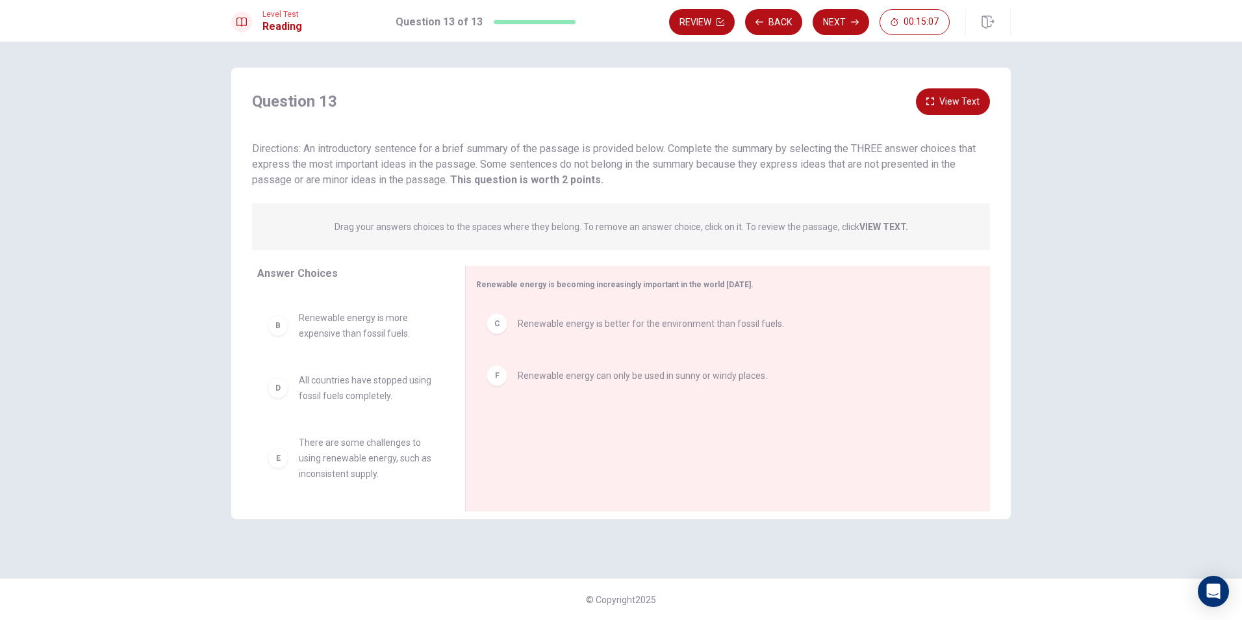
scroll to position [0, 0]
drag, startPoint x: 338, startPoint y: 310, endPoint x: 581, endPoint y: 451, distance: 281.2
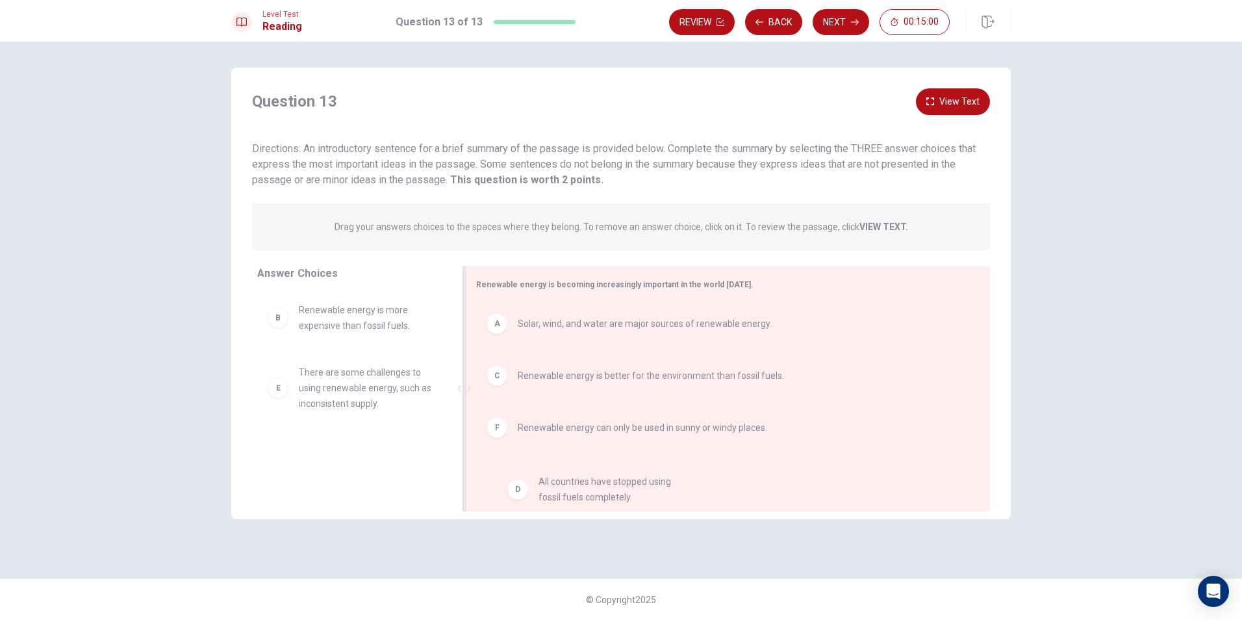
drag, startPoint x: 339, startPoint y: 381, endPoint x: 586, endPoint y: 490, distance: 269.9
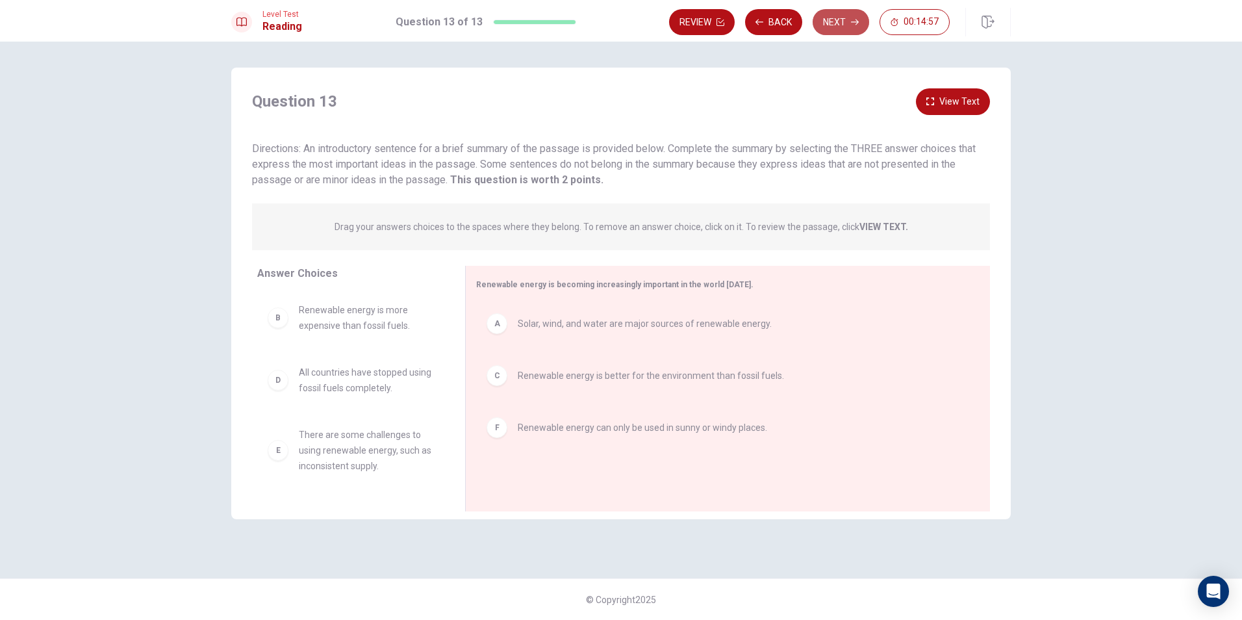
click at [841, 30] on button "Next" at bounding box center [841, 22] width 57 height 26
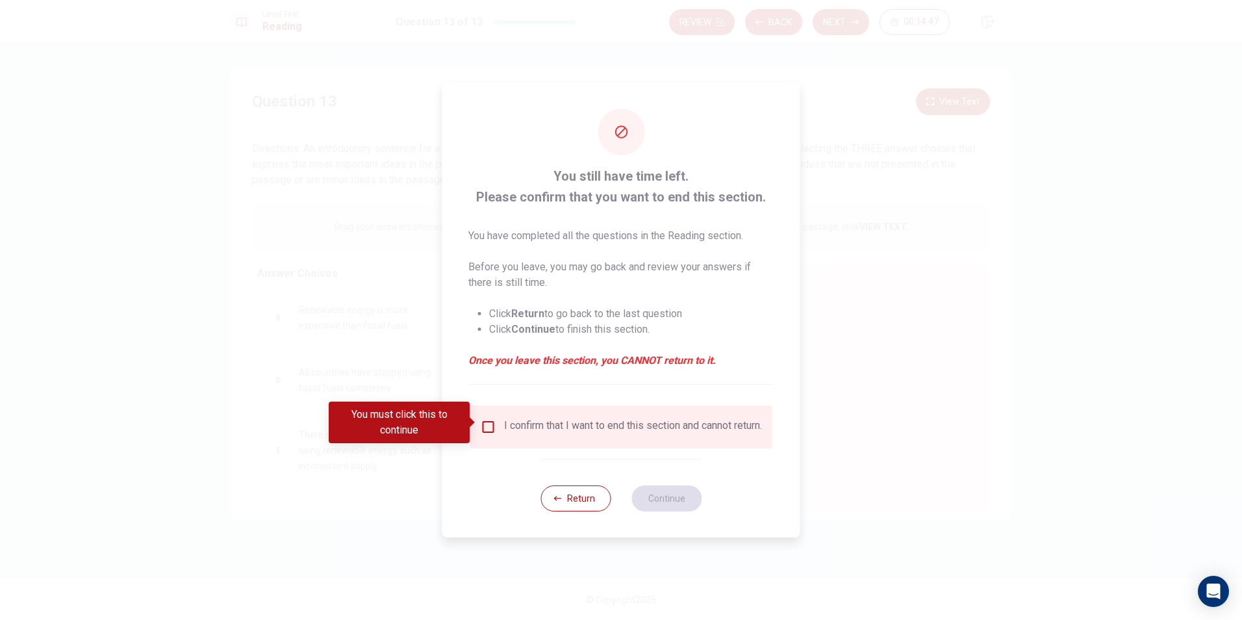
click at [485, 420] on input "You must click this to continue" at bounding box center [489, 427] width 16 height 16
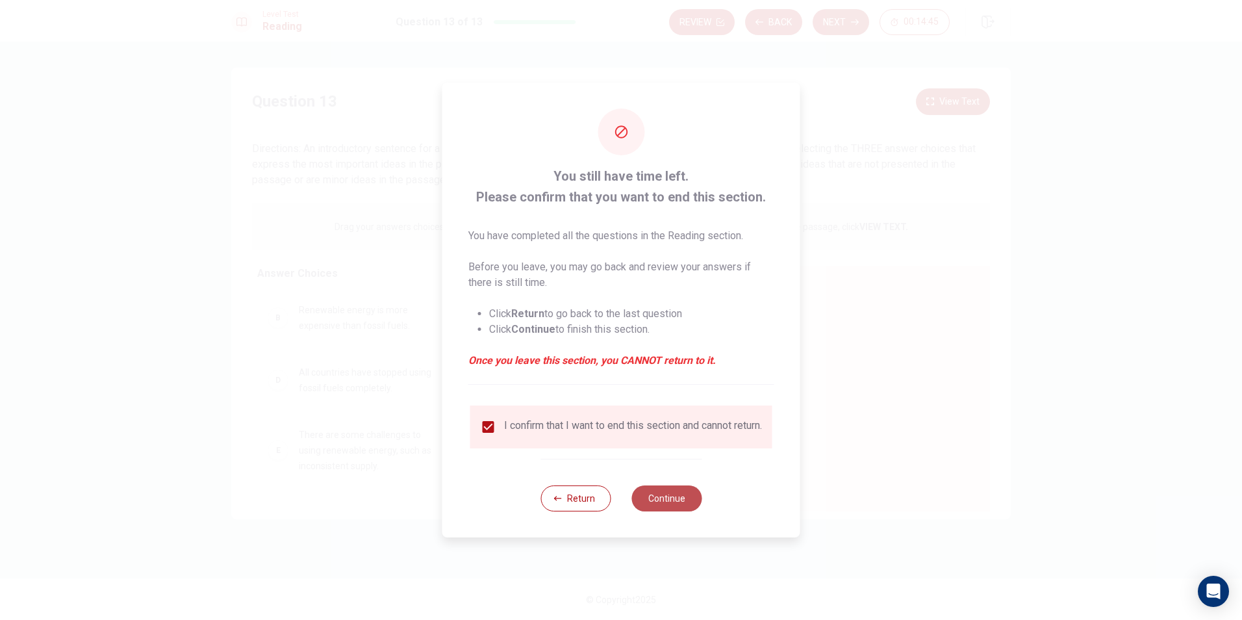
click at [655, 503] on button "Continue" at bounding box center [666, 498] width 70 height 26
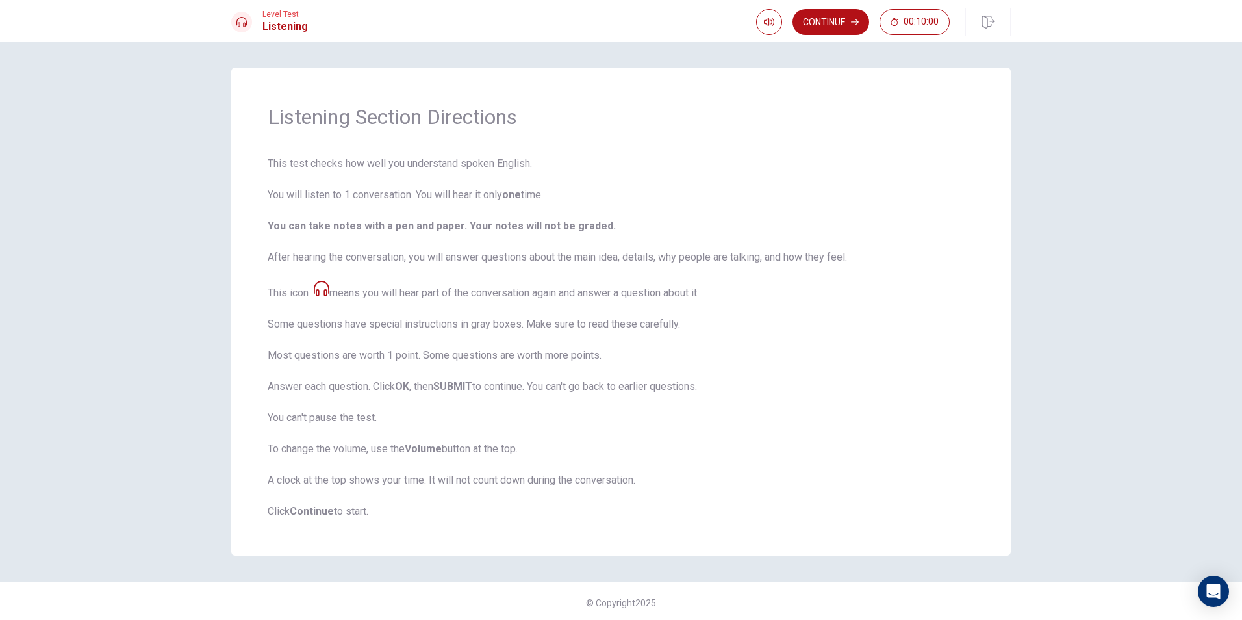
scroll to position [3, 0]
click at [826, 27] on button "Continue" at bounding box center [830, 22] width 77 height 26
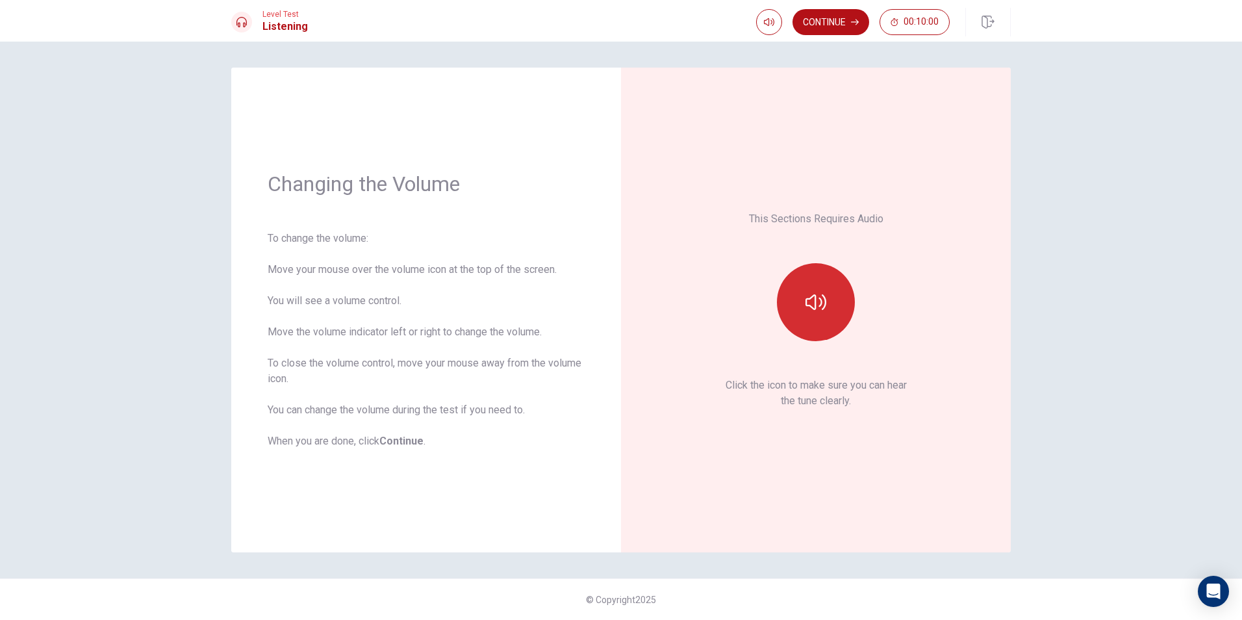
click at [843, 305] on button "button" at bounding box center [816, 302] width 78 height 78
click at [817, 12] on button "Continue" at bounding box center [830, 22] width 77 height 26
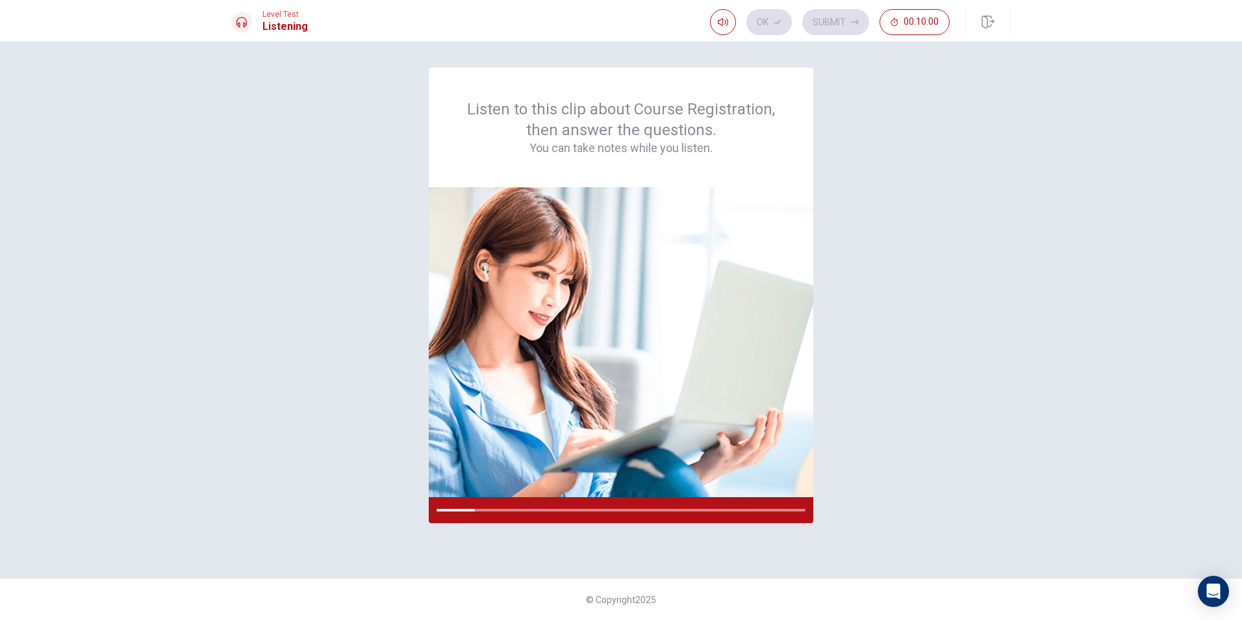
click at [907, 407] on div "Listen to this clip about Course Registration, then answer the questions. You c…" at bounding box center [621, 310] width 780 height 485
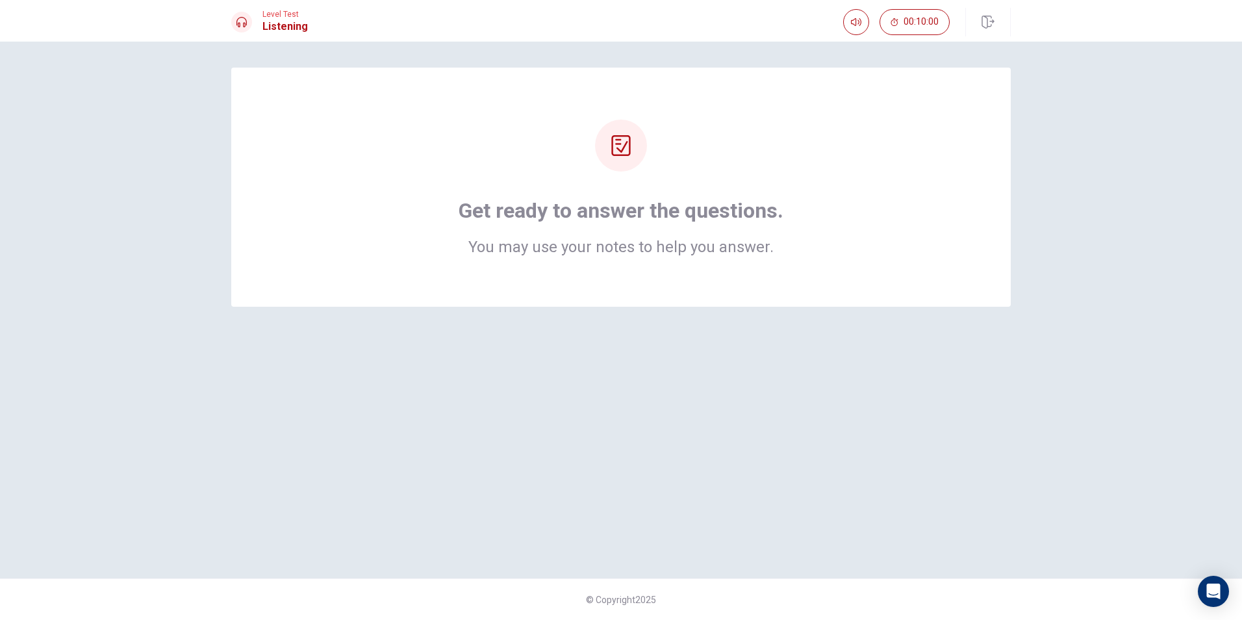
click at [707, 259] on div "Get ready to answer the questions. You may use your notes to help you answer." at bounding box center [621, 187] width 780 height 239
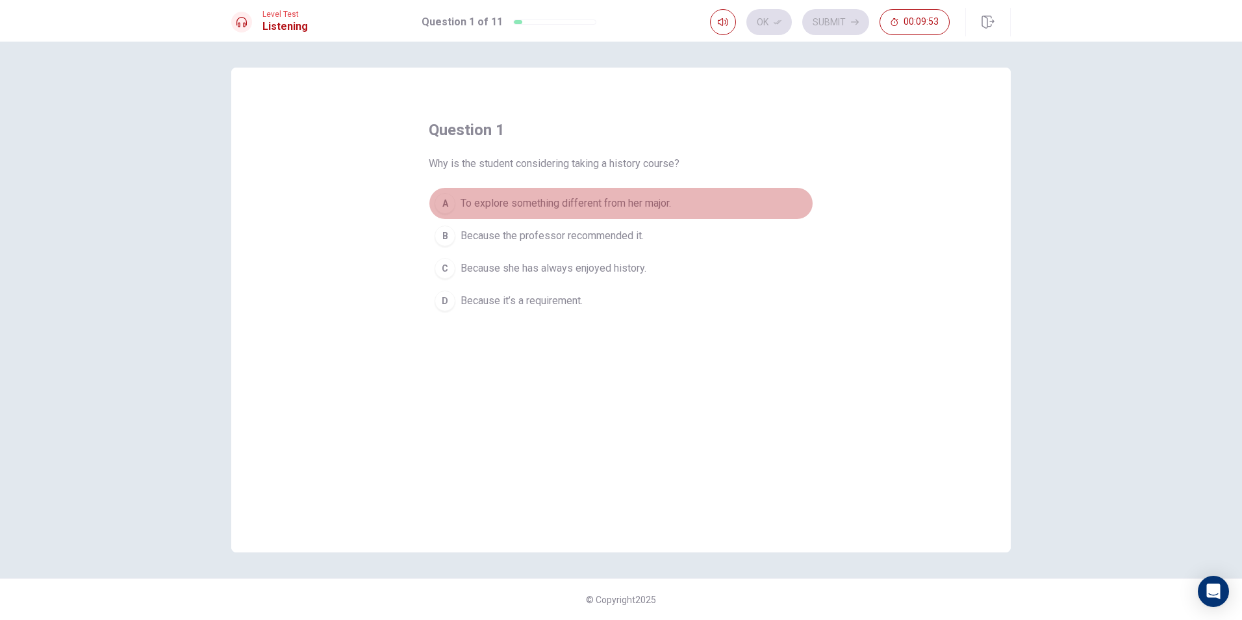
click at [653, 209] on span "To explore something different from her major." at bounding box center [566, 204] width 210 height 16
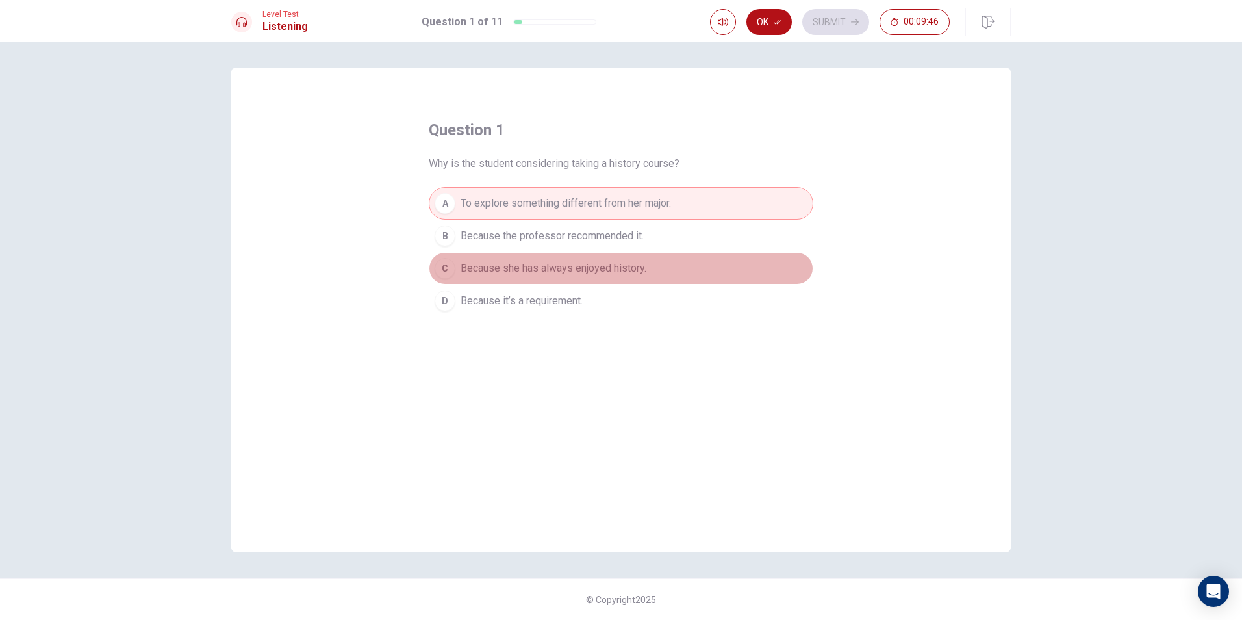
click at [622, 257] on button "C Because she has always enjoyed history." at bounding box center [621, 268] width 385 height 32
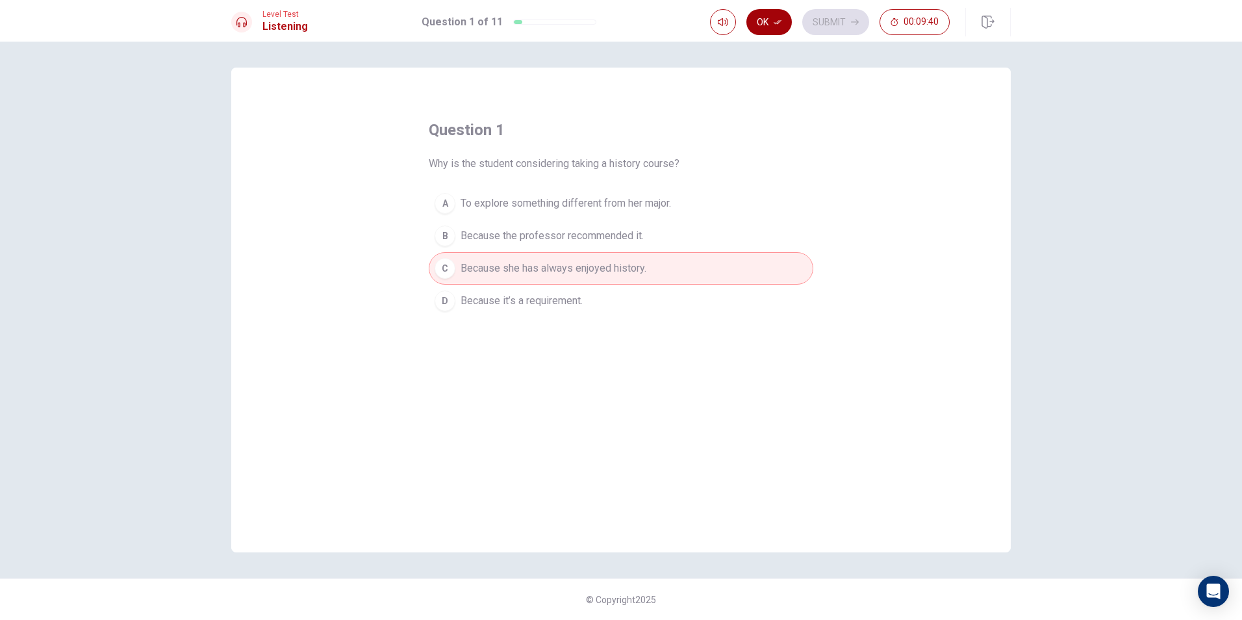
click at [777, 19] on icon "button" at bounding box center [778, 22] width 8 height 8
click at [831, 14] on button "Submit" at bounding box center [835, 22] width 67 height 26
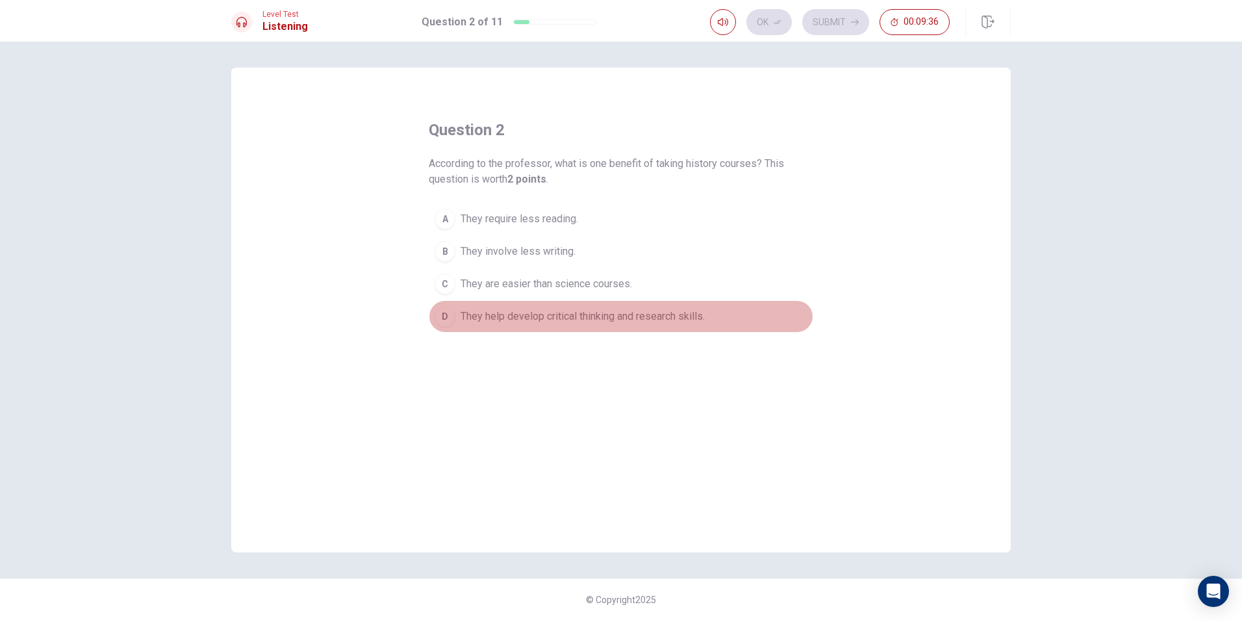
click at [680, 312] on span "They help develop critical thinking and research skills." at bounding box center [583, 317] width 244 height 16
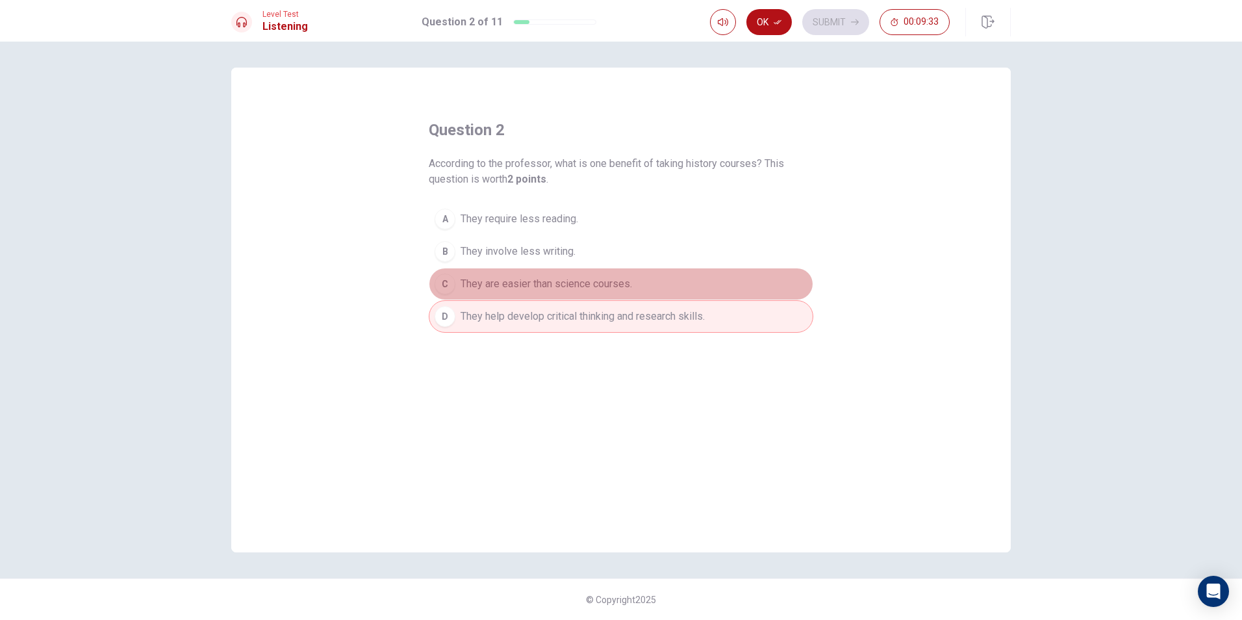
click at [613, 273] on button "C They are easier than science courses." at bounding box center [621, 284] width 385 height 32
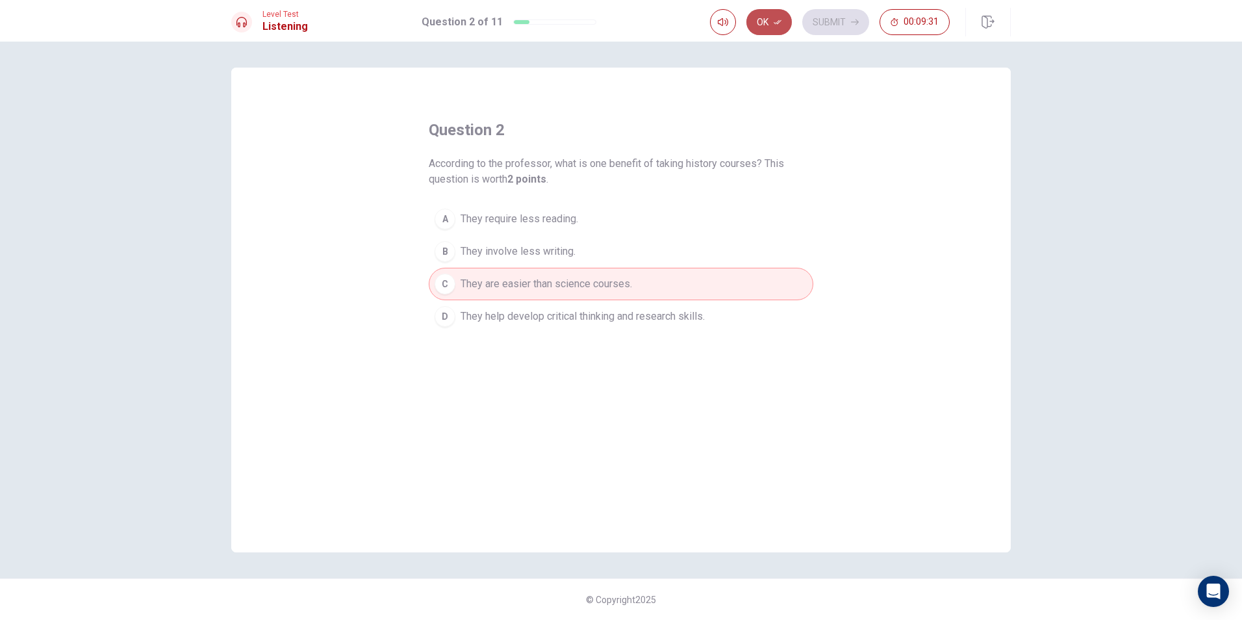
click at [778, 17] on button "Ok" at bounding box center [768, 22] width 45 height 26
click at [831, 16] on button "Submit" at bounding box center [835, 22] width 67 height 26
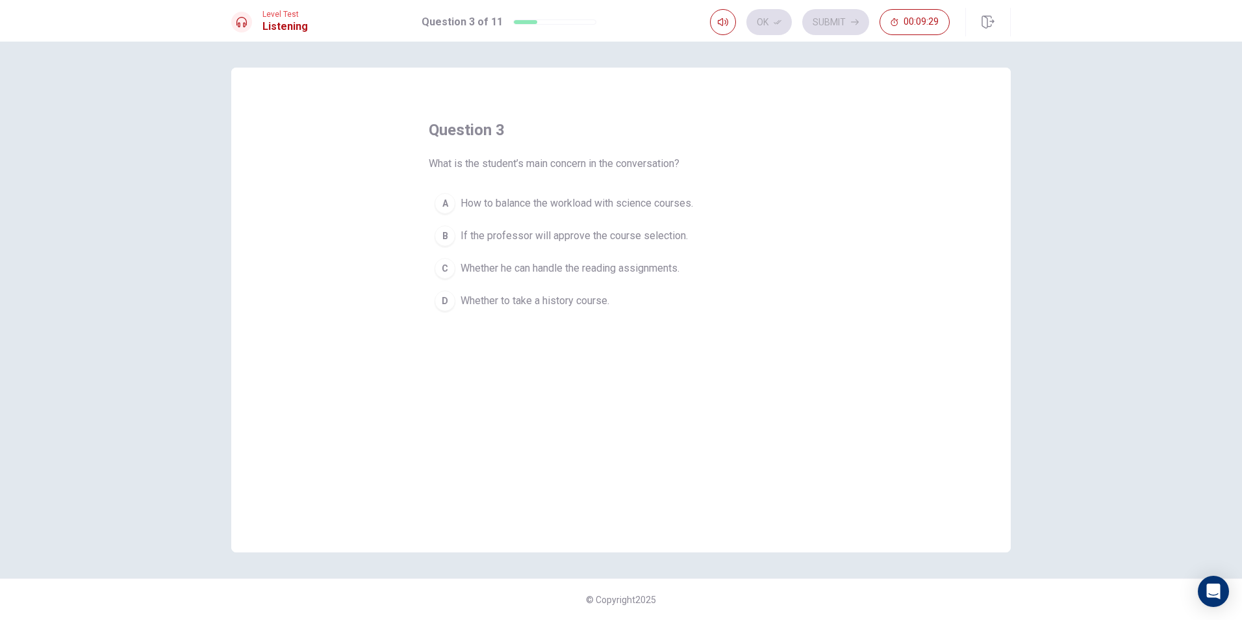
click at [655, 202] on span "How to balance the workload with science courses." at bounding box center [577, 204] width 233 height 16
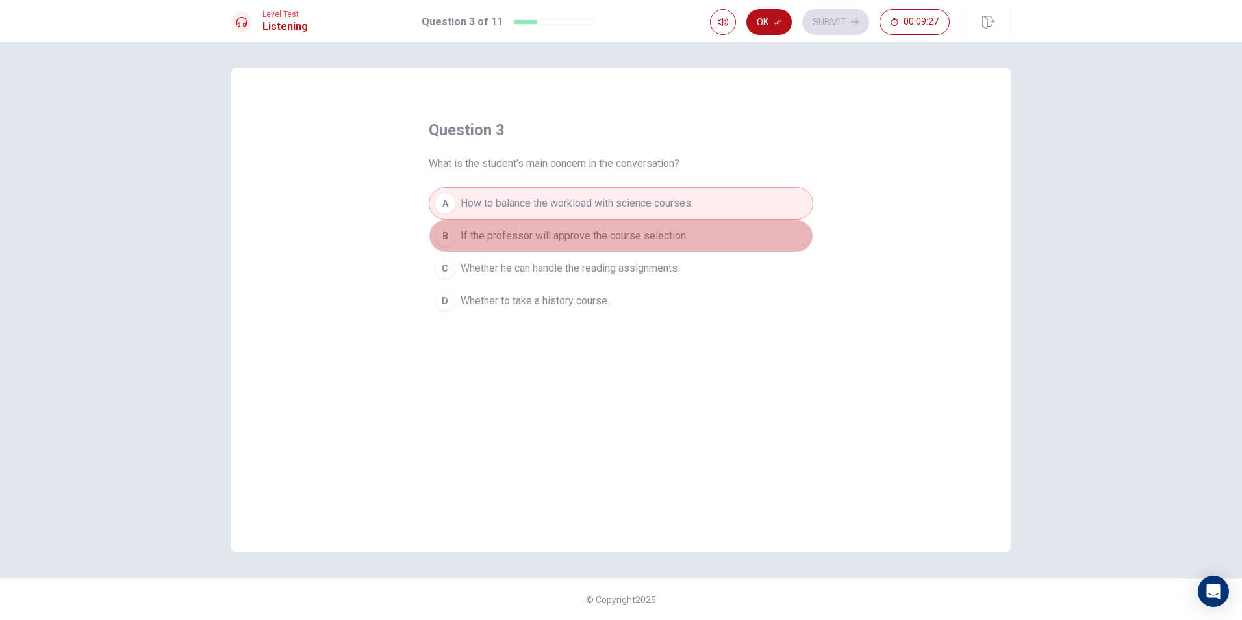
click at [657, 222] on button "B If the professor will approve the course selection." at bounding box center [621, 236] width 385 height 32
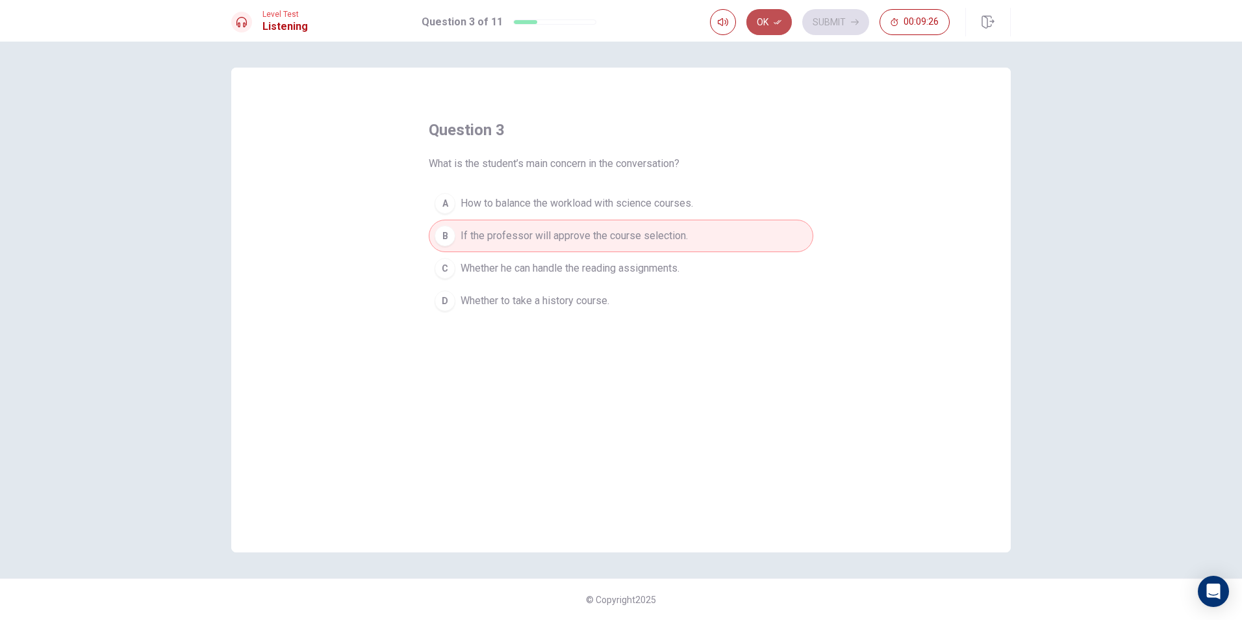
click at [788, 26] on button "Ok" at bounding box center [768, 22] width 45 height 26
click at [818, 13] on button "Submit" at bounding box center [835, 22] width 67 height 26
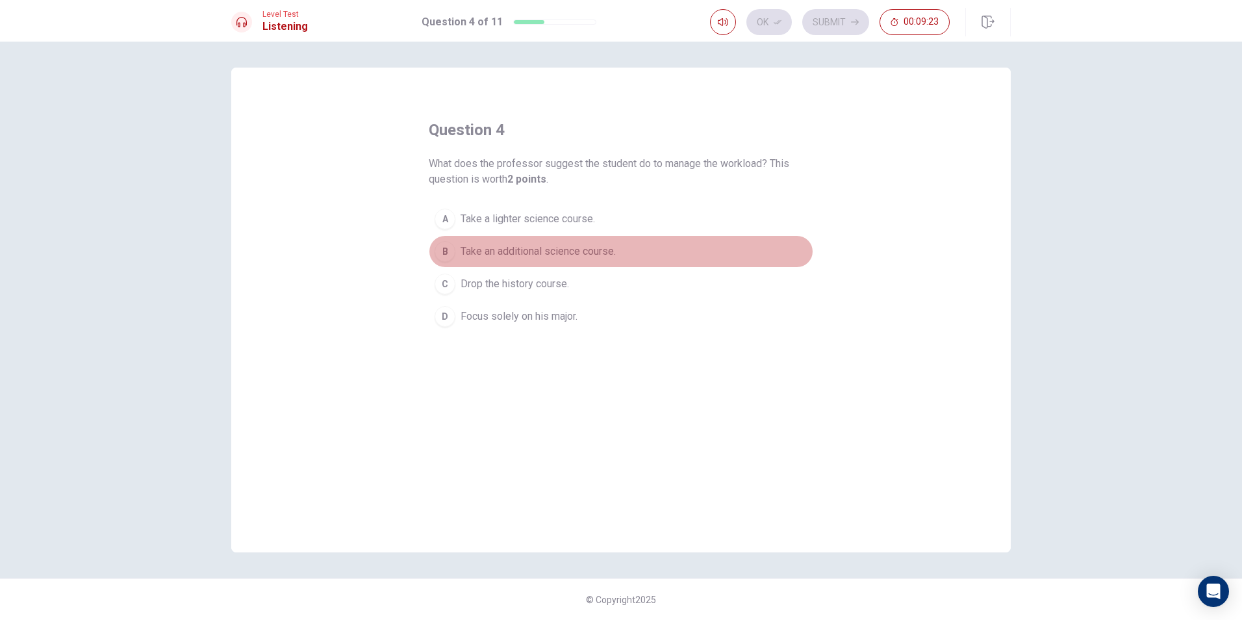
click at [538, 251] on span "Take an additional science course." at bounding box center [538, 252] width 155 height 16
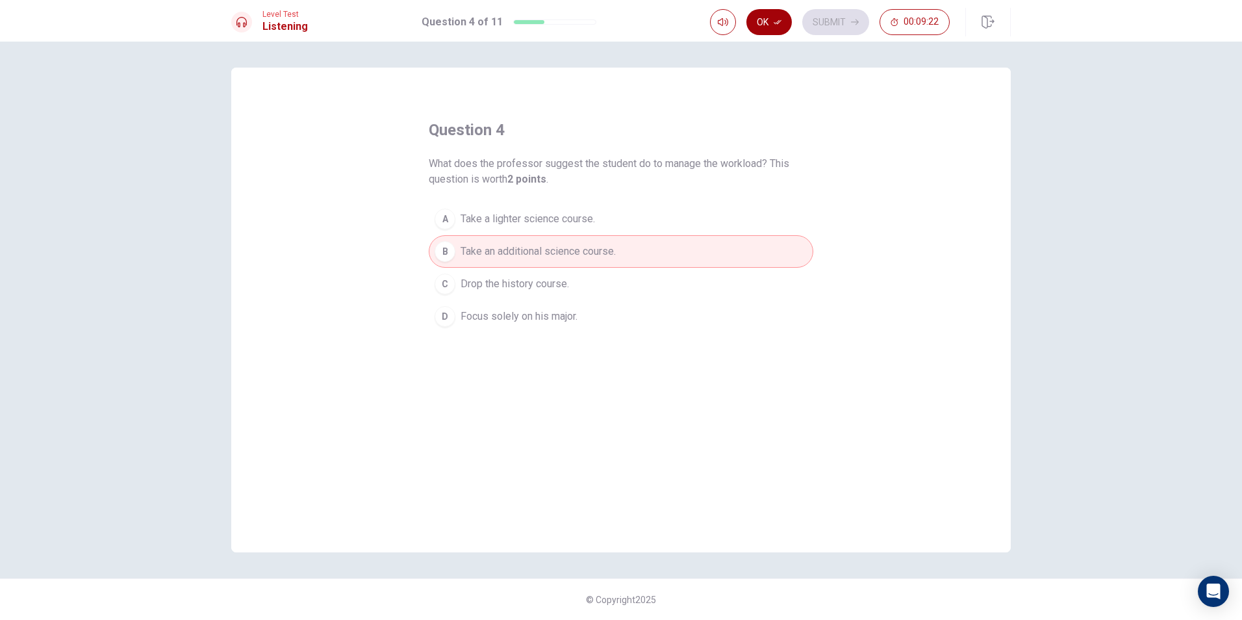
click at [768, 15] on button "Ok" at bounding box center [768, 22] width 45 height 26
click at [817, 25] on button "Submit" at bounding box center [835, 22] width 67 height 26
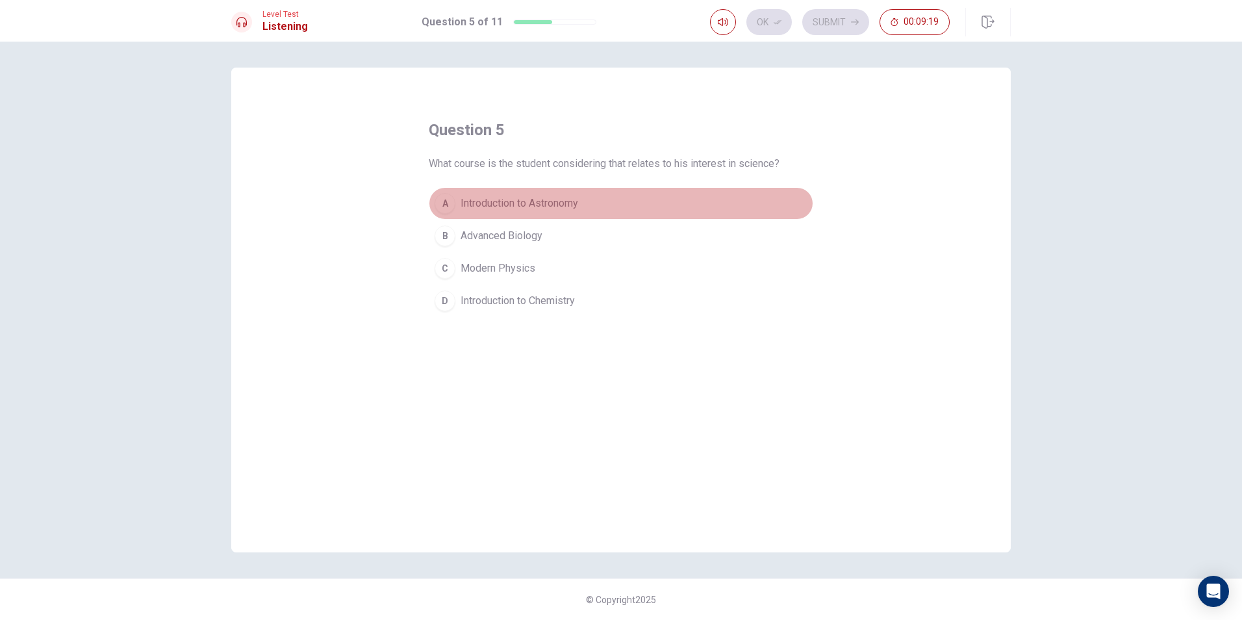
click at [530, 196] on span "Introduction to Astronomy" at bounding box center [520, 204] width 118 height 16
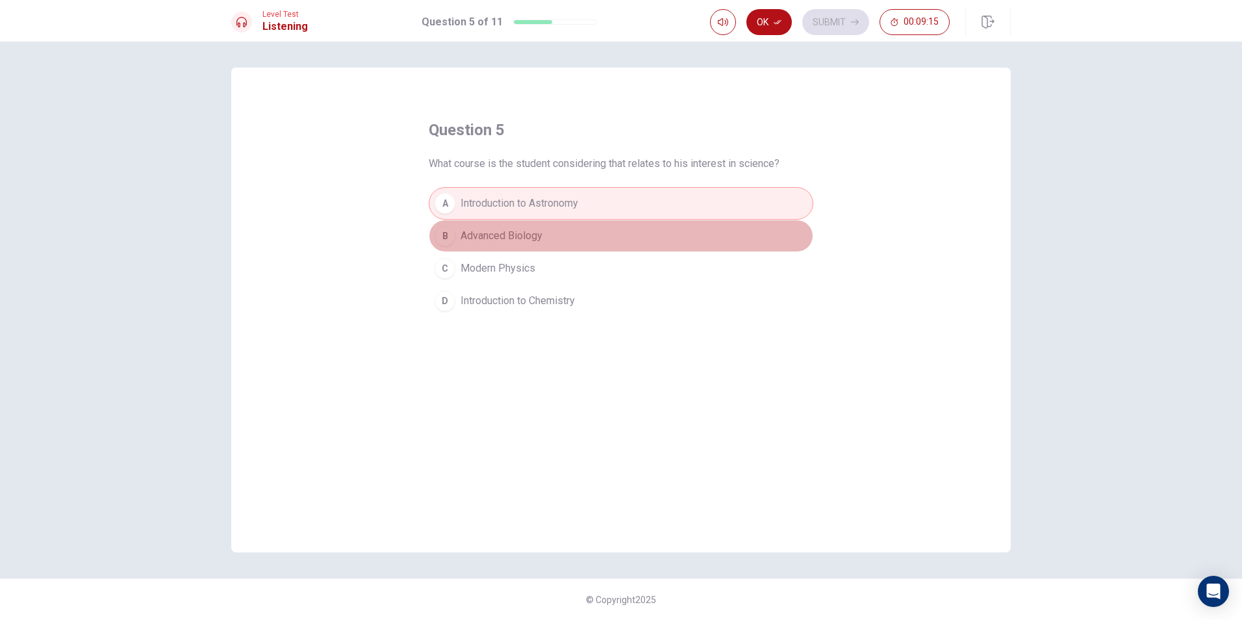
click at [513, 222] on button "B Advanced Biology" at bounding box center [621, 236] width 385 height 32
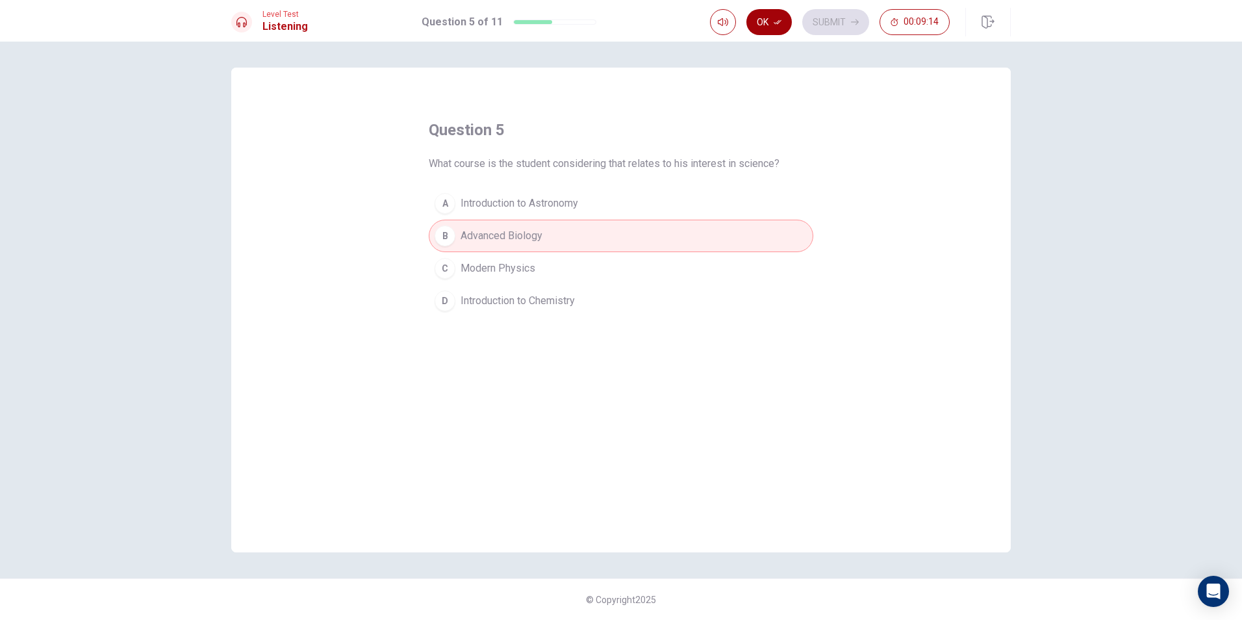
click at [767, 26] on button "Ok" at bounding box center [768, 22] width 45 height 26
click at [820, 11] on button "Submit" at bounding box center [835, 22] width 67 height 26
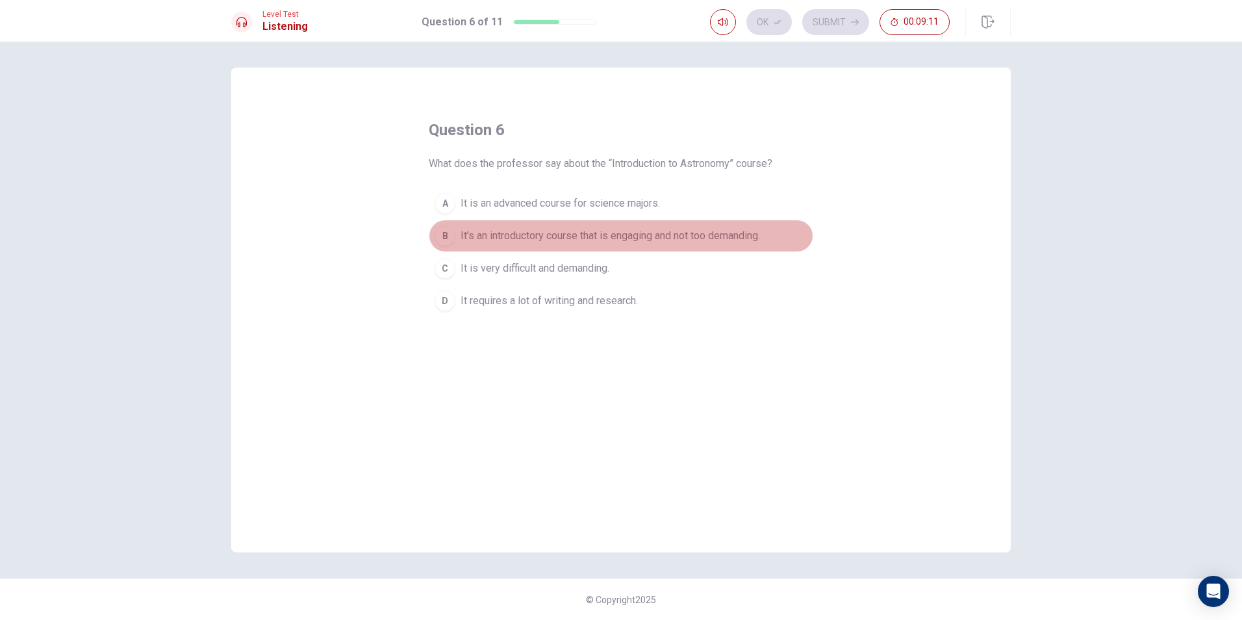
click at [557, 224] on button "B It’s an introductory course that is engaging and not too demanding." at bounding box center [621, 236] width 385 height 32
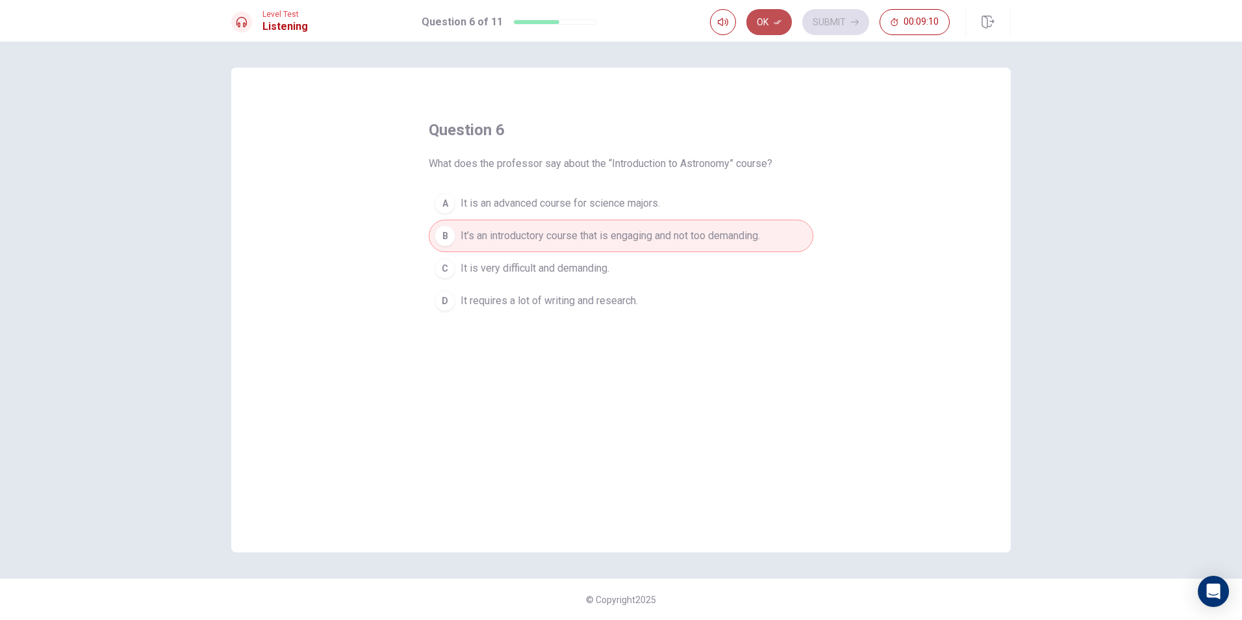
click at [781, 19] on icon "button" at bounding box center [778, 22] width 8 height 8
click at [781, 24] on div "Ok Submit 00:09:09" at bounding box center [830, 22] width 240 height 26
click at [816, 10] on button "Submit" at bounding box center [835, 22] width 67 height 26
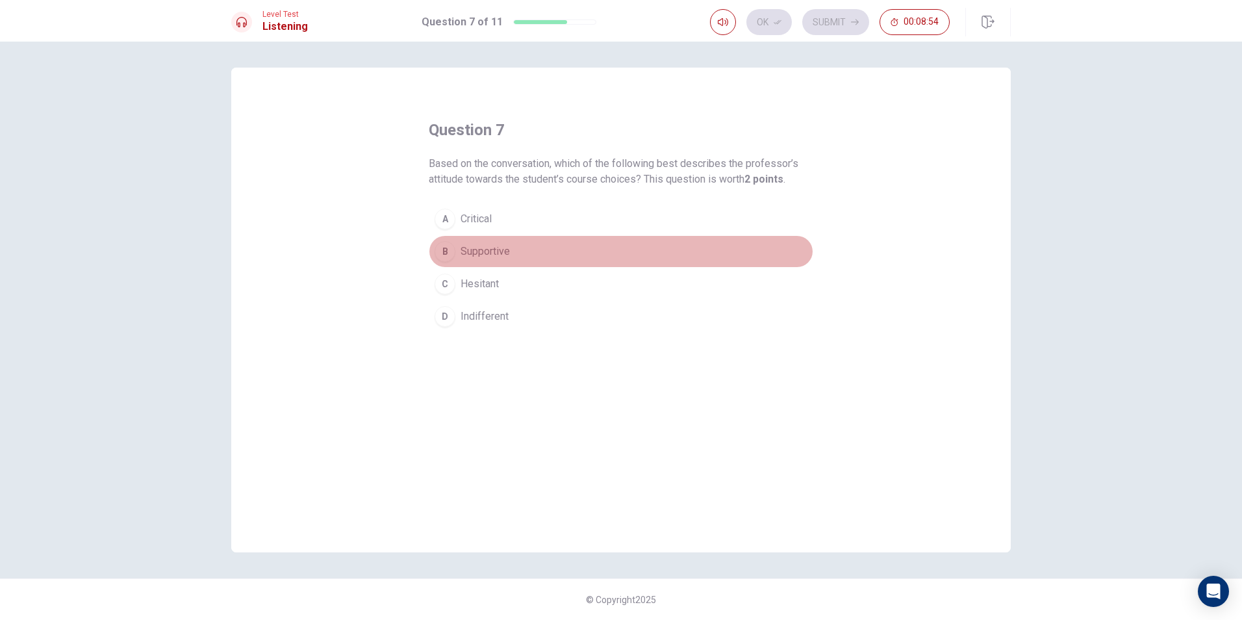
click at [480, 259] on button "B Supportive" at bounding box center [621, 251] width 385 height 32
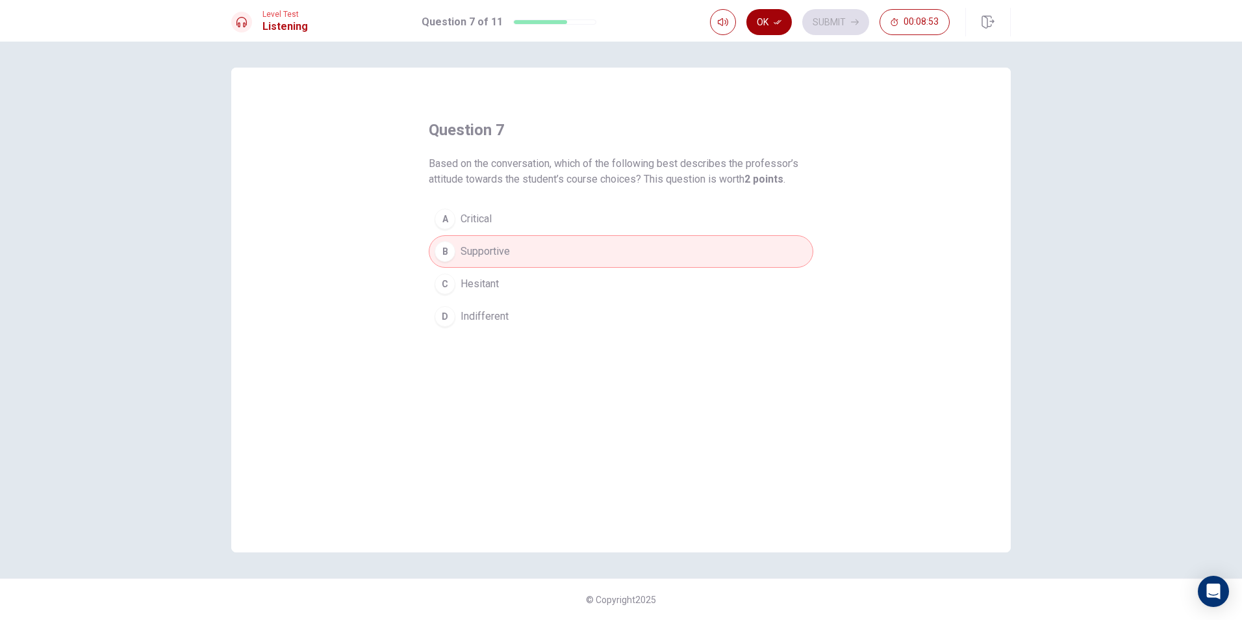
click at [765, 12] on button "Ok" at bounding box center [768, 22] width 45 height 26
click at [847, 23] on button "Submit" at bounding box center [835, 22] width 67 height 26
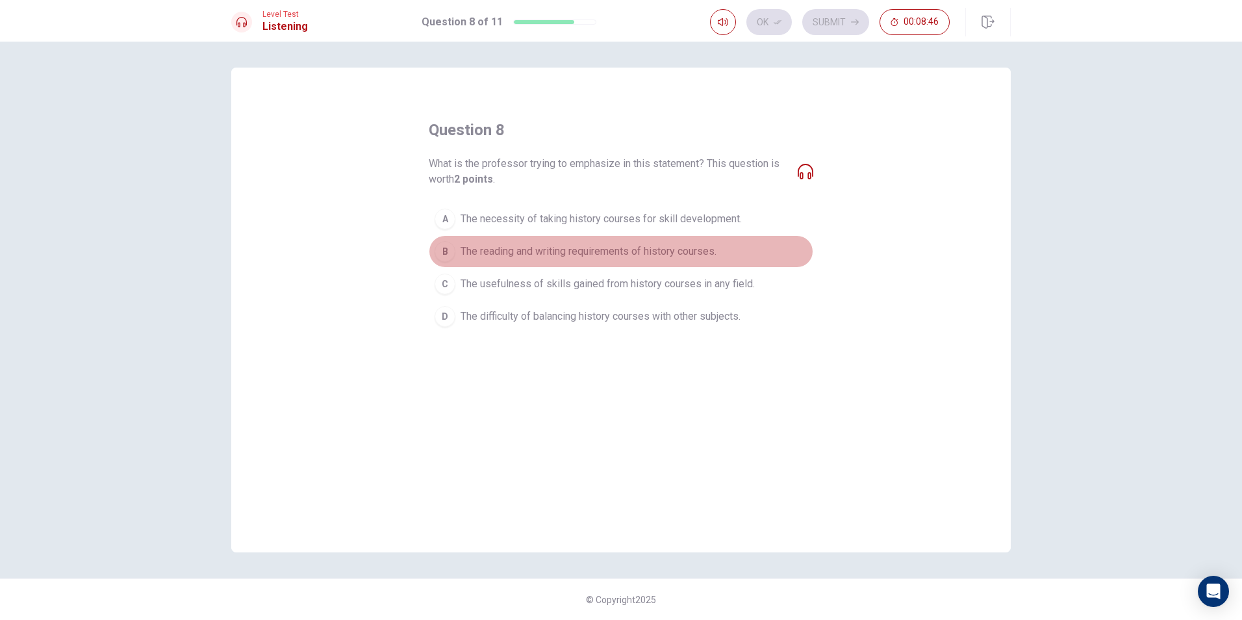
click at [705, 247] on span "The reading and writing requirements of history courses." at bounding box center [589, 252] width 256 height 16
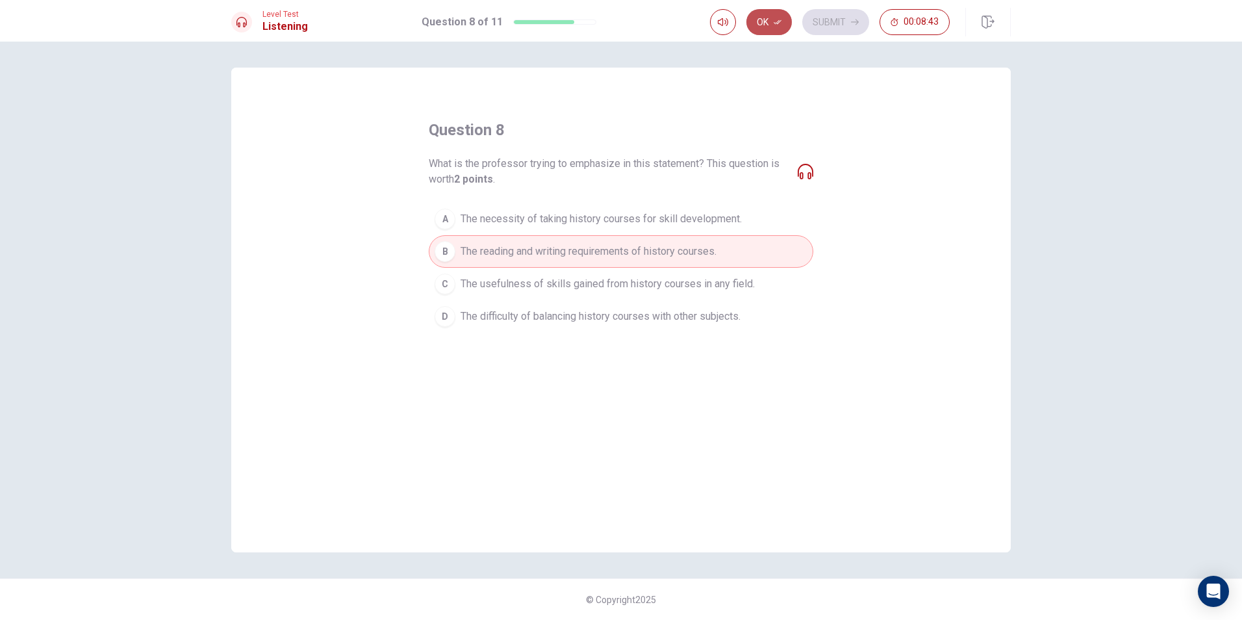
click at [784, 20] on button "Ok" at bounding box center [768, 22] width 45 height 26
click at [774, 23] on div "Ok Submit 00:08:43" at bounding box center [830, 22] width 240 height 26
click at [817, 15] on button "Submit" at bounding box center [835, 22] width 67 height 26
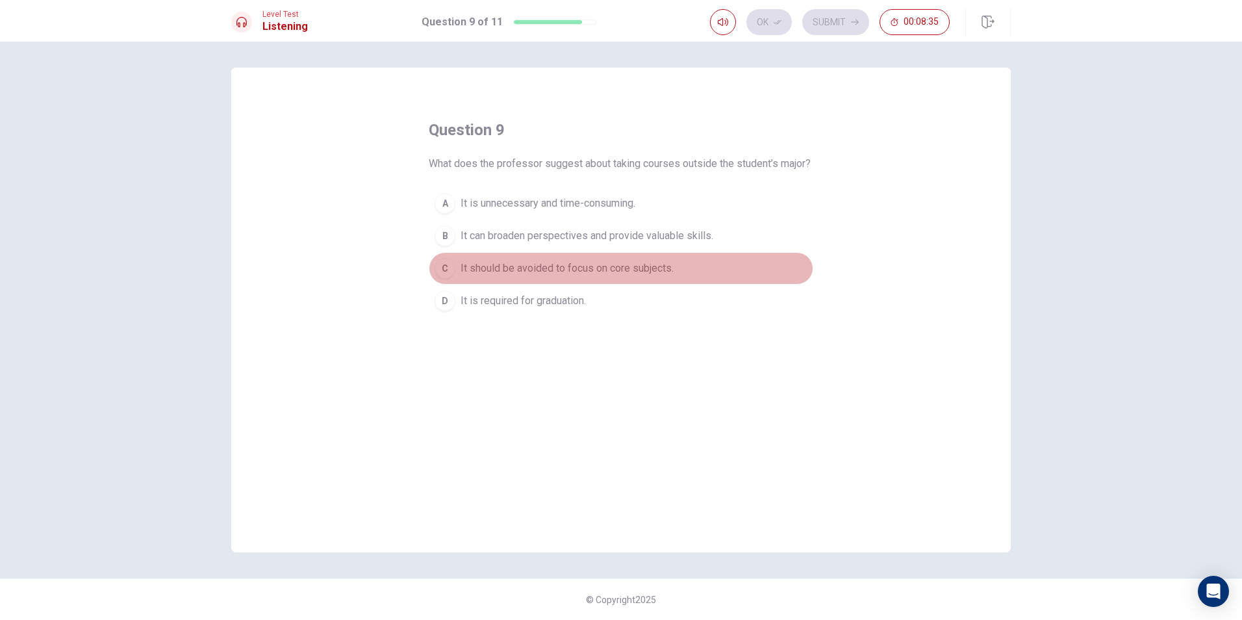
click at [646, 276] on span "It should be avoided to focus on core subjects." at bounding box center [567, 268] width 213 height 16
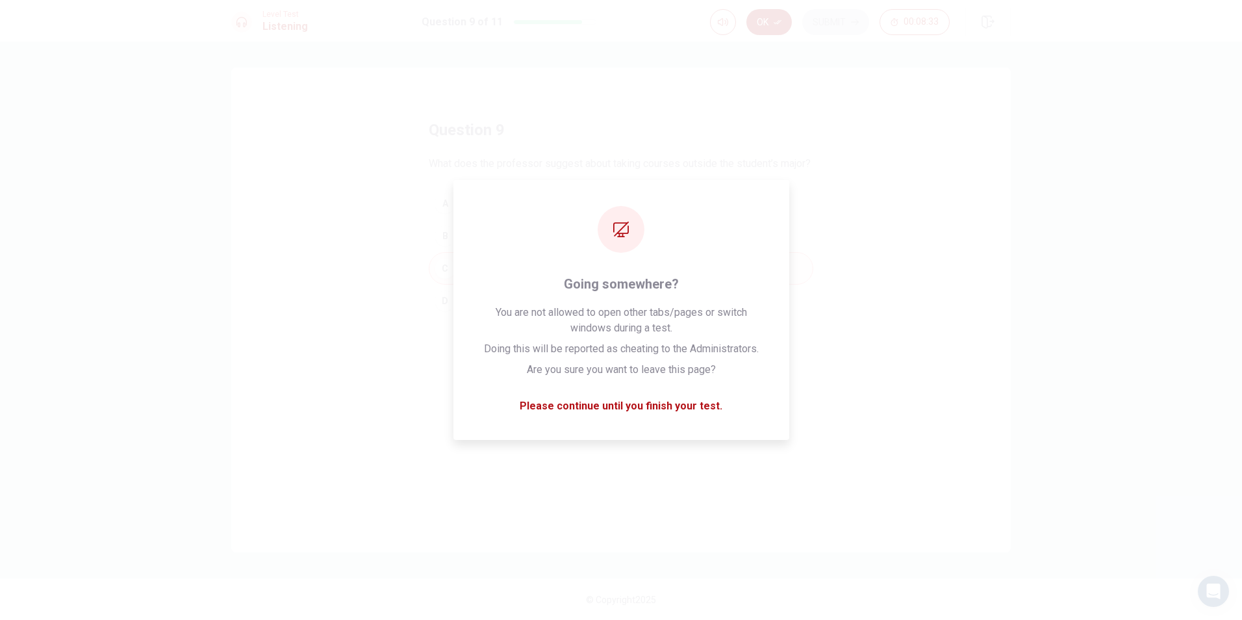
click at [773, 23] on button "Ok" at bounding box center [768, 22] width 45 height 26
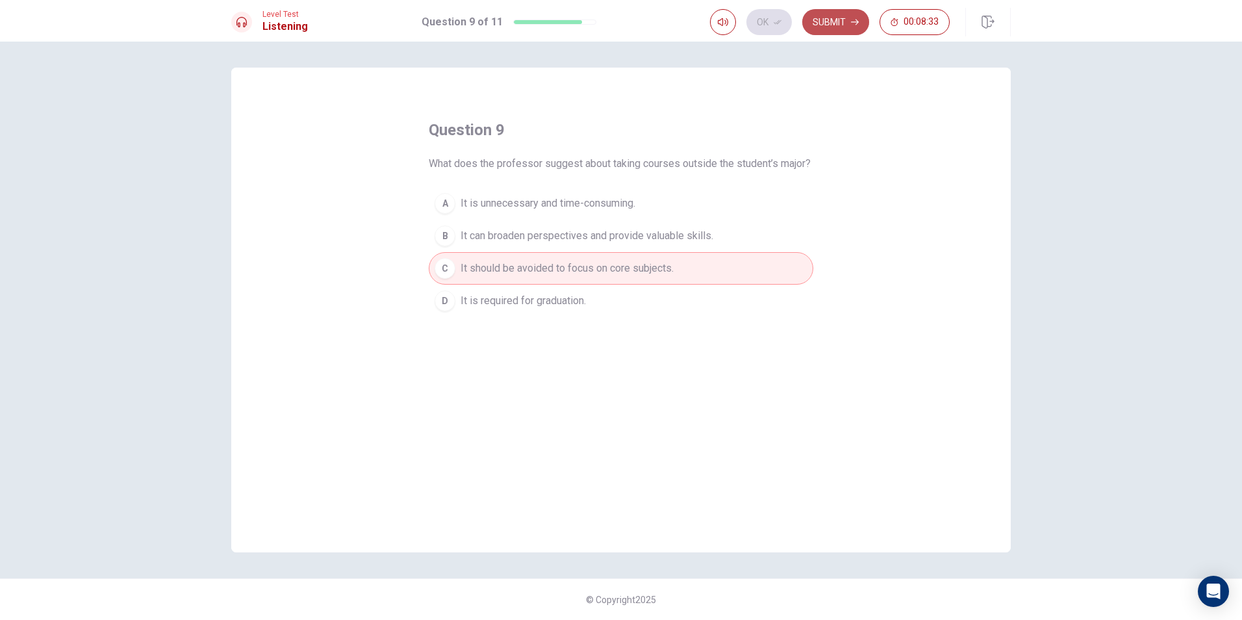
click at [832, 17] on button "Submit" at bounding box center [835, 22] width 67 height 26
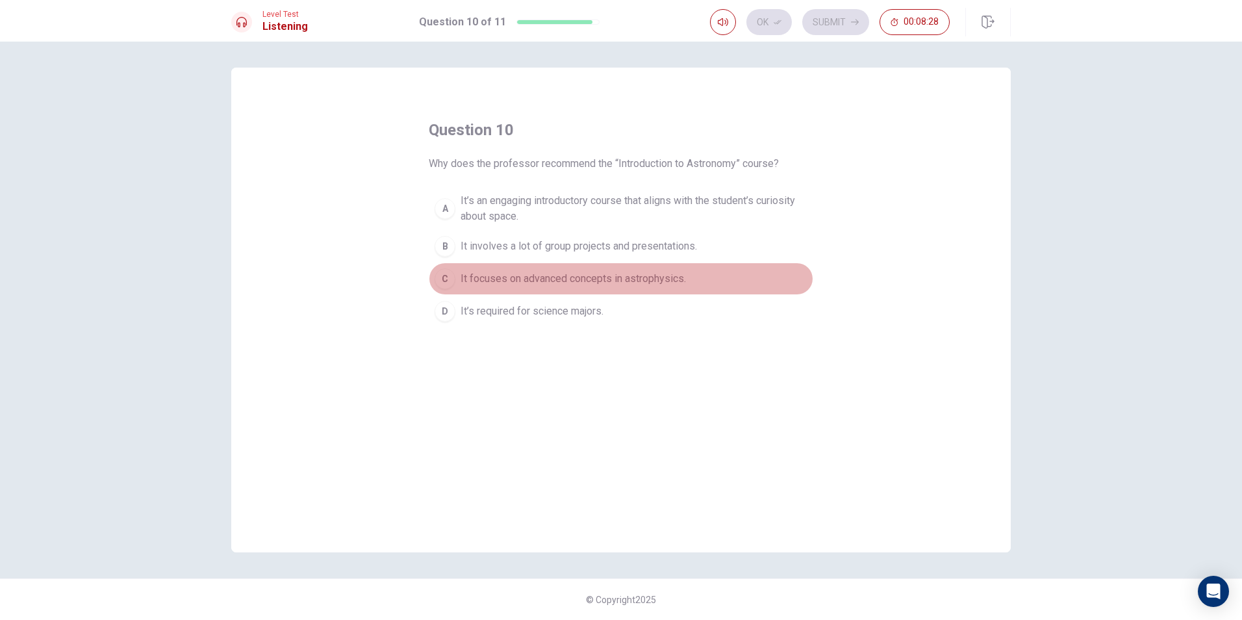
click at [633, 282] on span "It focuses on advanced concepts in astrophysics." at bounding box center [573, 279] width 225 height 16
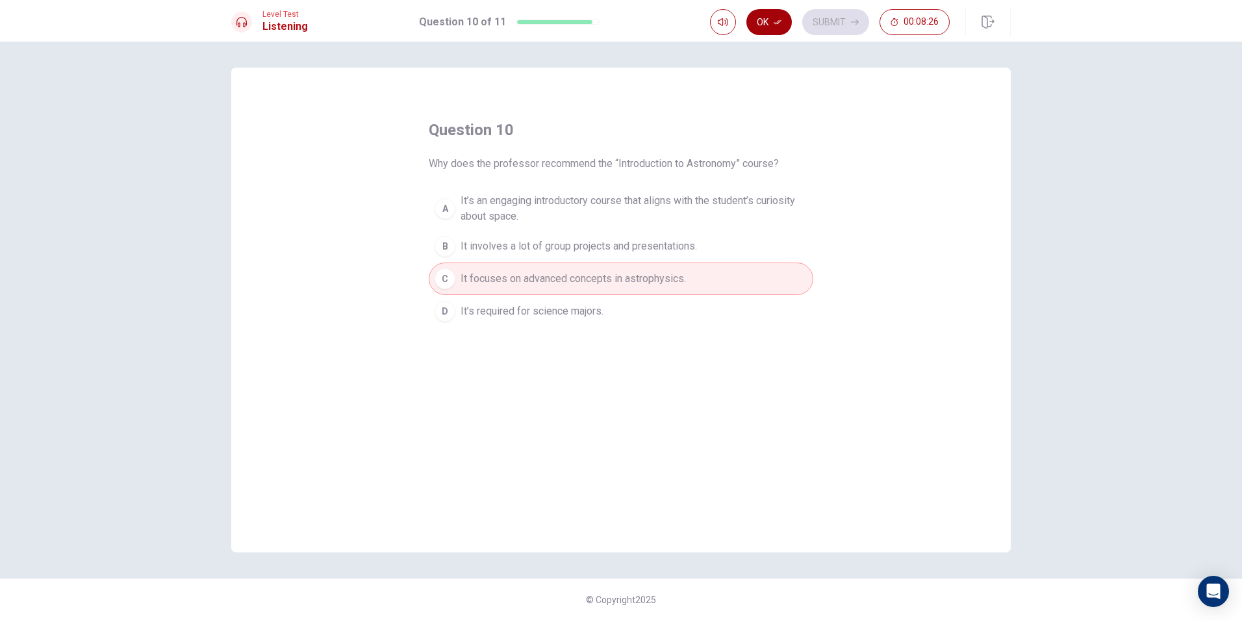
click at [770, 22] on button "Ok" at bounding box center [768, 22] width 45 height 26
click at [857, 23] on icon "button" at bounding box center [855, 22] width 8 height 8
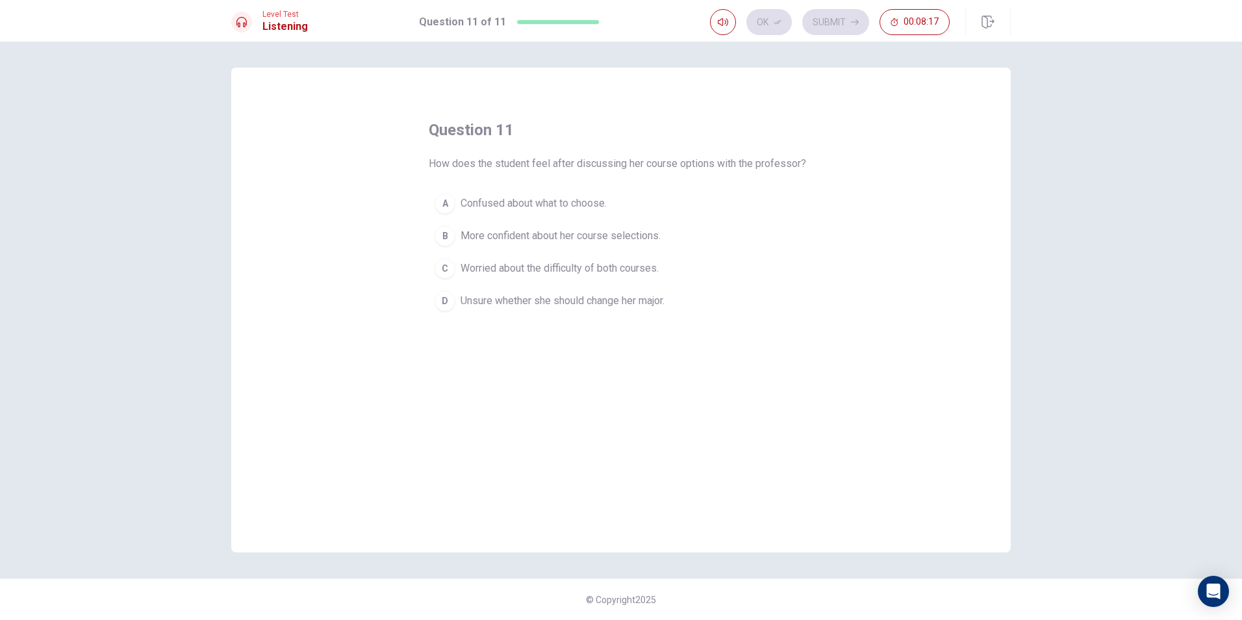
click at [629, 234] on span "More confident about her course selections." at bounding box center [561, 236] width 200 height 16
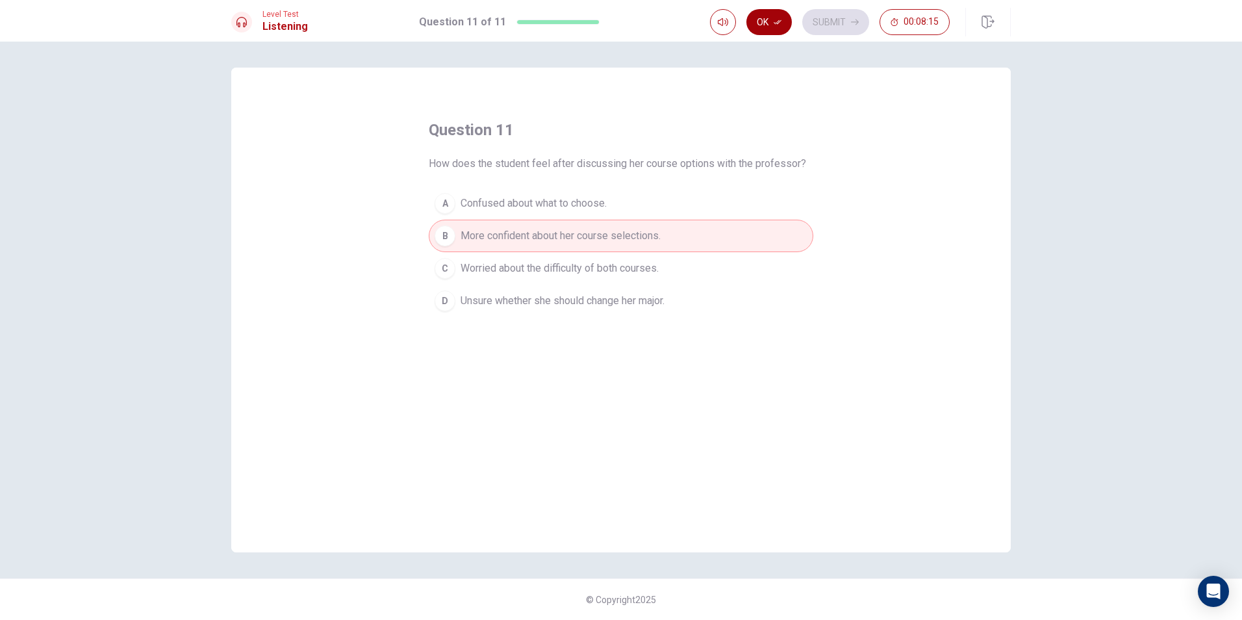
click at [779, 18] on icon "button" at bounding box center [778, 22] width 8 height 8
click at [837, 32] on button "Submit" at bounding box center [835, 22] width 67 height 26
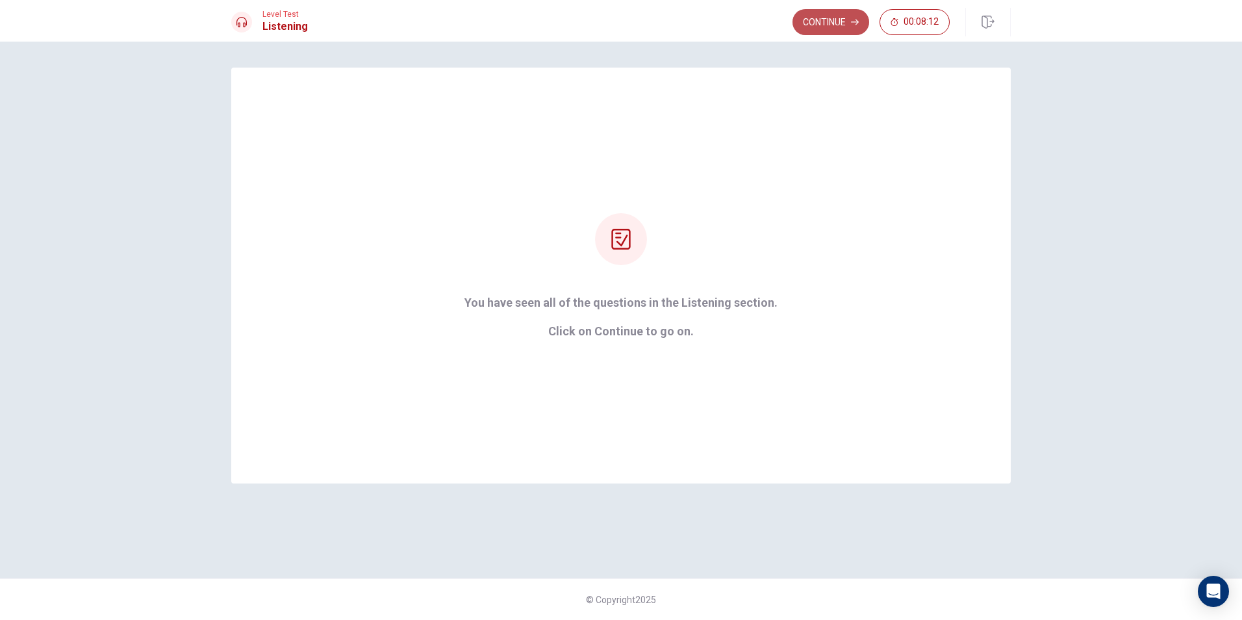
click at [831, 19] on button "Continue" at bounding box center [830, 22] width 77 height 26
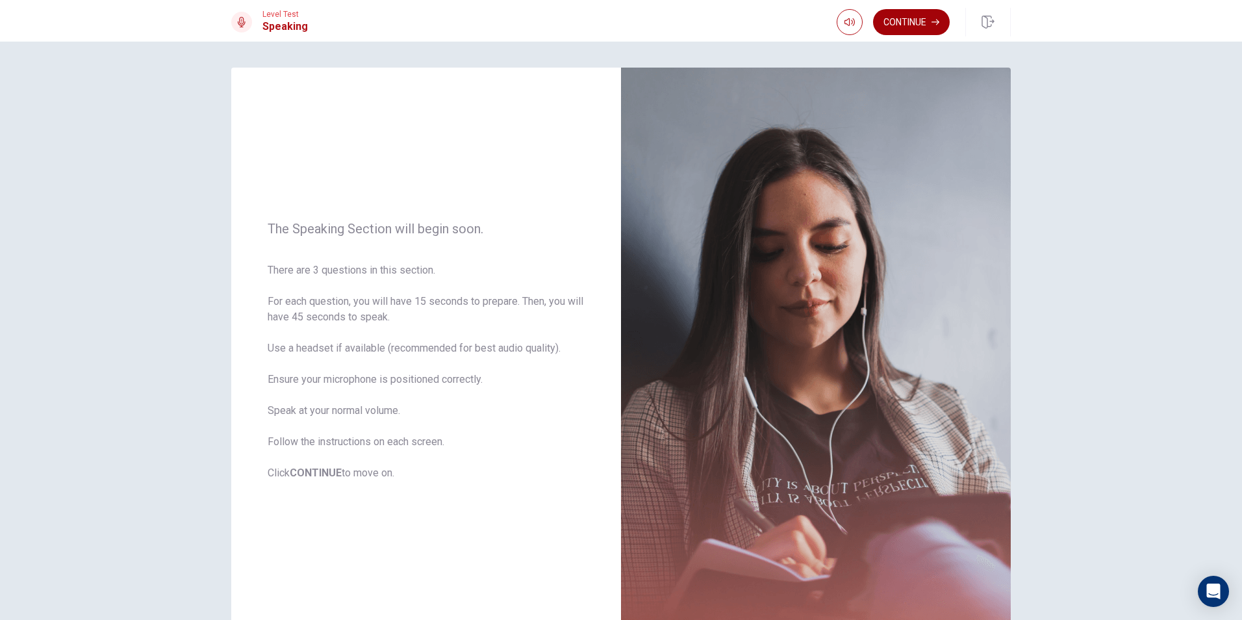
click at [924, 14] on button "Continue" at bounding box center [911, 22] width 77 height 26
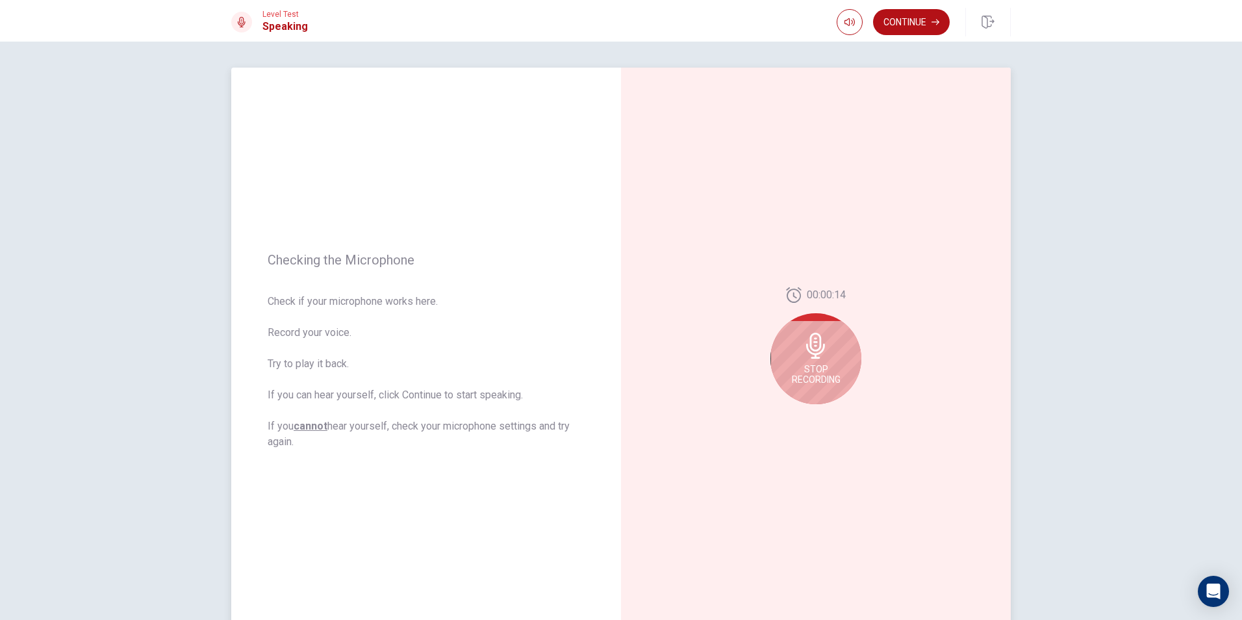
click at [824, 360] on div "Stop Recording" at bounding box center [815, 358] width 91 height 91
click at [827, 411] on icon "Play Audio" at bounding box center [830, 415] width 6 height 8
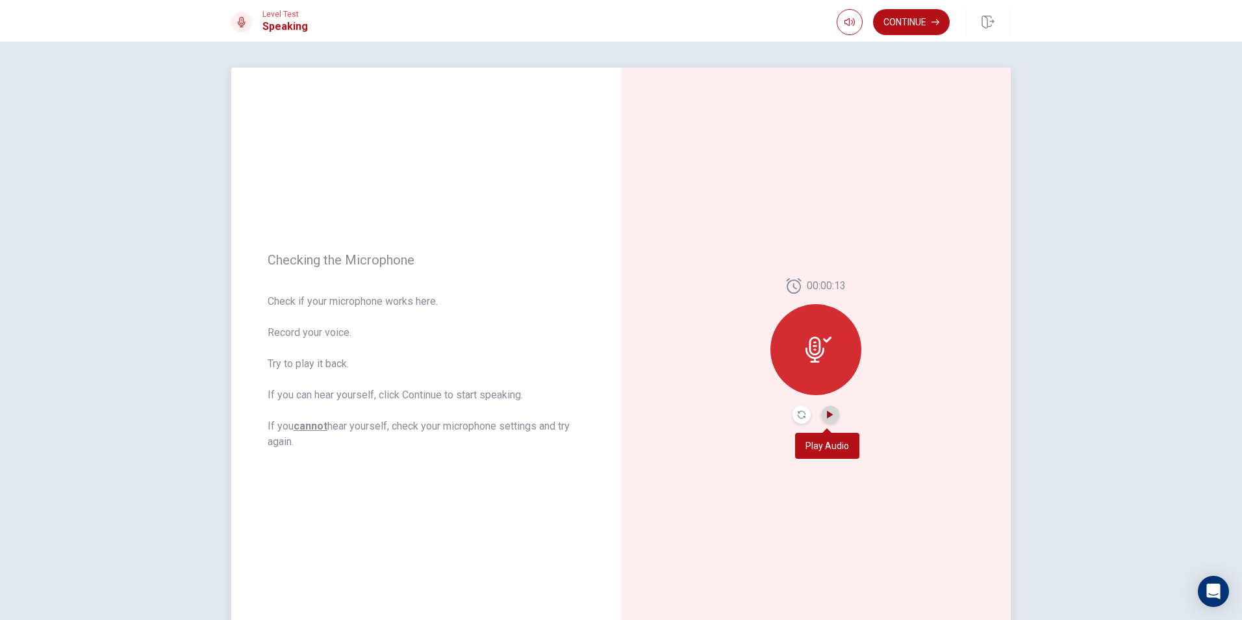
click at [827, 413] on icon "Play Audio" at bounding box center [830, 415] width 6 height 8
click at [807, 351] on icon at bounding box center [814, 349] width 19 height 26
click at [918, 2] on div "Level Test Speaking Continue" at bounding box center [621, 21] width 1242 height 42
click at [904, 19] on button "Continue" at bounding box center [911, 22] width 77 height 26
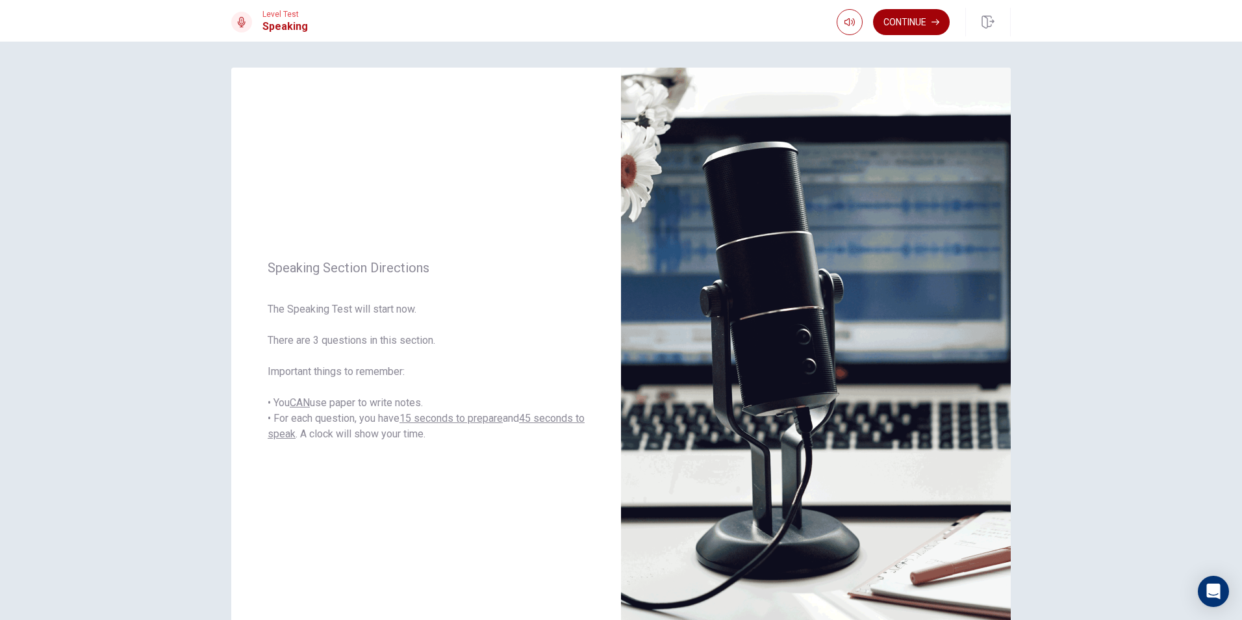
click at [908, 15] on button "Continue" at bounding box center [911, 22] width 77 height 26
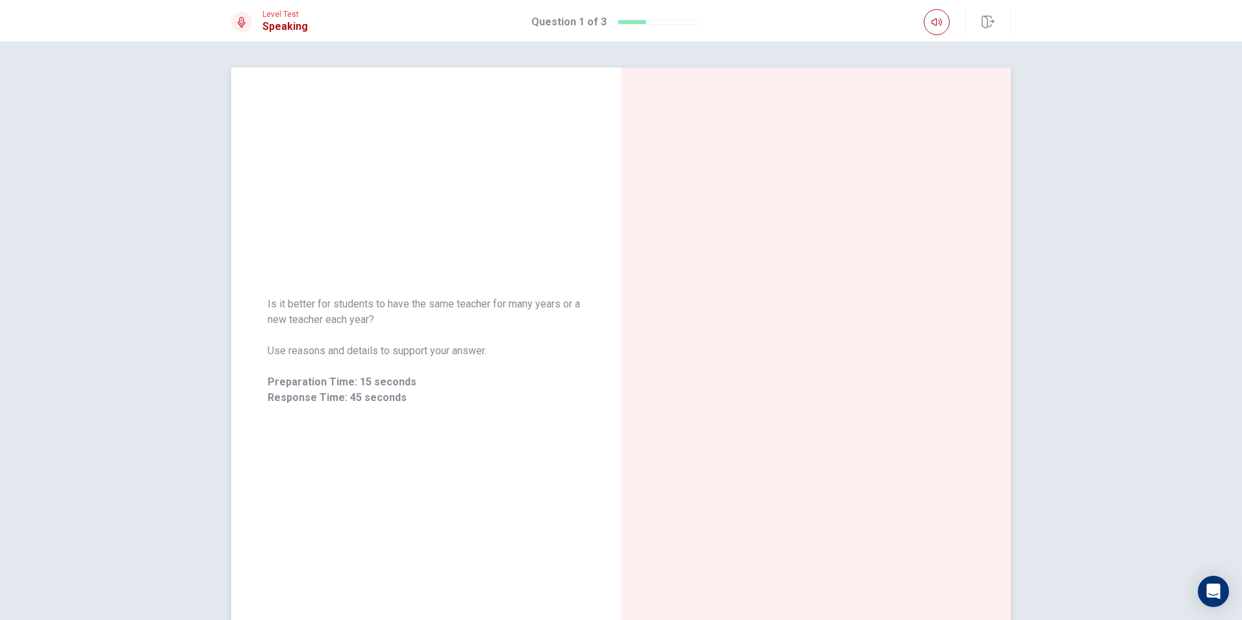
drag, startPoint x: 911, startPoint y: 131, endPoint x: 915, endPoint y: 113, distance: 18.7
click at [911, 132] on div at bounding box center [816, 351] width 390 height 566
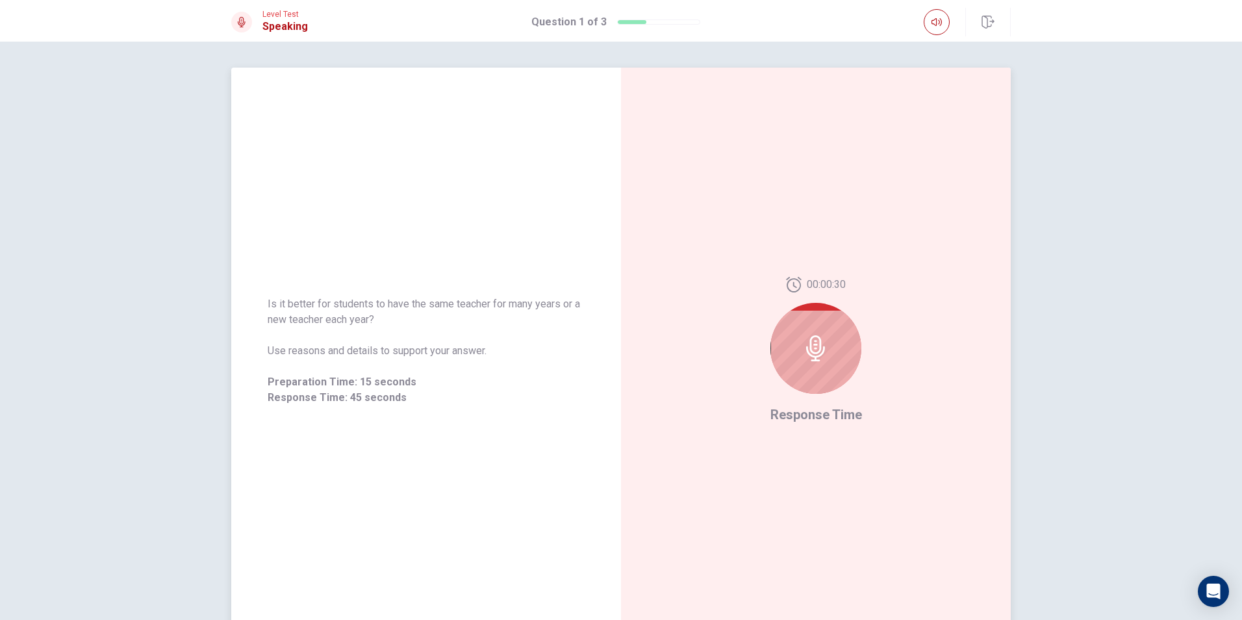
click at [792, 356] on div at bounding box center [815, 348] width 91 height 91
click at [813, 340] on icon at bounding box center [816, 348] width 26 height 26
click at [826, 353] on div at bounding box center [815, 348] width 91 height 91
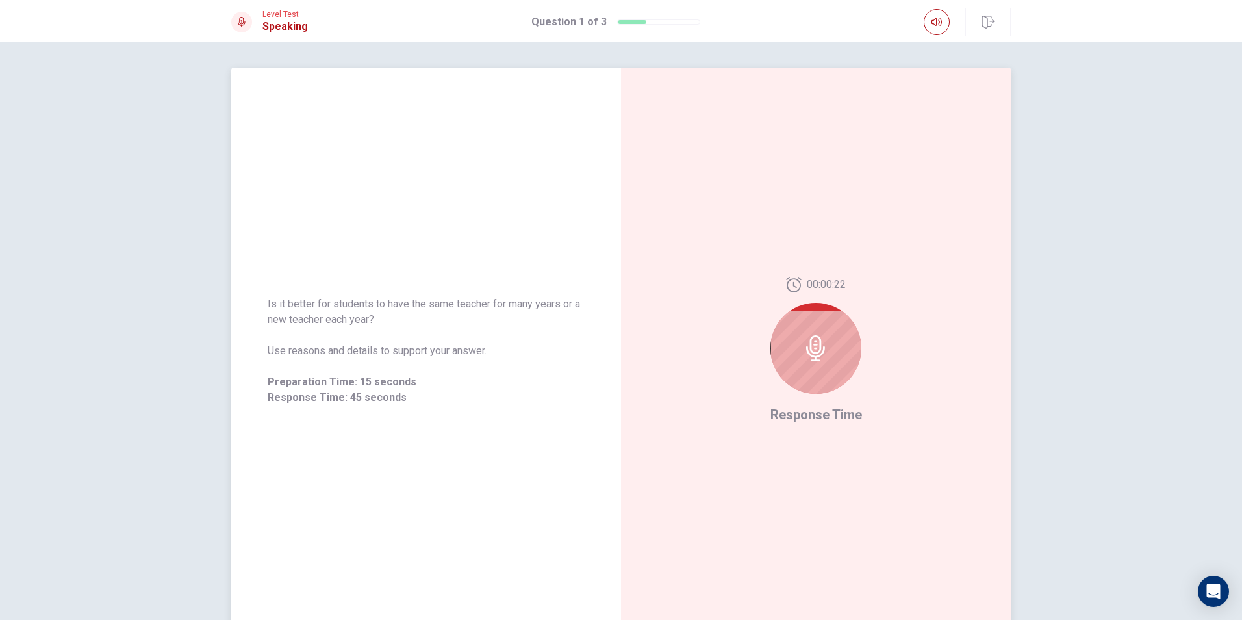
click at [826, 355] on div at bounding box center [815, 348] width 91 height 91
click at [820, 372] on div at bounding box center [815, 348] width 91 height 91
click at [799, 331] on div at bounding box center [815, 348] width 91 height 91
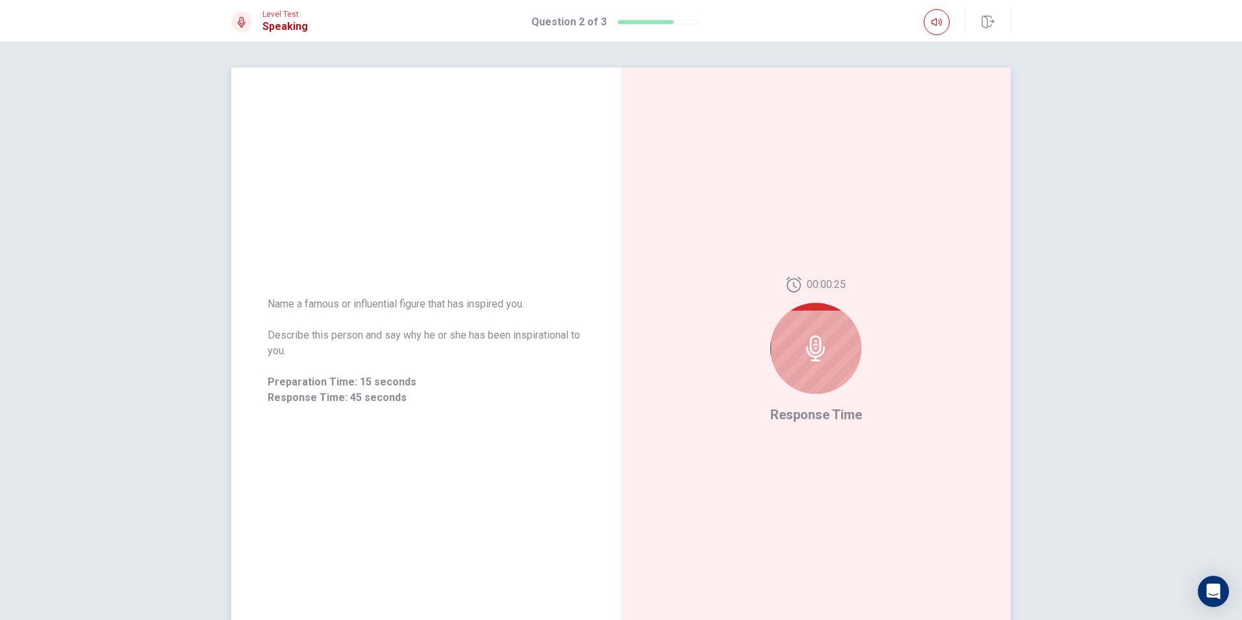
click at [799, 331] on div at bounding box center [815, 348] width 91 height 91
click at [839, 346] on div at bounding box center [815, 348] width 91 height 91
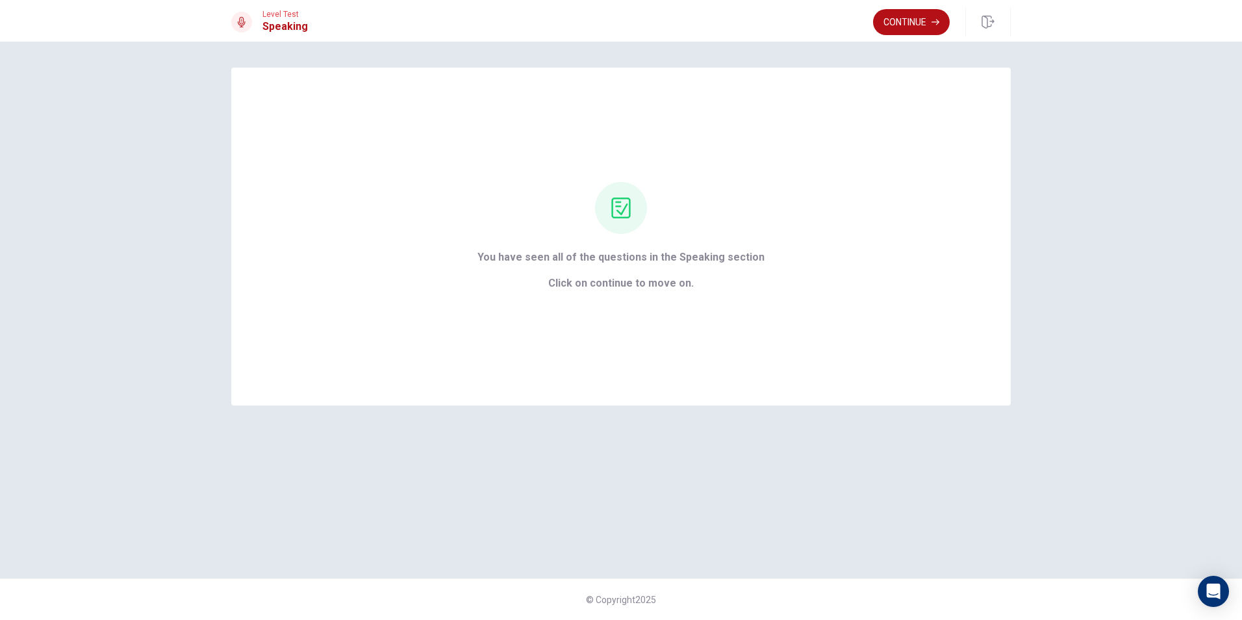
click at [908, 13] on button "Continue" at bounding box center [911, 22] width 77 height 26
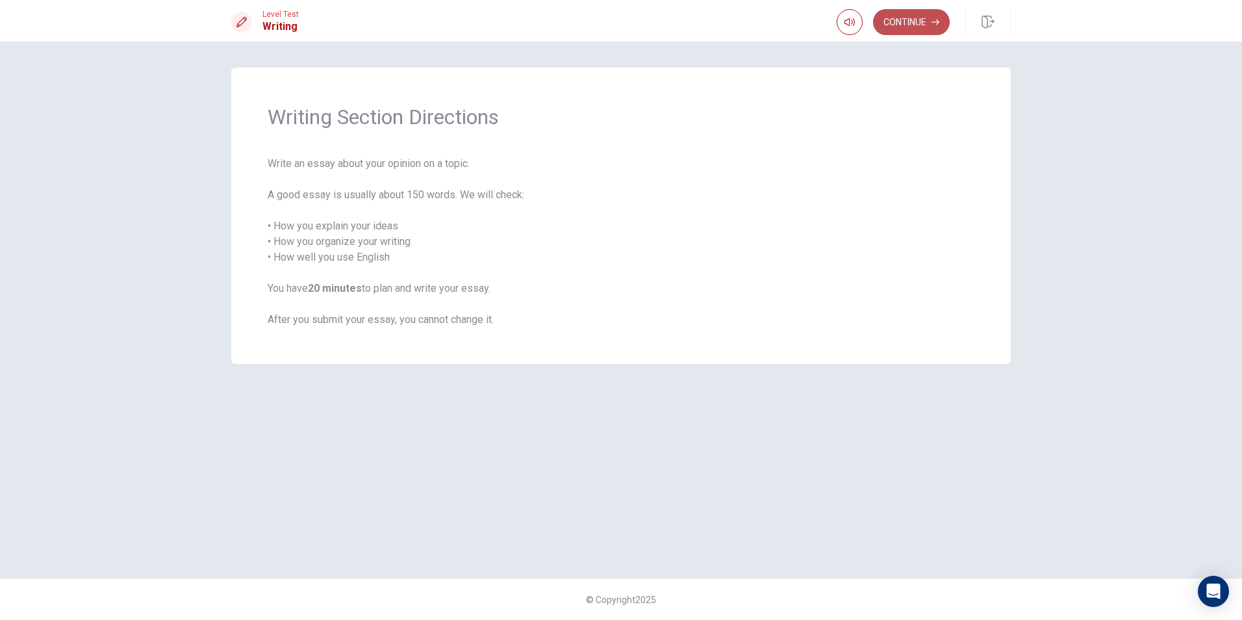
click at [902, 20] on button "Continue" at bounding box center [911, 22] width 77 height 26
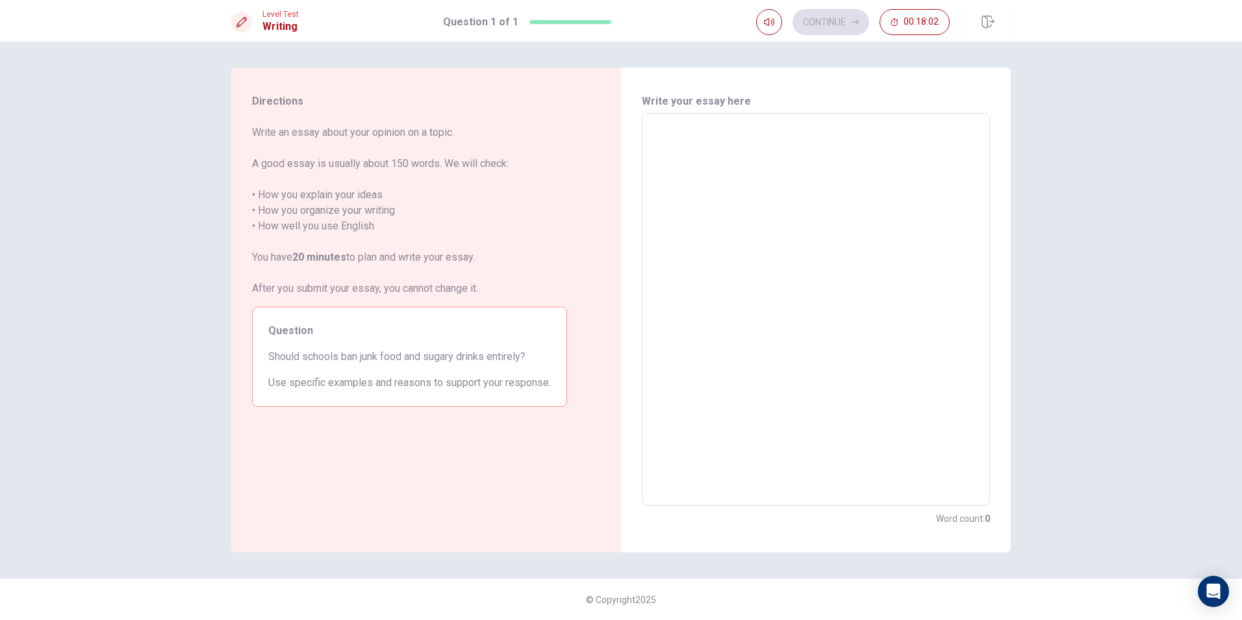
click at [773, 127] on textarea at bounding box center [816, 309] width 330 height 371
type textarea "i"
type textarea "x"
type textarea "i"
type textarea "x"
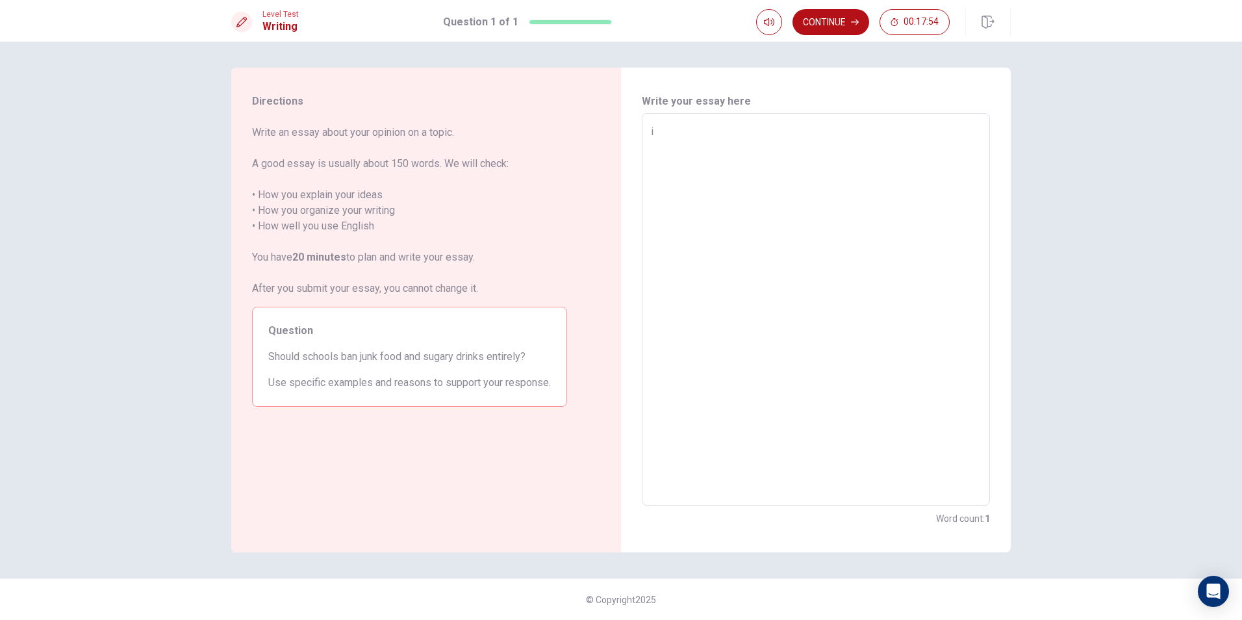
type textarea "i t"
type textarea "x"
type textarea "i th"
type textarea "x"
type textarea "i thi"
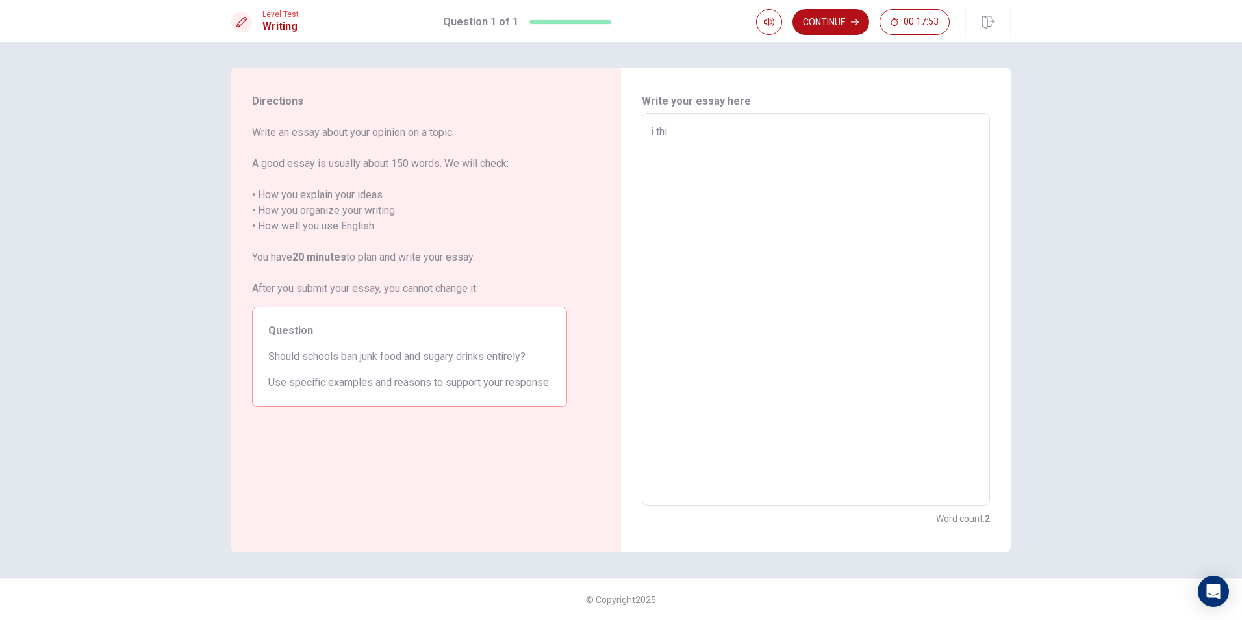
type textarea "x"
type textarea "i thin"
type textarea "x"
type textarea "i think"
type textarea "x"
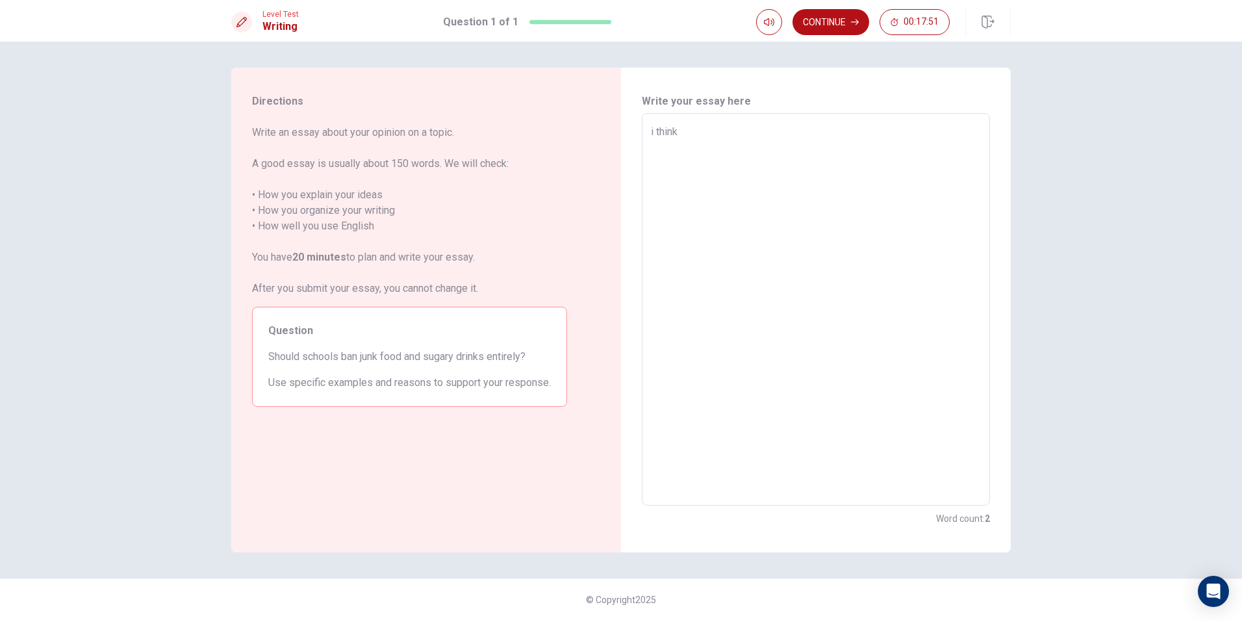
type textarea "i think"
type textarea "x"
type textarea "i think m"
type textarea "x"
type textarea "i think ma"
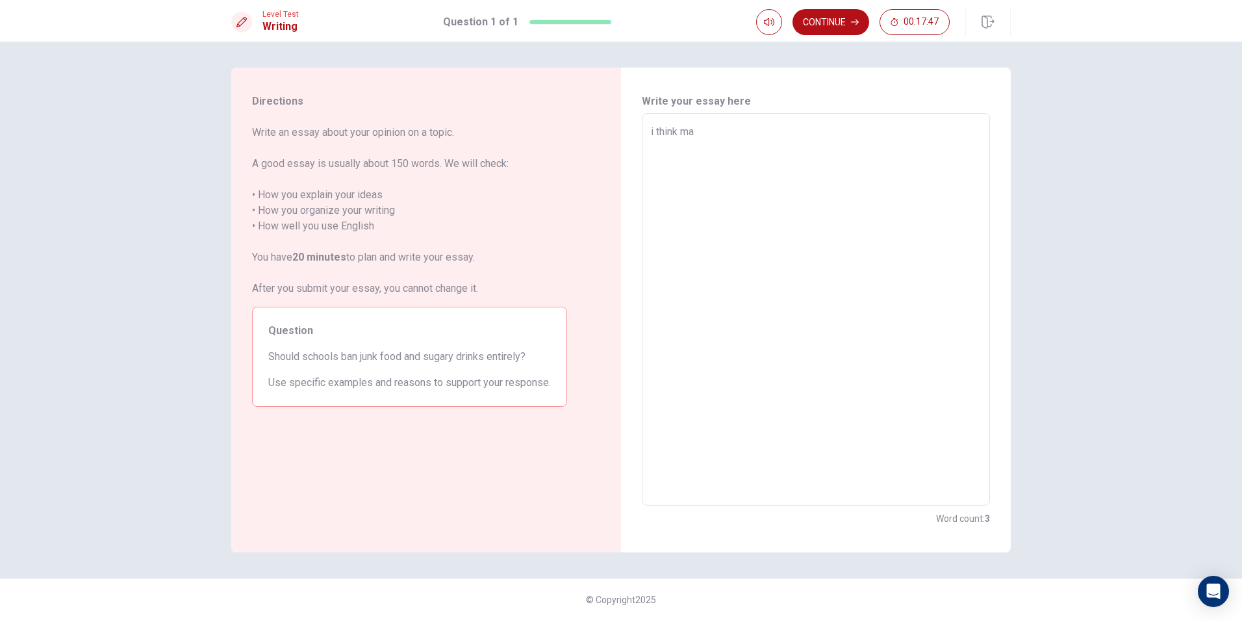
type textarea "x"
type textarea "i think may"
type textarea "x"
type textarea "i think mayb"
type textarea "x"
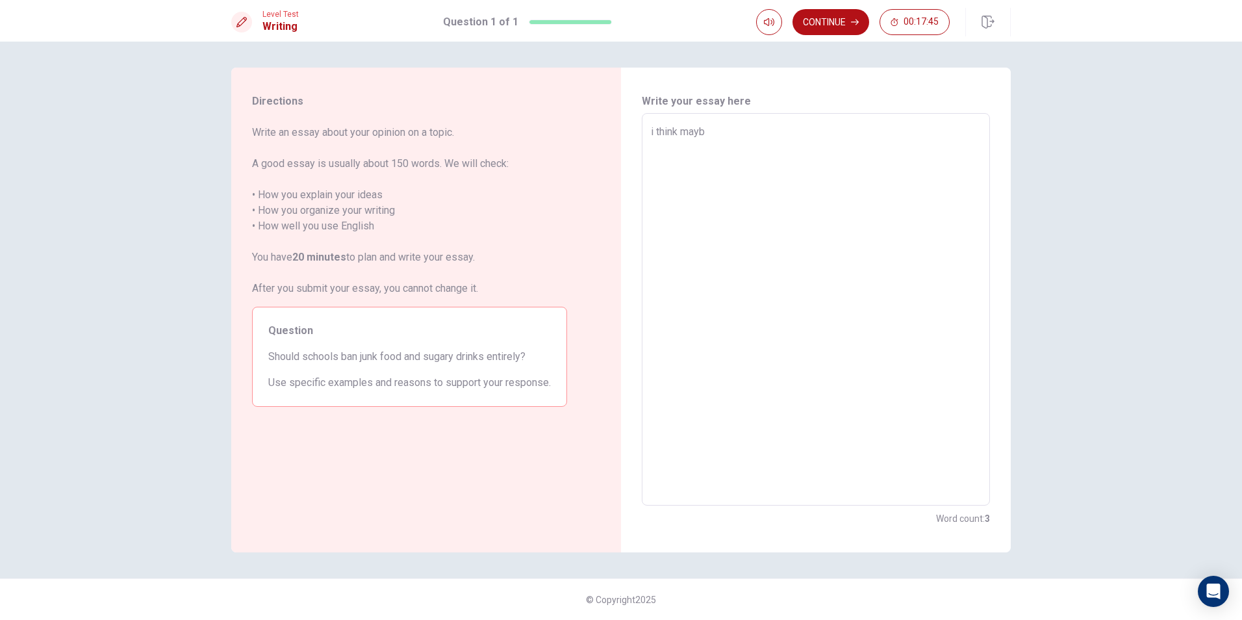
type textarea "i think maybe"
type textarea "x"
type textarea "i think [PERSON_NAME]"
type textarea "x"
type textarea "i think [PERSON_NAME]"
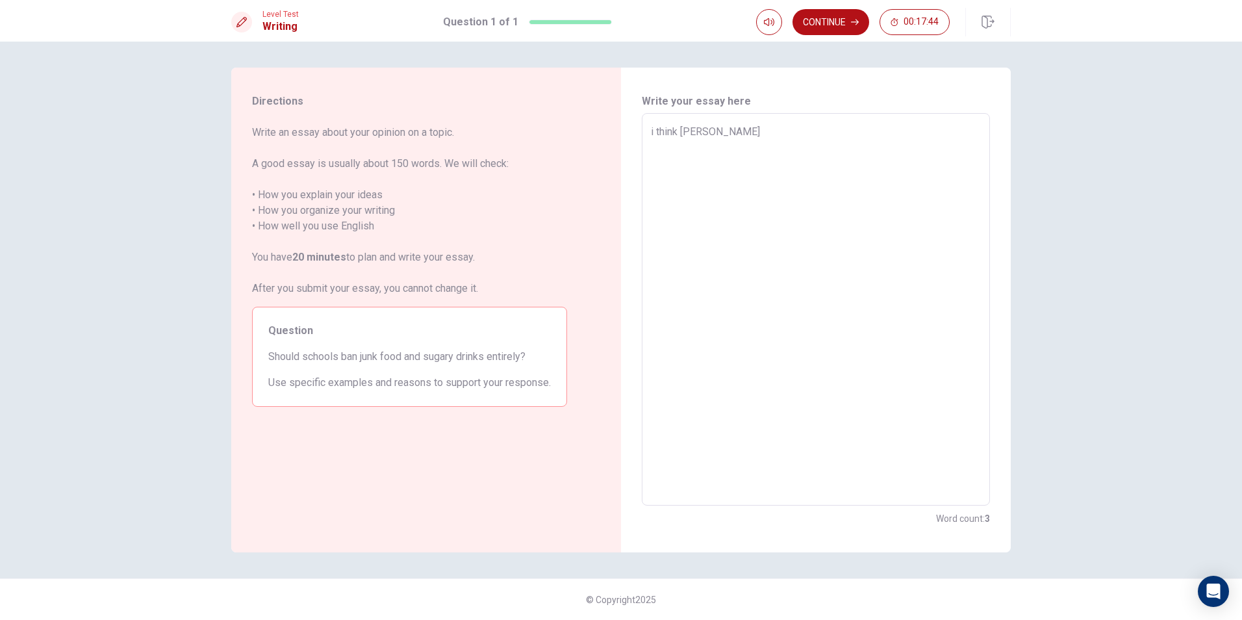
type textarea "x"
type textarea "i think [PERSON_NAME]"
type textarea "x"
type textarea "i think [PERSON_NAME]"
type textarea "x"
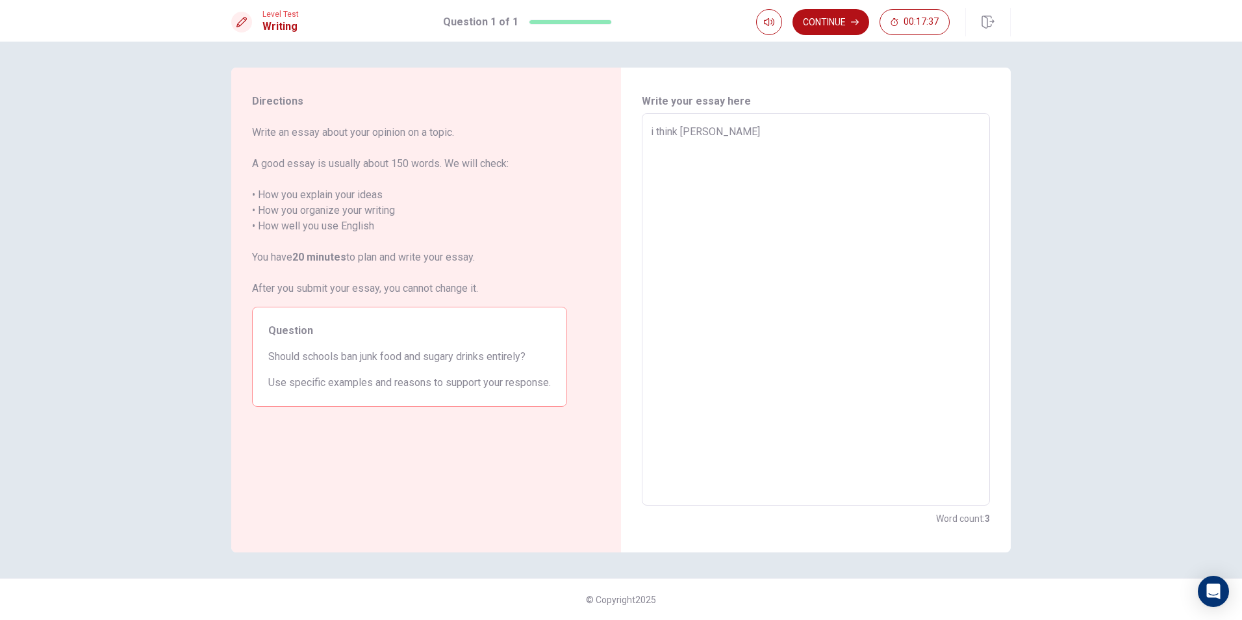
type textarea "i think maybenot b"
type textarea "x"
type textarea "i think maybenot be"
type textarea "x"
type textarea "i think [PERSON_NAME]"
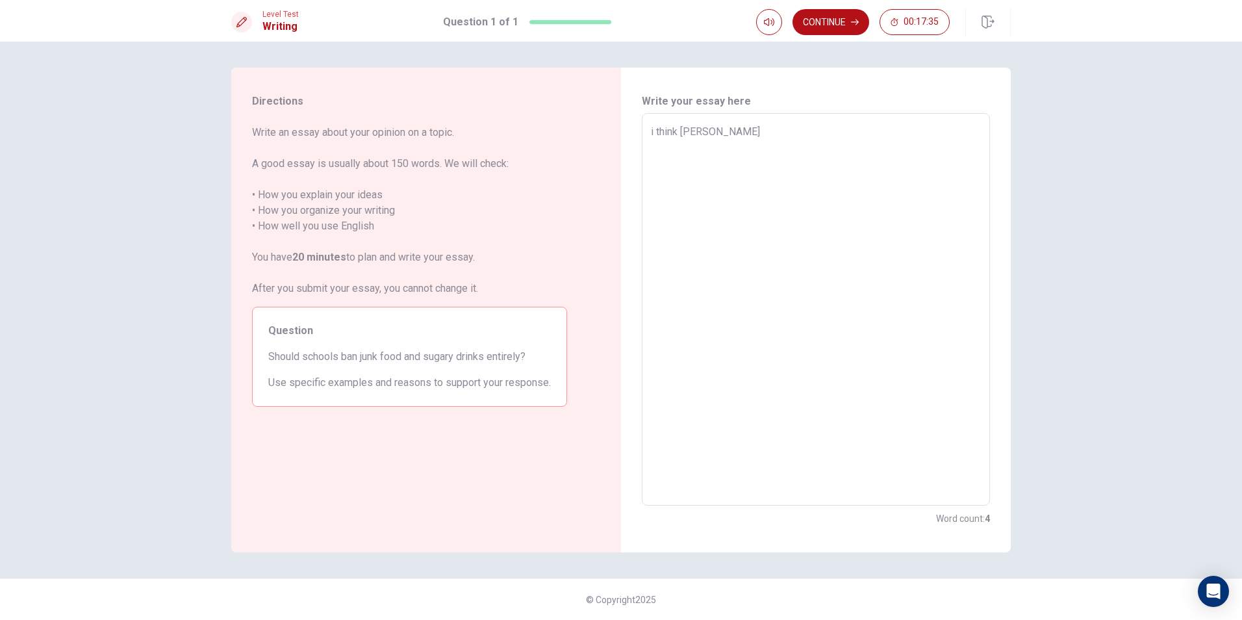
type textarea "x"
type textarea "i think maybenot beca"
type textarea "x"
type textarea "i think [PERSON_NAME]"
type textarea "x"
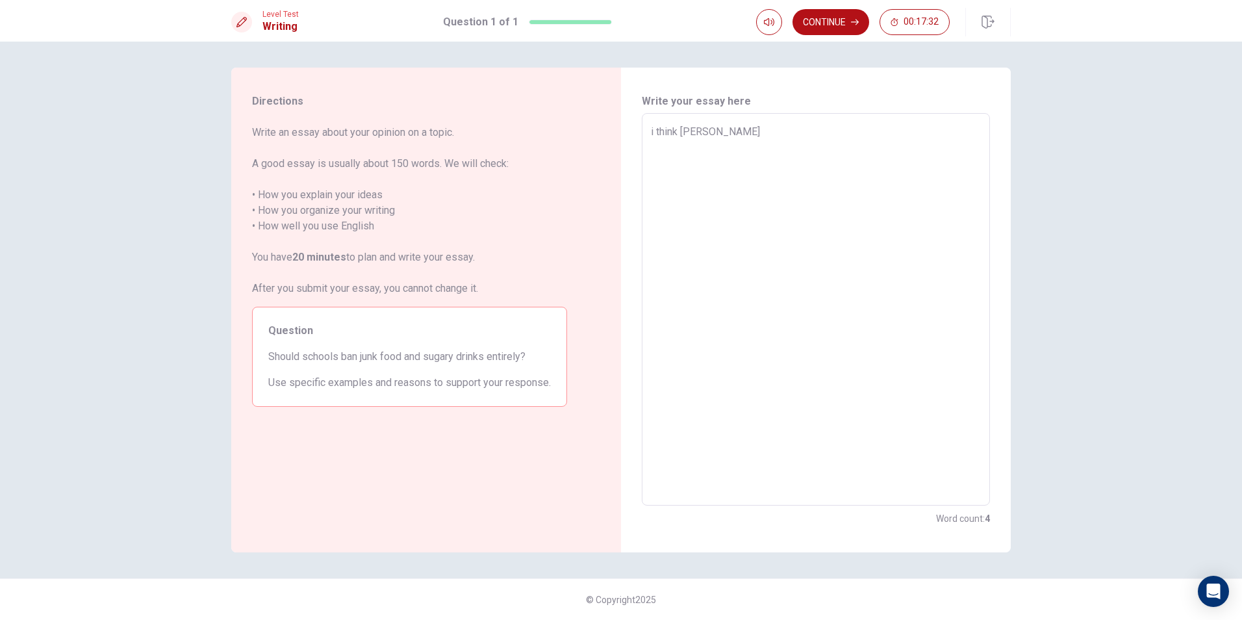
type textarea "i think maybenot becaus"
type textarea "x"
type textarea "i think maybenot because"
type textarea "x"
type textarea "i think maybenot because"
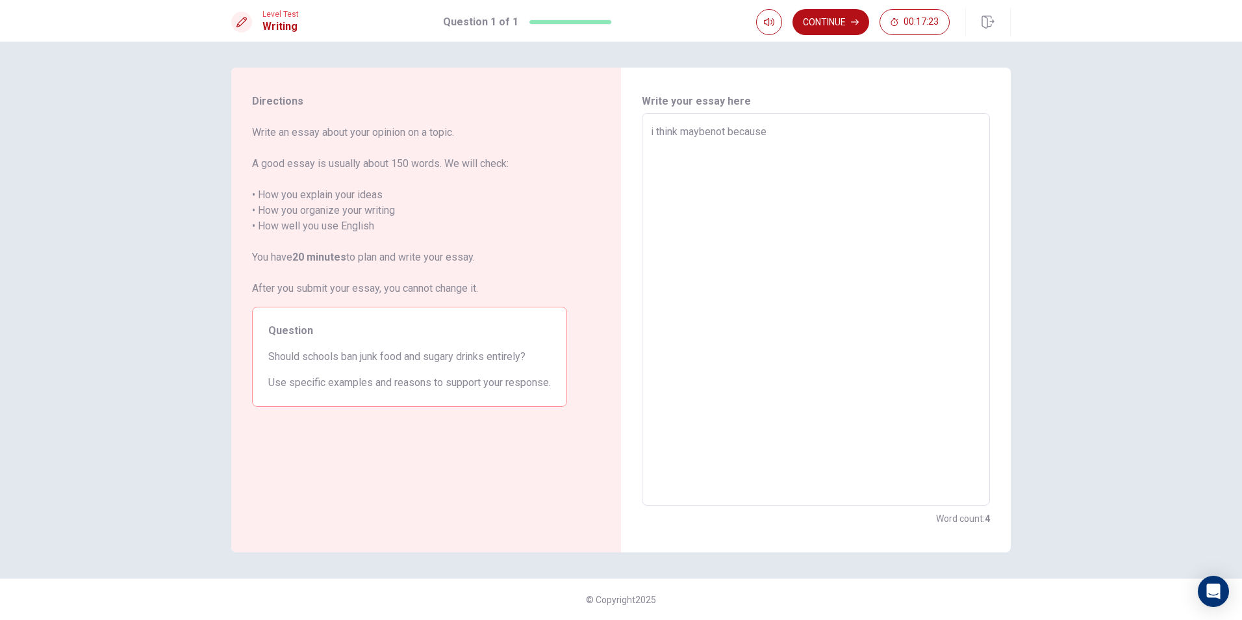
type textarea "x"
type textarea "i think maybenot because t"
type textarea "x"
type textarea "i think maybenot because th"
type textarea "x"
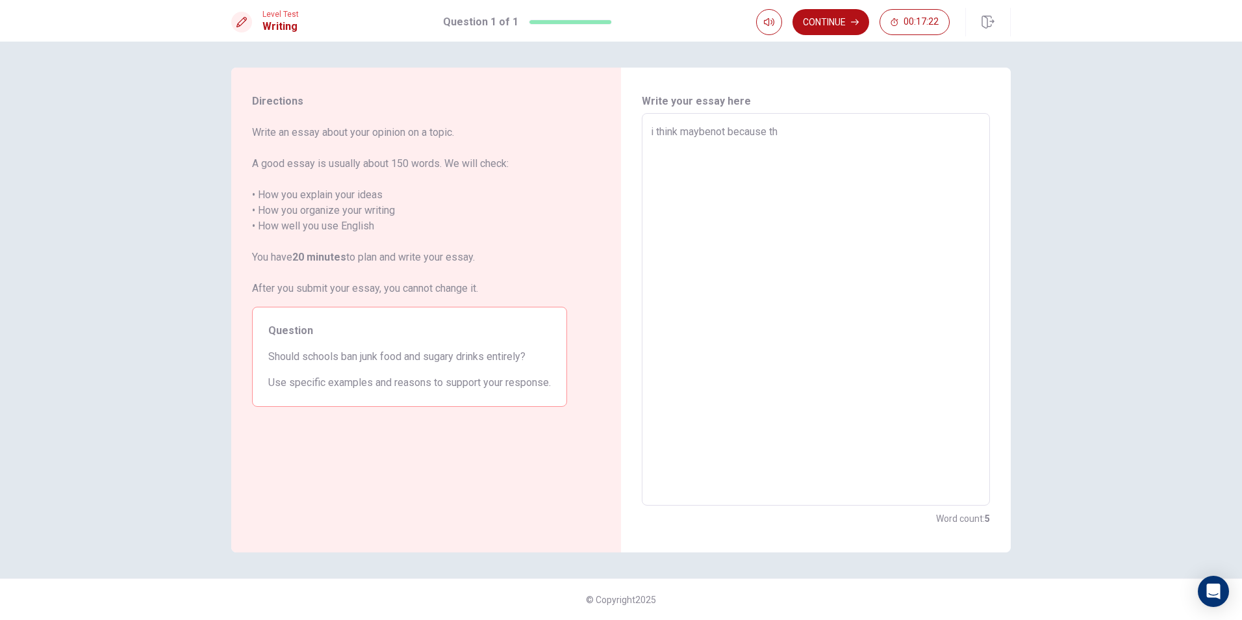
type textarea "i think maybenot because tha"
type textarea "x"
type textarea "i think maybenot because tha"
type textarea "x"
type textarea "i think maybenot because tha j"
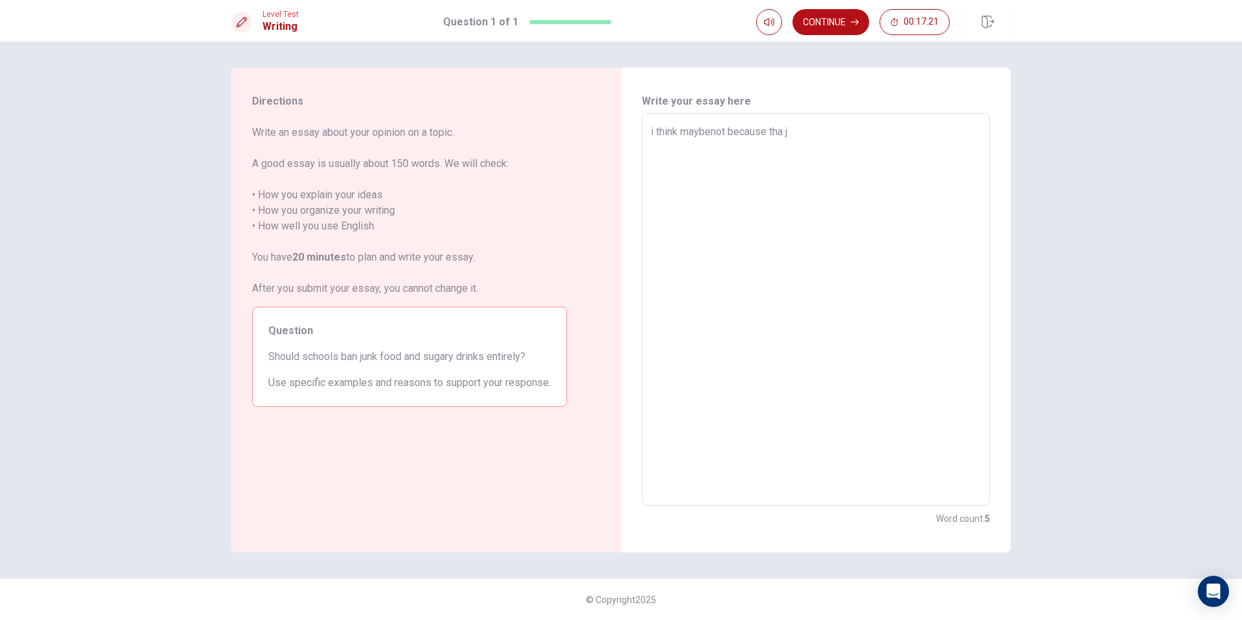
type textarea "x"
type textarea "i think maybenot because tha ju"
type textarea "x"
type textarea "i think maybenot because tha jun"
type textarea "x"
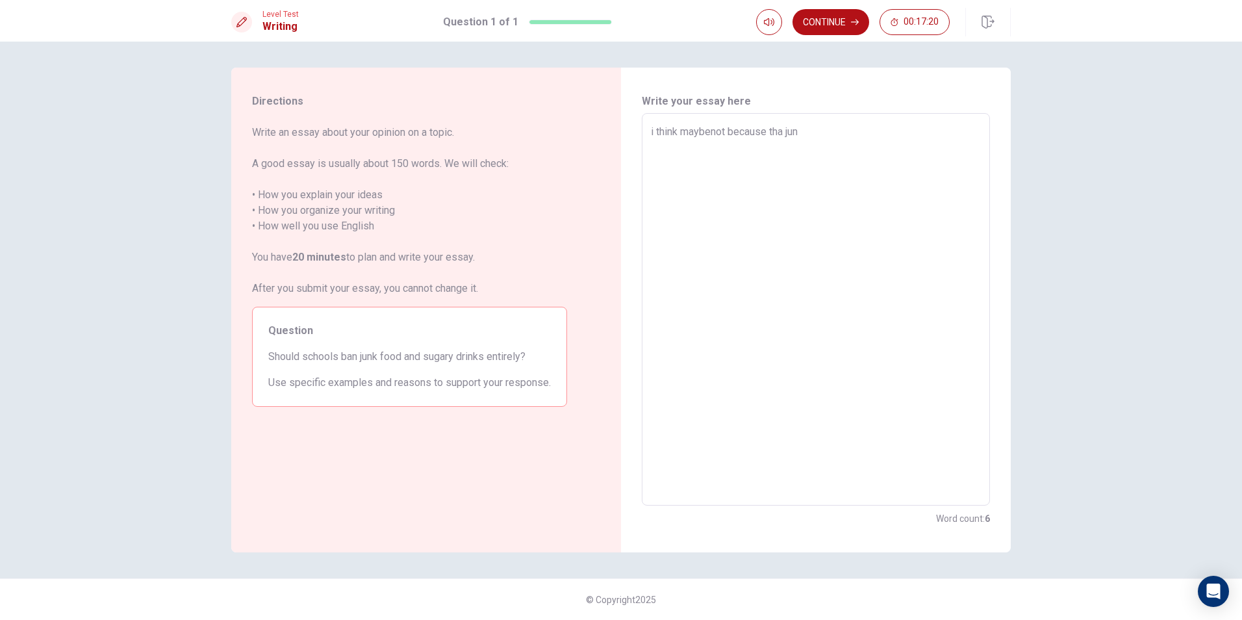
type textarea "i think maybenot because tha junk"
type textarea "x"
type textarea "i think maybenot because tha junkf"
type textarea "x"
type textarea "i think maybenot because tha junk"
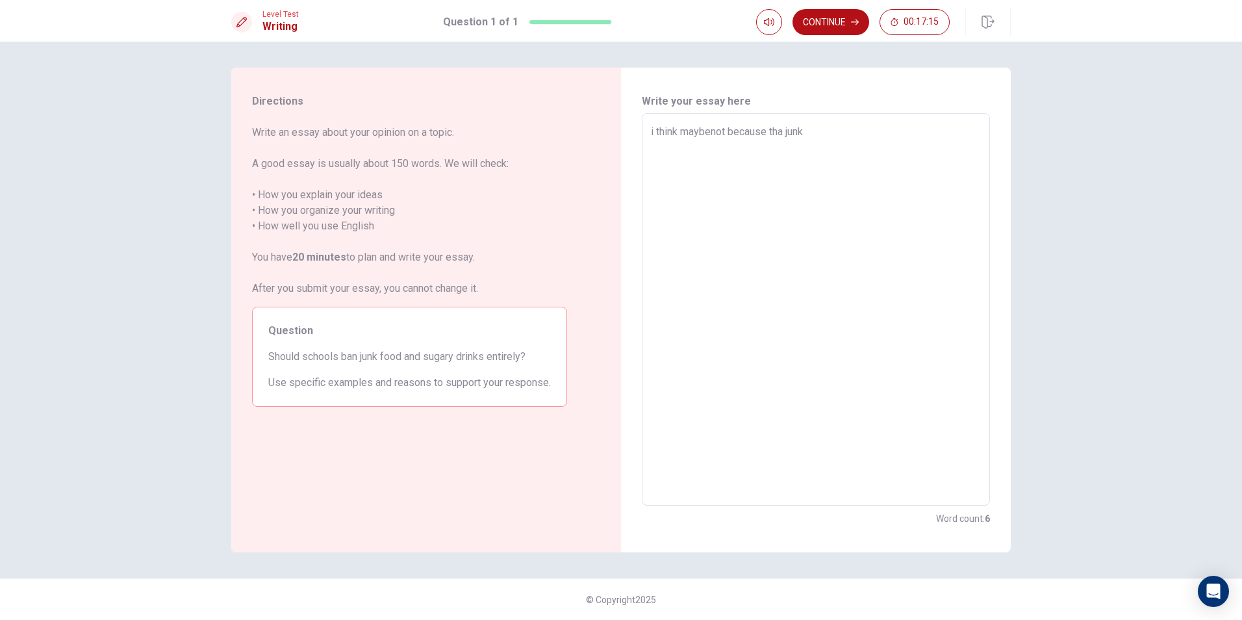
type textarea "x"
type textarea "i think maybenot because tha junk"
type textarea "x"
type textarea "i think maybenot because tha junk f"
type textarea "x"
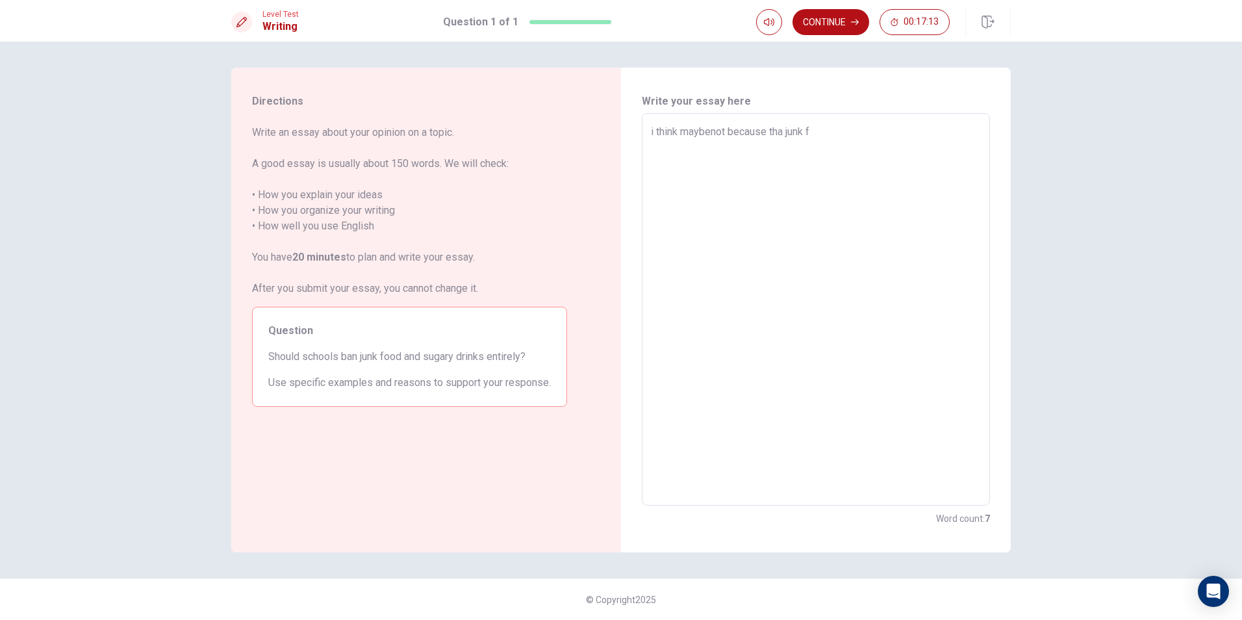
type textarea "i think maybenot because tha junk fo"
type textarea "x"
type textarea "i think maybenot because tha junk foo"
type textarea "x"
type textarea "i think maybenot because tha junk food"
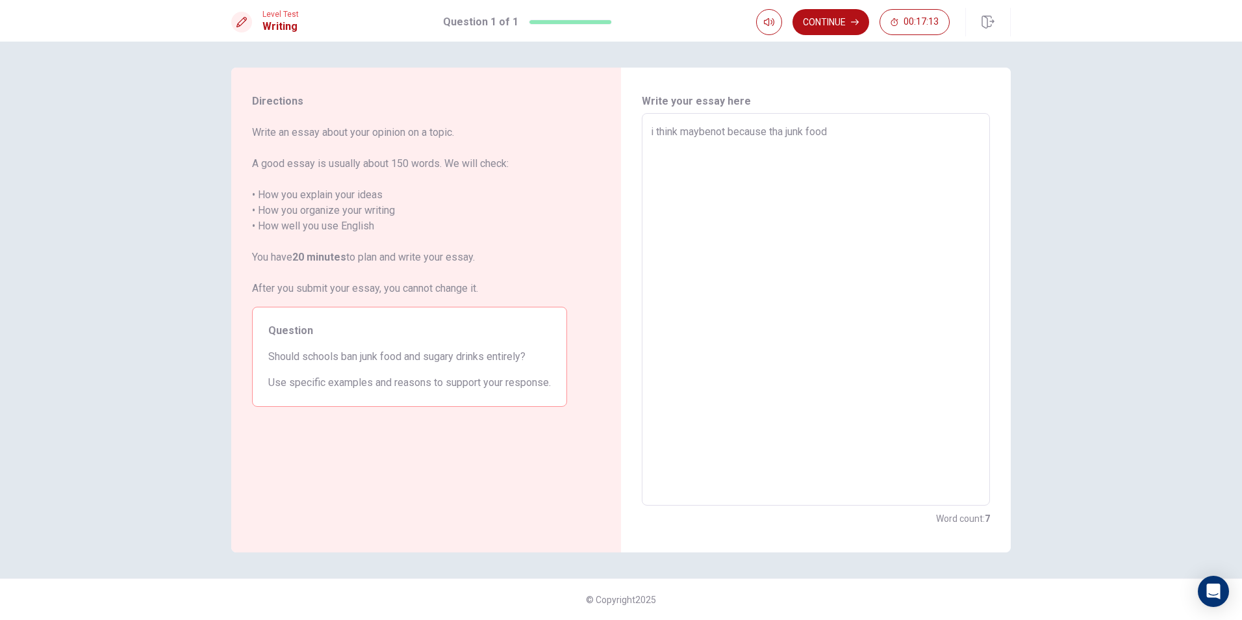
type textarea "x"
type textarea "i think maybenot because tha junk food"
type textarea "x"
type textarea "i think maybenot because tha junk food a"
type textarea "x"
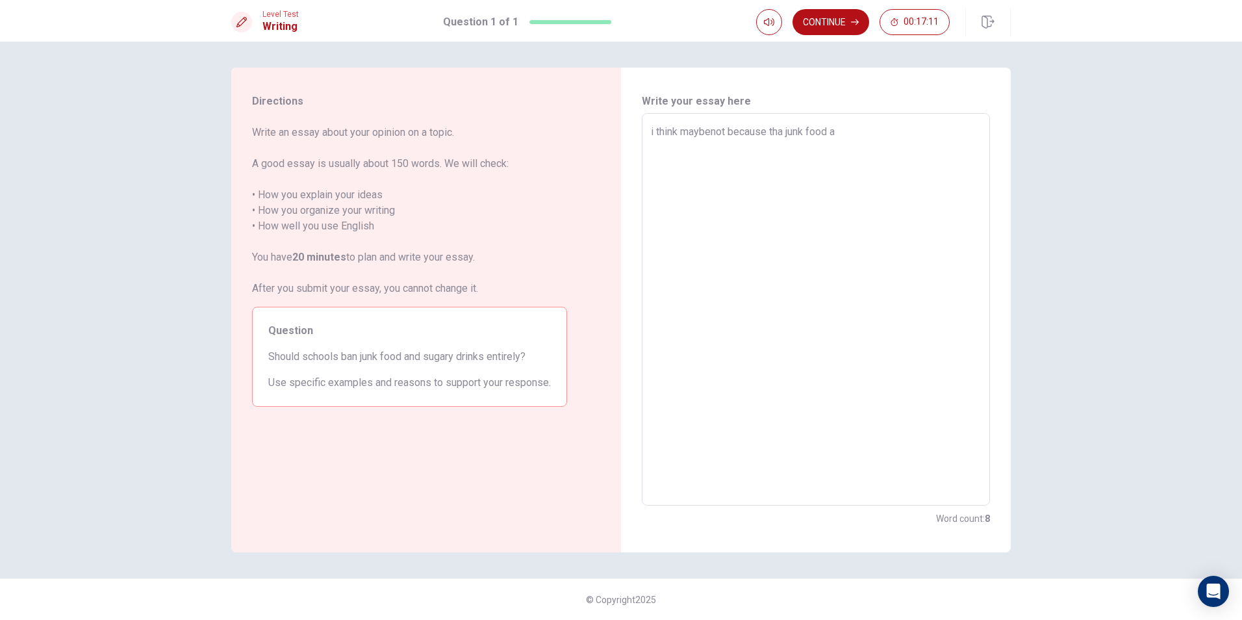
type textarea "i think maybenot because tha junk food an"
type textarea "x"
type textarea "i think maybenot because tha junk food and"
type textarea "x"
type textarea "i think maybenot because tha junk food and"
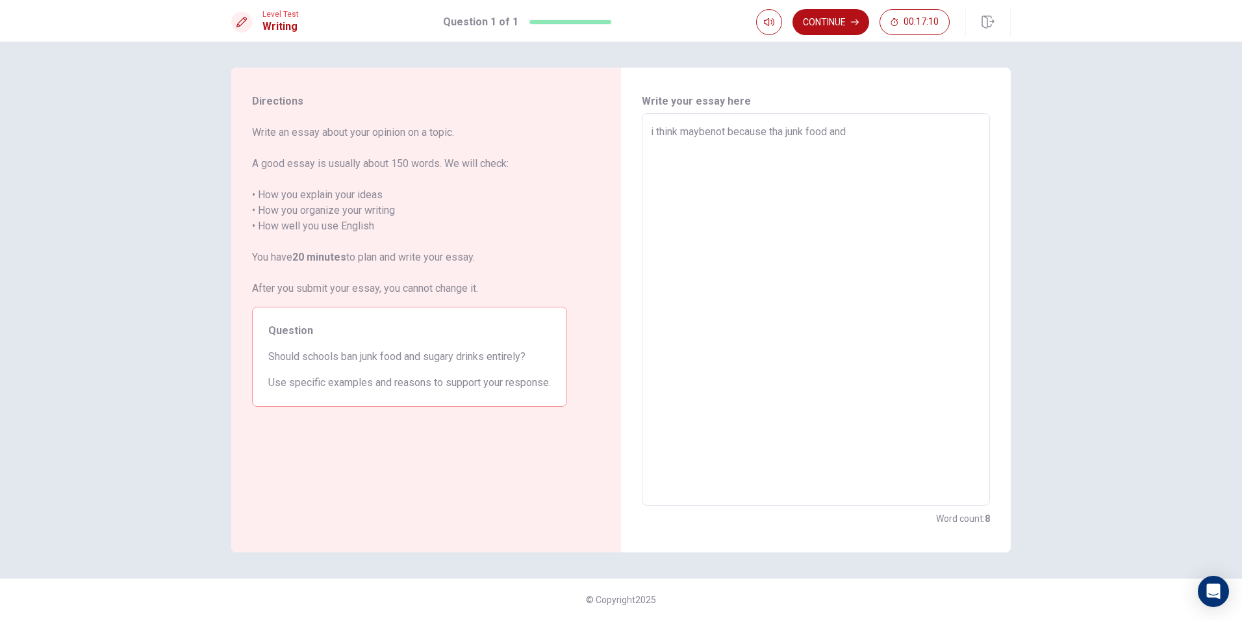
type textarea "x"
type textarea "i think maybenot because tha junk food and s"
type textarea "x"
type textarea "i think maybenot because tha junk food and su"
type textarea "x"
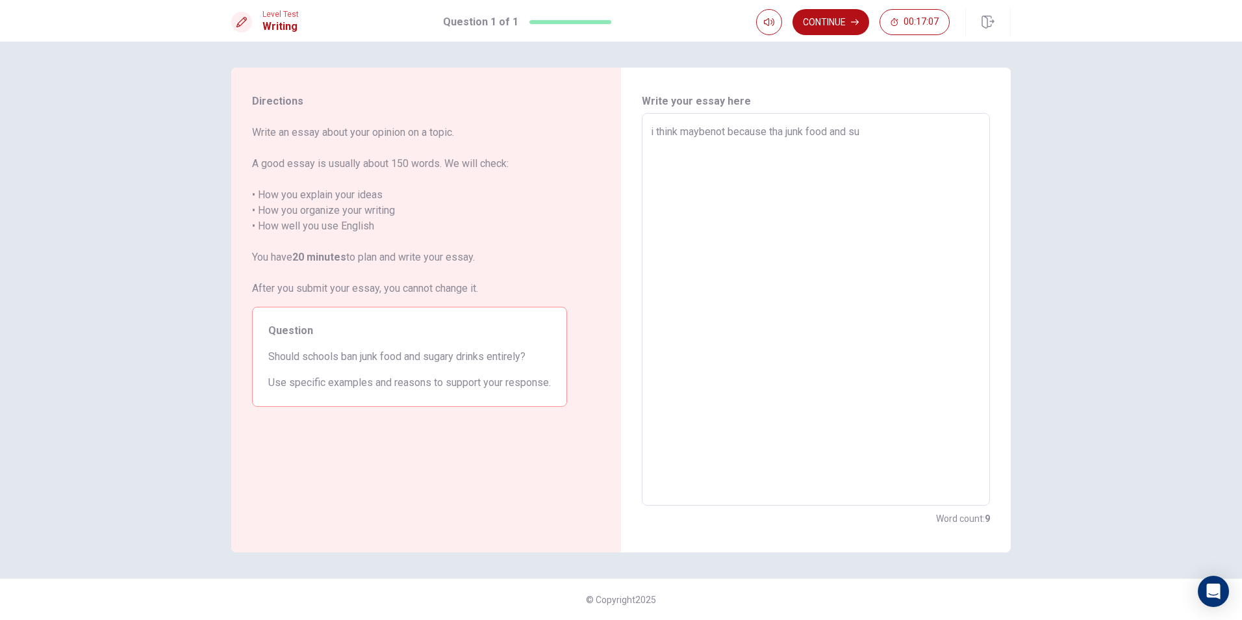
type textarea "i think maybenot because tha junk food and sug"
type textarea "x"
type textarea "i think maybenot because tha junk food and suga"
type textarea "x"
type textarea "i think maybenot because tha junk food and suga"
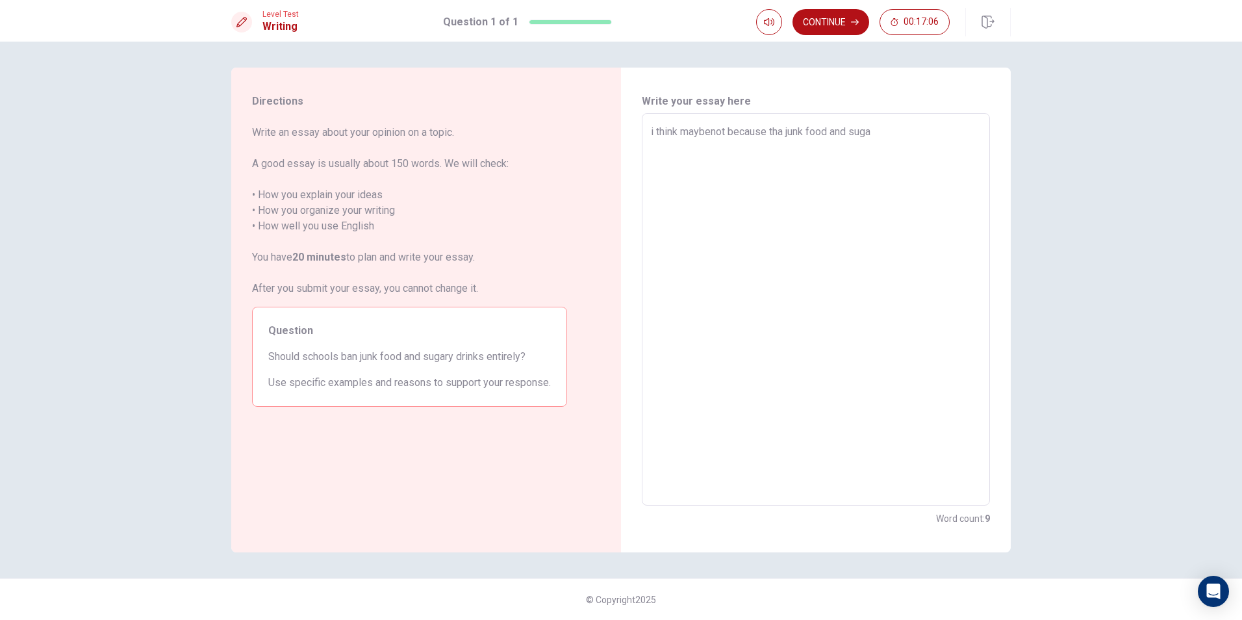
type textarea "x"
type textarea "i think maybenot because tha junk food and suga"
type textarea "x"
type textarea "i think maybenot because tha junk food and sugar"
type textarea "x"
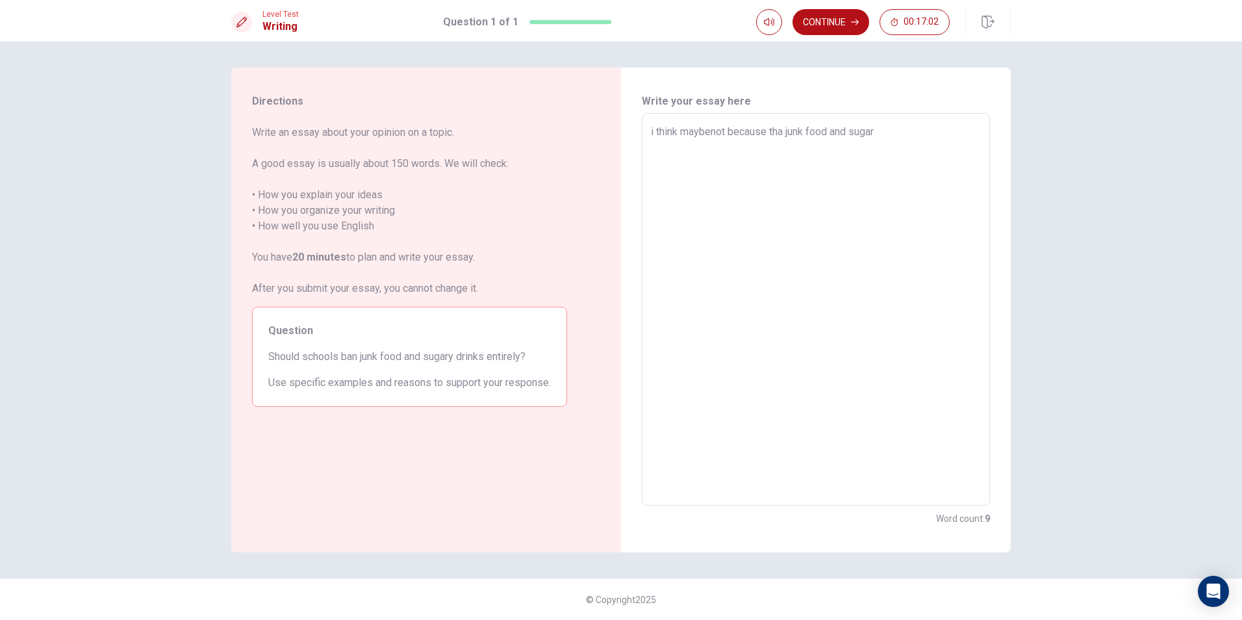
type textarea "i think maybenot because tha junk food and sugary"
type textarea "x"
type textarea "i think maybenot because tha junk food and sugary"
type textarea "x"
type textarea "i think maybenot because tha junk food and sugary d"
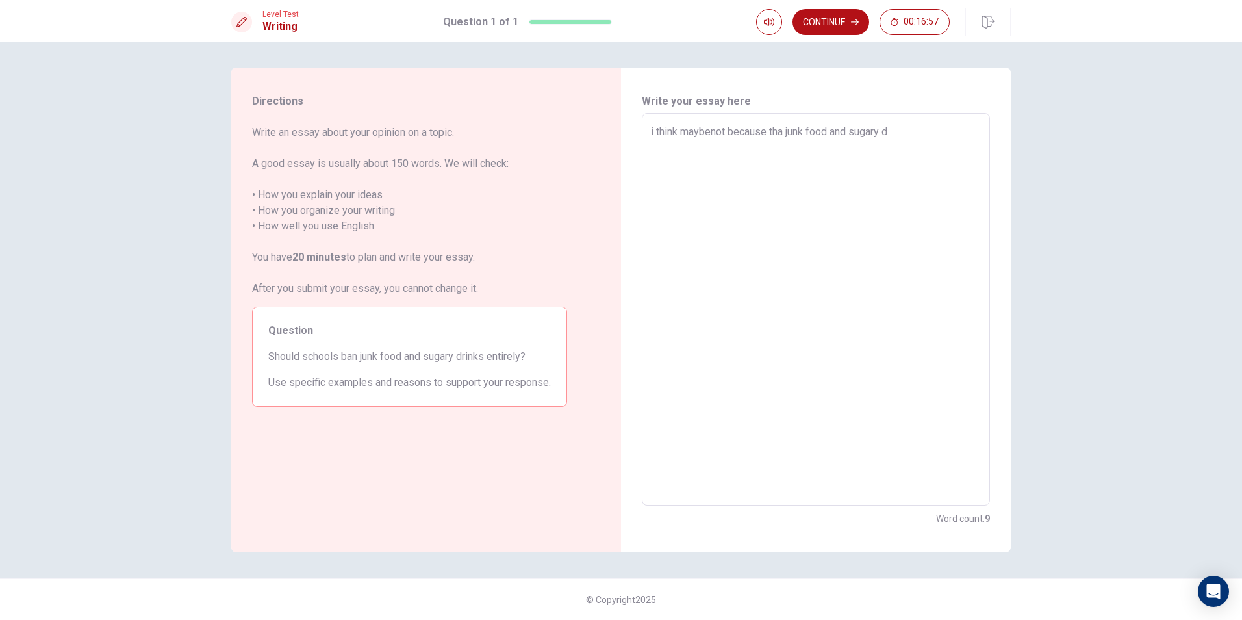
type textarea "x"
type textarea "i think maybenot because tha junk food and sugary da"
type textarea "x"
type textarea "i think maybenot because tha junk food and sugary d"
type textarea "x"
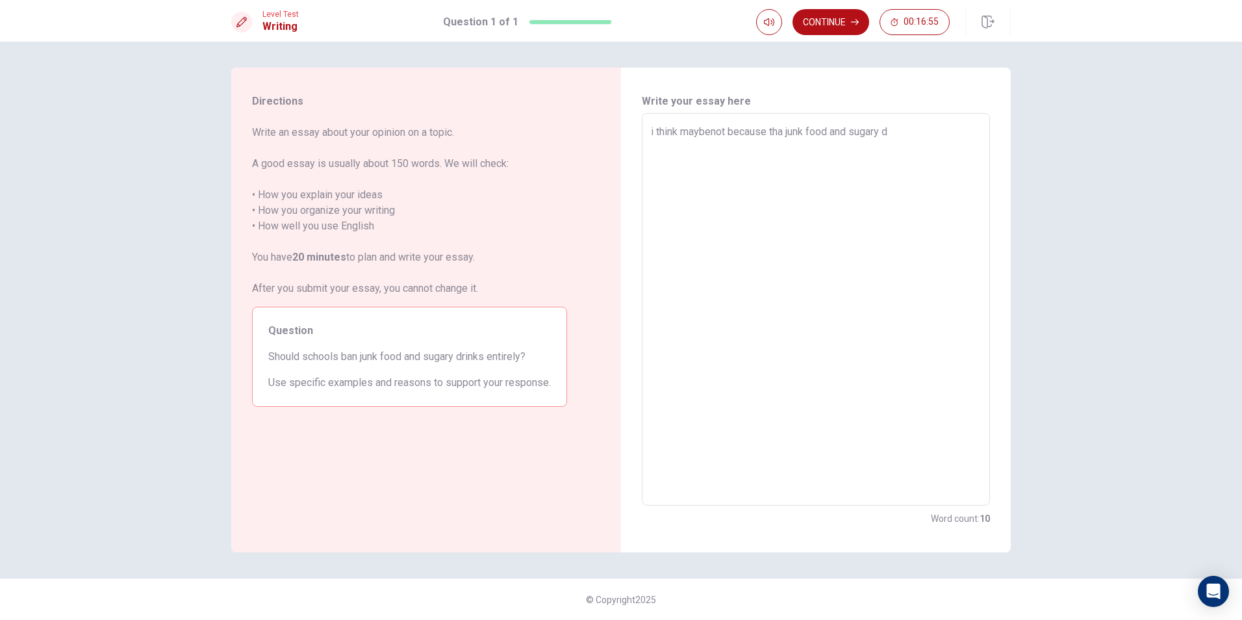
type textarea "i think maybenot because tha junk food and sugary dr"
type textarea "x"
type textarea "i think maybenot because tha junk food and sugary dri"
type textarea "x"
type textarea "i think maybenot because tha junk food and sugary dria"
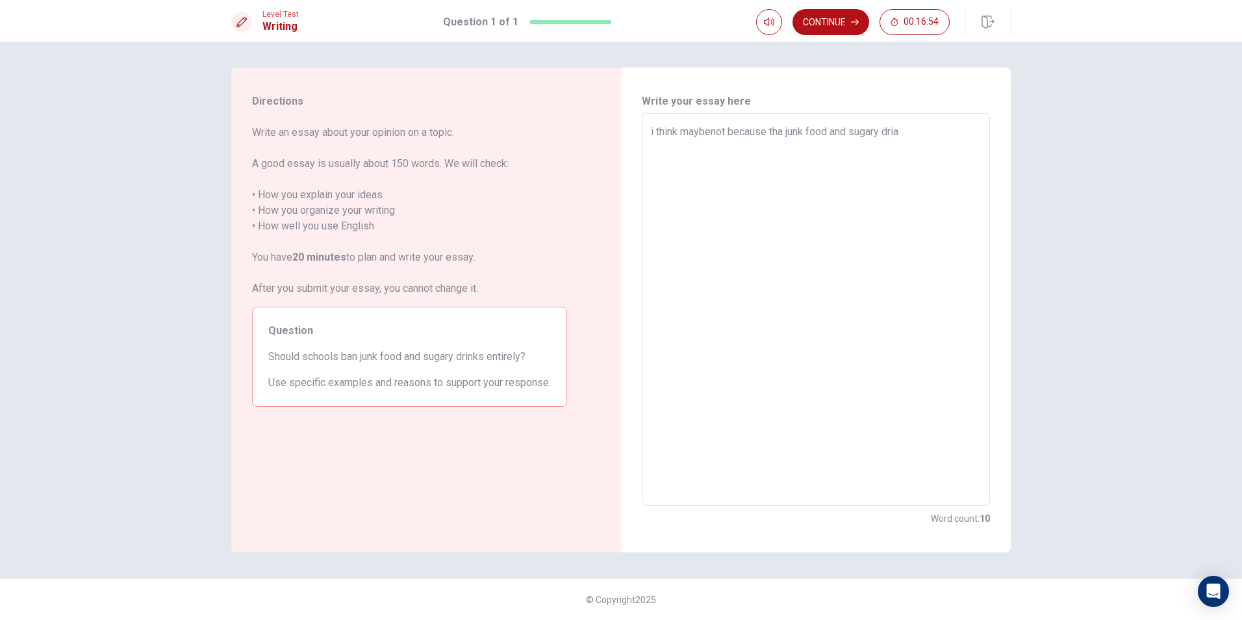
type textarea "x"
type textarea "i think maybenot because tha junk food and sugary dri"
type textarea "x"
type textarea "i think maybenot because tha junk food and sugary drin"
type textarea "x"
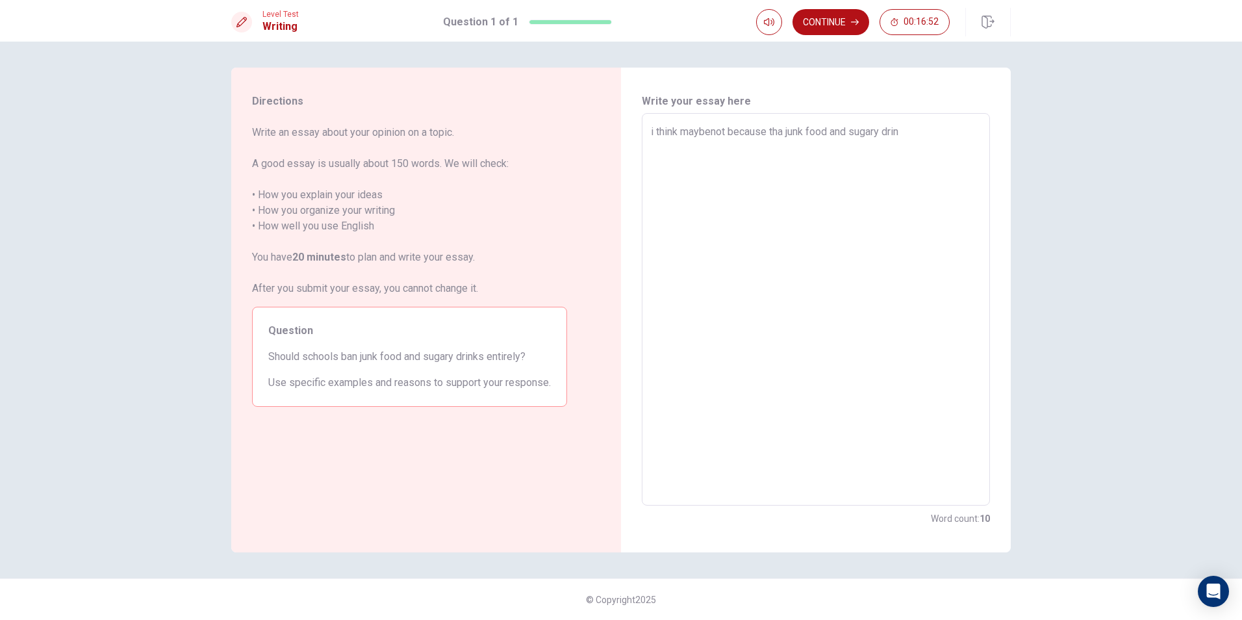
type textarea "i think maybenot because tha junk food and sugary drink"
type textarea "x"
type textarea "i think maybenot because tha junk food and sugary drink"
type textarea "x"
type textarea "i think maybenot because tha junk food and sugary drink i"
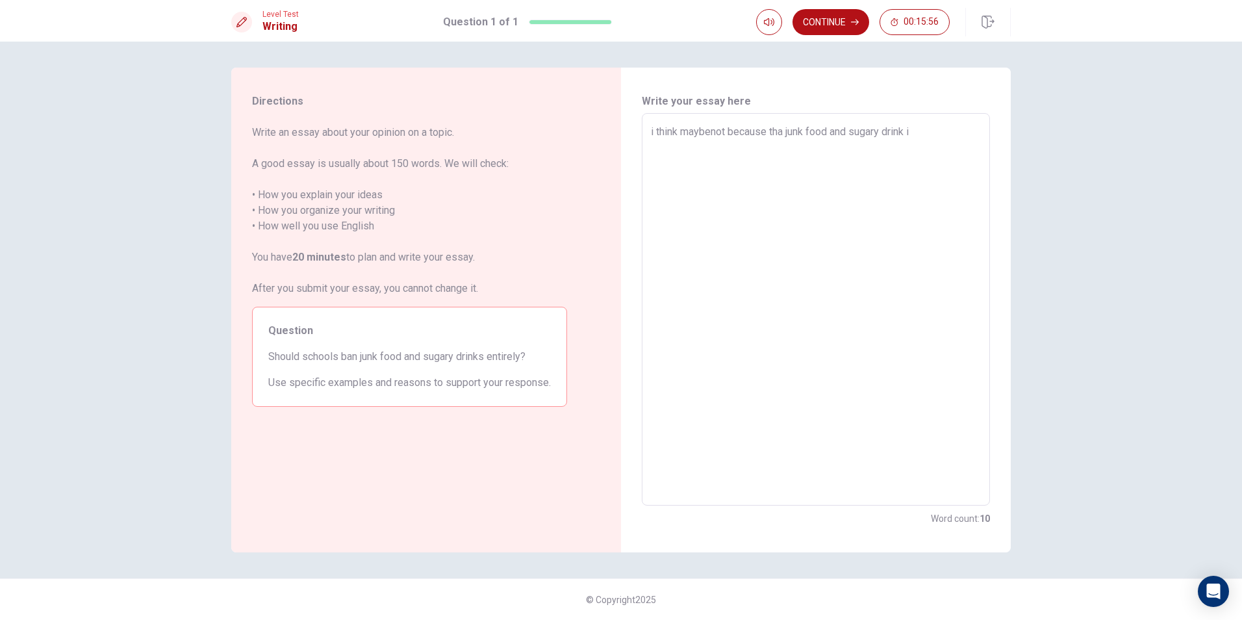
type textarea "x"
type textarea "i think maybenot because tha junk food and sugary drink it"
type textarea "x"
type textarea "i think maybenot because tha junk food and sugary drink it"
type textarea "x"
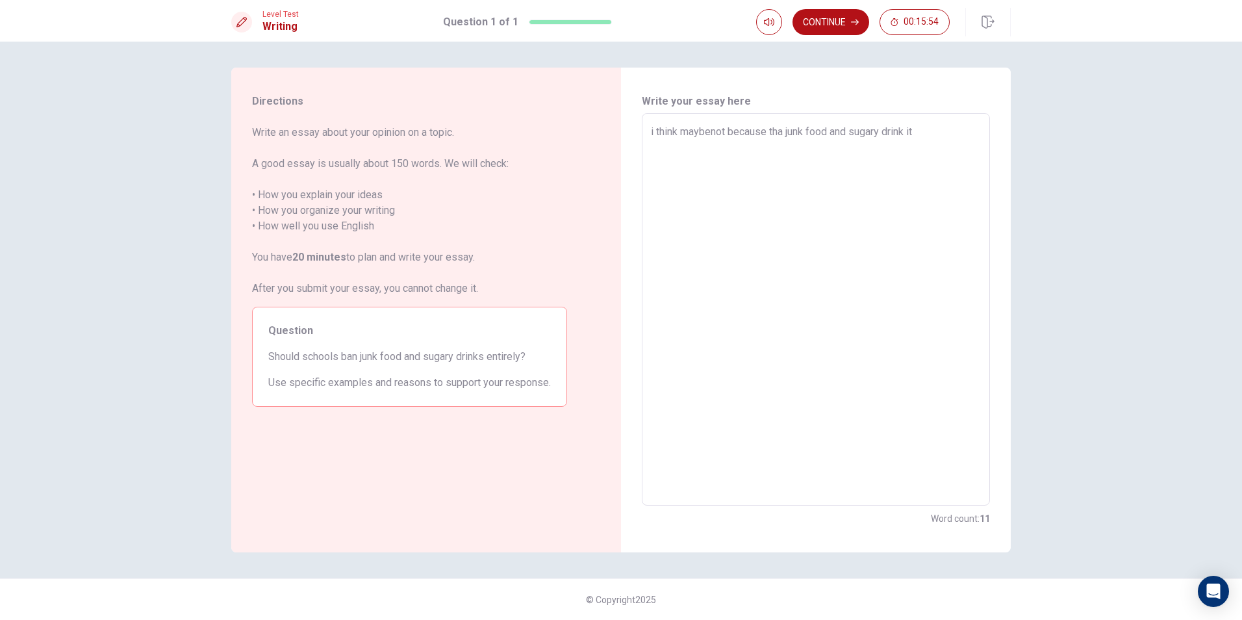
type textarea "i think maybenot because tha junk food and sugary drink it d"
type textarea "x"
type textarea "i think maybenot because tha junk food and sugary drink it di"
type textarea "x"
type textarea "i think maybenot because tha junk food and sugary drink it d"
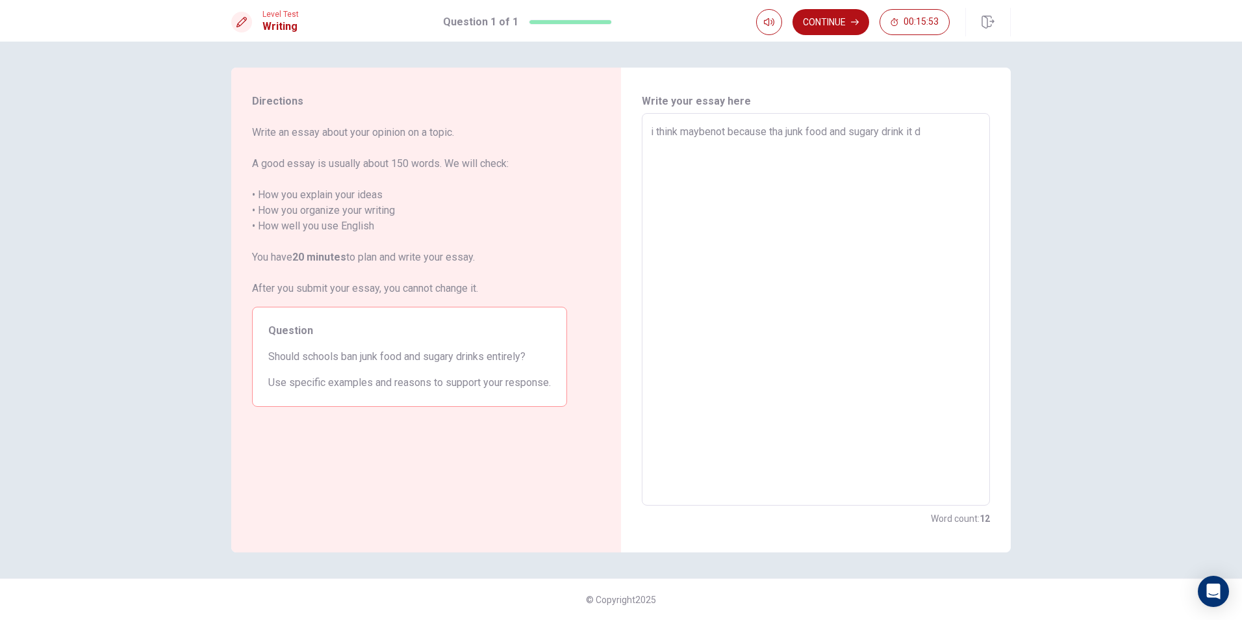
type textarea "x"
type textarea "i think maybenot because tha junk food and sugary drink it do"
type textarea "x"
type textarea "i think maybenot because tha junk food and sugary drink it doe"
type textarea "x"
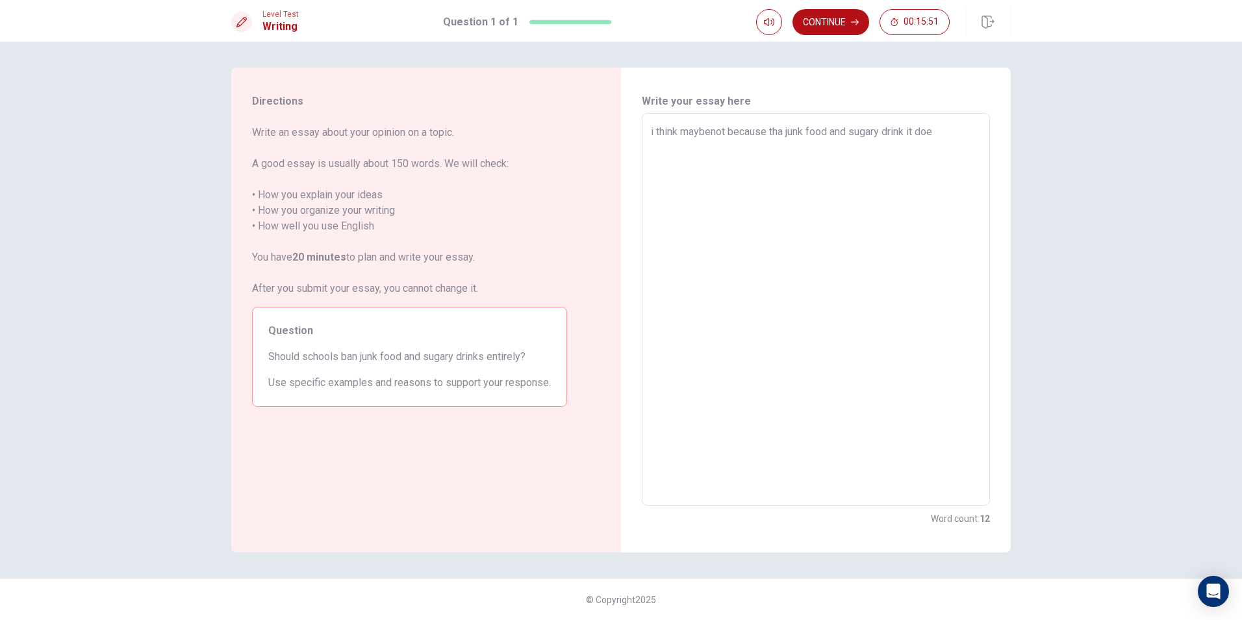
type textarea "i think maybenot because tha junk food and sugary drink it does"
type textarea "x"
type textarea "i think maybenot because tha junk food and sugary drink it doesn"
type textarea "x"
type textarea "i think maybenot because tha junk food and sugary drink it doesno"
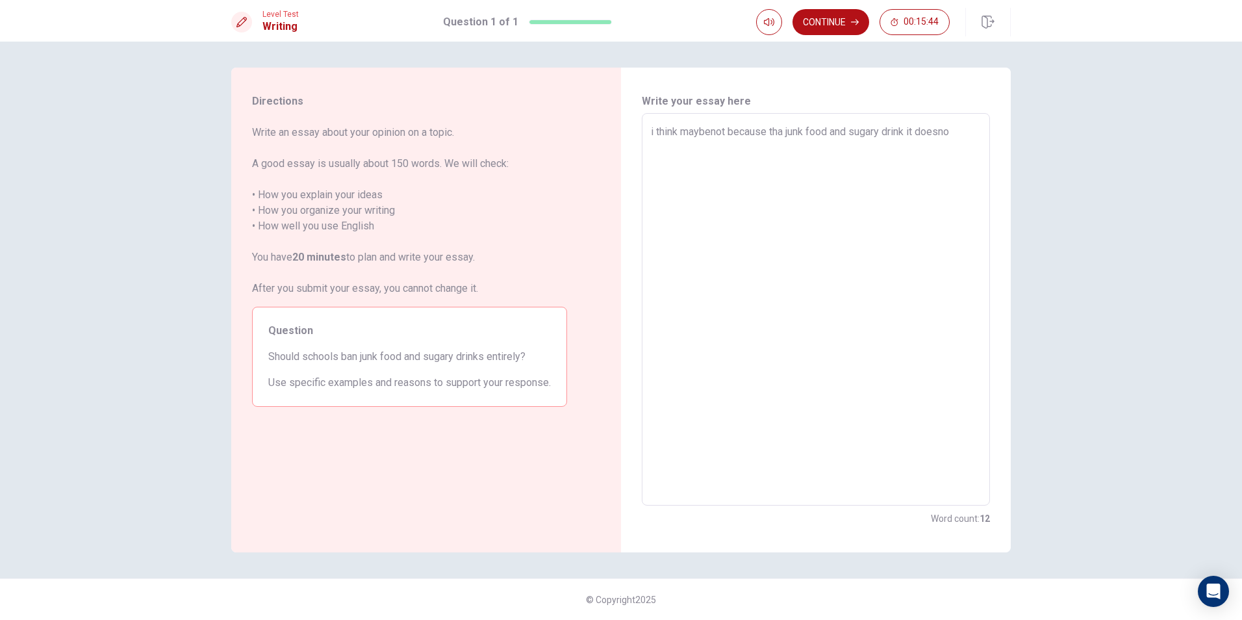
type textarea "x"
type textarea "i think maybenot because tha junk food and sugary drink it doesn"
type textarea "x"
type textarea "i think maybenot because tha junk food and sugary drink it does"
type textarea "x"
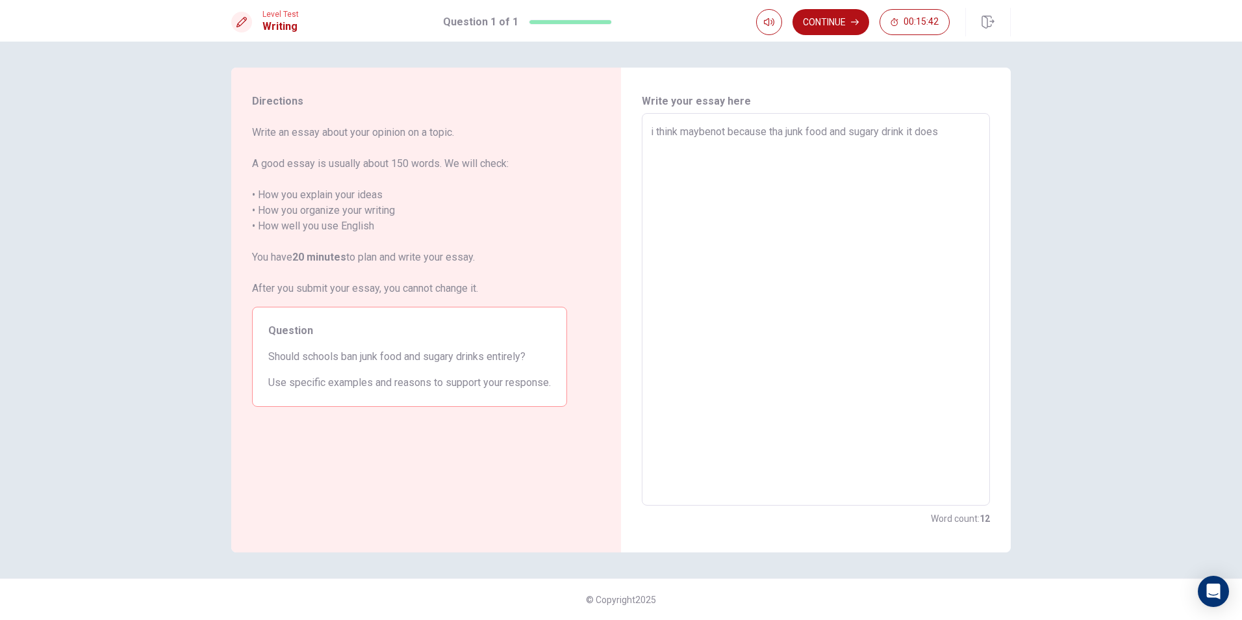
type textarea "i think maybenot because tha junk food and sugary drink it does"
type textarea "x"
type textarea "i think maybenot because tha junk food and sugary drink it does n"
type textarea "x"
type textarea "i think maybenot because tha junk food and sugary drink it does no"
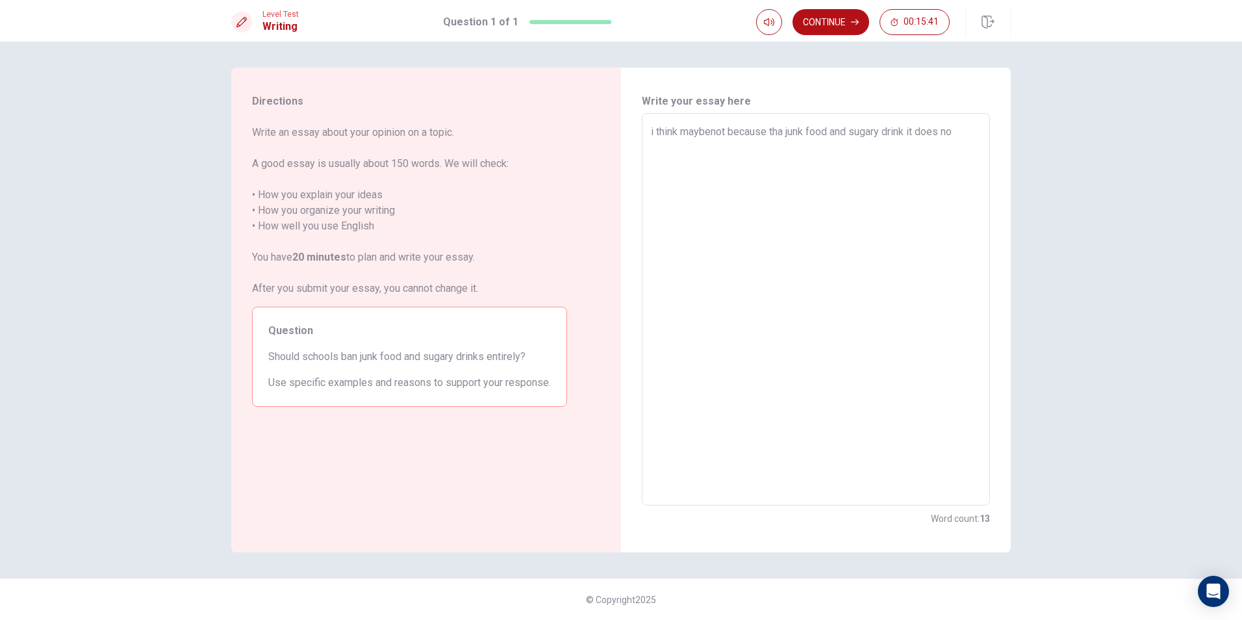
type textarea "x"
type textarea "i think maybenot because tha junk food and sugary drink it does not"
type textarea "x"
type textarea "i think maybenot because tha junk food and sugary drink it does not"
type textarea "x"
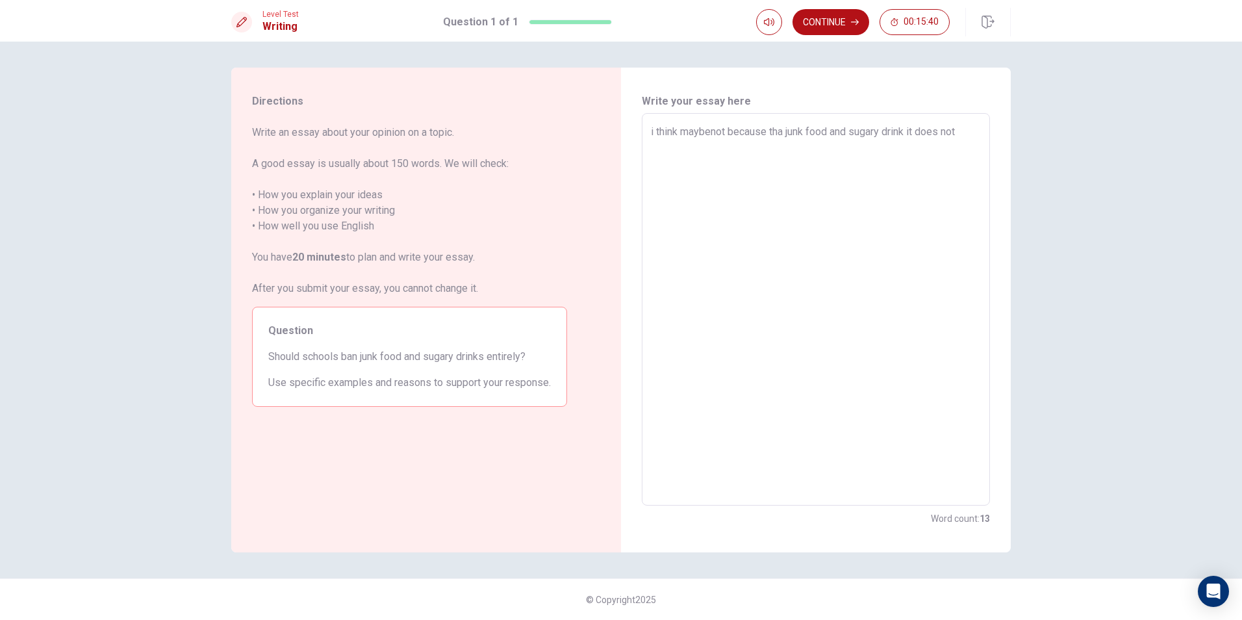
type textarea "i think maybenot because tha junk food and sugary drink it does not c"
type textarea "x"
type textarea "i think maybenot because tha junk food and sugary drink it does not ca"
type textarea "x"
type textarea "i think maybenot because tha junk food and sugary drink it does not cau"
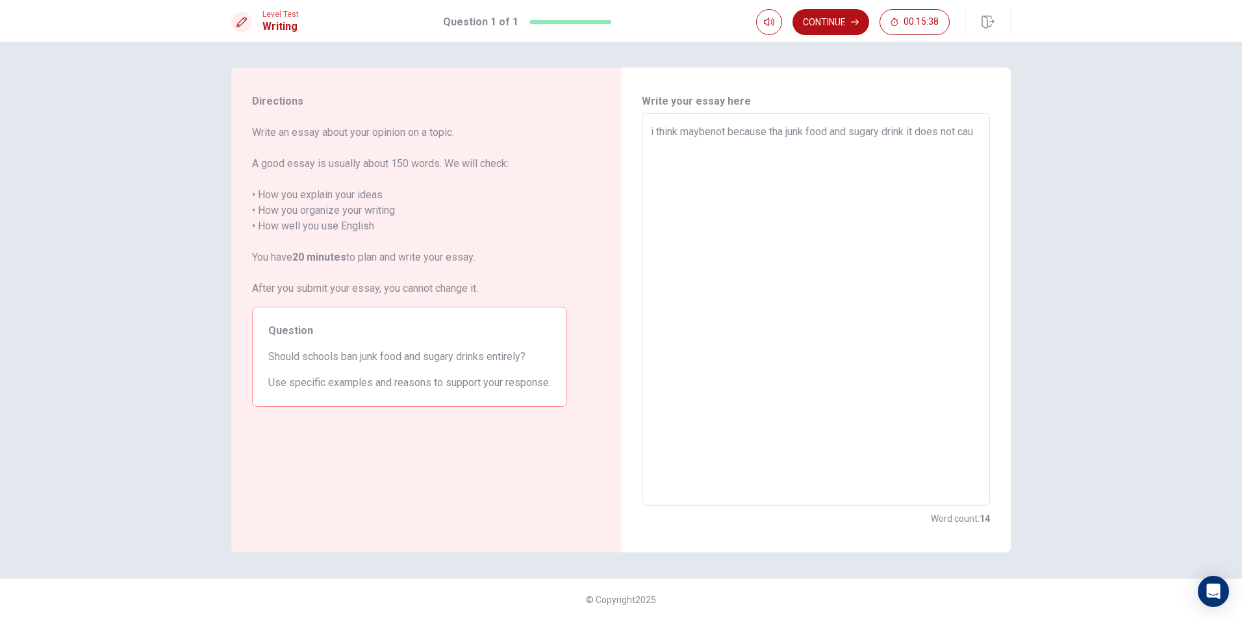
type textarea "x"
type textarea "i think maybenot because tha junk food and sugary drink it does not caus"
type textarea "x"
type textarea "i think maybenot because tha junk food and sugary drink it does not cause"
type textarea "x"
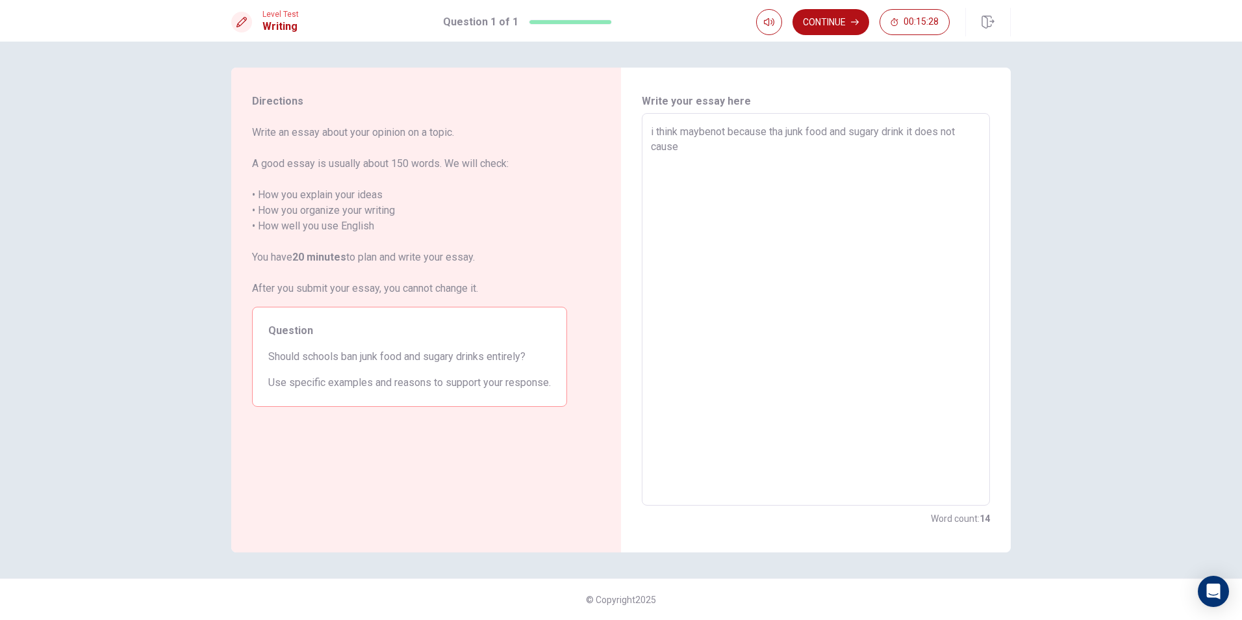
type textarea "i think maybenot because tha junk food and sugary drink it does not causem"
type textarea "x"
type textarea "i think maybenot because tha junk food and sugary drink it does not causemu"
type textarea "x"
type textarea "i think maybenot because tha junk food and sugary drink it does not causemuc"
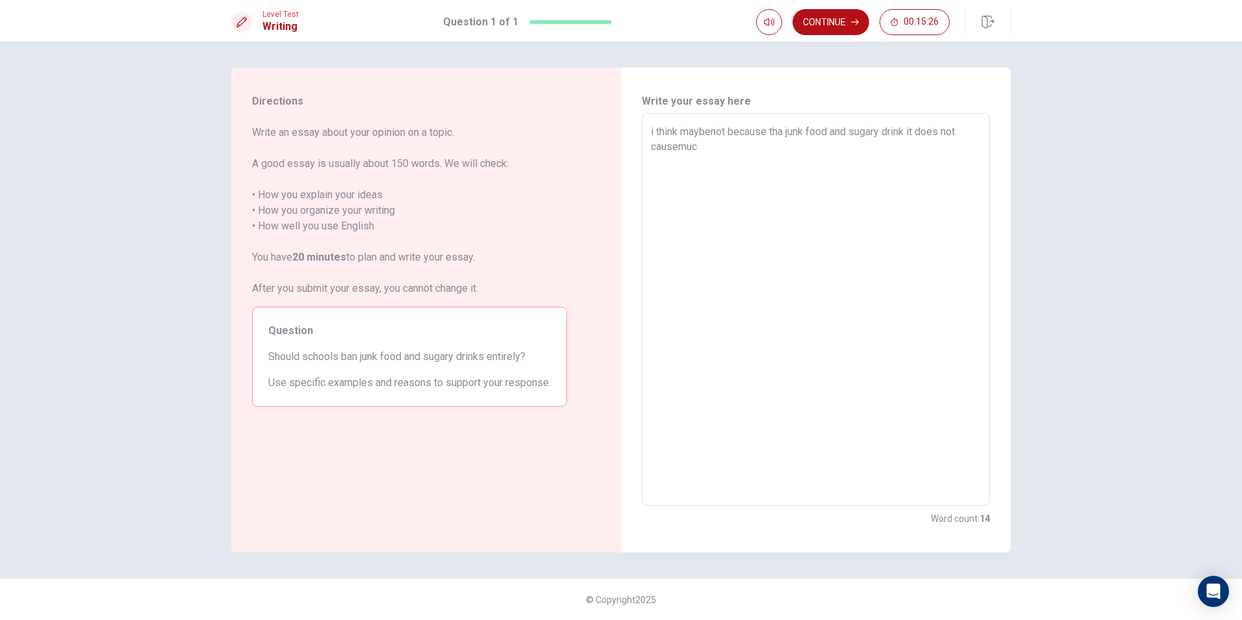
type textarea "x"
type textarea "i think maybenot because tha junk food and sugary drink it does not causemuch"
type textarea "x"
type textarea "i think maybenot because tha junk food and sugary drink it does not causemuch"
type textarea "x"
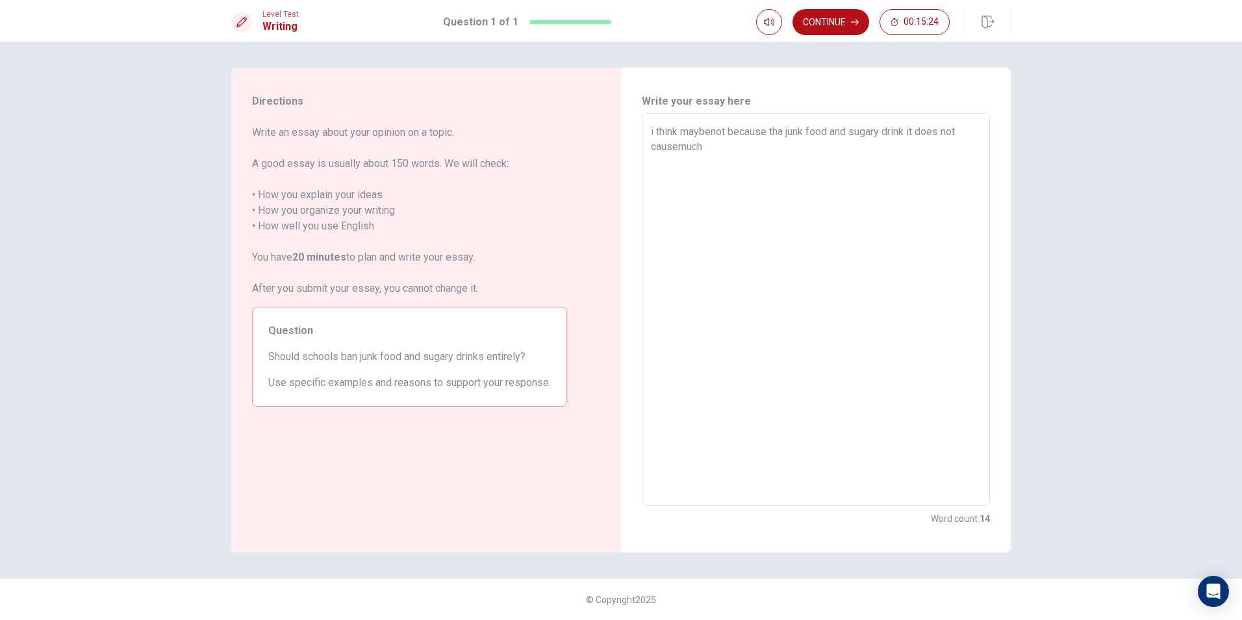
type textarea "i think maybenot because tha junk food and sugary drink it does not causemuch h"
type textarea "x"
type textarea "i think maybenot because tha junk food and sugary drink it does not causemuch ha"
type textarea "x"
type textarea "i think maybenot because tha junk food and sugary drink it does not causemuch h…"
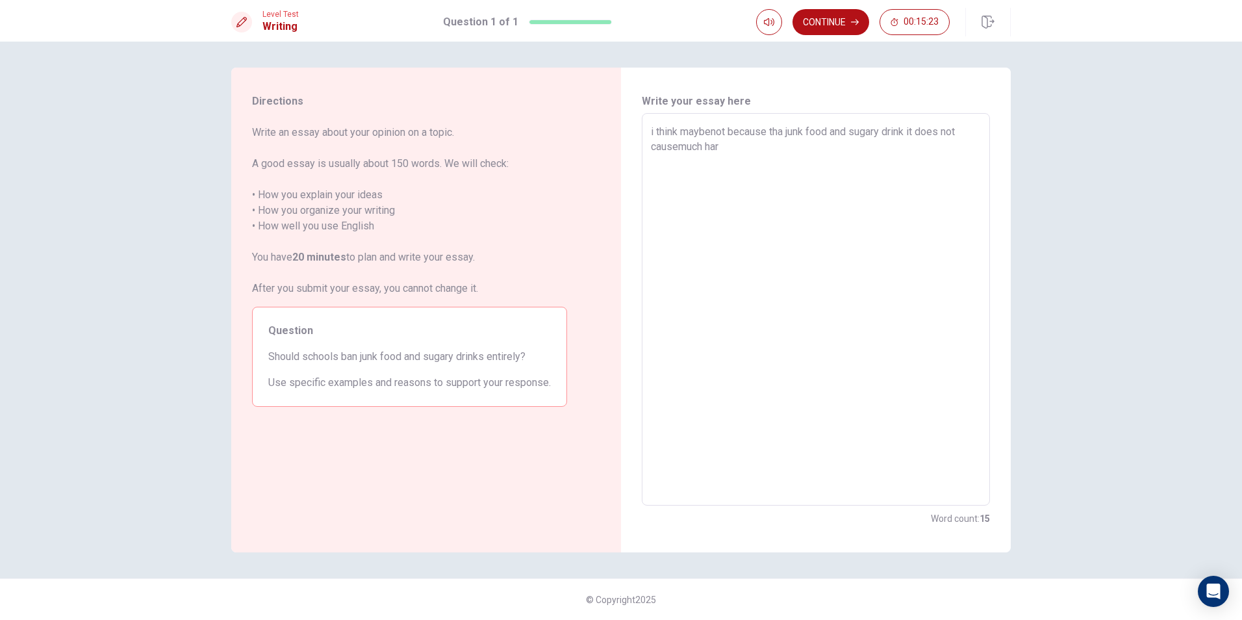
type textarea "x"
type textarea "i think maybenot because tha junk food and sugary drink it does not causemuch h…"
click at [677, 147] on textarea "i think maybenot because tha junk food and sugary drink it does not causemuch h…" at bounding box center [816, 309] width 330 height 371
type textarea "x"
type textarea "i think maybenot because tha junk food and sugary drink it does not cause much …"
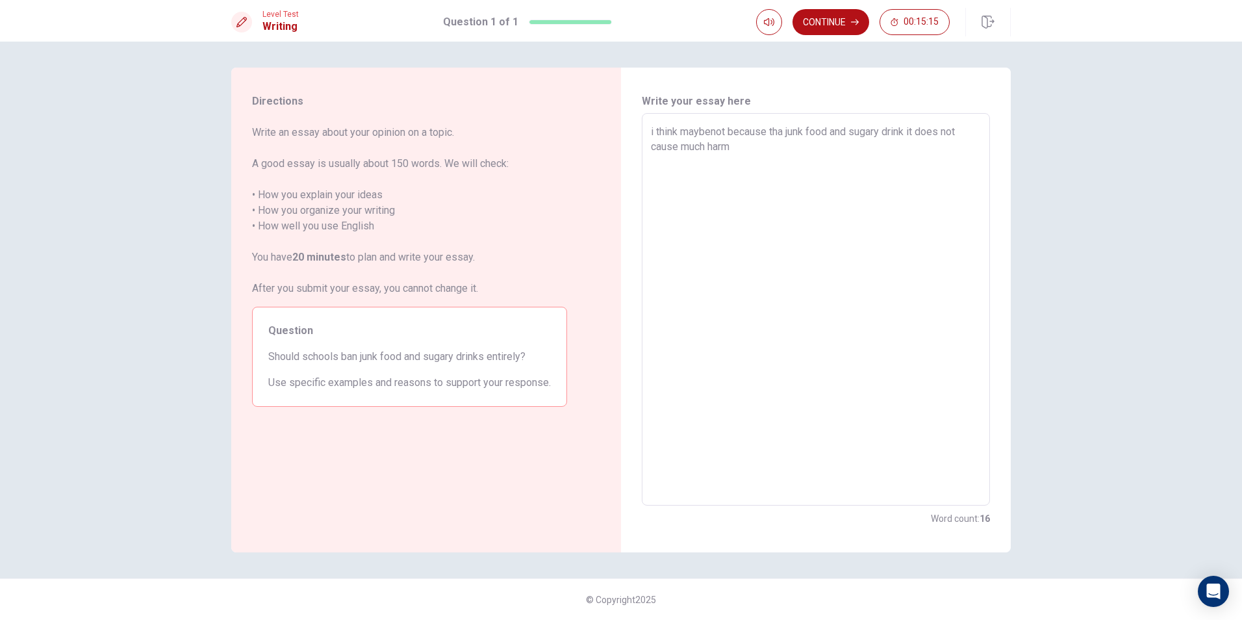
click at [745, 146] on textarea "i think maybenot because tha junk food and sugary drink it does not cause much …" at bounding box center [816, 309] width 330 height 371
type textarea "x"
type textarea "i think maybenot because tha junk food and sugary drink it does not cause much …"
type textarea "x"
type textarea "i think maybenot because tha junk food and sugary drink it does not cause much …"
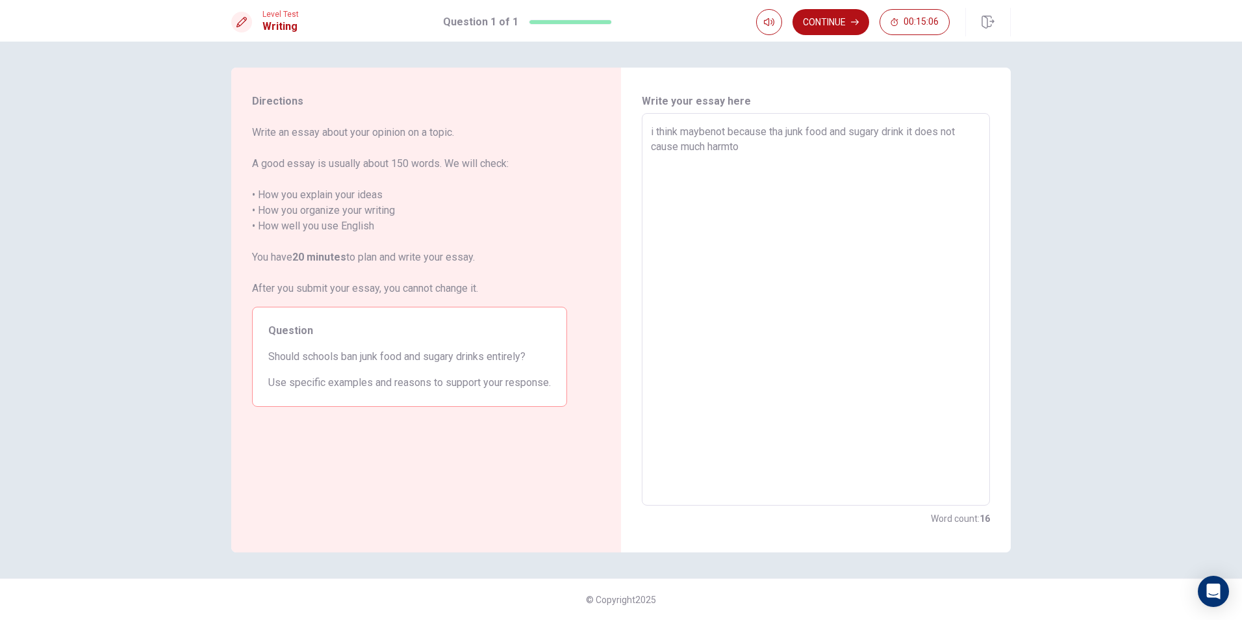
type textarea "x"
type textarea "i think maybenot because tha junk food and sugary drink it does not cause much …"
type textarea "x"
click at [837, 13] on button "Continue" at bounding box center [830, 22] width 77 height 26
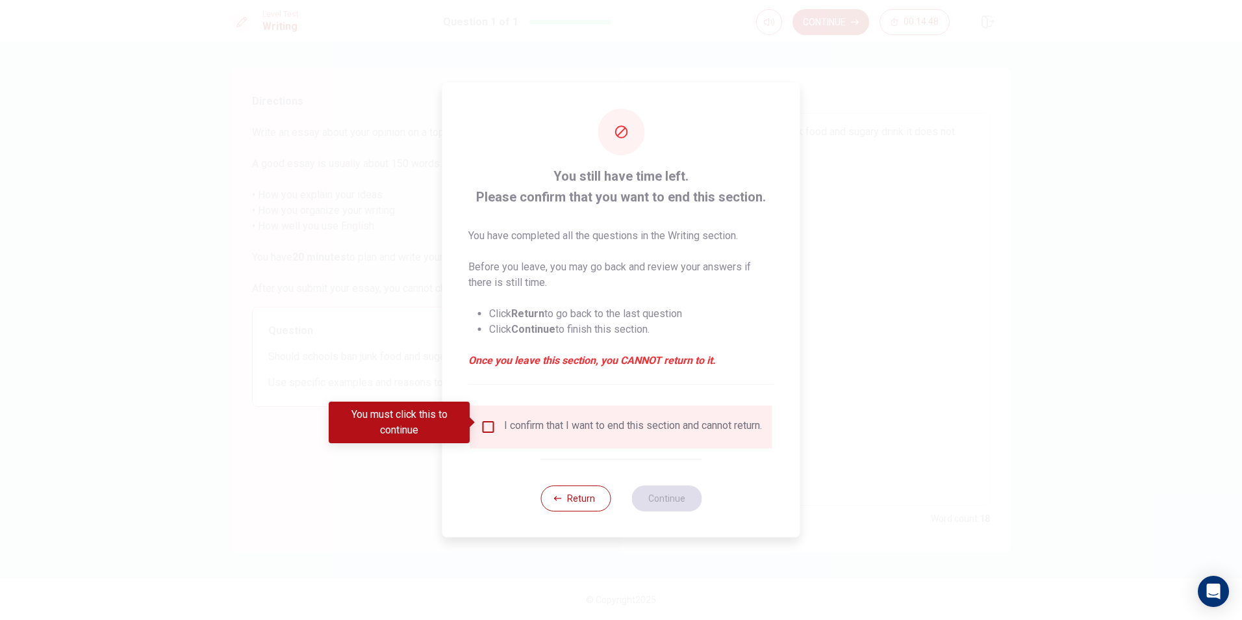
click at [632, 428] on div "I confirm that I want to end this section and cannot return." at bounding box center [633, 427] width 258 height 16
click at [484, 430] on div "I confirm that I want to end this section and cannot return." at bounding box center [621, 427] width 281 height 16
click at [481, 425] on input "You must click this to continue" at bounding box center [489, 427] width 16 height 16
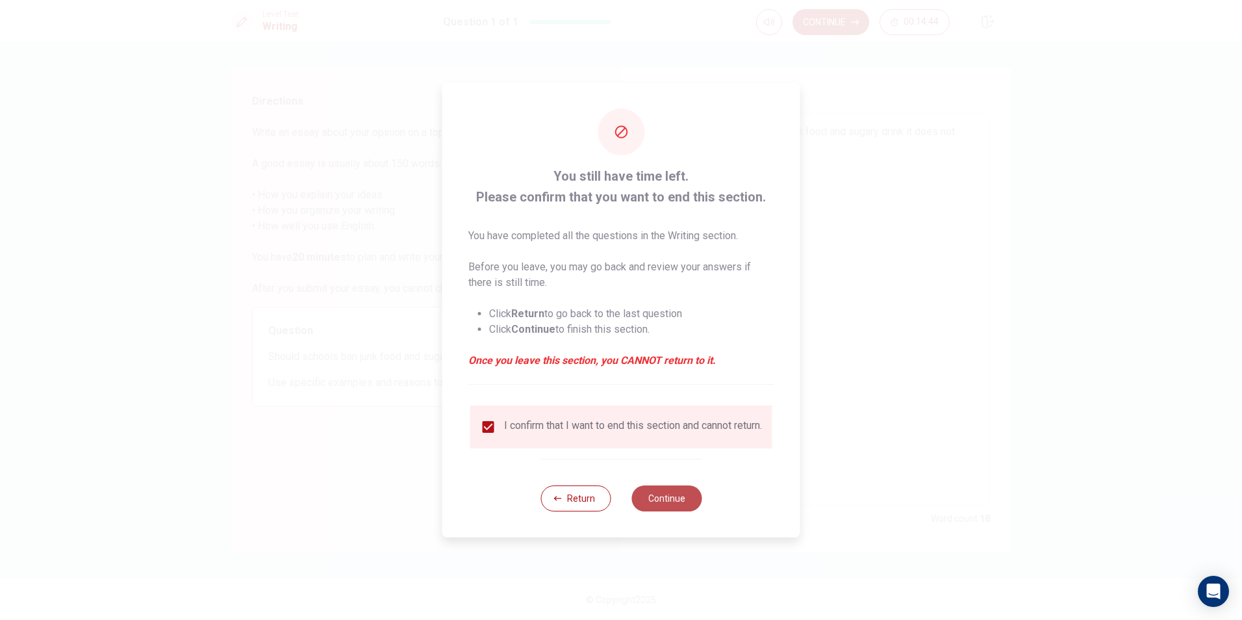
click at [655, 503] on button "Continue" at bounding box center [666, 498] width 70 height 26
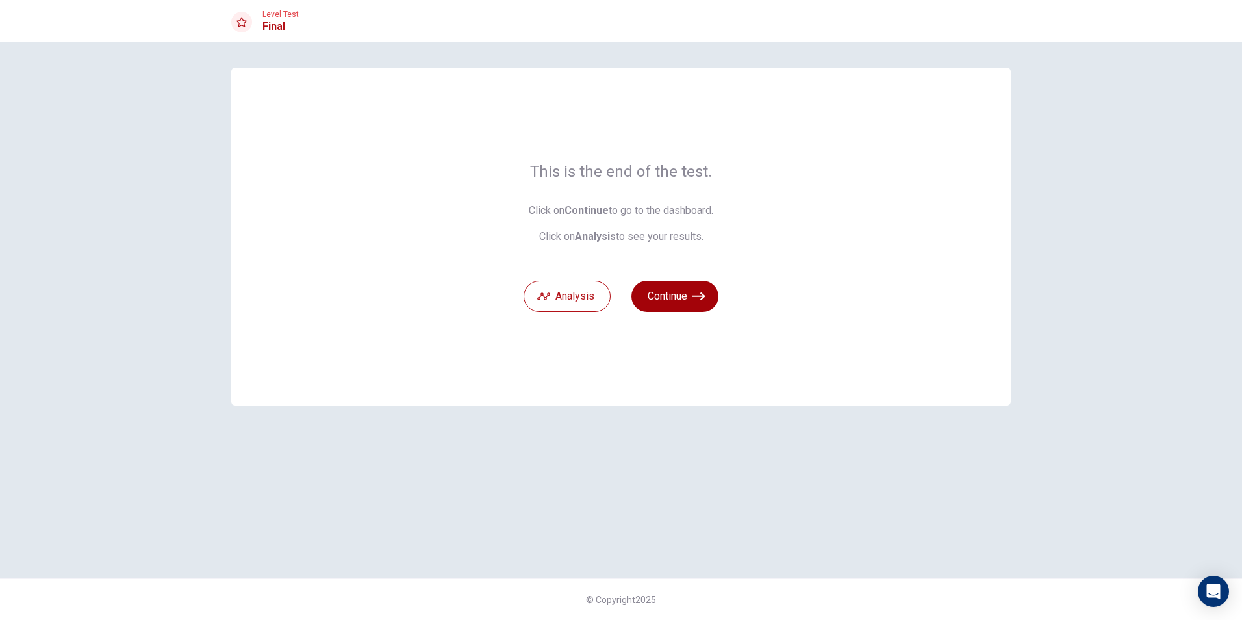
click at [670, 297] on button "Continue" at bounding box center [674, 296] width 87 height 31
